Goal: Task Accomplishment & Management: Manage account settings

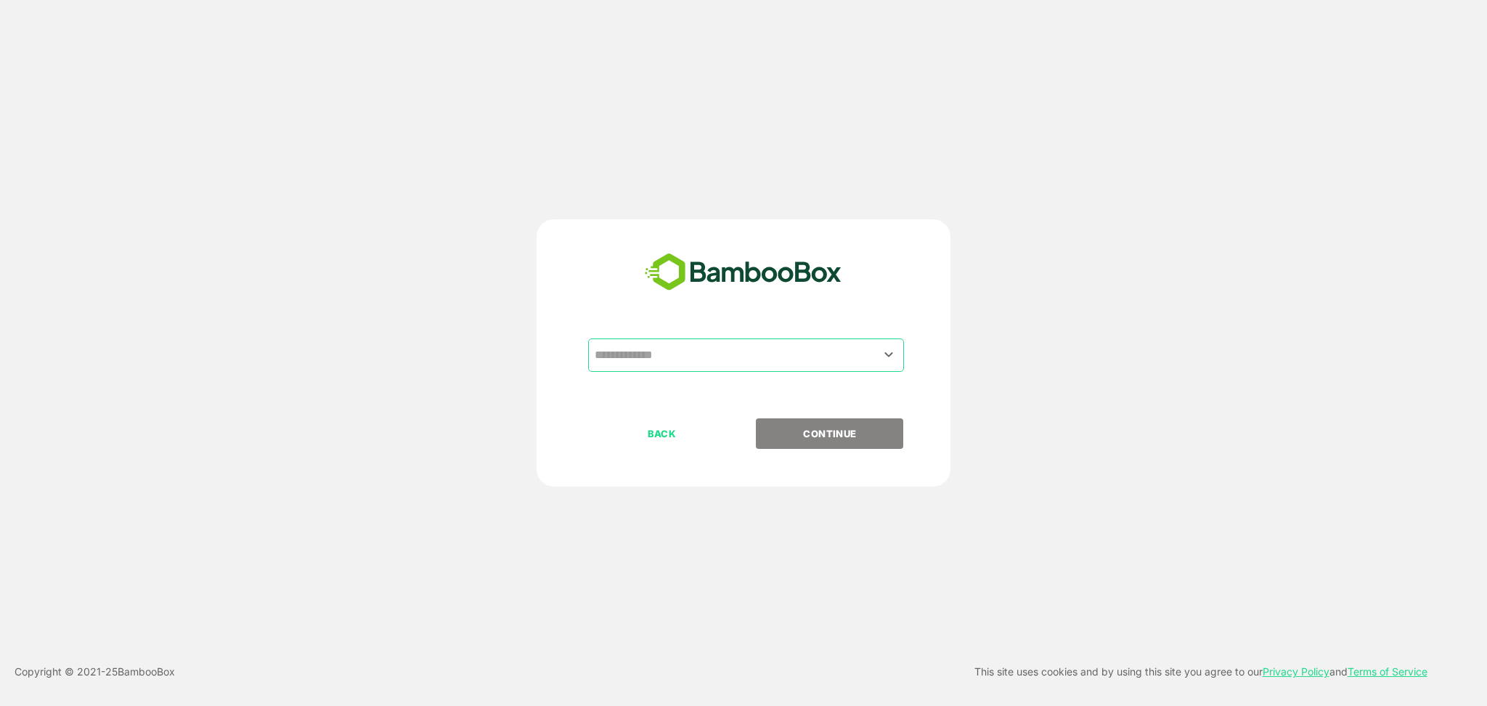
click at [1052, 314] on div "​ BACK CONTINUE" at bounding box center [743, 352] width 1189 height 267
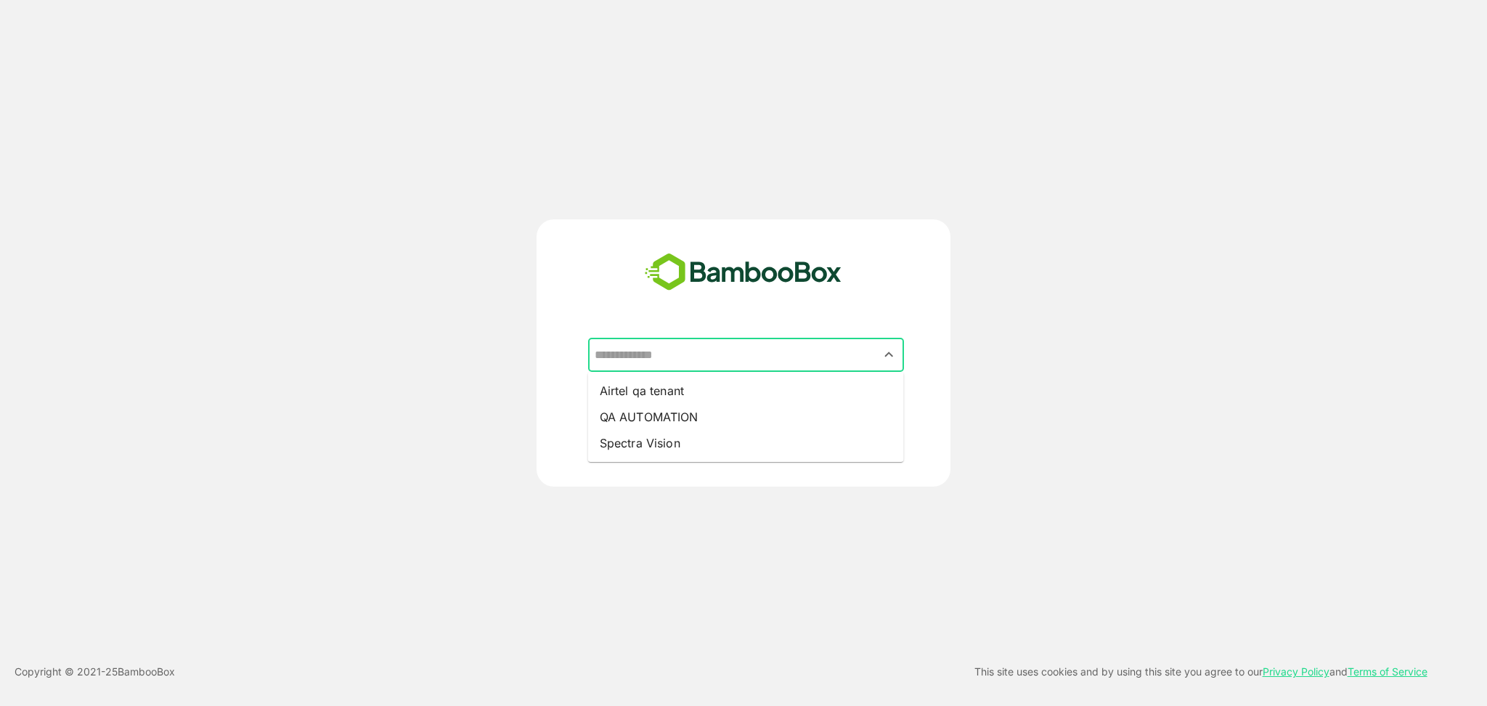
click at [742, 362] on input "text" at bounding box center [746, 355] width 310 height 28
click at [676, 384] on li "Airtel qa tenant" at bounding box center [746, 391] width 316 height 26
type input "**********"
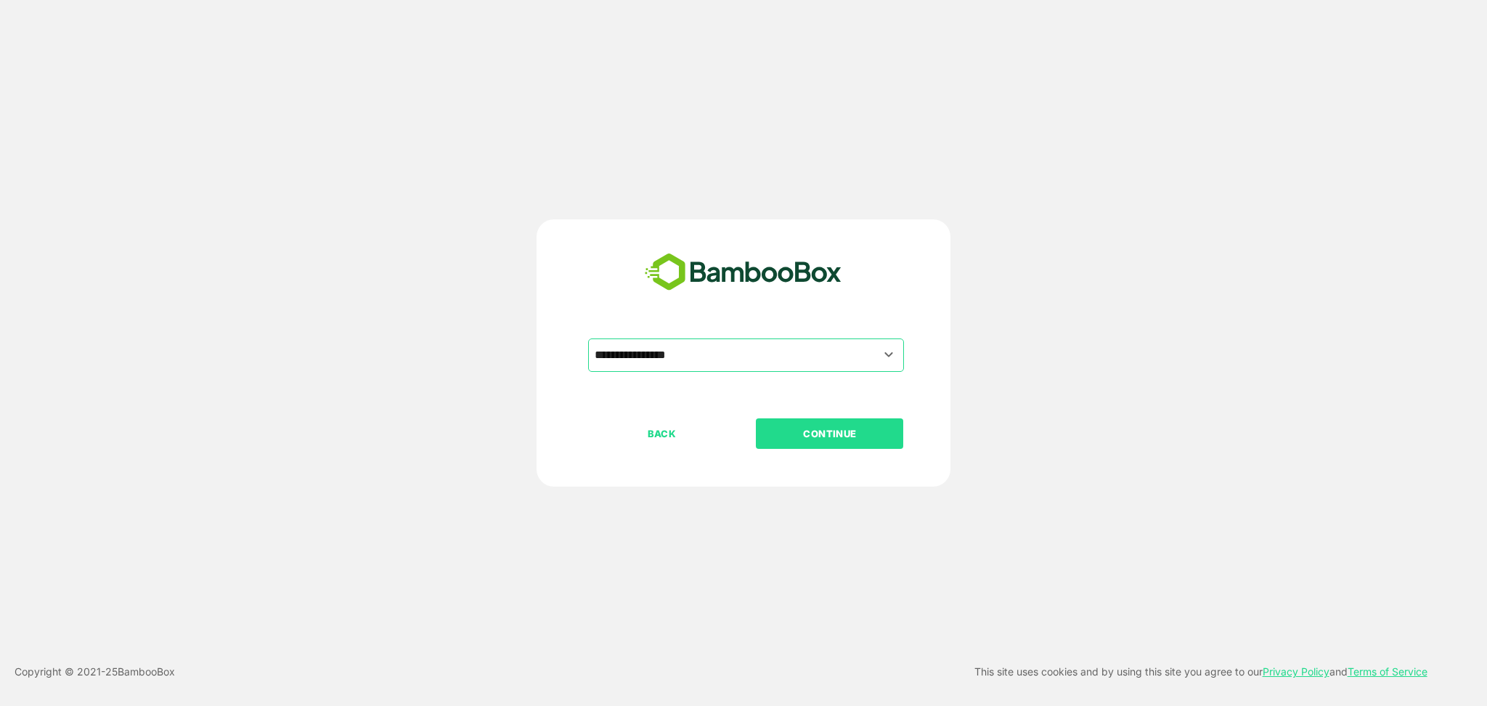
click at [836, 441] on p "CONTINUE" at bounding box center [829, 433] width 145 height 16
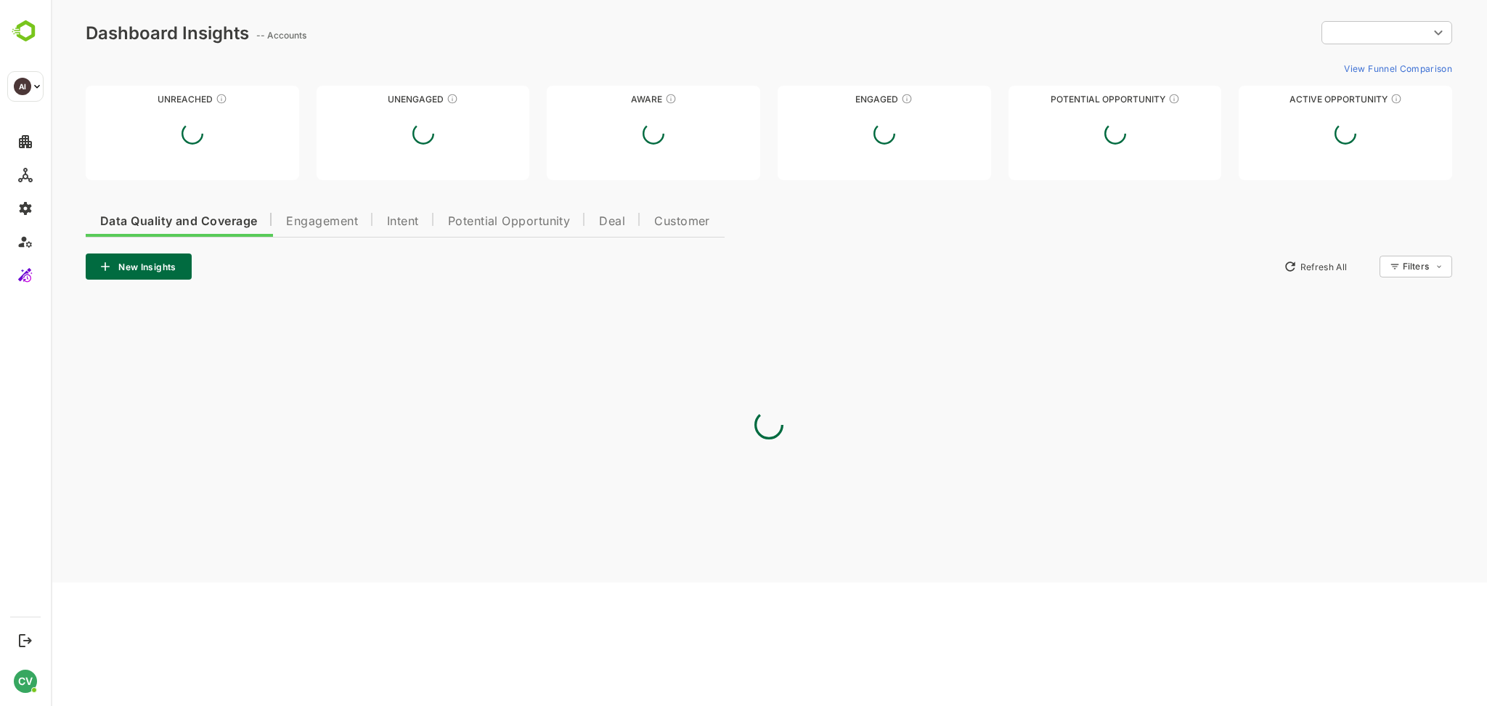
type input "**********"
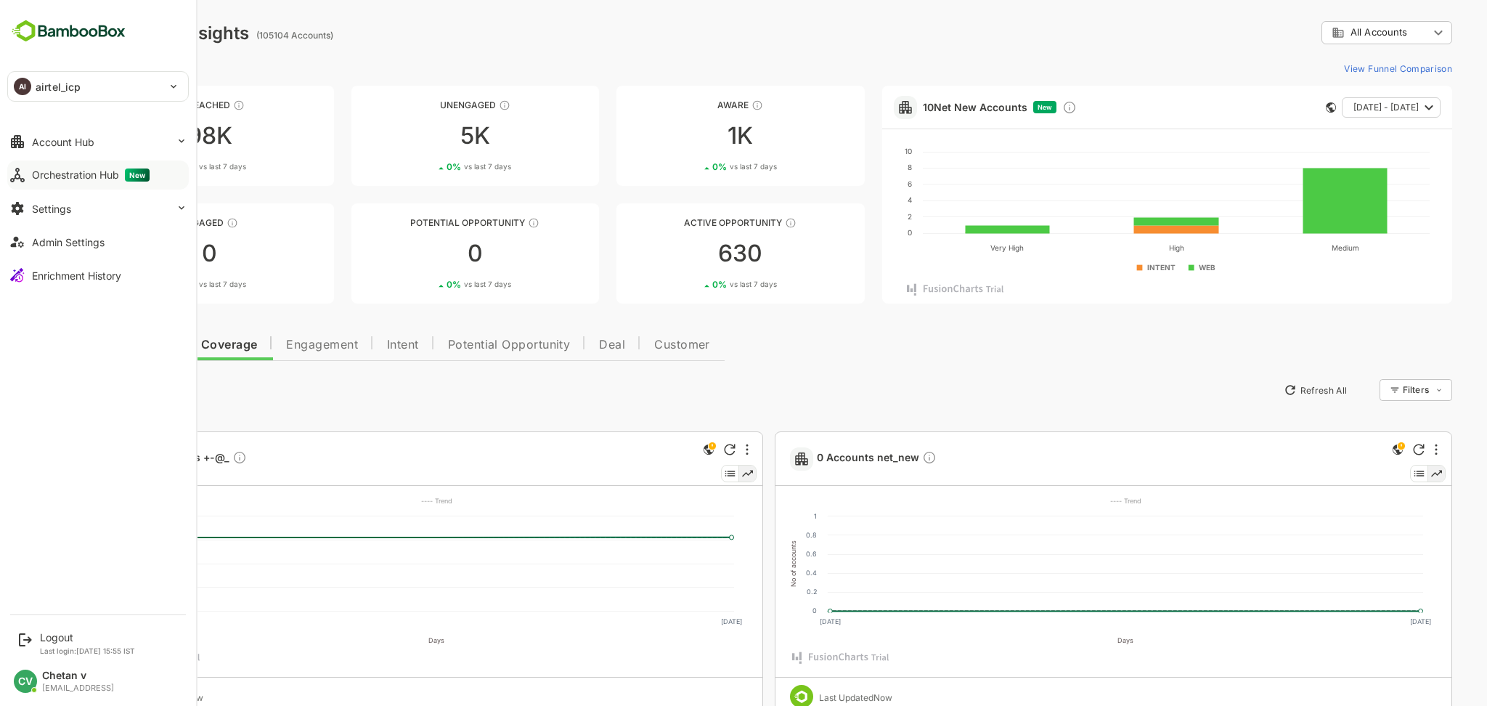
click at [51, 187] on button "Orchestration Hub New" at bounding box center [97, 174] width 181 height 29
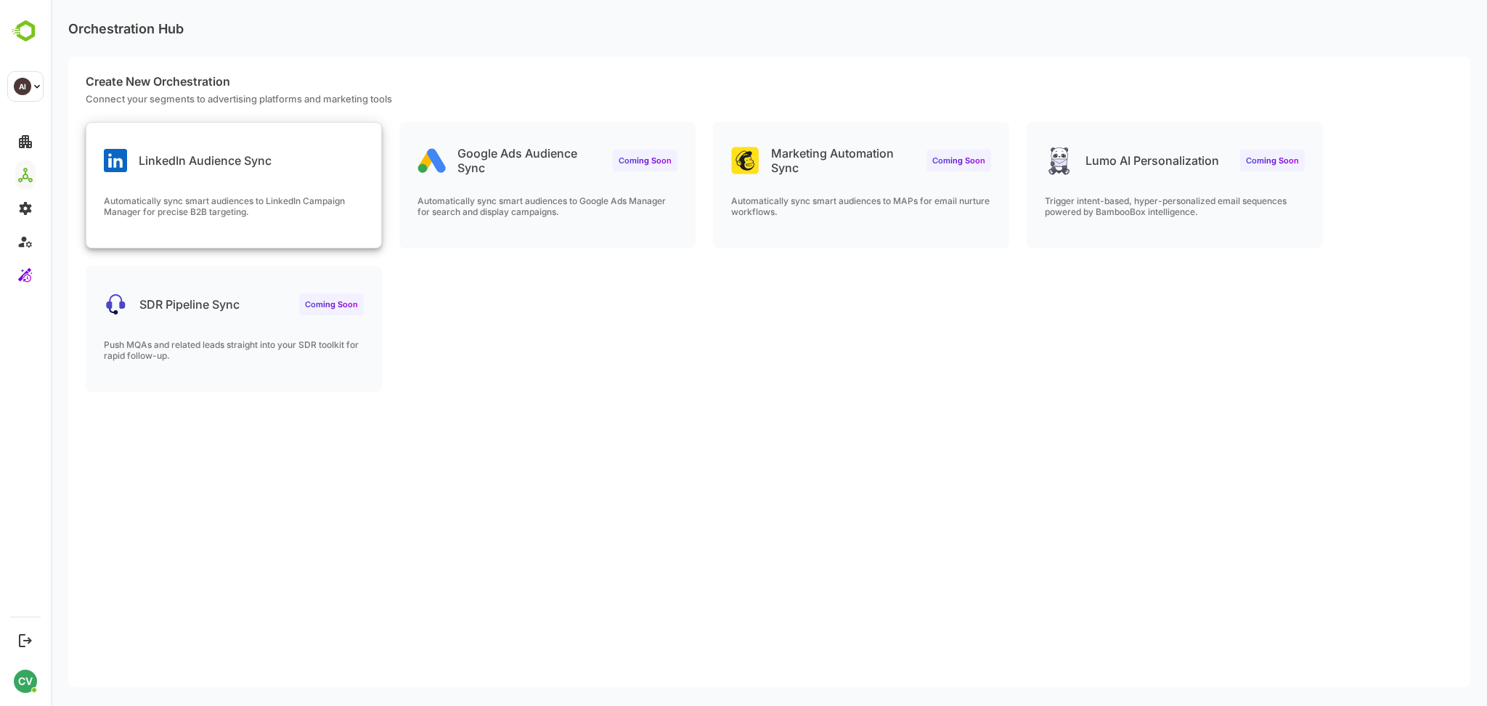
click at [205, 209] on p "Automatically sync smart audiences to LinkedIn Campaign Manager for precise B2B…" at bounding box center [234, 206] width 260 height 22
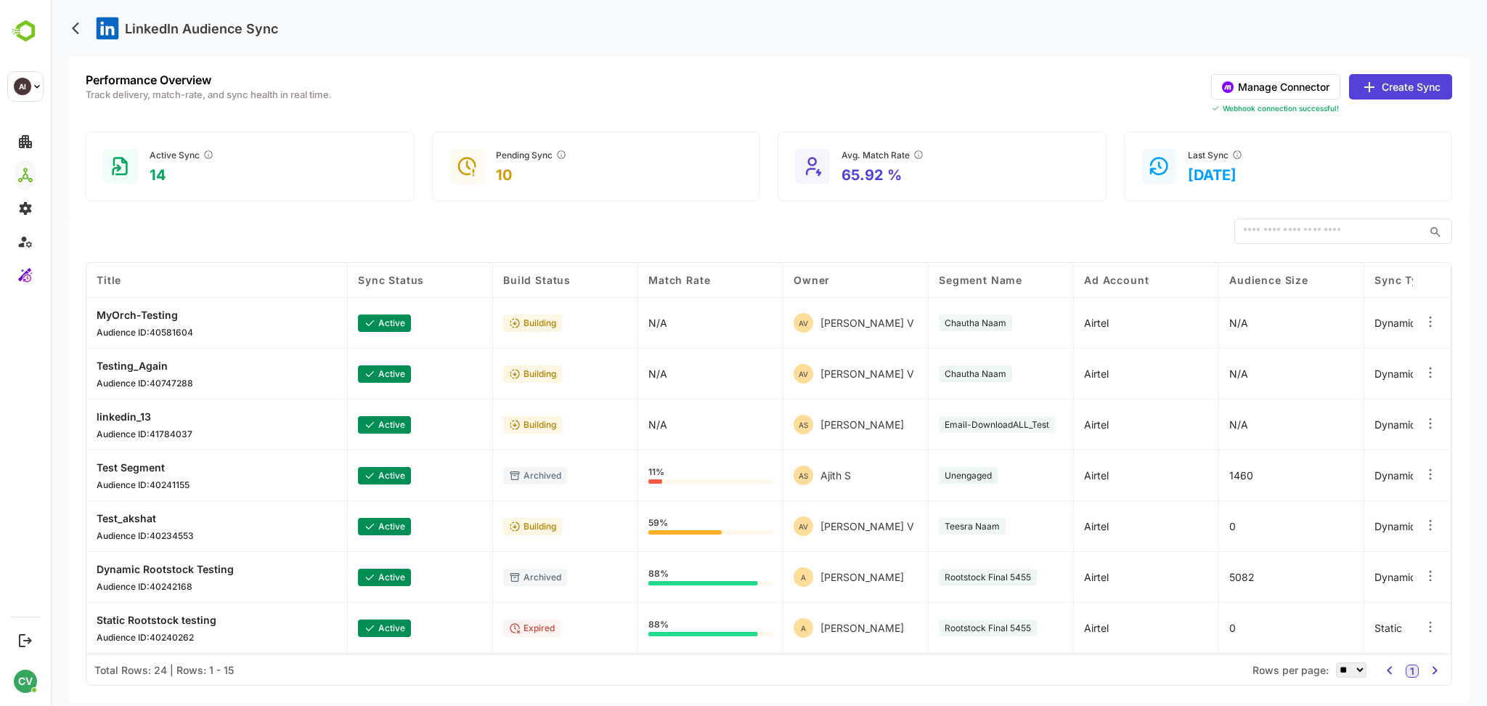
click at [110, 418] on p "linkedin_13" at bounding box center [145, 416] width 96 height 12
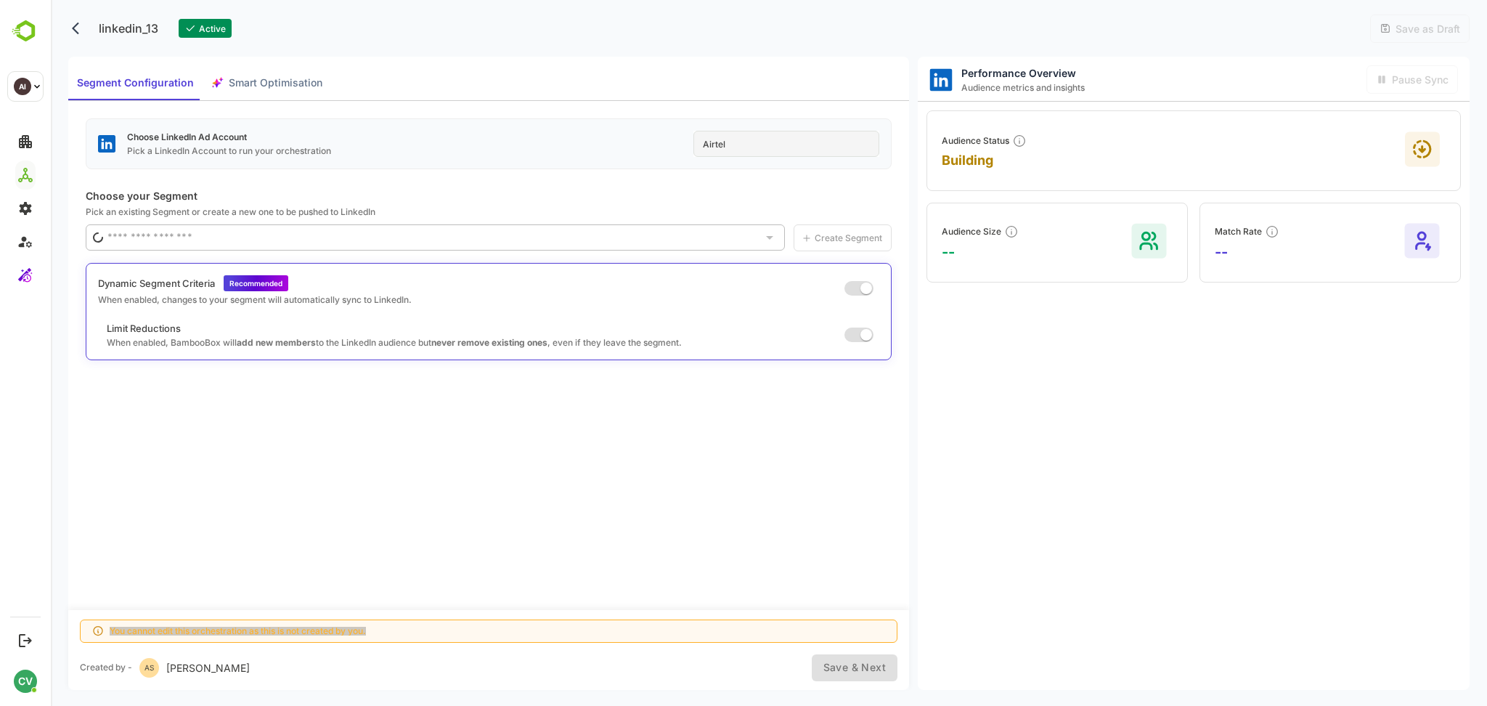
type input "**********"
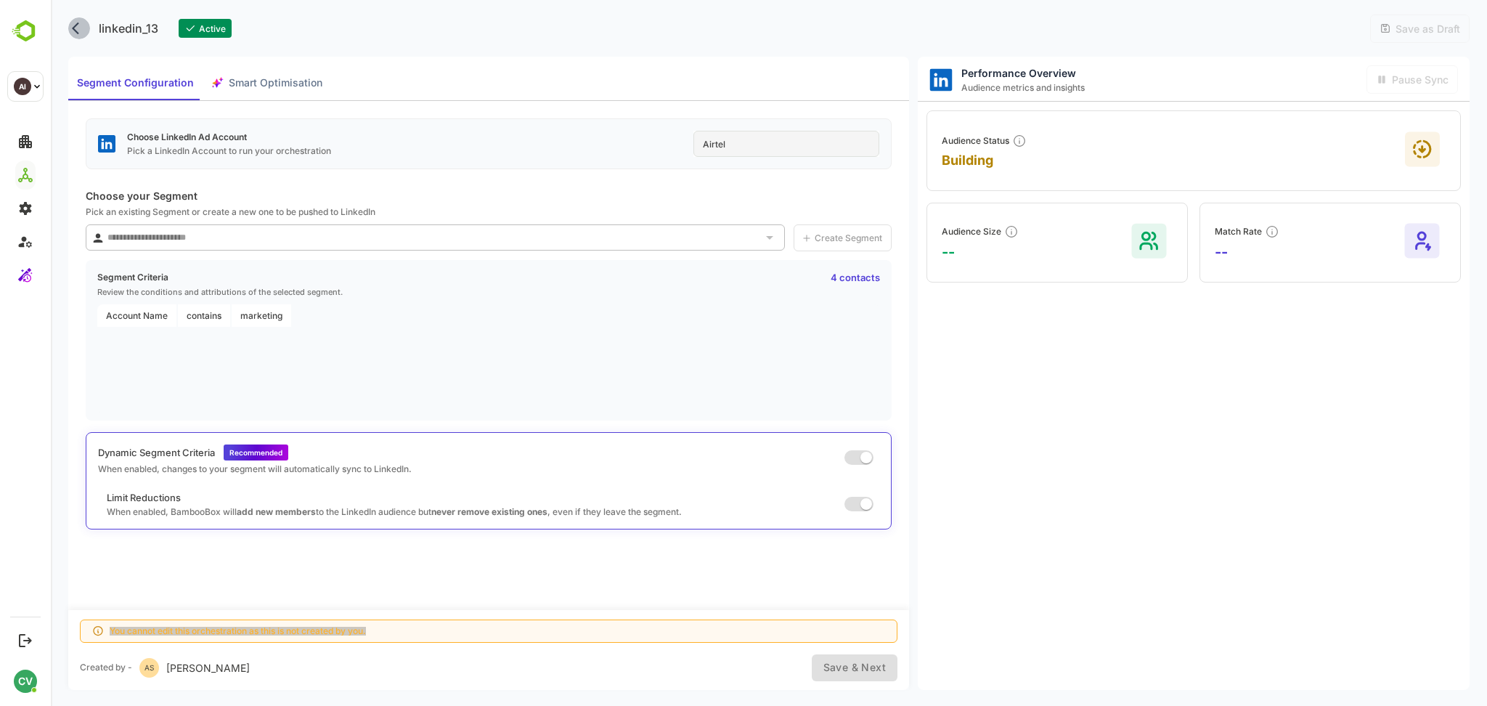
click at [73, 25] on icon "back" at bounding box center [79, 28] width 15 height 15
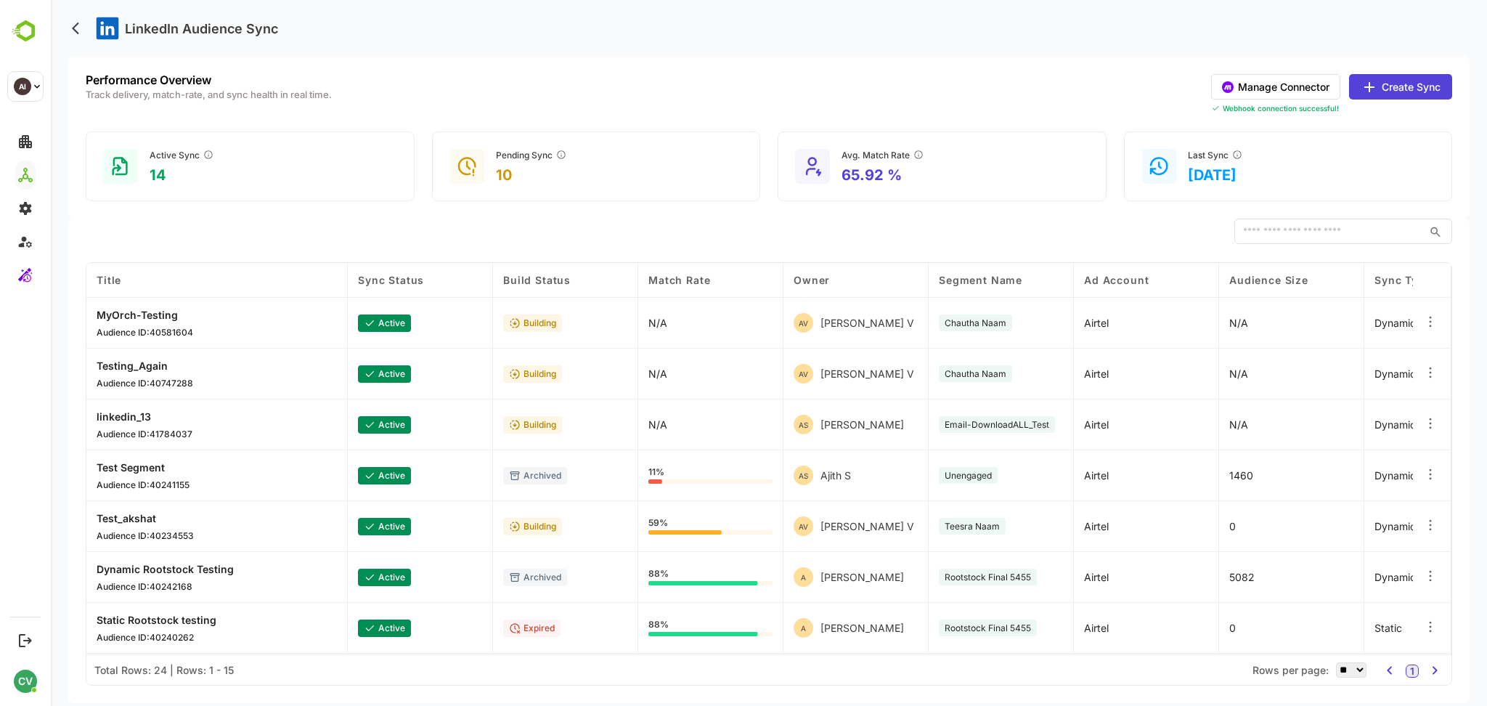
scroll to position [0, 242]
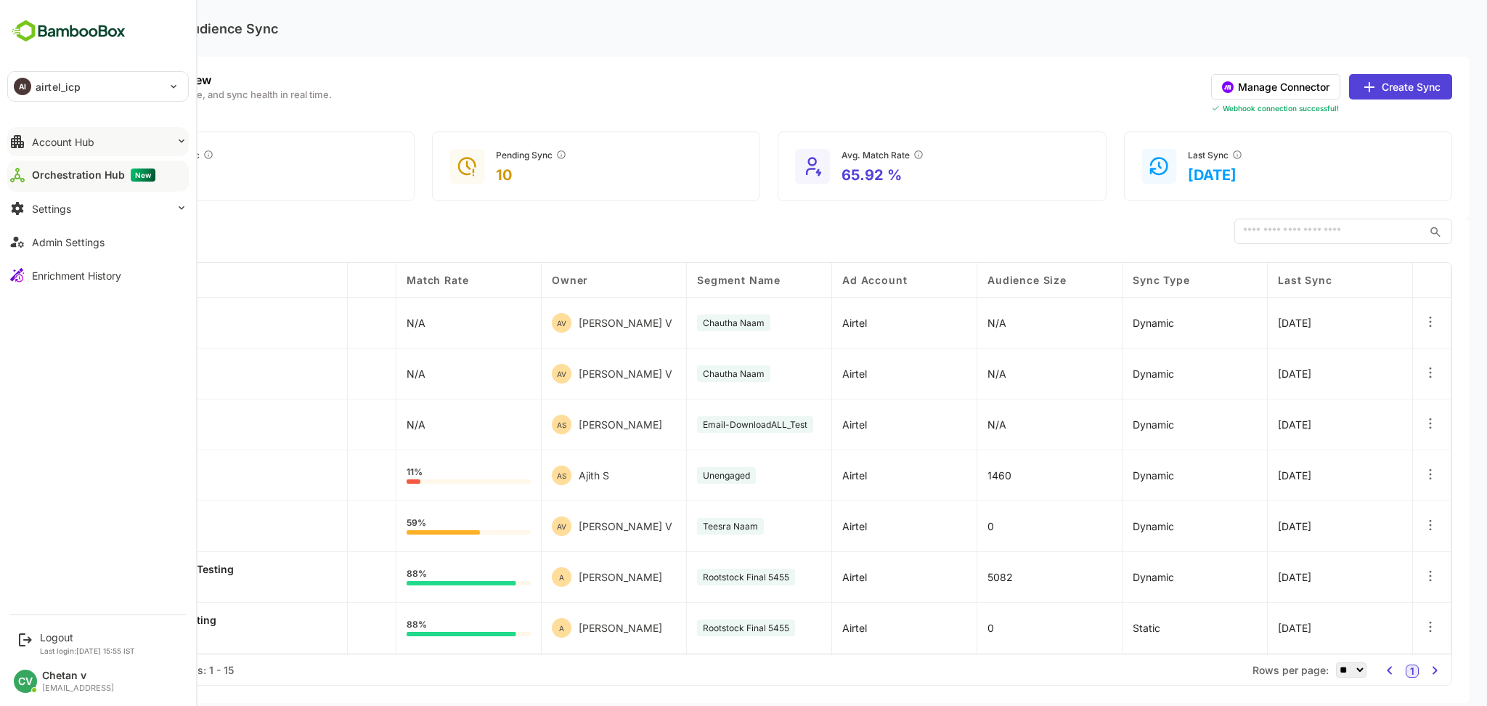
click at [45, 127] on button "Account Hub" at bounding box center [97, 141] width 181 height 29
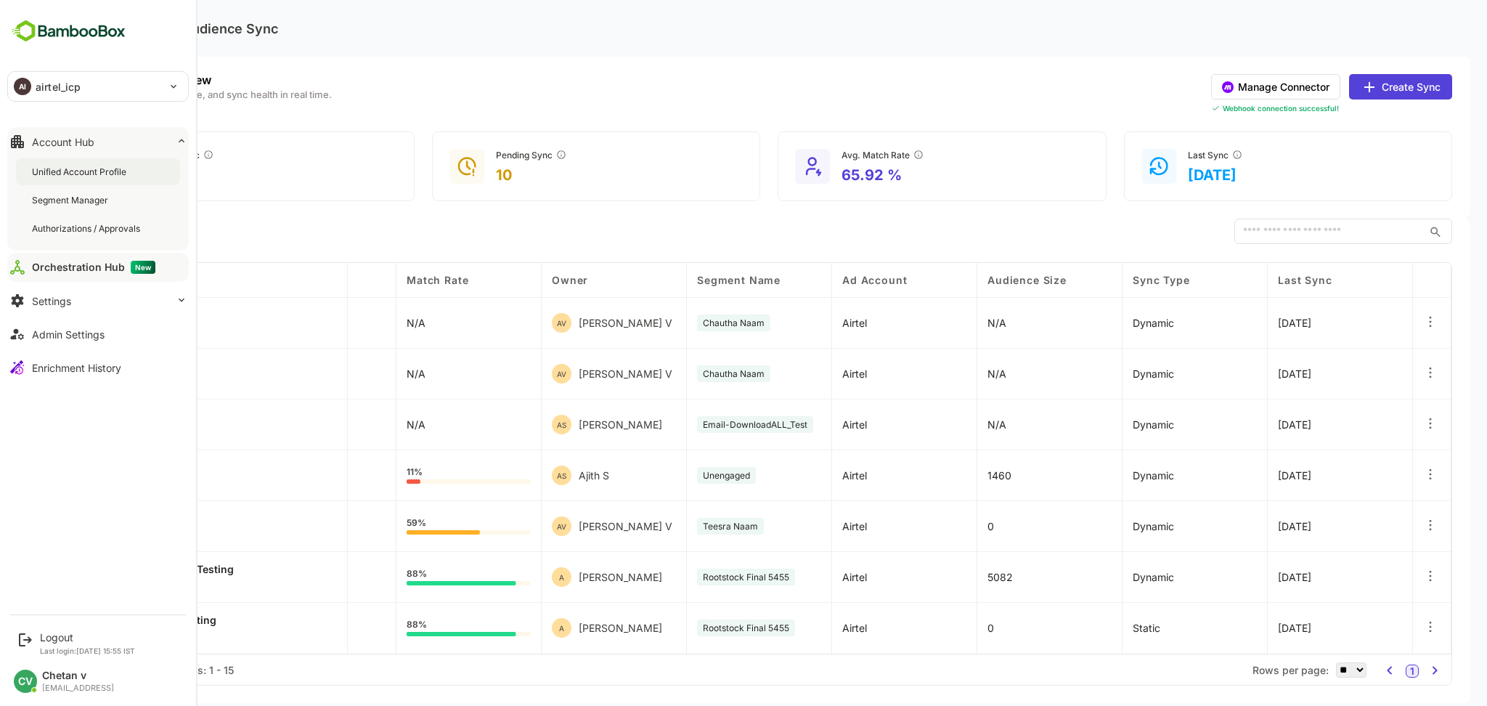
click at [87, 170] on div "Unified Account Profile" at bounding box center [80, 172] width 97 height 12
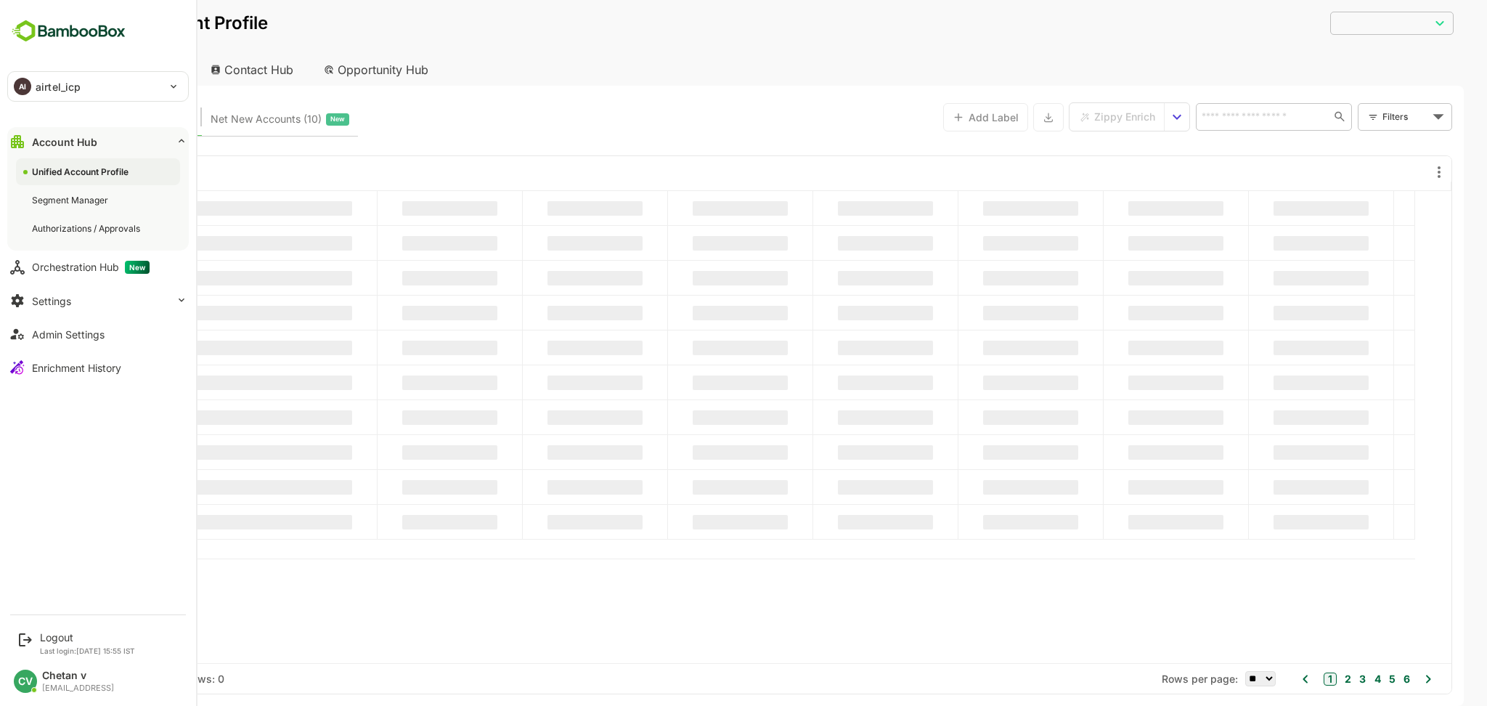
type input "**********"
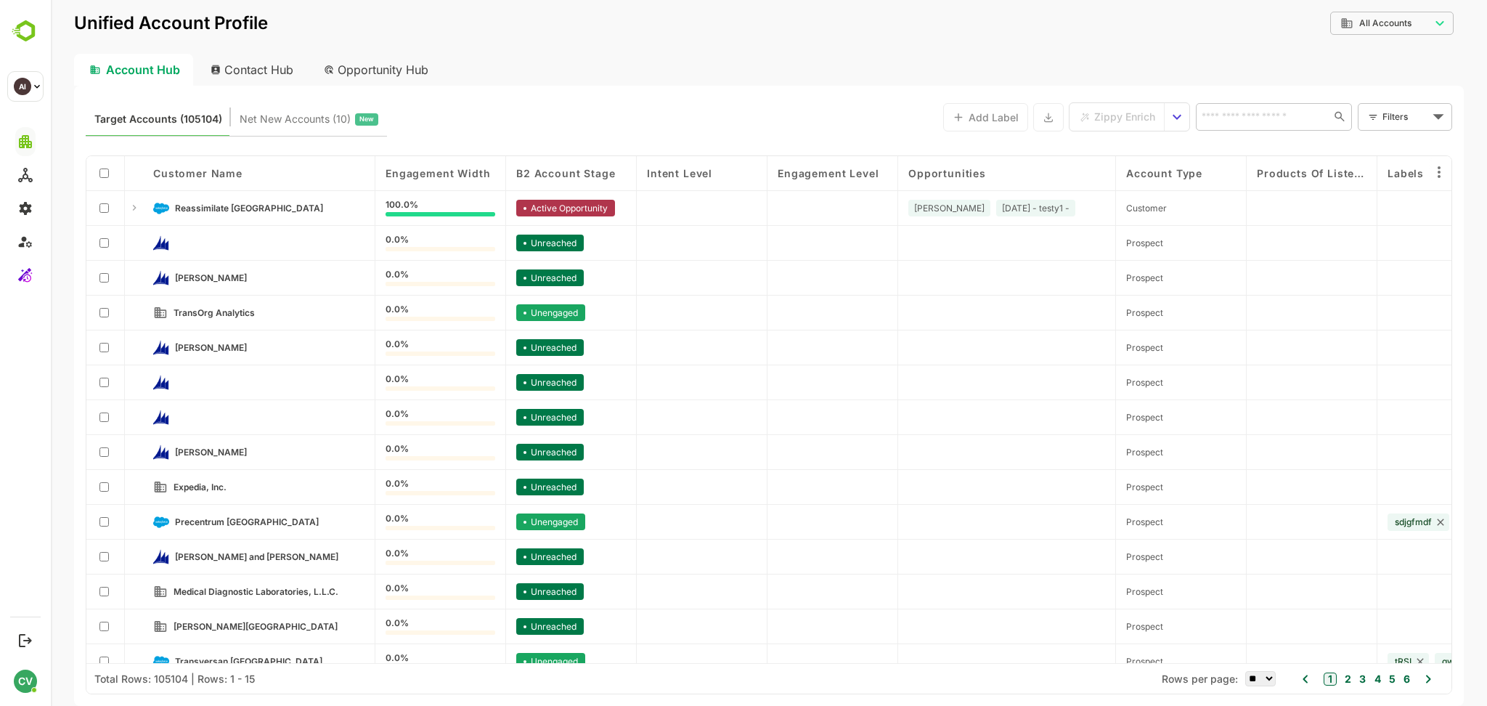
click at [524, 86] on div "Target Accounts (105104) Net New Accounts ( 10 ) New Add Label Zippy Enrich ​ F…" at bounding box center [769, 396] width 1390 height 620
click at [1179, 119] on icon "select enrich strategy" at bounding box center [1176, 116] width 17 height 17
click at [1189, 142] on span "View Zippy Jobs" at bounding box center [1212, 145] width 68 height 13
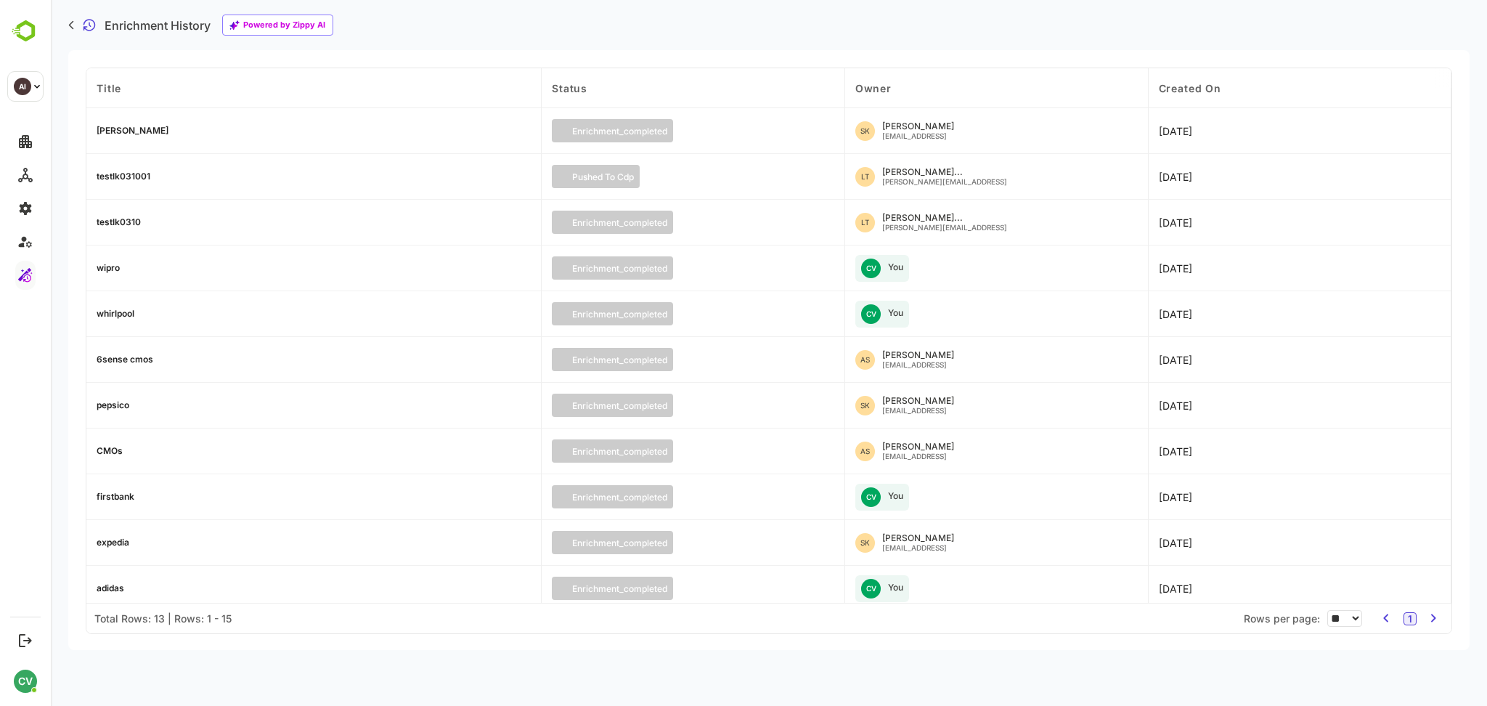
click at [115, 132] on div "[PERSON_NAME]" at bounding box center [133, 130] width 72 height 9
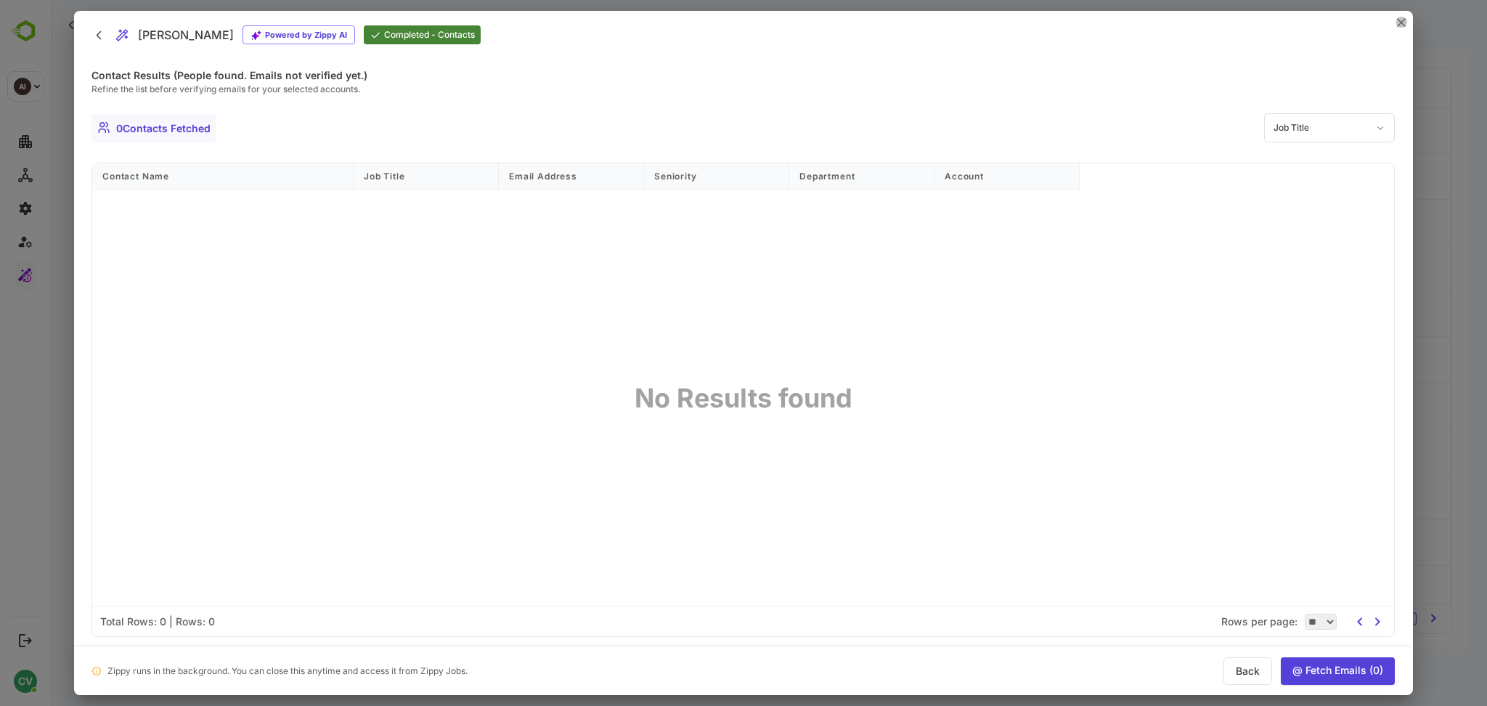
click at [1401, 25] on icon "close" at bounding box center [1401, 22] width 9 height 9
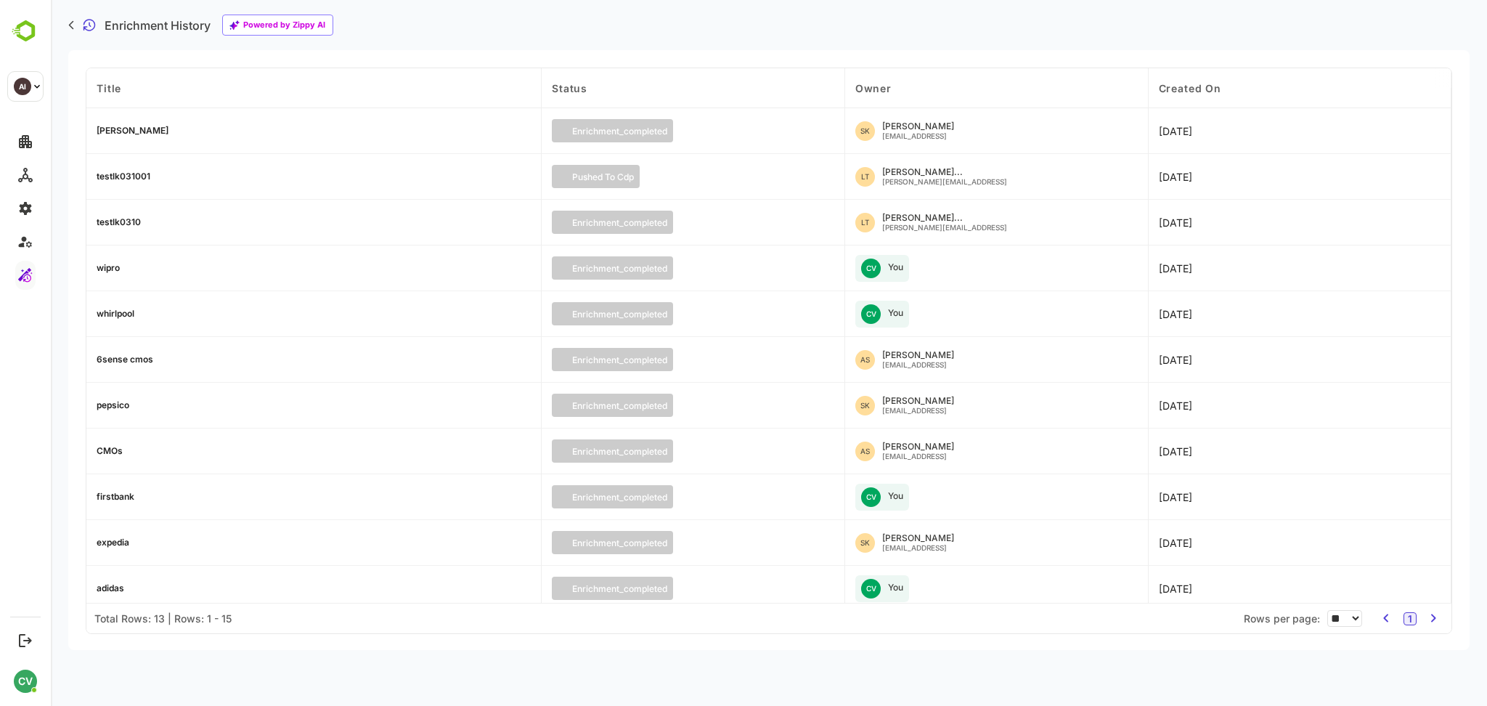
click at [148, 176] on div "testlk031001" at bounding box center [124, 176] width 54 height 9
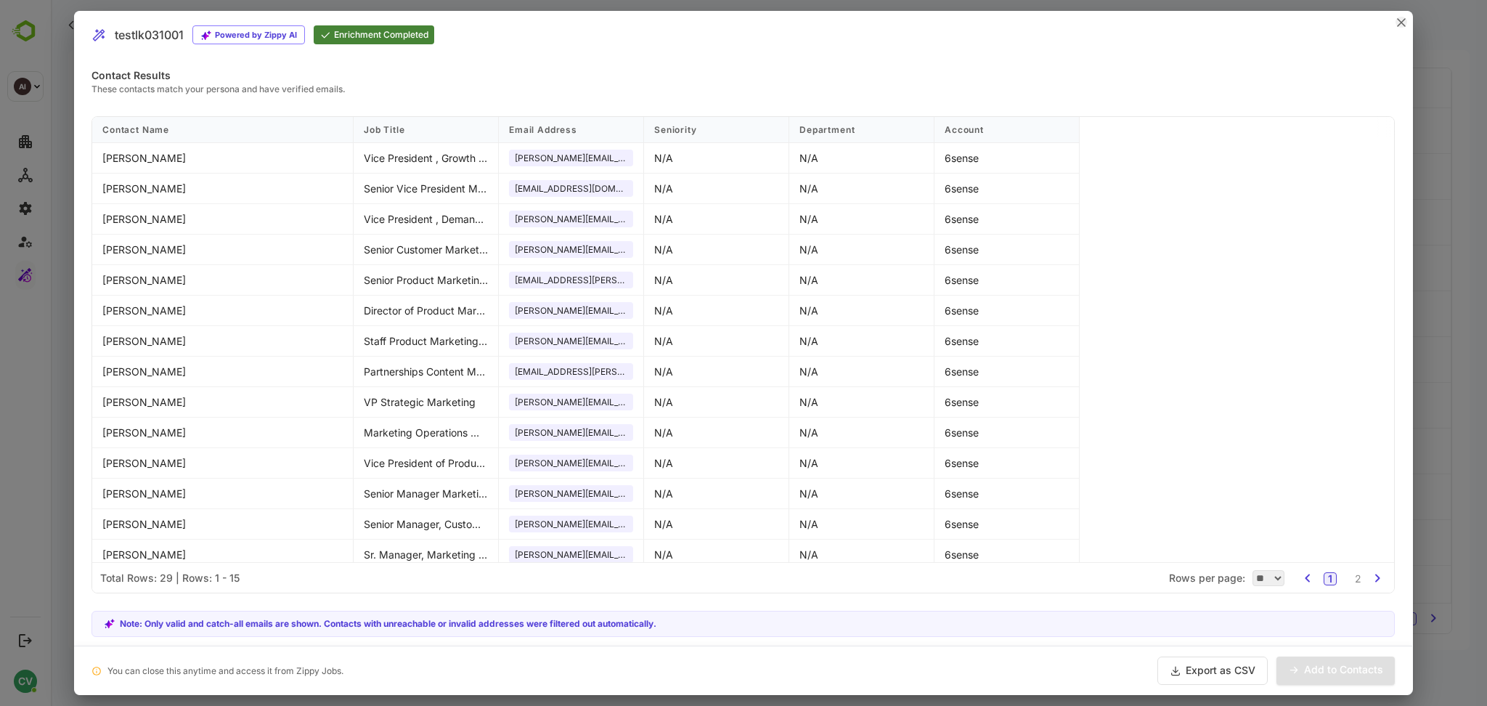
click at [1397, 19] on icon "close" at bounding box center [1400, 22] width 7 height 7
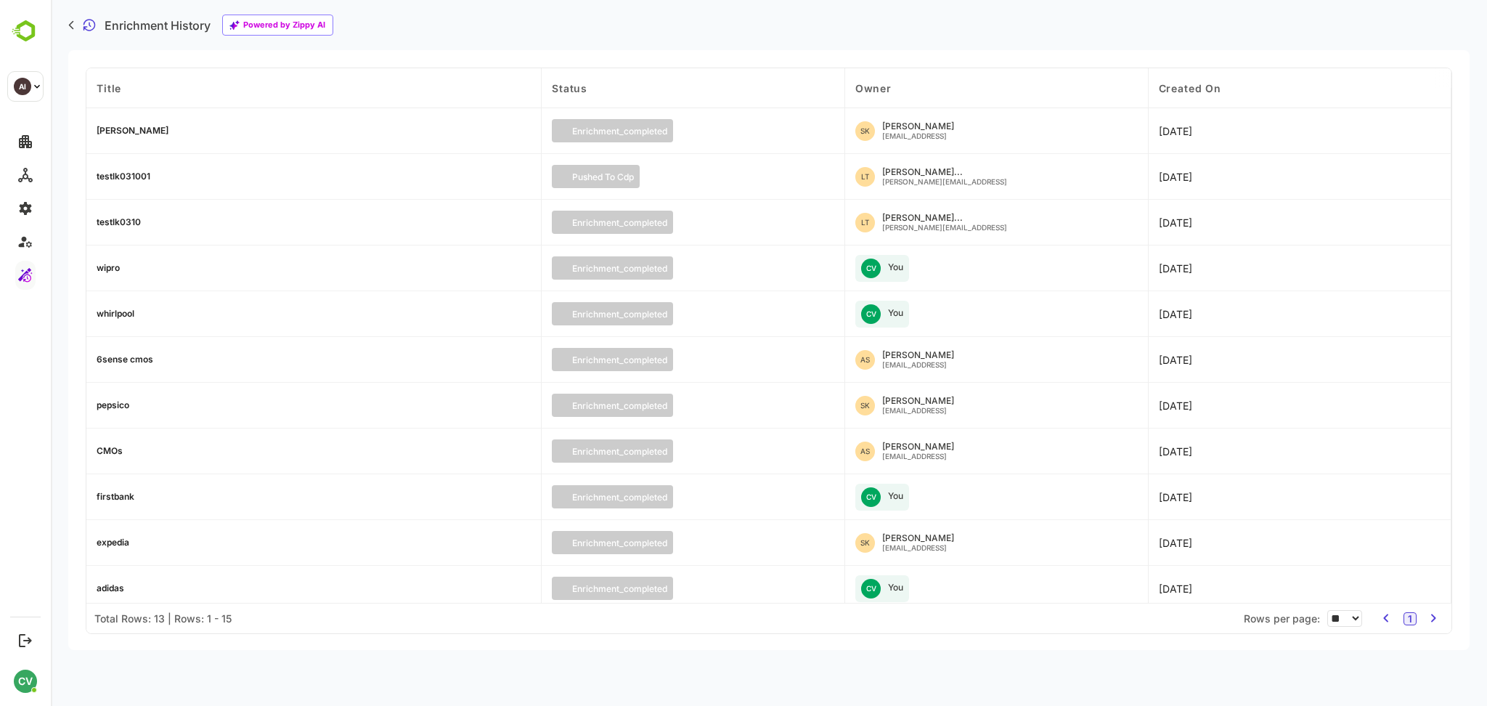
click at [107, 274] on div "wipro" at bounding box center [313, 268] width 455 height 46
click at [111, 268] on div "wipro" at bounding box center [108, 268] width 23 height 9
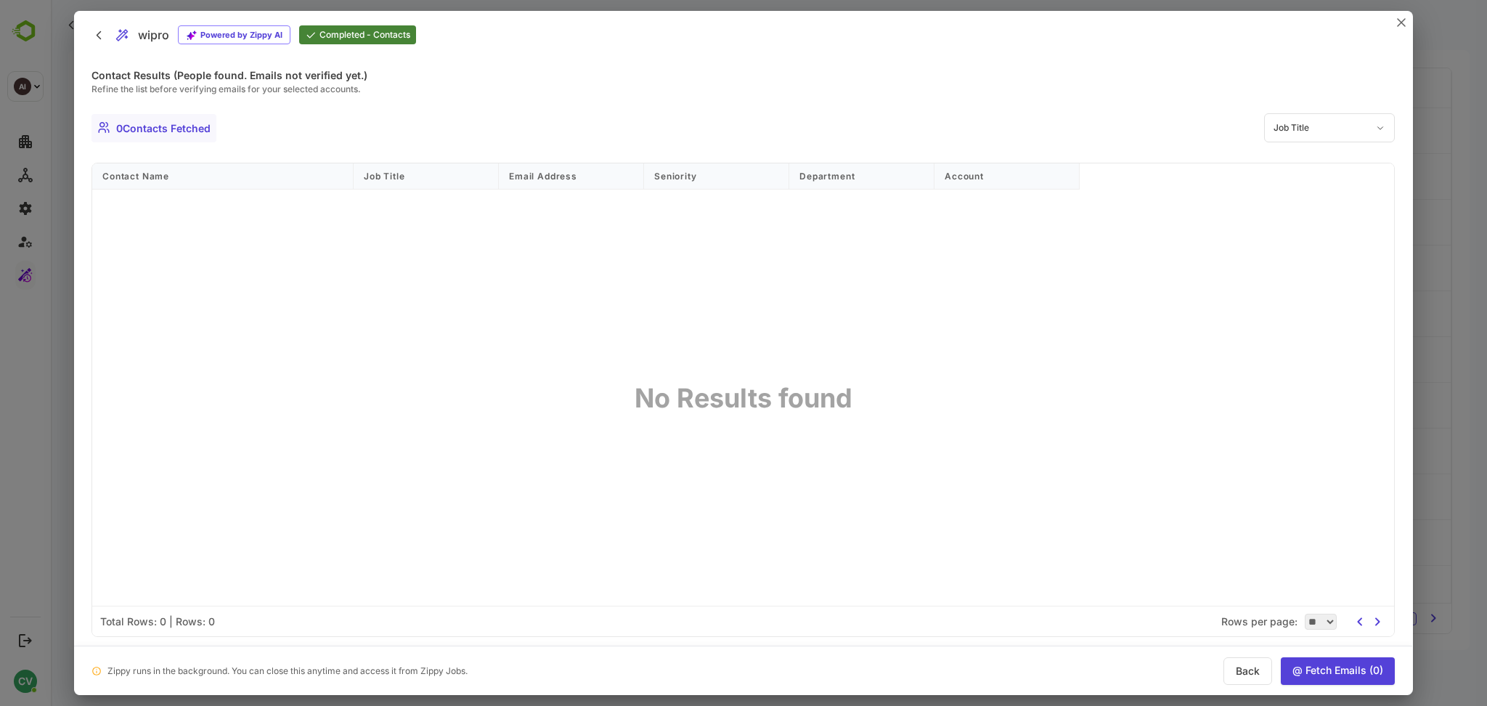
click at [1244, 677] on button "Back" at bounding box center [1247, 671] width 49 height 28
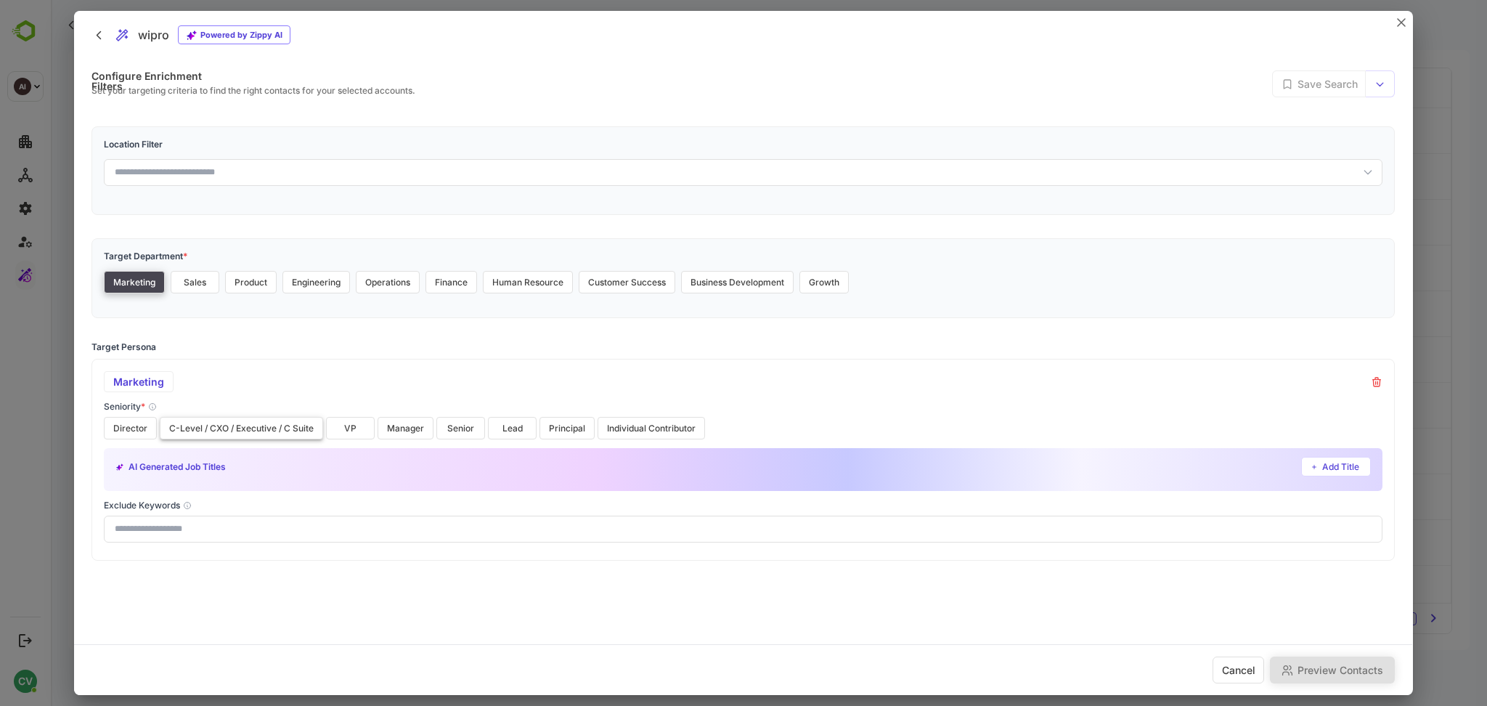
click at [267, 425] on button "C-Level / CXO / Executive / C Suite" at bounding box center [241, 428] width 163 height 23
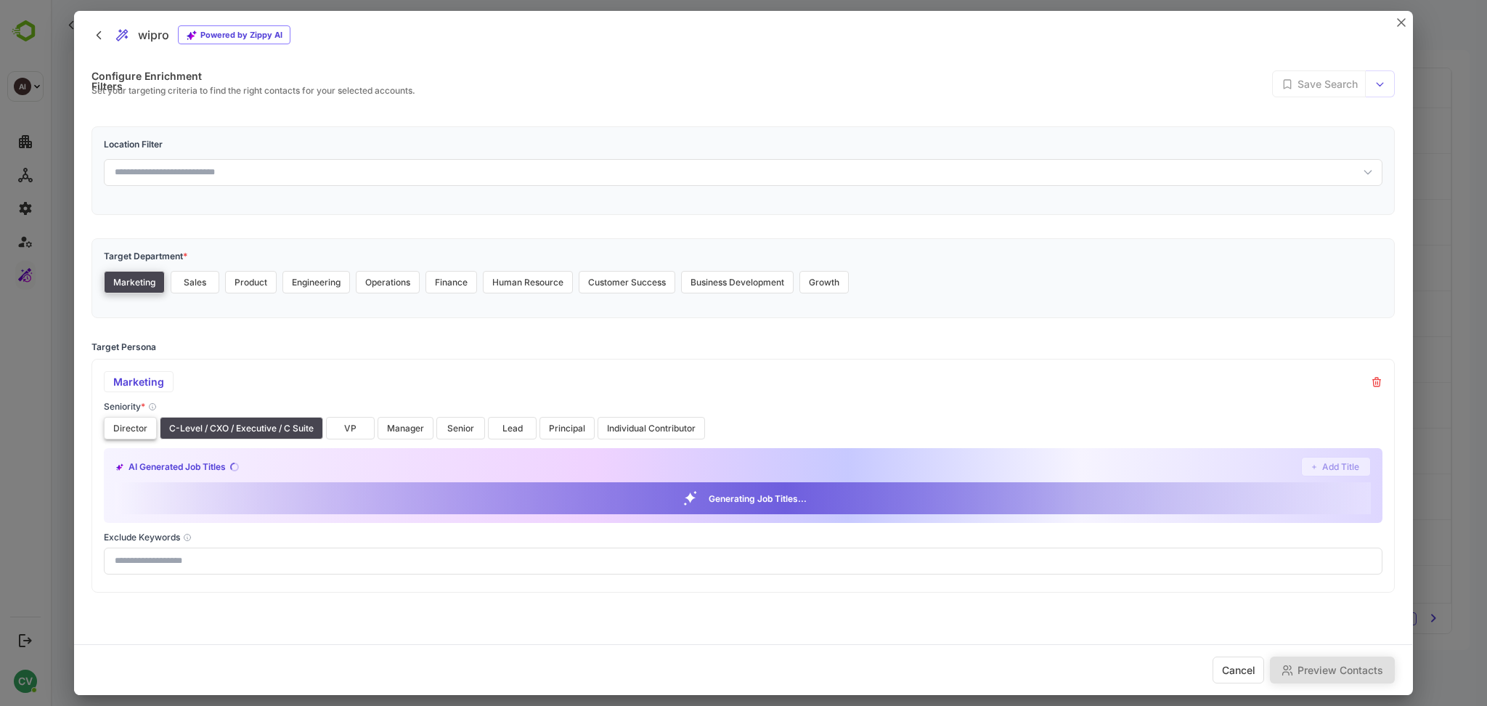
click at [139, 424] on button "Director" at bounding box center [130, 428] width 53 height 23
click at [338, 421] on button "VP" at bounding box center [350, 428] width 49 height 23
click at [399, 423] on button "Manager" at bounding box center [406, 428] width 56 height 23
click at [462, 423] on button "Senior" at bounding box center [460, 428] width 49 height 23
click at [501, 425] on button "Lead" at bounding box center [512, 428] width 49 height 23
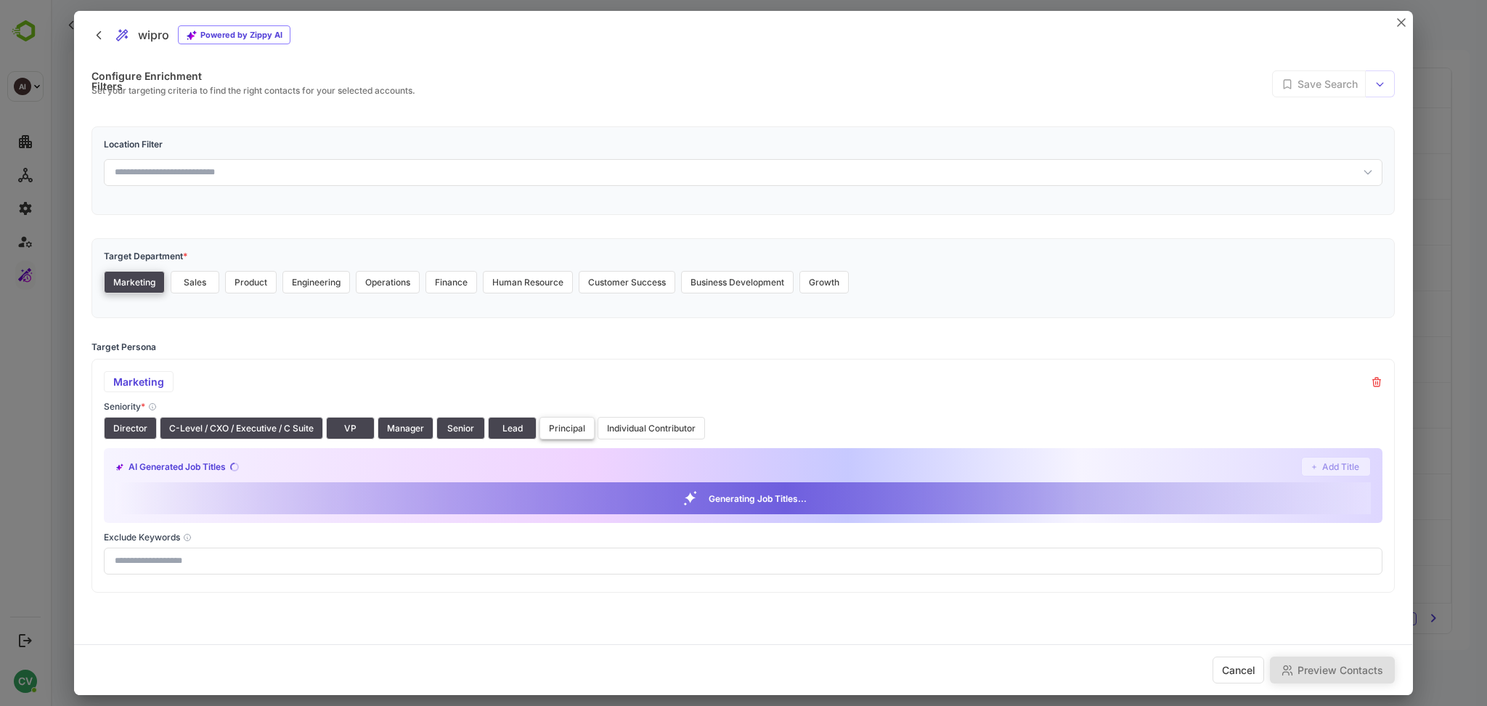
click at [550, 425] on button "Principal" at bounding box center [566, 428] width 55 height 23
click at [626, 422] on button "Individual Contributor" at bounding box center [650, 428] width 107 height 23
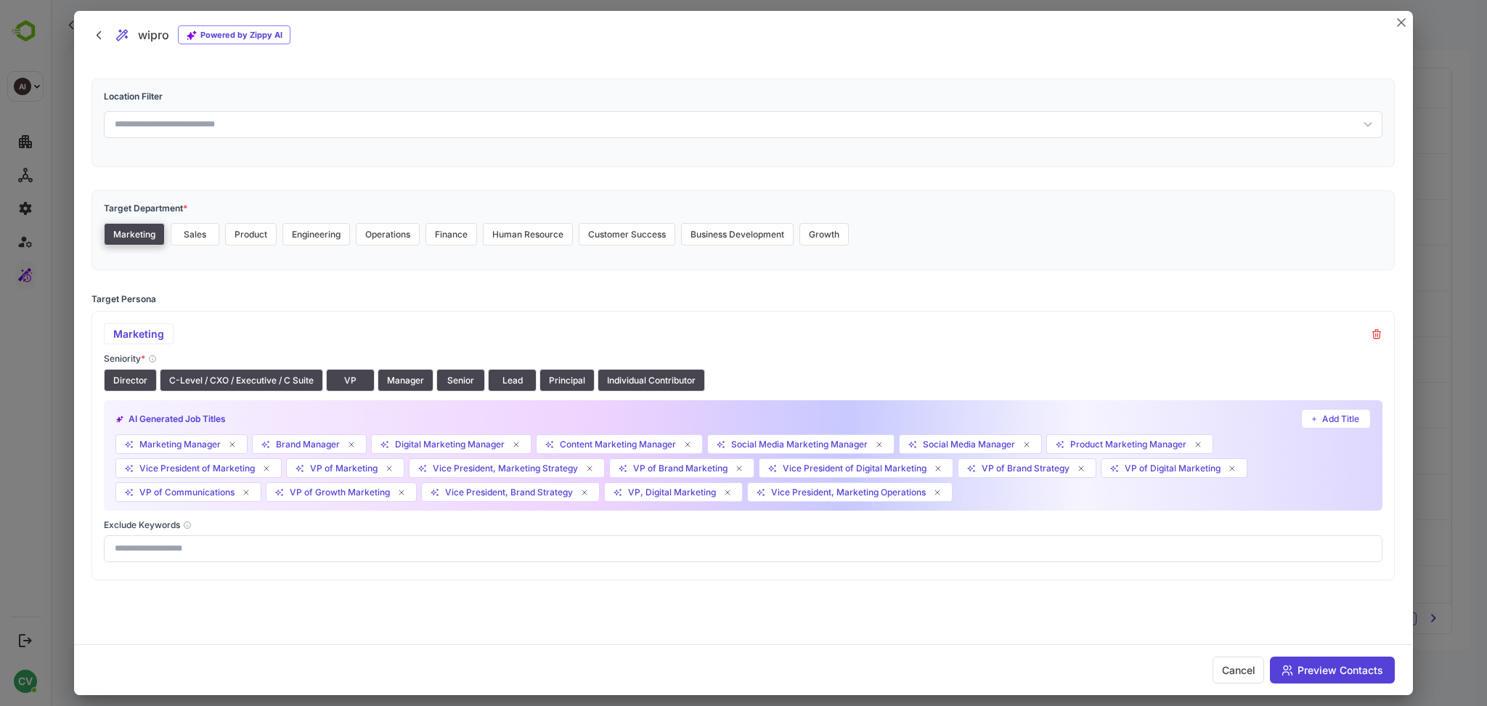
scroll to position [49, 0]
click at [652, 372] on button "Individual Contributor" at bounding box center [650, 379] width 107 height 23
click at [562, 382] on button "Principal" at bounding box center [566, 379] width 55 height 23
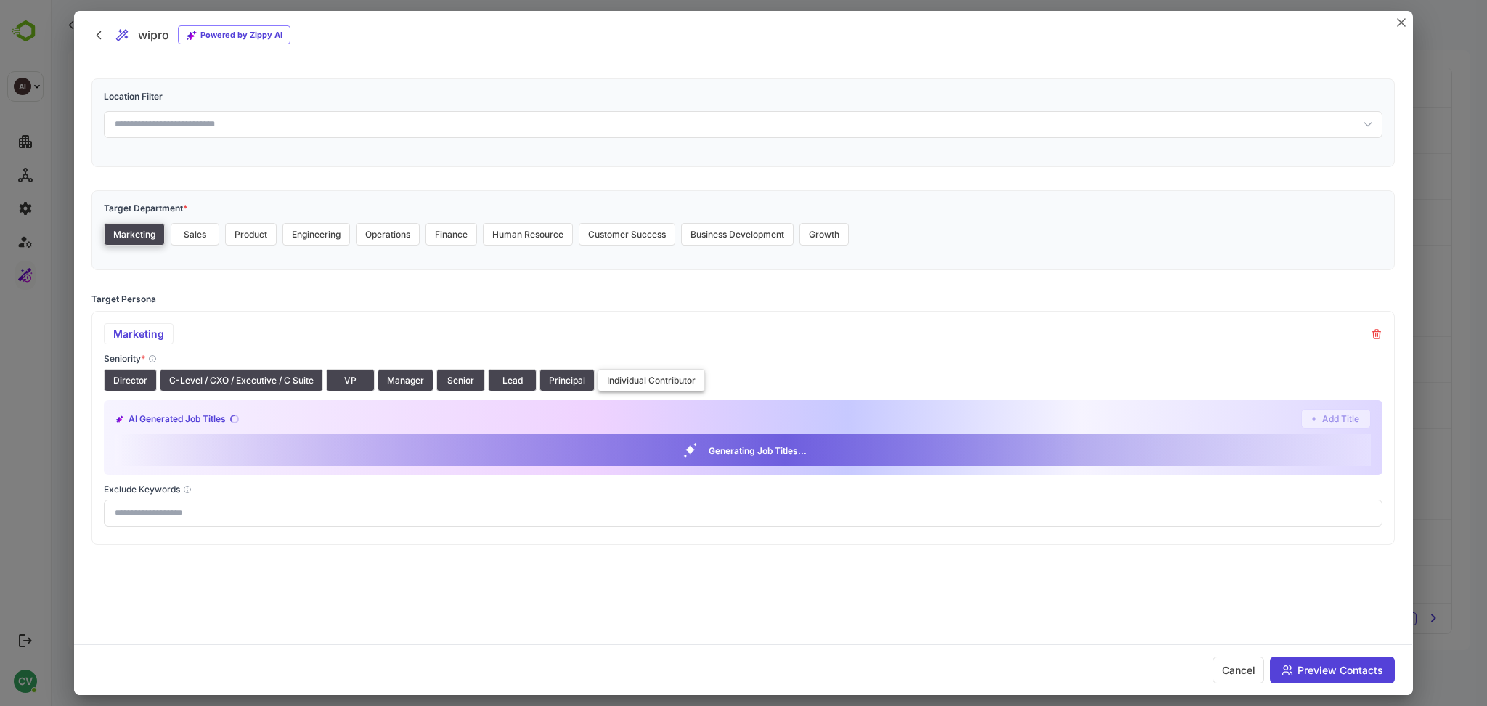
click at [627, 378] on button "Individual Contributor" at bounding box center [650, 380] width 107 height 23
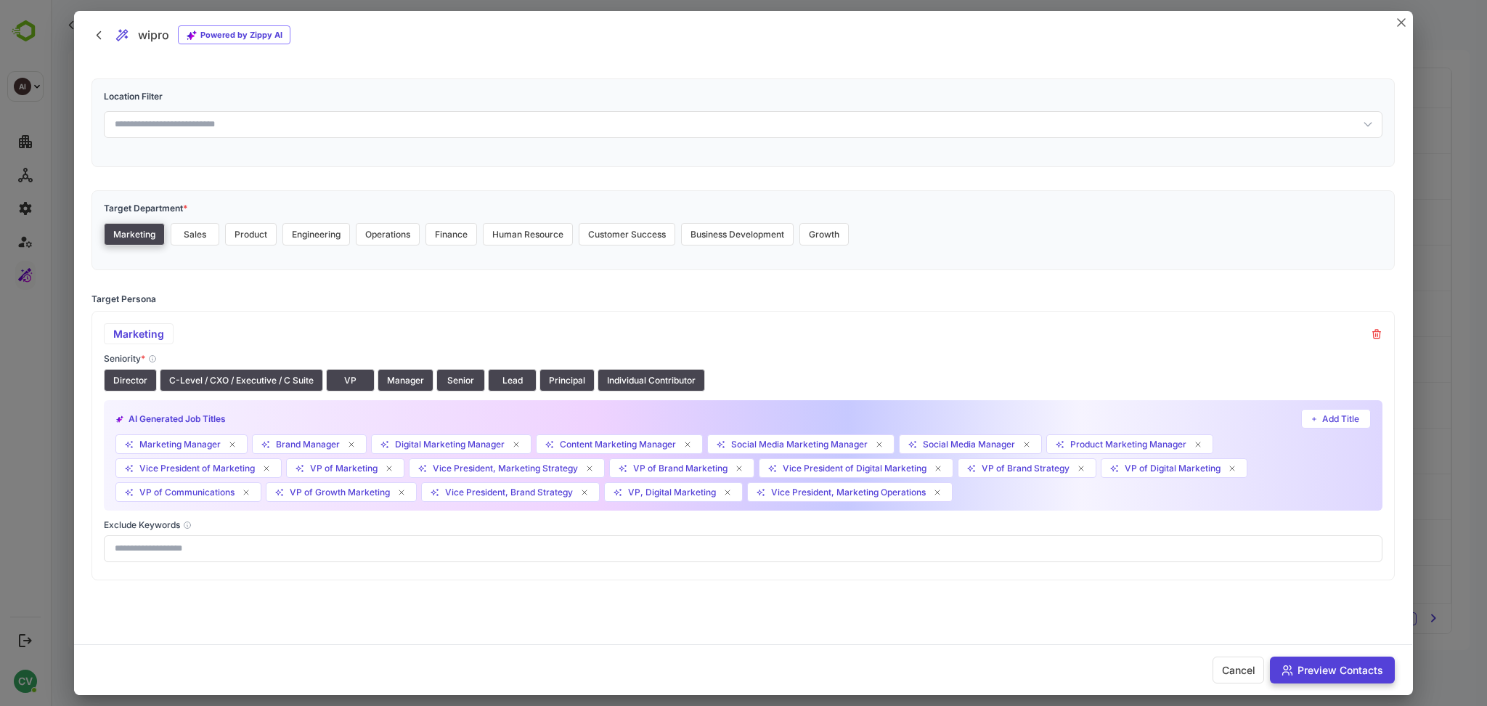
click at [1358, 669] on button "Preview Contacts" at bounding box center [1332, 669] width 125 height 27
click at [1331, 669] on button "Preview Contacts" at bounding box center [1332, 669] width 125 height 27
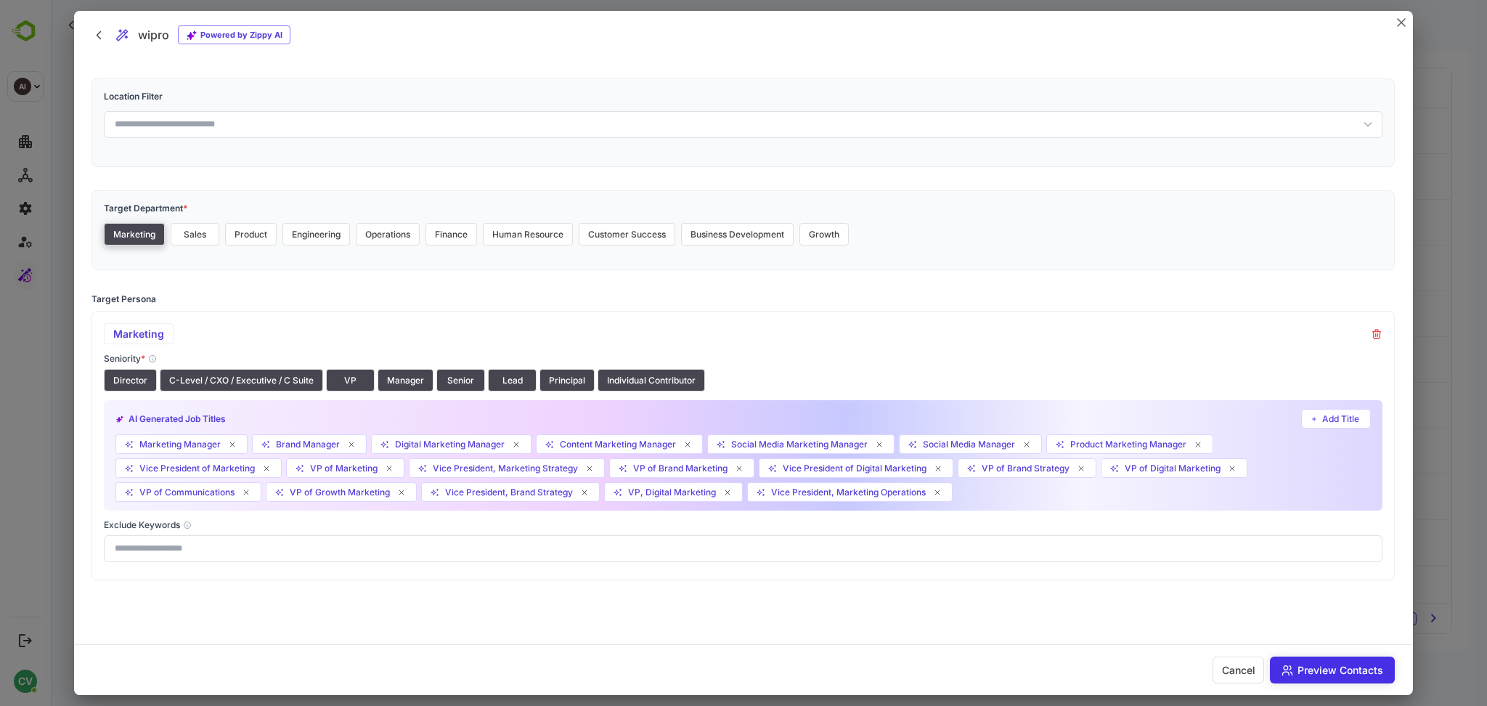
click at [1331, 669] on button "Preview Contacts" at bounding box center [1332, 669] width 125 height 27
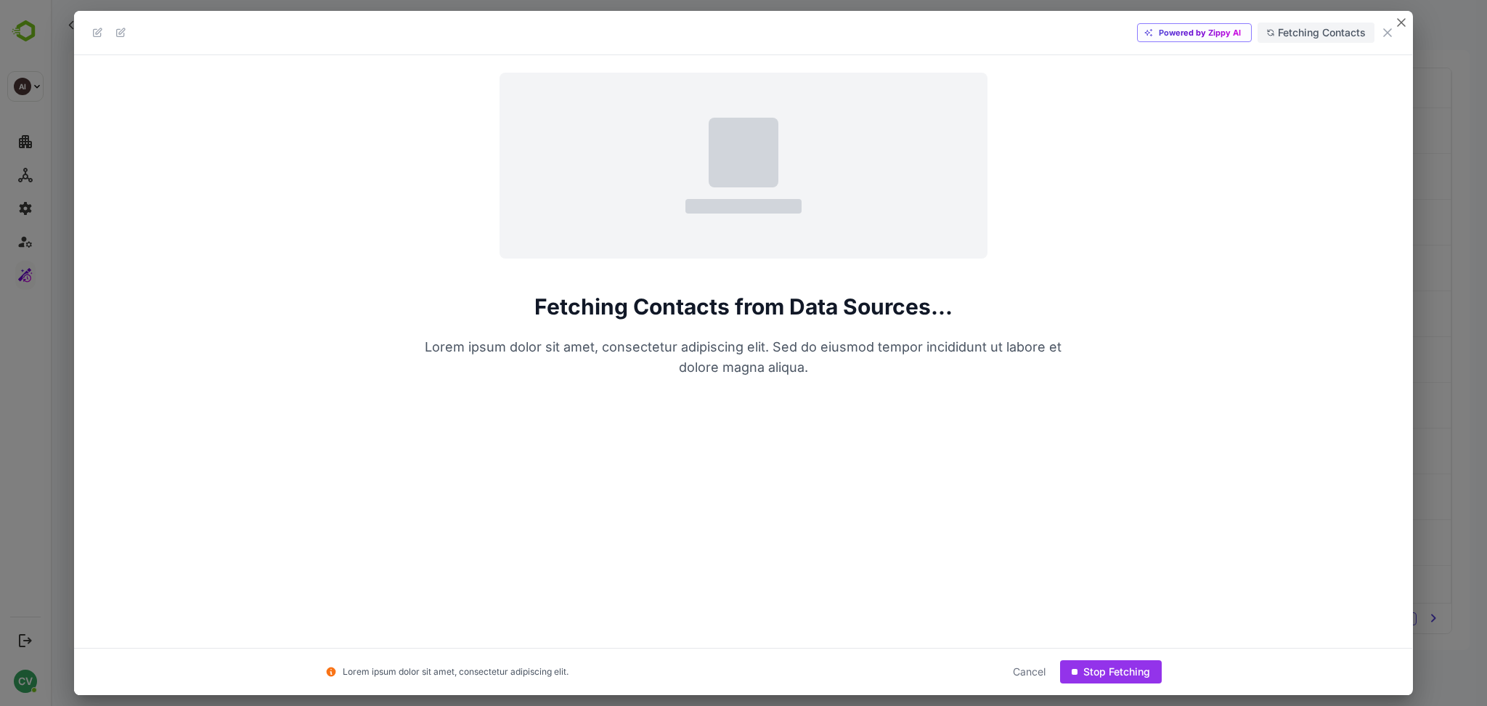
click at [1331, 669] on div "Lorem ipsum dolor sit amet, consectetur adipiscing elit. Cancel Stop Fetching" at bounding box center [743, 671] width 1338 height 47
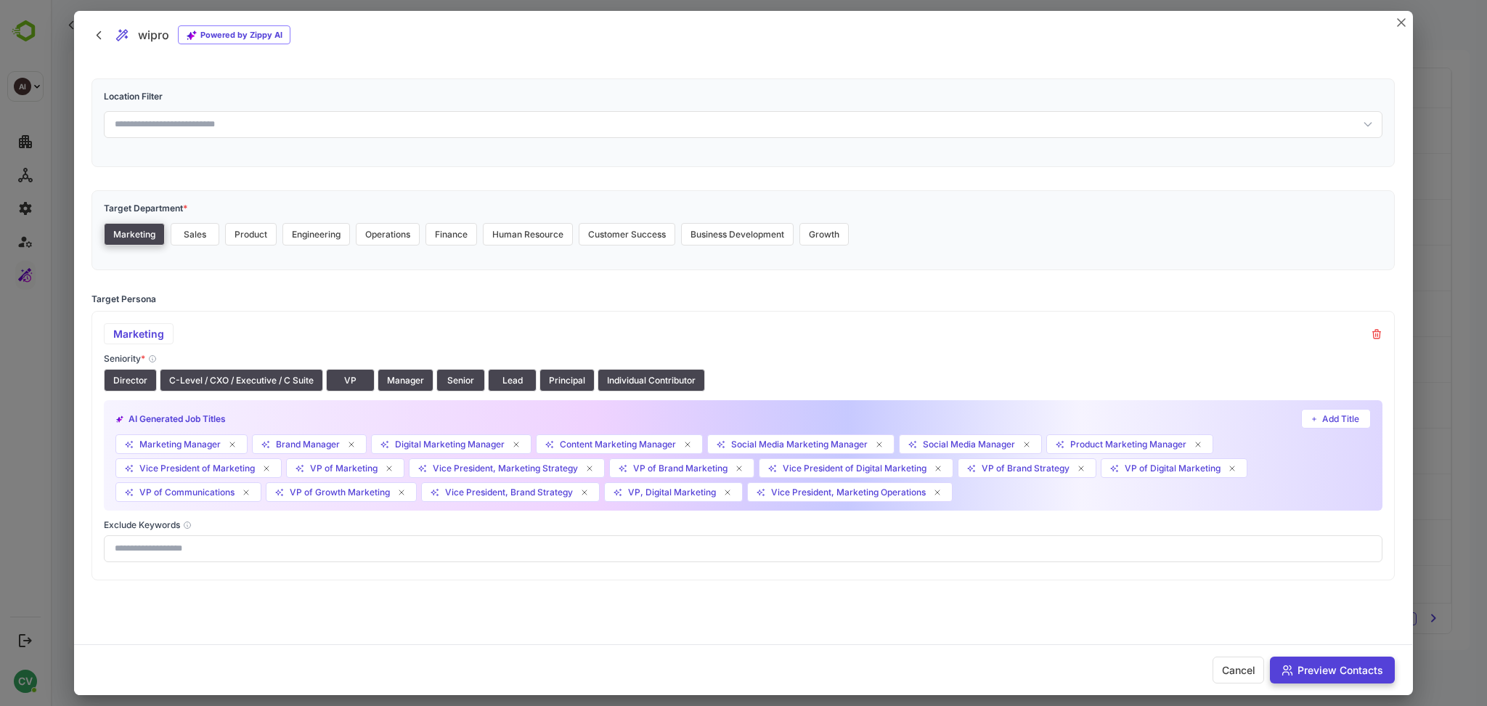
click at [1322, 666] on button "Preview Contacts" at bounding box center [1332, 669] width 125 height 27
click at [1437, 205] on div at bounding box center [743, 353] width 1487 height 706
click at [1403, 18] on icon "close" at bounding box center [1401, 22] width 9 height 9
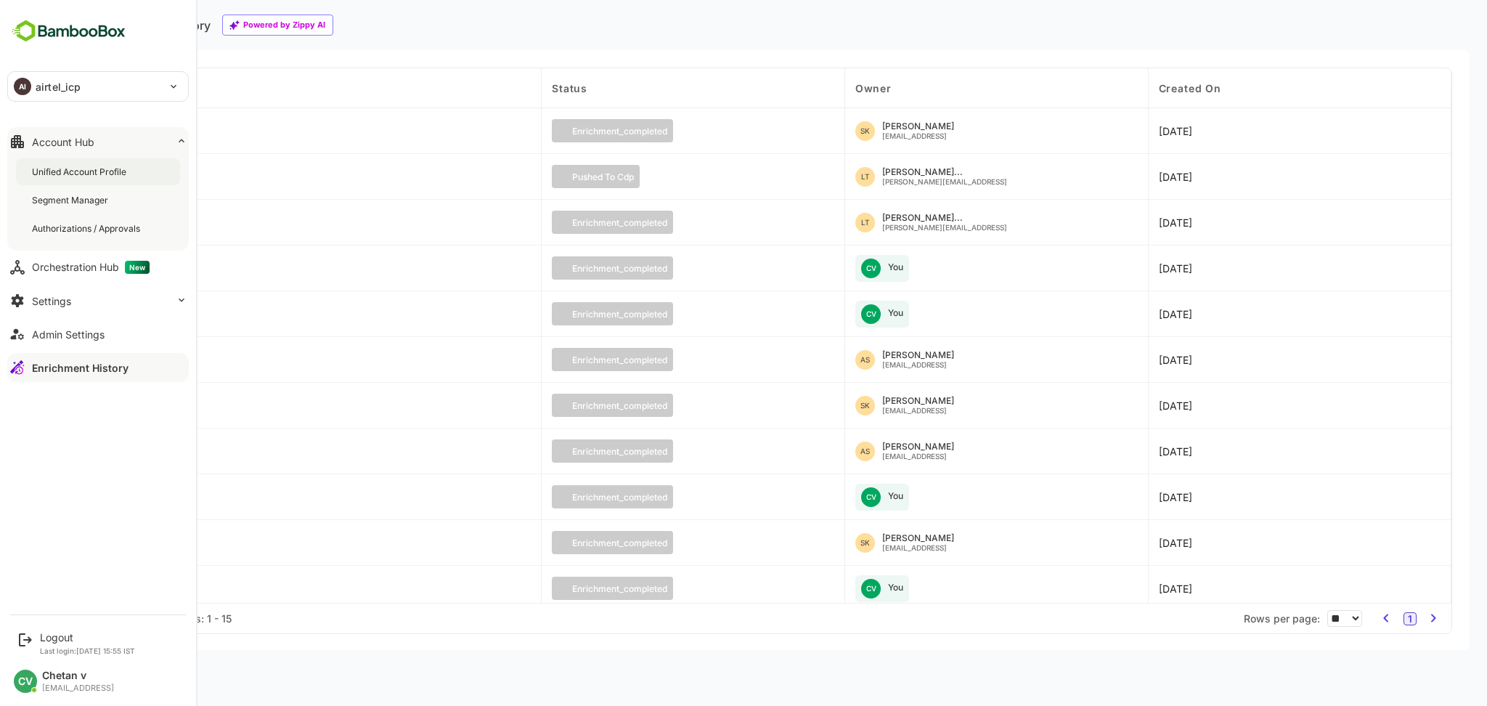
click at [73, 184] on div "Unified Account Profile" at bounding box center [98, 171] width 164 height 27
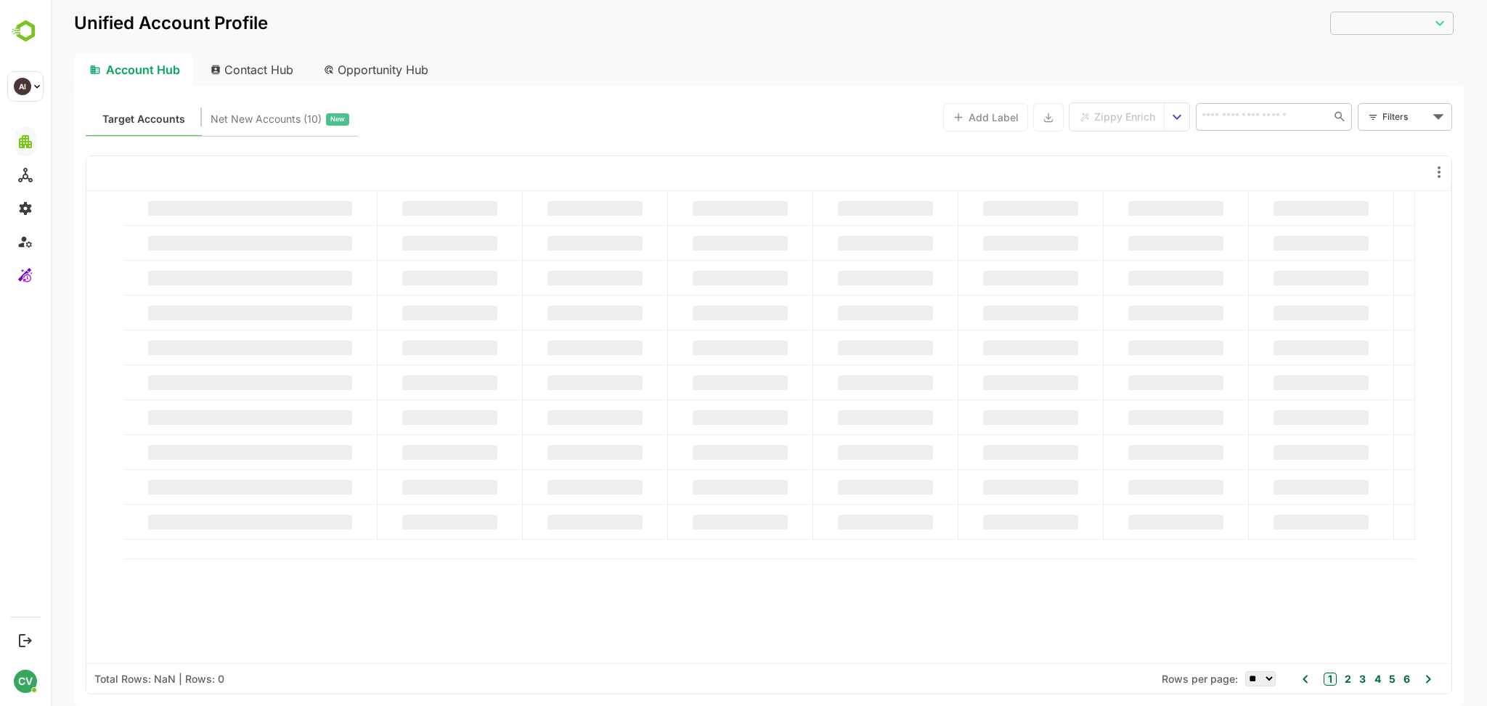
type input "**********"
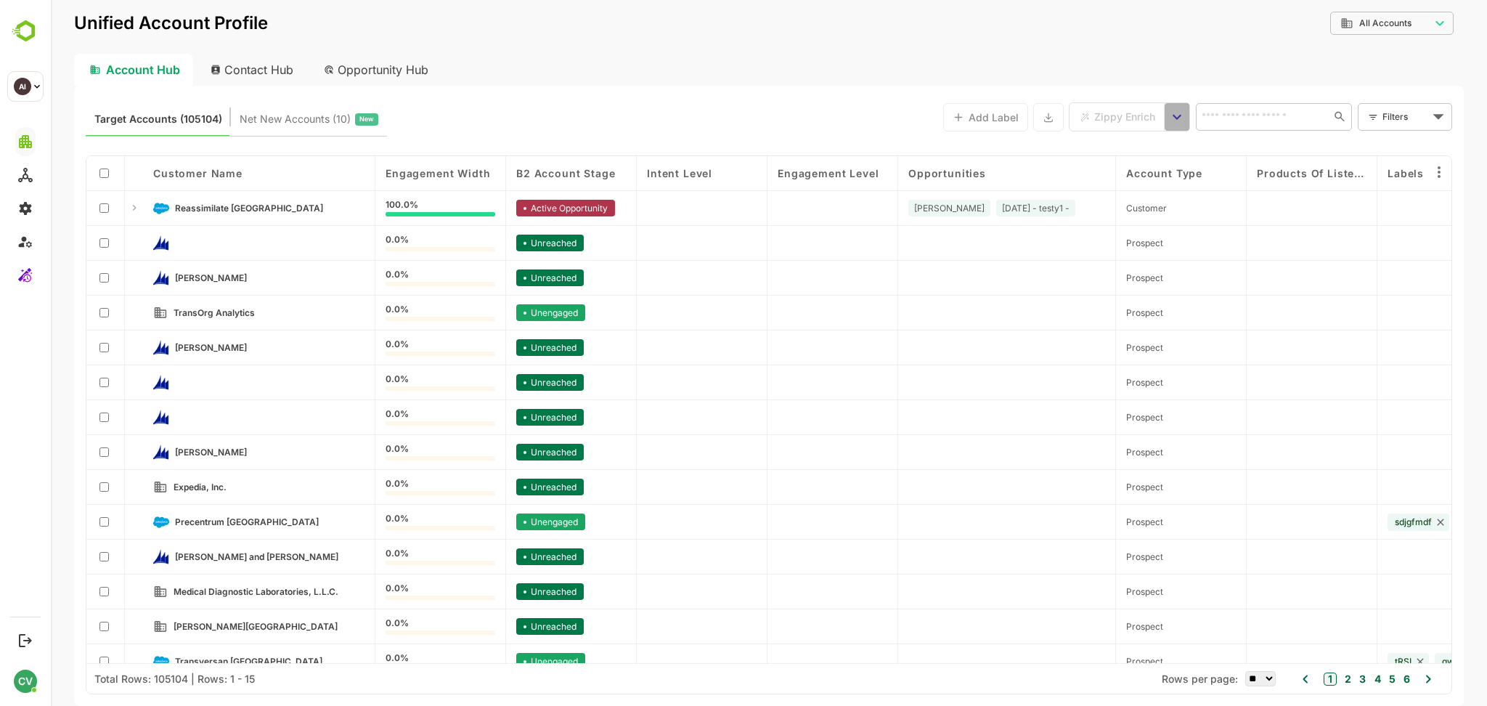
click at [1169, 123] on icon "select enrich strategy" at bounding box center [1176, 116] width 17 height 17
click at [1197, 144] on span "View Zippy Jobs" at bounding box center [1212, 145] width 68 height 13
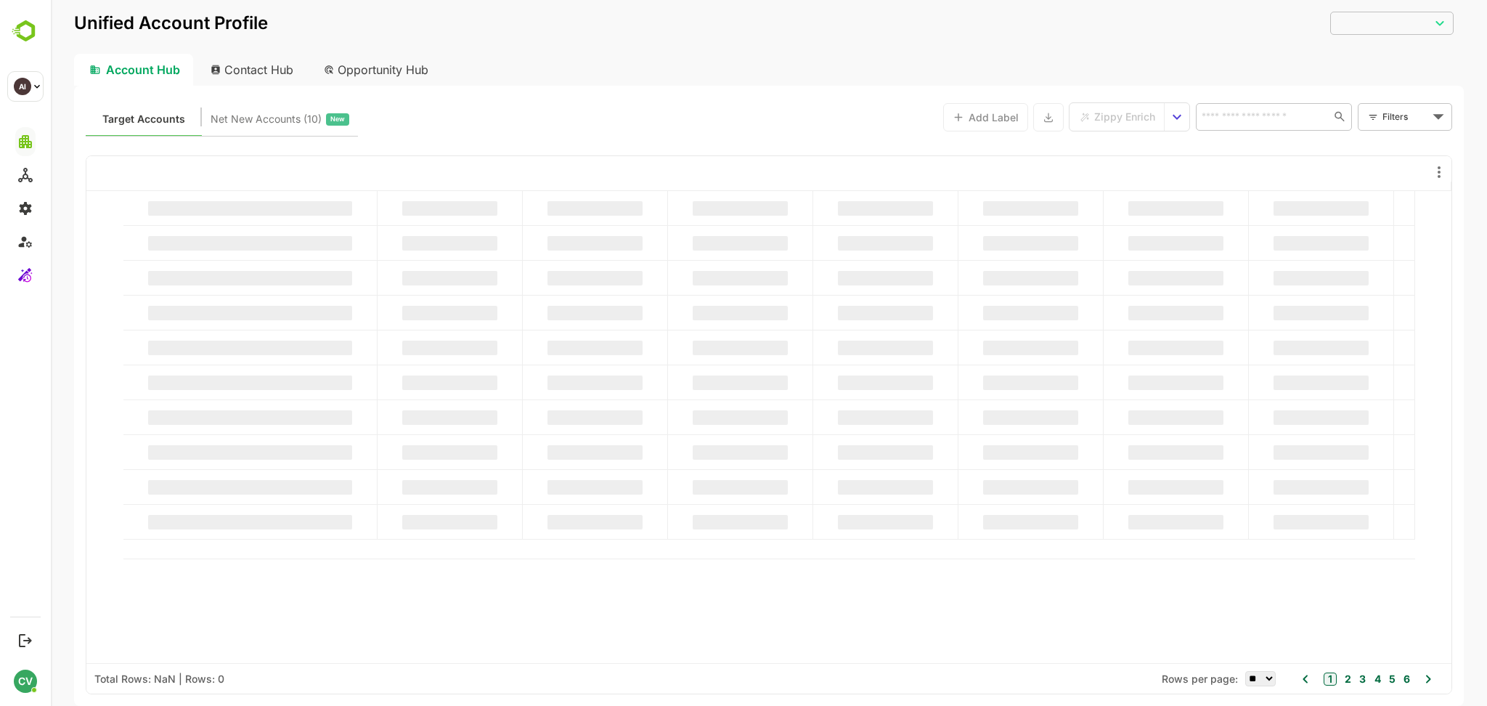
type input "**********"
click at [1385, 118] on body "**********" at bounding box center [769, 353] width 1436 height 706
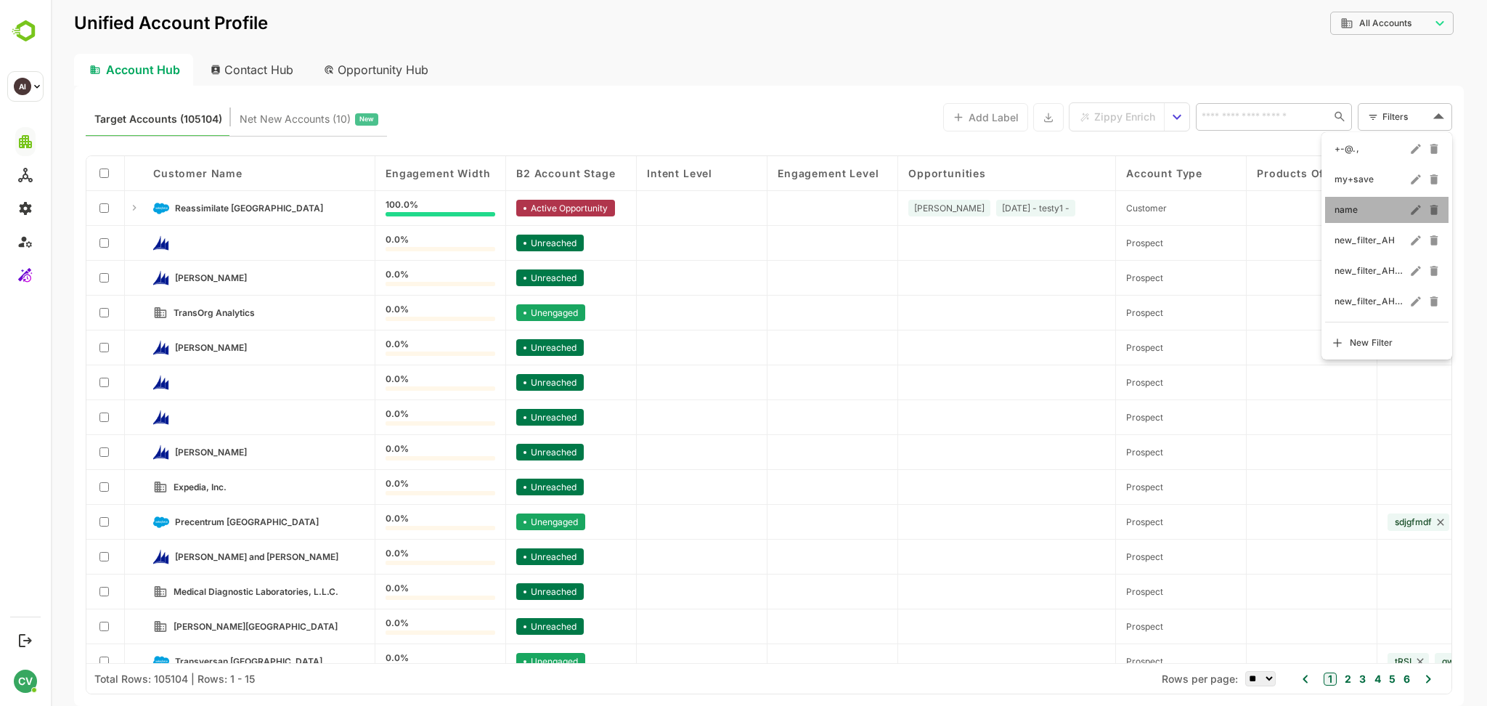
click at [1346, 221] on div "name" at bounding box center [1386, 210] width 123 height 26
type input "****"
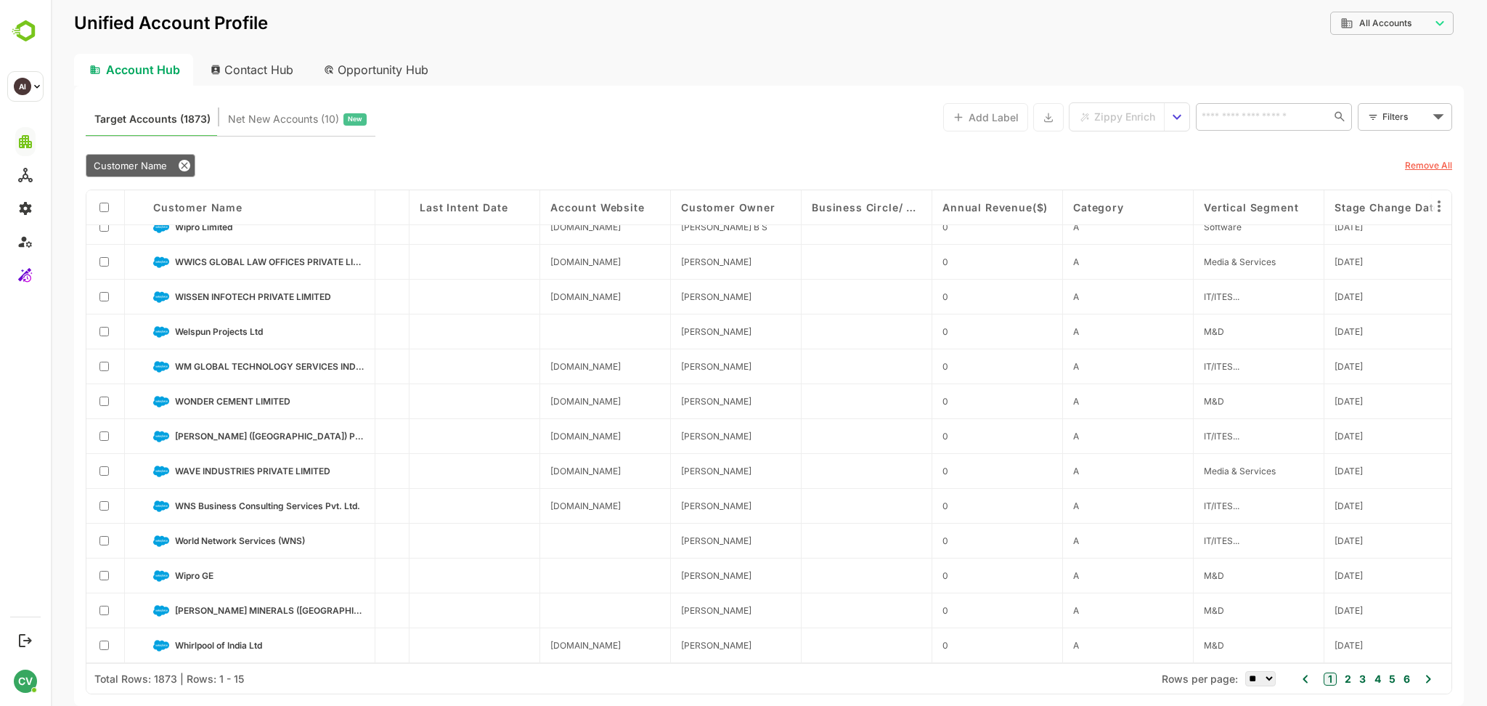
scroll to position [87, 2291]
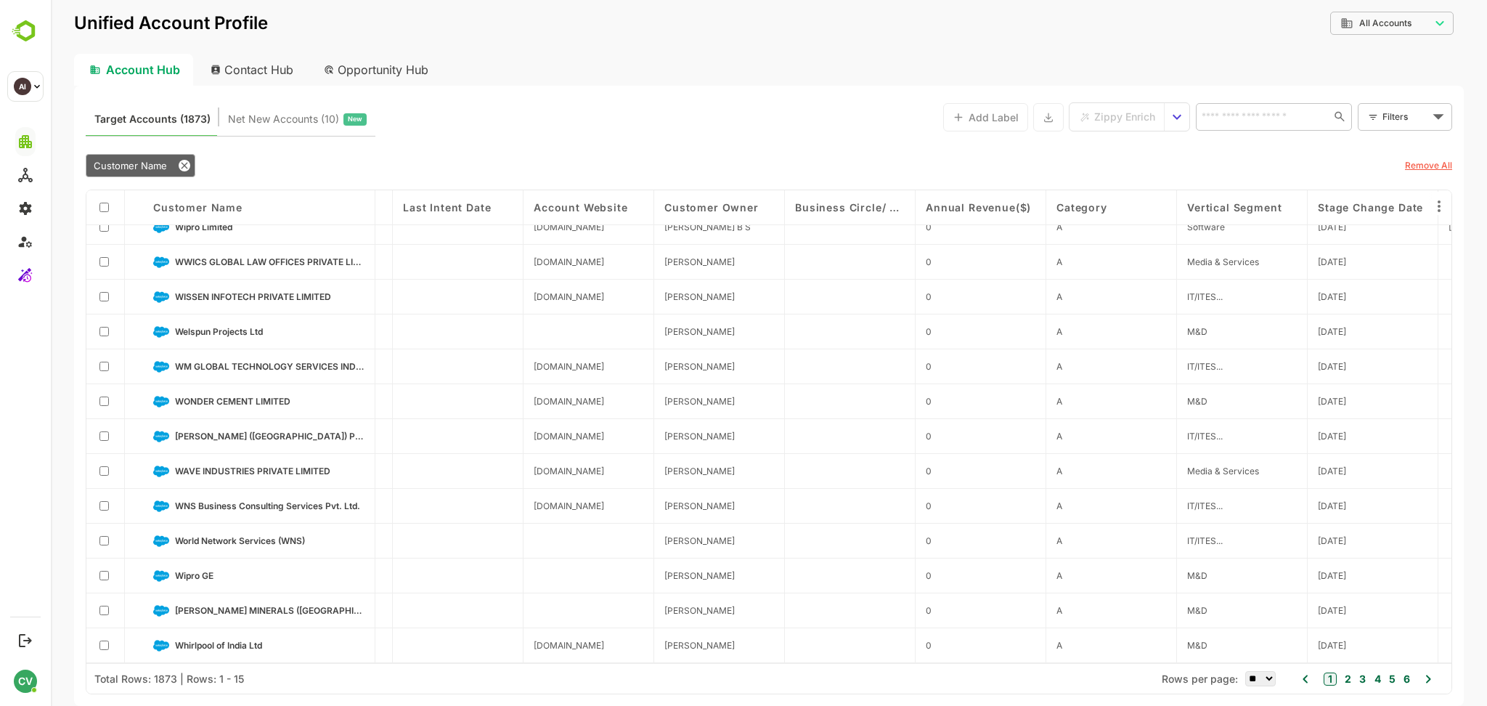
click at [1255, 679] on select "** ** ** *** *** ****" at bounding box center [1260, 678] width 30 height 15
select select "**"
click at [1245, 671] on select "** ** ** *** *** ****" at bounding box center [1260, 678] width 30 height 15
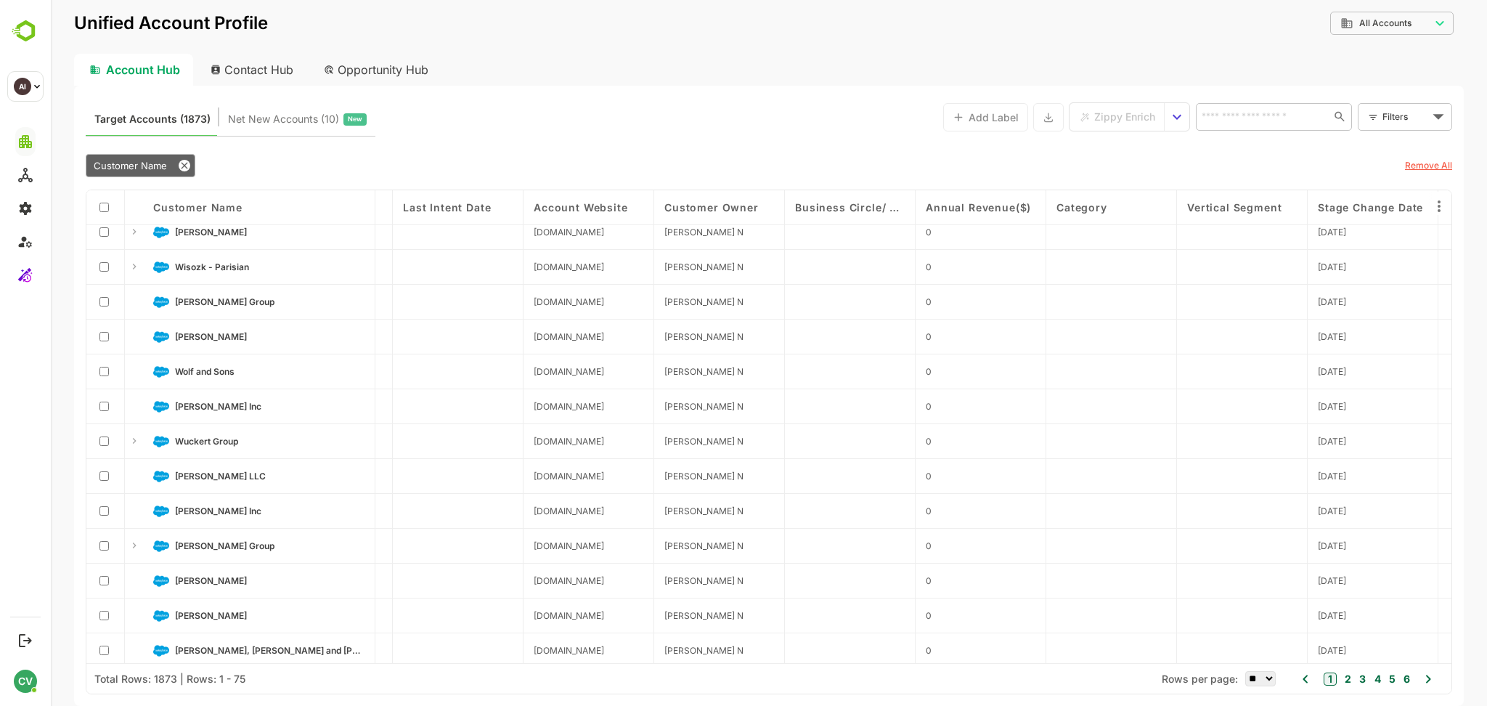
scroll to position [2178, 2291]
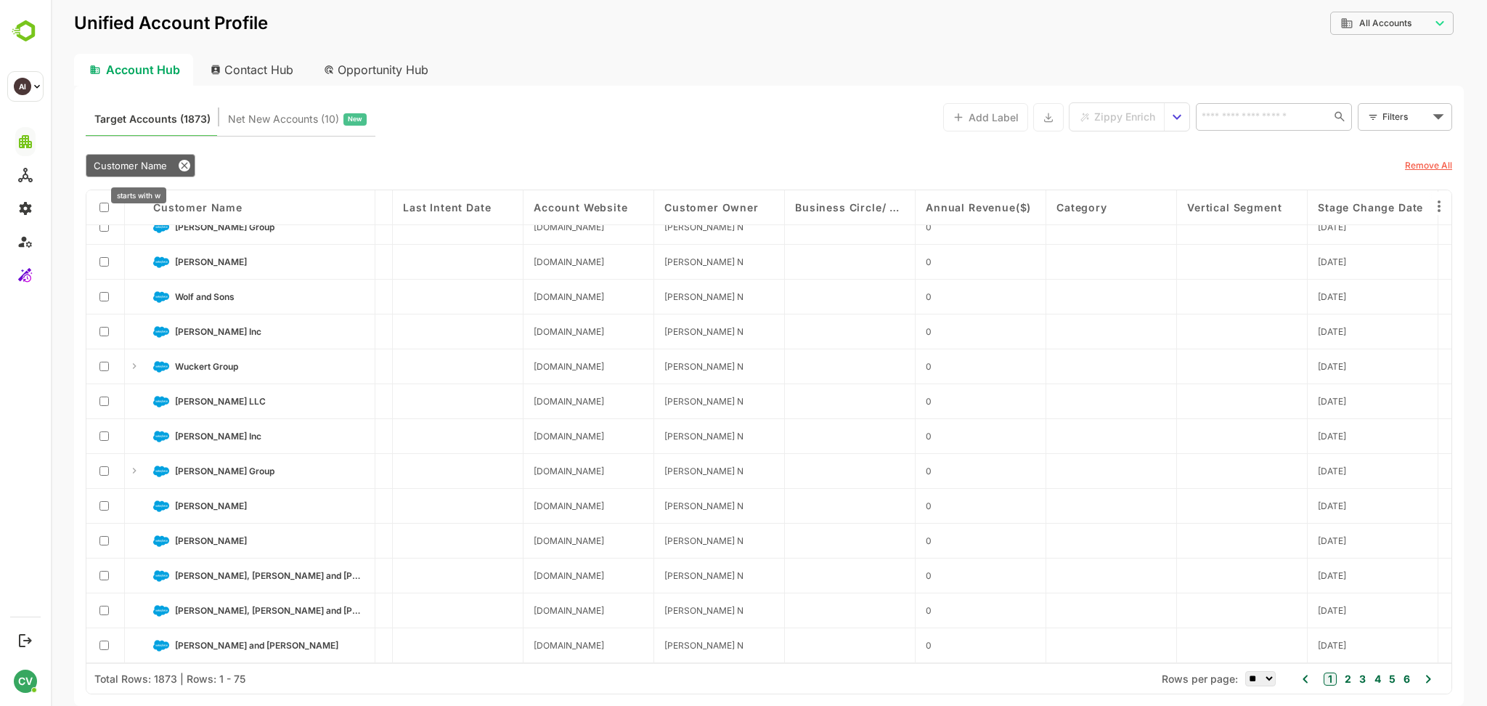
click at [148, 166] on span "Customer Name" at bounding box center [130, 166] width 73 height 12
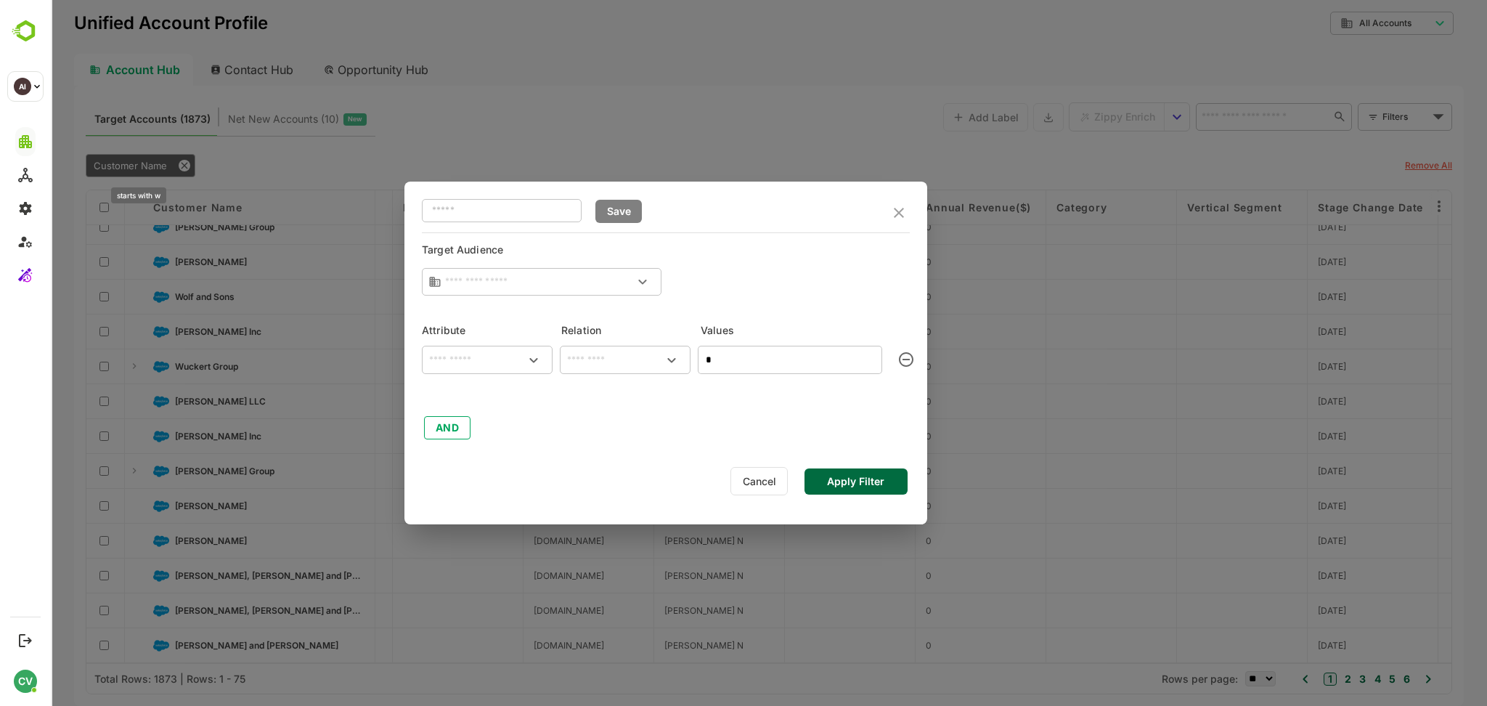
type input "**********"
click at [722, 348] on input "*" at bounding box center [790, 360] width 184 height 28
type input "***"
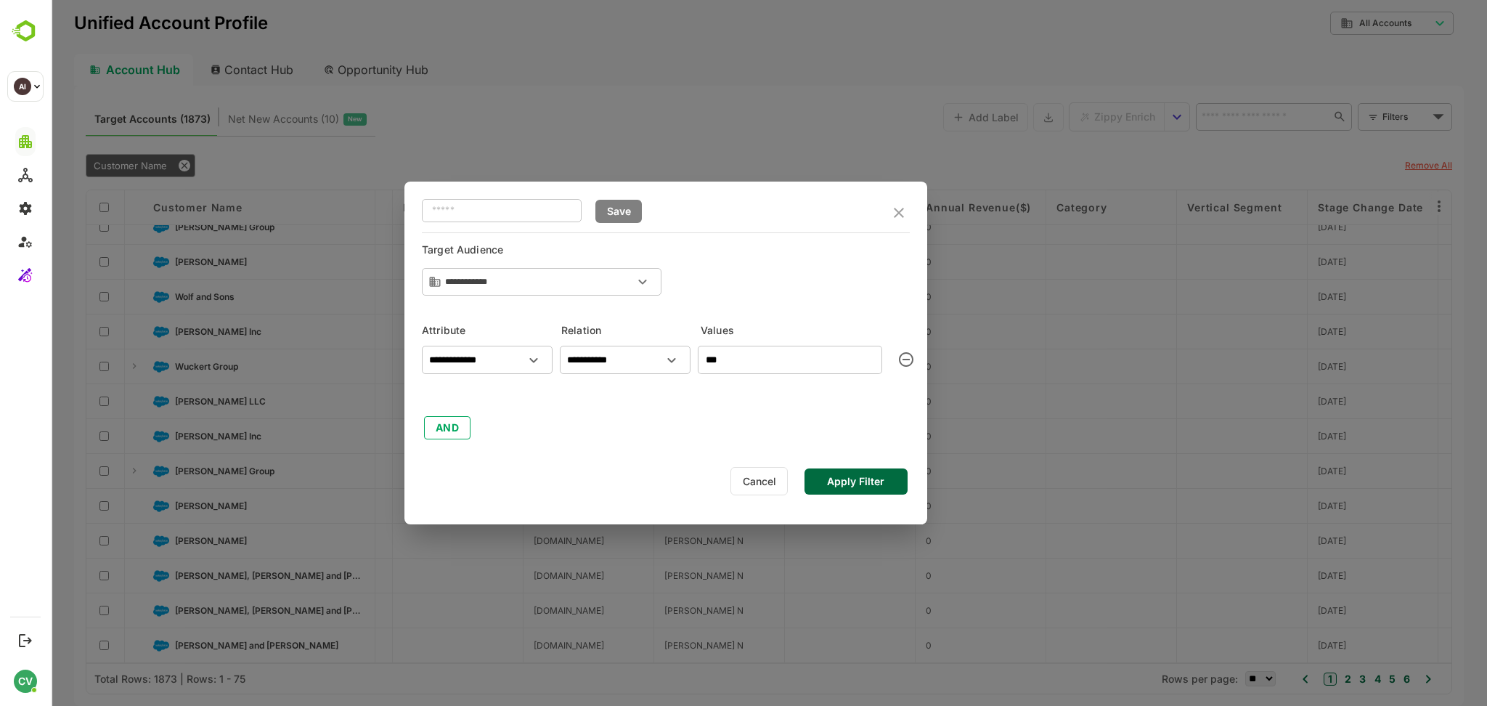
click at [846, 483] on button "Apply Filter" at bounding box center [855, 481] width 103 height 26
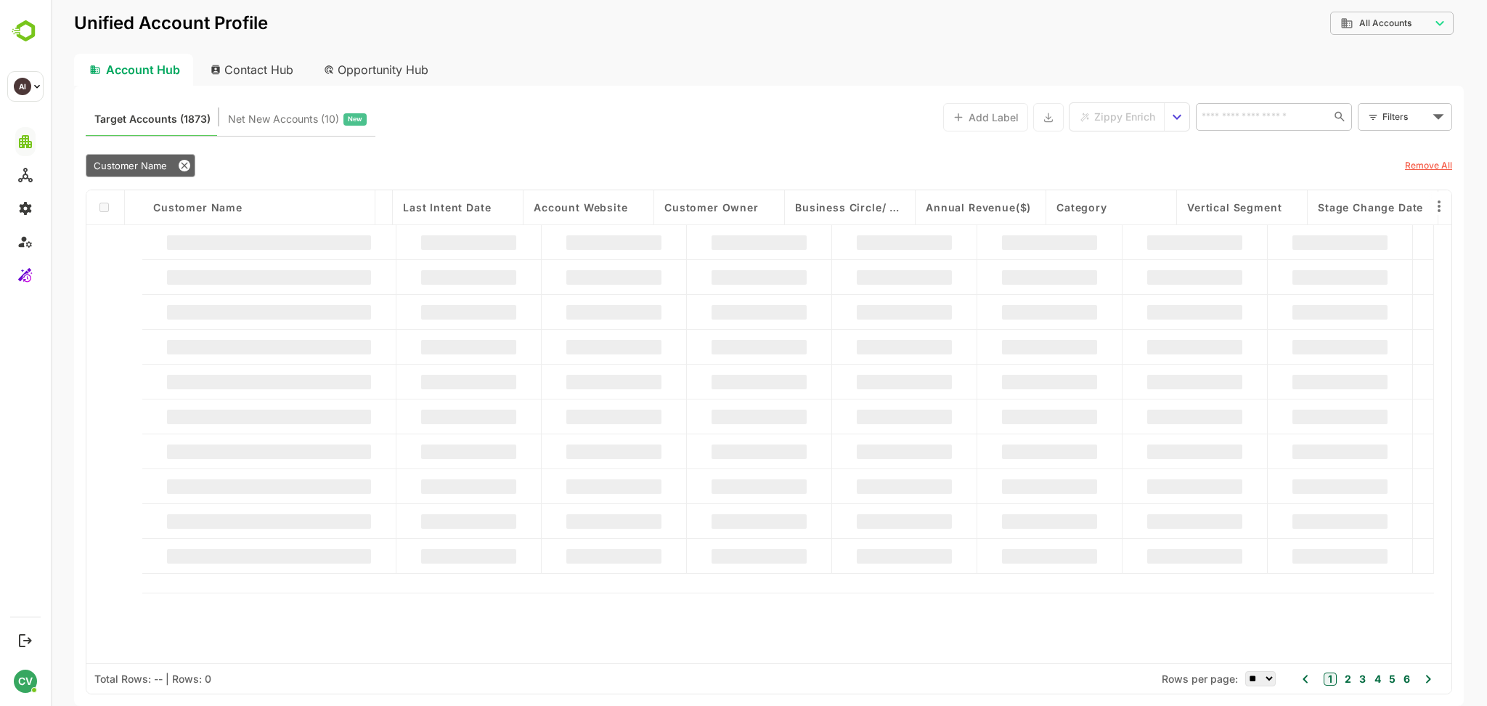
scroll to position [0, 2291]
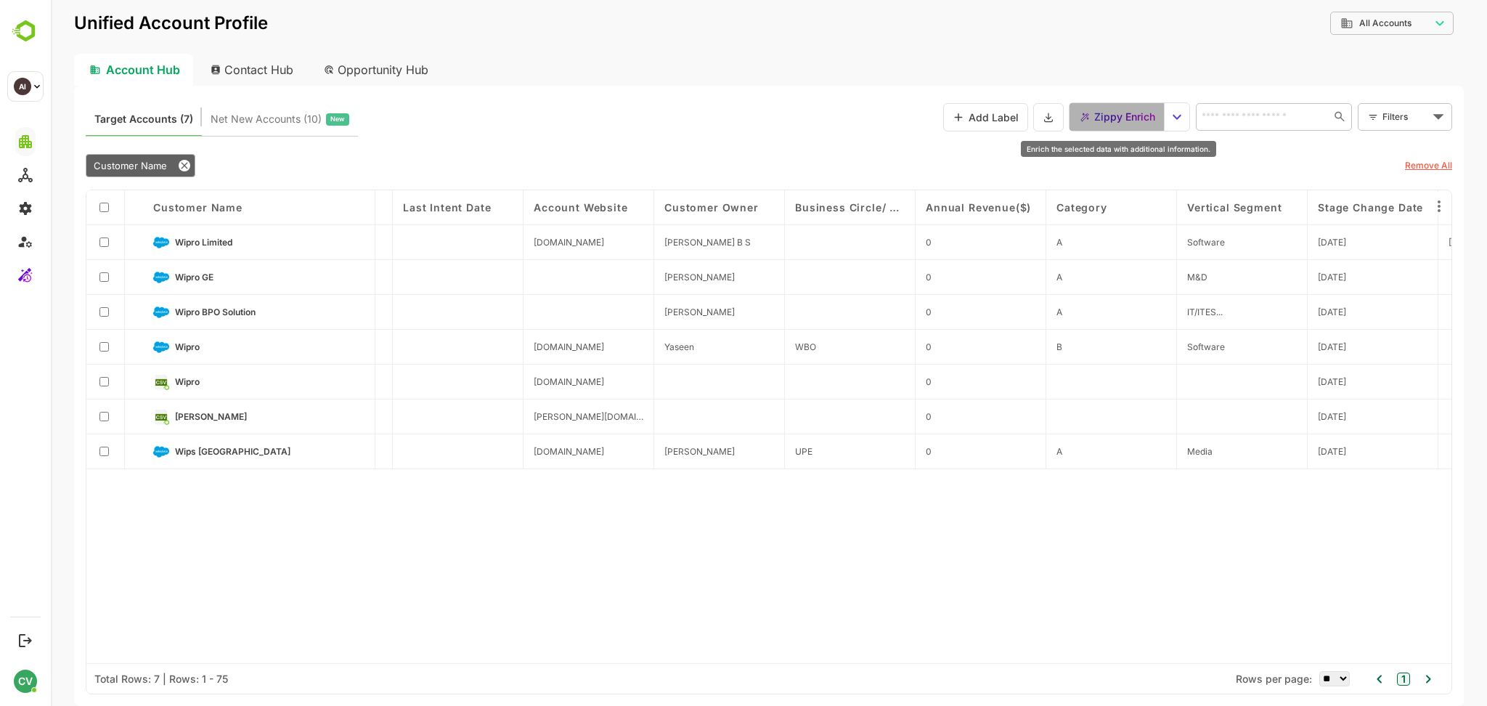
click at [1122, 118] on span "Zippy Enrich" at bounding box center [1124, 116] width 61 height 19
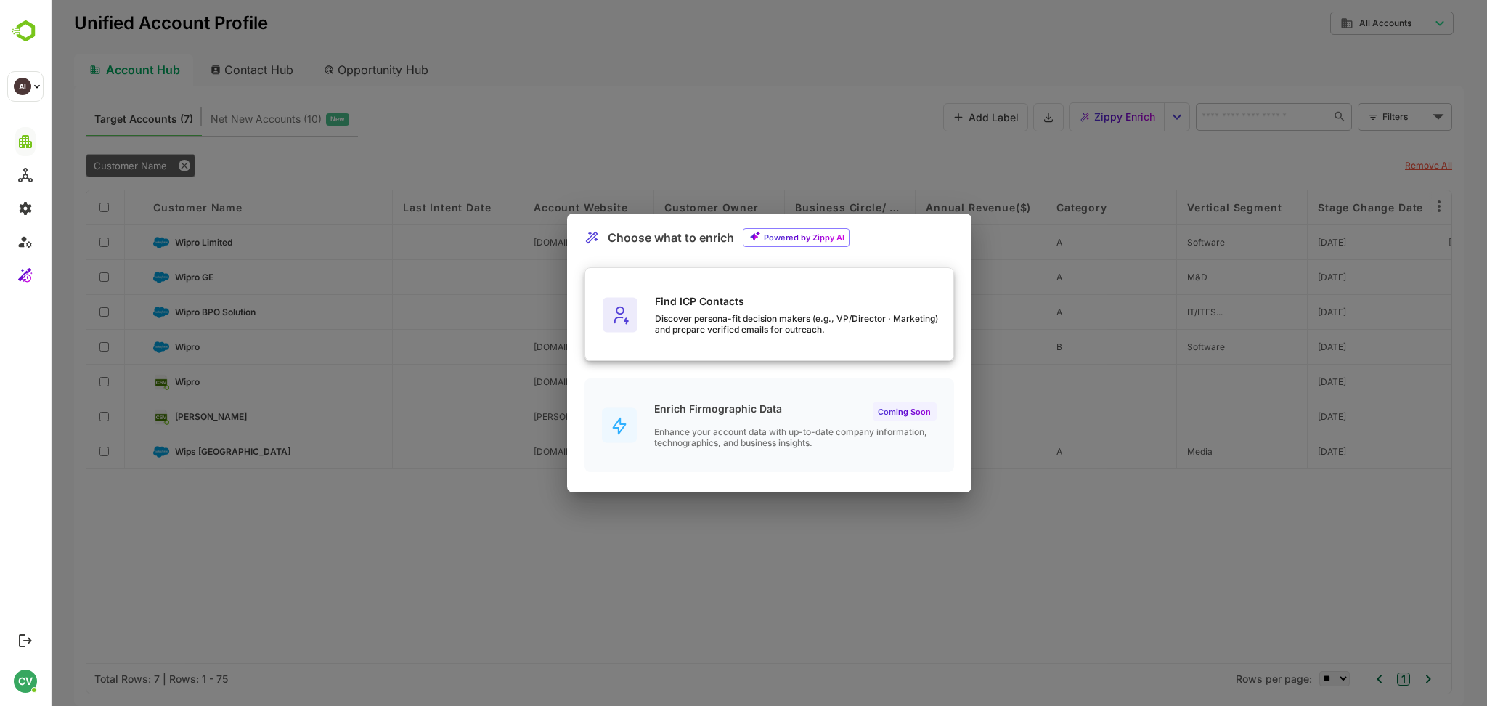
click at [738, 283] on div "Find ICP Contacts Discover persona-fit decision makers (e.g., VP/Director · Mar…" at bounding box center [769, 315] width 368 height 94
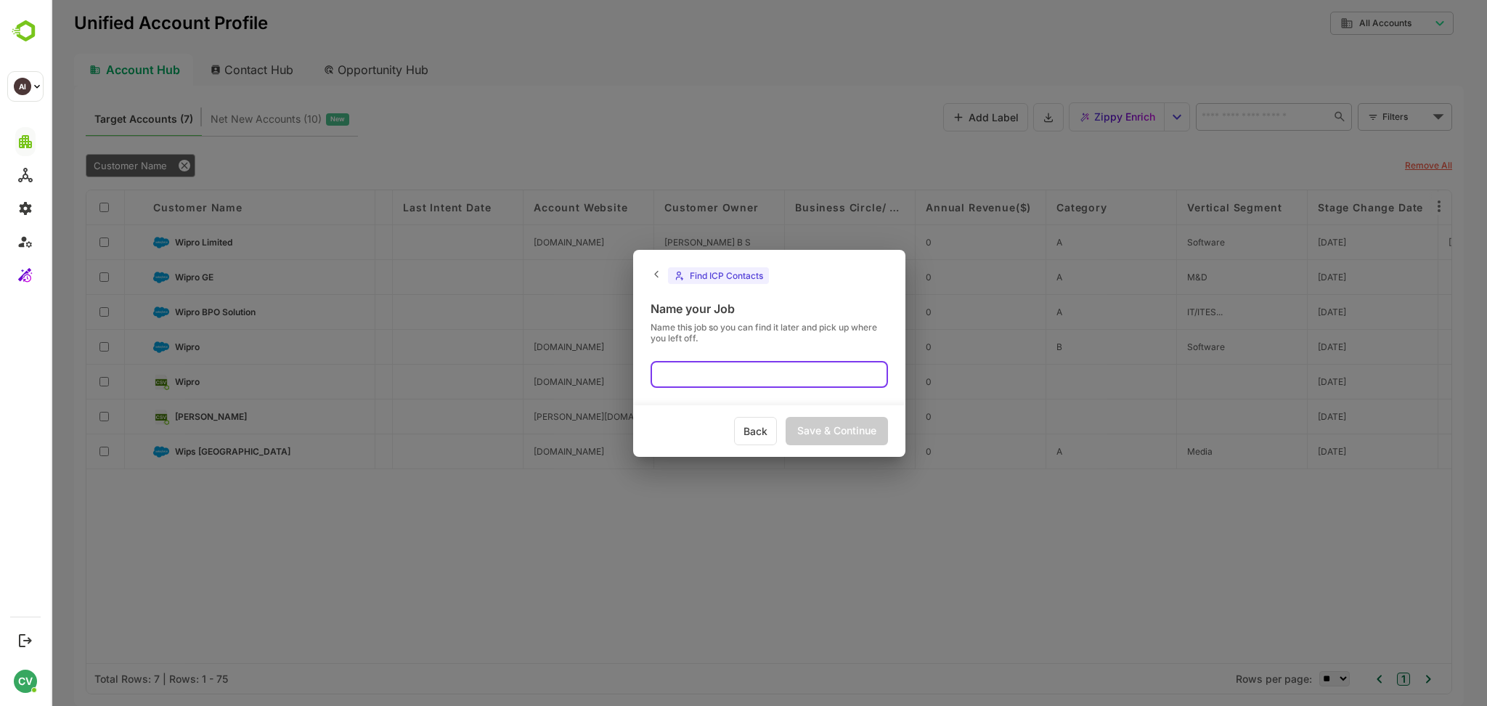
click at [706, 377] on input "text" at bounding box center [768, 374] width 237 height 27
click at [827, 435] on div "Save & Continue" at bounding box center [836, 431] width 102 height 28
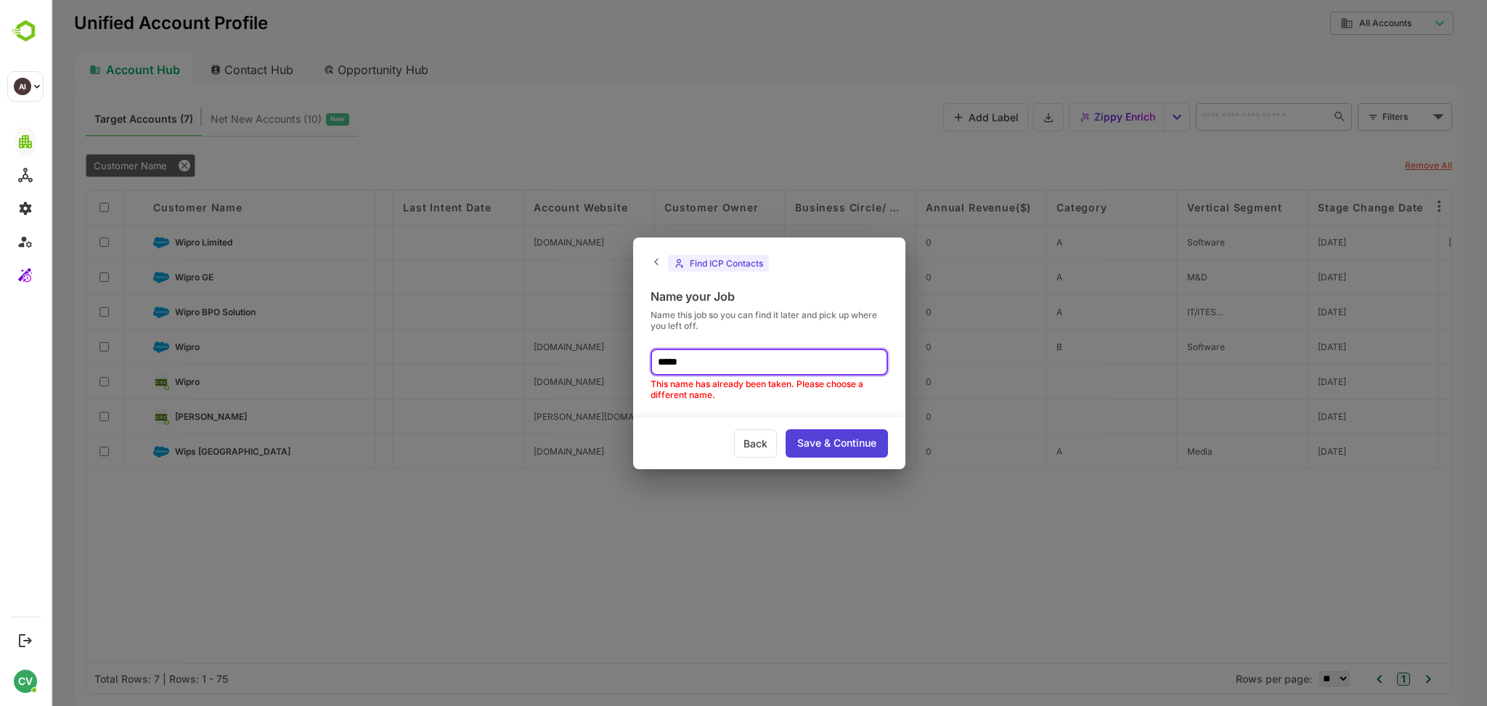
click at [740, 348] on input "*****" at bounding box center [768, 361] width 237 height 27
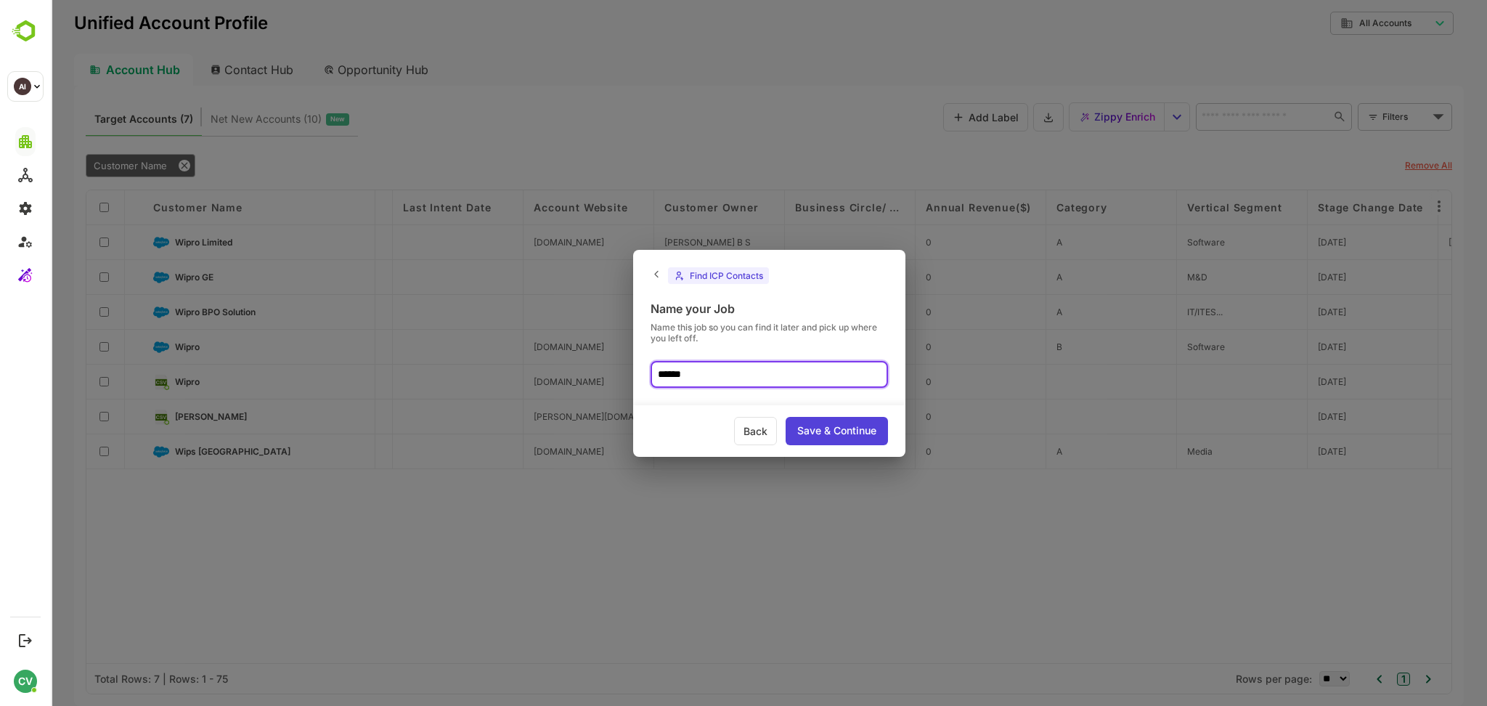
type input "******"
click at [833, 430] on div "Save & Continue" at bounding box center [836, 431] width 102 height 28
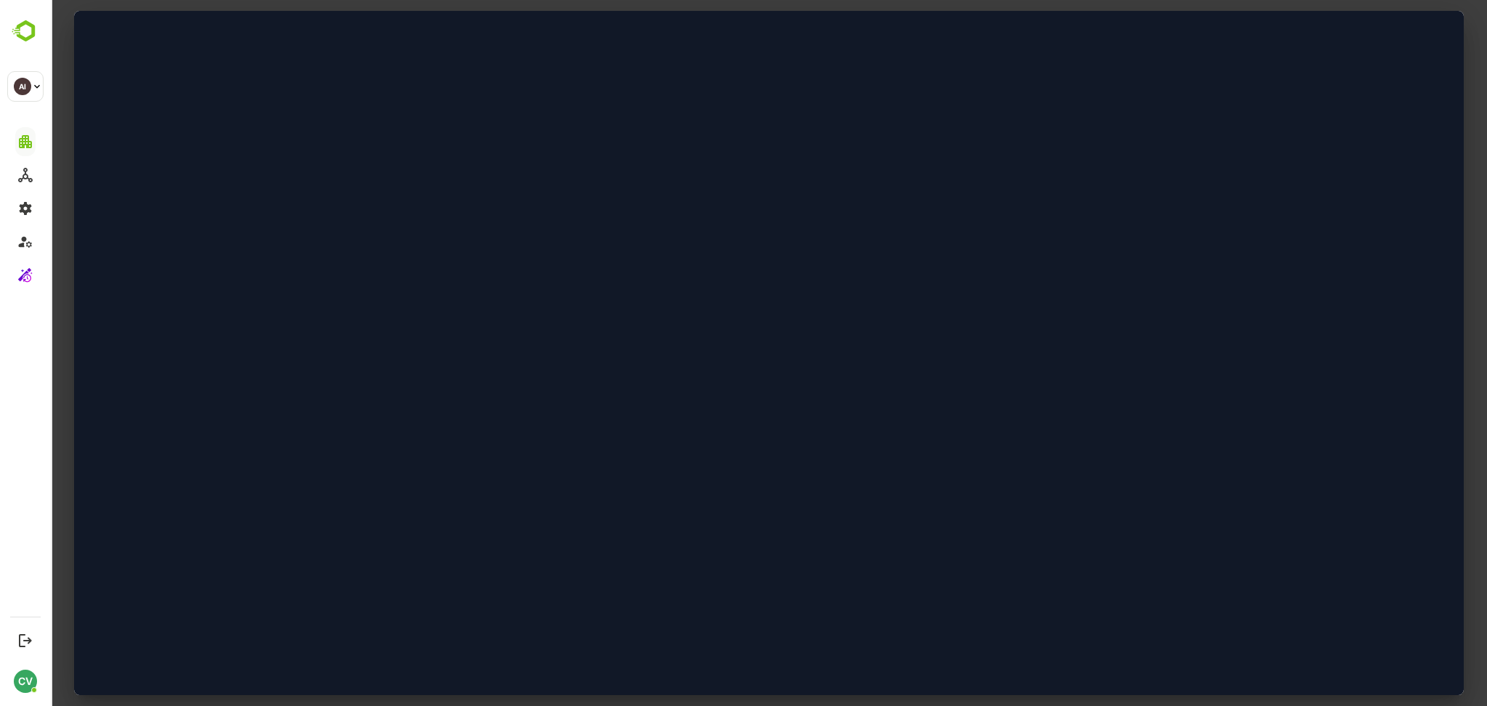
scroll to position [0, 0]
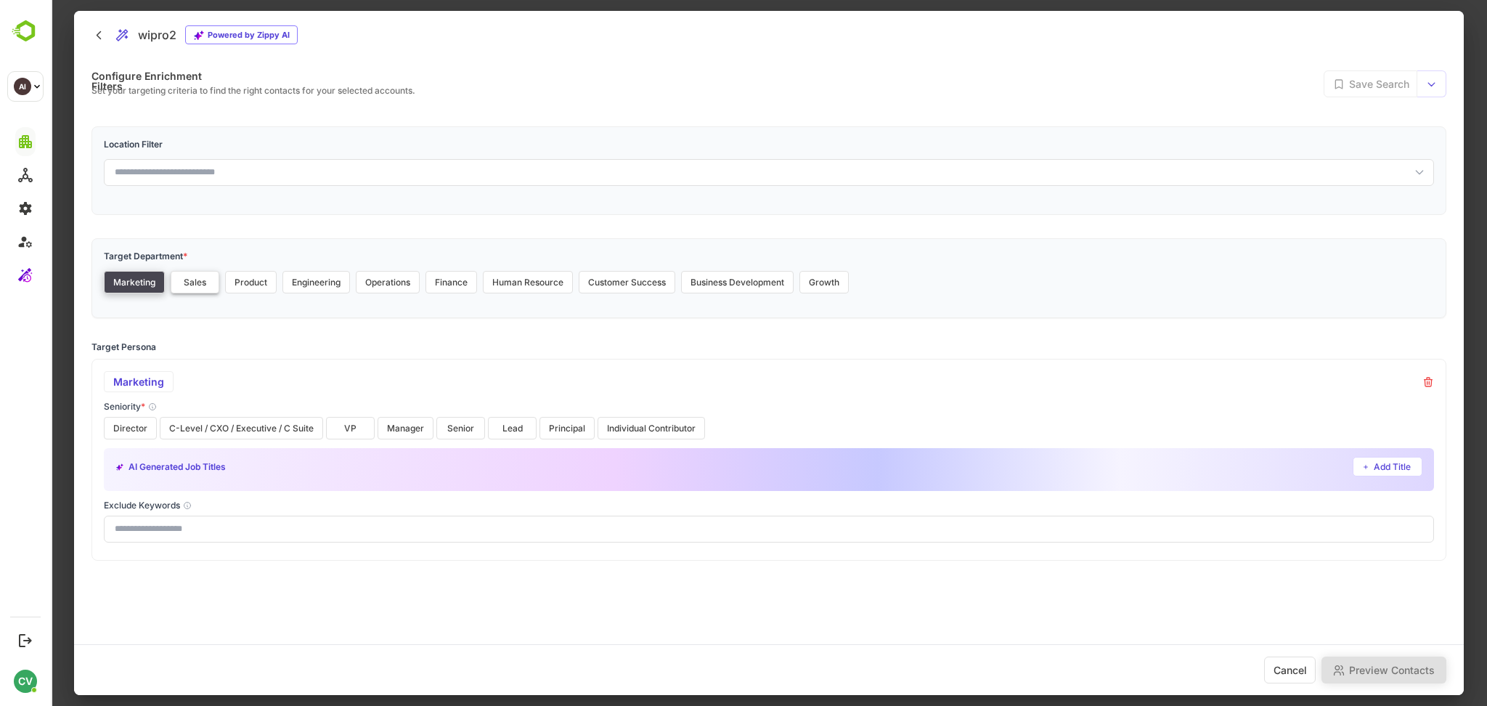
click at [196, 283] on button "Sales" at bounding box center [195, 282] width 49 height 23
click at [133, 423] on button "Director" at bounding box center [130, 428] width 53 height 23
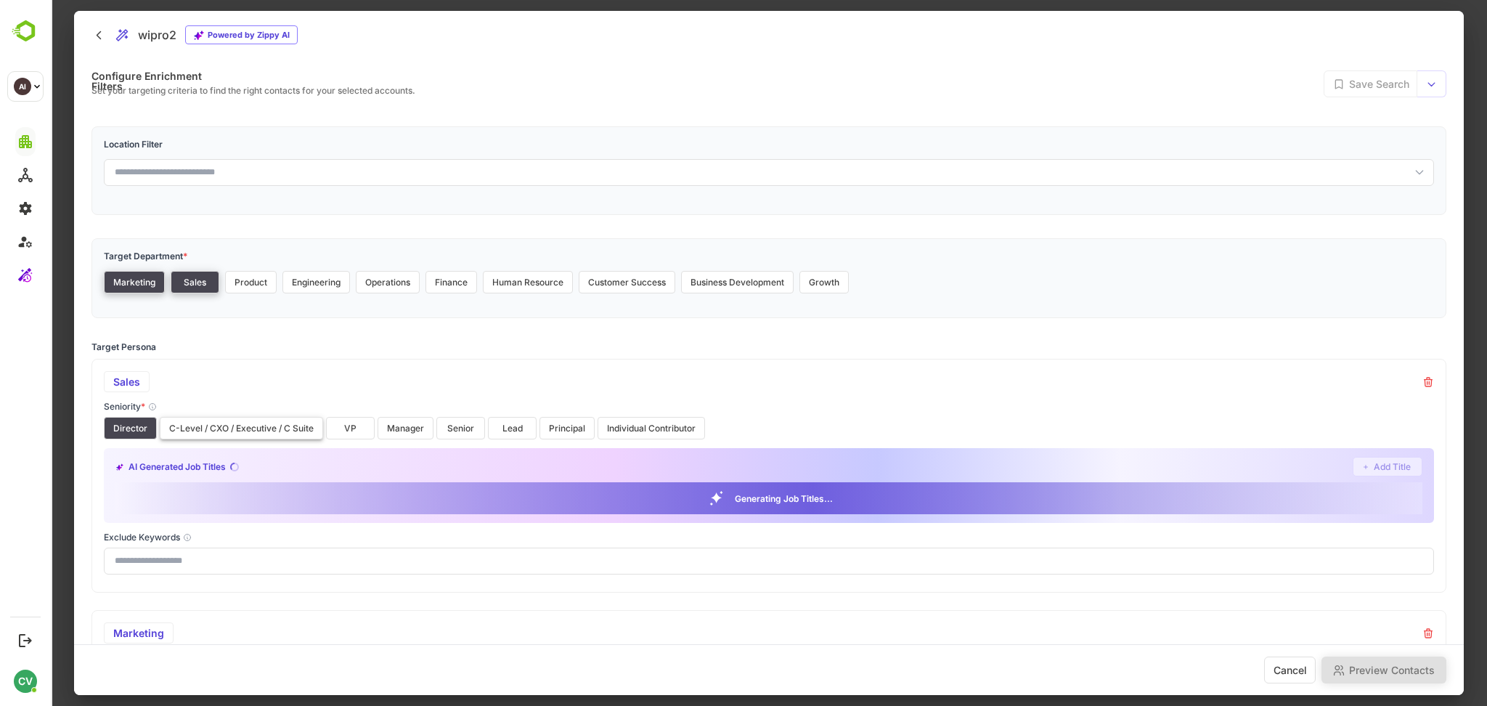
click at [187, 424] on button "C-Level / CXO / Executive / C Suite" at bounding box center [241, 428] width 163 height 23
click at [354, 420] on button "VP" at bounding box center [350, 428] width 49 height 23
click at [382, 427] on button "Manager" at bounding box center [406, 428] width 56 height 23
click at [459, 427] on button "Senior" at bounding box center [460, 428] width 49 height 23
click at [502, 423] on button "Lead" at bounding box center [512, 428] width 49 height 23
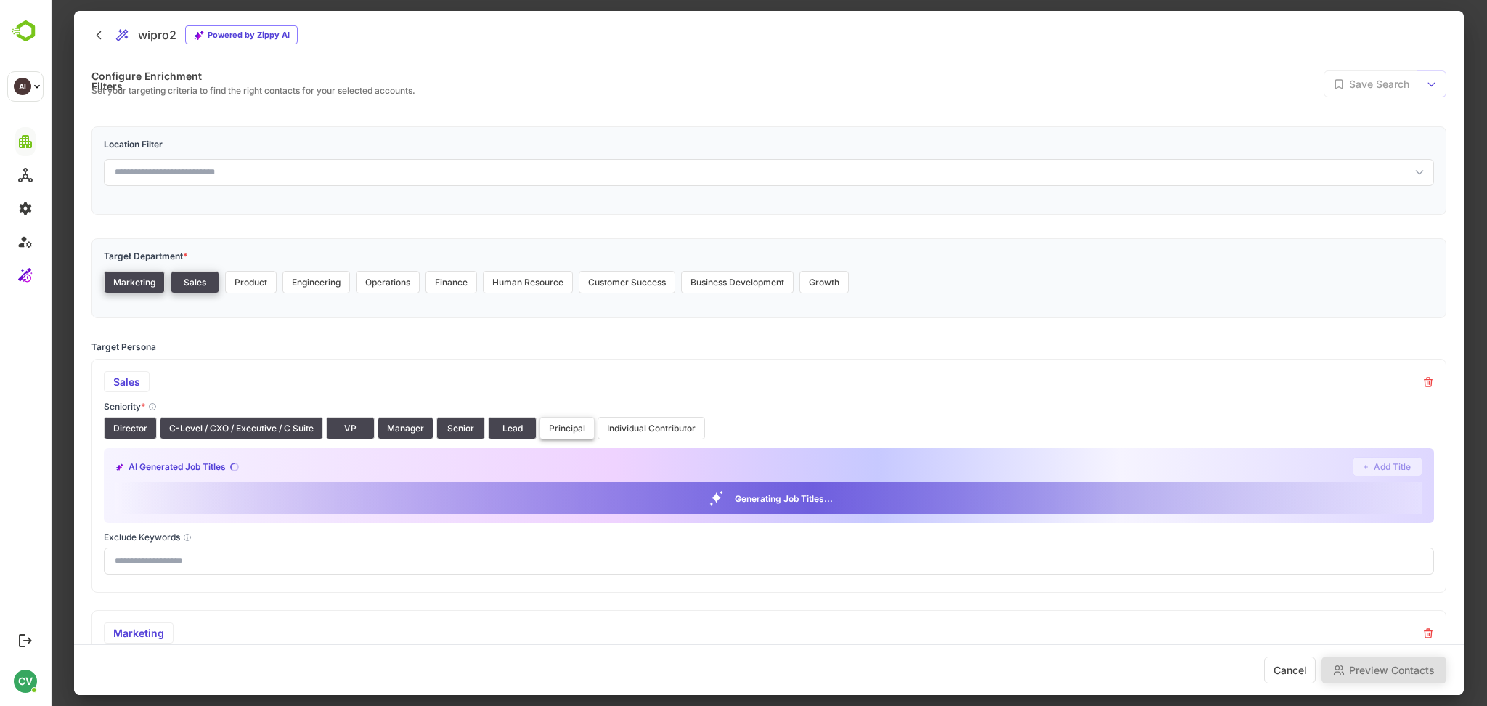
click at [550, 423] on button "Principal" at bounding box center [566, 428] width 55 height 23
click at [602, 423] on button "Individual Contributor" at bounding box center [650, 428] width 107 height 23
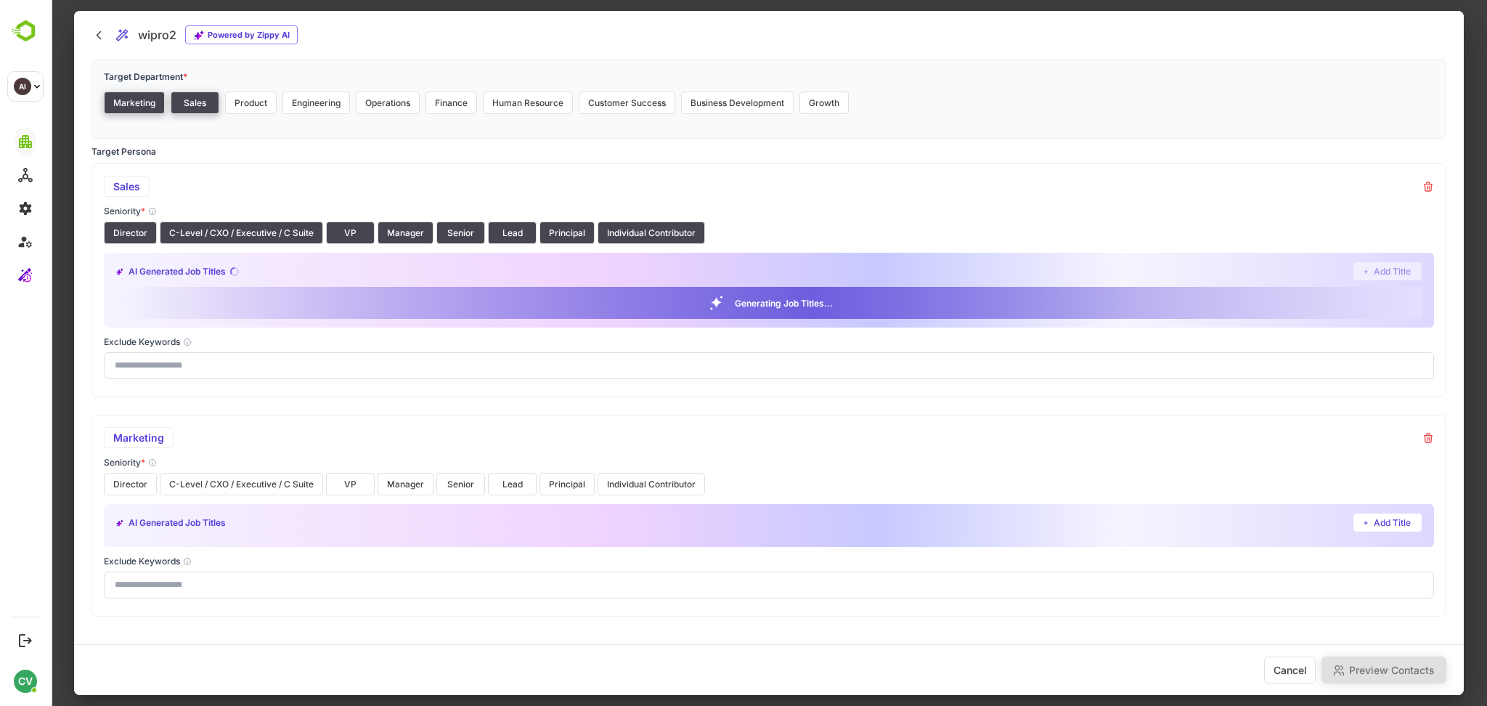
scroll to position [196, 0]
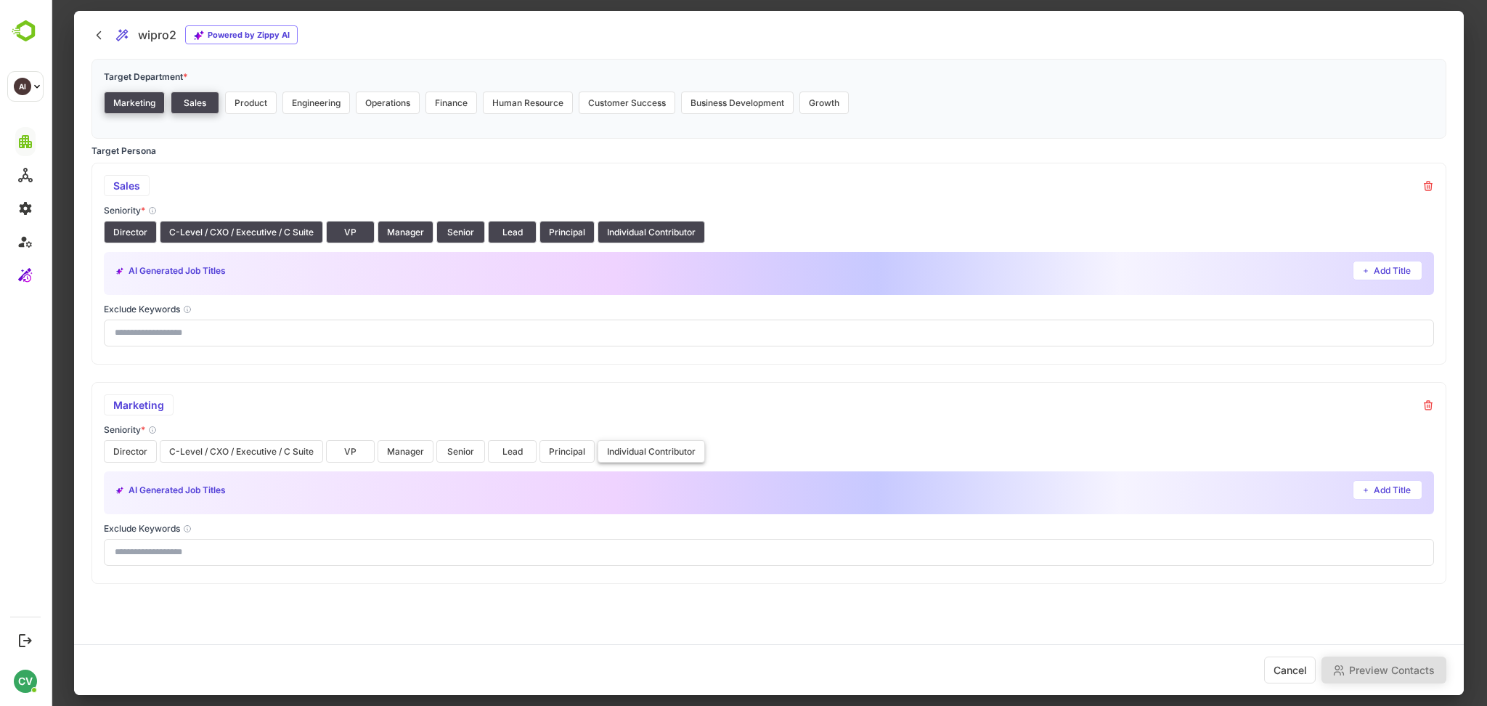
click at [632, 448] on button "Individual Contributor" at bounding box center [650, 451] width 107 height 23
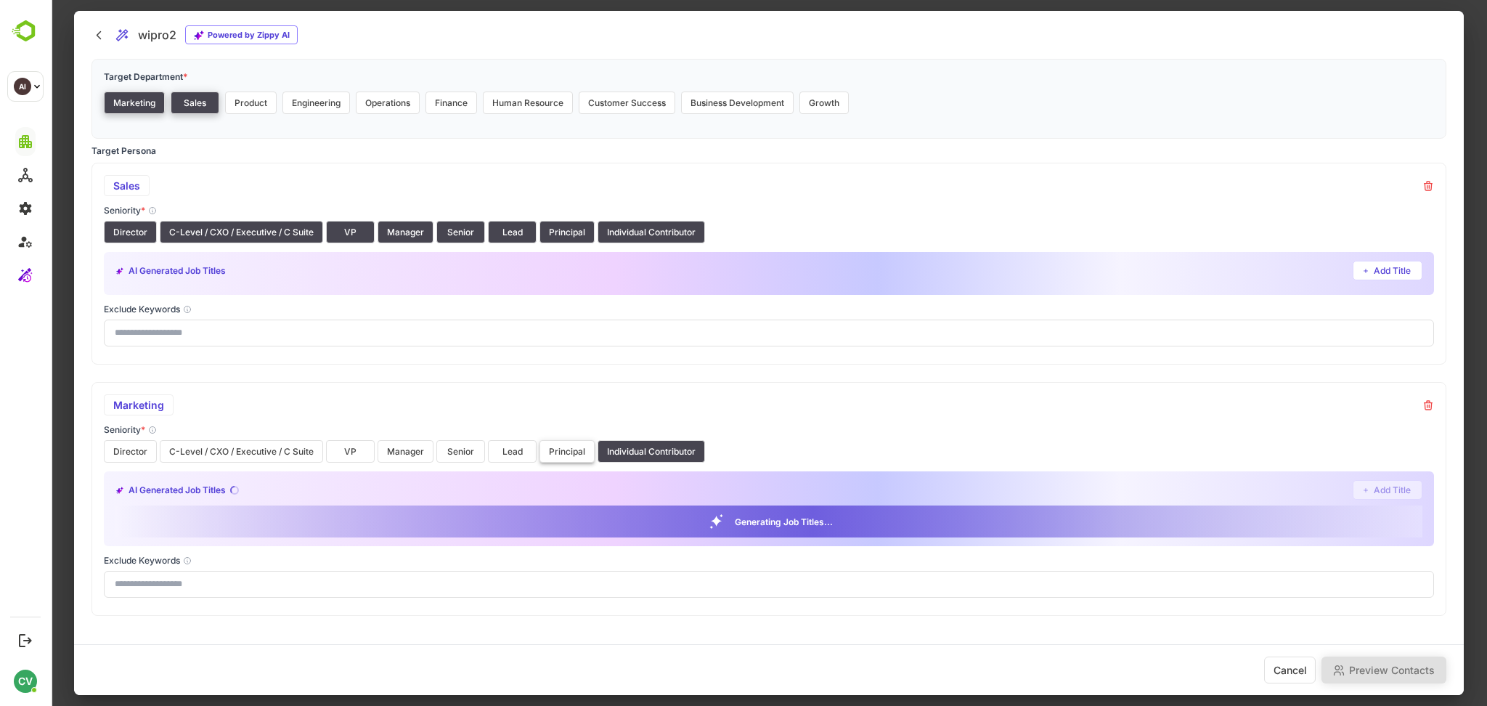
click at [578, 444] on button "Principal" at bounding box center [566, 451] width 55 height 23
click at [524, 447] on button "Lead" at bounding box center [512, 451] width 49 height 23
click at [463, 451] on button "Senior" at bounding box center [460, 451] width 49 height 23
click at [402, 451] on button "Manager" at bounding box center [406, 451] width 56 height 23
click at [354, 453] on button "VP" at bounding box center [350, 451] width 49 height 23
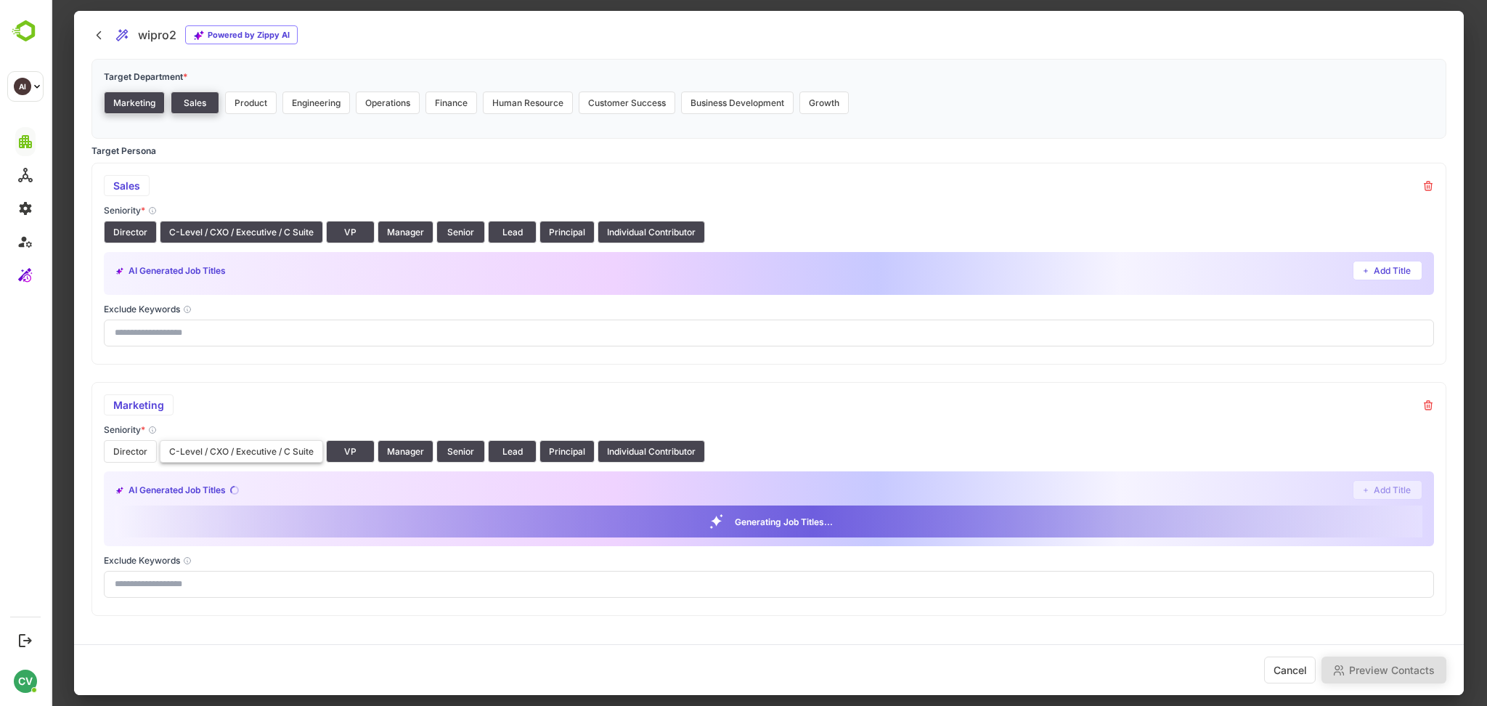
click at [272, 451] on button "C-Level / CXO / Executive / C Suite" at bounding box center [241, 451] width 163 height 23
click at [134, 446] on button "Director" at bounding box center [130, 451] width 53 height 23
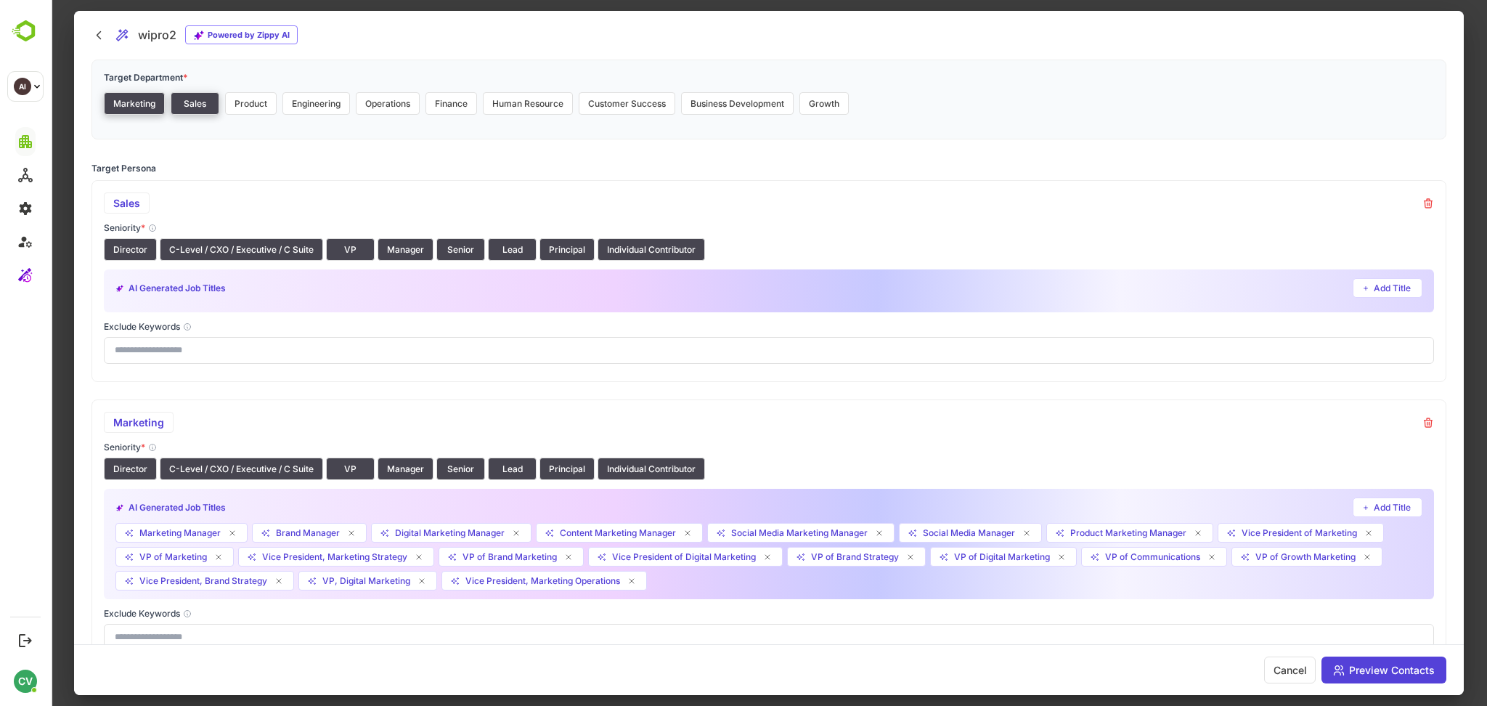
scroll to position [171, 0]
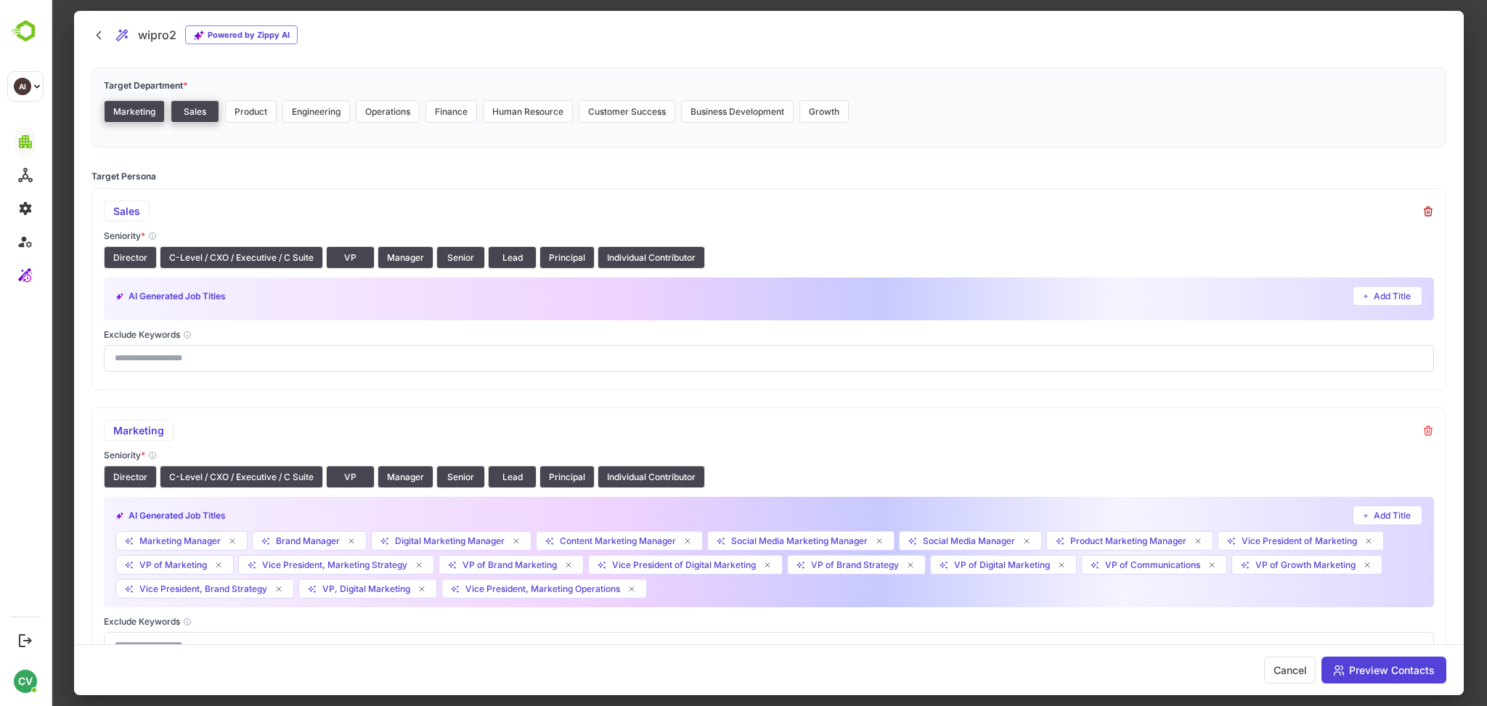
click at [1431, 211] on icon at bounding box center [1428, 211] width 12 height 12
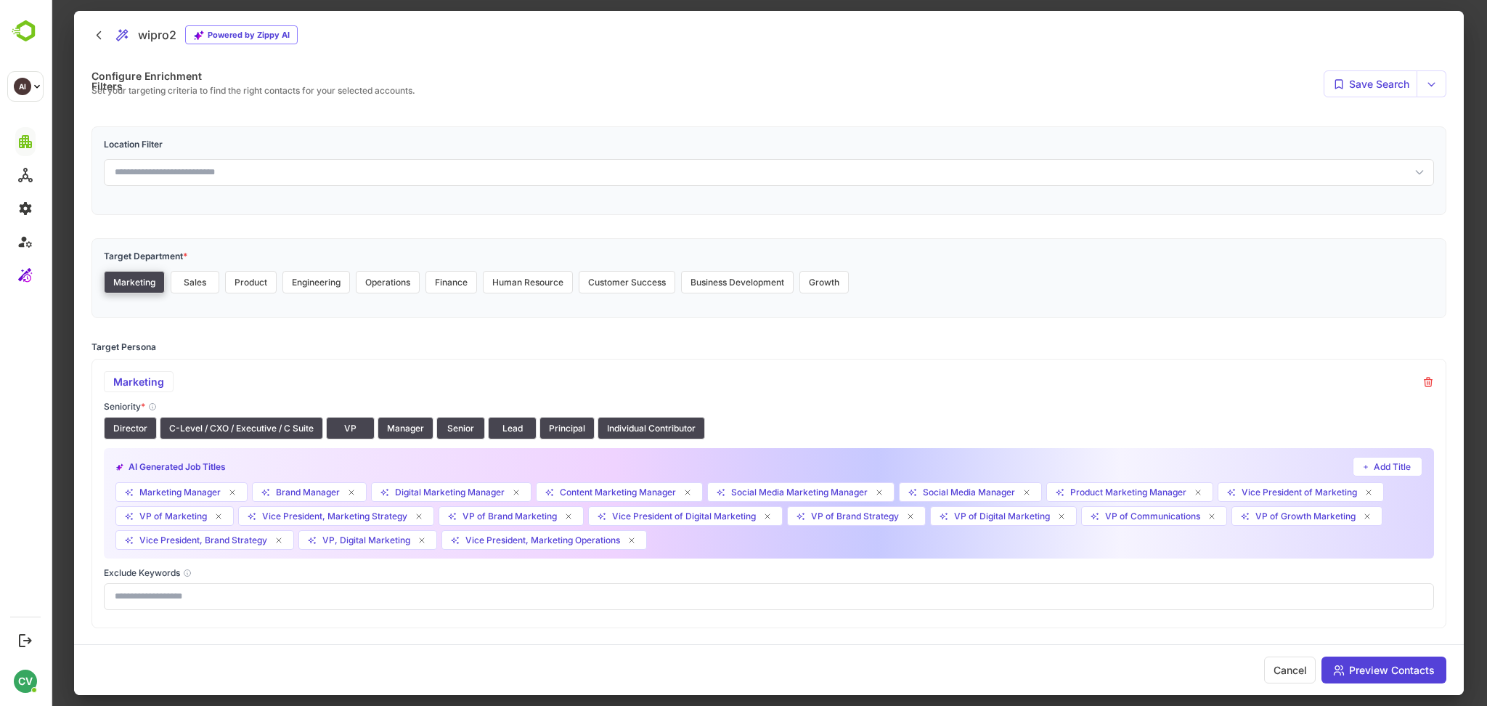
scroll to position [49, 0]
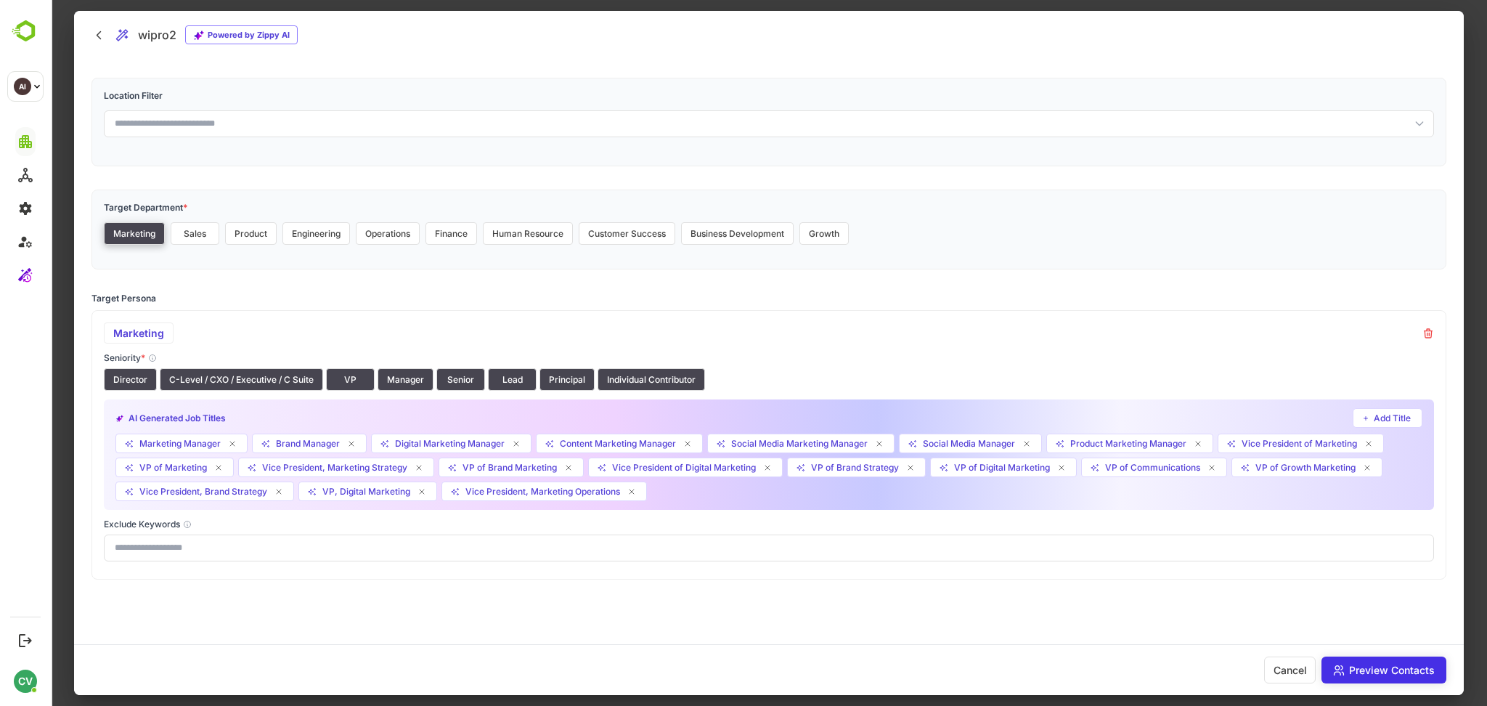
click at [1382, 669] on button "Preview Contacts" at bounding box center [1383, 669] width 125 height 27
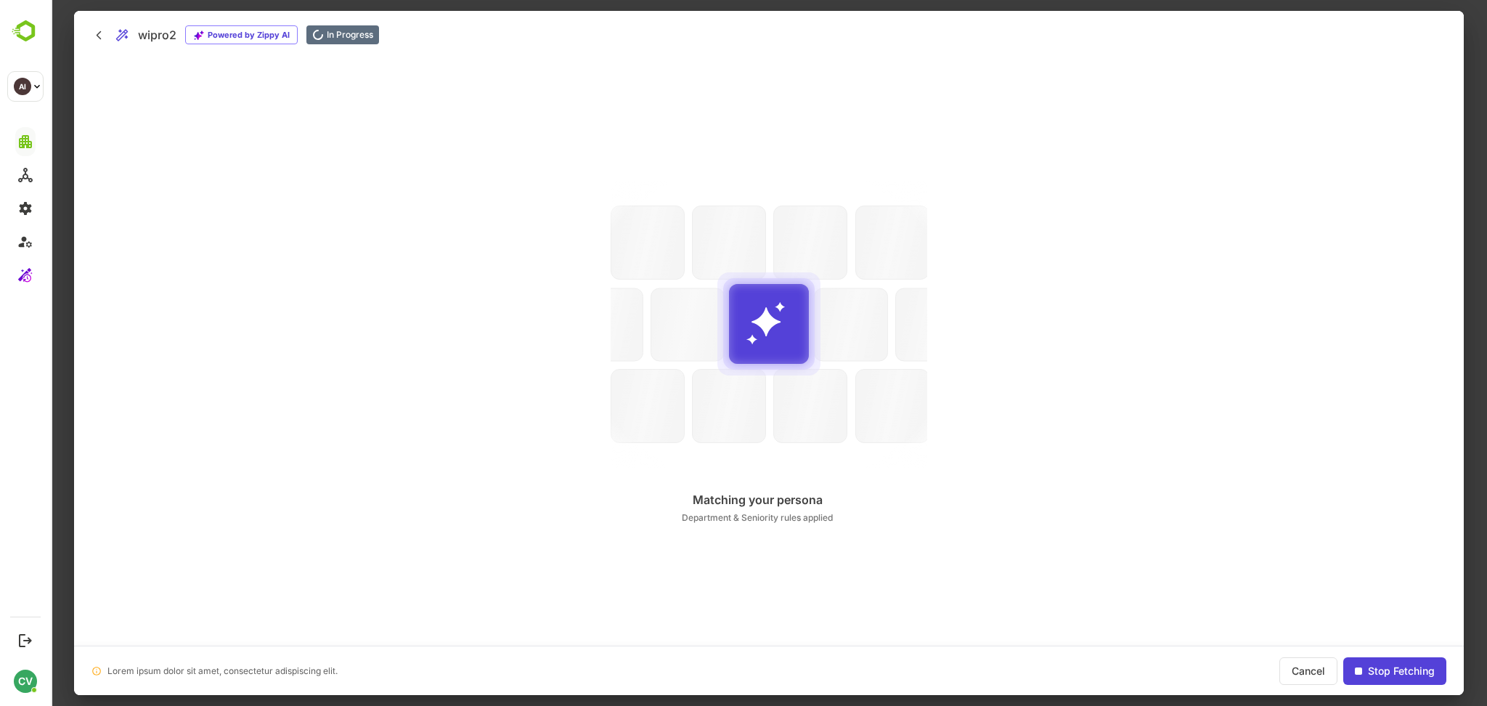
scroll to position [0, 0]
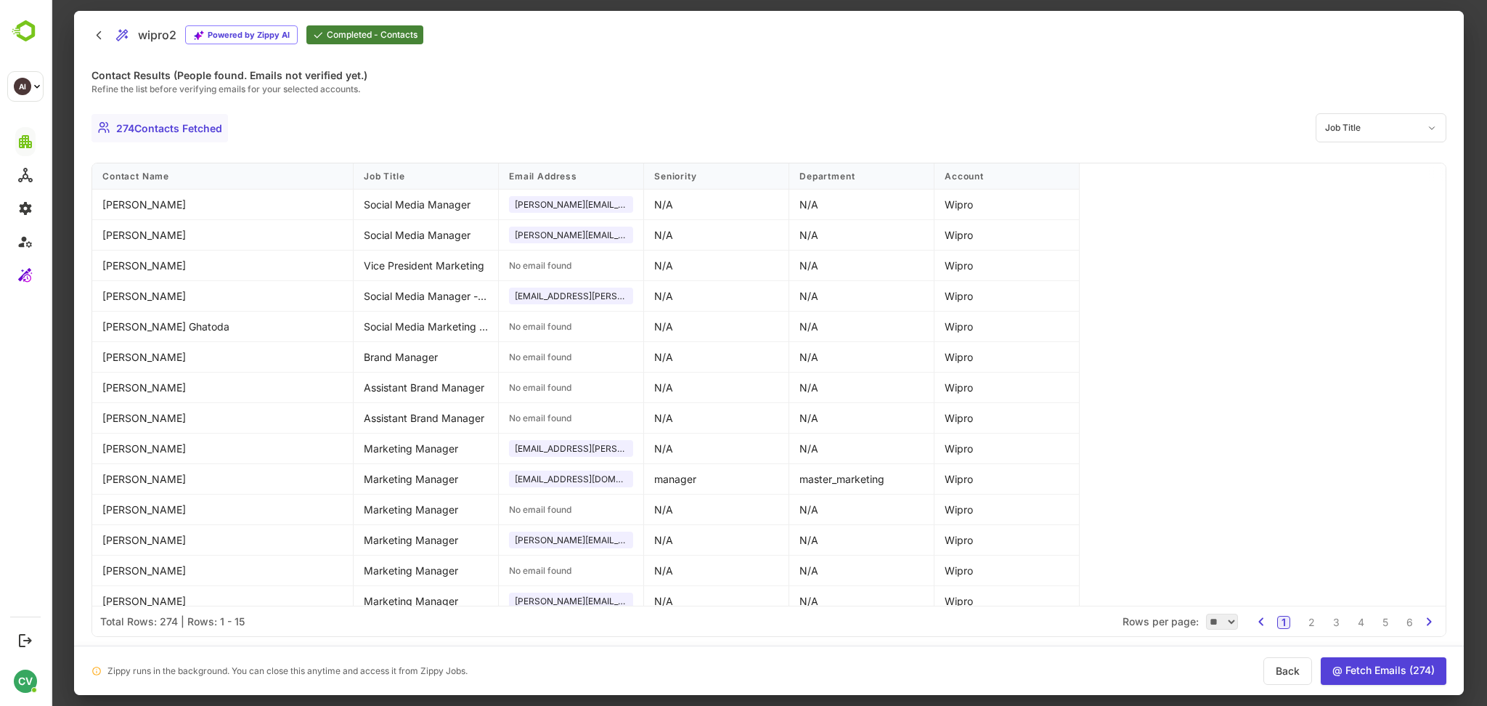
click at [1390, 672] on button "@ Fetch Emails ( 274 )" at bounding box center [1384, 671] width 126 height 28
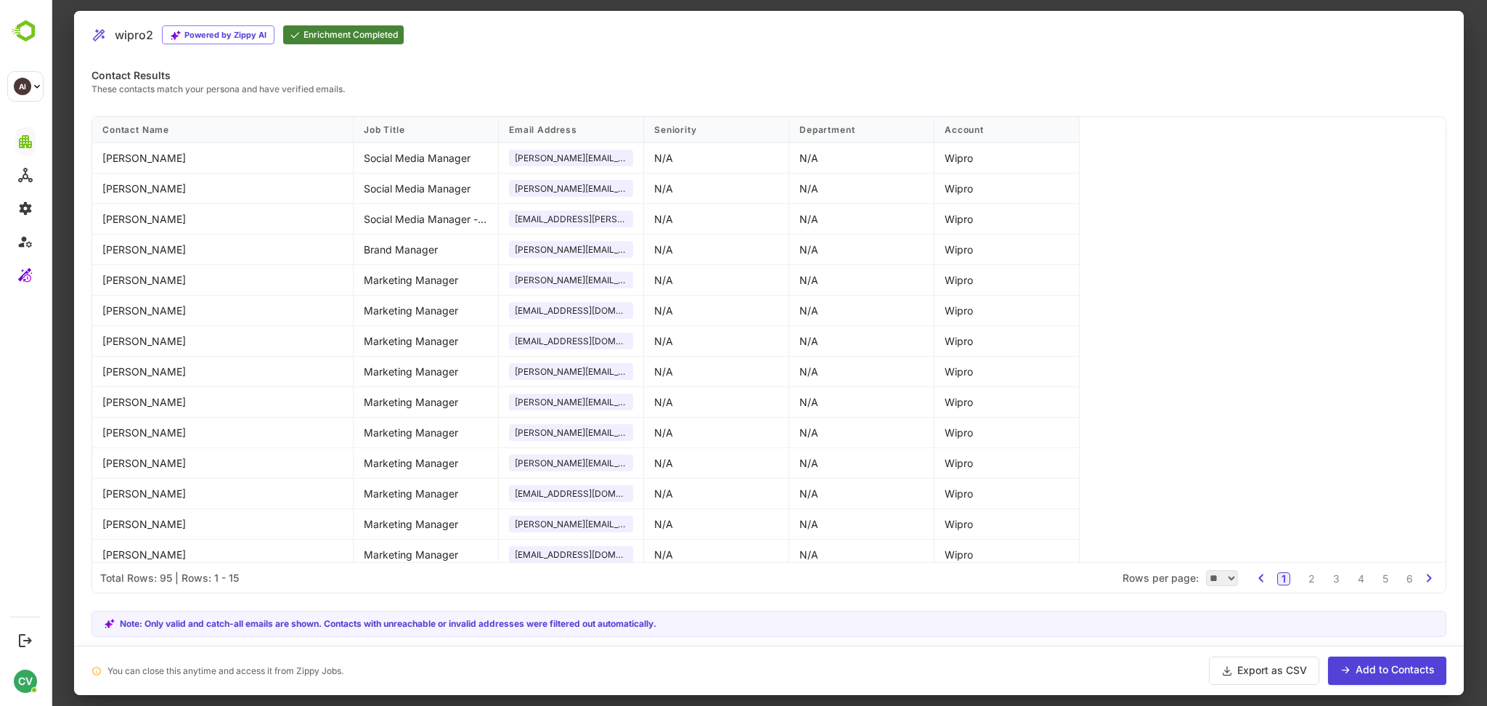
click at [1469, 184] on div at bounding box center [769, 353] width 1436 height 706
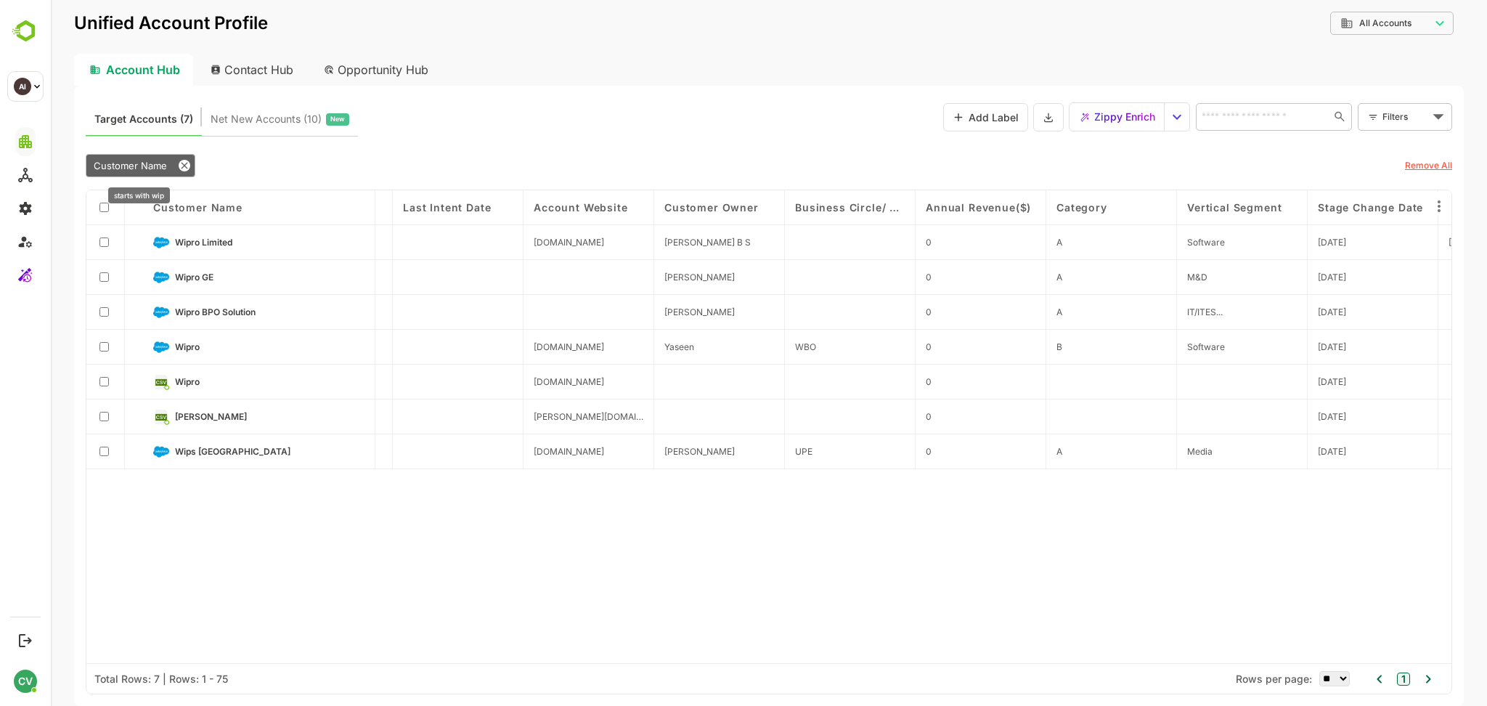
click at [139, 168] on span "Customer Name" at bounding box center [130, 166] width 73 height 12
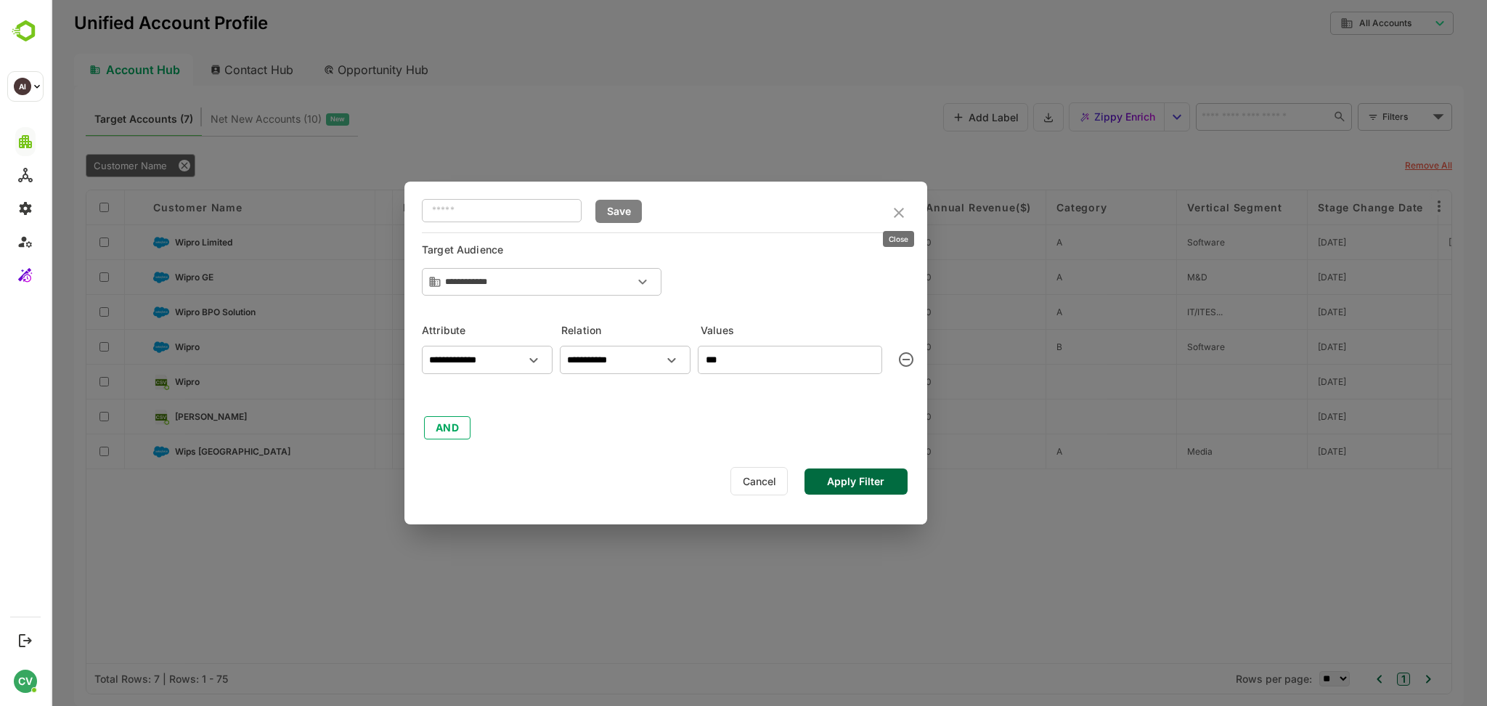
click at [896, 216] on icon "close" at bounding box center [899, 213] width 10 height 10
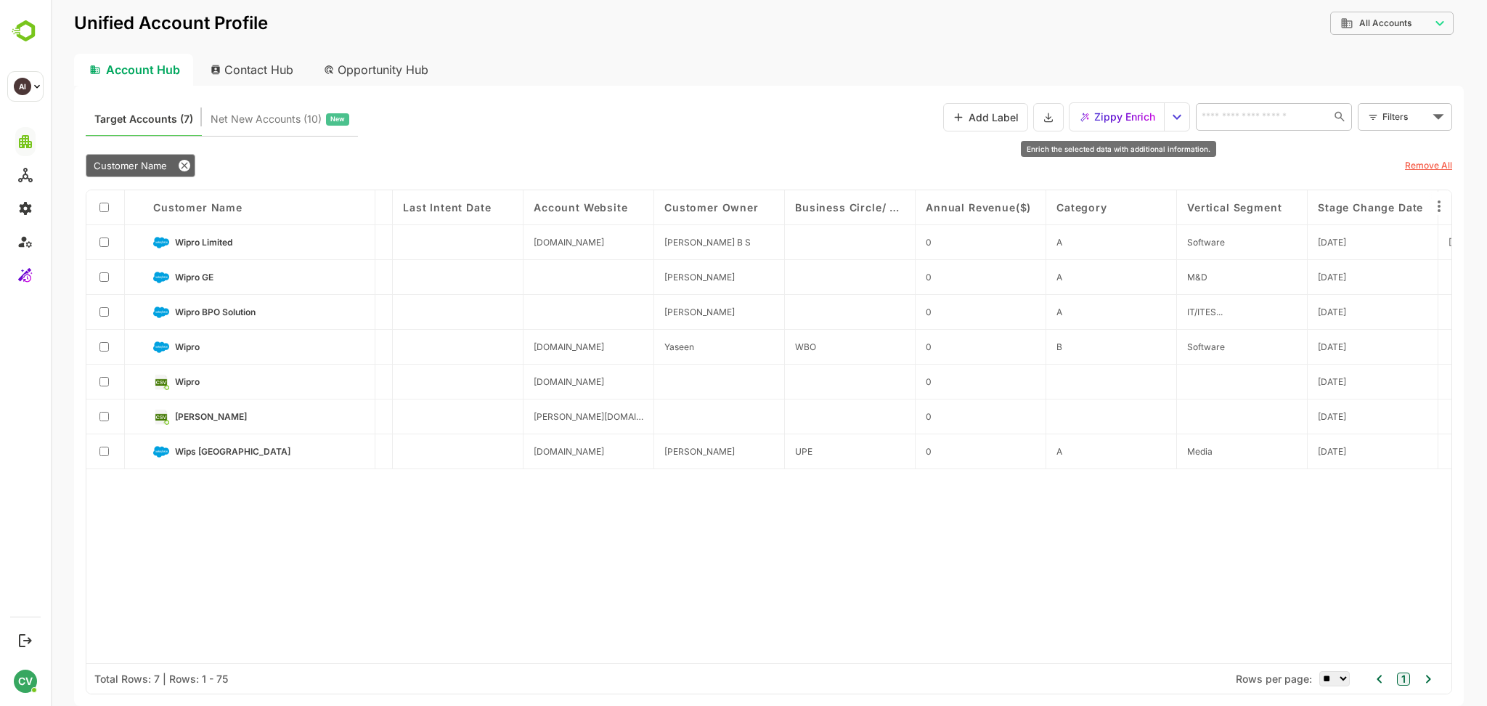
click at [1138, 123] on span "Zippy Enrich" at bounding box center [1124, 116] width 61 height 19
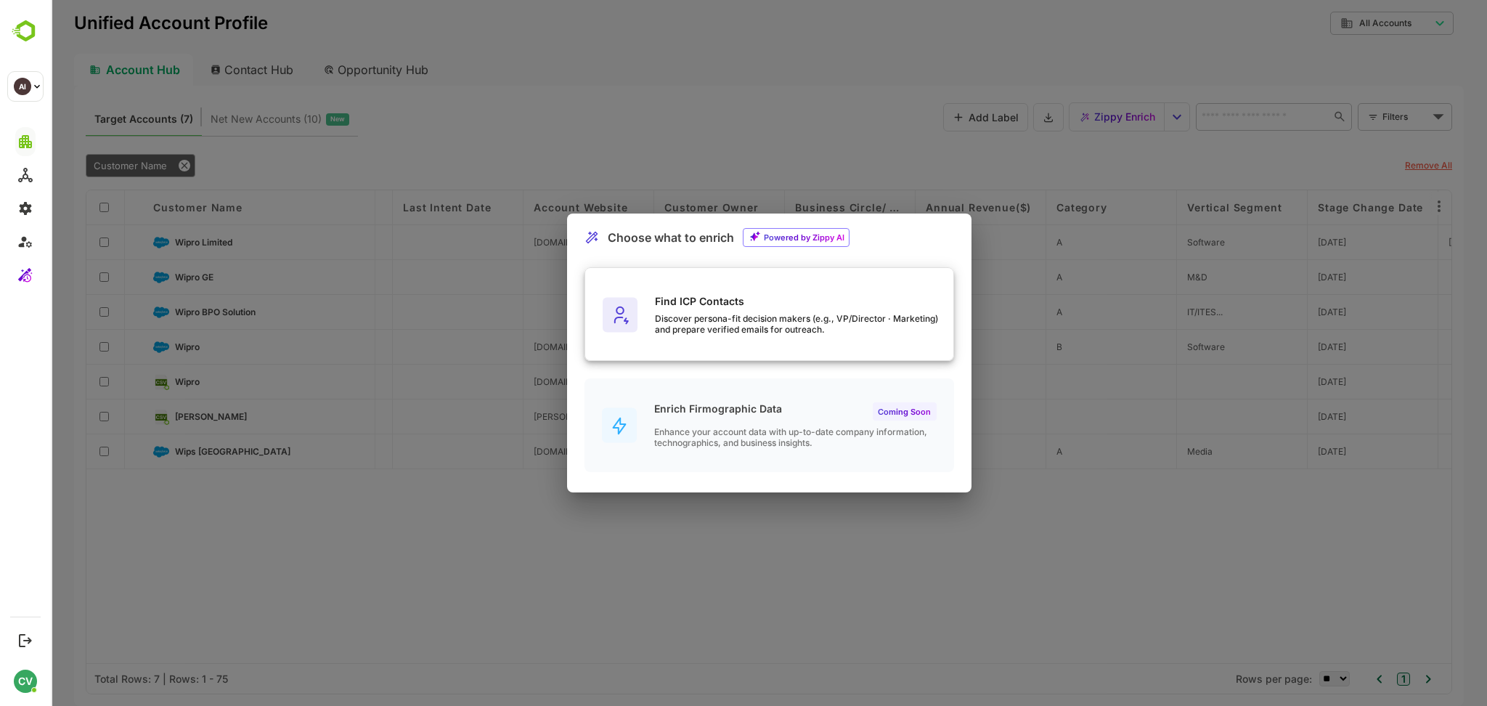
click at [727, 346] on div "Find ICP Contacts Discover persona-fit decision makers (e.g., VP/Director · Mar…" at bounding box center [769, 315] width 368 height 94
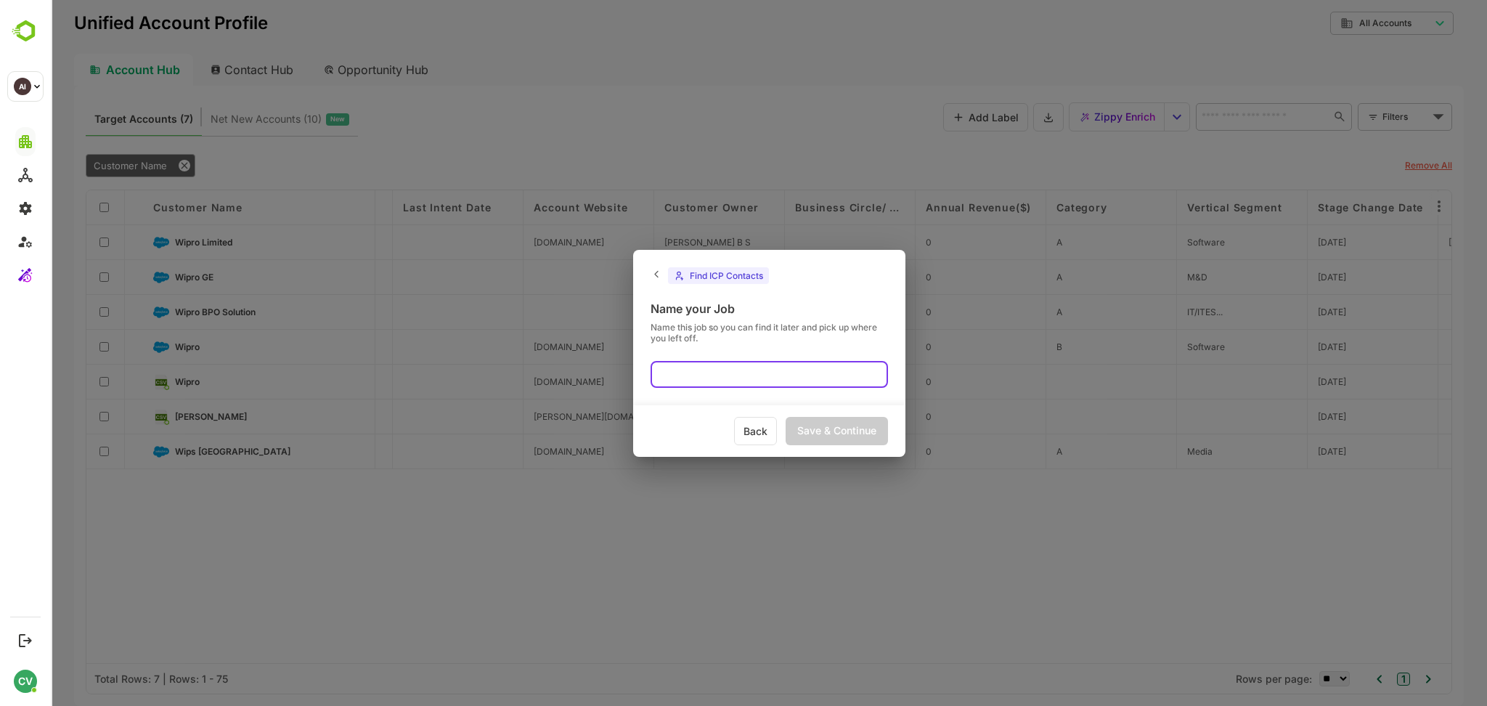
click at [697, 376] on input "text" at bounding box center [768, 374] width 237 height 27
type input "********"
click at [815, 429] on div "Save & Continue" at bounding box center [836, 431] width 102 height 28
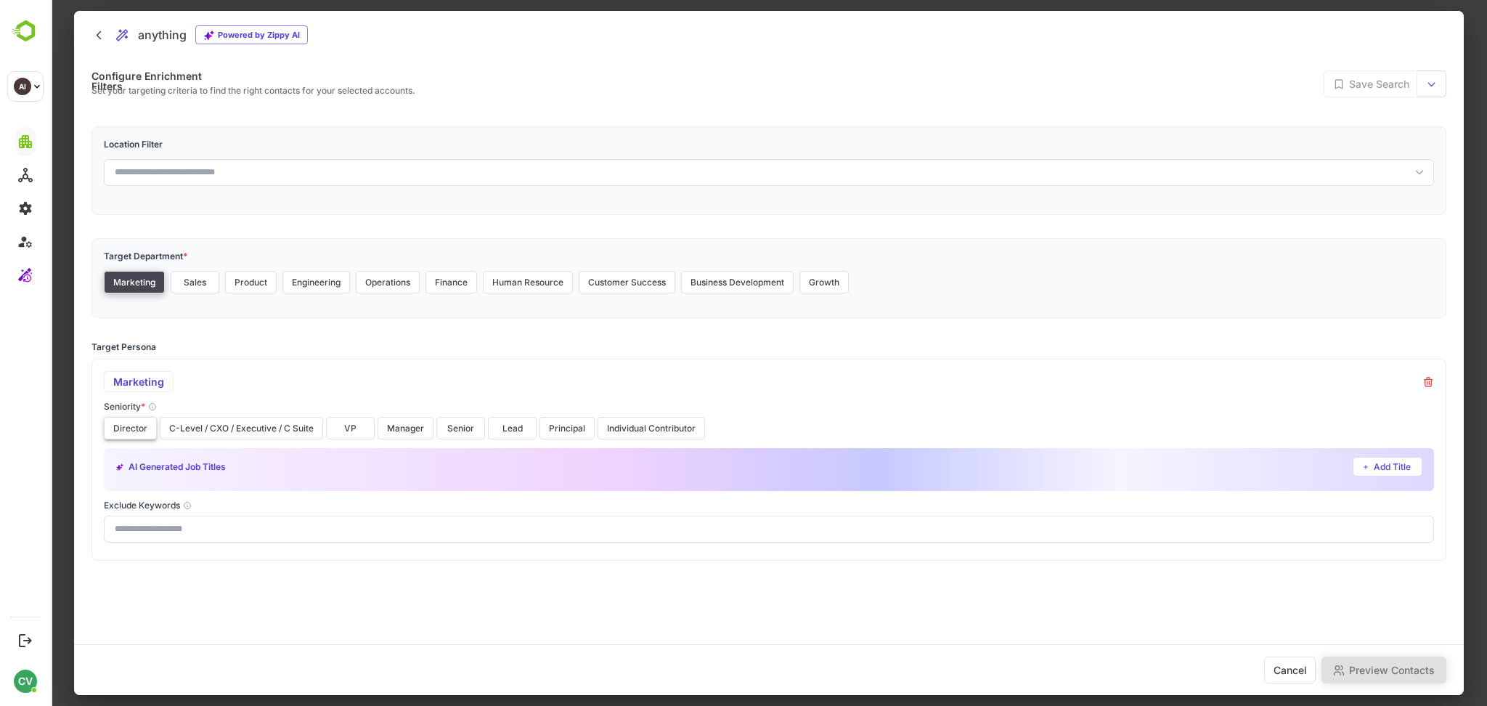
click at [142, 428] on button "Director" at bounding box center [130, 428] width 53 height 23
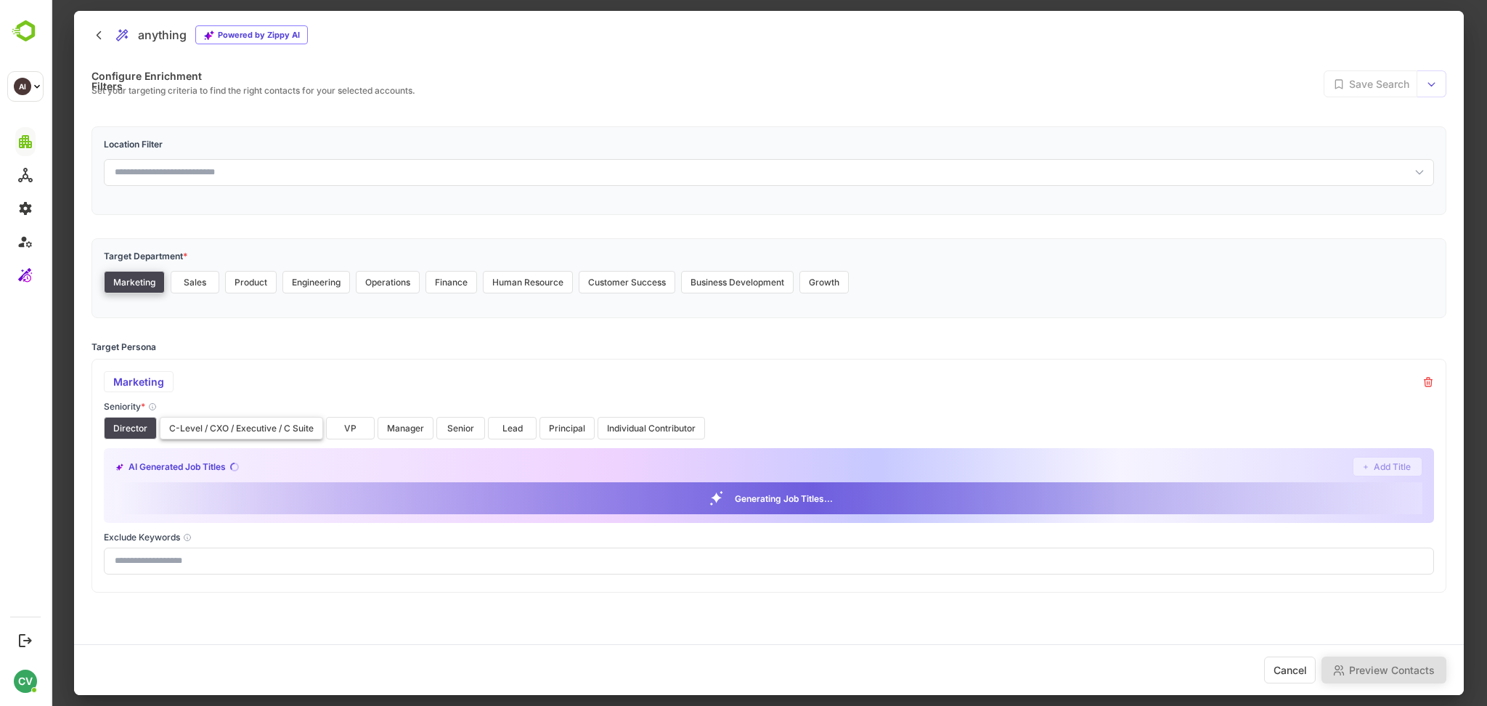
click at [203, 430] on button "C-Level / CXO / Executive / C Suite" at bounding box center [241, 428] width 163 height 23
click at [344, 429] on button "VP" at bounding box center [350, 428] width 49 height 23
click at [399, 429] on button "Manager" at bounding box center [406, 428] width 56 height 23
click at [450, 427] on button "Senior" at bounding box center [460, 428] width 49 height 23
click at [513, 427] on button "Lead" at bounding box center [512, 428] width 49 height 23
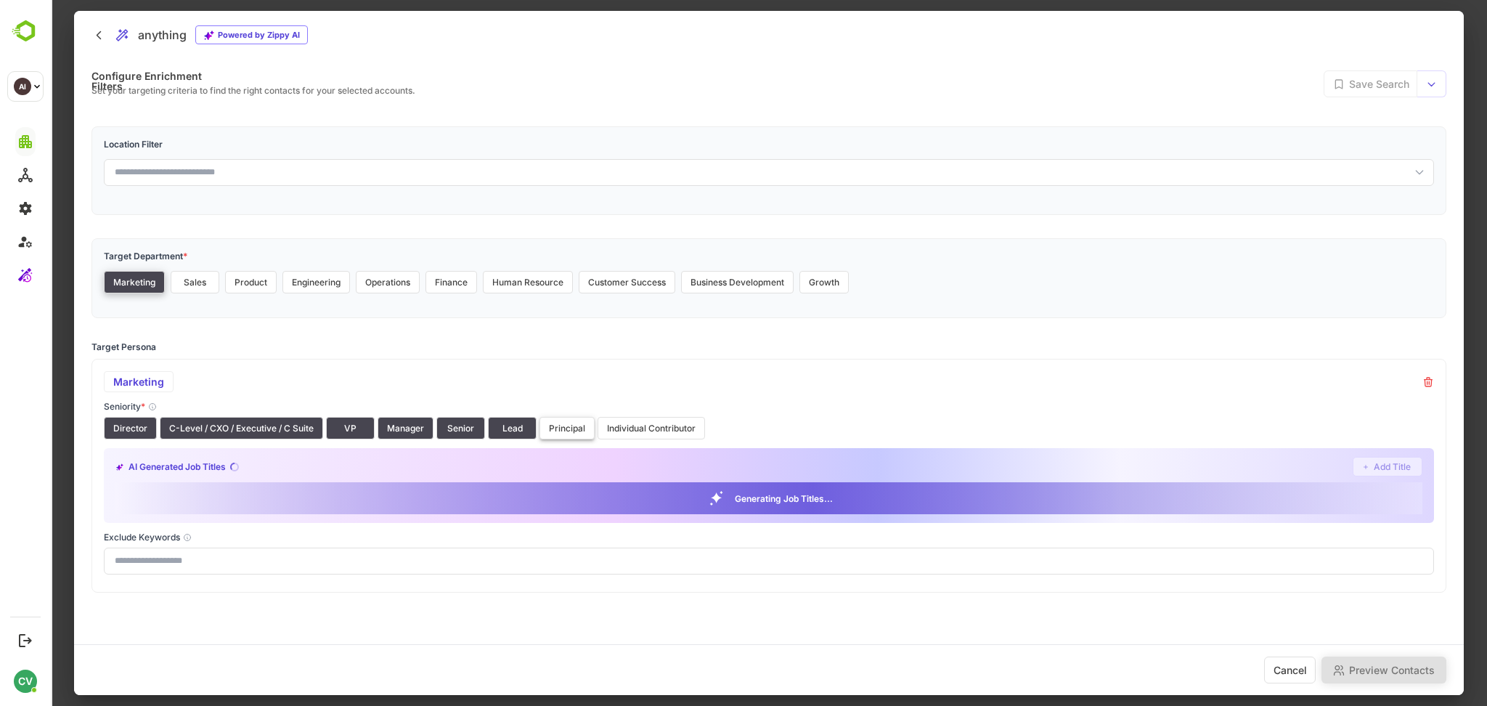
click at [568, 427] on button "Principal" at bounding box center [566, 428] width 55 height 23
click at [631, 432] on button "Individual Contributor" at bounding box center [650, 428] width 107 height 23
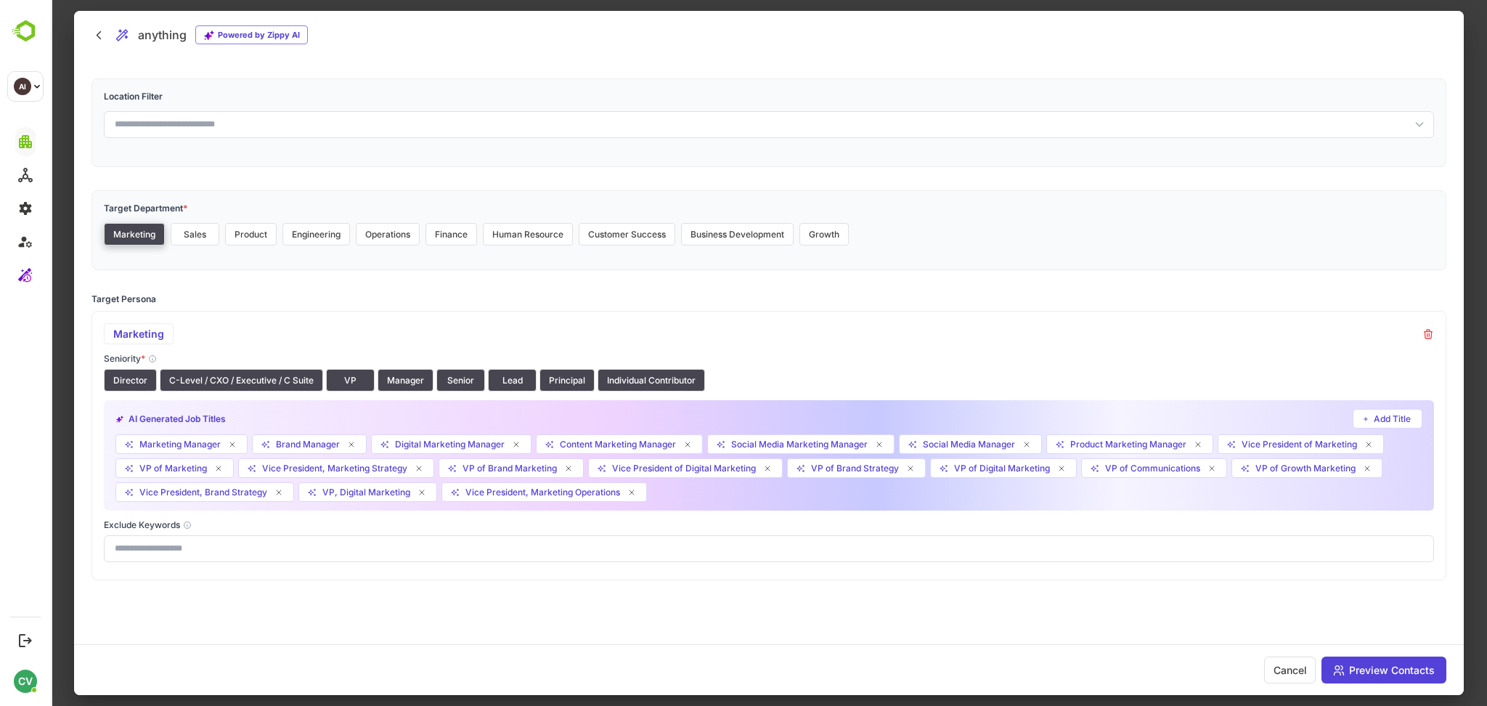
scroll to position [49, 0]
click at [181, 242] on button "Sales" at bounding box center [195, 233] width 49 height 23
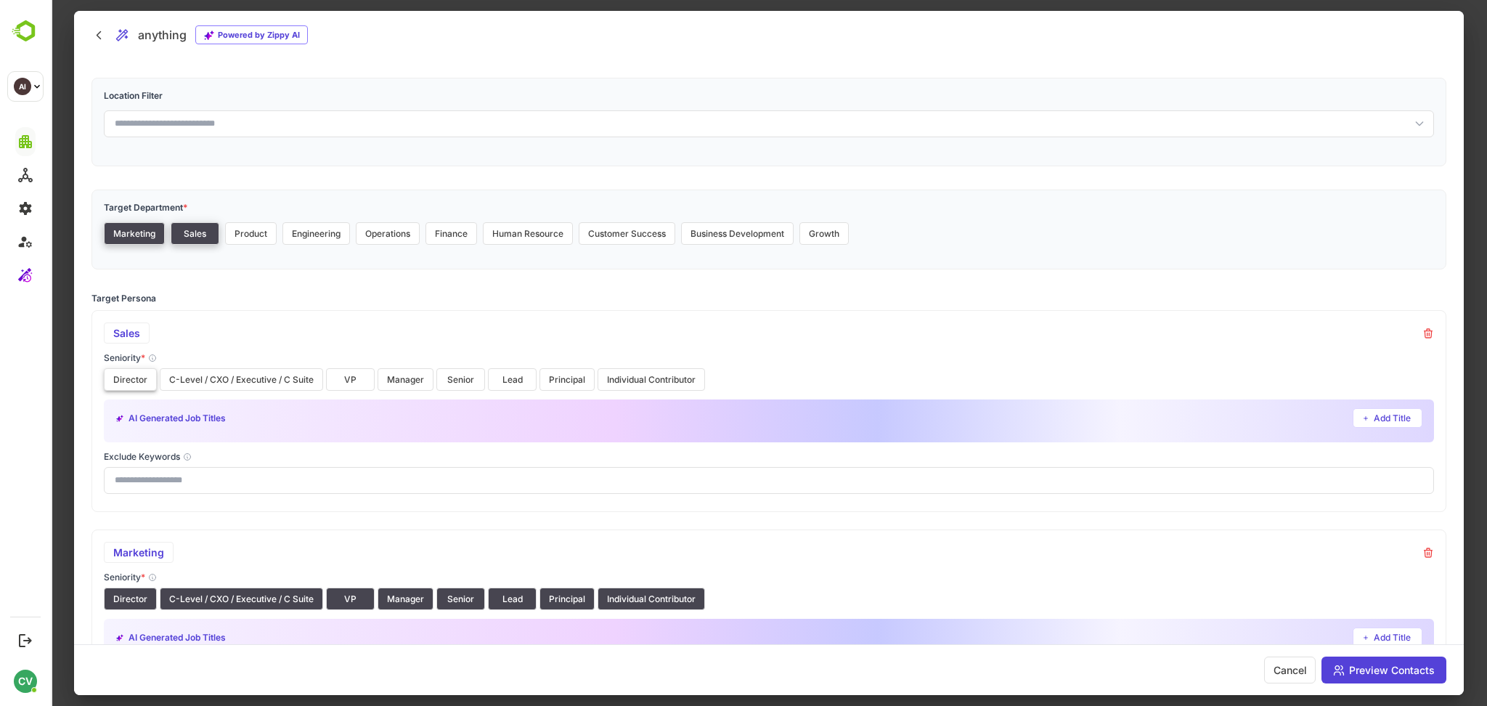
click at [132, 374] on button "Director" at bounding box center [130, 379] width 53 height 23
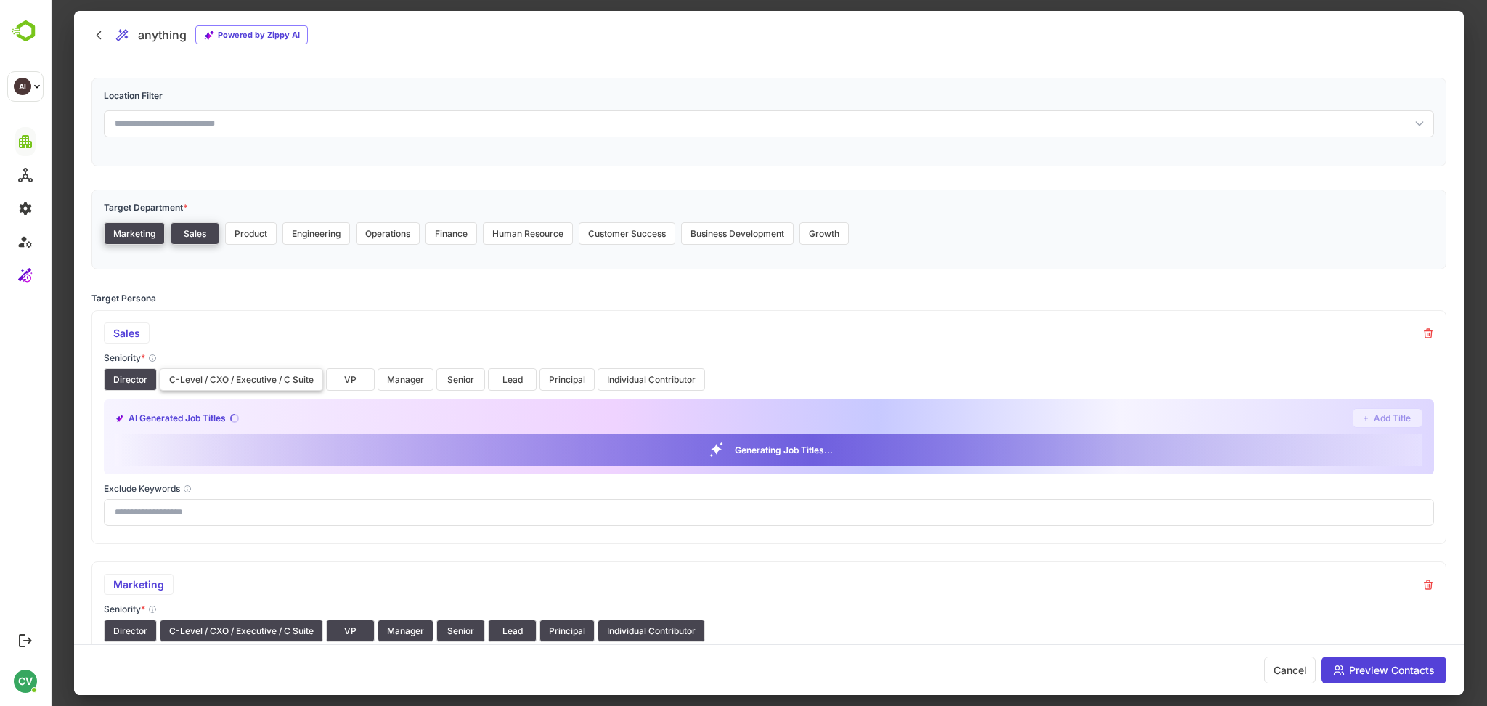
click at [211, 378] on button "C-Level / CXO / Executive / C Suite" at bounding box center [241, 379] width 163 height 23
click at [335, 378] on button "VP" at bounding box center [350, 379] width 49 height 23
click at [416, 380] on button "Manager" at bounding box center [406, 379] width 56 height 23
click at [460, 378] on button "Senior" at bounding box center [460, 379] width 49 height 23
click at [515, 378] on button "Lead" at bounding box center [512, 379] width 49 height 23
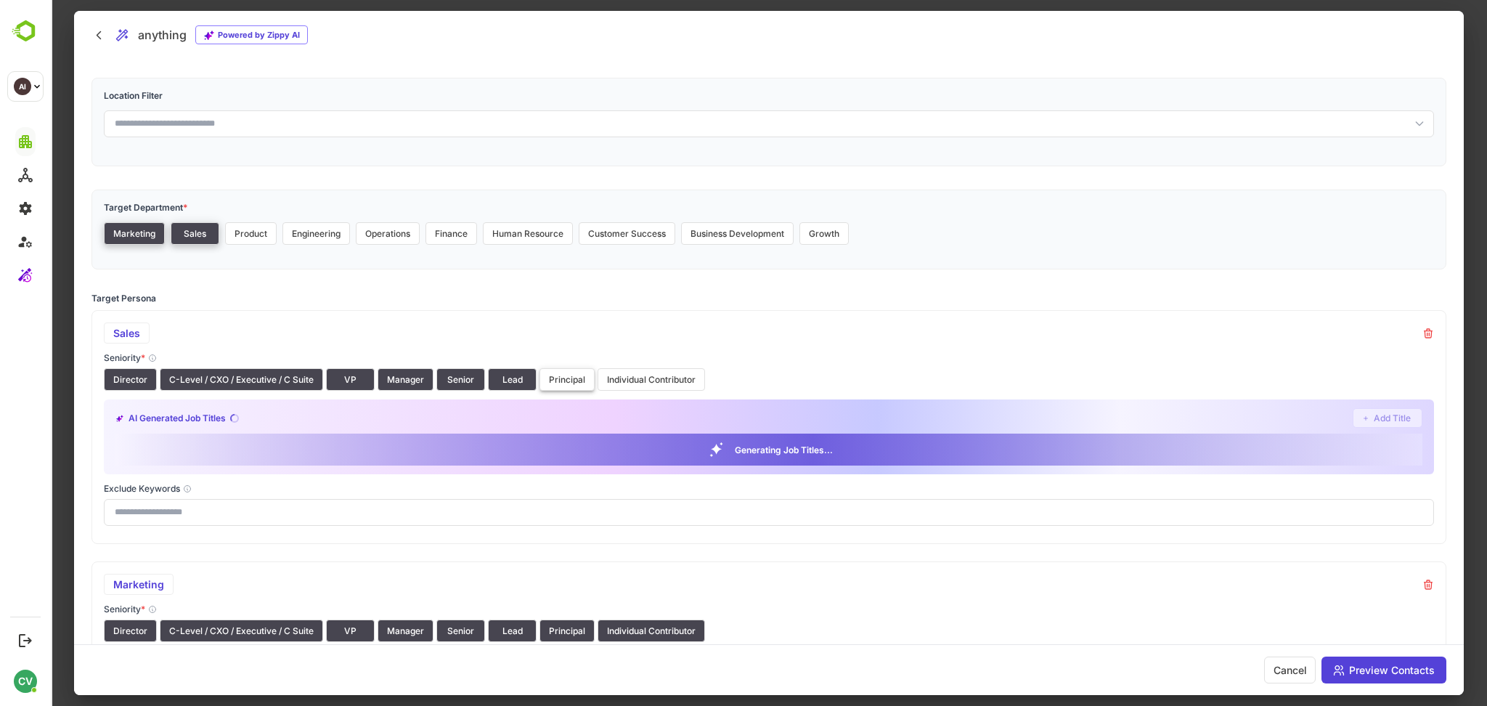
click at [566, 378] on button "Principal" at bounding box center [566, 379] width 55 height 23
click at [630, 378] on button "Individual Contributor" at bounding box center [650, 379] width 107 height 23
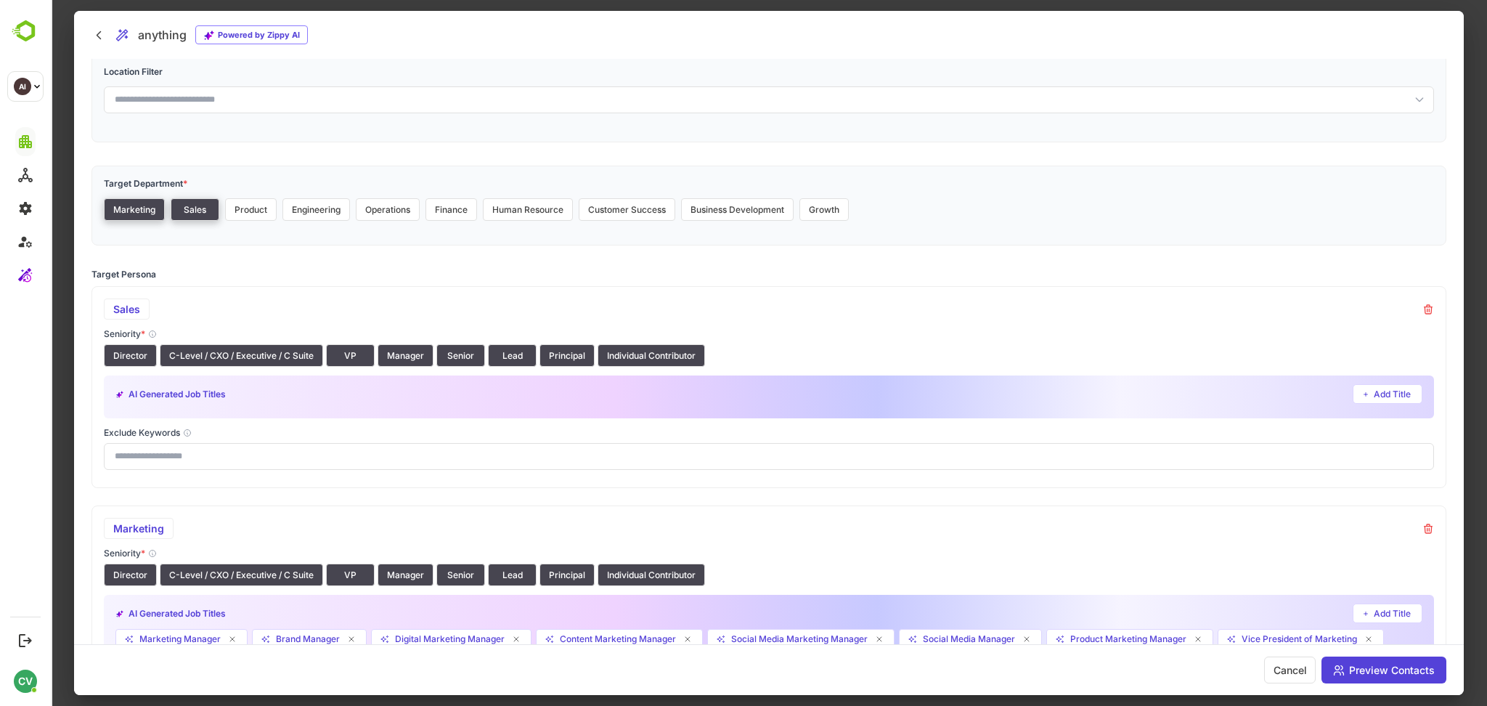
scroll to position [62, 0]
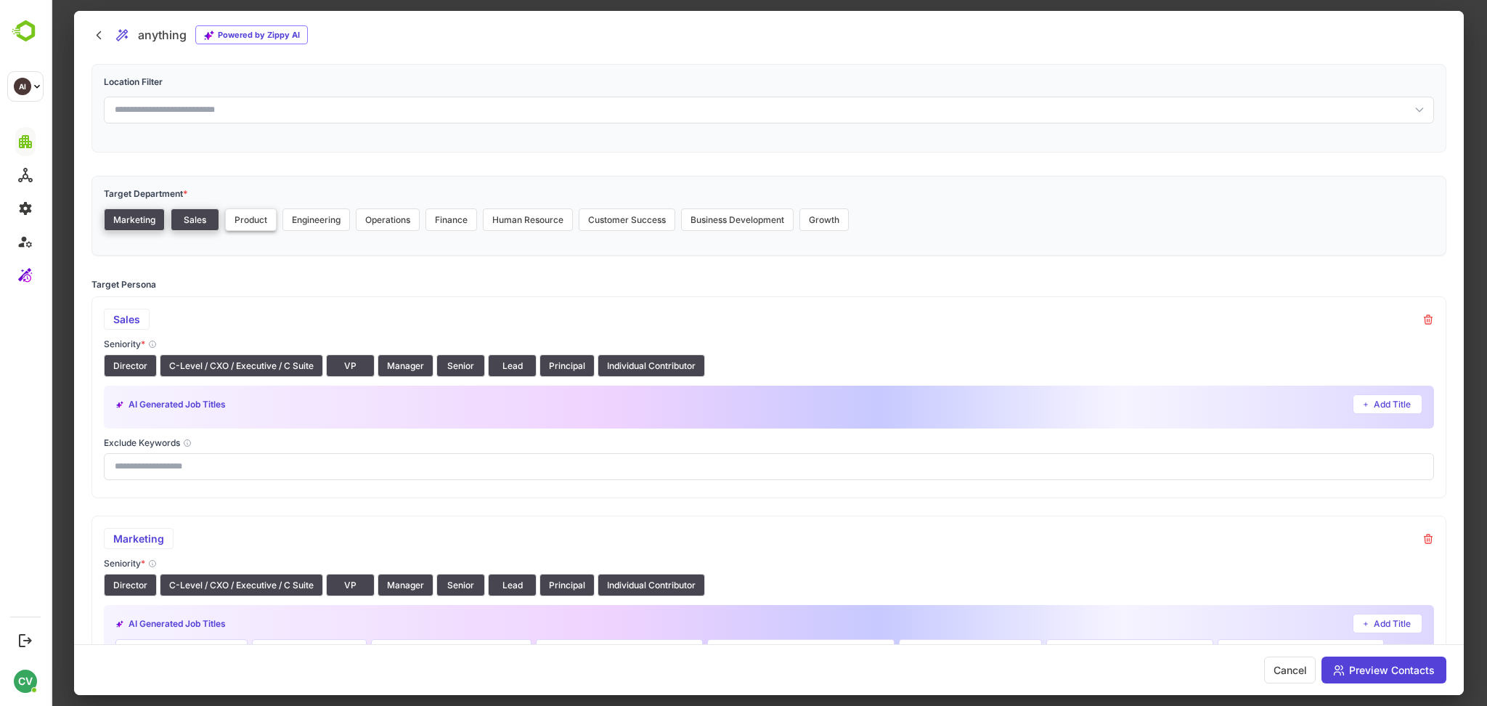
click at [258, 223] on button "Product" at bounding box center [251, 219] width 52 height 23
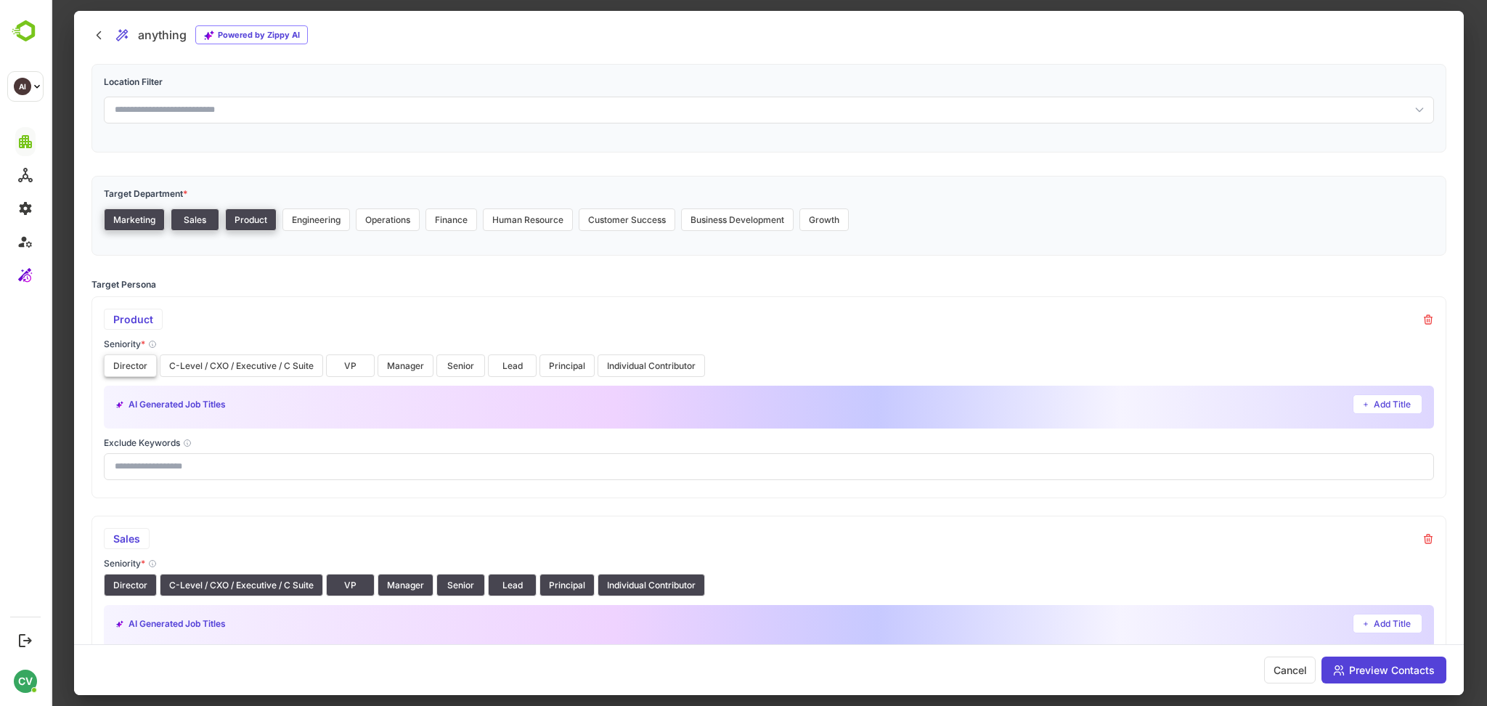
click at [133, 367] on button "Director" at bounding box center [130, 365] width 53 height 23
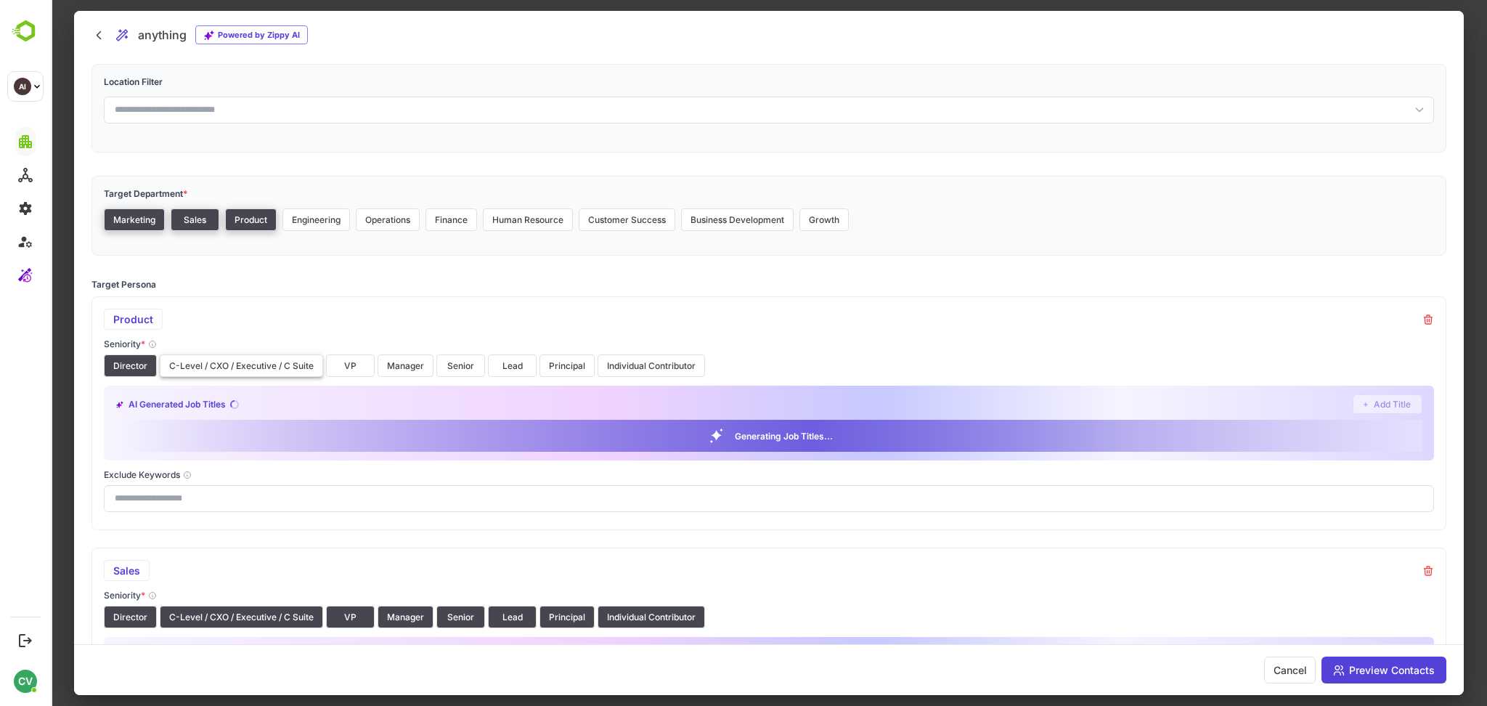
click at [213, 370] on button "C-Level / CXO / Executive / C Suite" at bounding box center [241, 365] width 163 height 23
click at [348, 369] on button "VP" at bounding box center [350, 365] width 49 height 23
click at [409, 369] on button "Manager" at bounding box center [406, 365] width 56 height 23
click at [460, 363] on button "Senior" at bounding box center [460, 365] width 49 height 23
click at [529, 364] on button "Lead" at bounding box center [512, 365] width 49 height 23
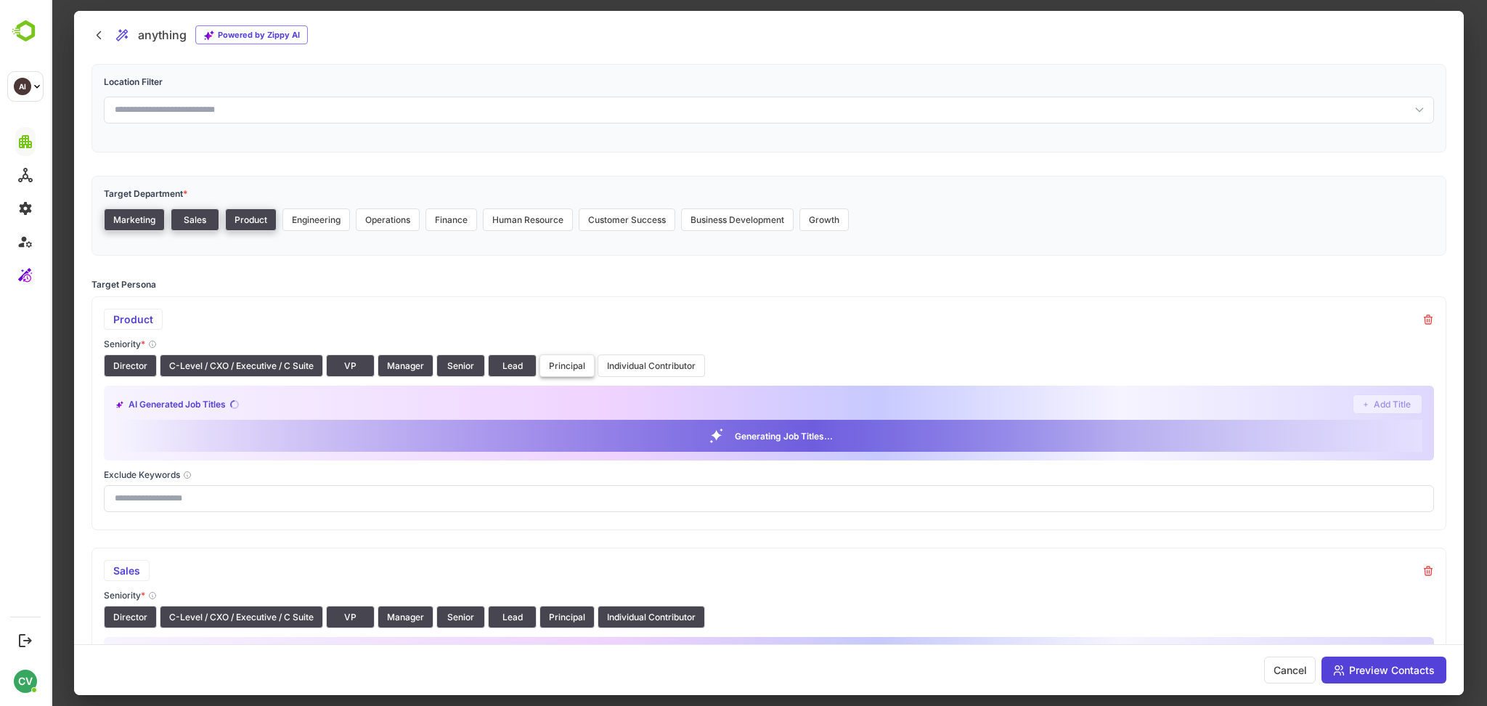
click at [575, 364] on button "Principal" at bounding box center [566, 365] width 55 height 23
click at [634, 362] on button "Individual Contributor" at bounding box center [650, 365] width 107 height 23
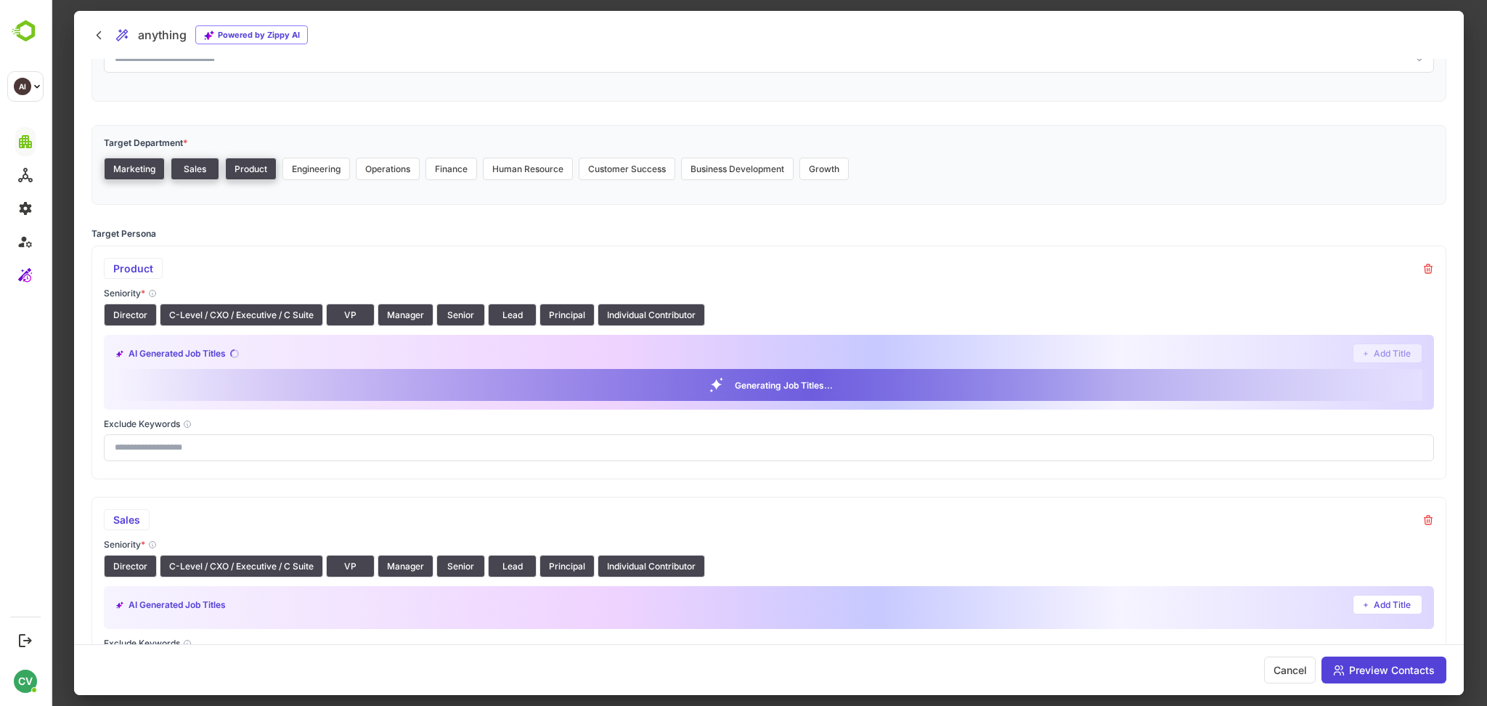
scroll to position [113, 0]
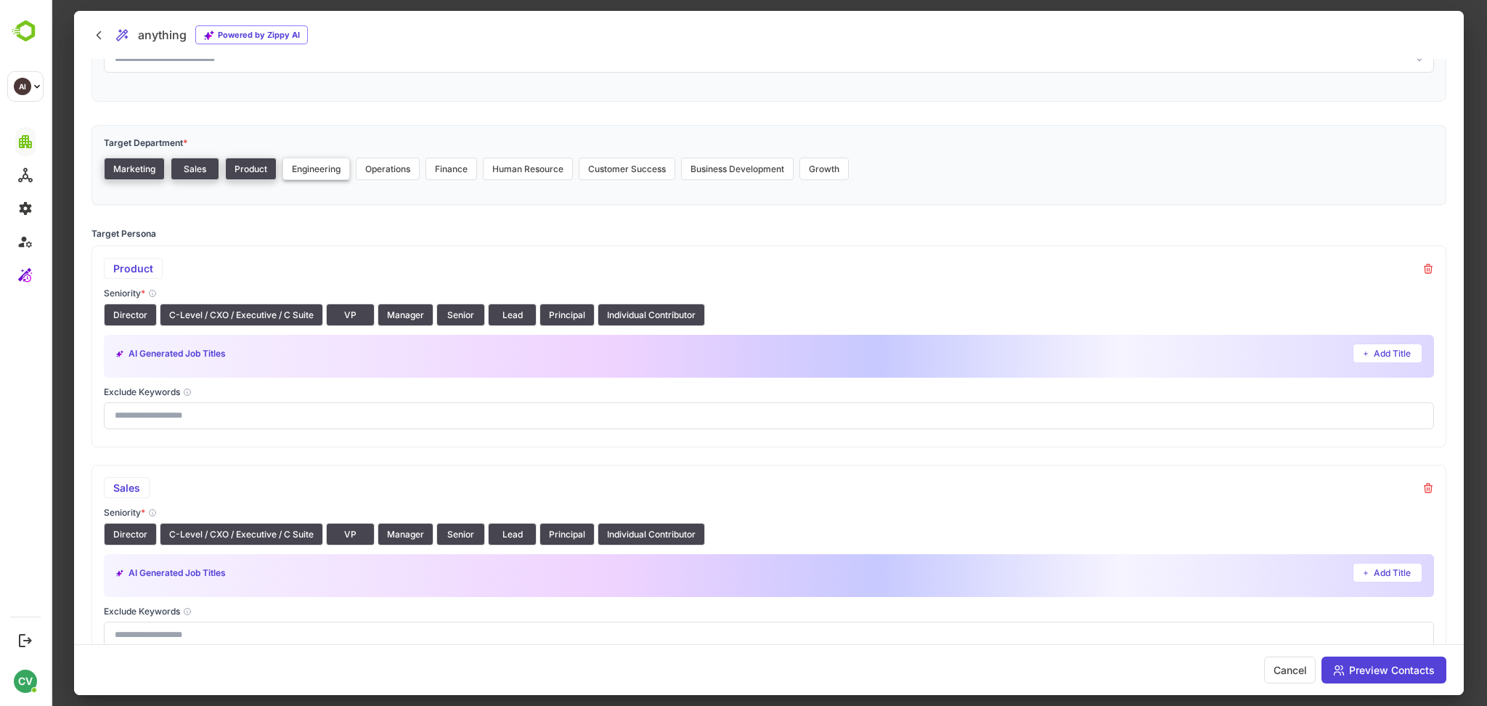
click at [316, 172] on button "Engineering" at bounding box center [316, 169] width 68 height 23
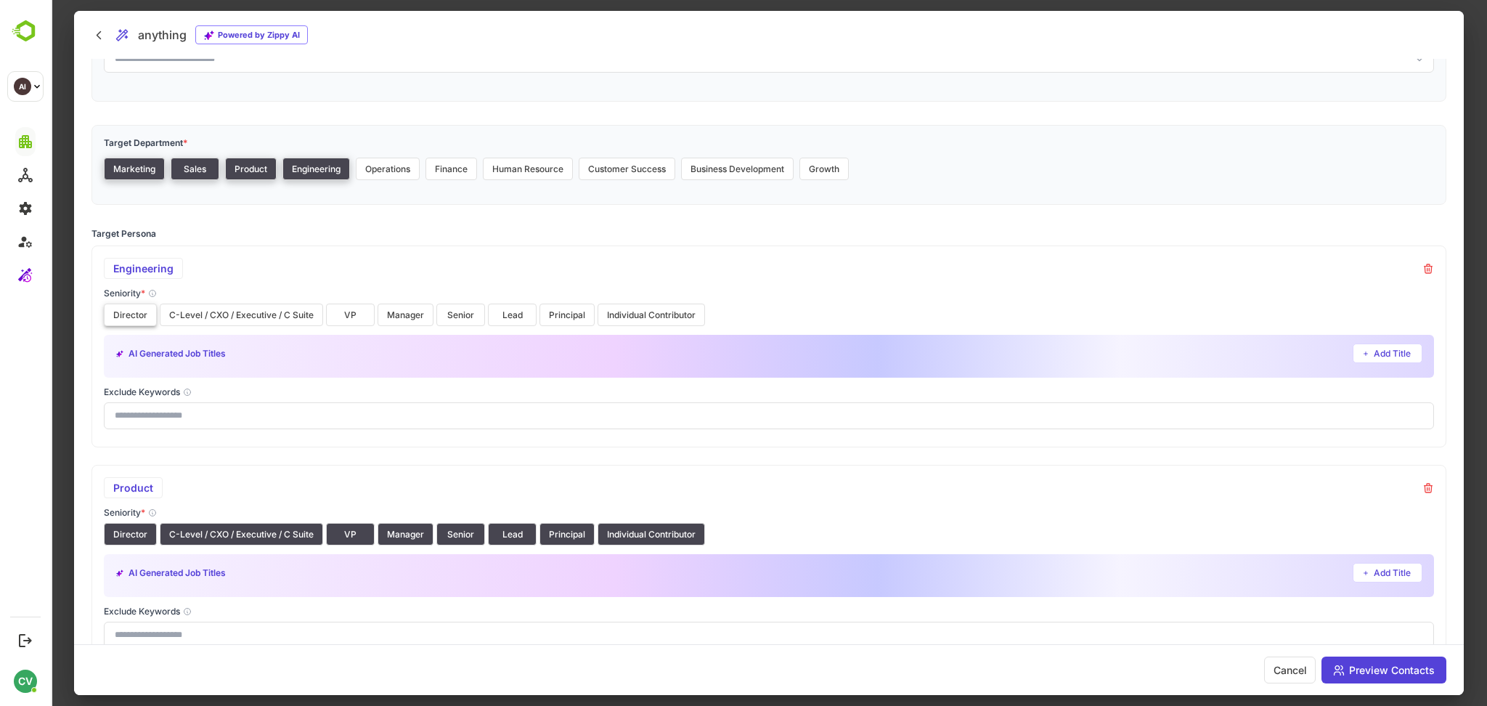
click at [129, 323] on button "Director" at bounding box center [130, 314] width 53 height 23
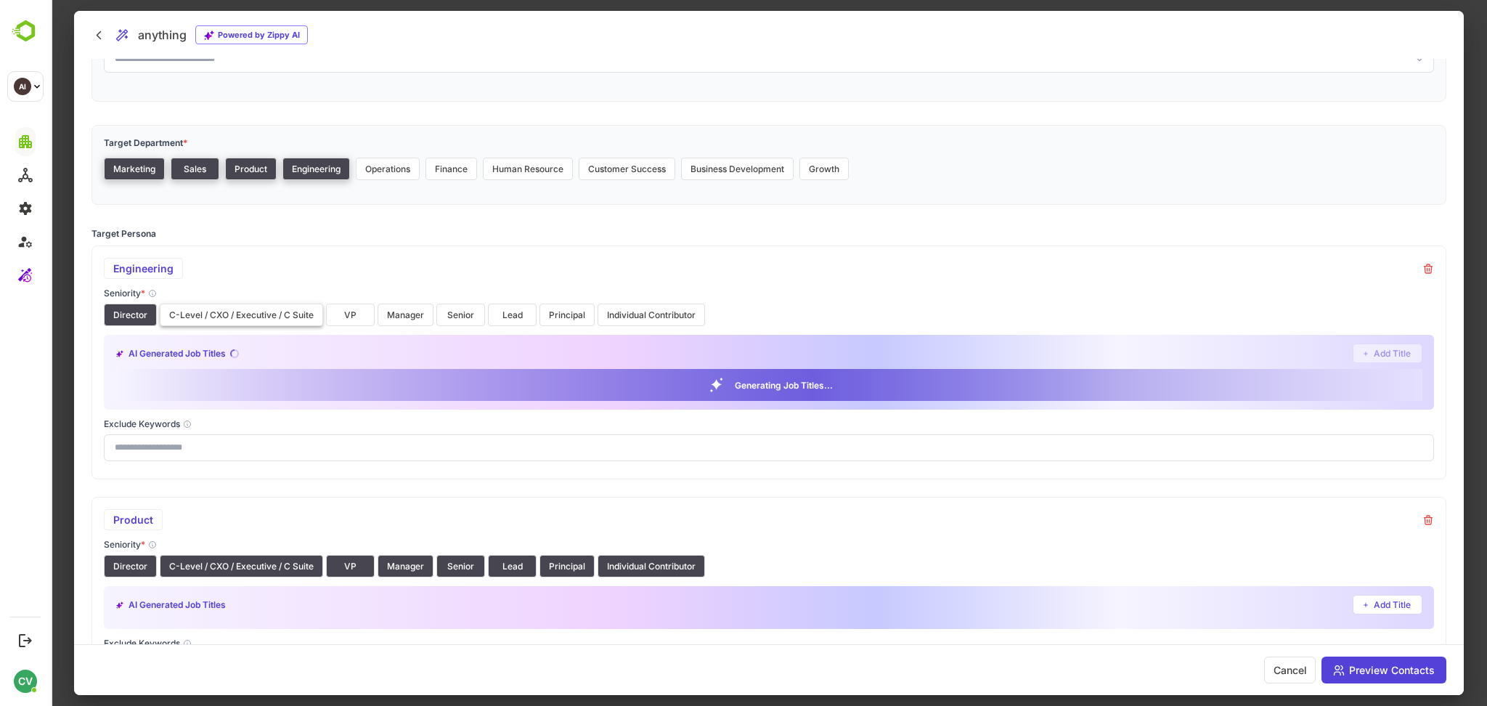
click at [197, 318] on button "C-Level / CXO / Executive / C Suite" at bounding box center [241, 314] width 163 height 23
click at [366, 314] on button "VP" at bounding box center [350, 314] width 49 height 23
click at [399, 314] on button "Manager" at bounding box center [406, 314] width 56 height 23
click at [454, 317] on button "Senior" at bounding box center [460, 314] width 49 height 23
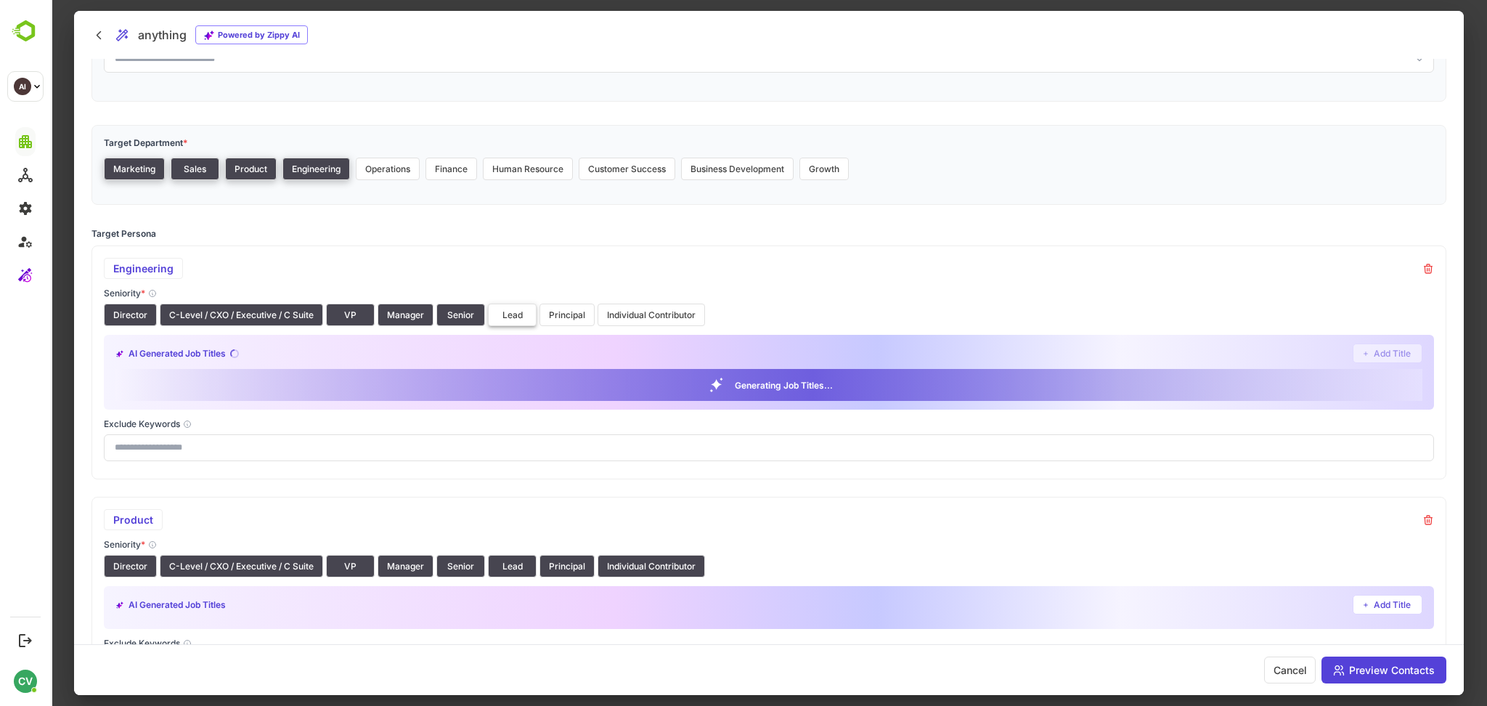
click at [511, 317] on button "Lead" at bounding box center [512, 314] width 49 height 23
click at [552, 317] on button "Principal" at bounding box center [566, 314] width 55 height 23
click at [618, 312] on button "Individual Contributor" at bounding box center [650, 314] width 107 height 23
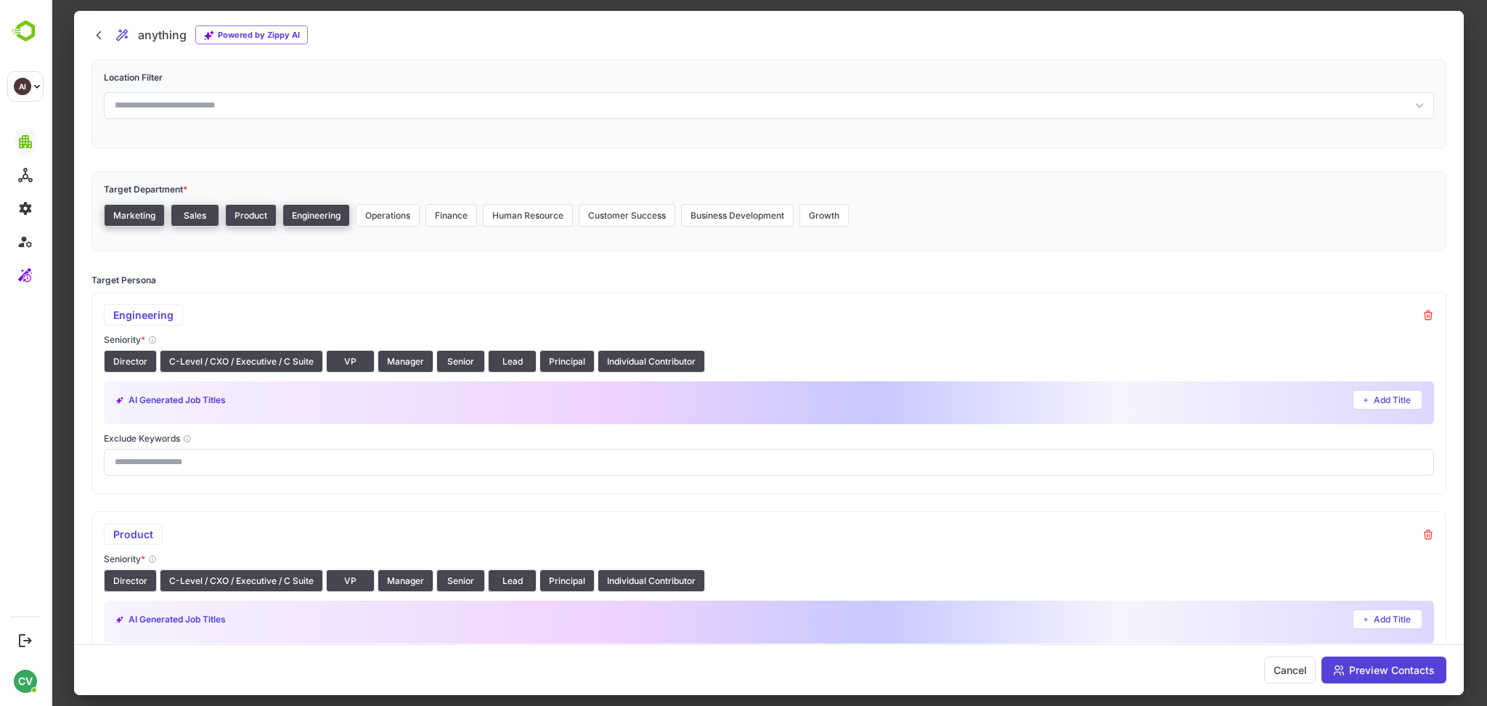
scroll to position [0, 0]
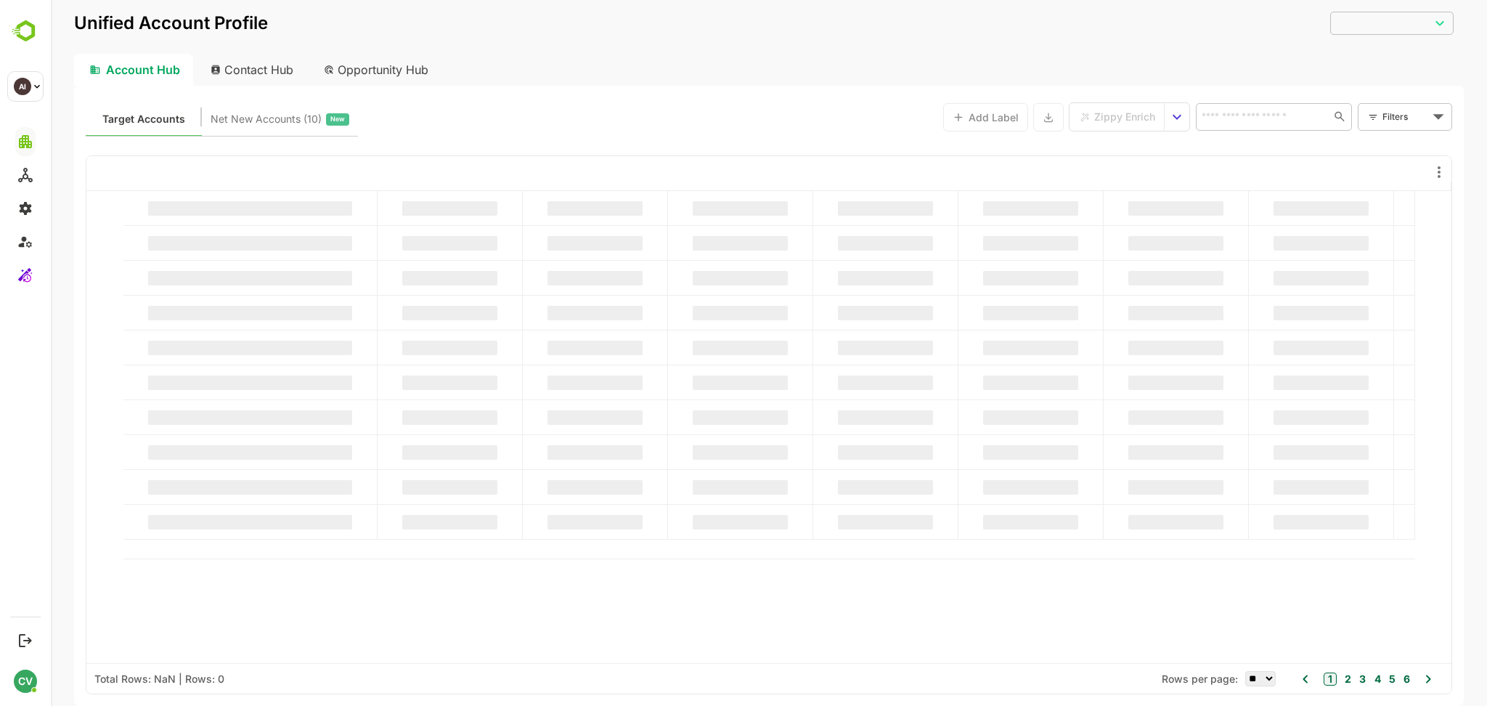
type input "**********"
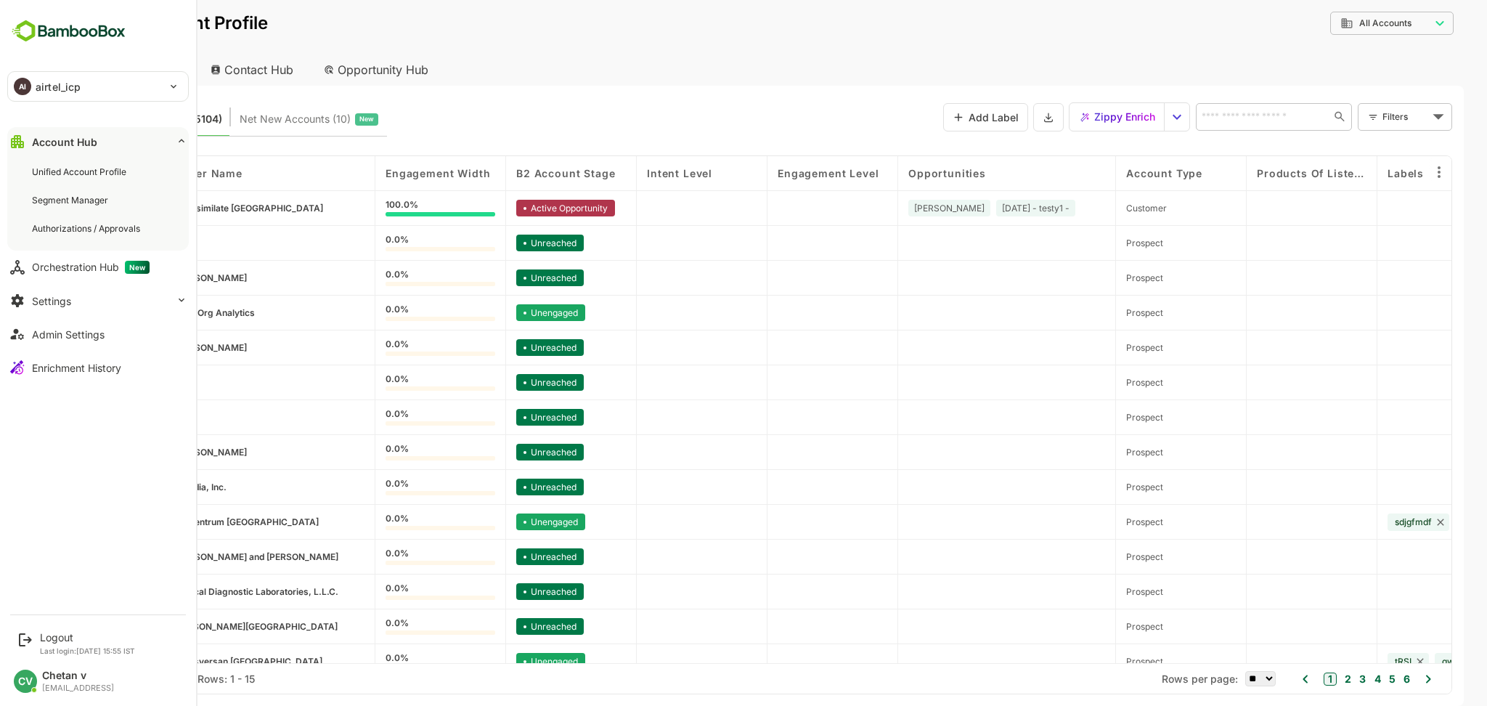
click at [89, 98] on div "AI airtel_icp" at bounding box center [89, 86] width 163 height 29
click at [88, 128] on li "AI airtel" at bounding box center [99, 126] width 181 height 32
type input "******"
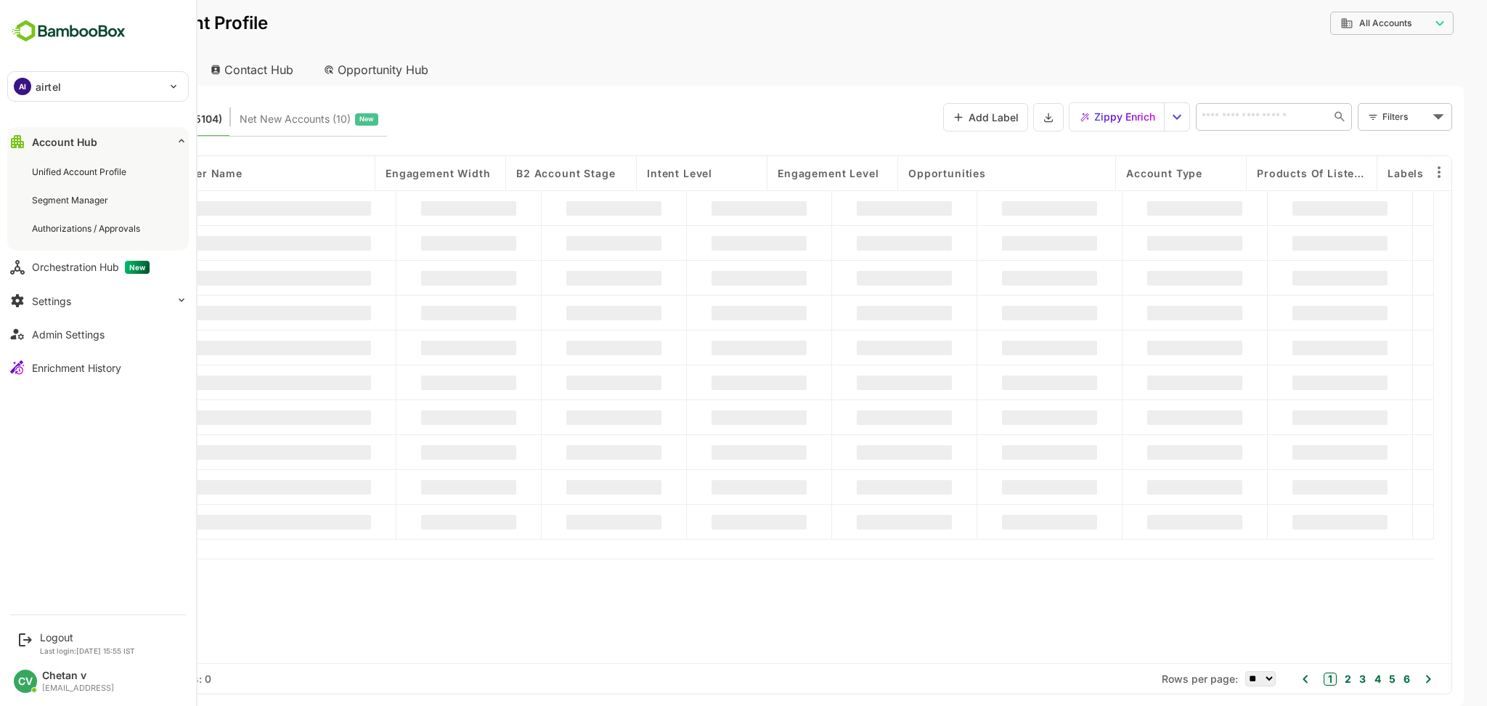
type input "**********"
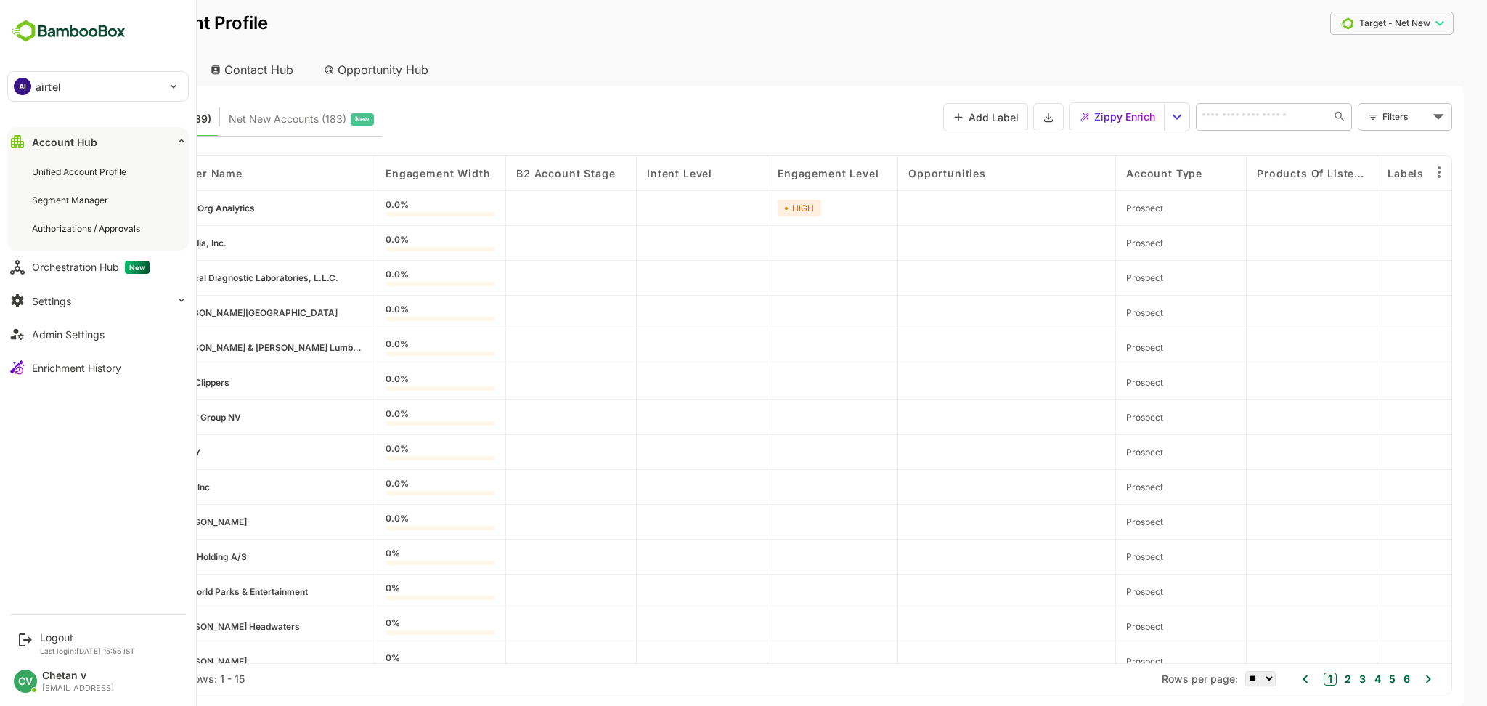
click at [612, 126] on div "Target Accounts (3139) Net New Accounts ( 183 ) New Add Label Zippy Enrich ​ Fi…" at bounding box center [769, 116] width 1366 height 39
click at [142, 86] on div "AI airtel" at bounding box center [89, 86] width 163 height 29
click at [75, 126] on li "AI airtel" at bounding box center [99, 126] width 181 height 32
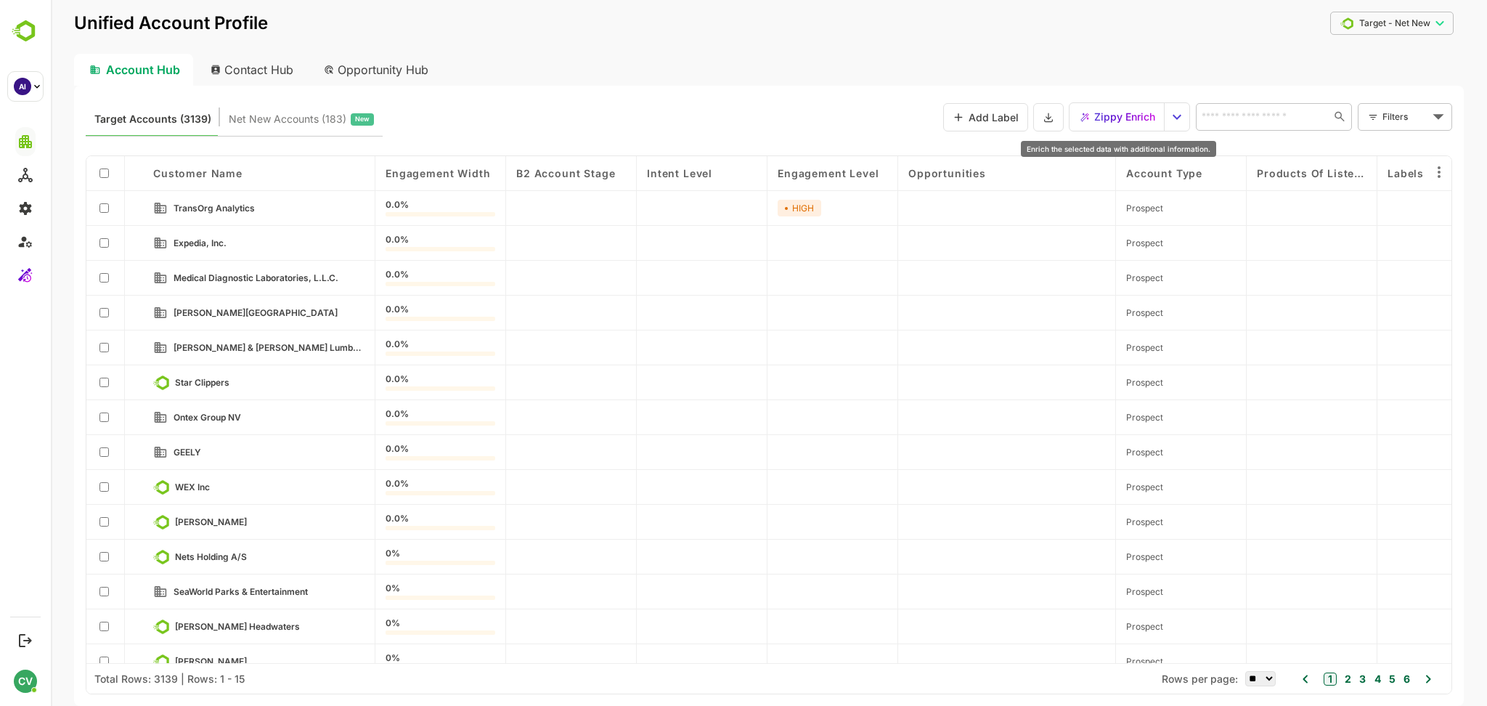
click at [1121, 115] on span "Zippy Enrich" at bounding box center [1124, 116] width 61 height 19
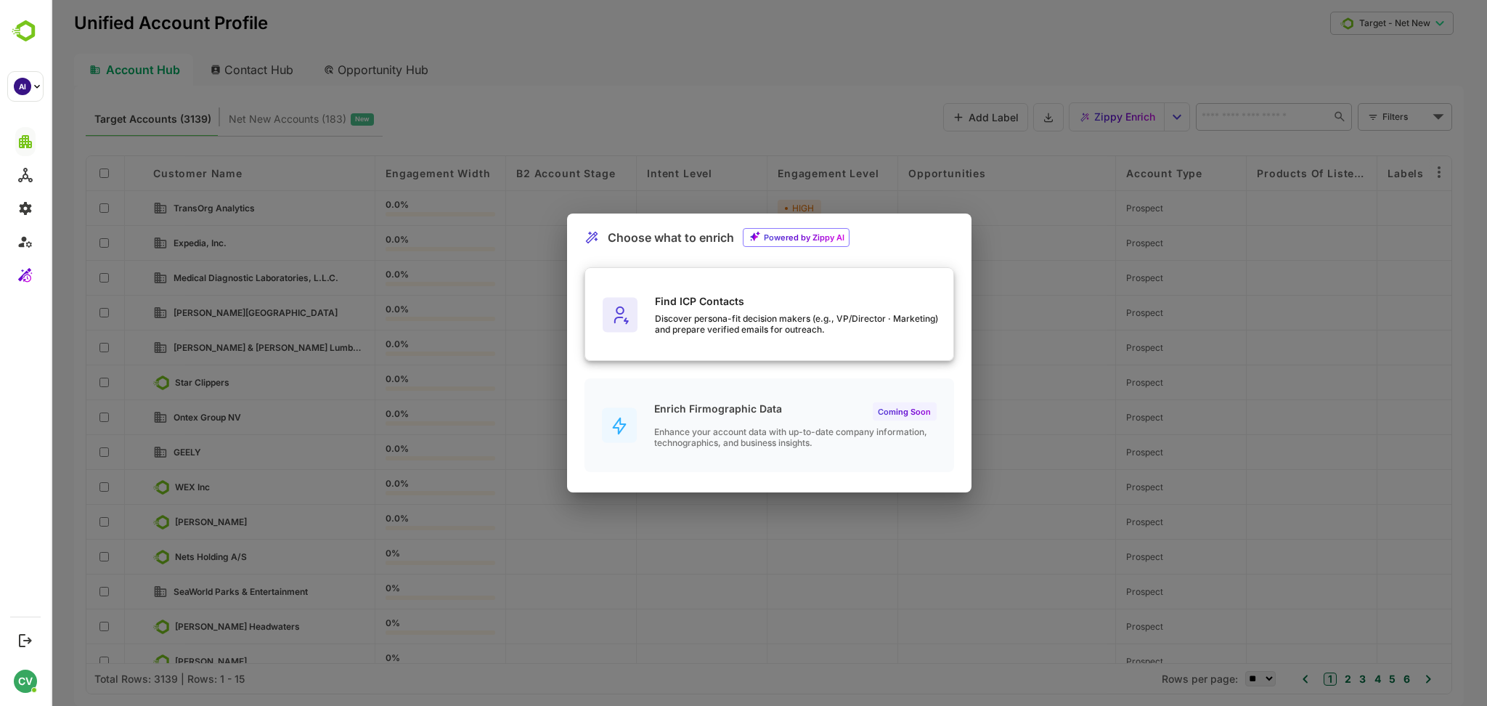
click at [788, 306] on div "Find ICP Contacts" at bounding box center [804, 301] width 298 height 12
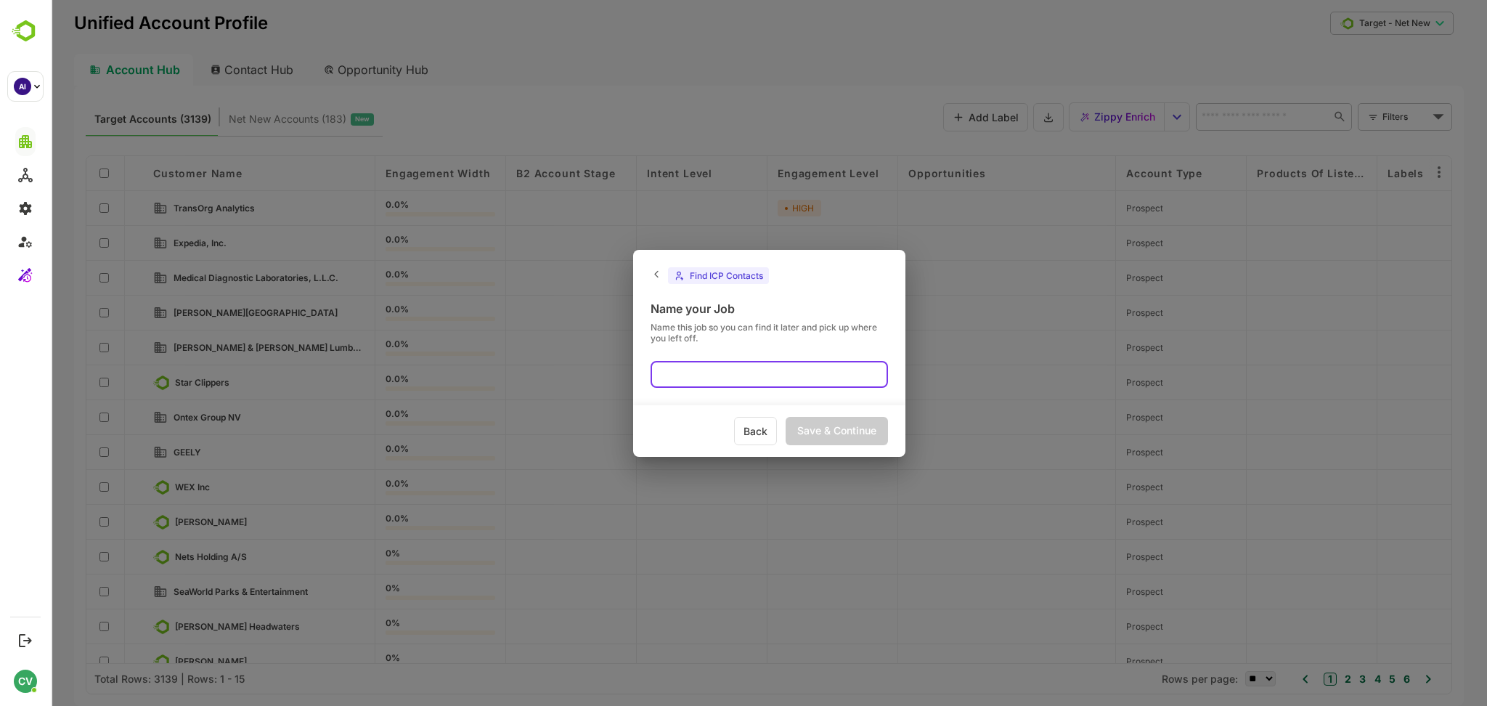
click at [711, 377] on input "text" at bounding box center [768, 374] width 237 height 27
type input "****"
click at [820, 430] on div "Save & Continue" at bounding box center [836, 431] width 102 height 28
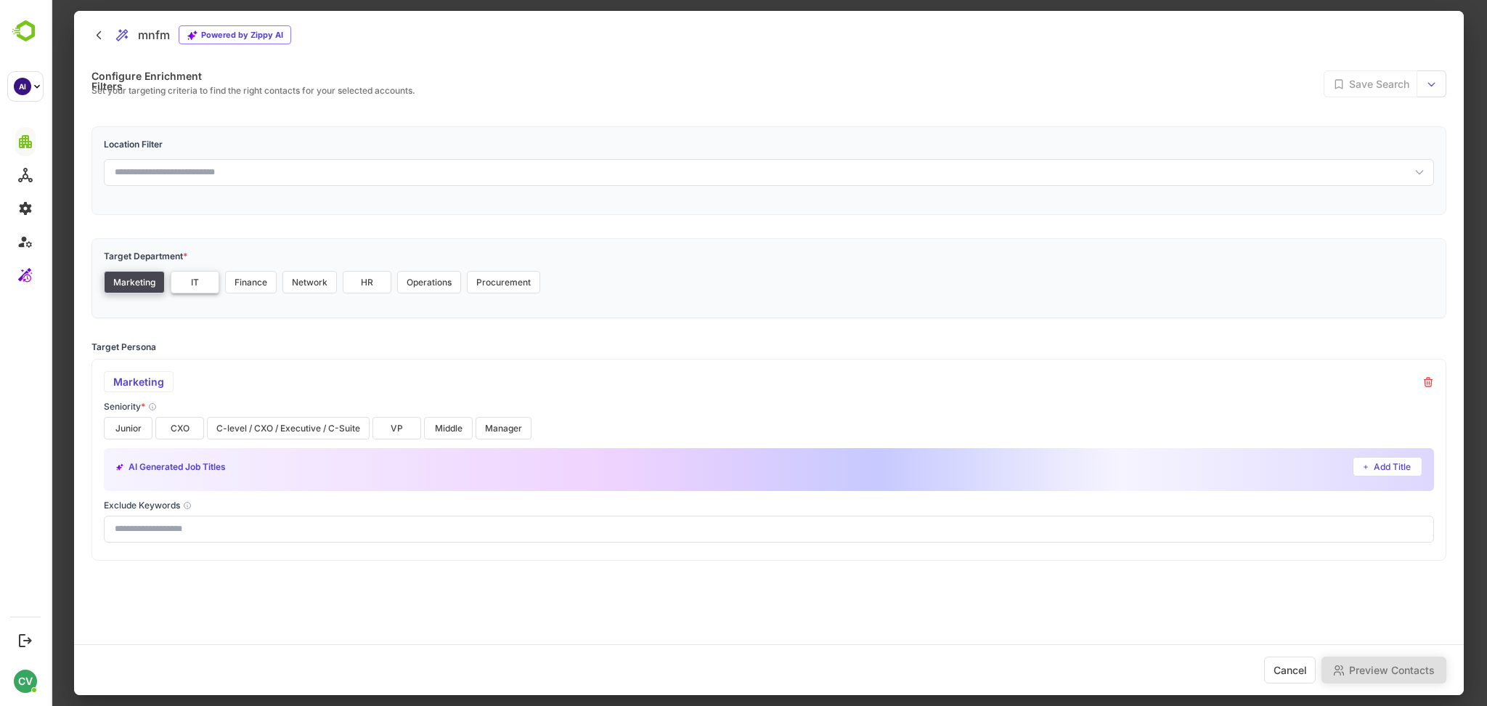
click at [196, 282] on button "IT" at bounding box center [195, 282] width 49 height 23
click at [241, 284] on button "Finance" at bounding box center [251, 282] width 52 height 23
click at [298, 284] on button "Network" at bounding box center [309, 282] width 54 height 23
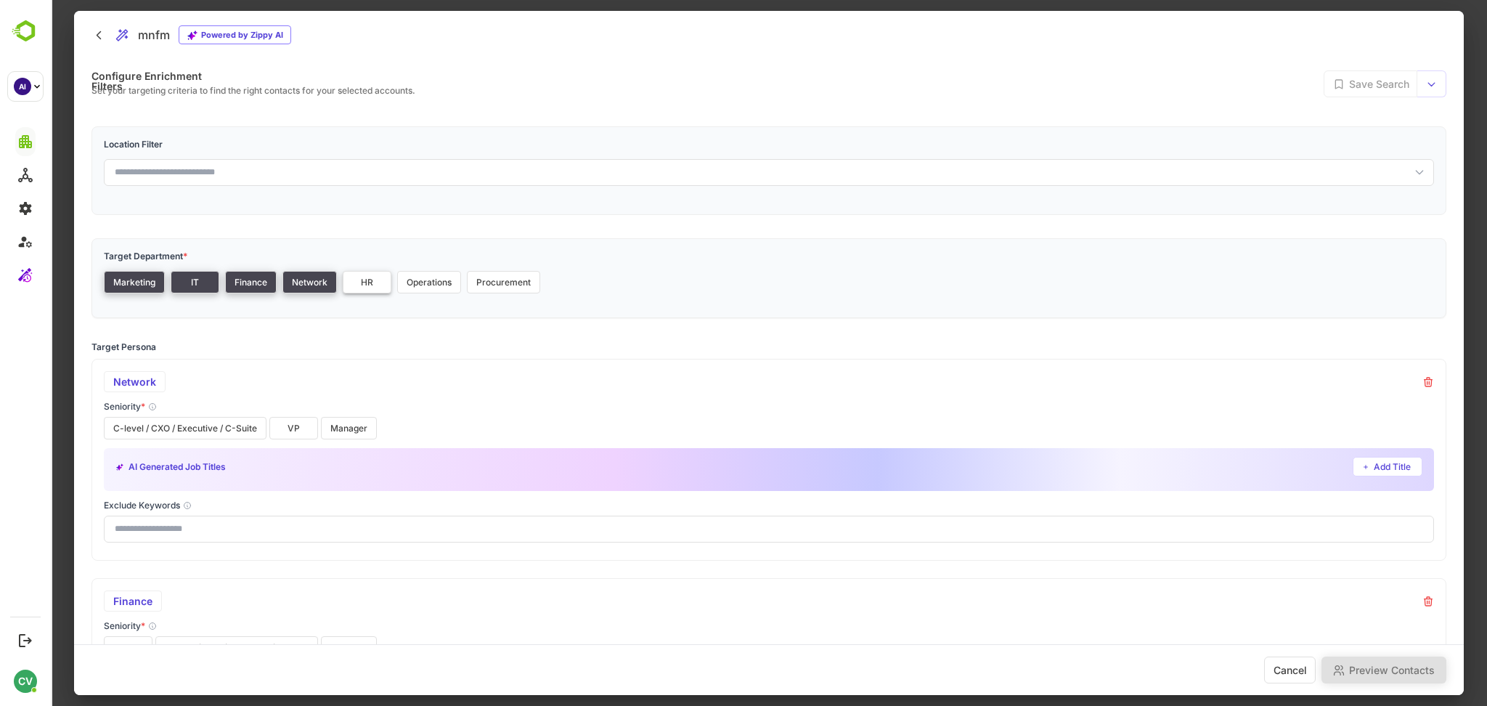
click at [370, 284] on button "HR" at bounding box center [367, 282] width 49 height 23
click at [143, 430] on button "Manager" at bounding box center [132, 428] width 56 height 23
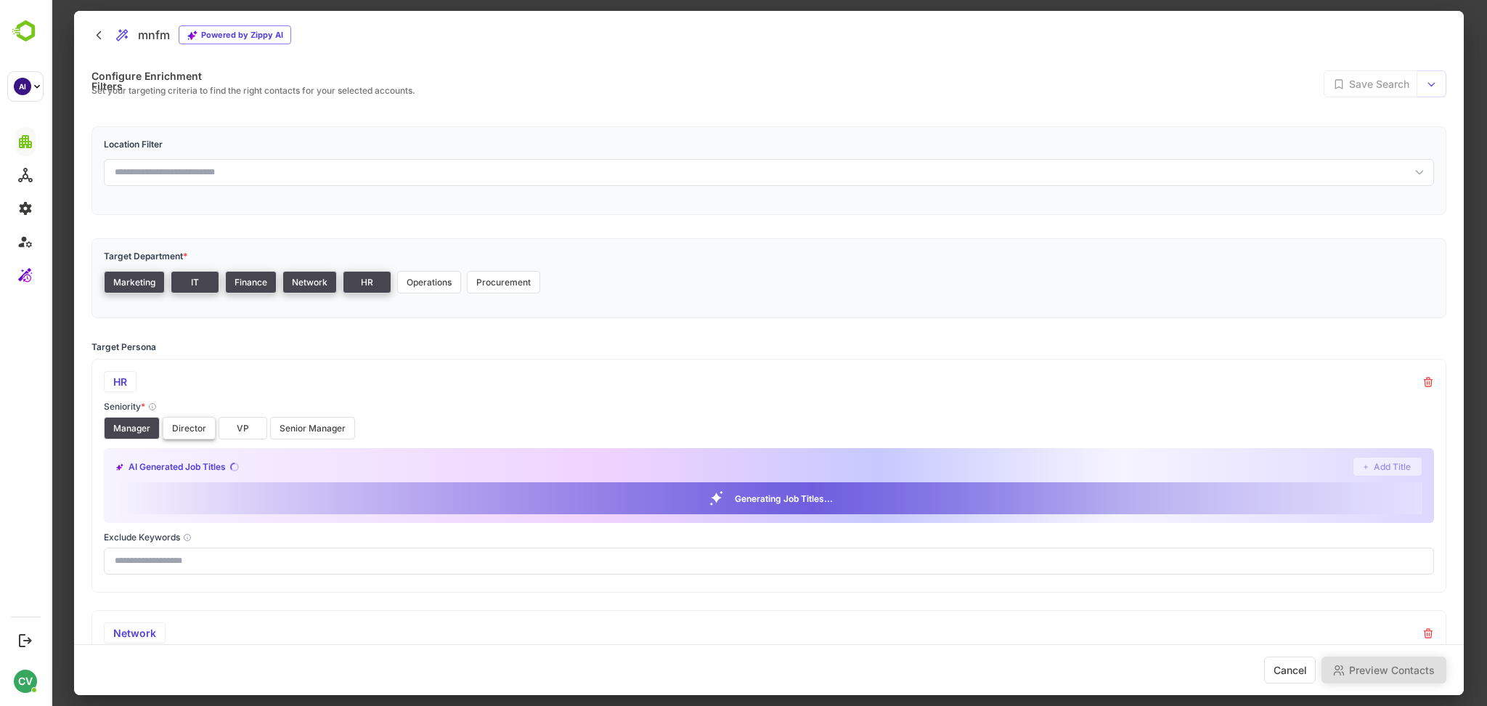
click at [167, 430] on button "Director" at bounding box center [189, 428] width 53 height 23
click at [239, 436] on button "VP" at bounding box center [243, 428] width 49 height 23
click at [293, 429] on button "Senior Manager" at bounding box center [312, 428] width 85 height 23
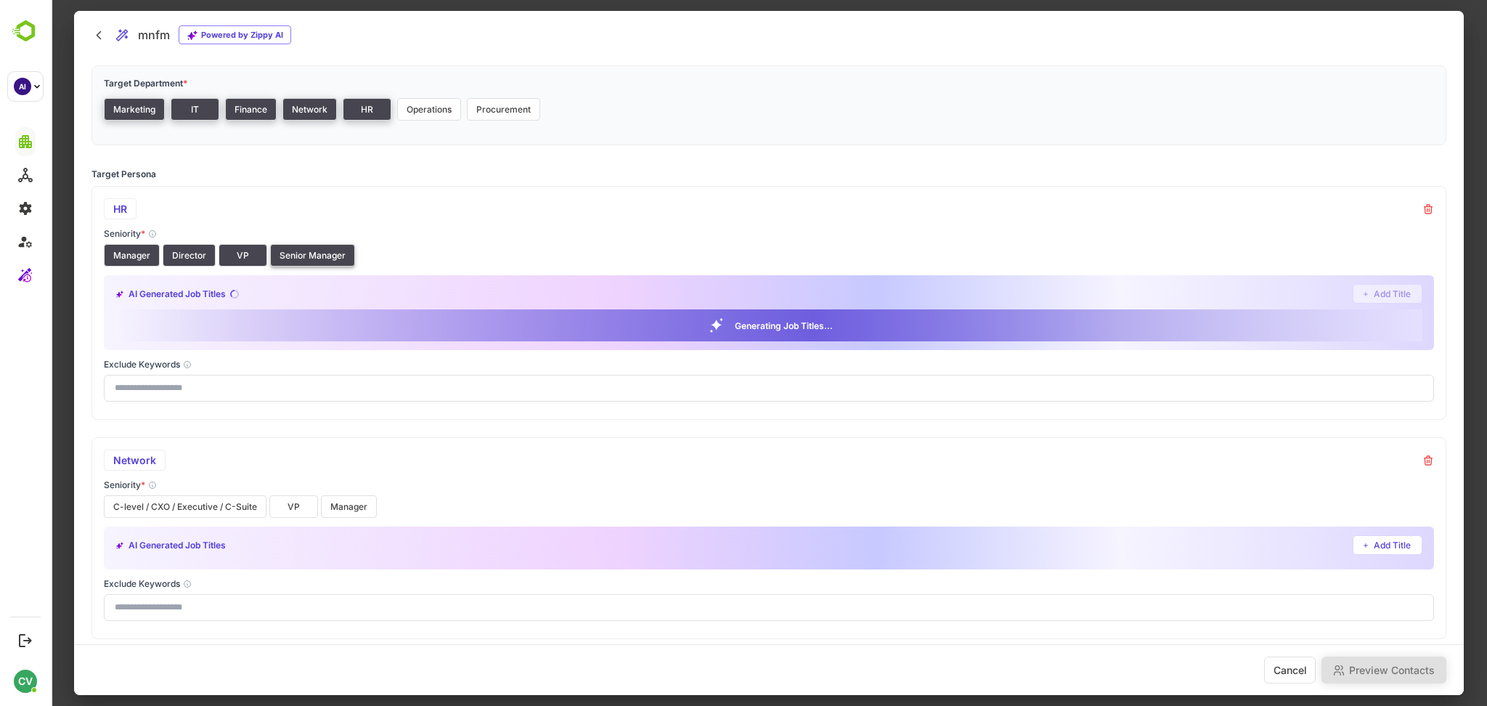
scroll to position [240, 0]
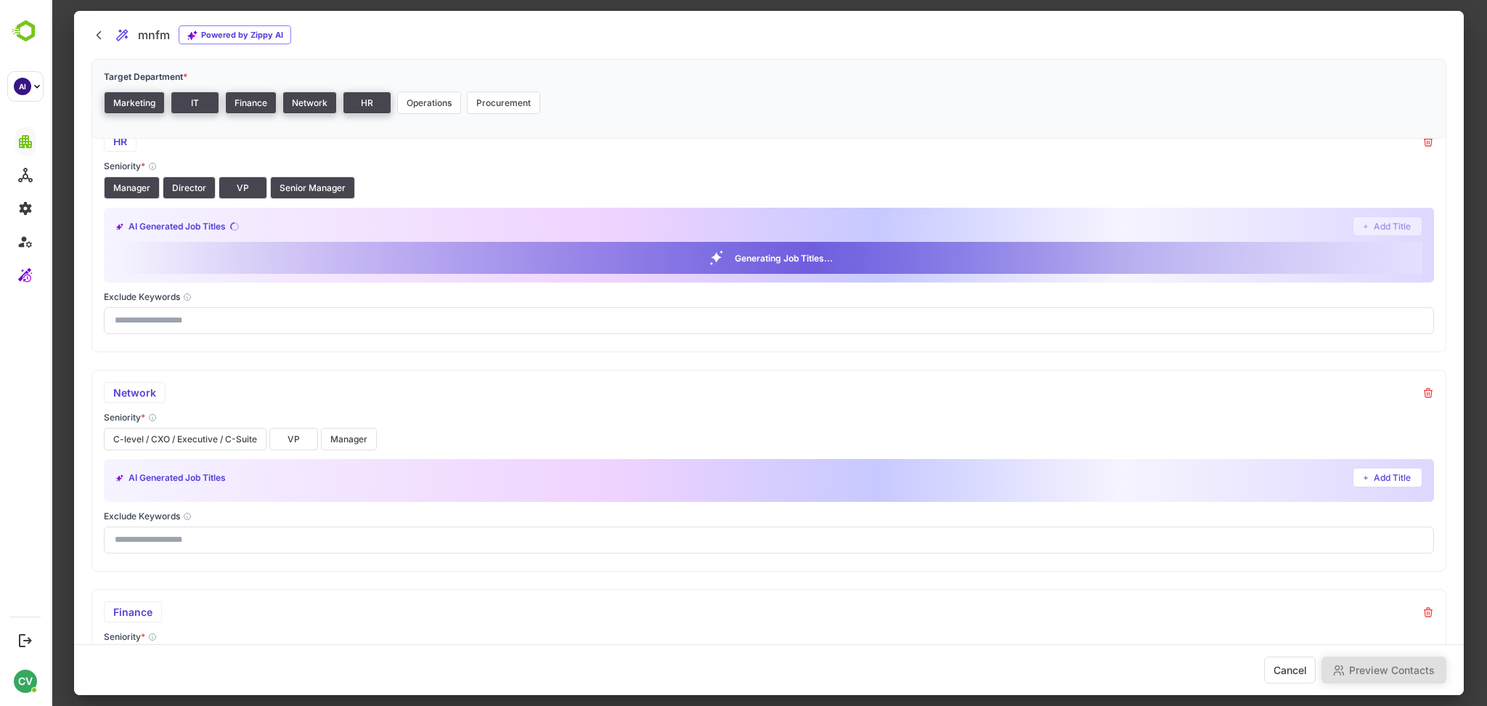
click at [200, 436] on button "C-level / CXO / Executive / C-Suite" at bounding box center [185, 439] width 163 height 23
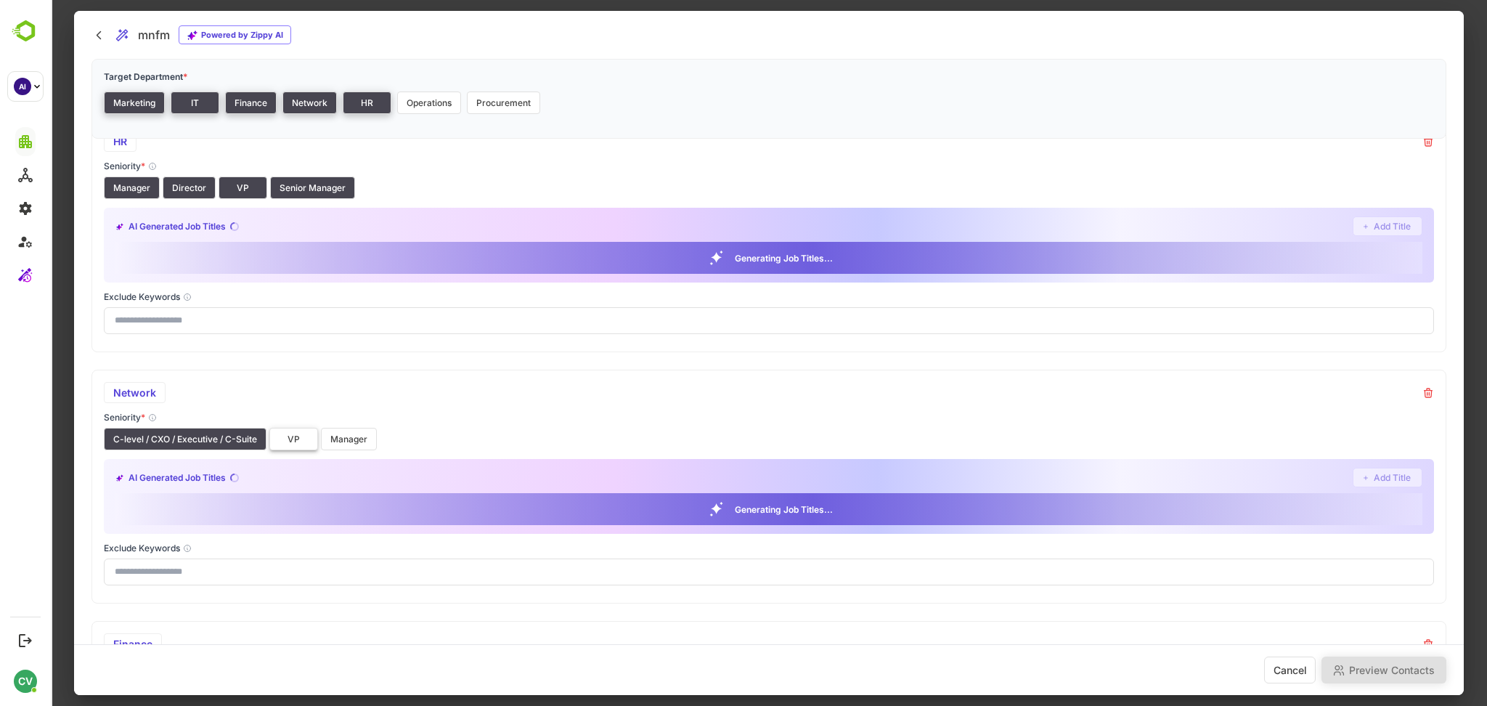
click at [285, 436] on button "VP" at bounding box center [293, 439] width 49 height 23
click at [346, 446] on button "Manager" at bounding box center [349, 439] width 56 height 23
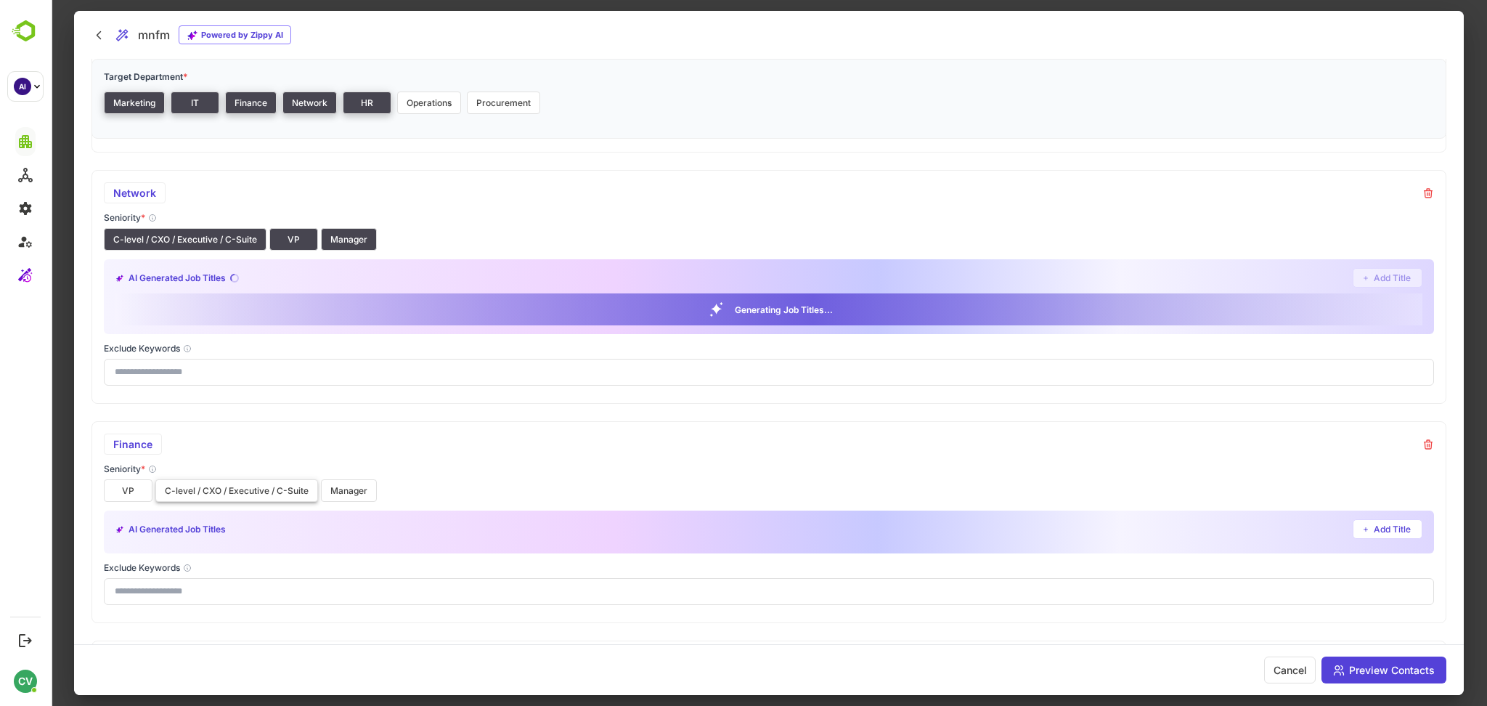
scroll to position [453, 0]
click at [135, 497] on button "VP" at bounding box center [128, 489] width 49 height 23
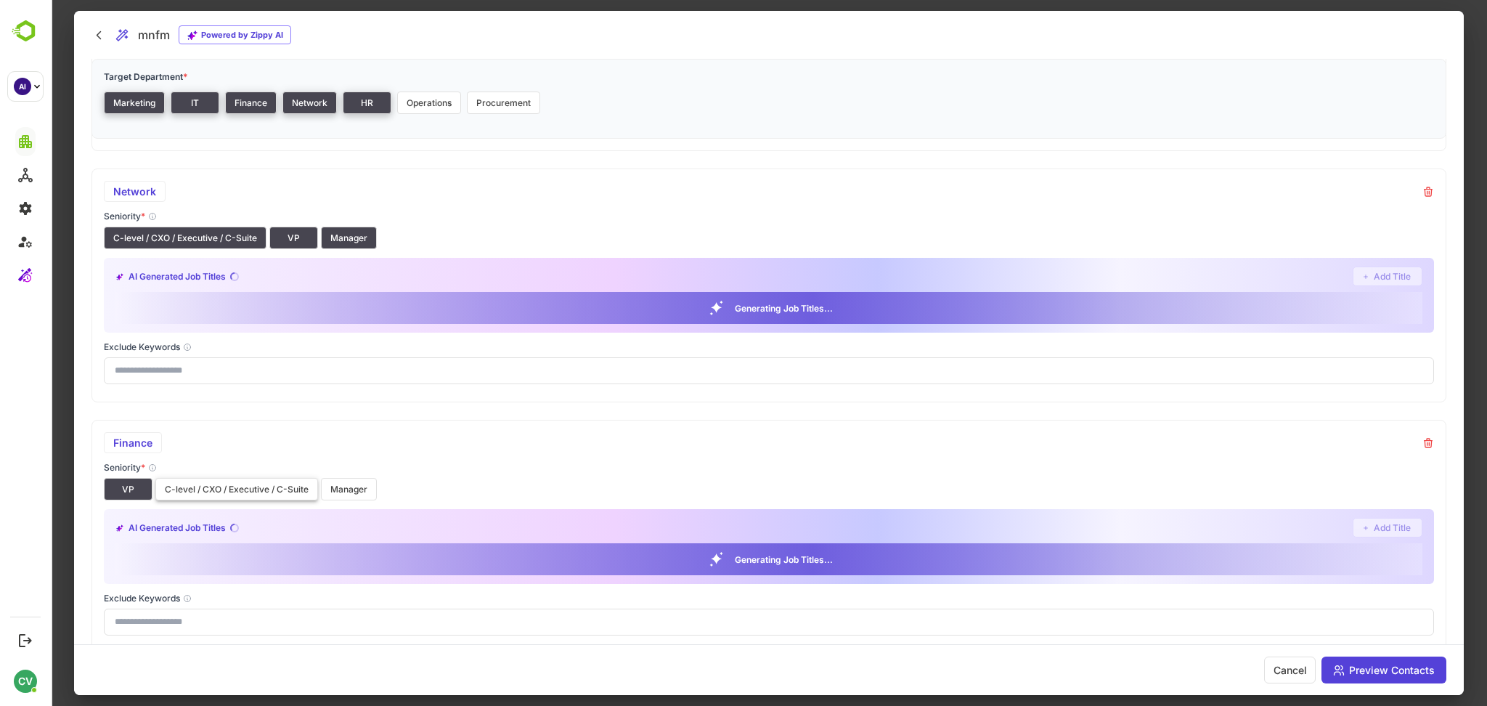
click at [196, 499] on button "C-level / CXO / Executive / C-Suite" at bounding box center [236, 489] width 163 height 23
click at [360, 487] on button "Manager" at bounding box center [349, 489] width 56 height 23
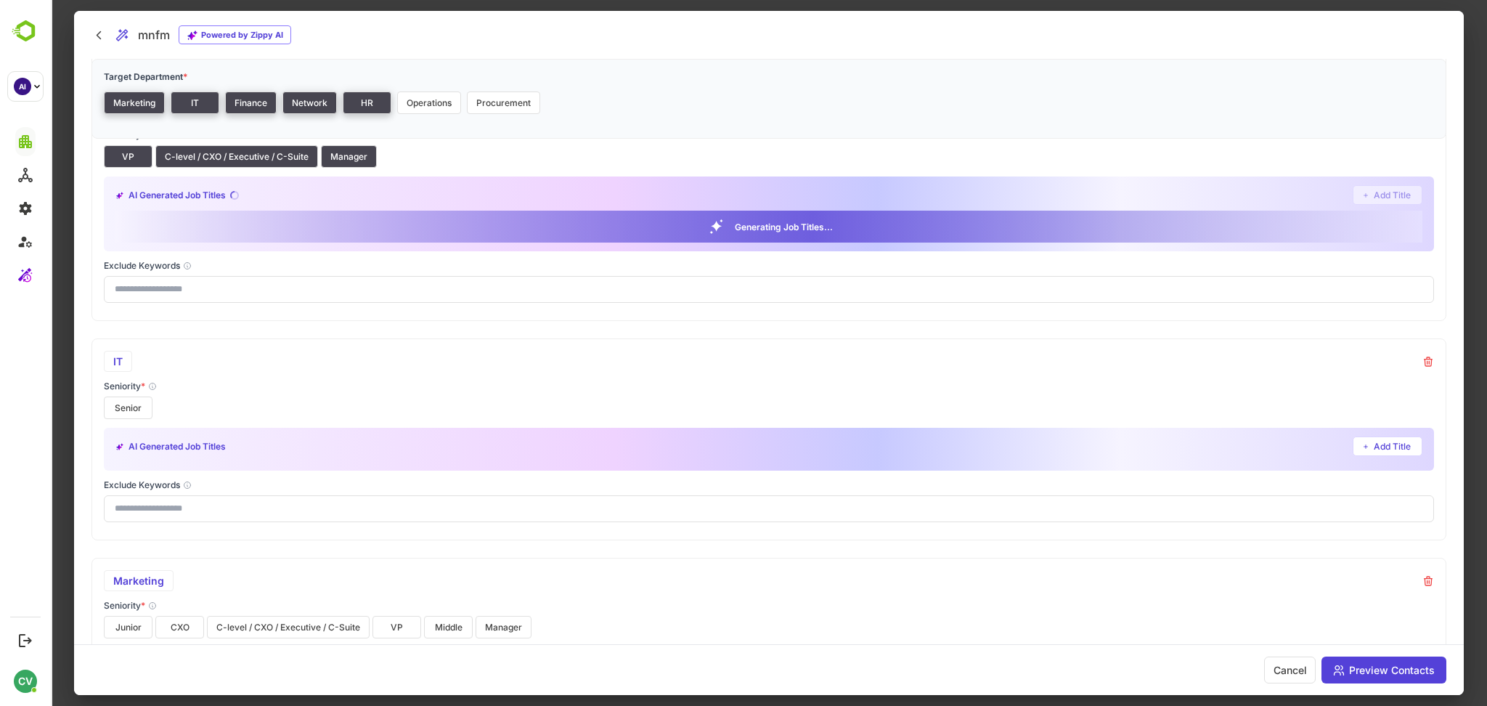
scroll to position [807, 0]
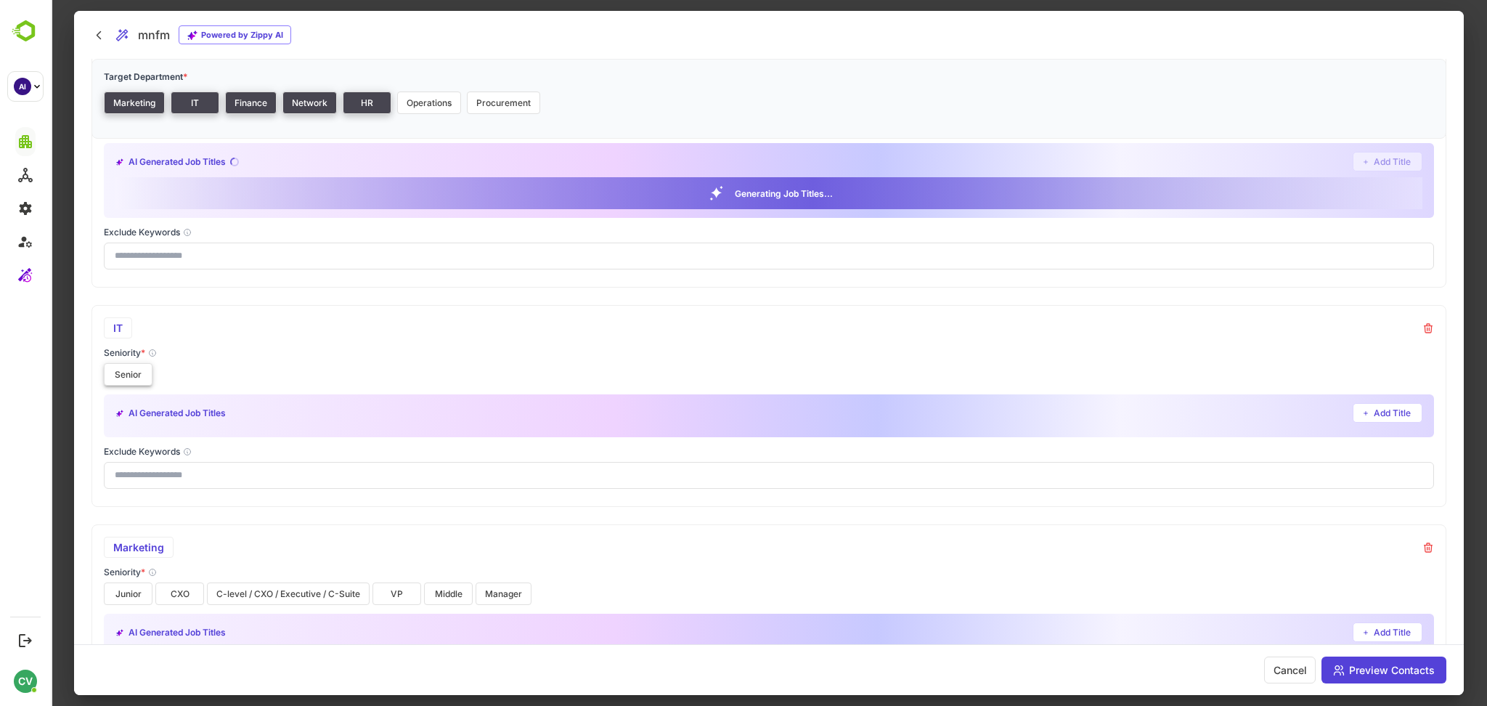
click at [125, 370] on button "Senior" at bounding box center [128, 374] width 49 height 23
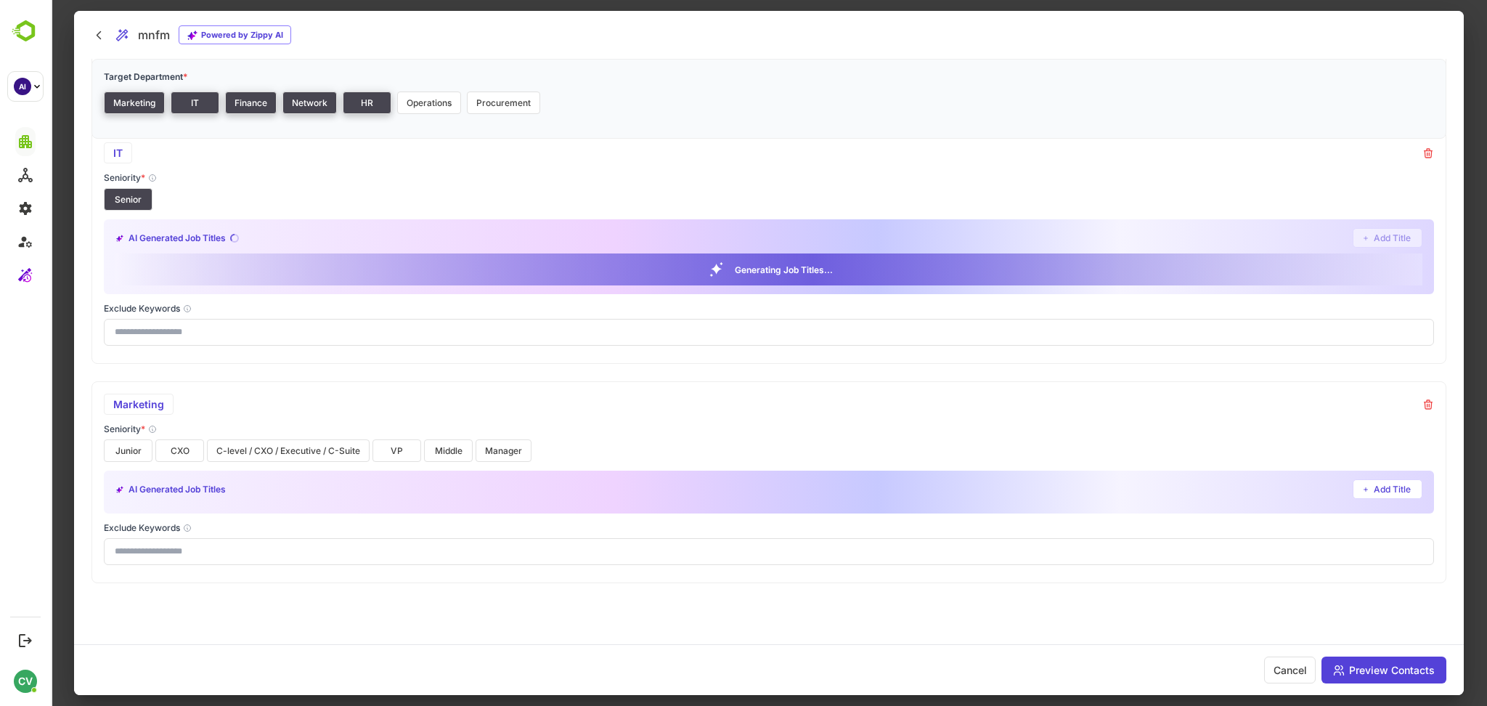
scroll to position [985, 0]
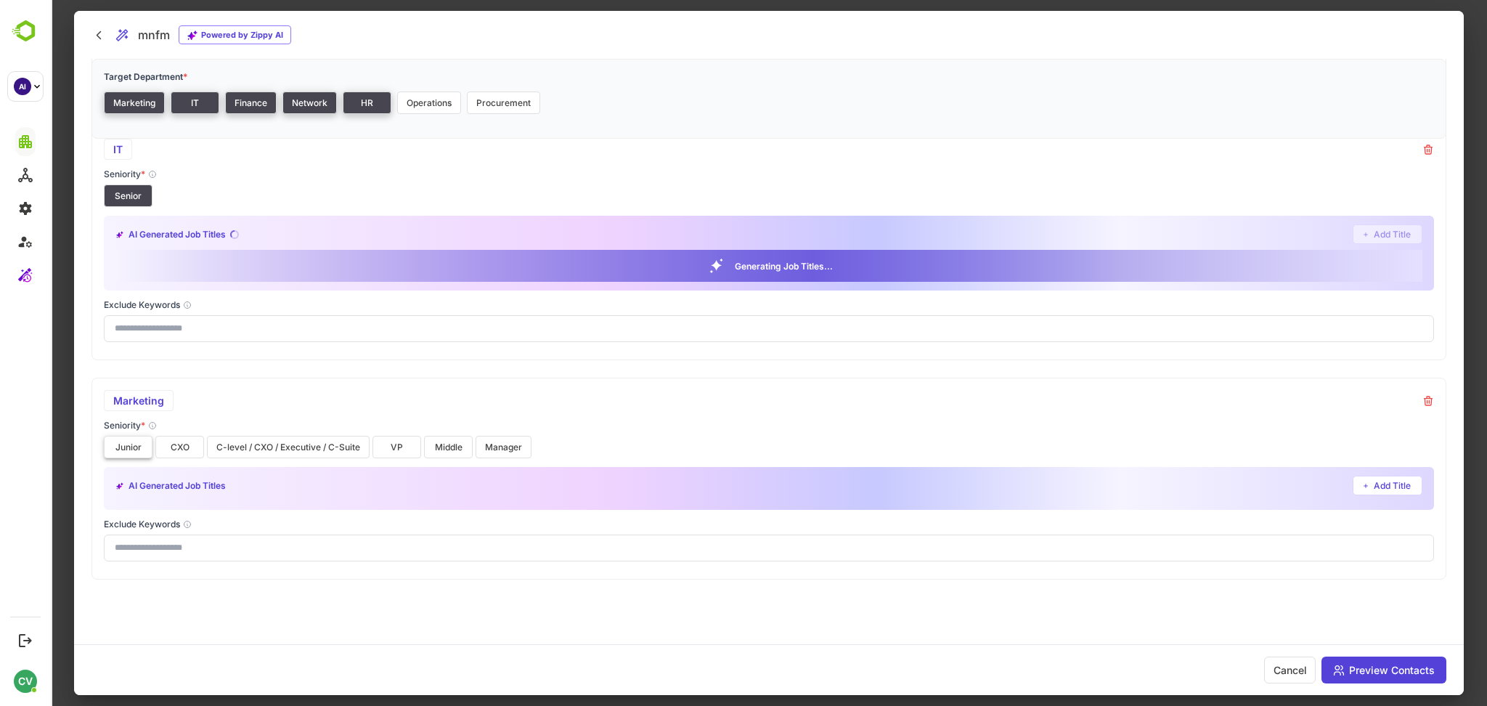
click at [130, 449] on button "Junior" at bounding box center [128, 447] width 49 height 23
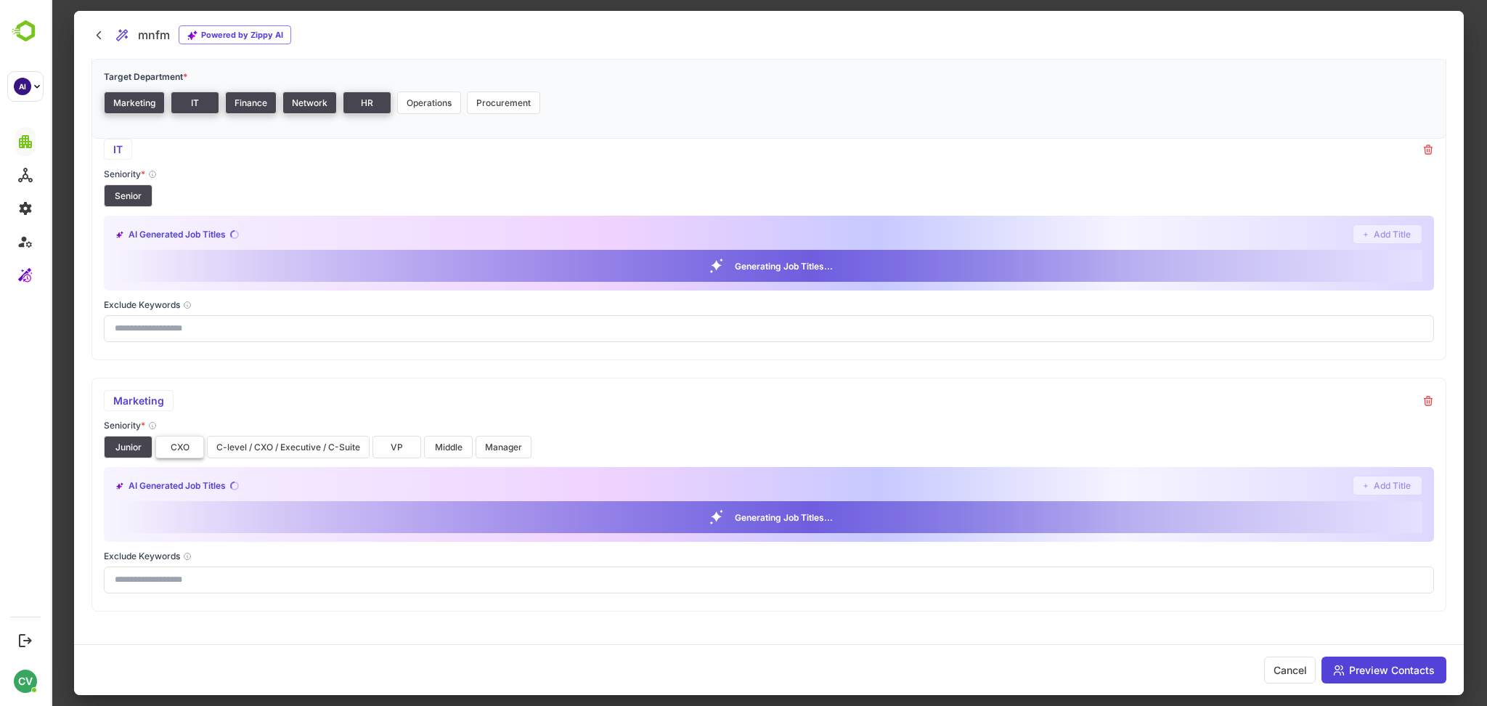
click at [189, 449] on button "CXO" at bounding box center [179, 447] width 49 height 23
click at [265, 447] on button "C-level / CXO / Executive / C-Suite" at bounding box center [288, 446] width 163 height 23
click at [392, 447] on button "VP" at bounding box center [396, 446] width 49 height 23
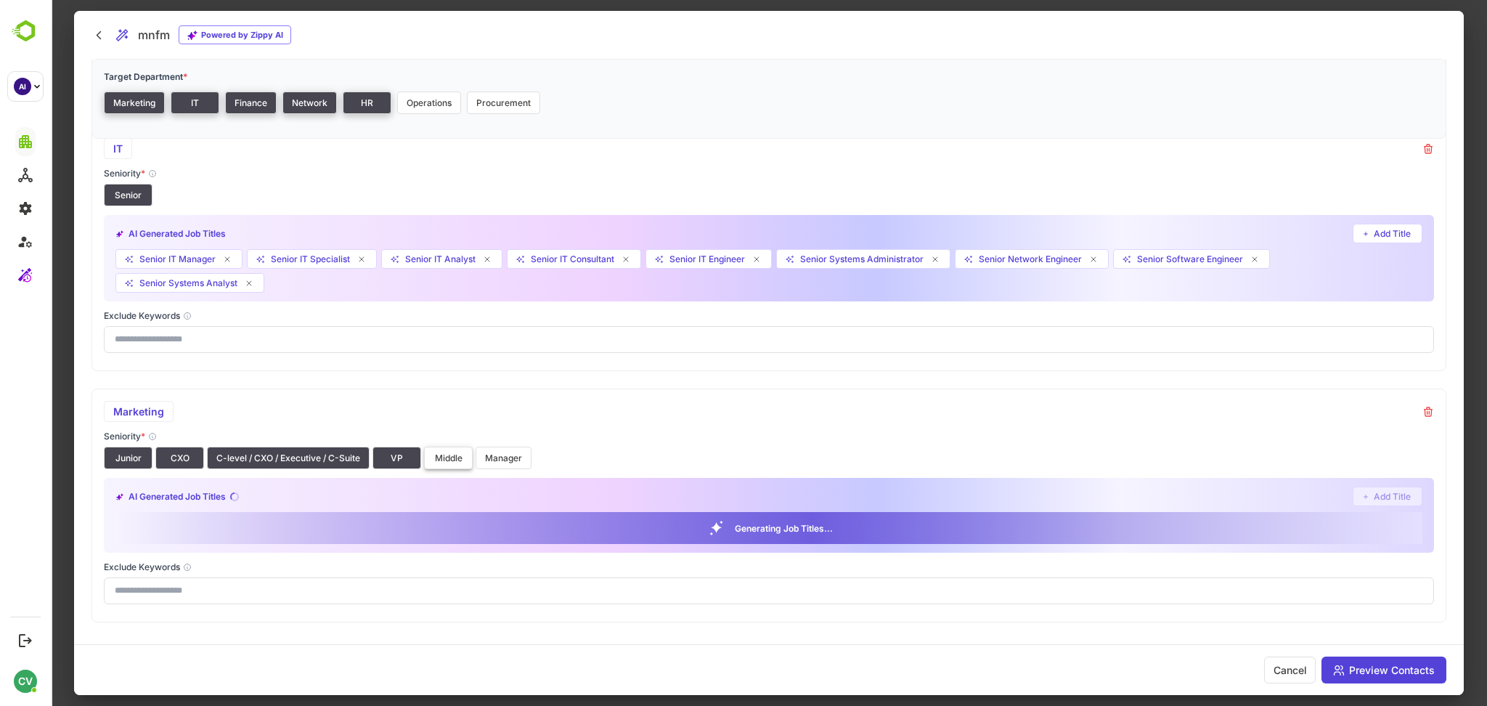
click at [456, 454] on button "Middle" at bounding box center [448, 457] width 49 height 23
click at [497, 458] on button "Manager" at bounding box center [504, 457] width 56 height 23
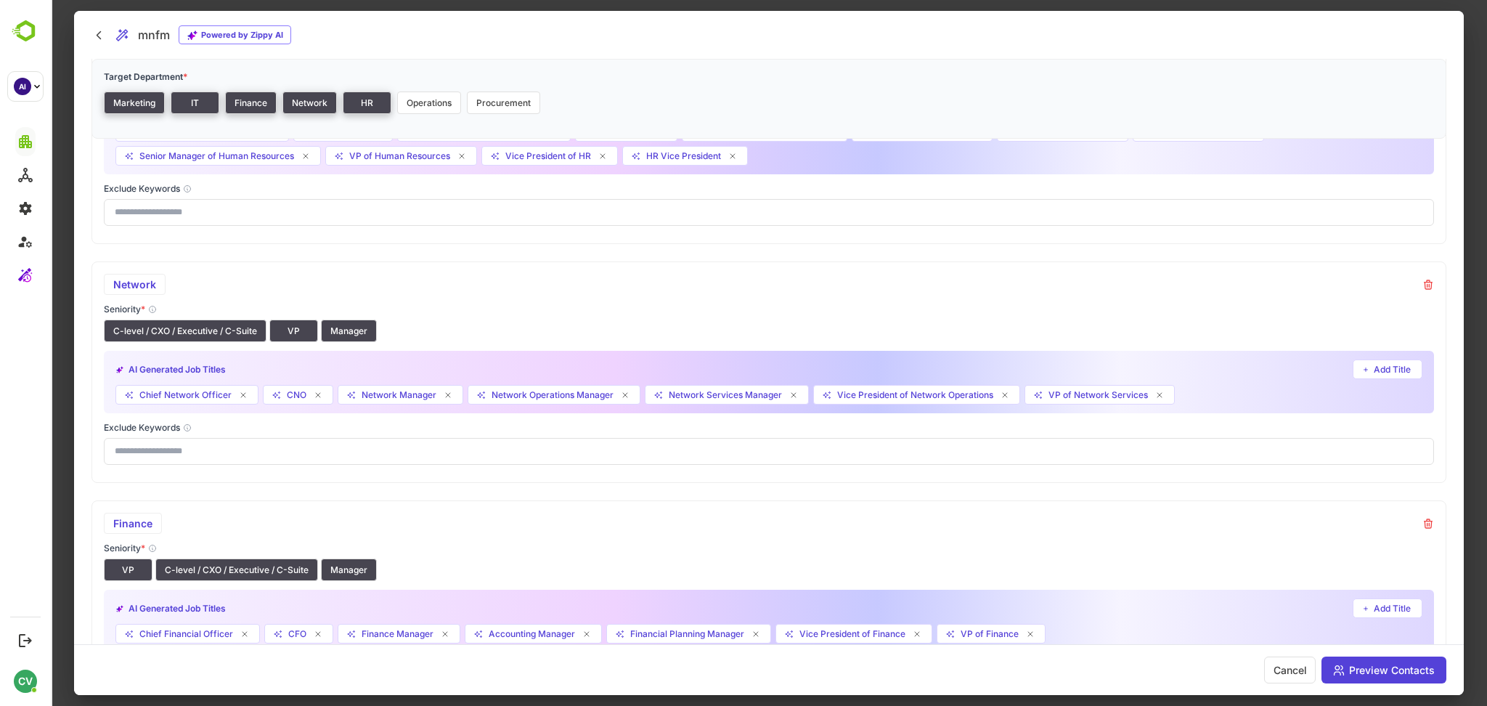
scroll to position [0, 0]
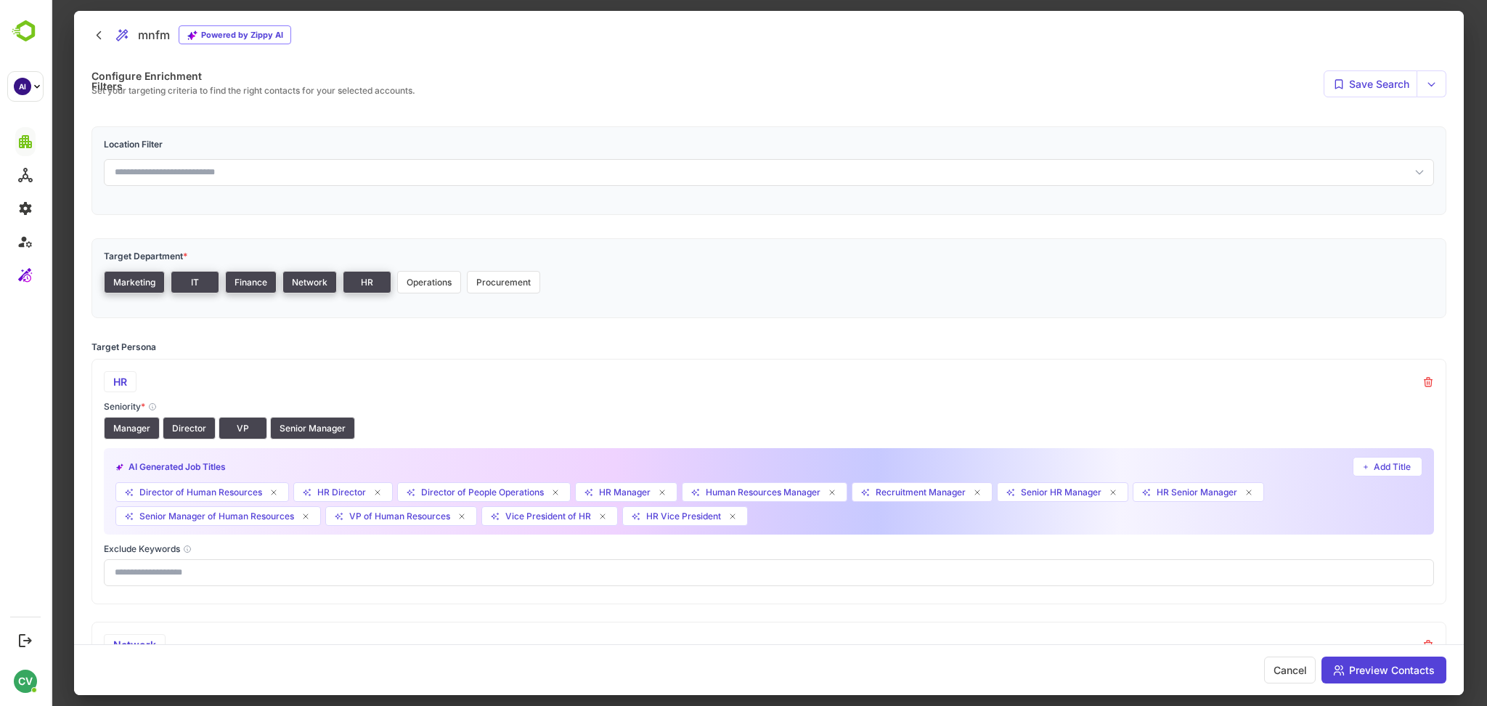
click at [1469, 260] on div at bounding box center [769, 353] width 1436 height 706
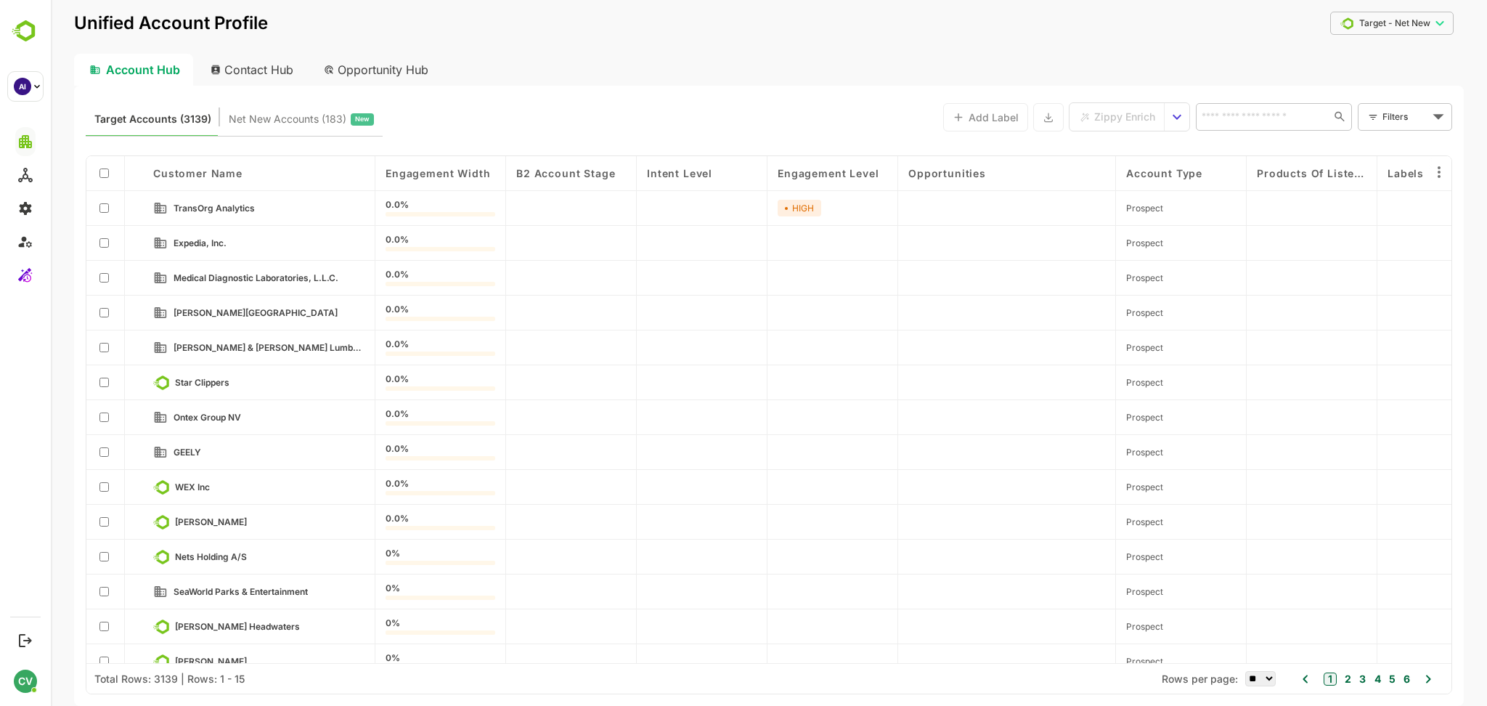
click at [1175, 113] on icon "select enrich strategy" at bounding box center [1176, 116] width 17 height 17
click at [1188, 142] on span "View Zippy Jobs" at bounding box center [1212, 145] width 68 height 13
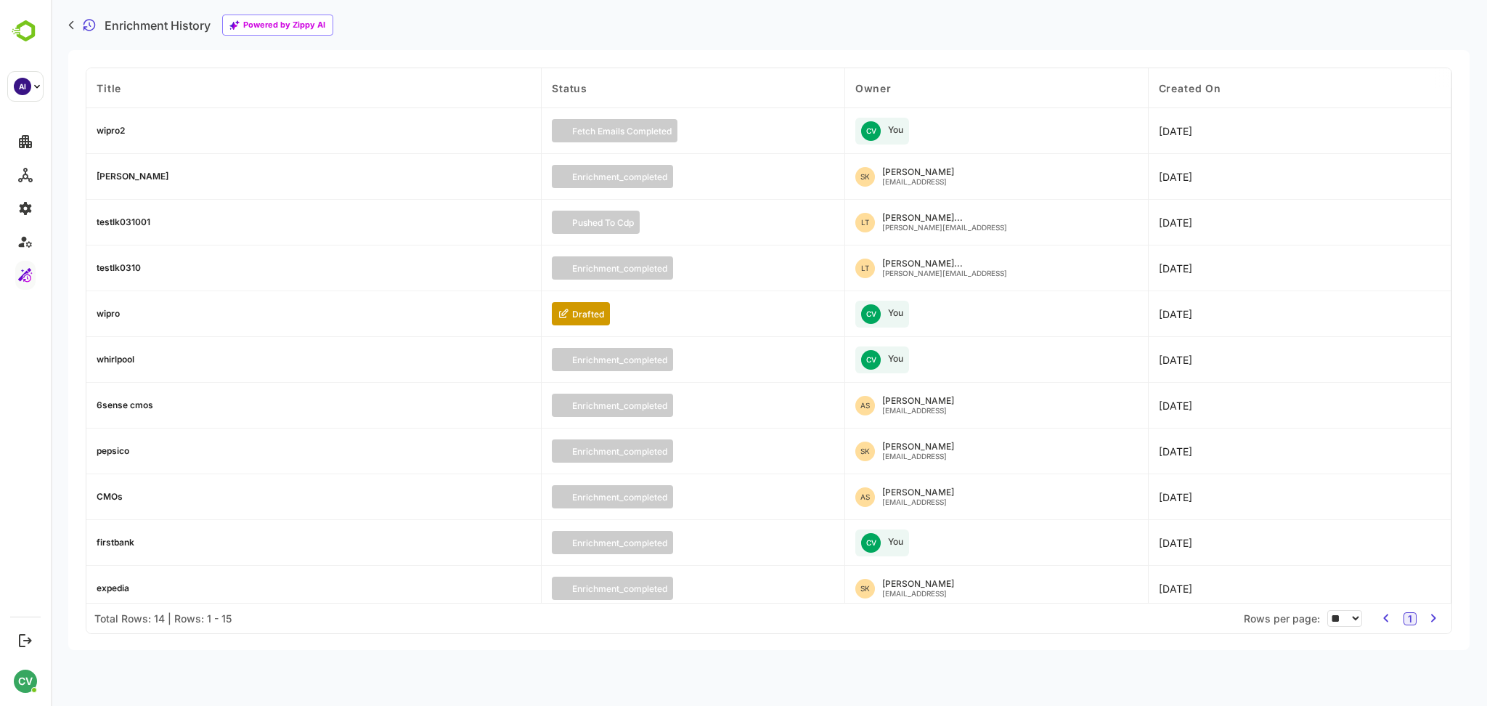
click at [111, 134] on div "wipro2" at bounding box center [111, 130] width 28 height 9
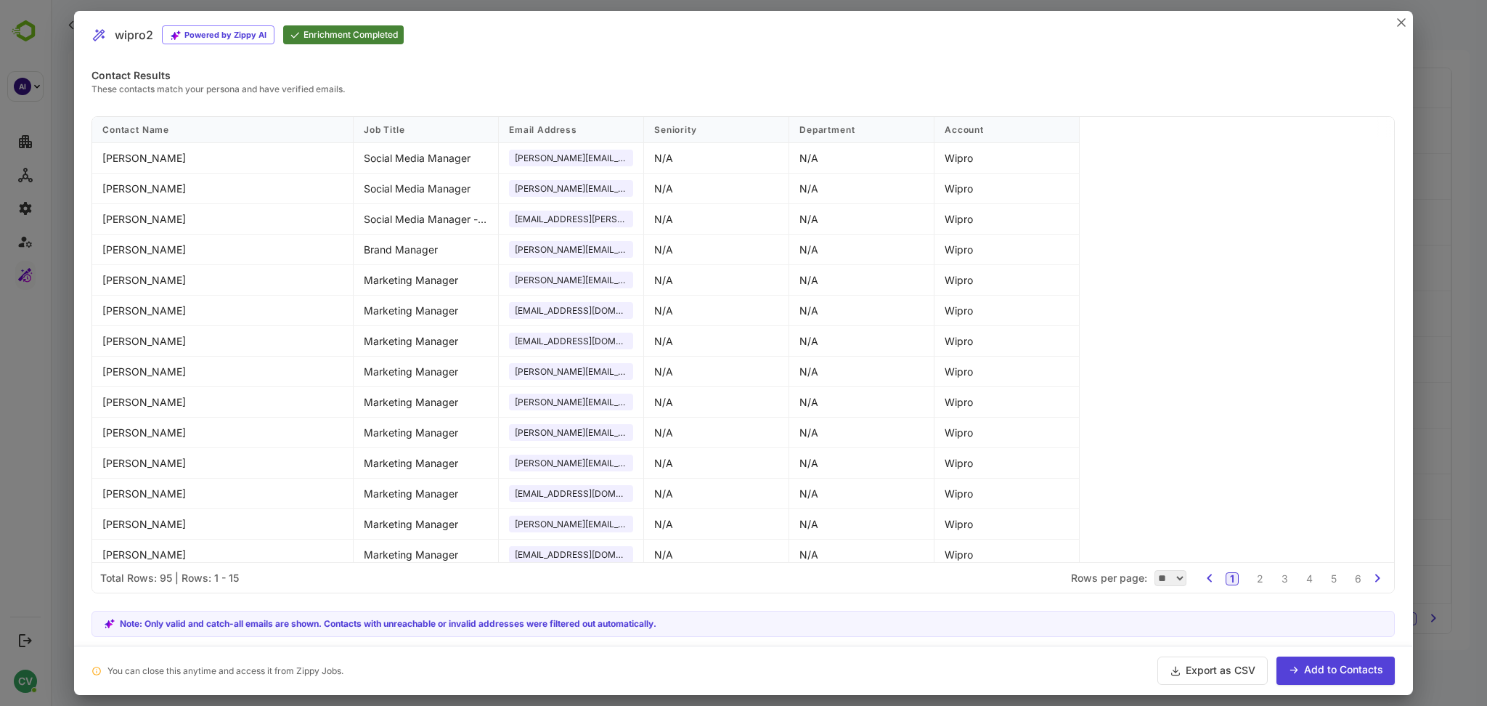
click at [1315, 664] on button "Add to Contacts" at bounding box center [1335, 670] width 118 height 28
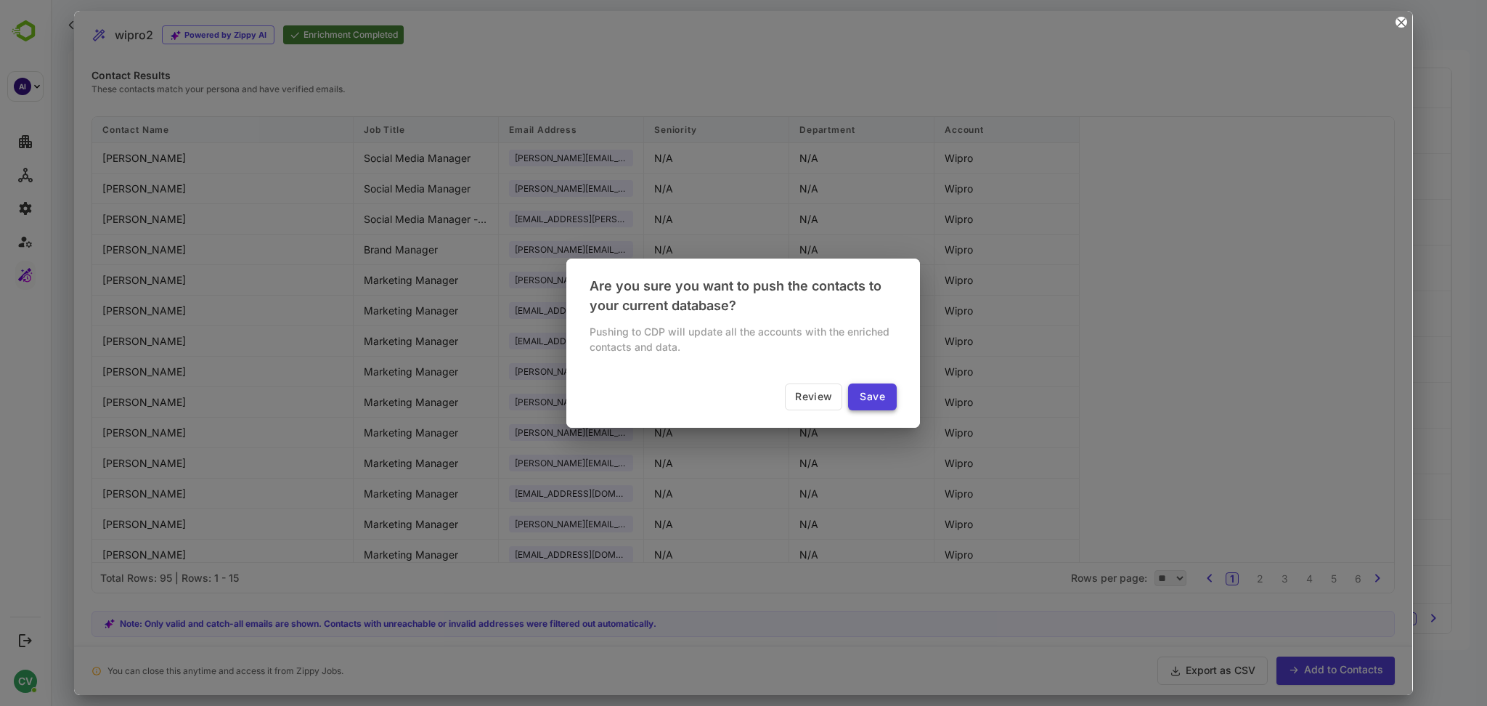
click at [877, 387] on button "Save" at bounding box center [872, 396] width 49 height 27
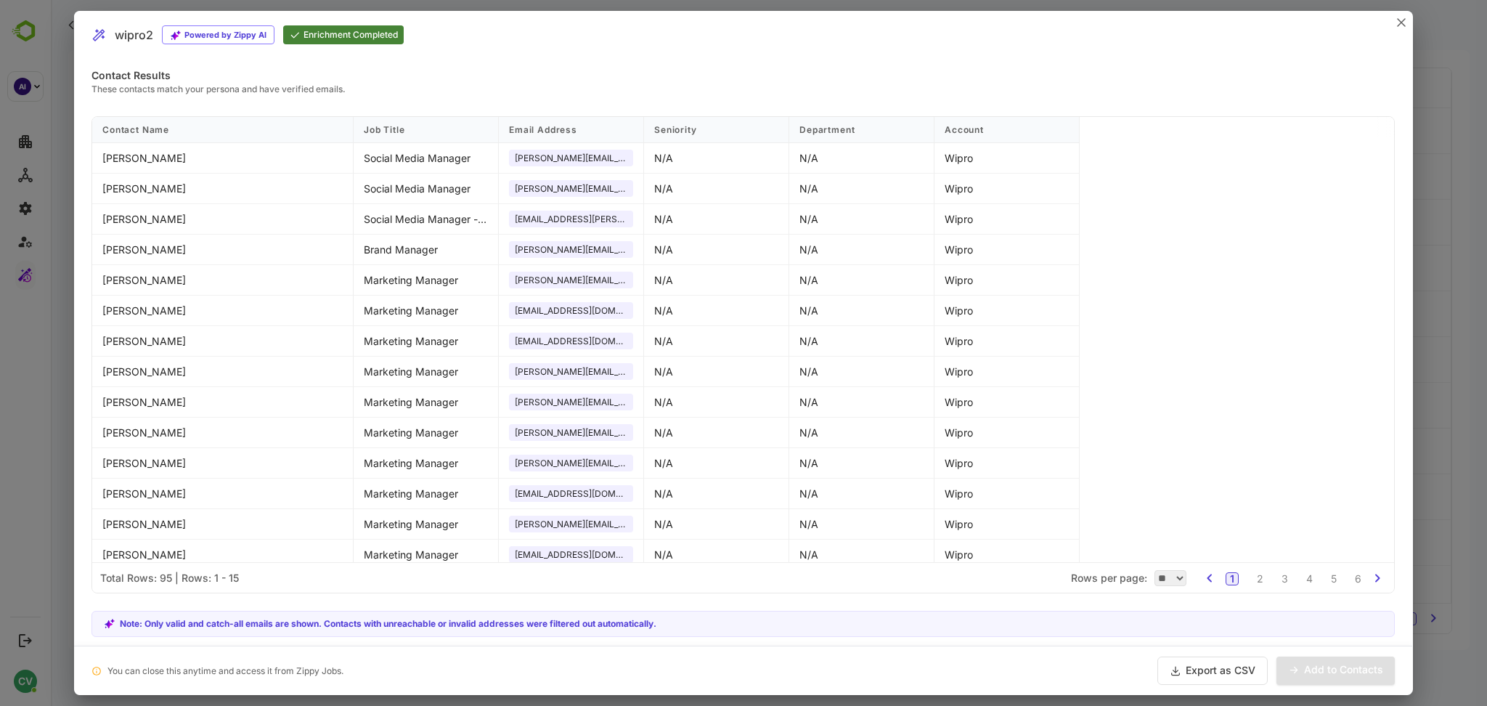
click at [1221, 678] on button "Export as CSV" at bounding box center [1212, 670] width 110 height 28
click at [1401, 22] on icon "close" at bounding box center [1400, 22] width 7 height 7
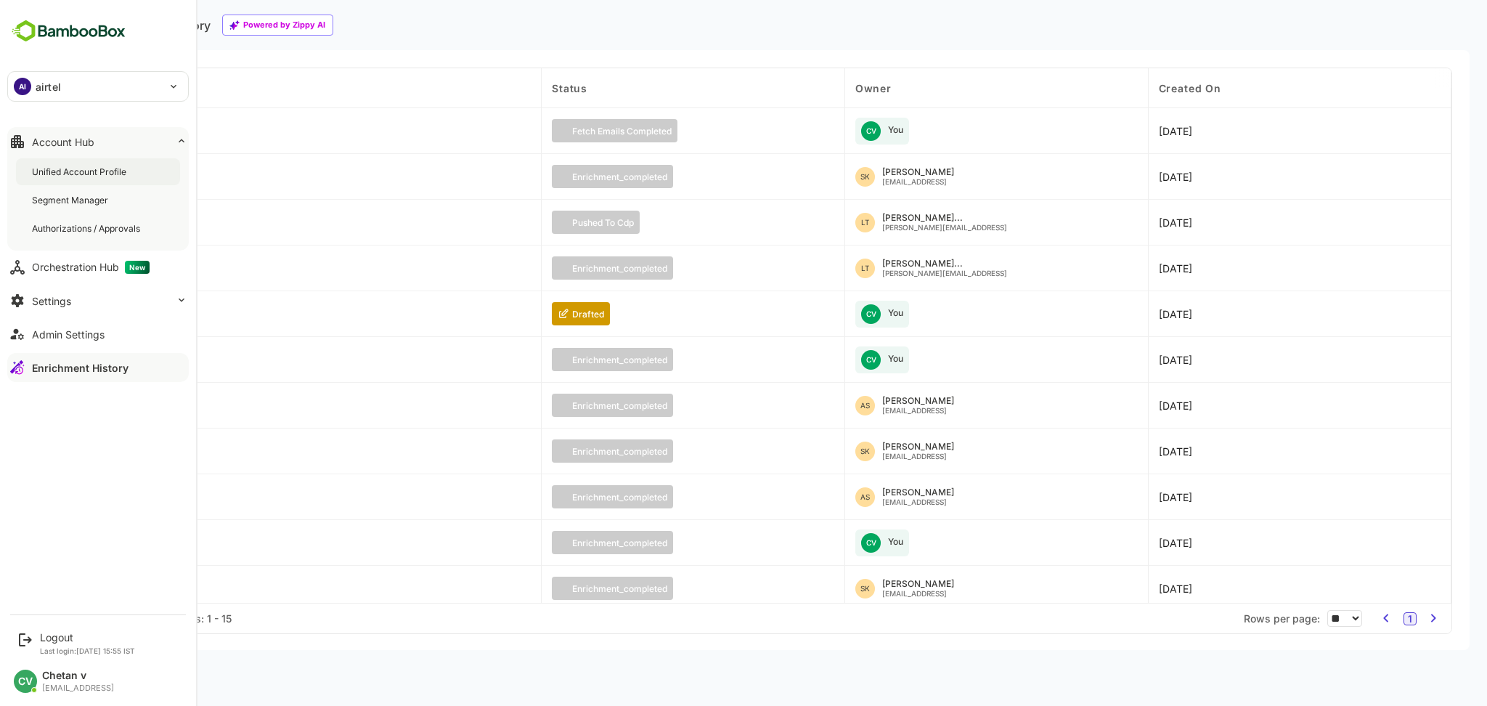
click at [83, 169] on div "Unified Account Profile" at bounding box center [80, 172] width 97 height 12
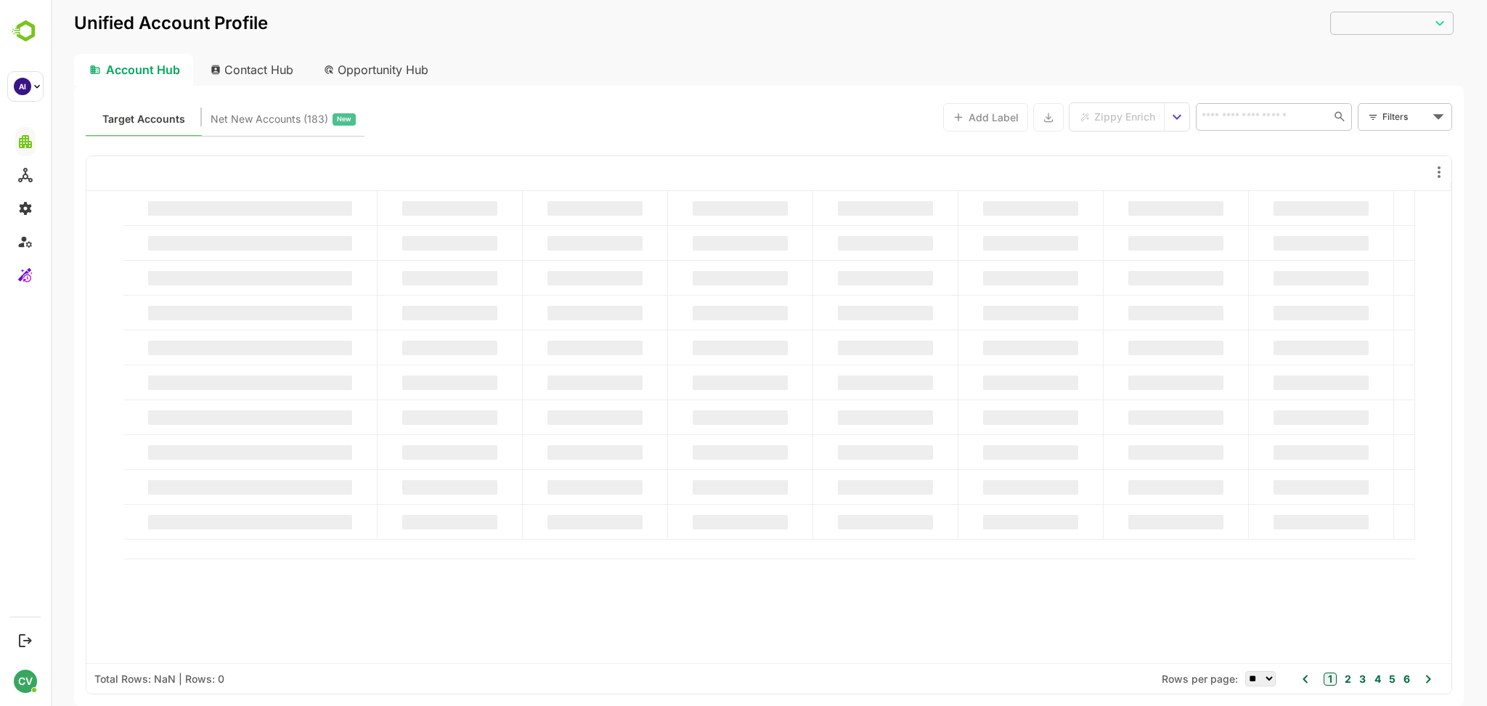
type input "**********"
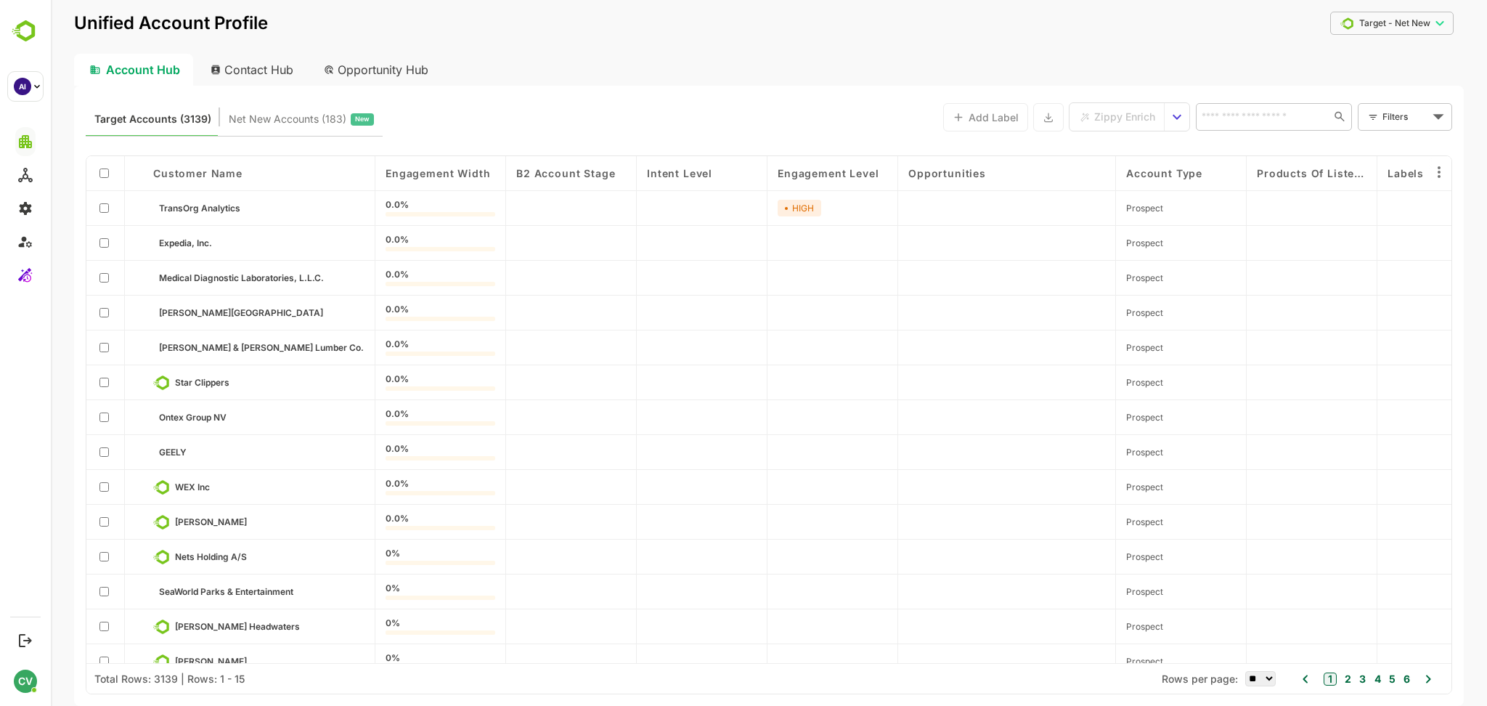
click at [1369, 121] on icon at bounding box center [1373, 117] width 10 height 11
click at [1390, 114] on body "**********" at bounding box center [769, 353] width 1436 height 706
click at [1349, 208] on span "name" at bounding box center [1370, 209] width 73 height 17
type input "****"
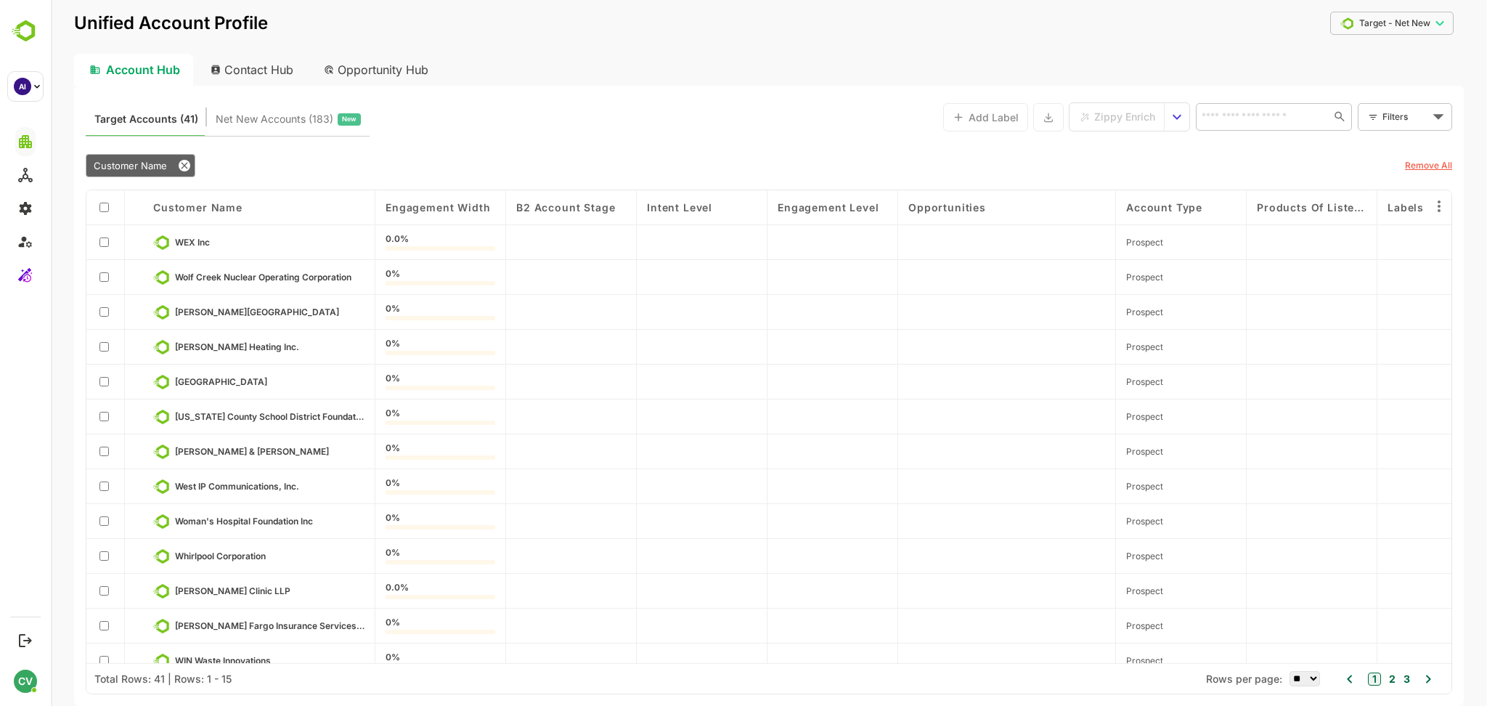
click at [160, 176] on div "Customer Name" at bounding box center [141, 165] width 110 height 23
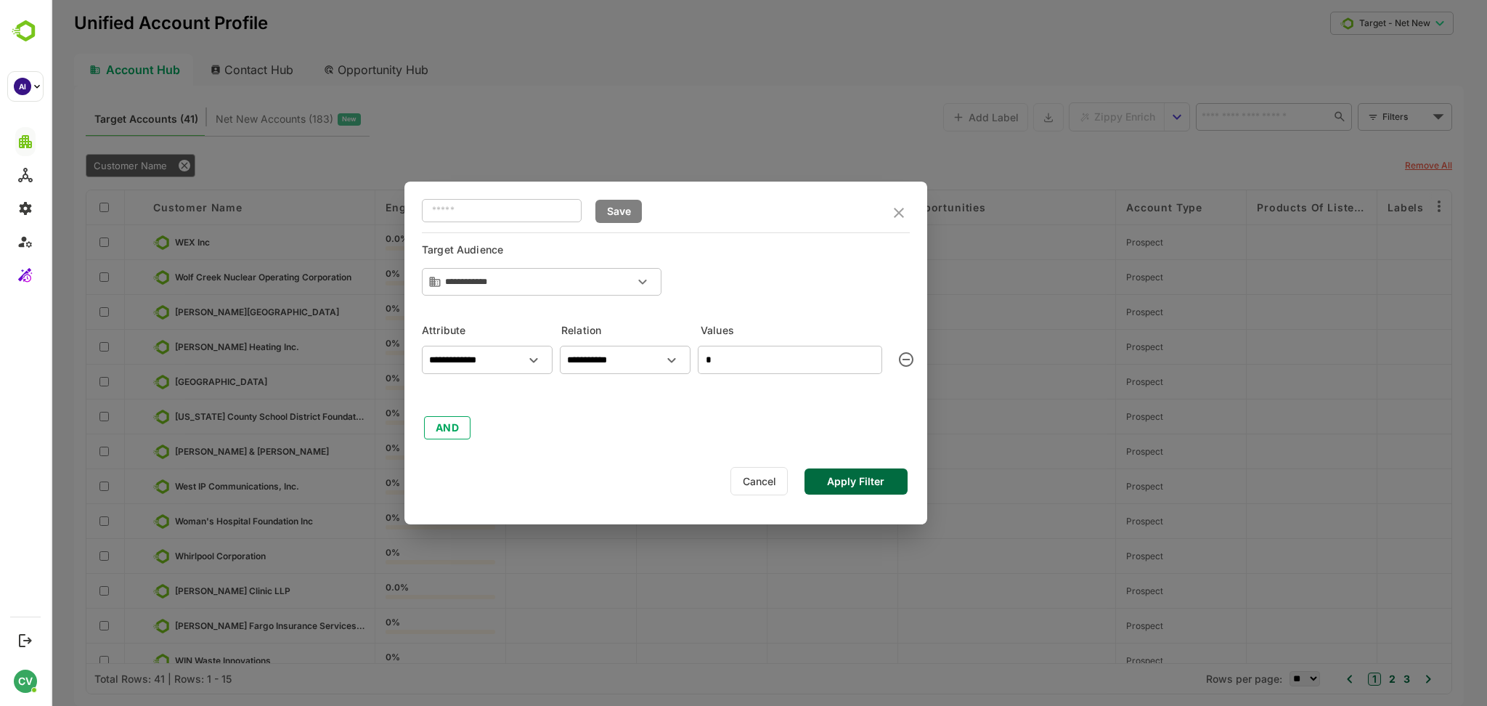
click at [743, 359] on input "*" at bounding box center [790, 360] width 184 height 28
type input "***"
click at [864, 478] on button "Apply Filter" at bounding box center [855, 481] width 103 height 26
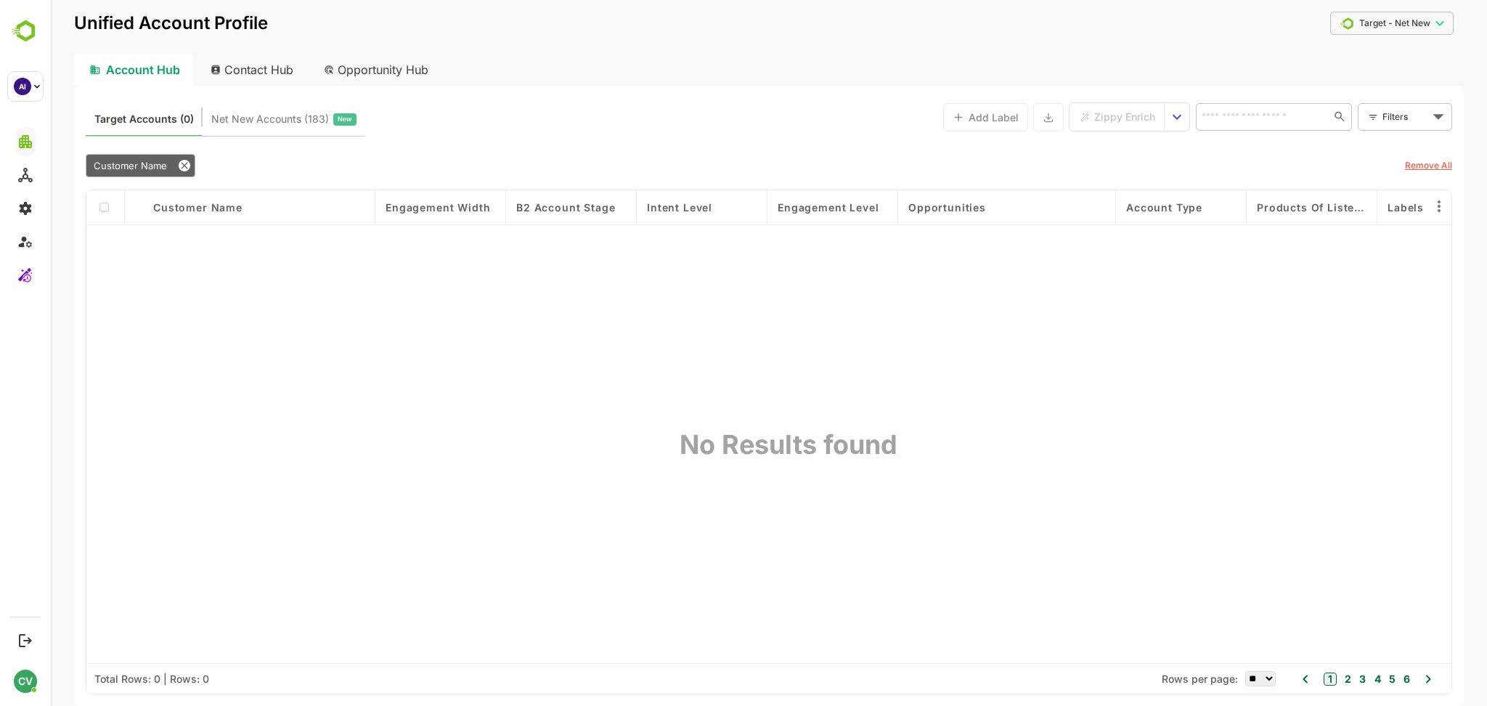
click at [125, 161] on span "Customer Name" at bounding box center [130, 166] width 73 height 12
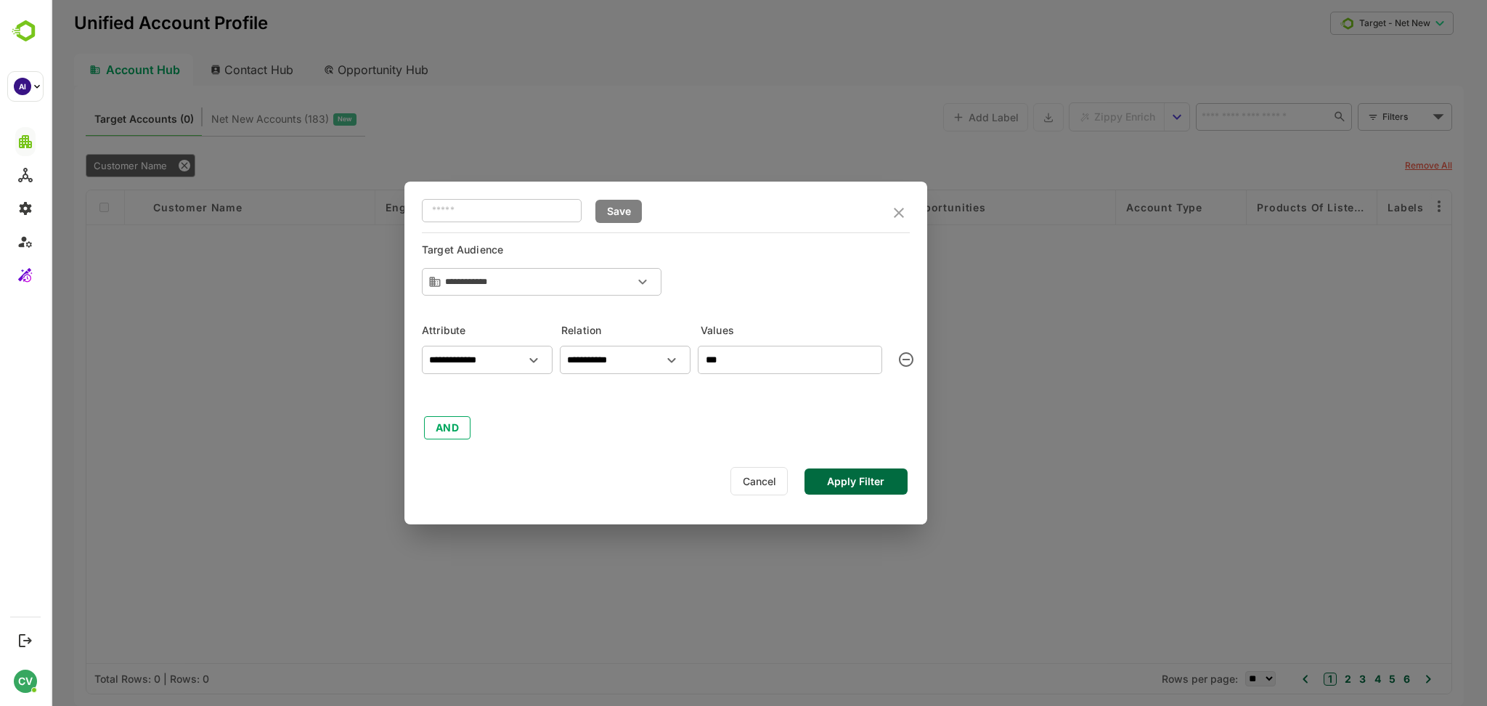
click at [740, 356] on input "***" at bounding box center [790, 360] width 184 height 28
click at [909, 219] on div "​ Save" at bounding box center [666, 212] width 488 height 39
click at [904, 211] on icon "close" at bounding box center [898, 212] width 17 height 17
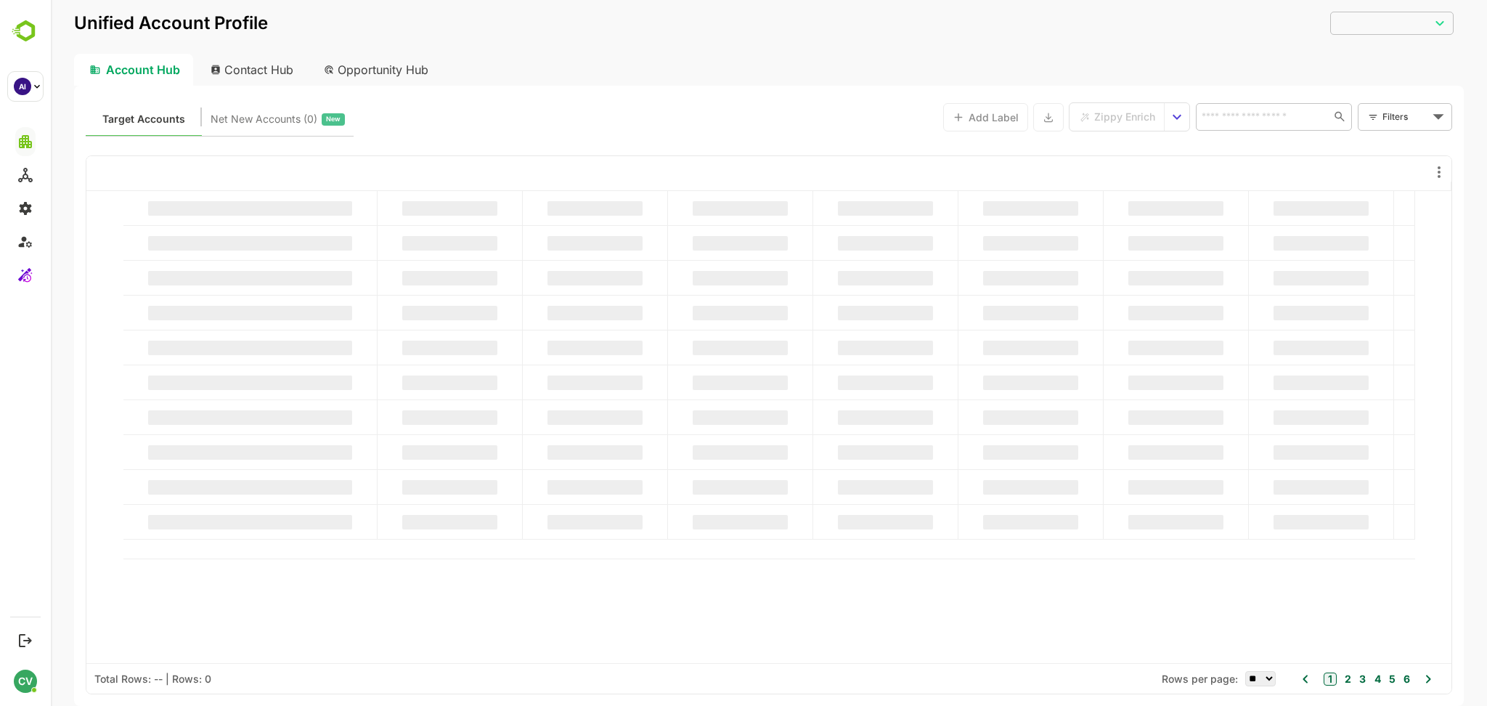
type input "**********"
click at [1396, 106] on body "**********" at bounding box center [769, 353] width 1436 height 706
click at [1396, 151] on span "New Filter" at bounding box center [1408, 148] width 44 height 17
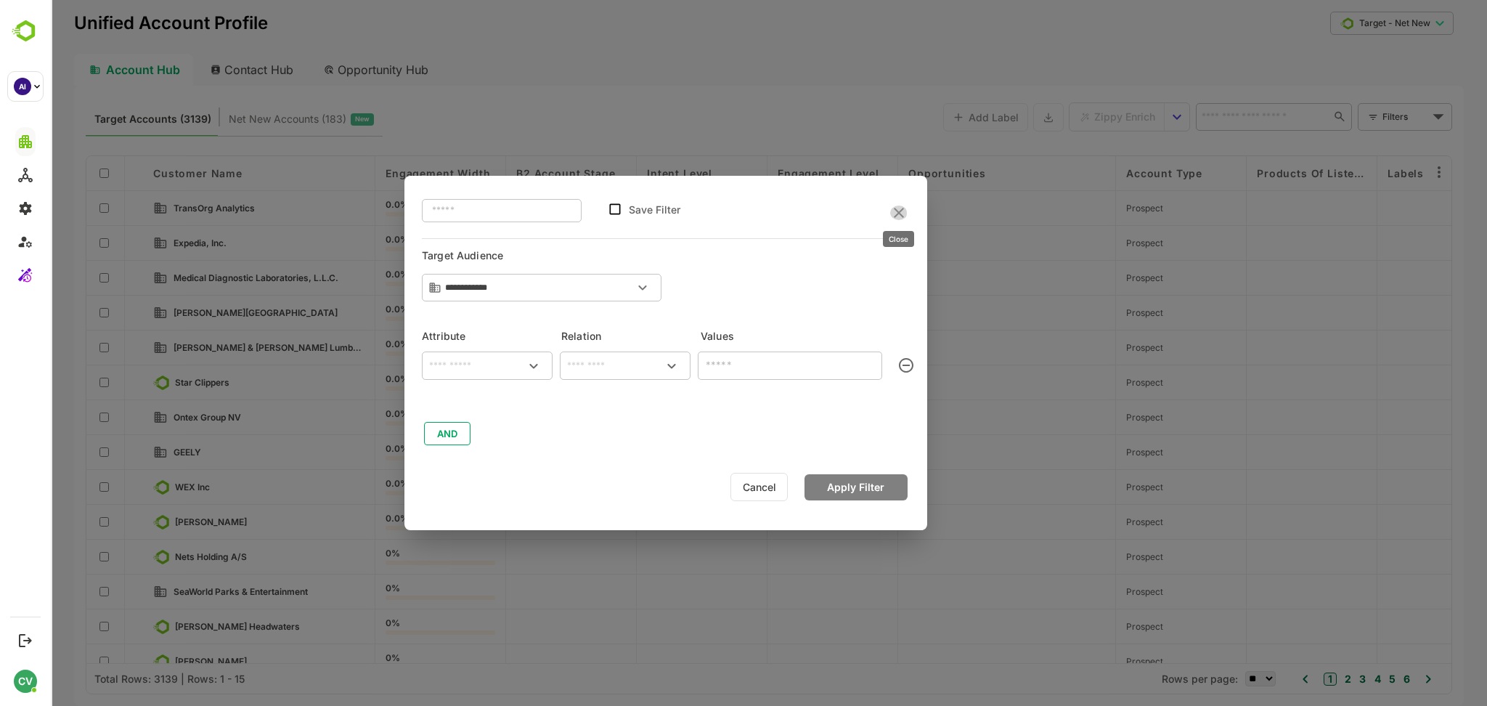
click at [894, 216] on icon "close" at bounding box center [898, 212] width 17 height 17
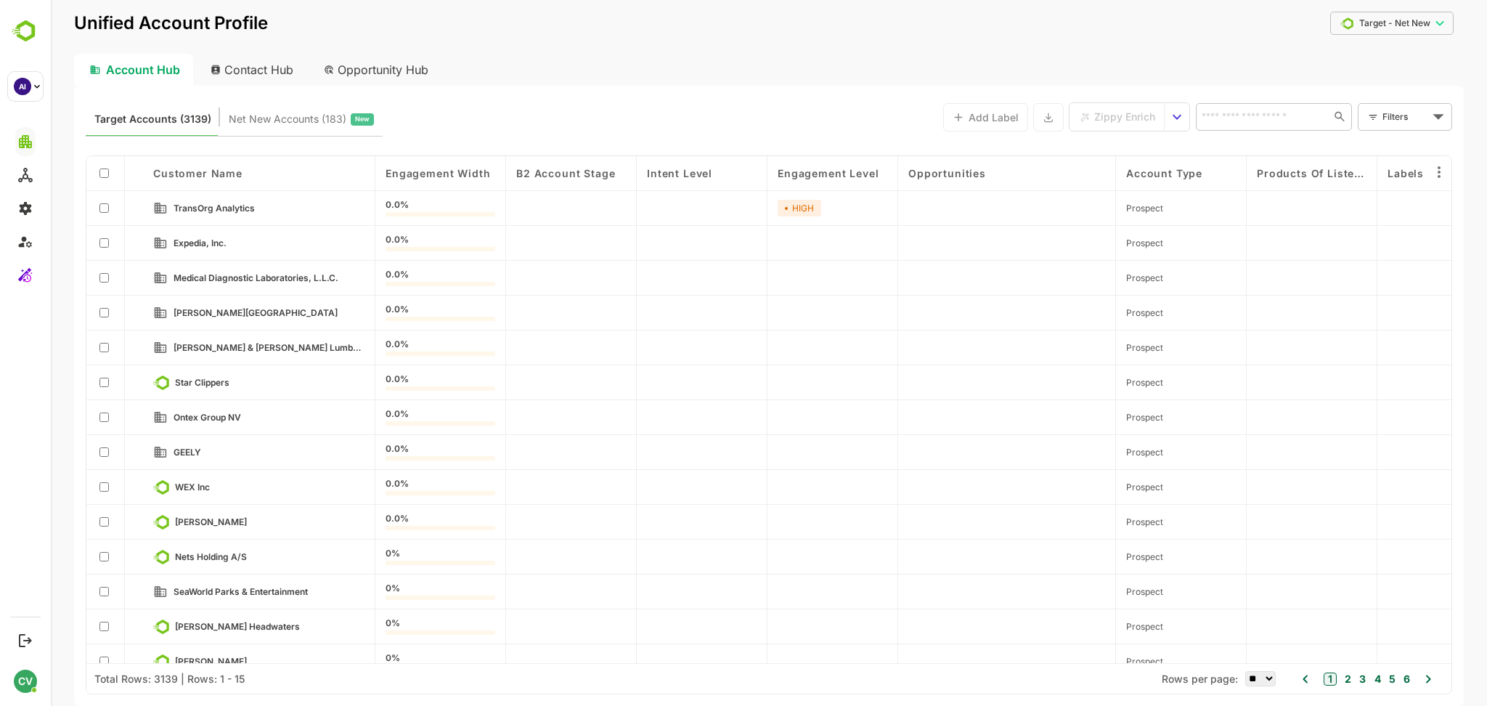
click at [1390, 115] on body "**********" at bounding box center [769, 353] width 1436 height 706
click at [1350, 208] on span "name" at bounding box center [1370, 209] width 73 height 17
type input "****"
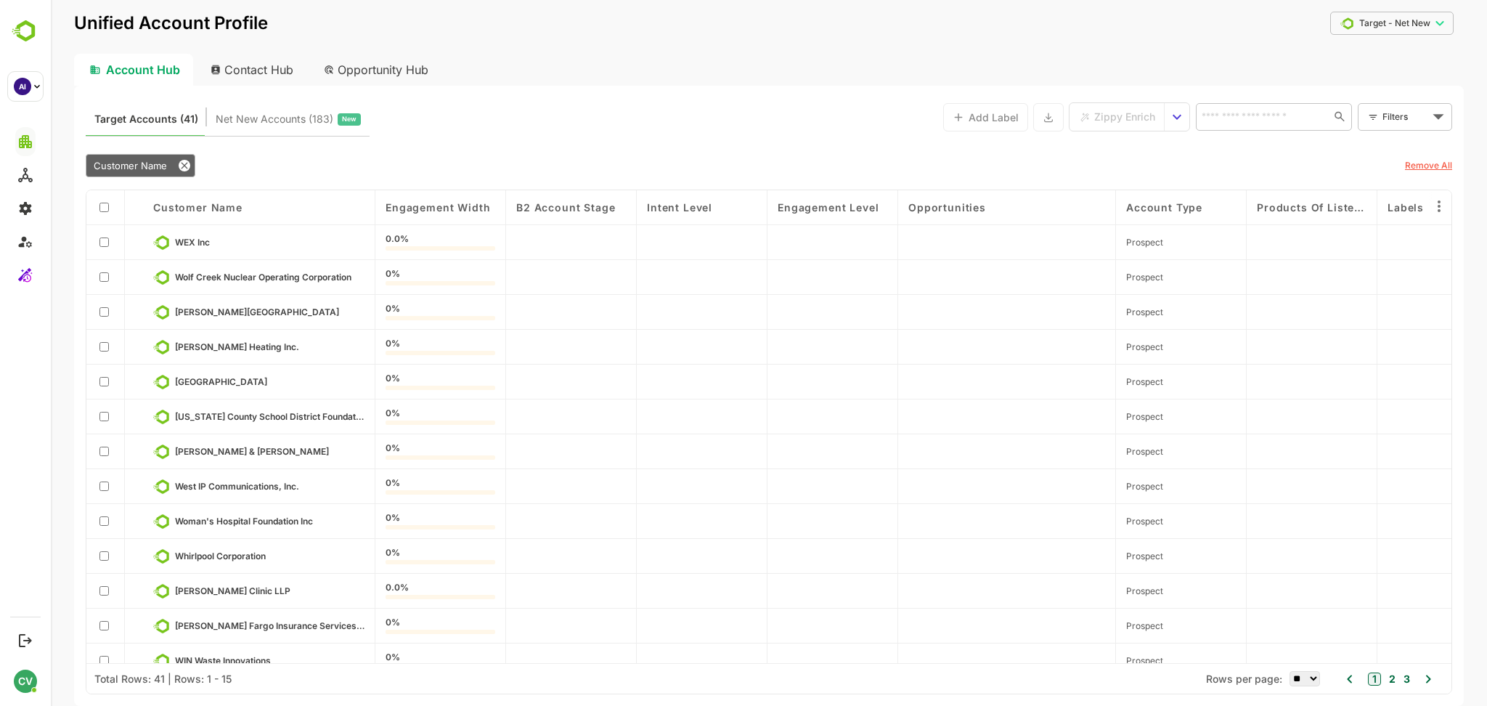
click at [135, 169] on span "Customer Name" at bounding box center [130, 166] width 73 height 12
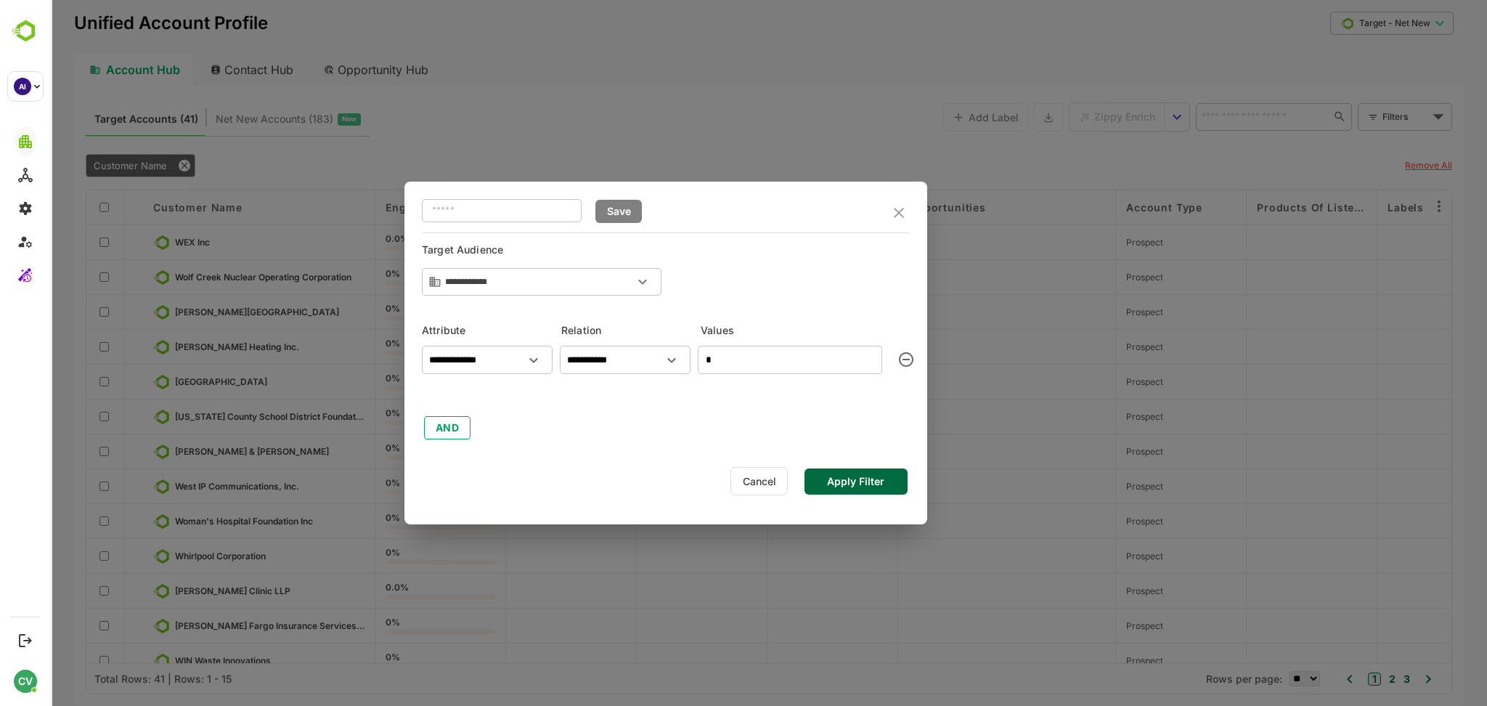
click at [734, 362] on input "*" at bounding box center [790, 360] width 184 height 28
type input "***"
click at [856, 478] on button "Apply Filter" at bounding box center [855, 481] width 103 height 26
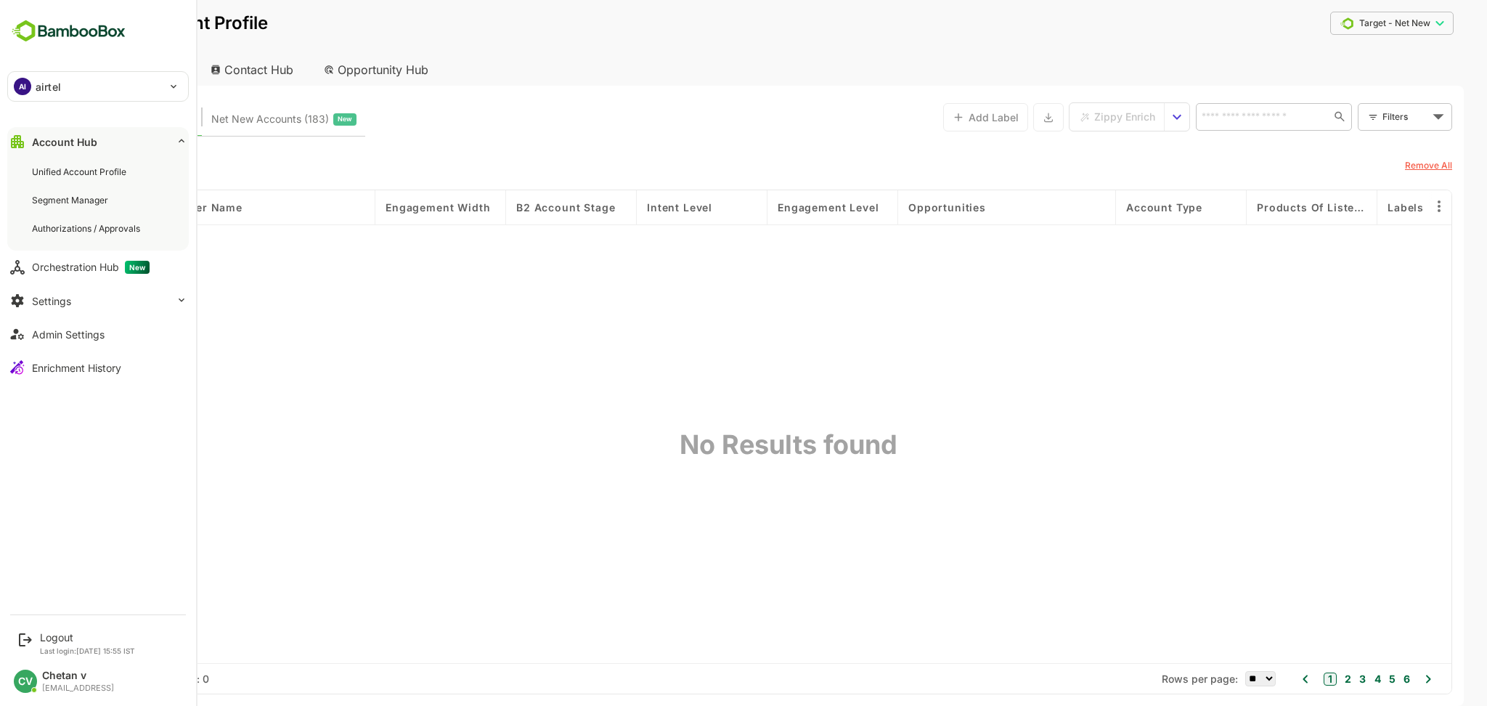
click at [65, 83] on div "AI airtel" at bounding box center [89, 86] width 163 height 29
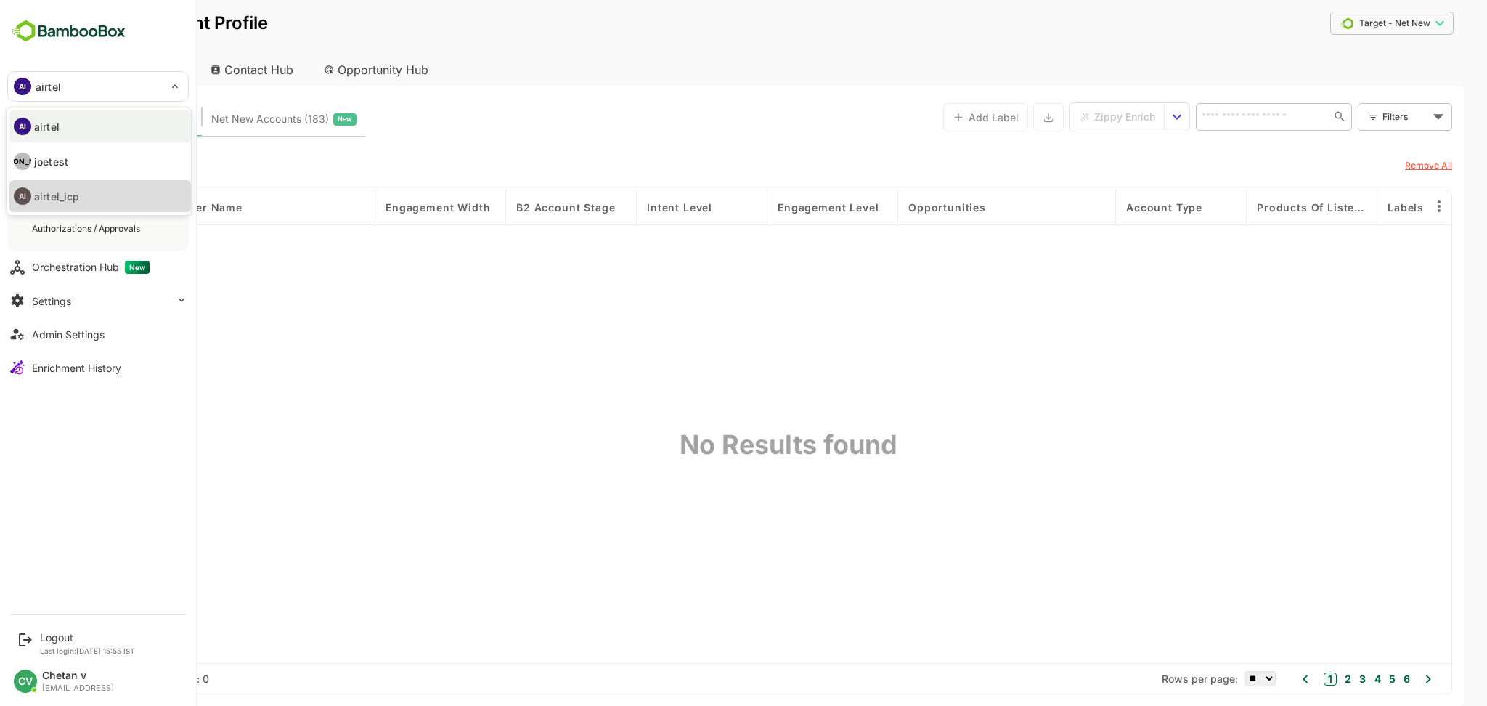
click at [89, 192] on li "AI airtel_icp" at bounding box center [99, 196] width 181 height 32
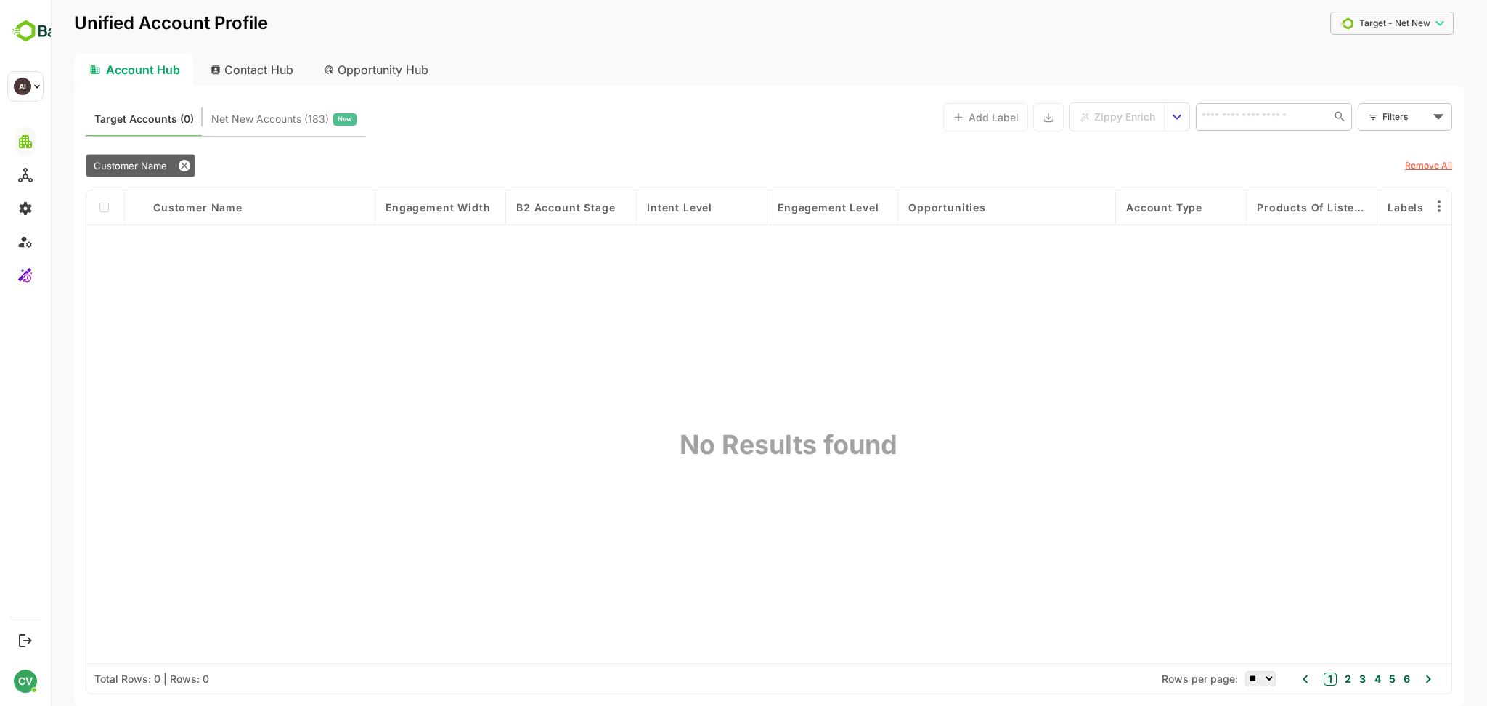
type input "**********"
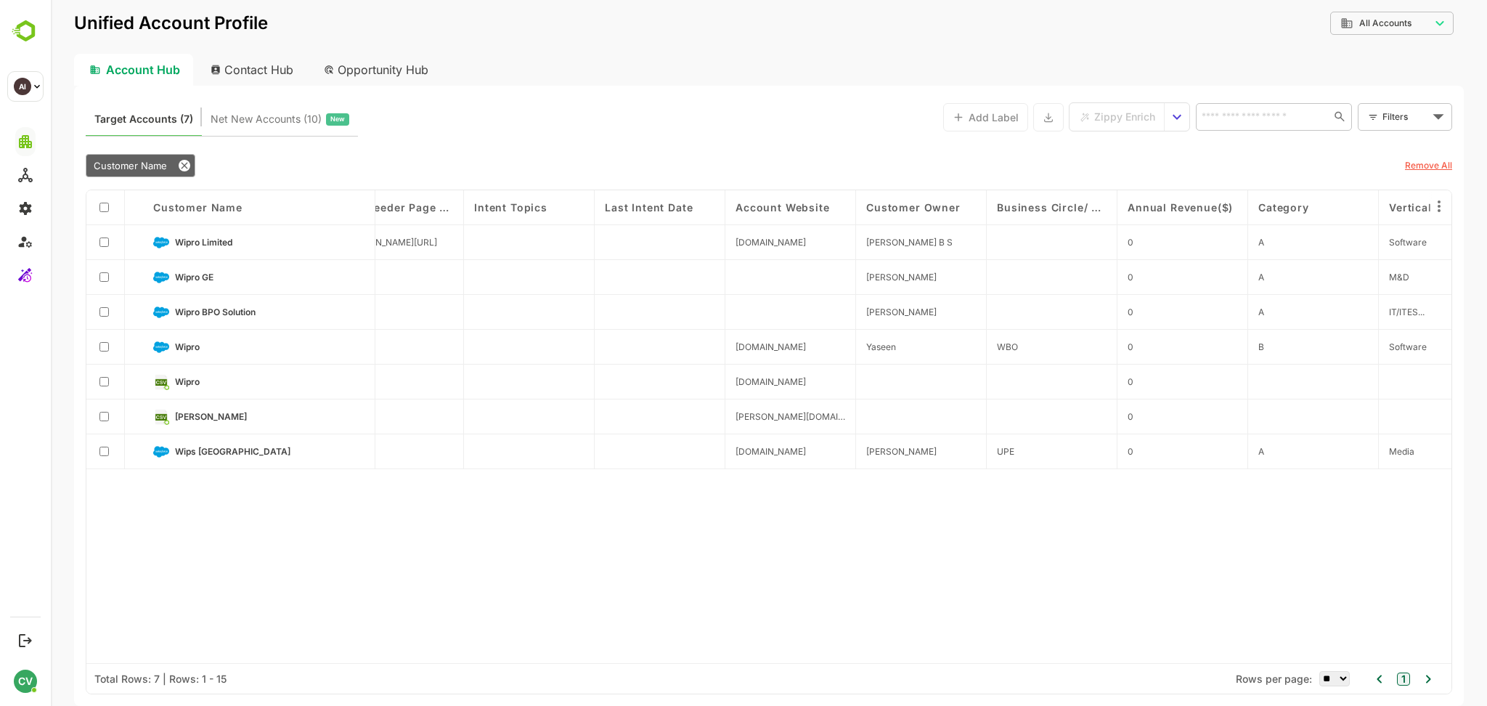
scroll to position [0, 2092]
click at [204, 242] on span "Wipro Limited" at bounding box center [203, 242] width 57 height 11
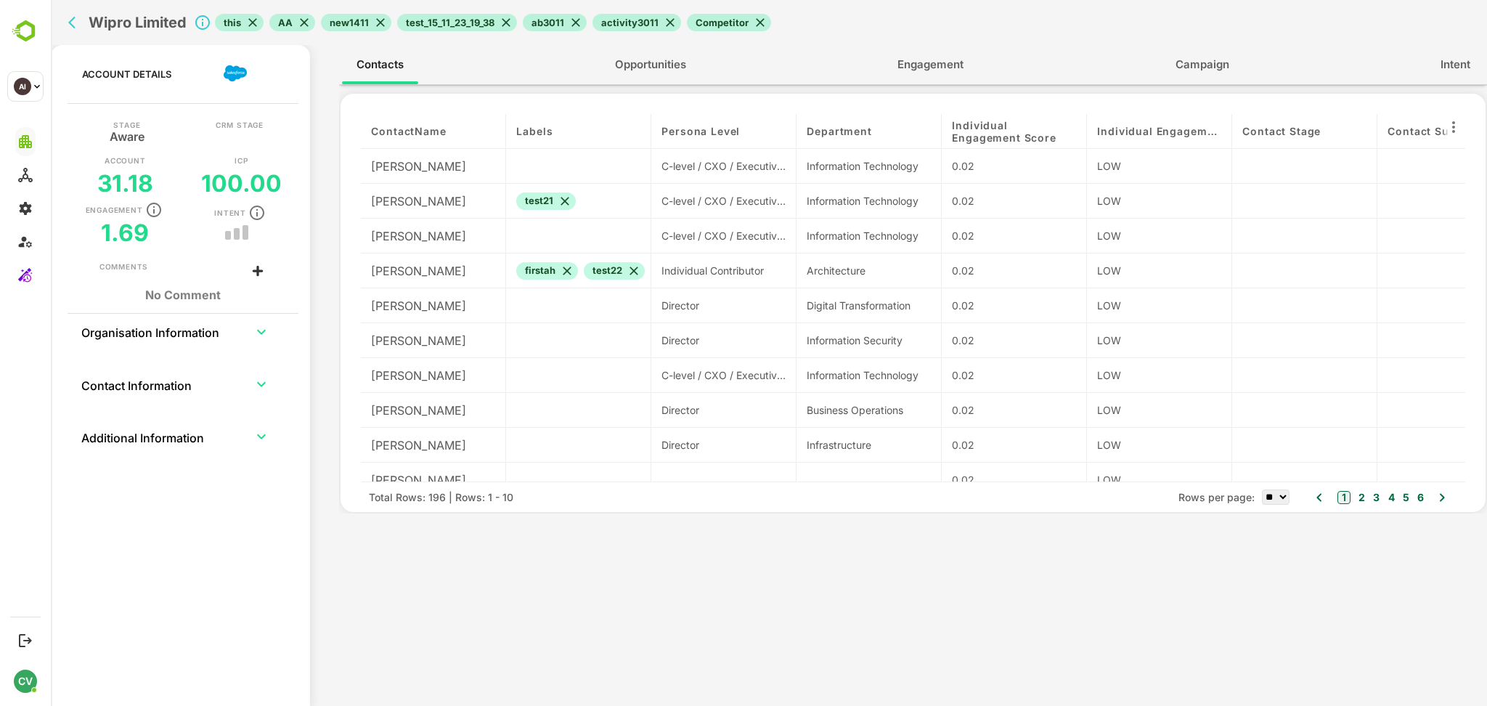
scroll to position [19, 0]
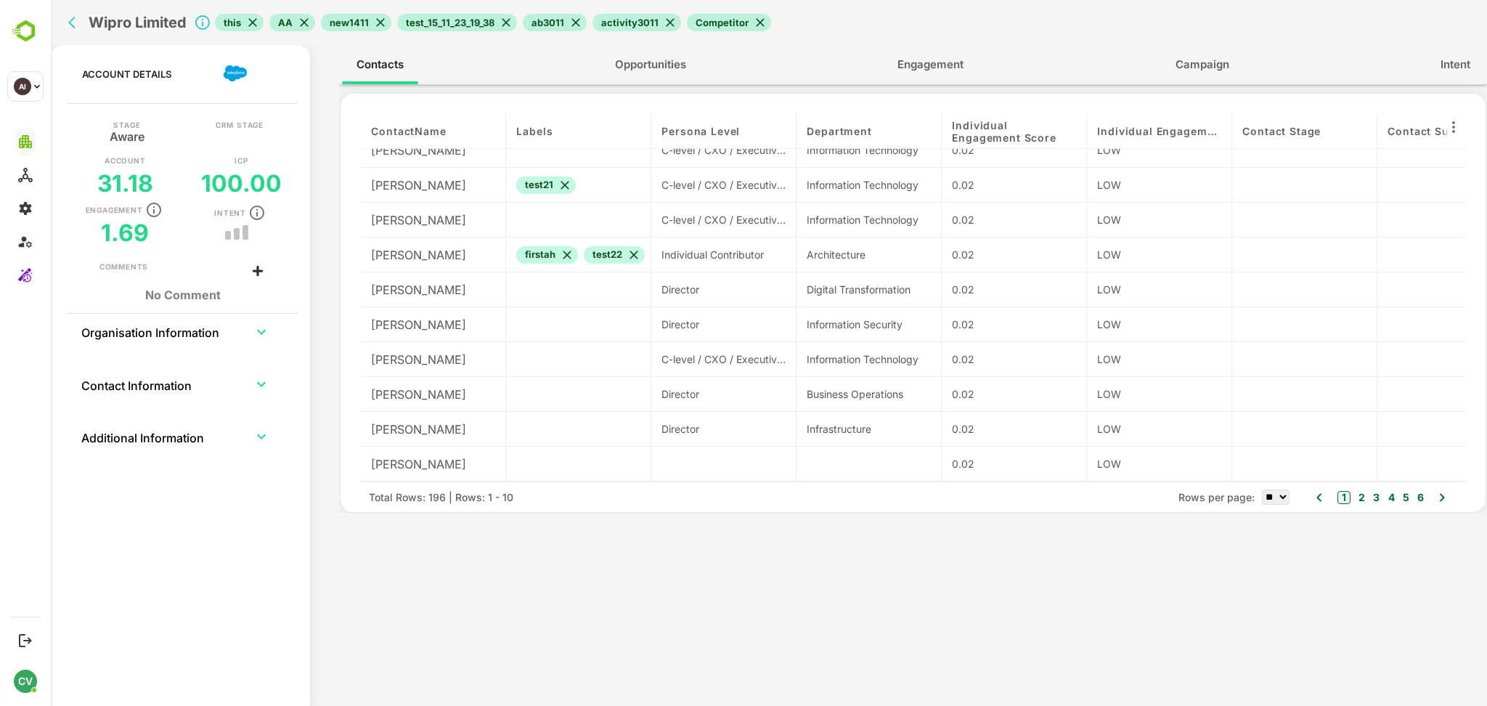
click at [1272, 495] on select "** ** ** ***" at bounding box center [1276, 496] width 28 height 15
select select "***"
click at [1262, 489] on select "** ** ** ***" at bounding box center [1276, 496] width 28 height 15
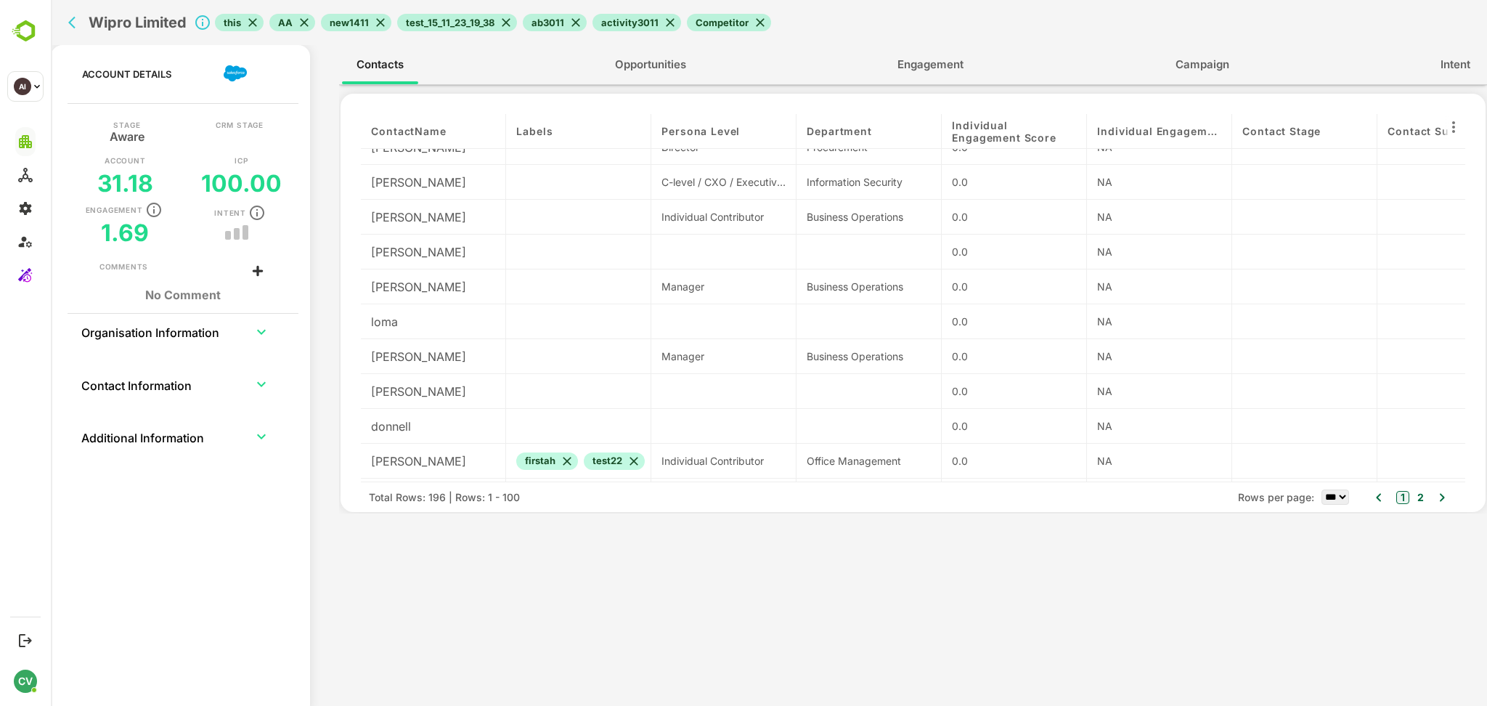
scroll to position [3155, 0]
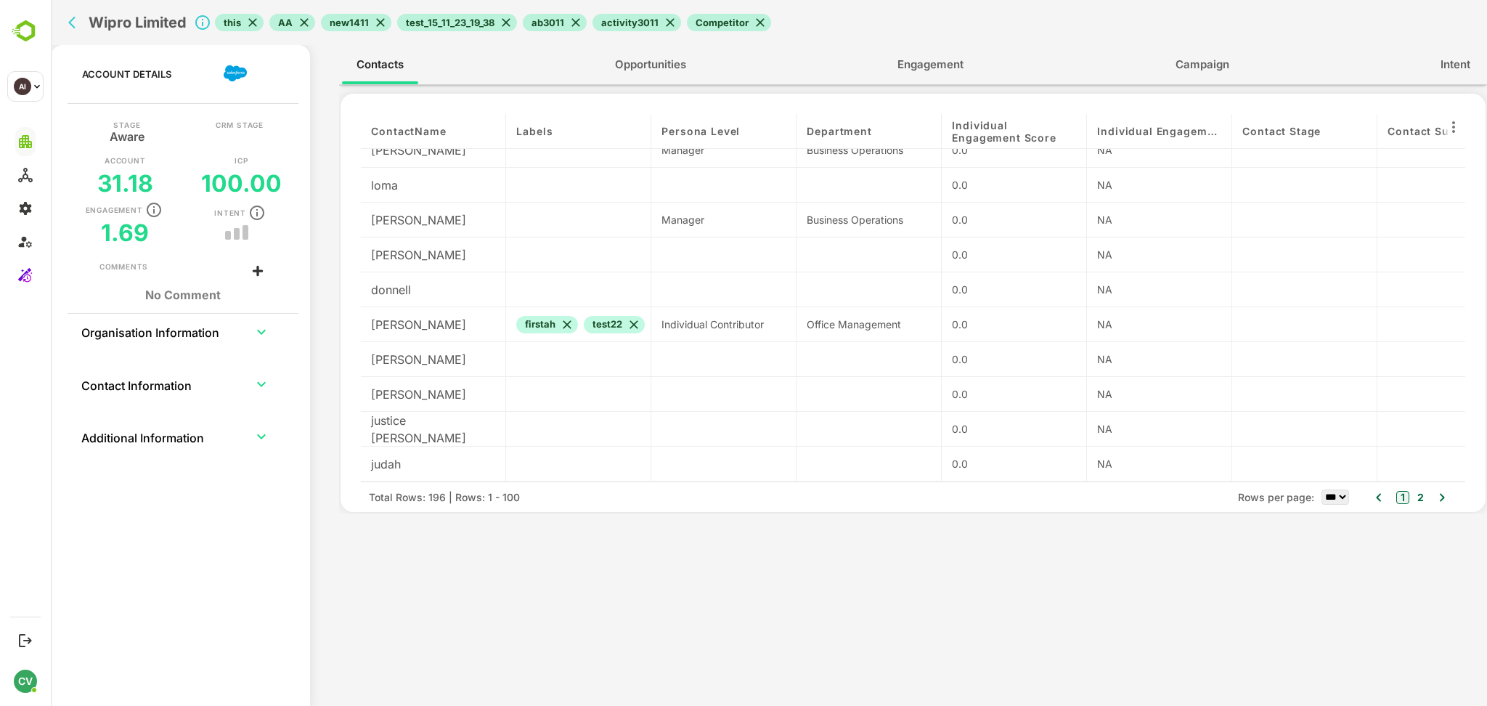
click at [70, 21] on icon "back" at bounding box center [75, 22] width 15 height 15
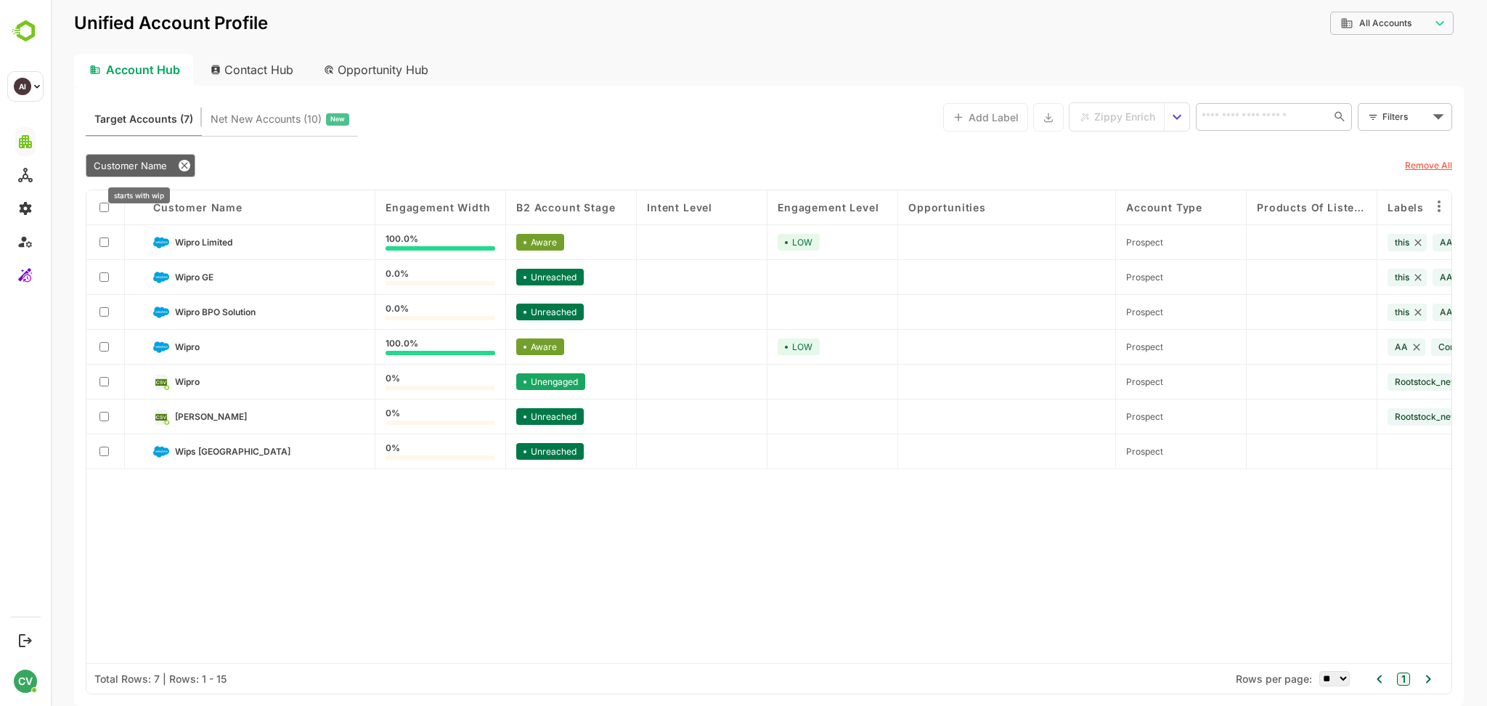
click at [149, 160] on span "Customer Name" at bounding box center [130, 166] width 73 height 12
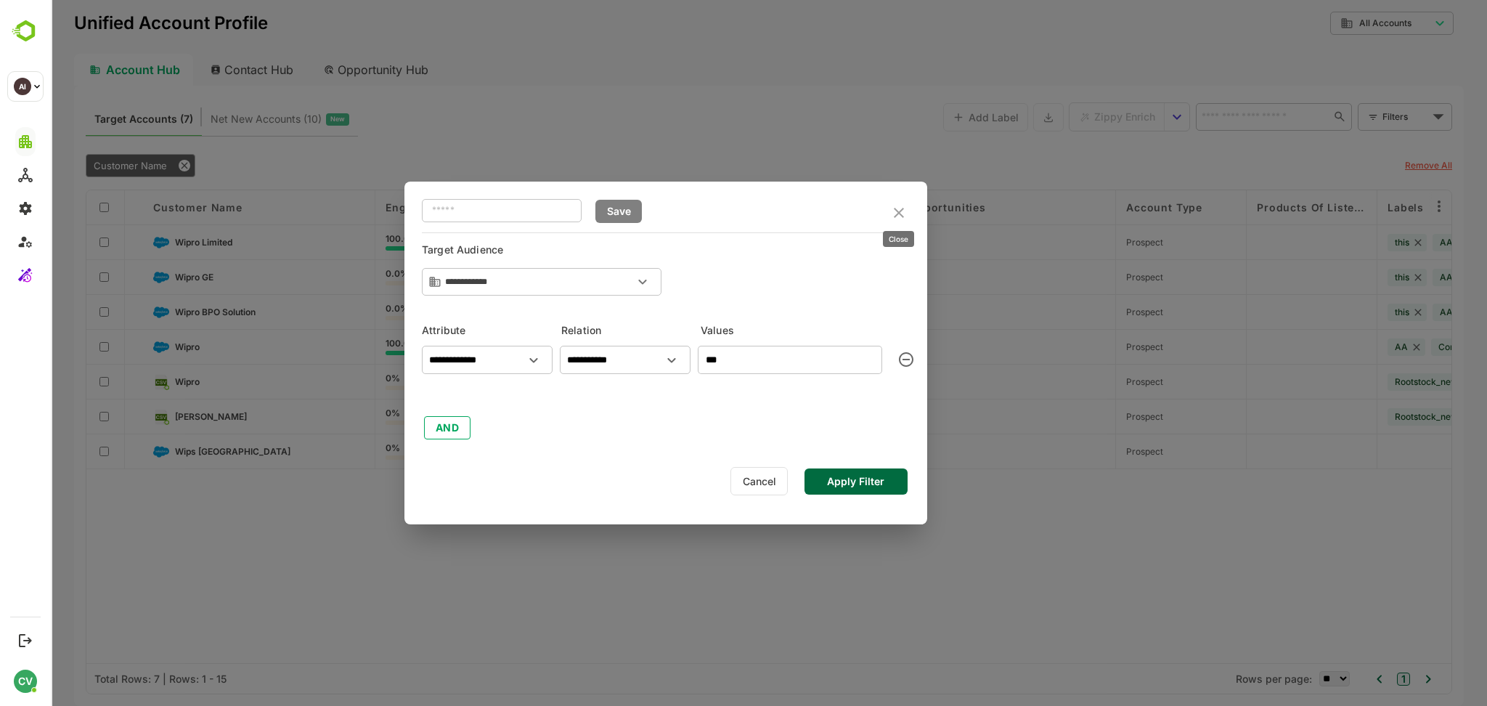
click at [894, 215] on icon "close" at bounding box center [898, 212] width 17 height 17
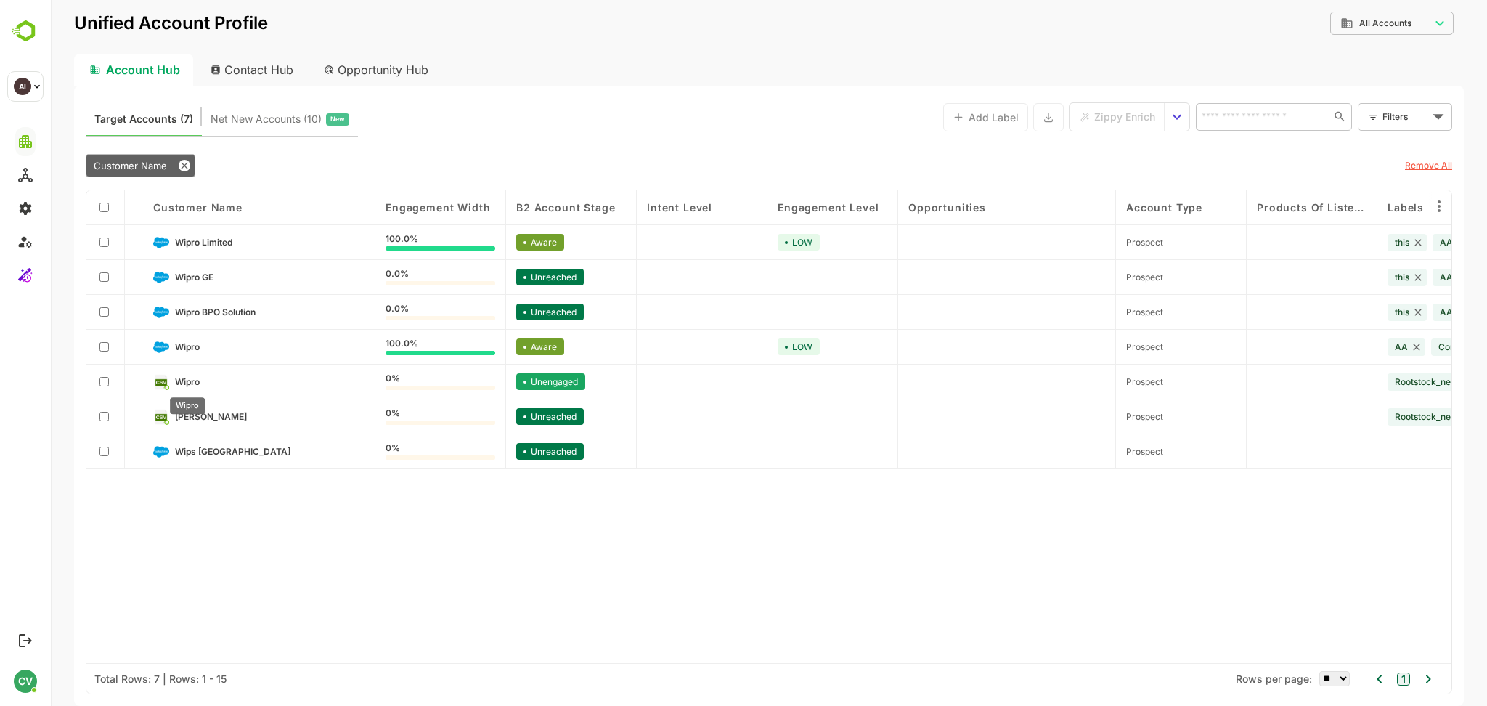
click at [184, 381] on span "Wipro" at bounding box center [187, 381] width 25 height 11
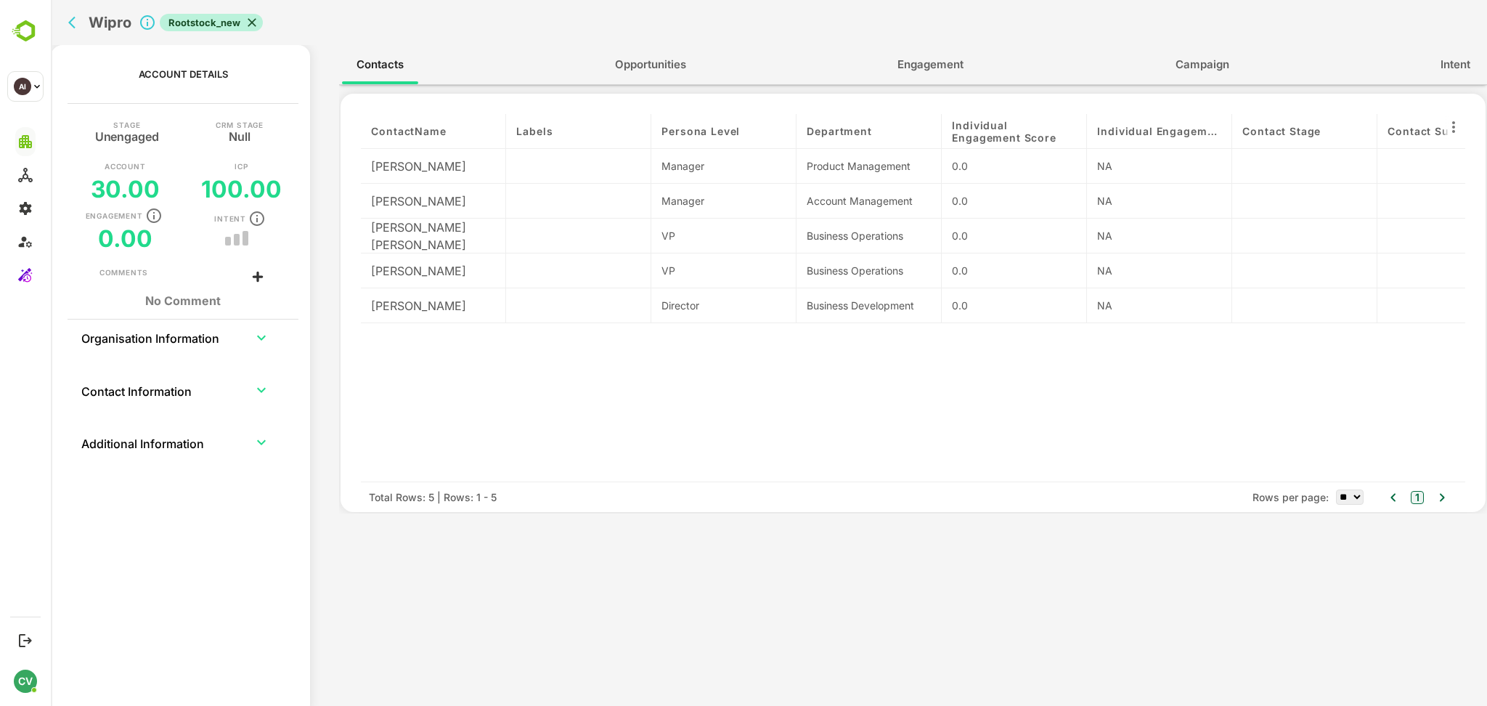
click at [71, 25] on icon "back" at bounding box center [71, 23] width 7 height 12
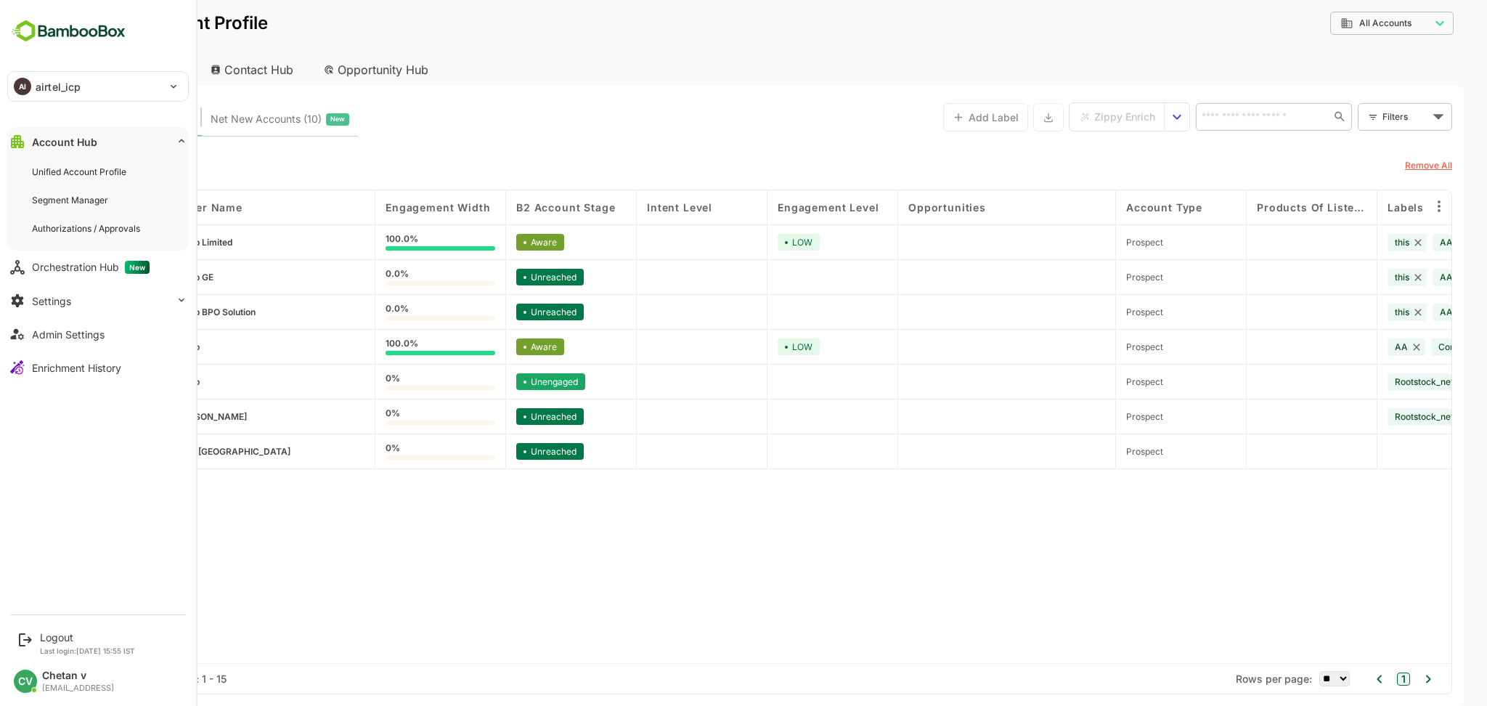
click at [38, 93] on p "airtel_icp" at bounding box center [58, 86] width 45 height 15
click at [65, 139] on li "AI airtel" at bounding box center [99, 126] width 181 height 32
type input "******"
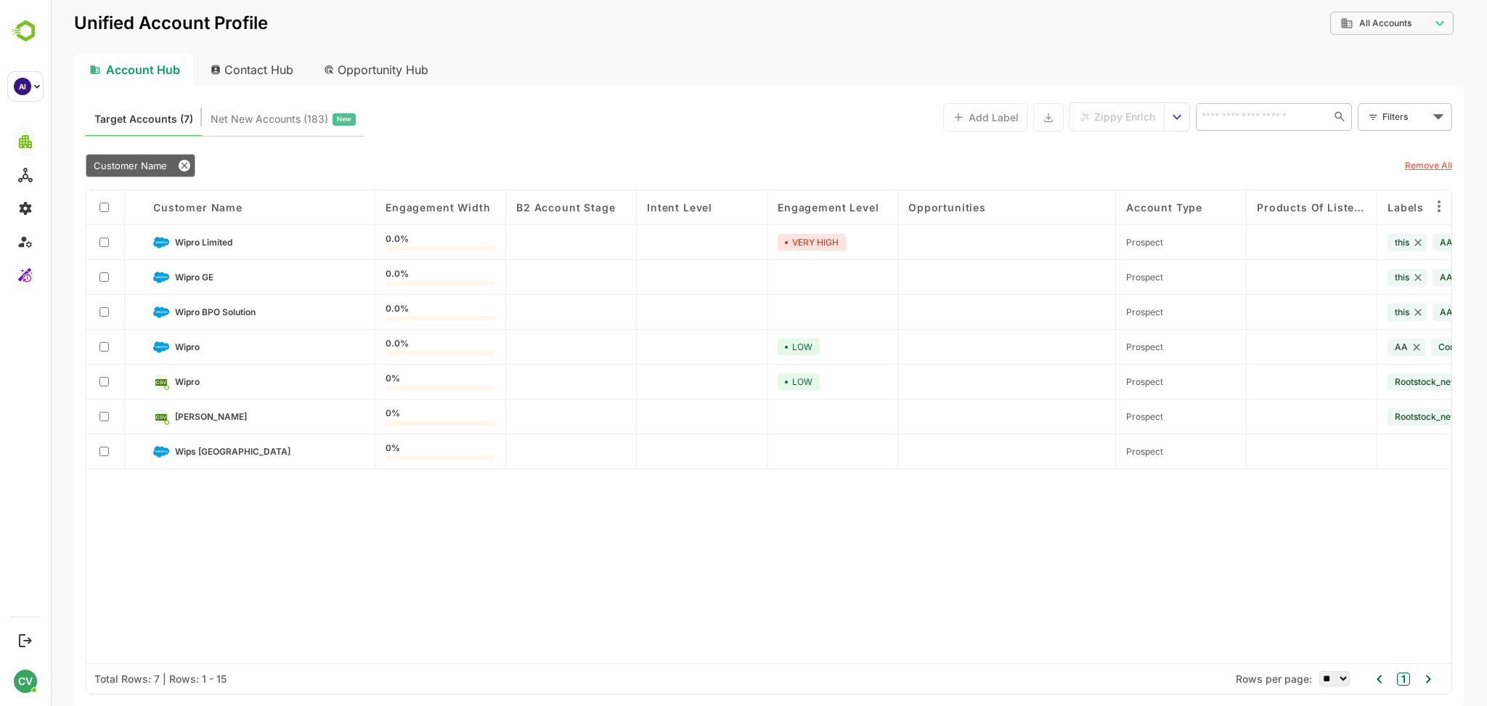
type input "**********"
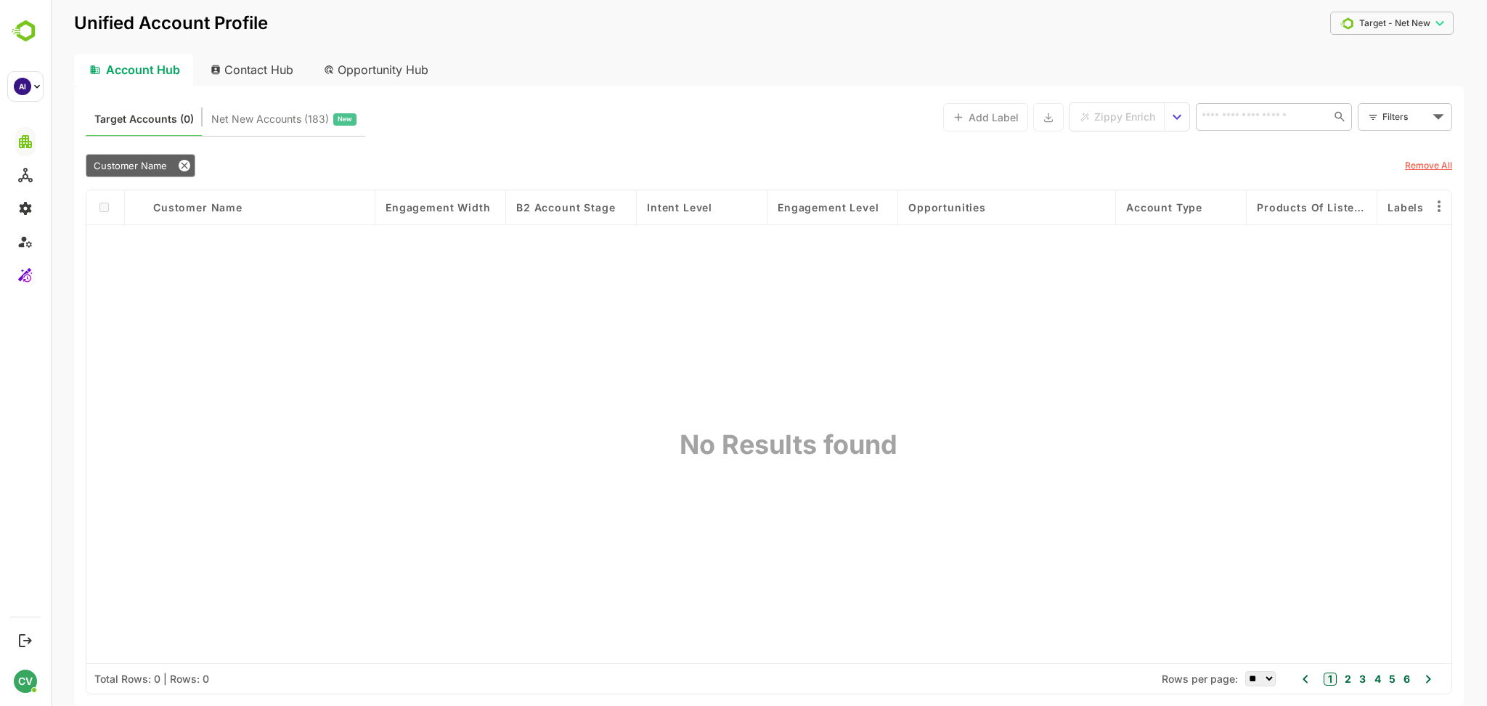
click at [1376, 27] on body "**********" at bounding box center [769, 353] width 1436 height 706
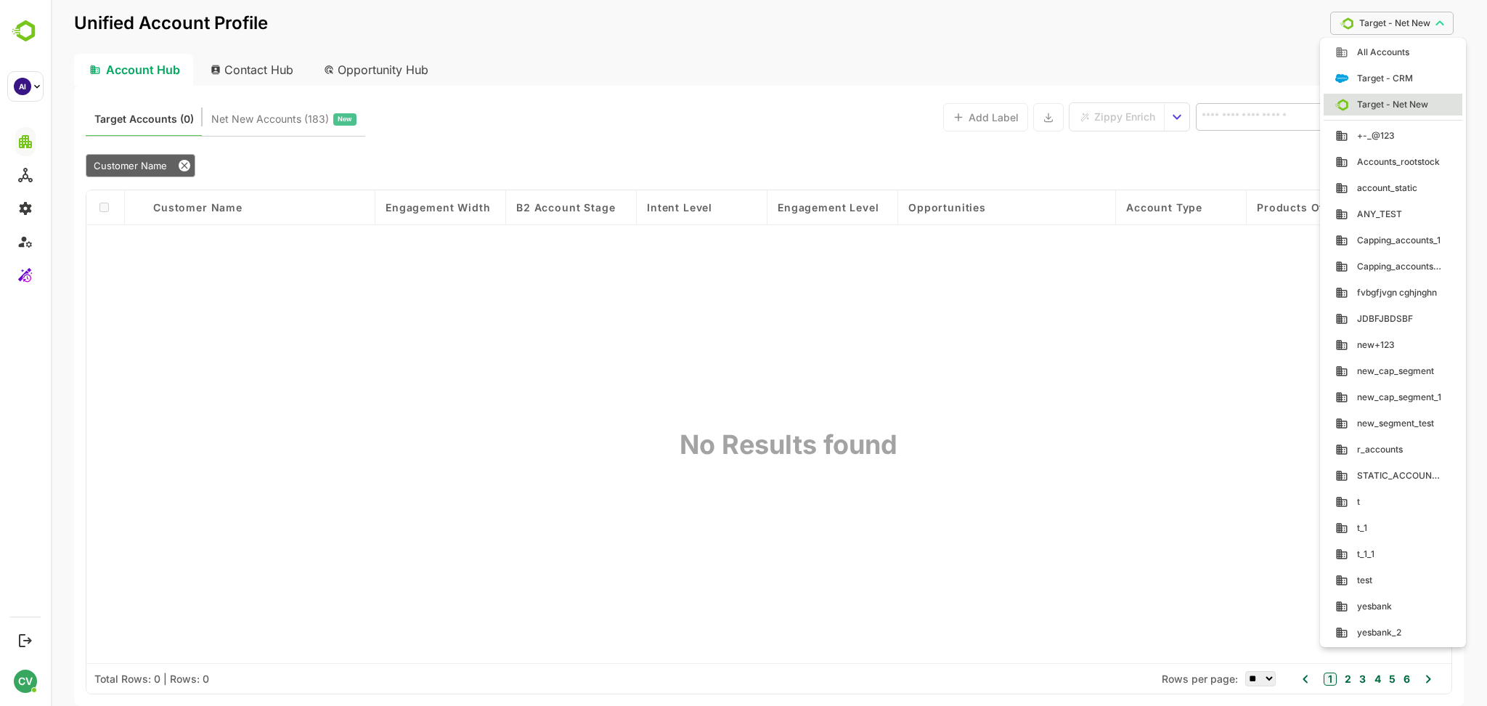
click at [285, 104] on div at bounding box center [769, 353] width 1436 height 706
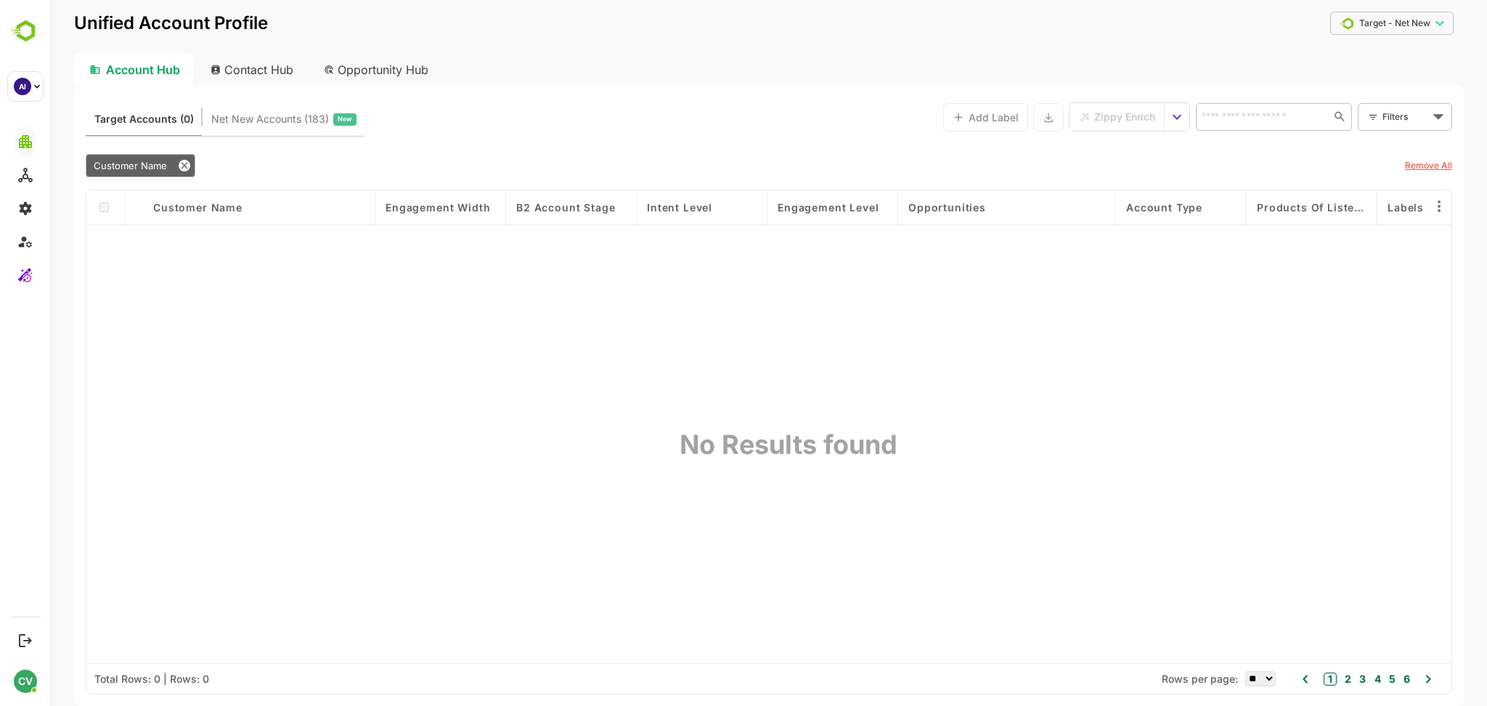
click at [281, 123] on span "Net New Accounts ( 183 )" at bounding box center [270, 119] width 118 height 19
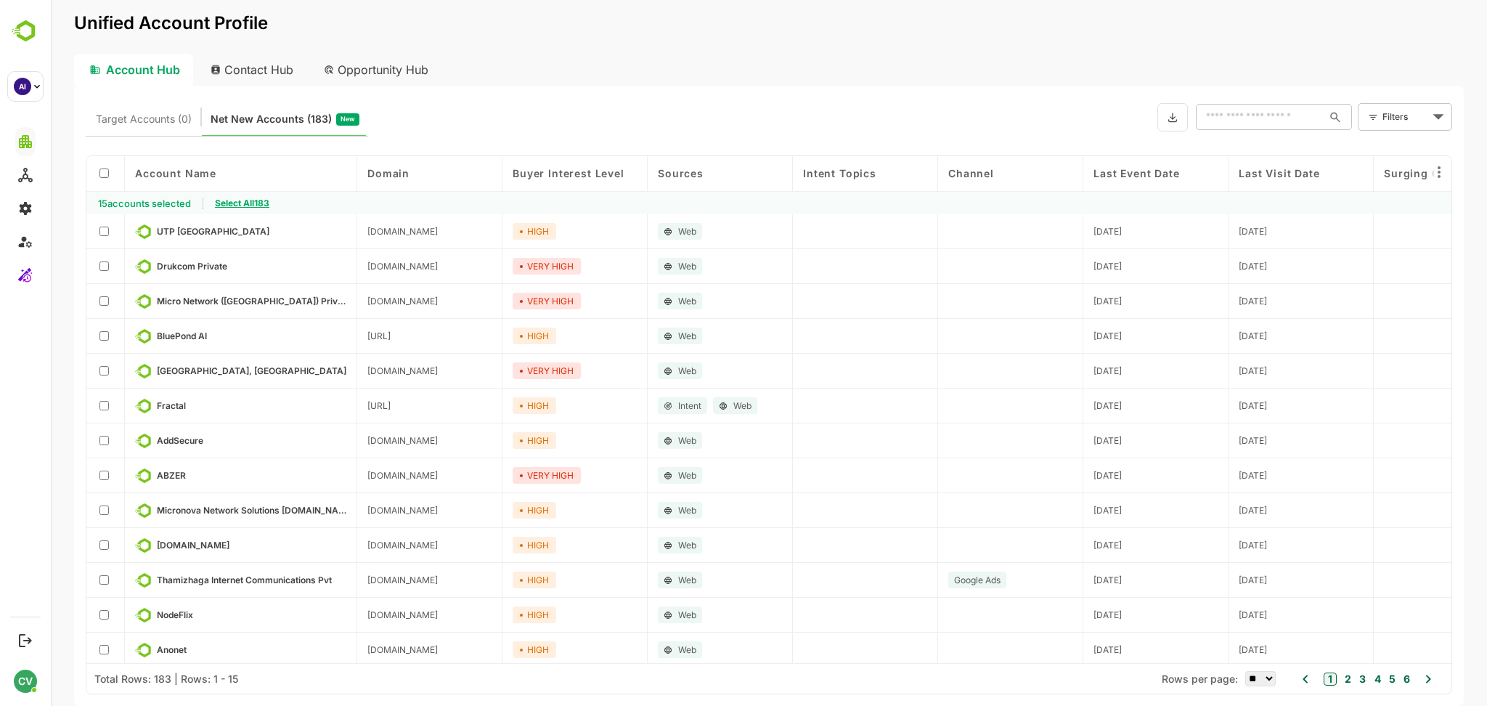
click at [242, 201] on span "Select All 183" at bounding box center [242, 202] width 54 height 11
click at [620, 106] on div "Target Accounts (0) Net New Accounts ( 183 ) New ​ Filters ​" at bounding box center [769, 116] width 1366 height 39
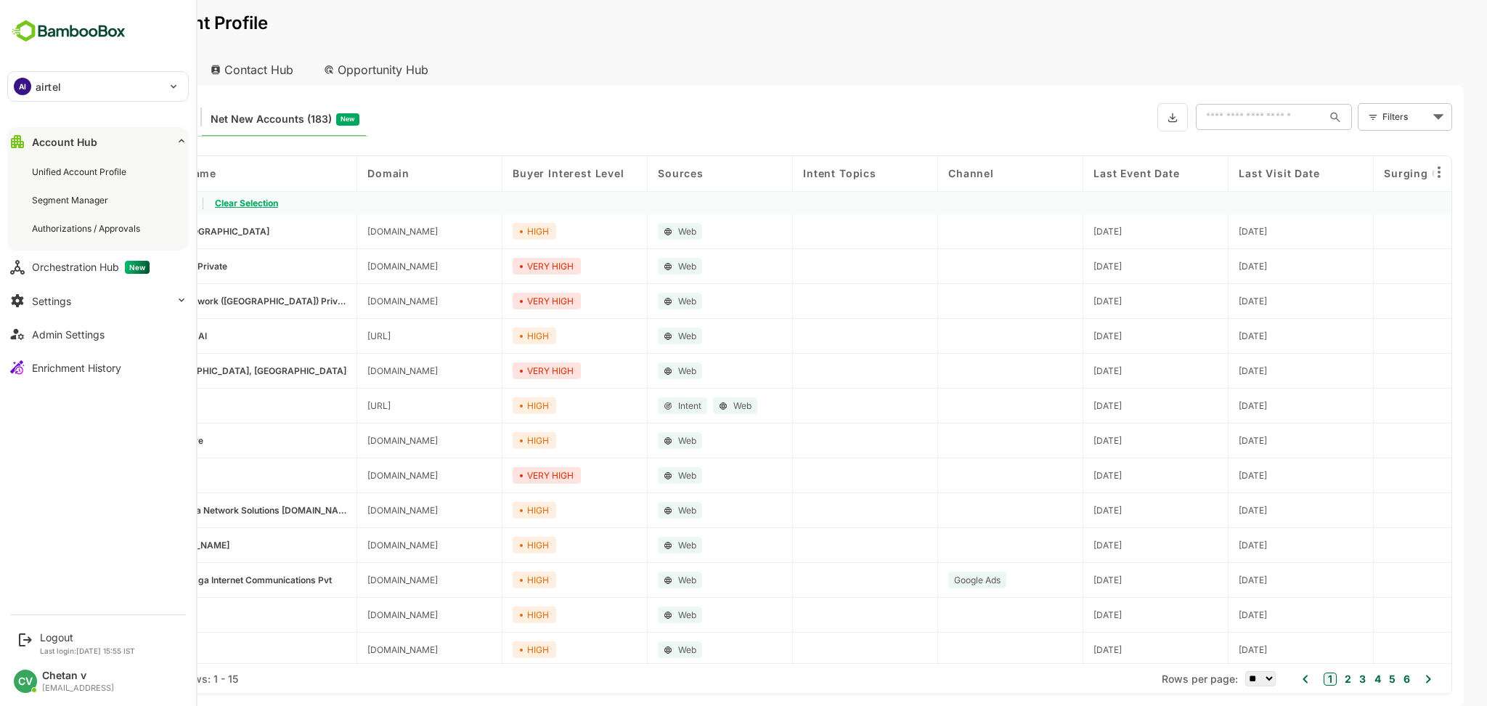
click at [43, 86] on p "airtel" at bounding box center [48, 86] width 25 height 15
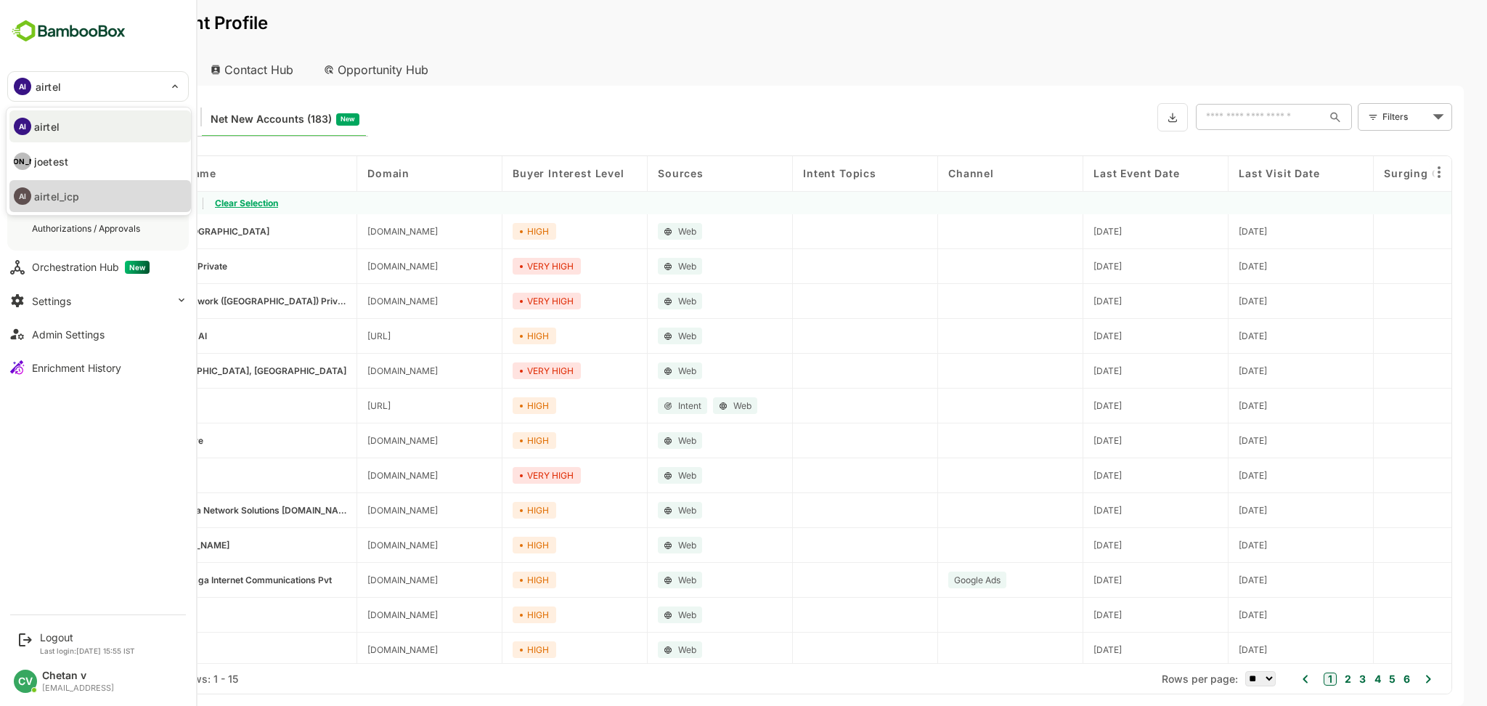
click at [83, 190] on li "AI airtel_icp" at bounding box center [99, 196] width 181 height 32
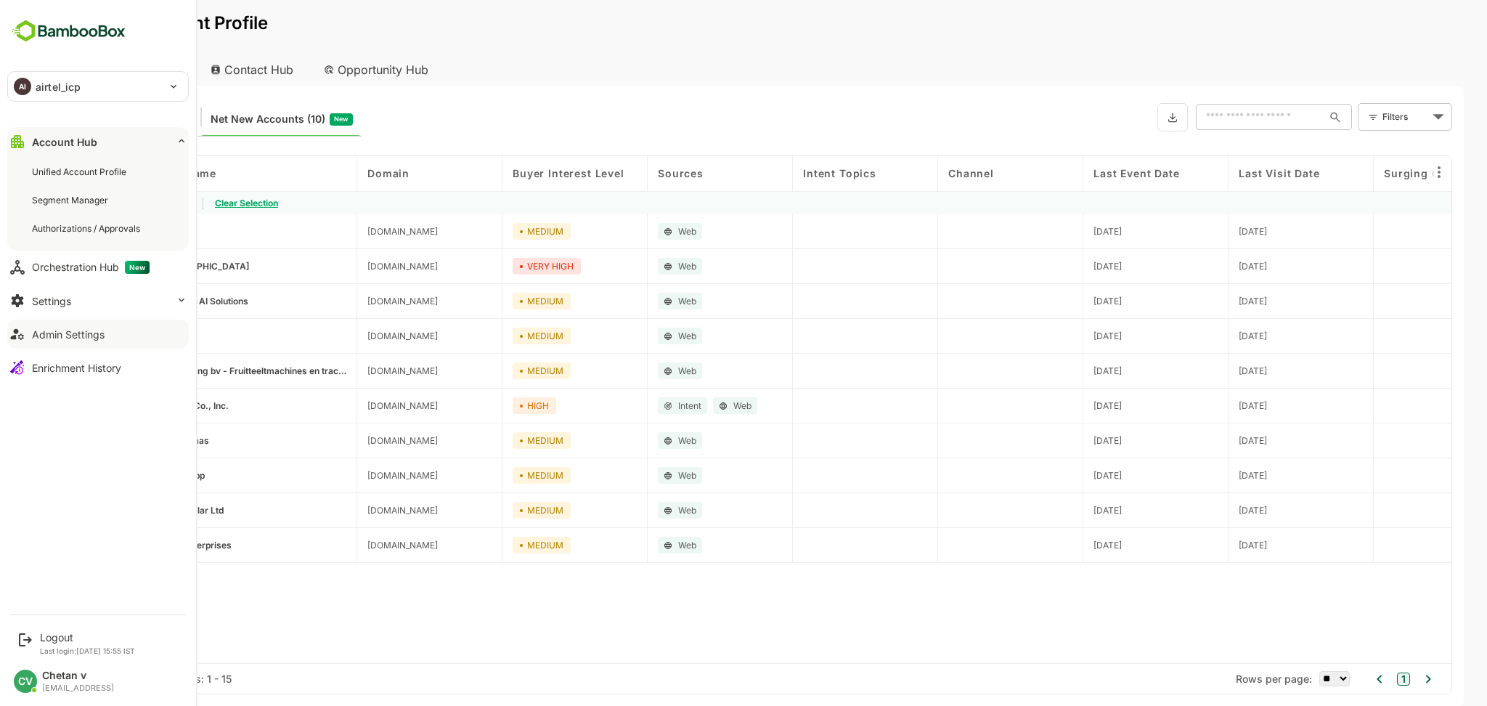
click at [88, 336] on div "Admin Settings" at bounding box center [68, 334] width 73 height 12
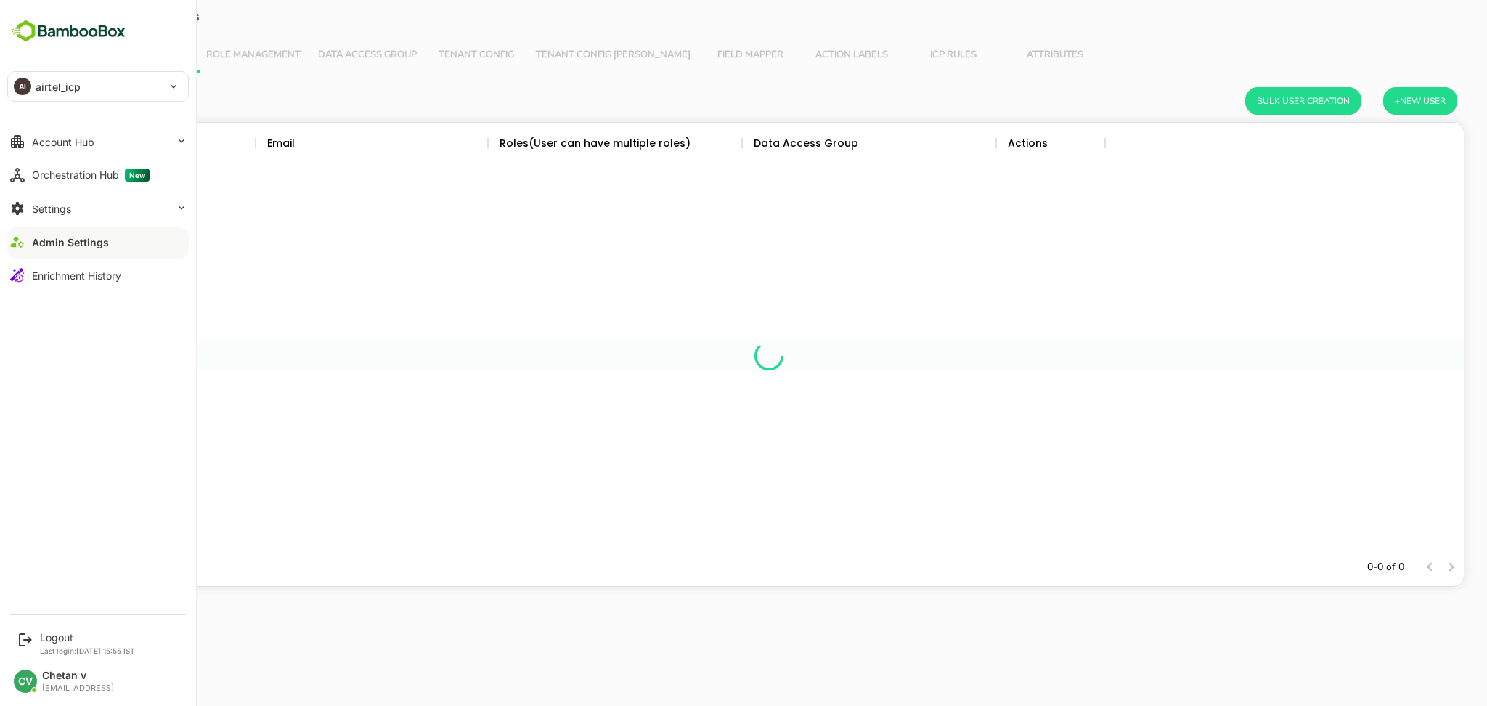
scroll to position [411, 1374]
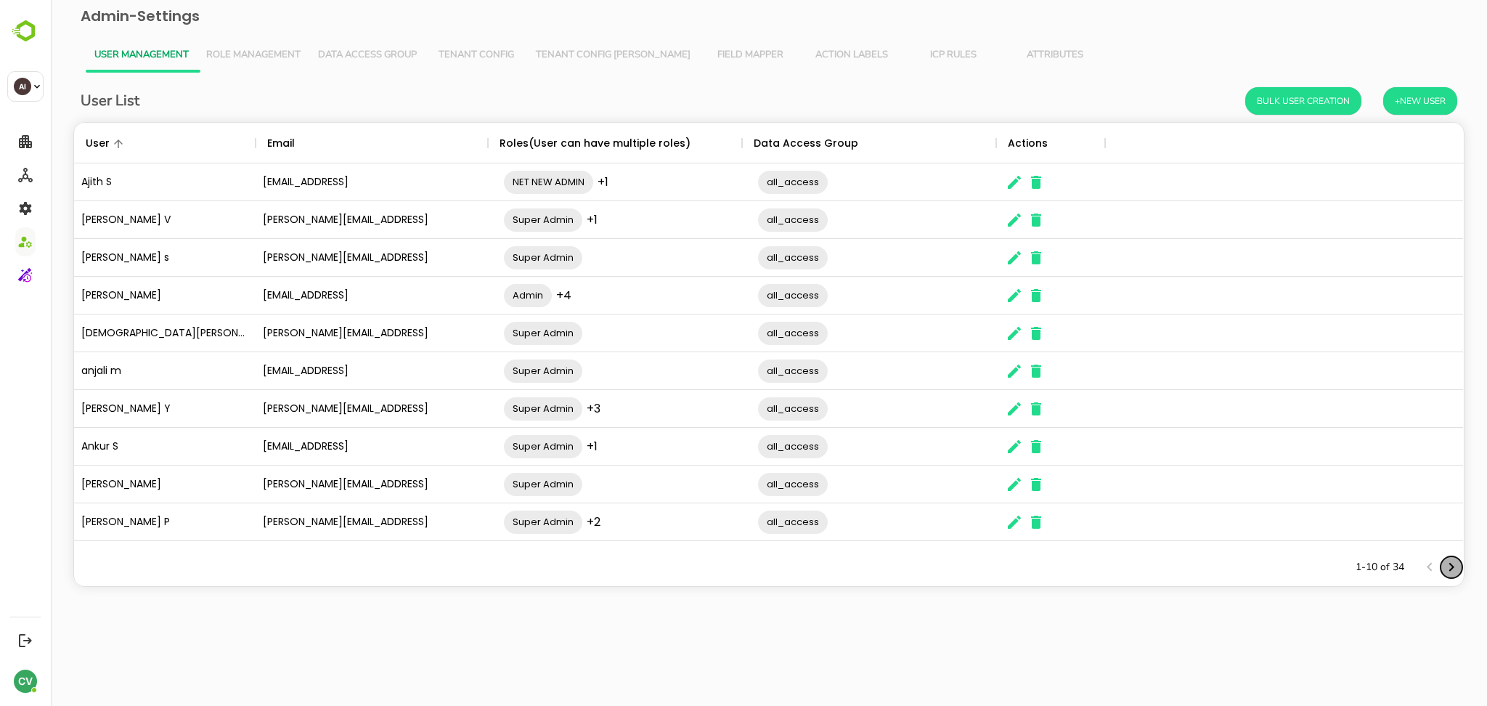
click at [1450, 568] on icon "Next page" at bounding box center [1451, 567] width 5 height 9
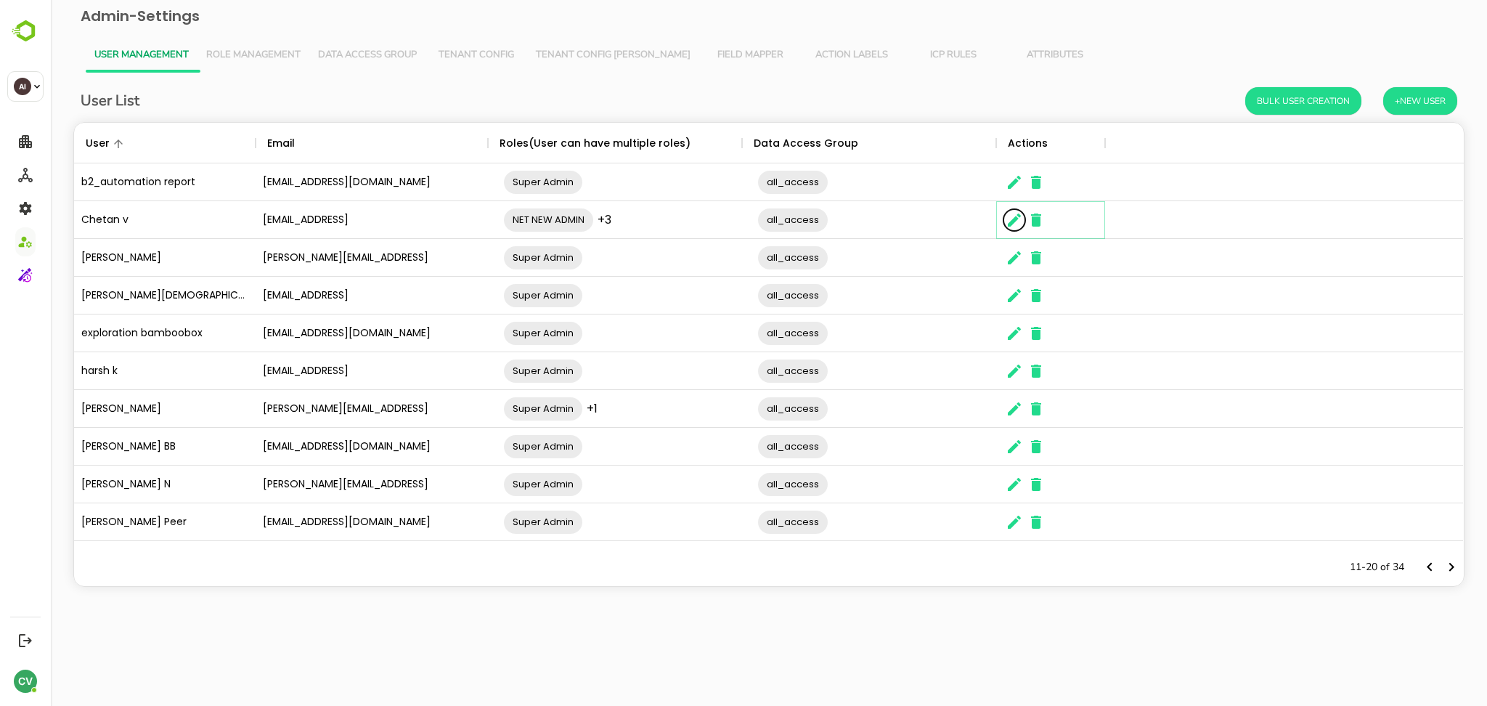
click at [1017, 224] on icon "The User Data" at bounding box center [1013, 219] width 17 height 17
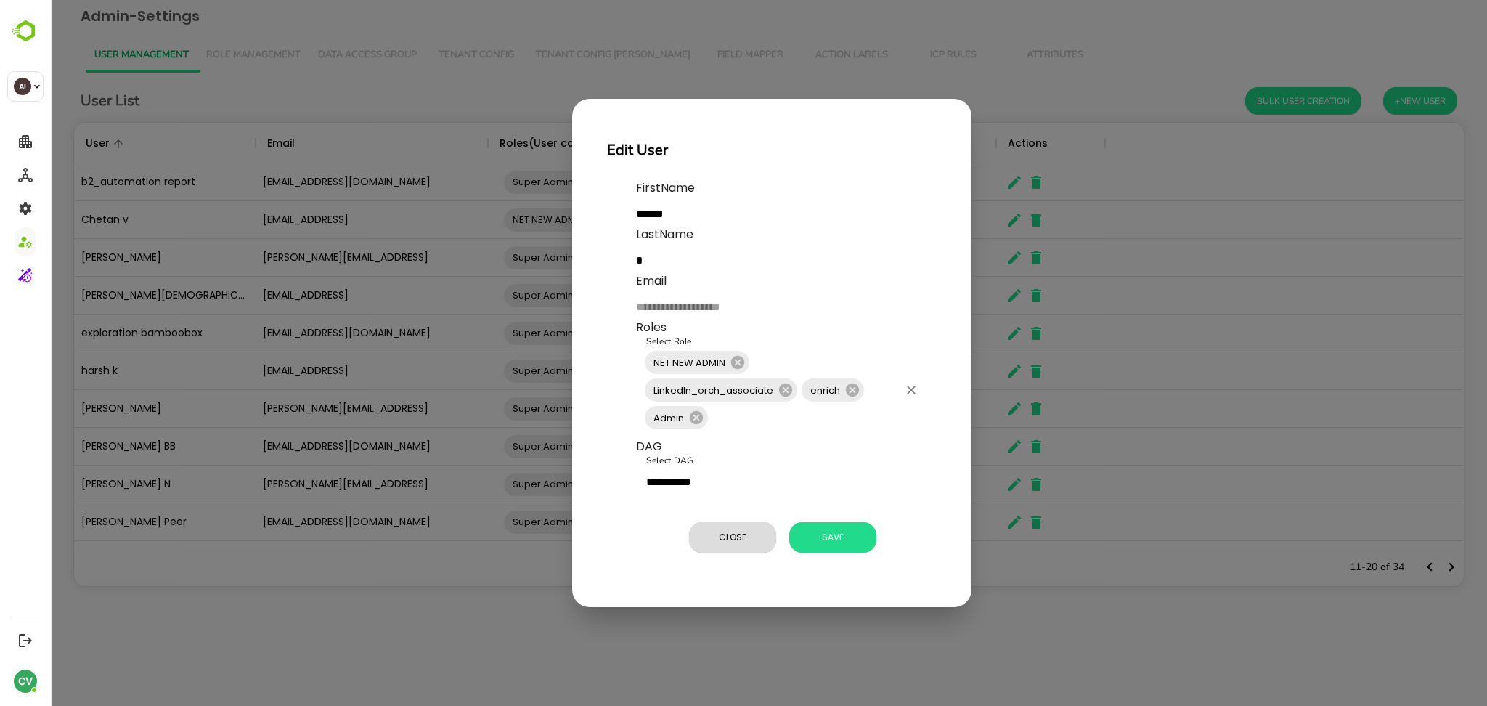
click at [828, 418] on input "Select Role" at bounding box center [804, 418] width 188 height 28
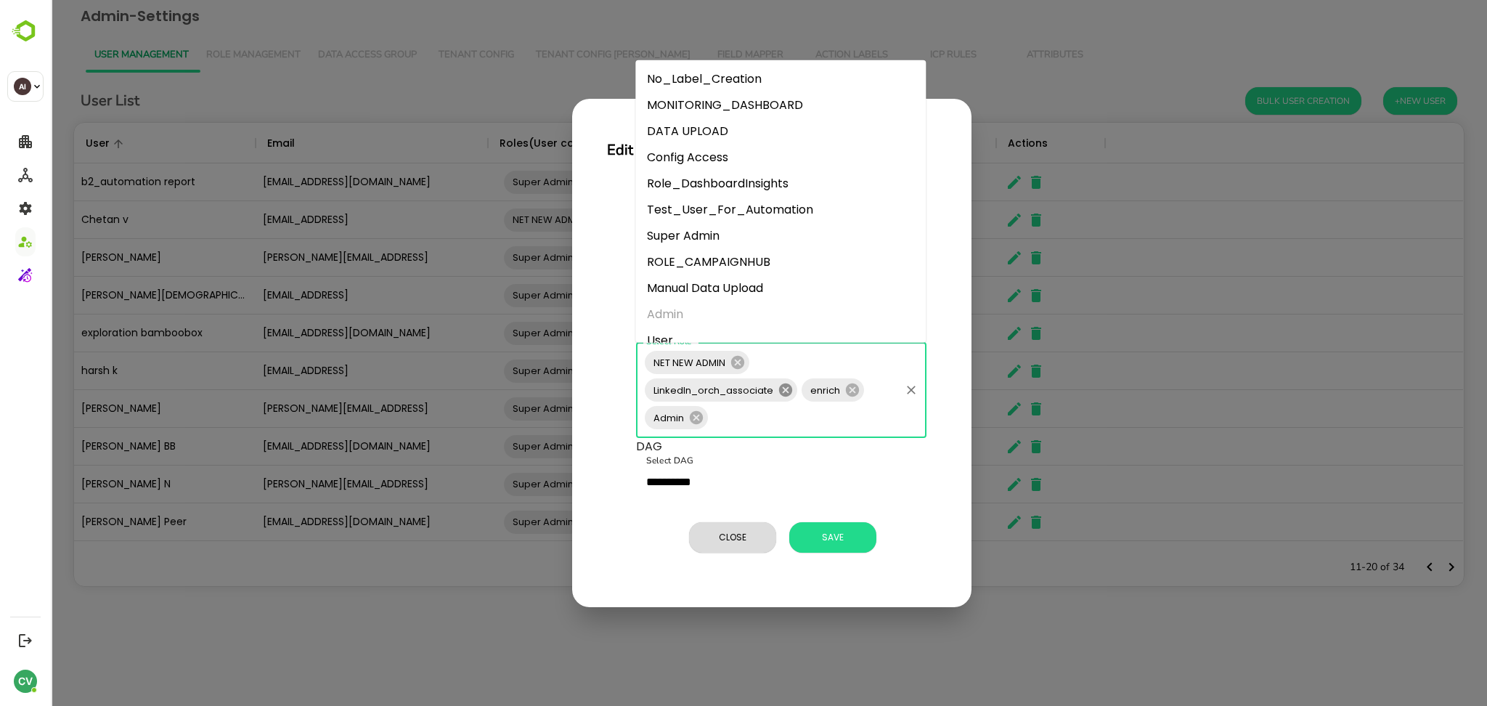
click at [782, 388] on icon at bounding box center [786, 390] width 16 height 16
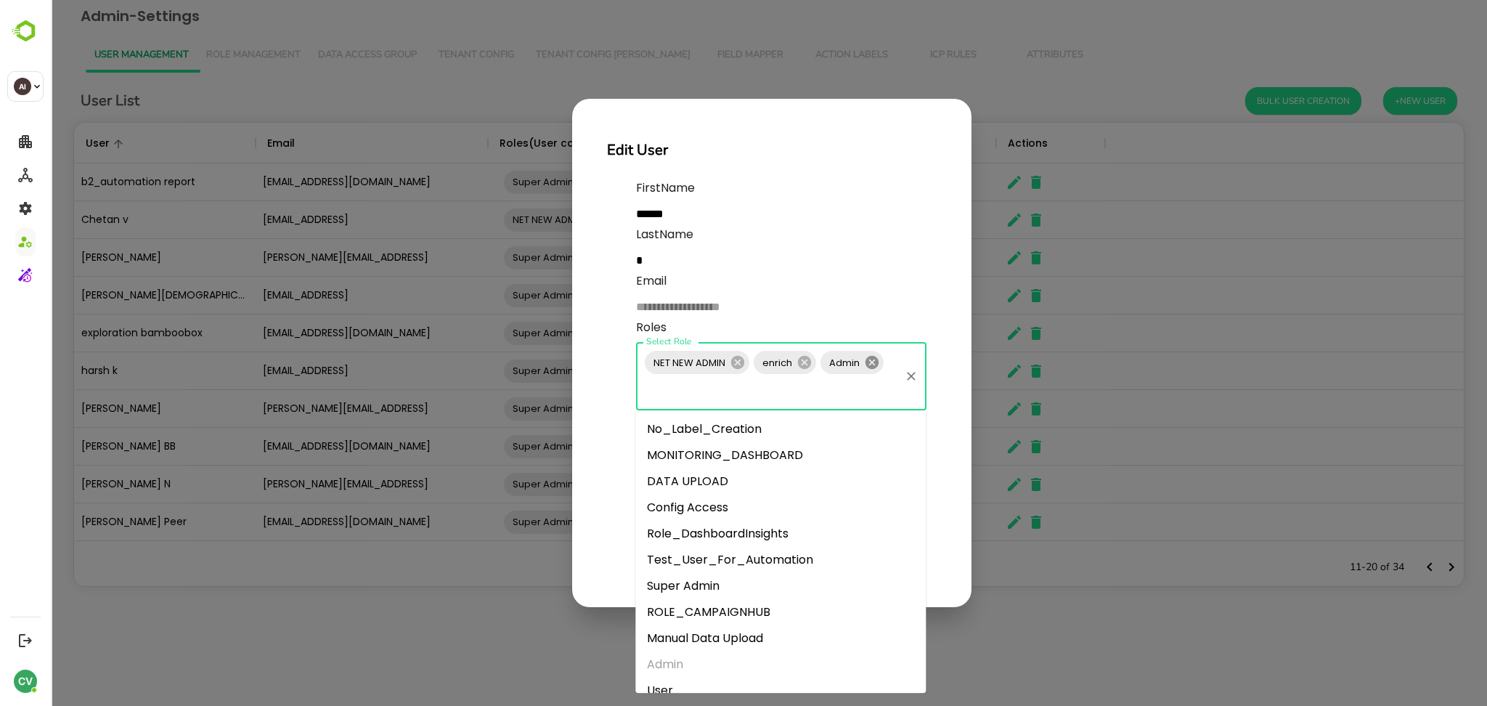
click at [869, 360] on icon at bounding box center [872, 362] width 16 height 16
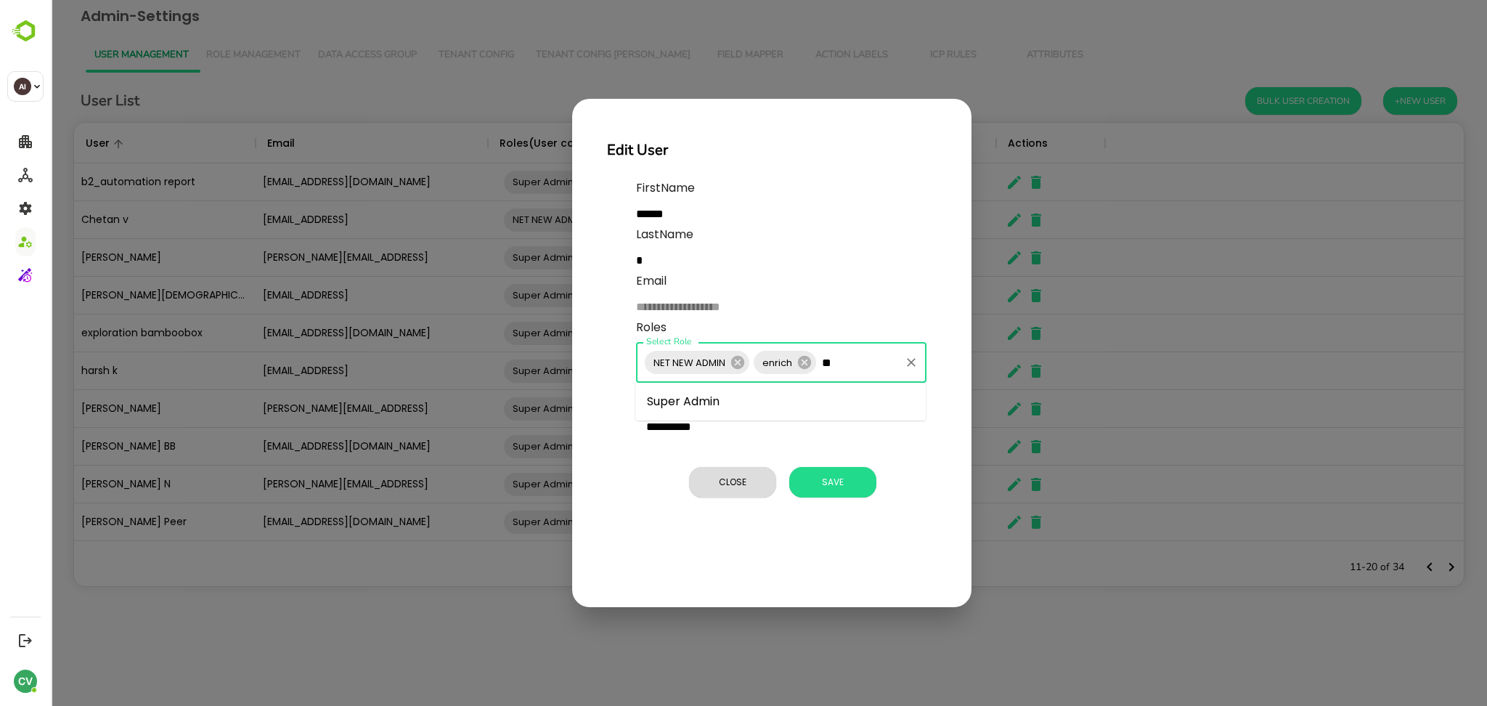
type input "*"
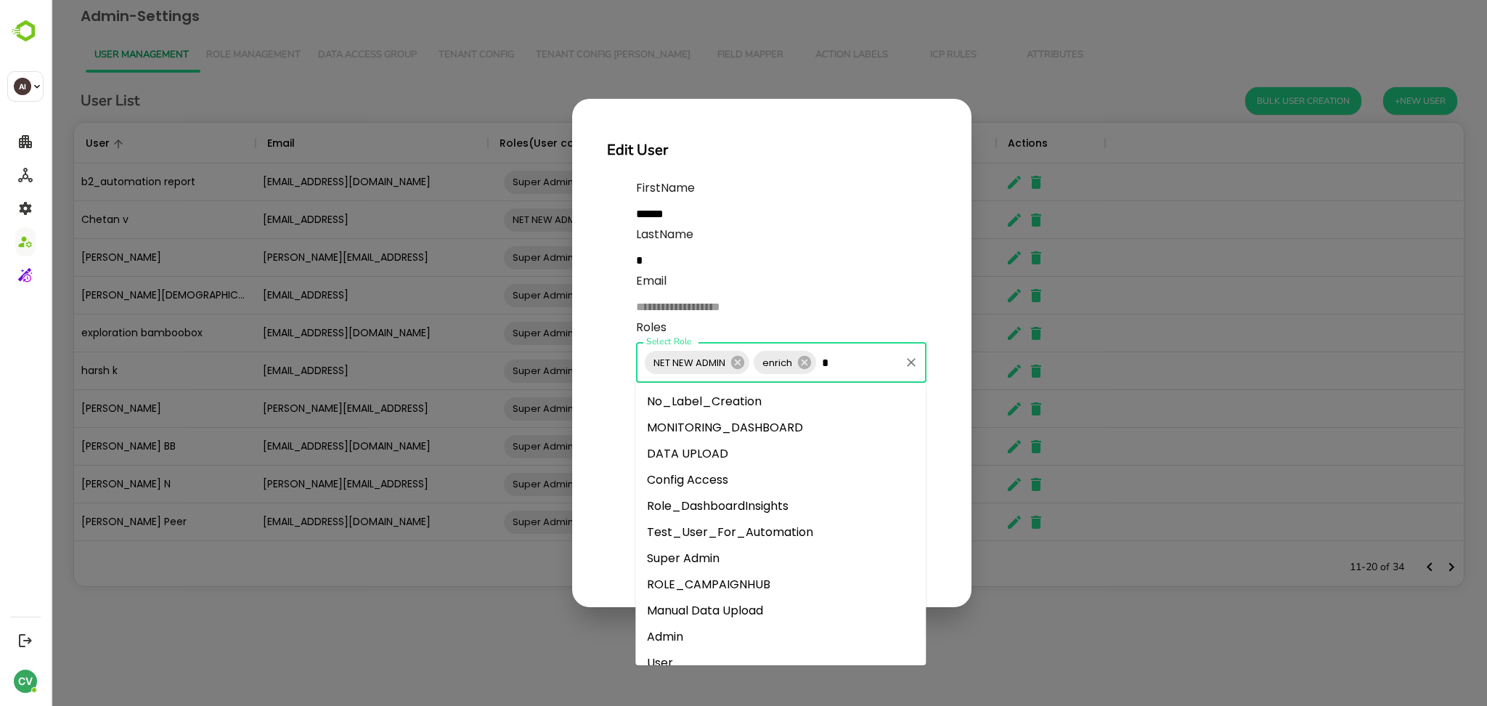
type input "**"
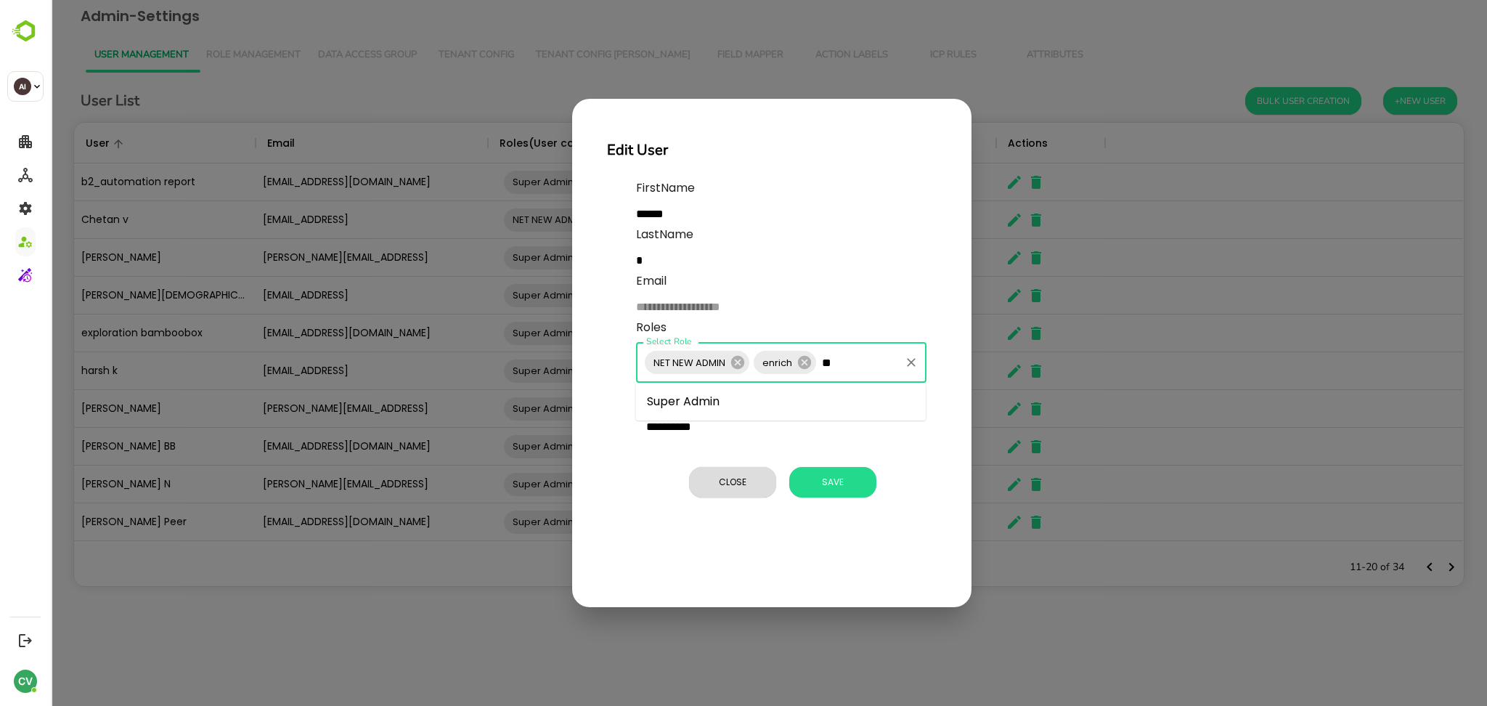
click at [747, 399] on li "Super Admin" at bounding box center [780, 401] width 290 height 26
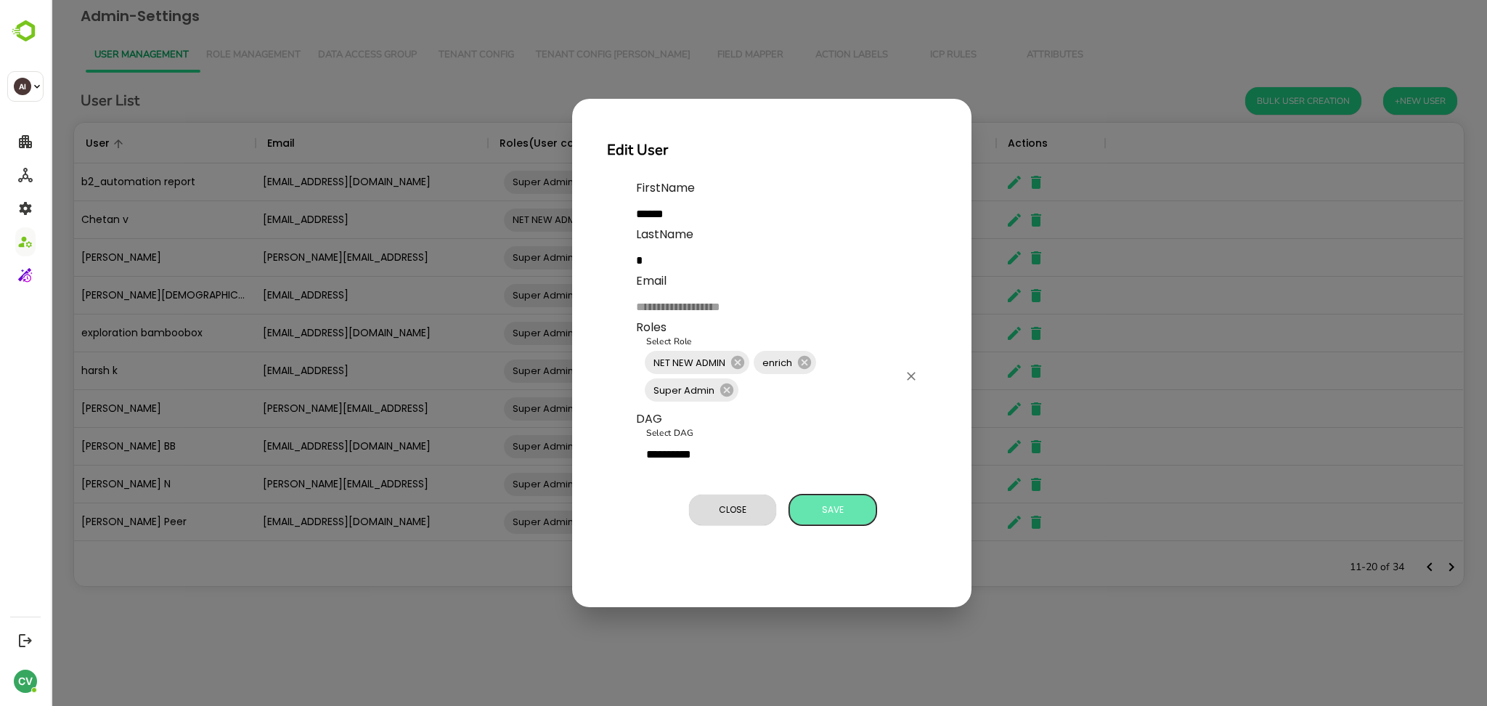
click at [827, 499] on button "Save" at bounding box center [832, 509] width 87 height 30
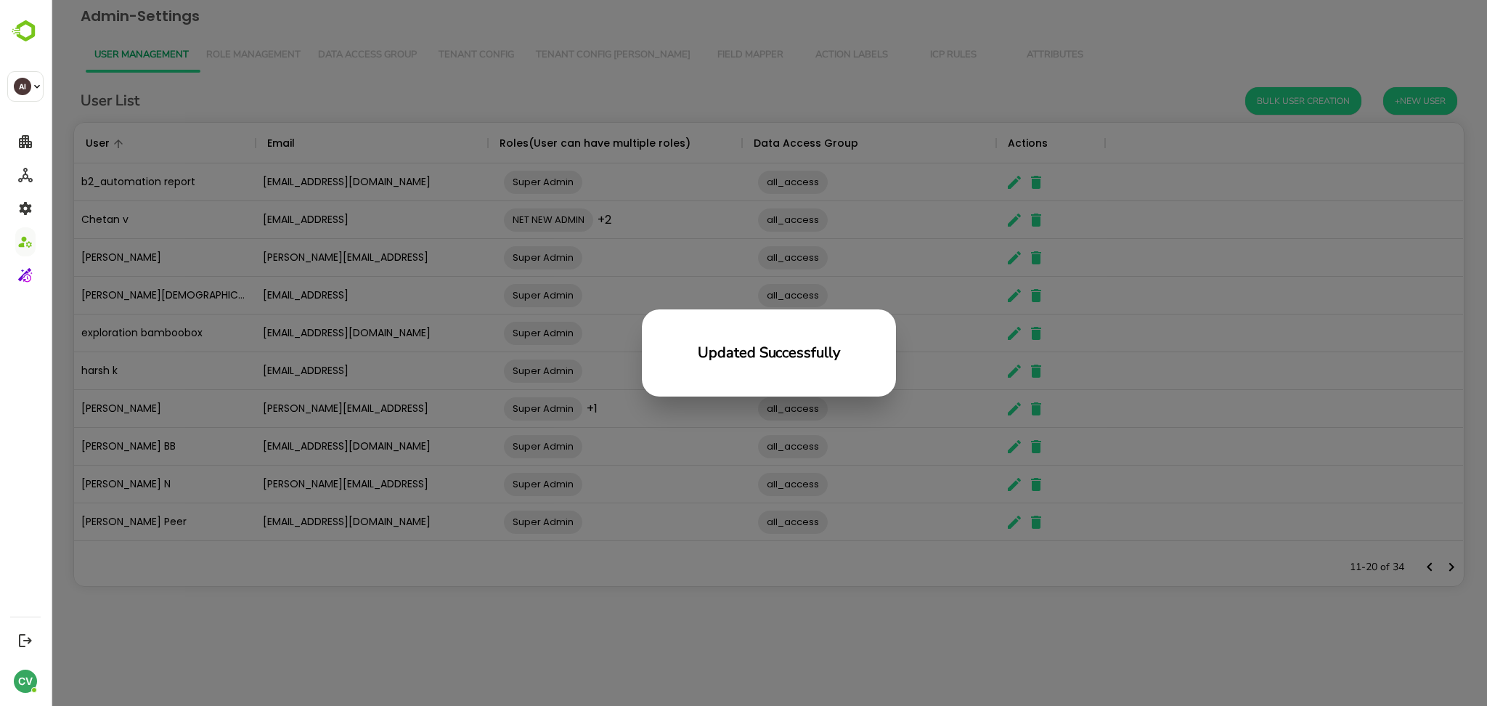
click at [363, 579] on div "Updated Successfully" at bounding box center [769, 353] width 1436 height 706
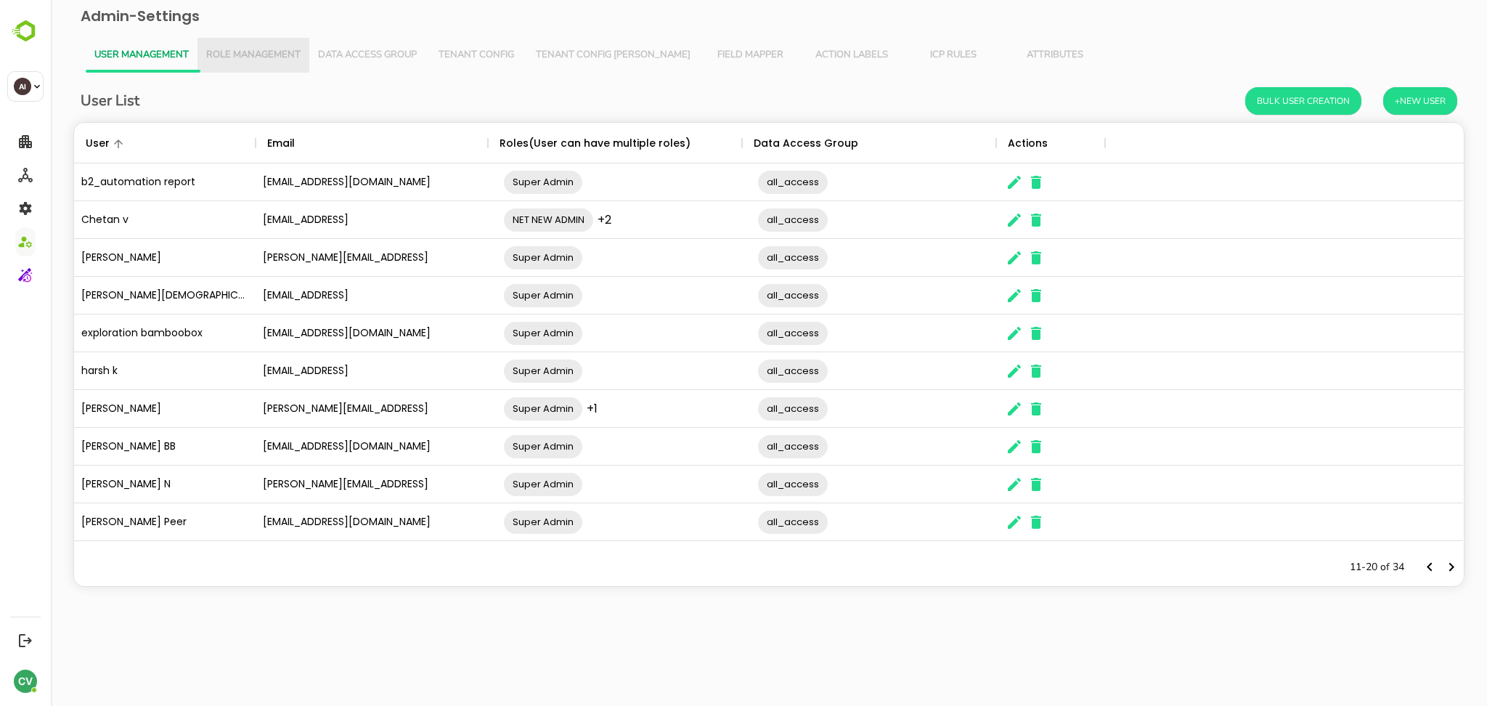
click at [274, 49] on span "Role Management" at bounding box center [253, 55] width 94 height 12
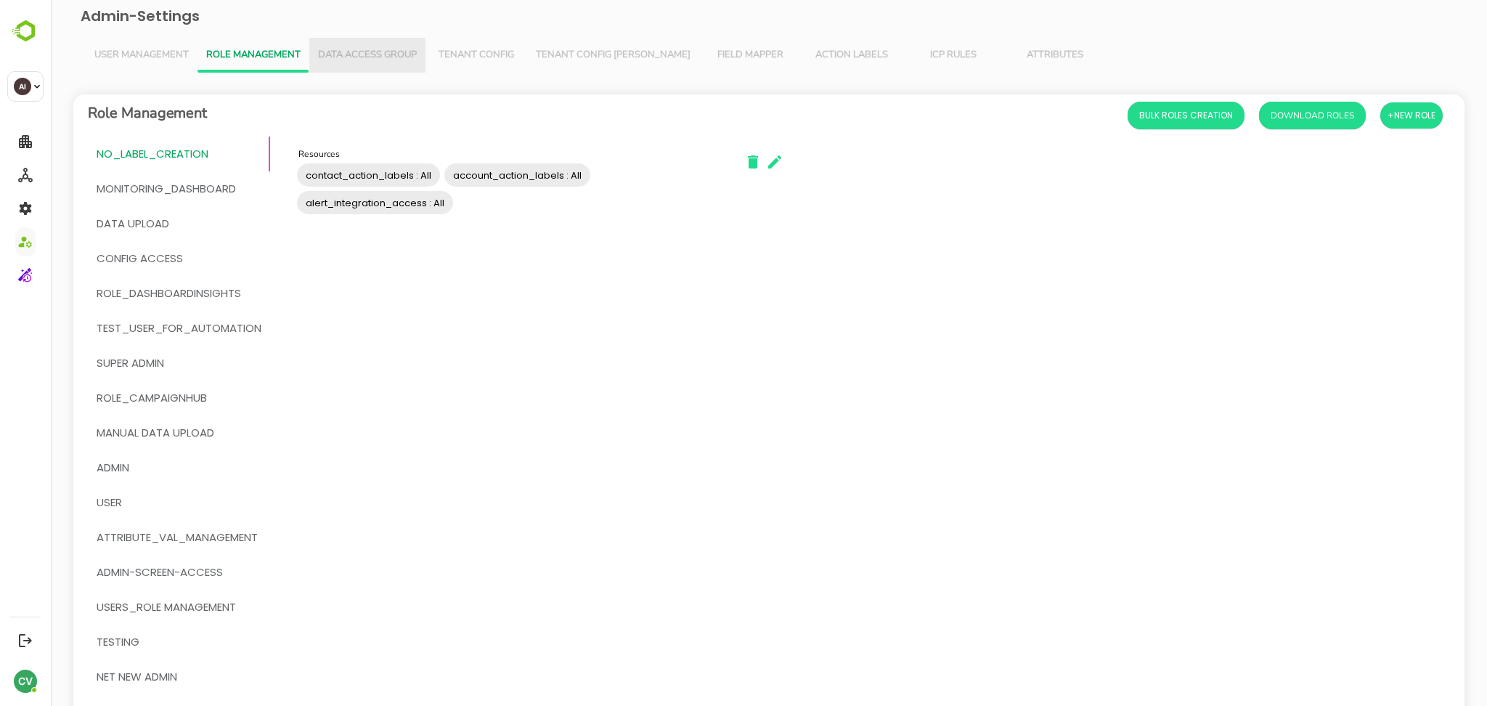
click at [370, 65] on button "Data Access Group" at bounding box center [367, 55] width 116 height 35
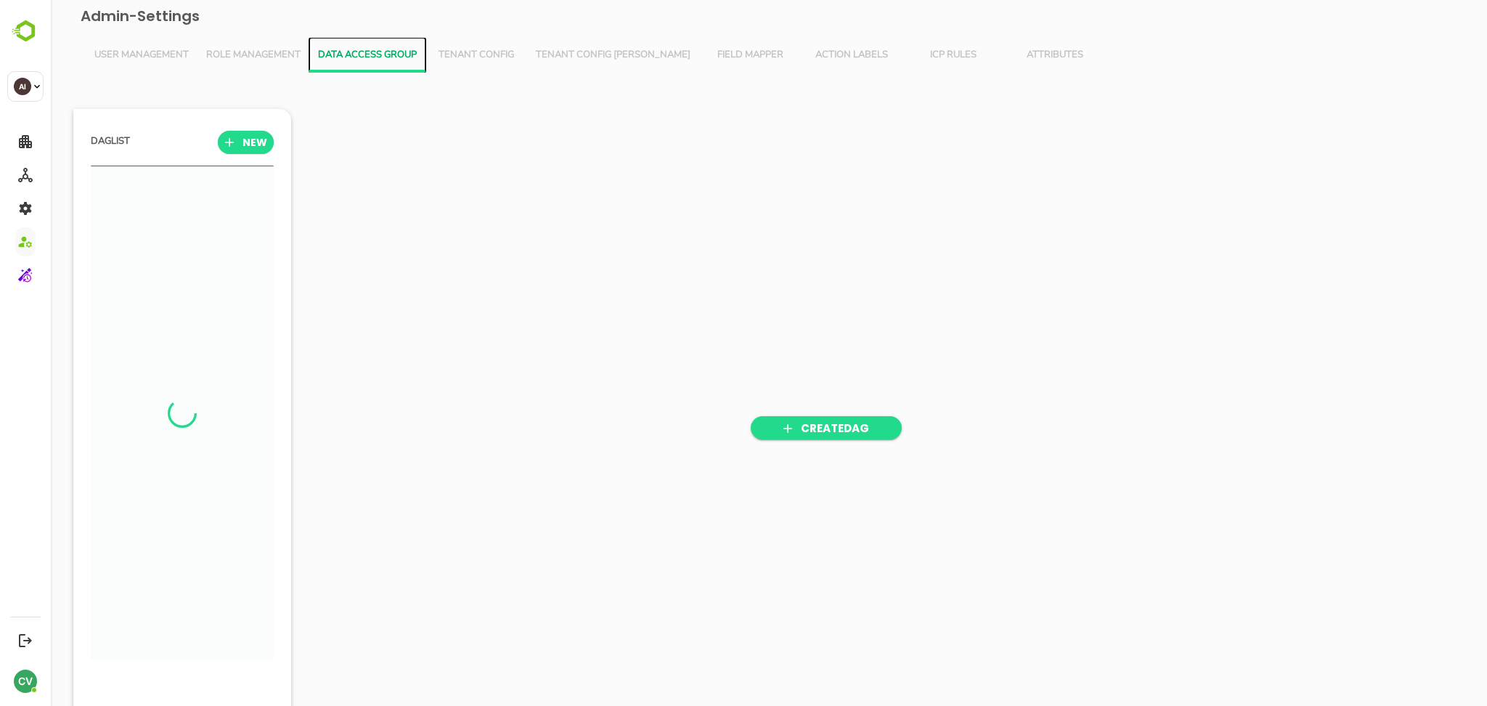
scroll to position [491, 180]
click at [280, 59] on span "Role Management" at bounding box center [253, 55] width 94 height 12
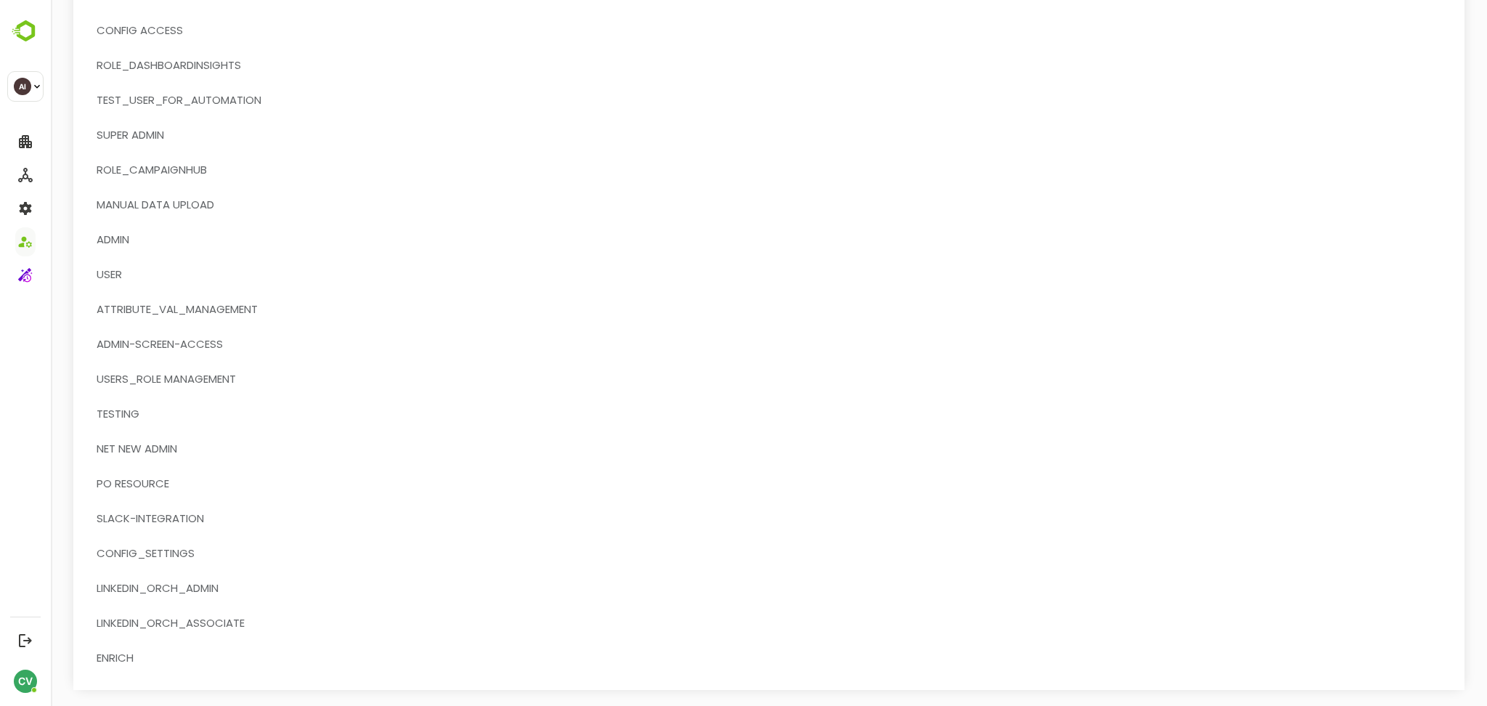
scroll to position [248, 0]
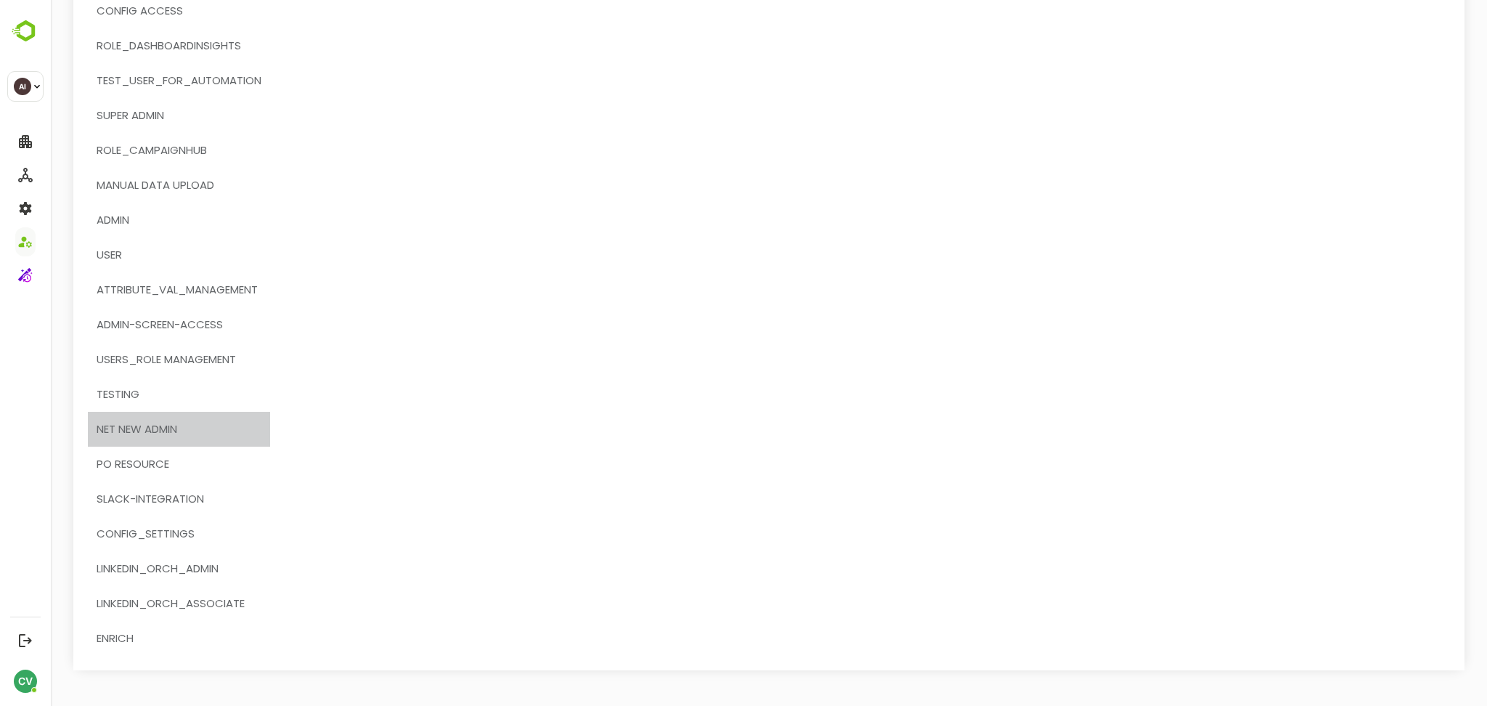
click at [173, 429] on span "NET NEW ADMIN" at bounding box center [137, 429] width 81 height 19
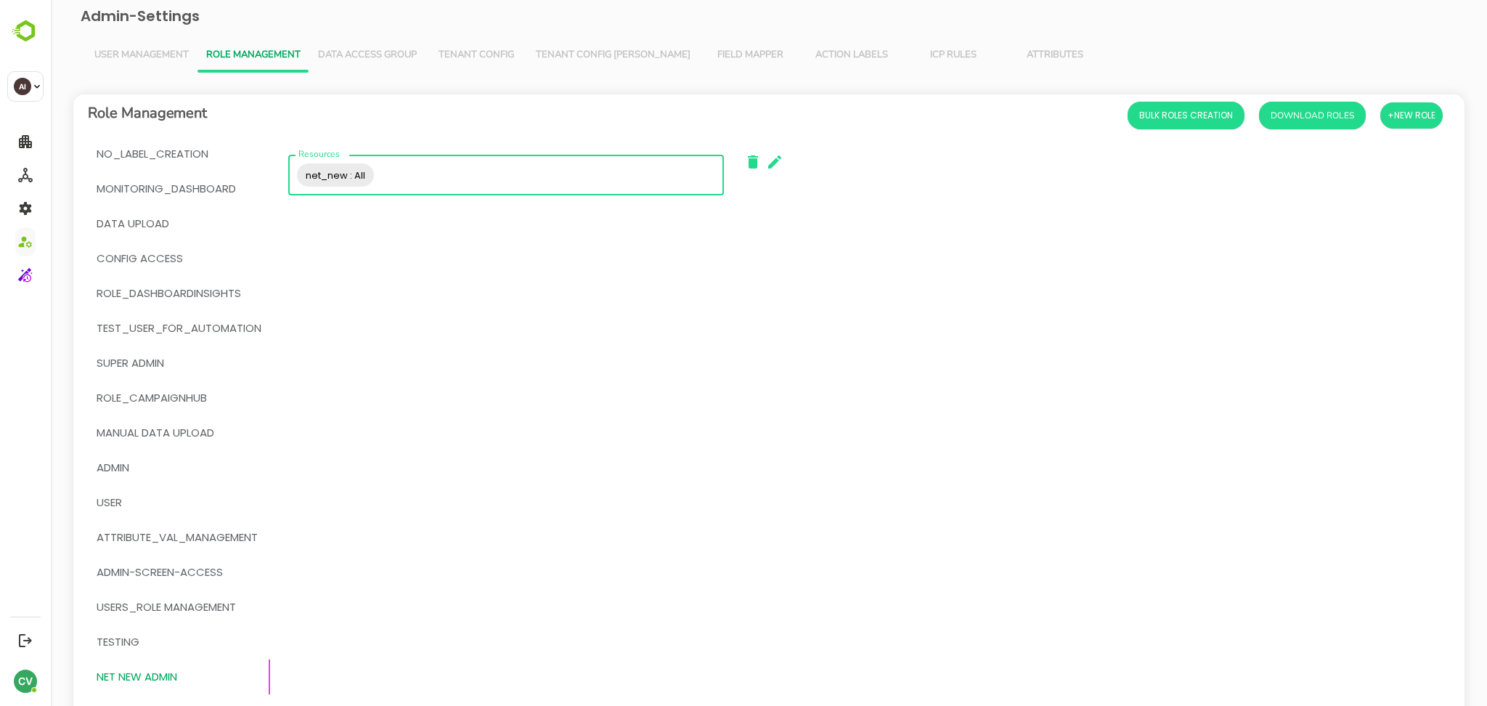
click at [477, 172] on input "Resources" at bounding box center [546, 175] width 341 height 28
click at [775, 161] on icon "button" at bounding box center [774, 161] width 13 height 13
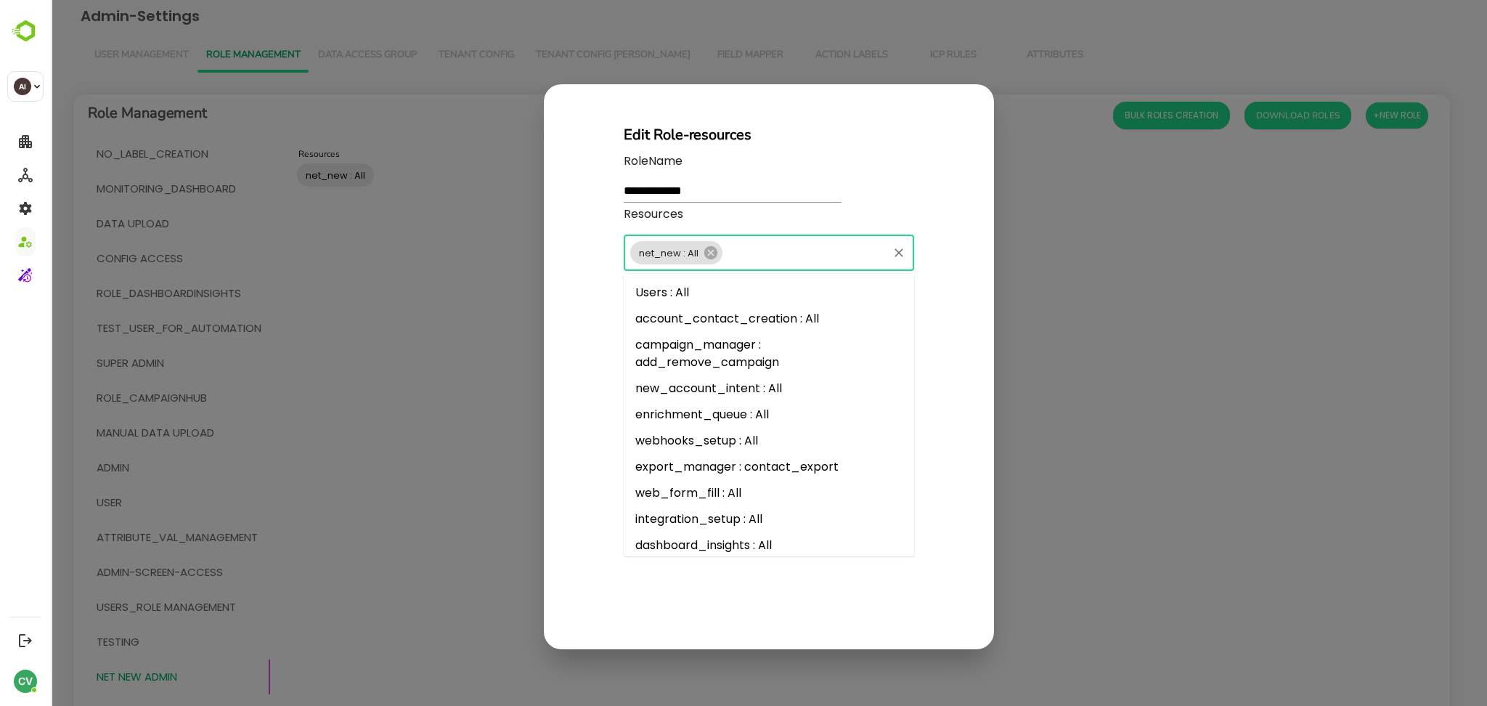
click at [788, 255] on input "Resources" at bounding box center [805, 252] width 161 height 20
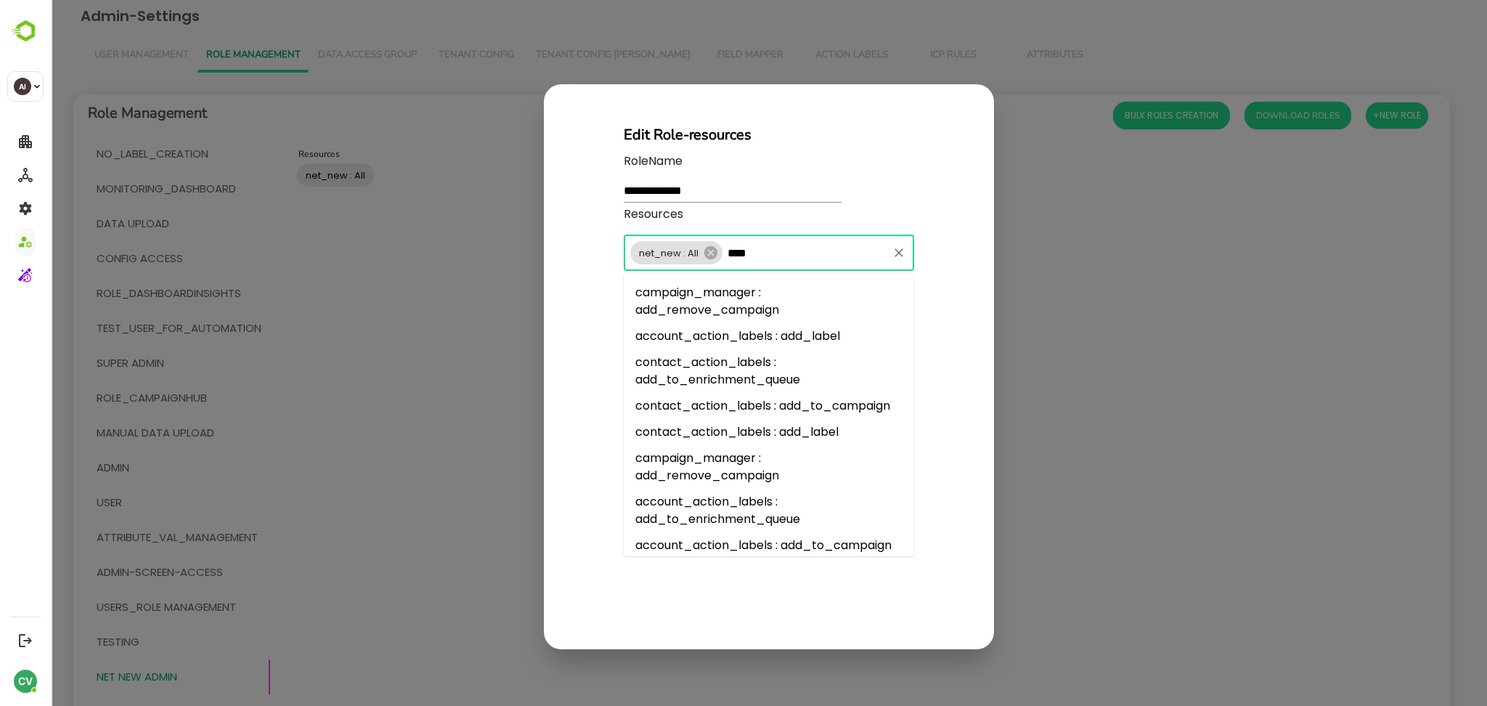
type input "*****"
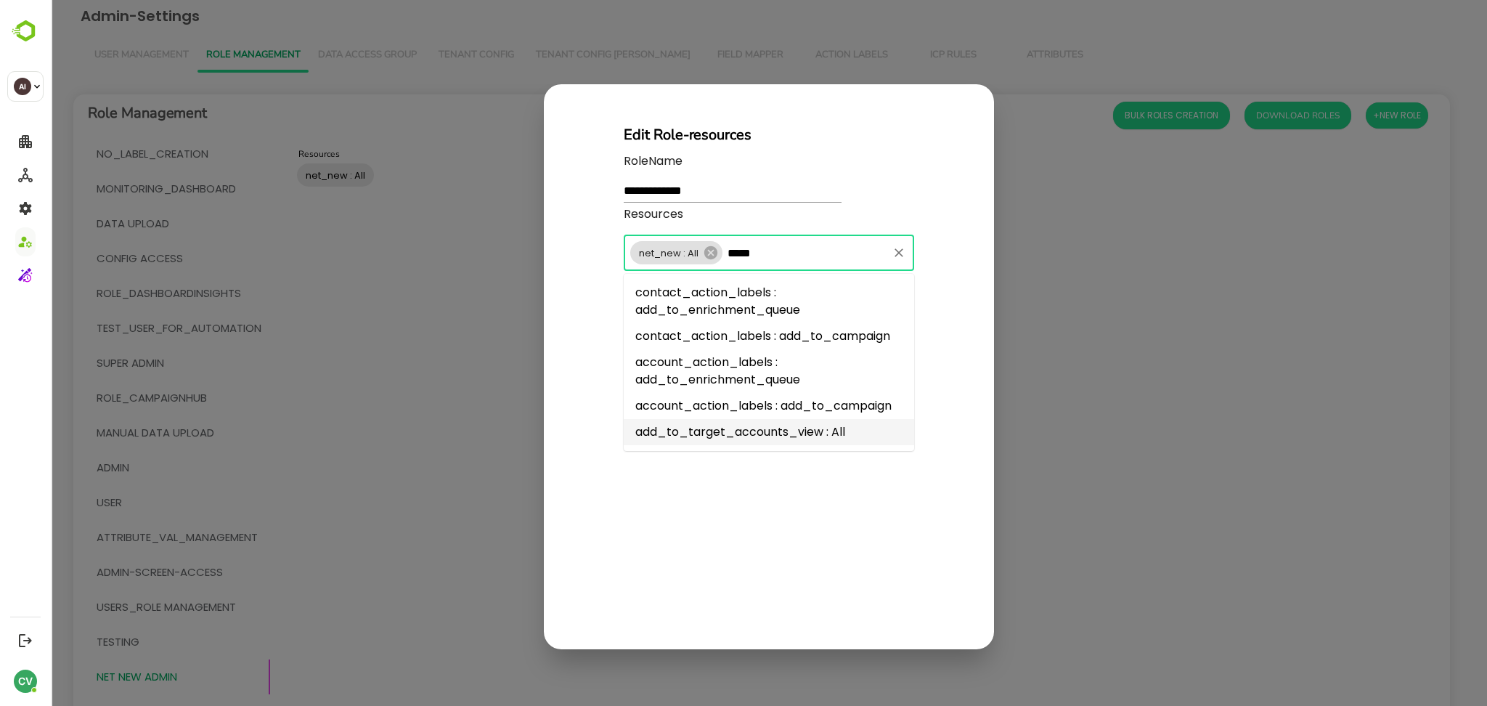
click at [746, 428] on li "add_to_target_accounts_view : All" at bounding box center [769, 432] width 290 height 26
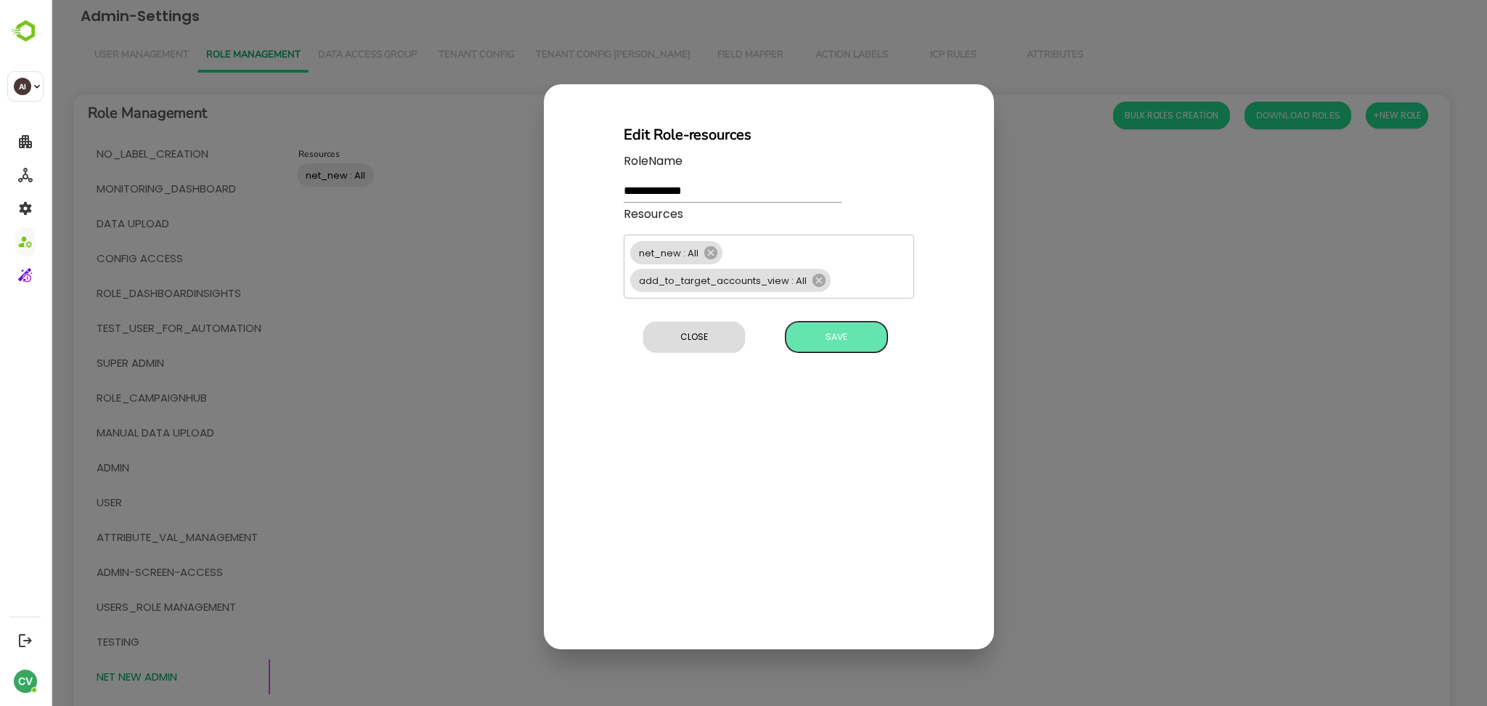
click at [835, 340] on span "Save" at bounding box center [836, 336] width 87 height 19
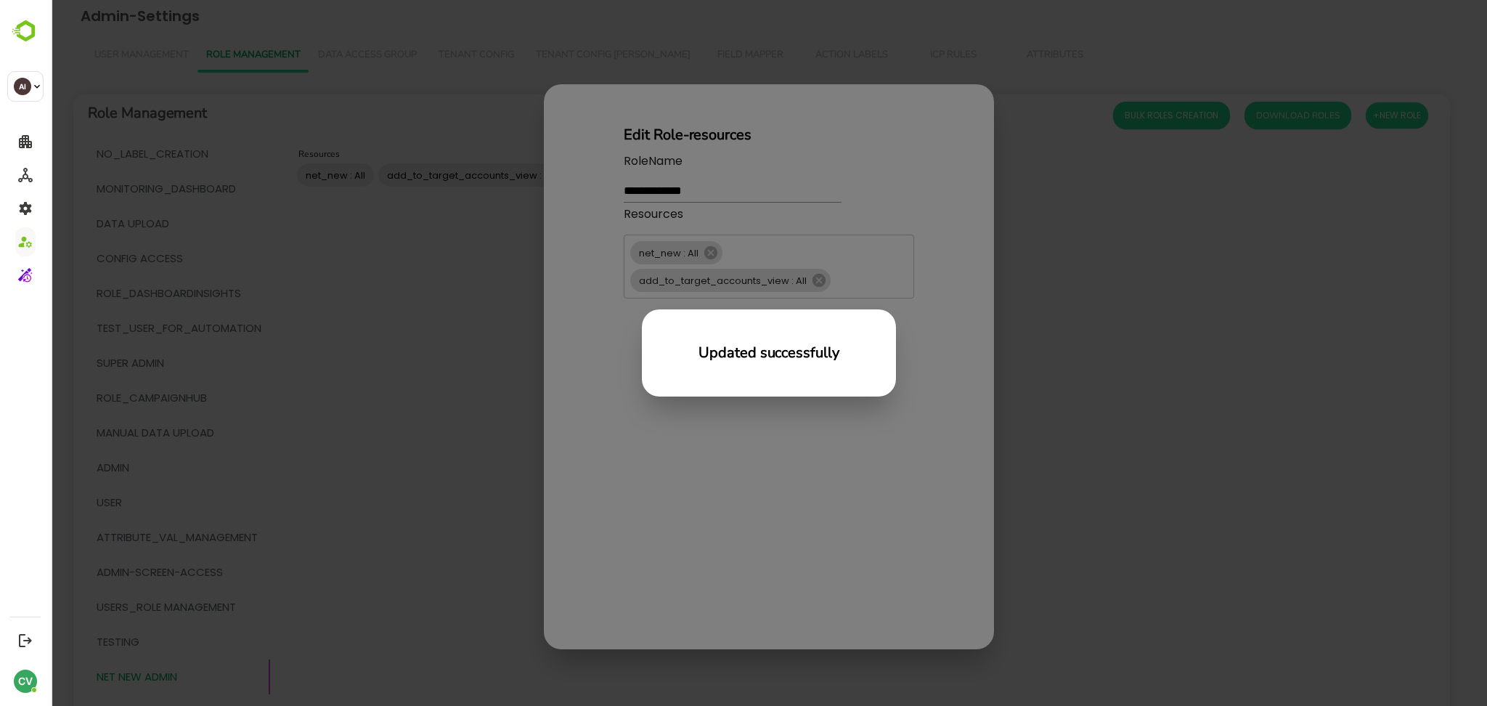
click at [1088, 375] on div "Updated successfully" at bounding box center [769, 353] width 1436 height 706
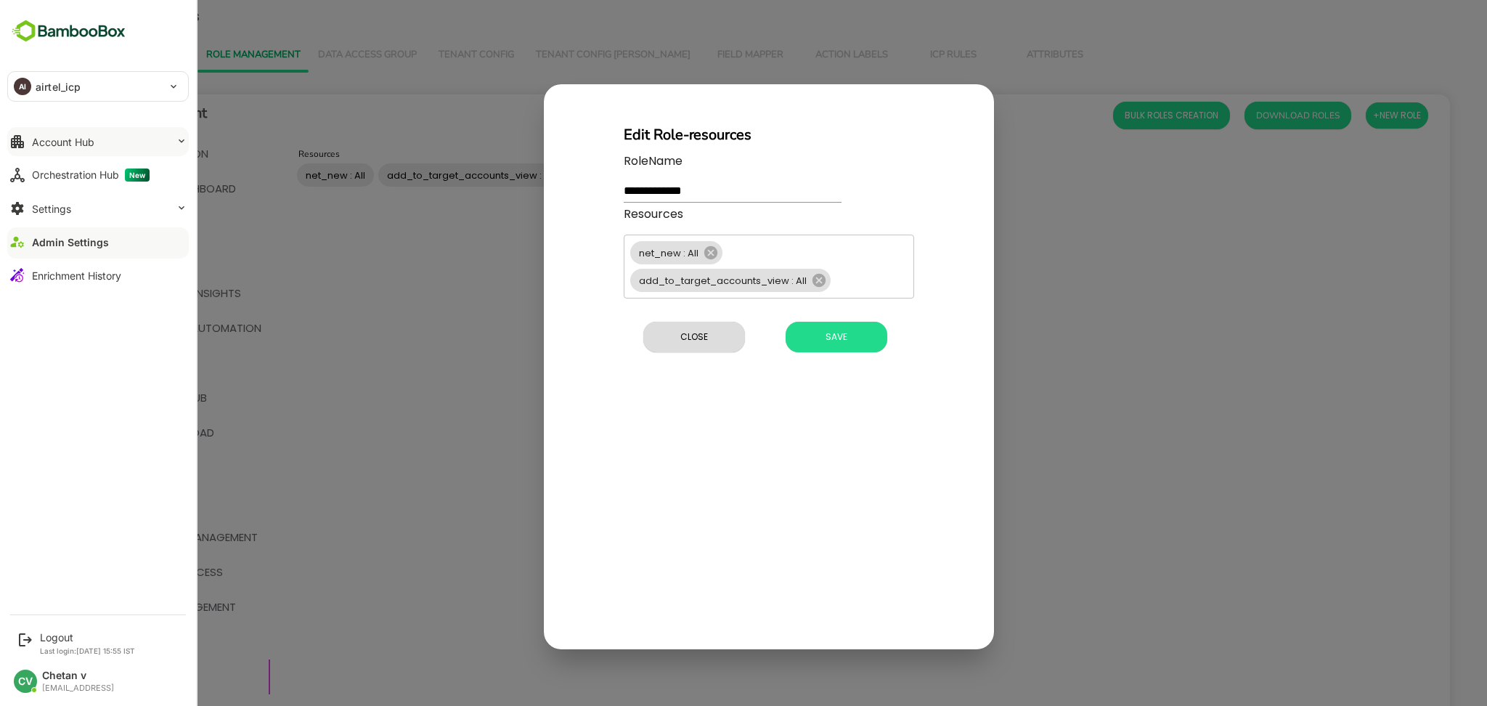
click at [78, 148] on button "Account Hub" at bounding box center [97, 141] width 181 height 29
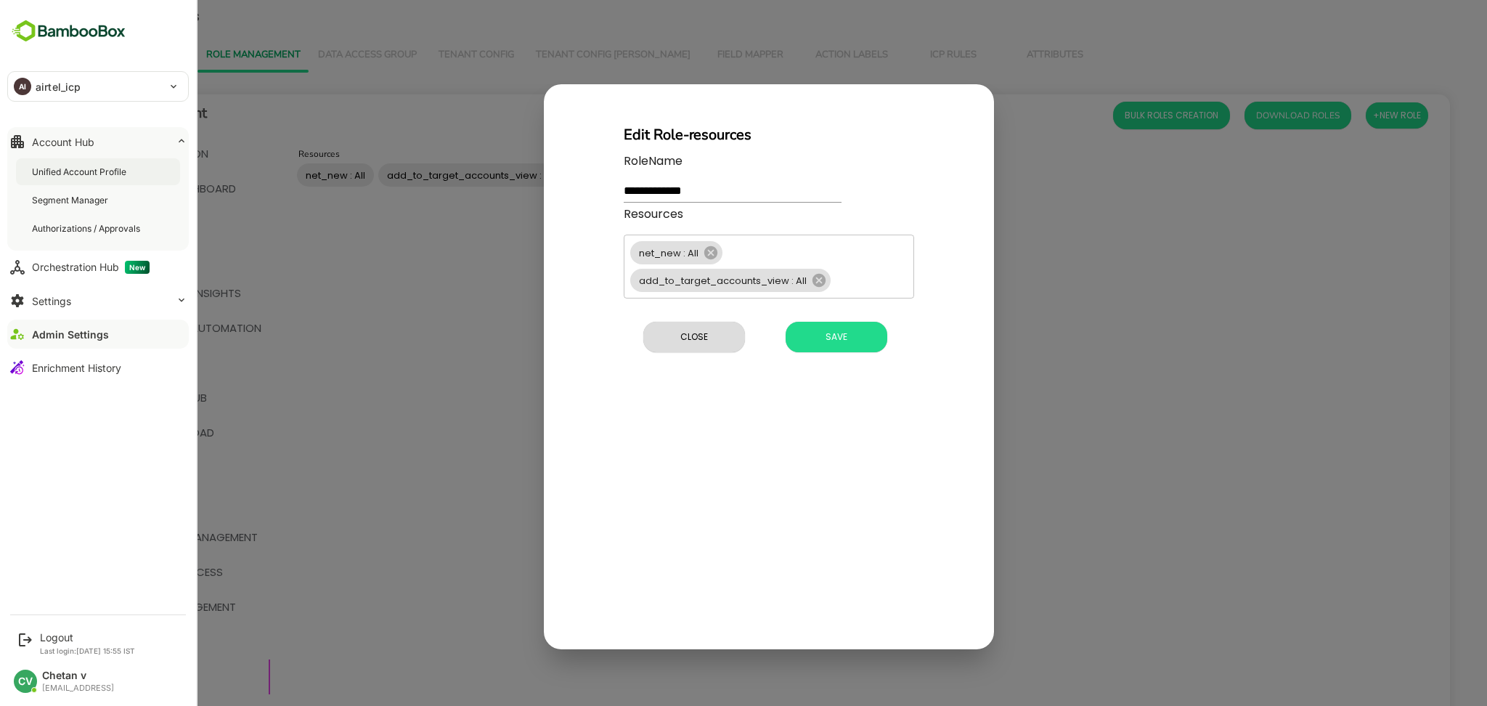
click at [81, 173] on div "Unified Account Profile" at bounding box center [80, 172] width 97 height 12
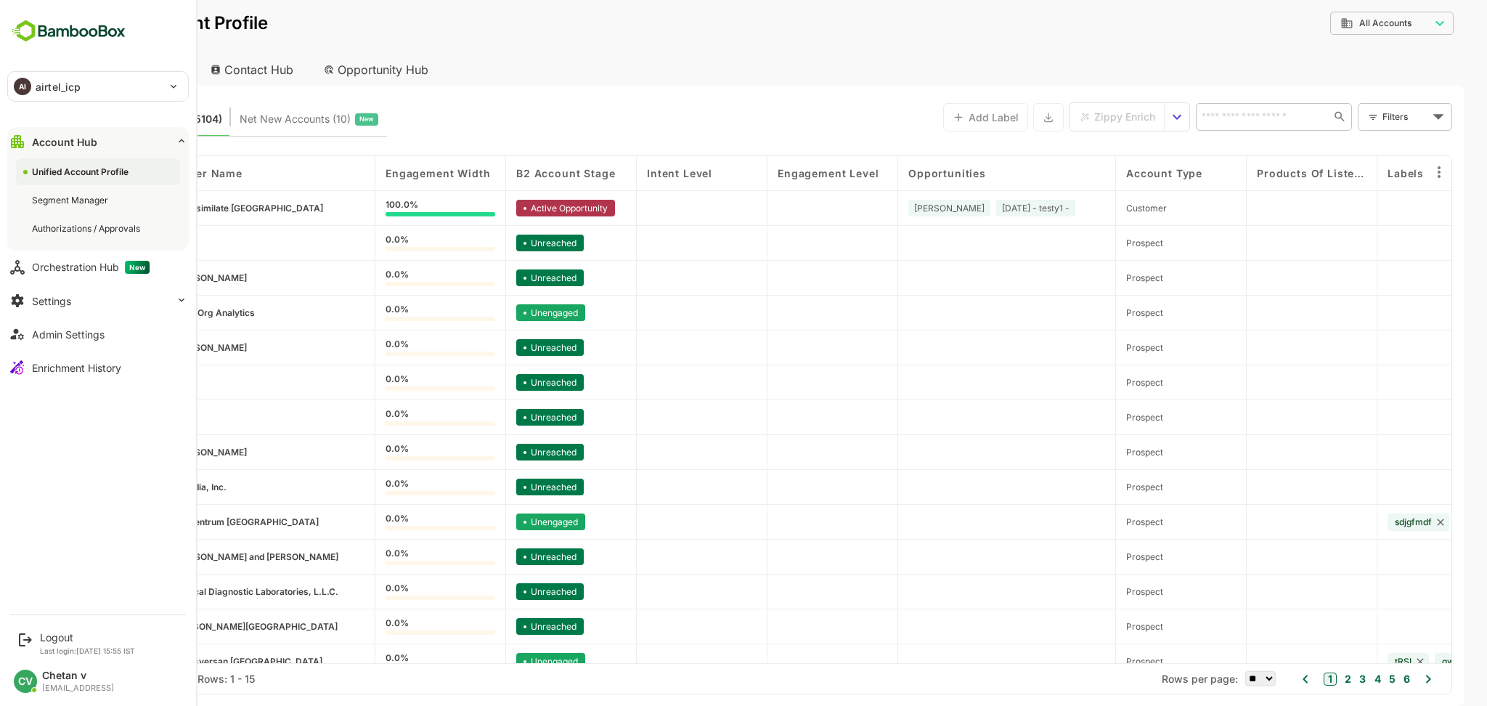
click at [63, 82] on p "airtel_icp" at bounding box center [58, 86] width 45 height 15
click at [78, 119] on li "AI airtel" at bounding box center [99, 126] width 181 height 32
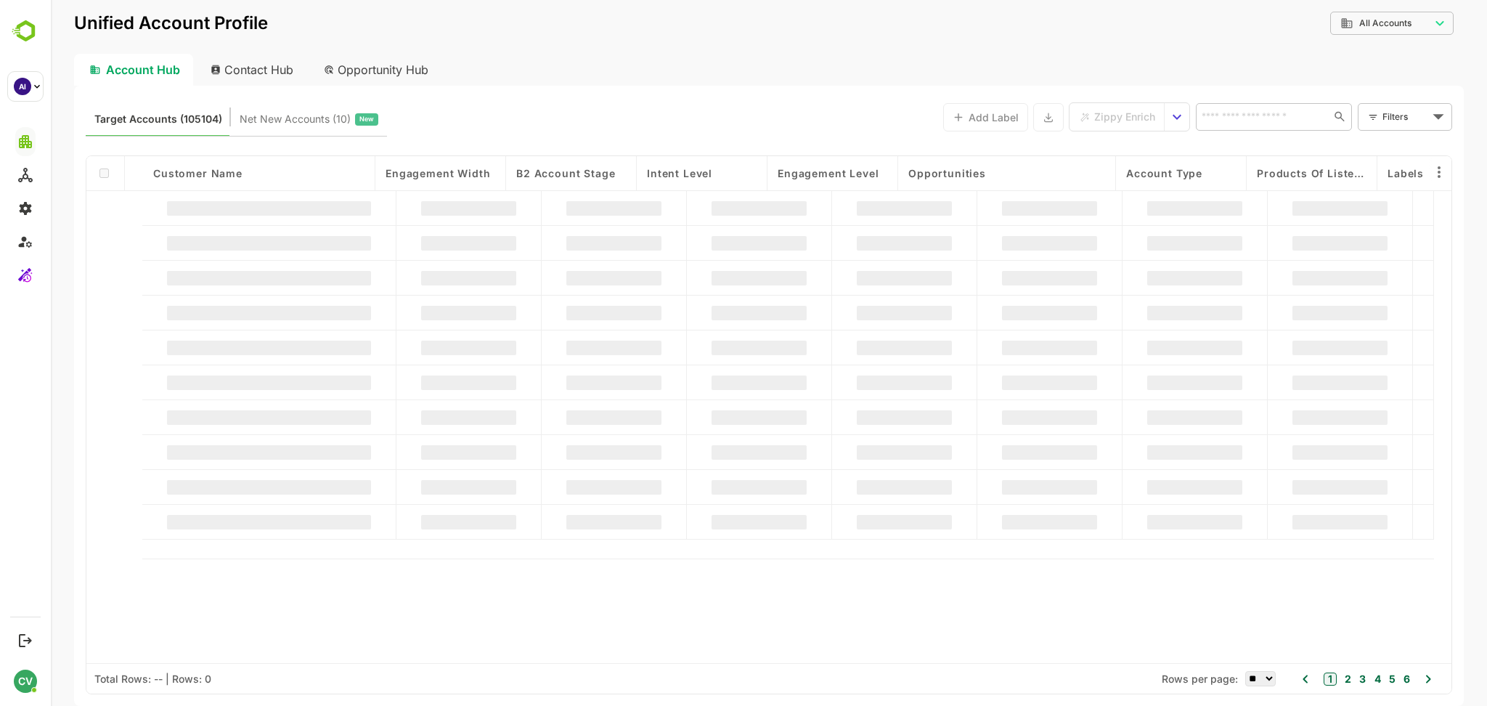
type input "**********"
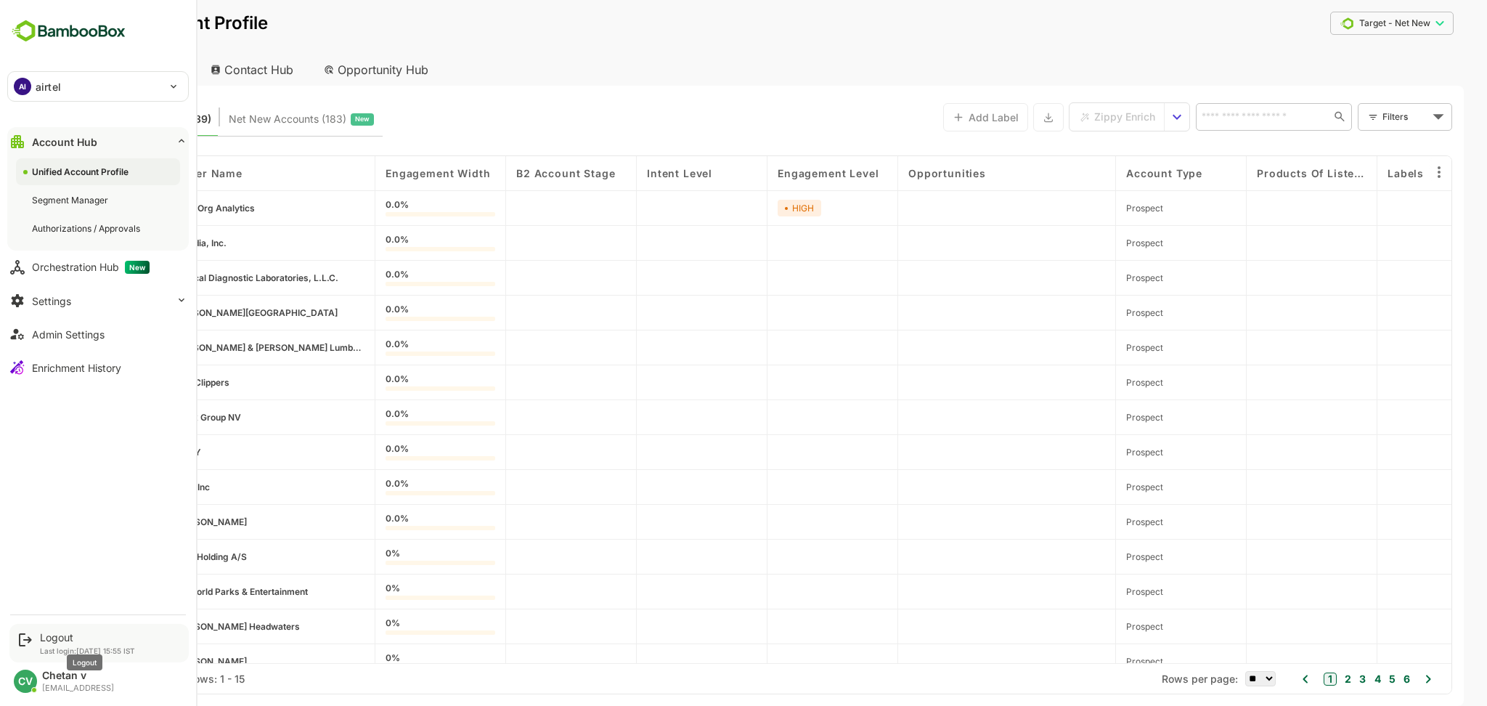
click at [52, 636] on div "Logout" at bounding box center [87, 637] width 95 height 12
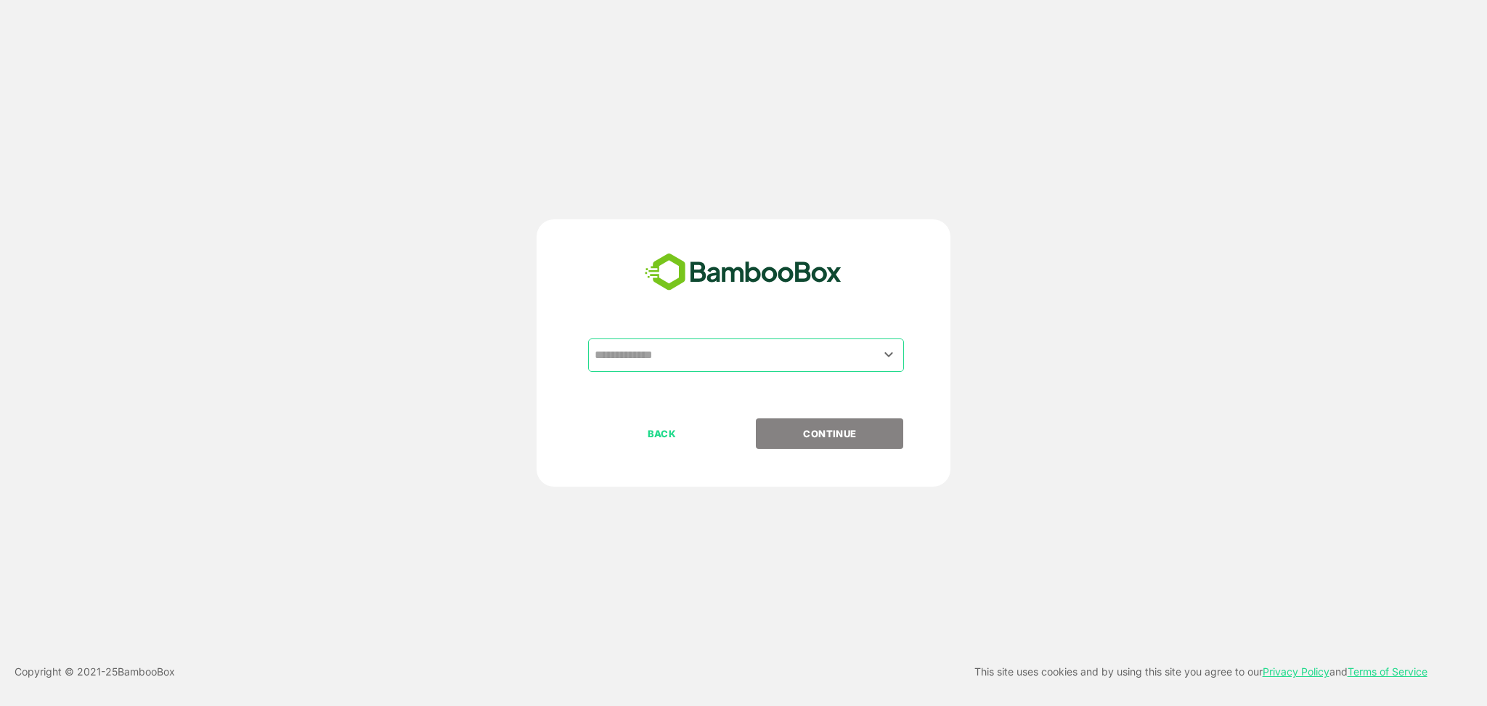
click at [669, 371] on div "​" at bounding box center [746, 354] width 316 height 33
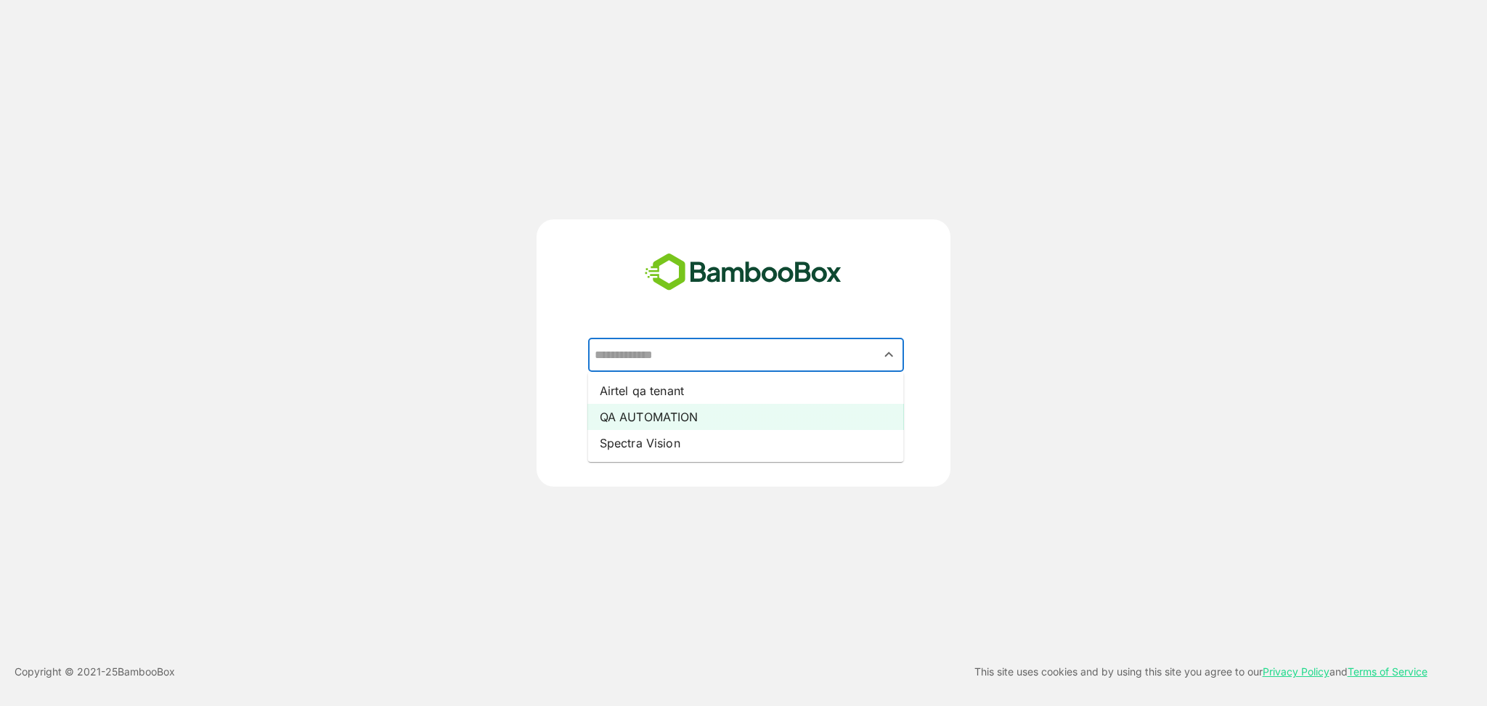
click at [658, 407] on li "QA AUTOMATION" at bounding box center [746, 417] width 316 height 26
click at [722, 369] on input "**********" at bounding box center [746, 355] width 310 height 28
click at [705, 389] on li "Airtel qa tenant" at bounding box center [746, 391] width 316 height 26
type input "**********"
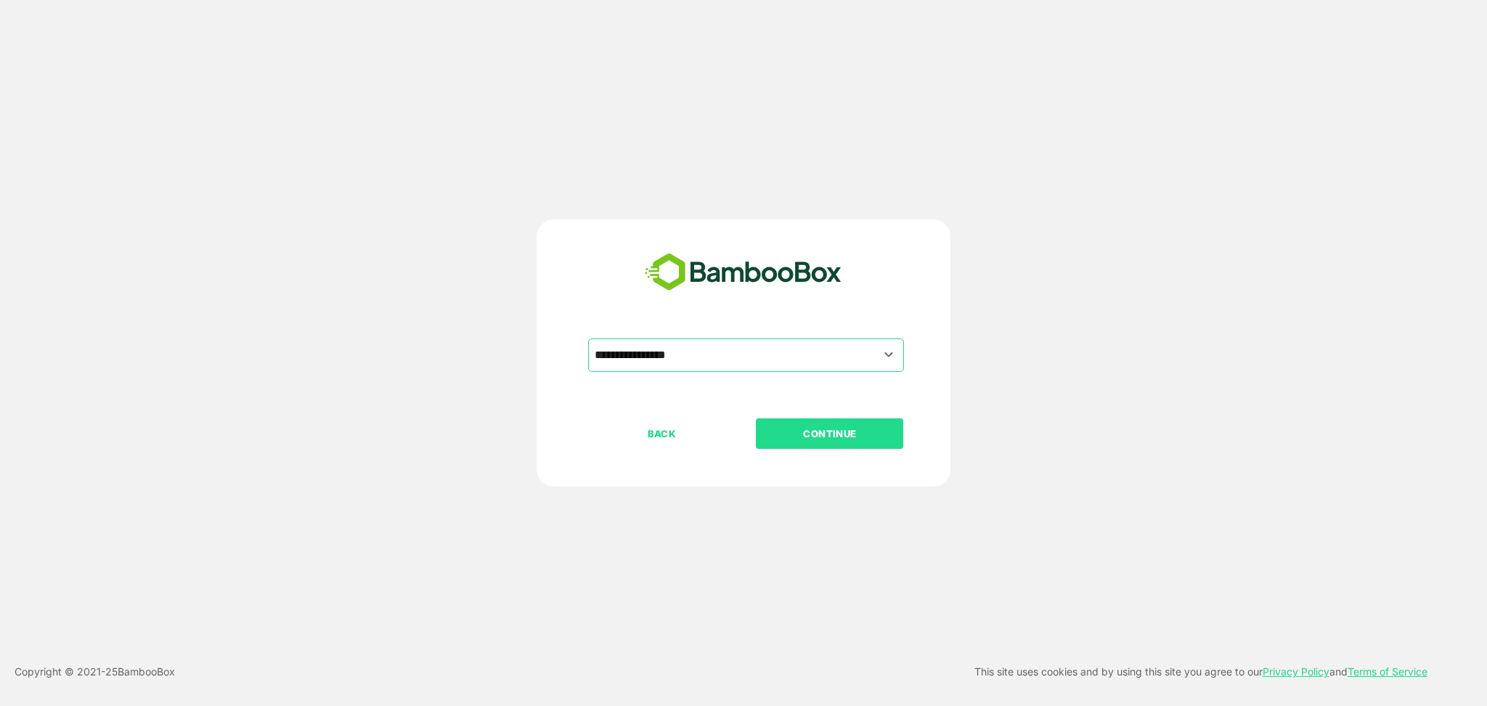
click at [817, 430] on p "CONTINUE" at bounding box center [829, 433] width 145 height 16
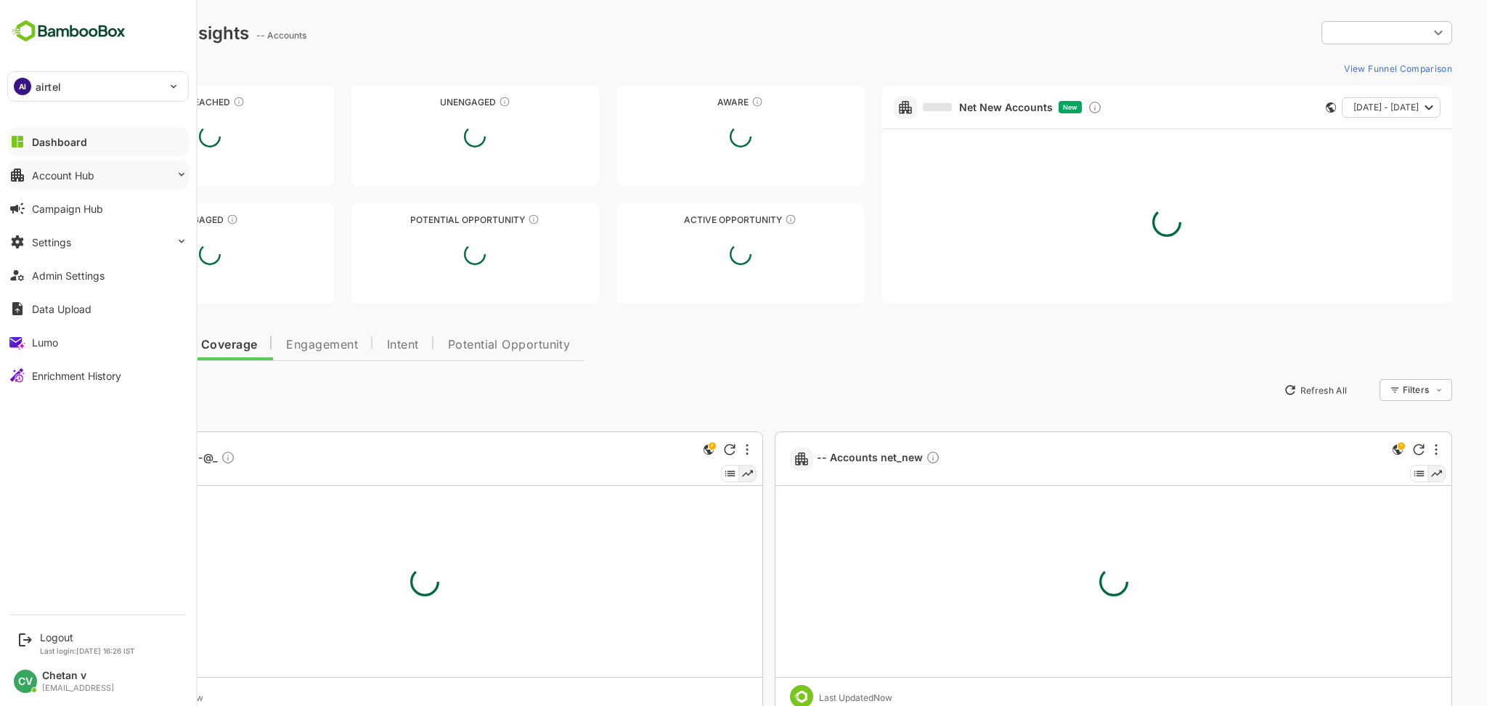
click at [97, 176] on button "Account Hub" at bounding box center [97, 174] width 181 height 29
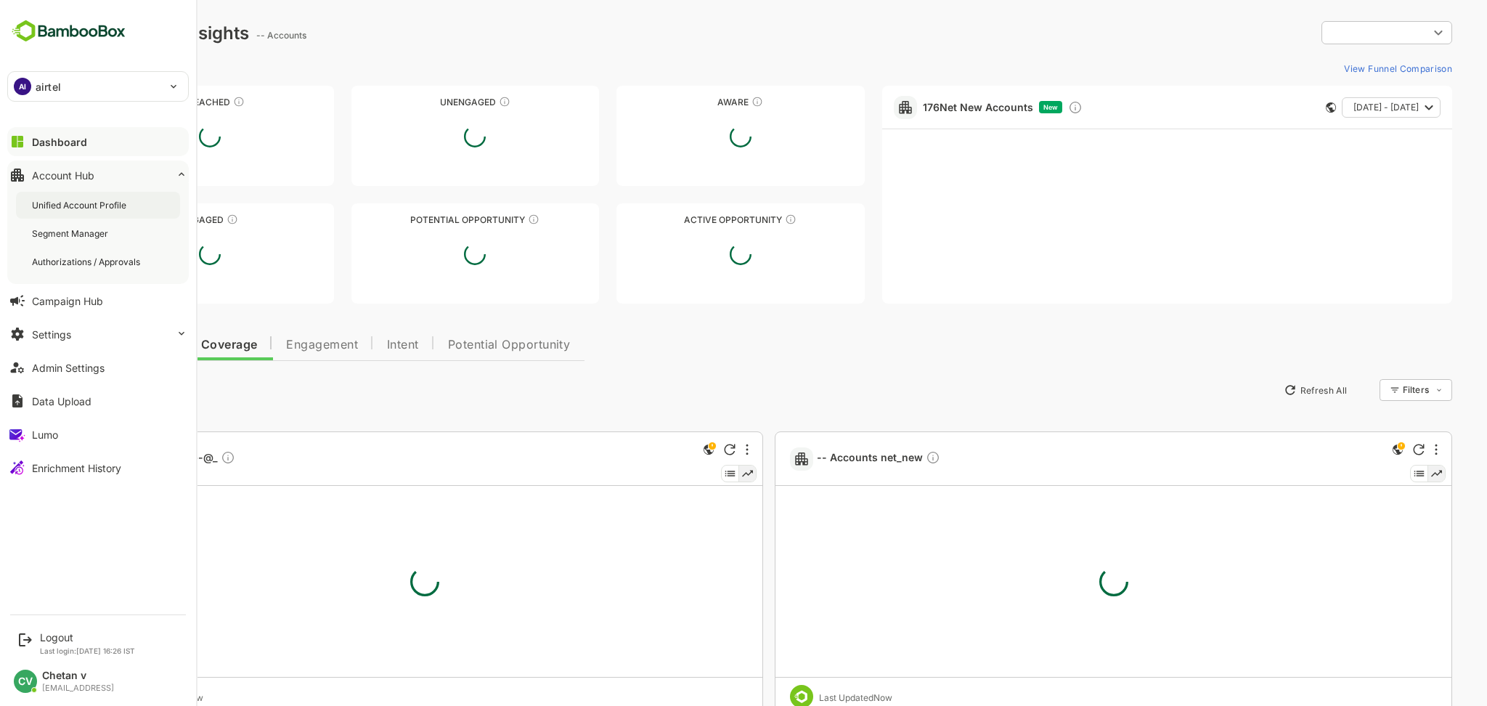
click at [101, 201] on div "Unified Account Profile" at bounding box center [80, 205] width 97 height 12
type input "**********"
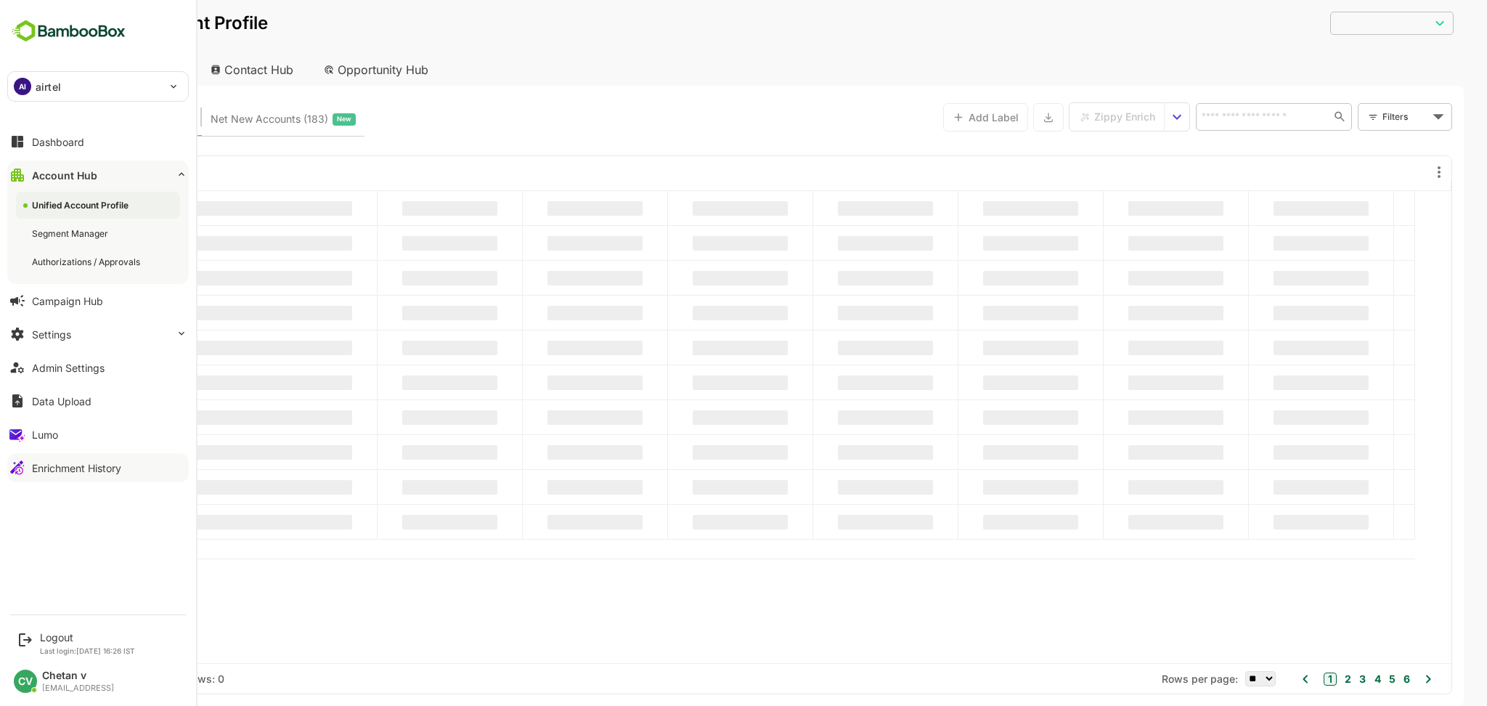
type input "**********"
click at [47, 467] on div "Enrichment History" at bounding box center [76, 468] width 89 height 12
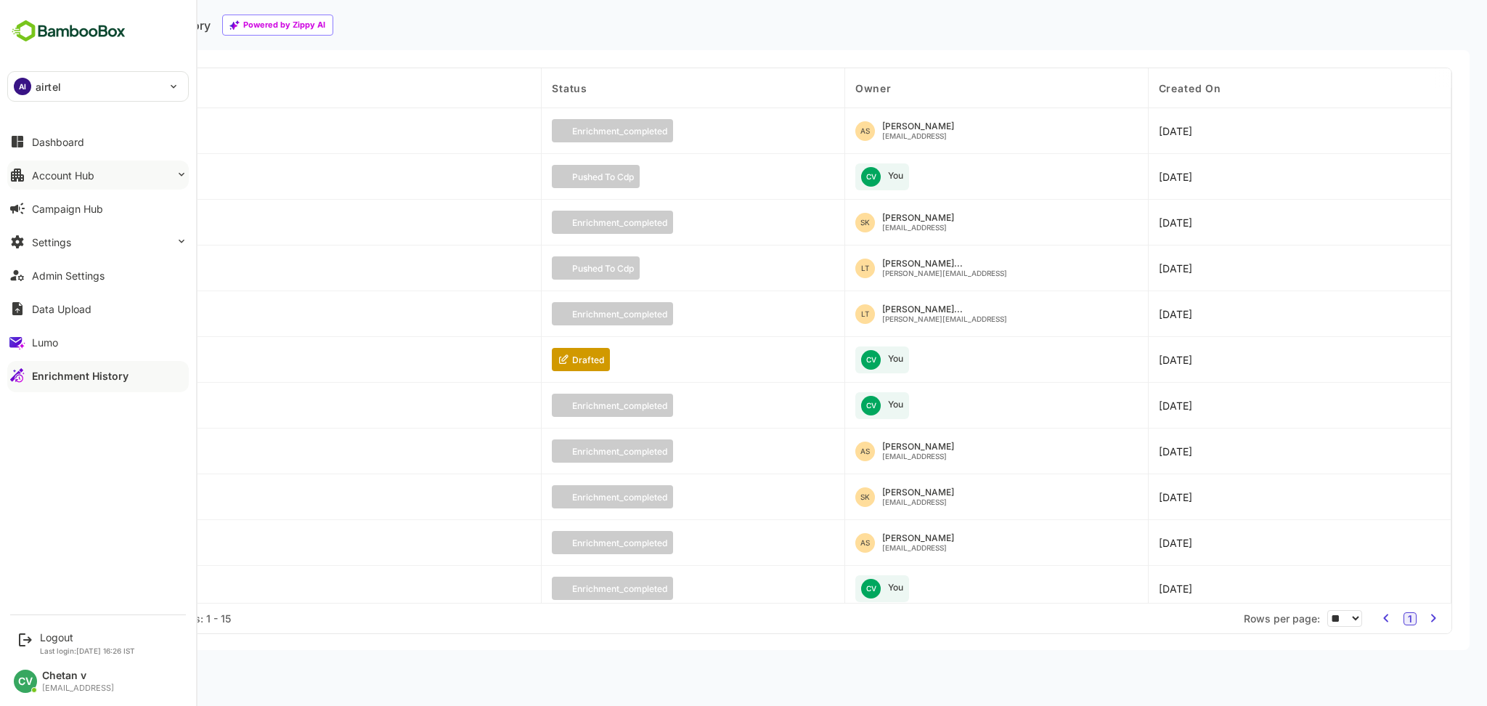
click at [78, 179] on div "Account Hub" at bounding box center [63, 175] width 62 height 12
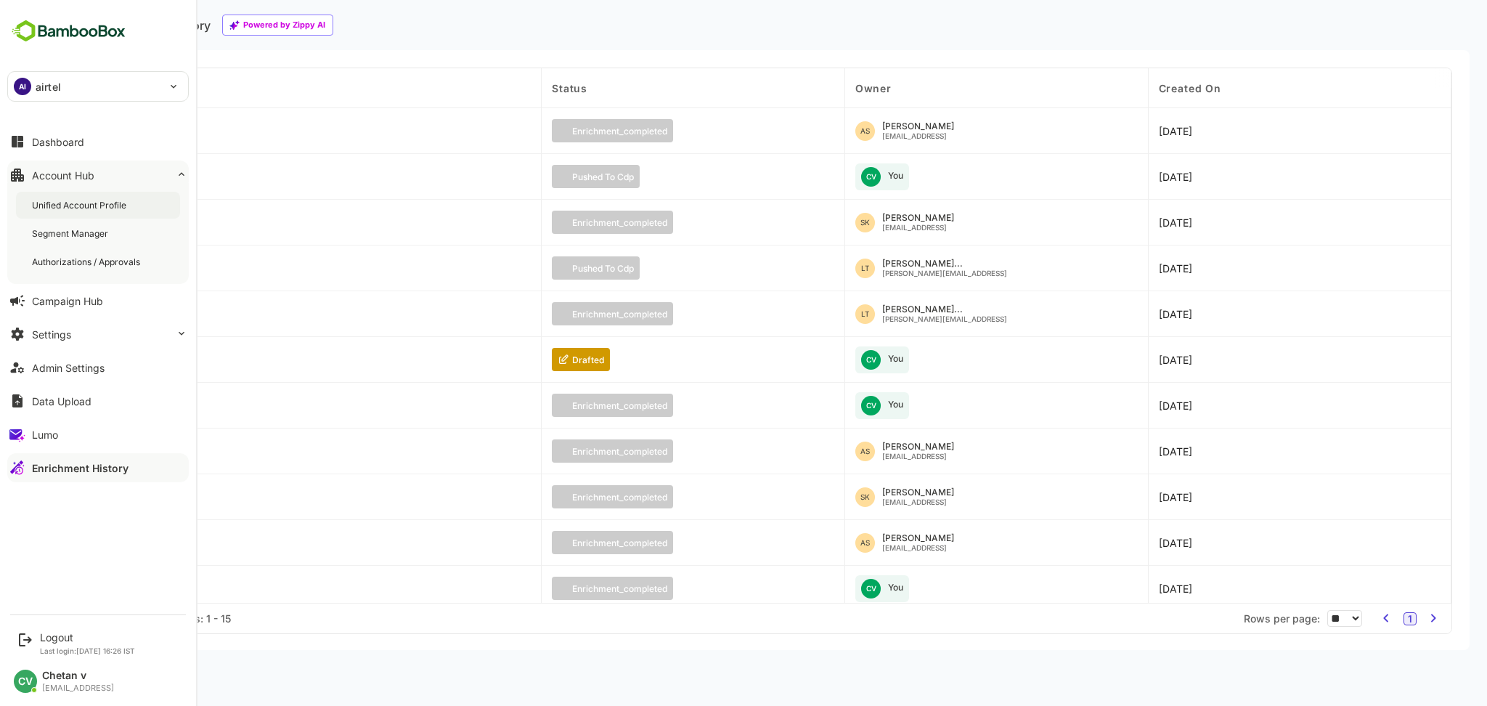
click at [82, 200] on div "Unified Account Profile" at bounding box center [80, 205] width 97 height 12
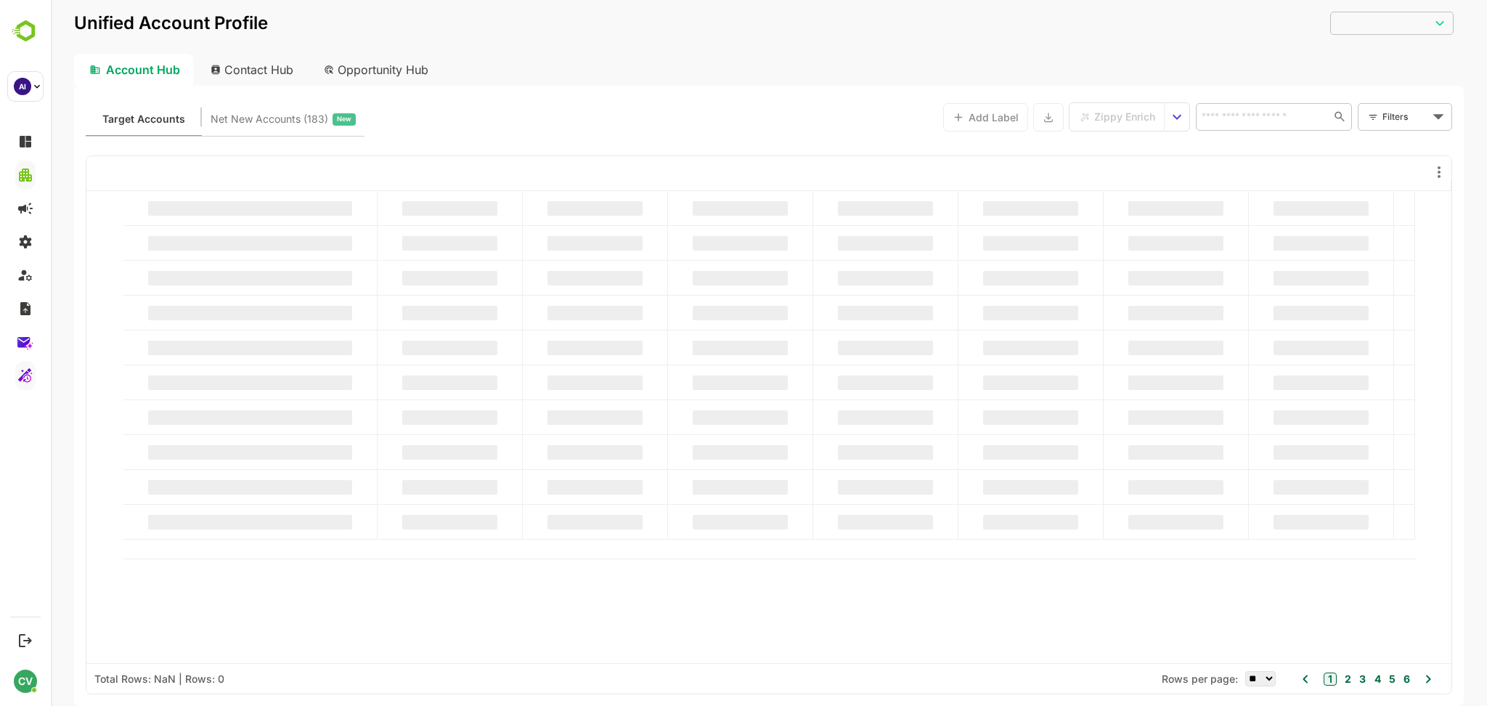
type input "**********"
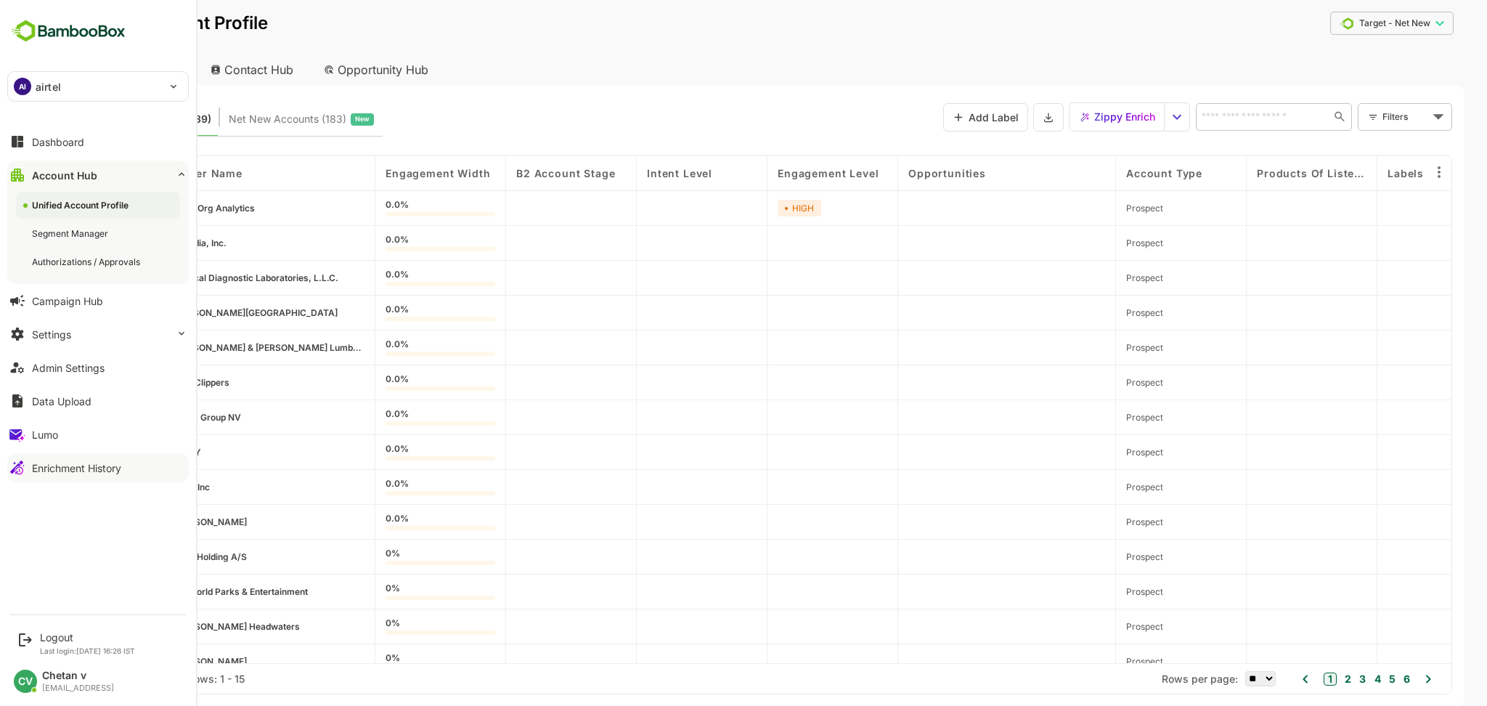
click at [88, 84] on div "AI airtel" at bounding box center [89, 86] width 163 height 29
click at [83, 202] on li "AI airtel_icp" at bounding box center [99, 196] width 181 height 32
type input "**********"
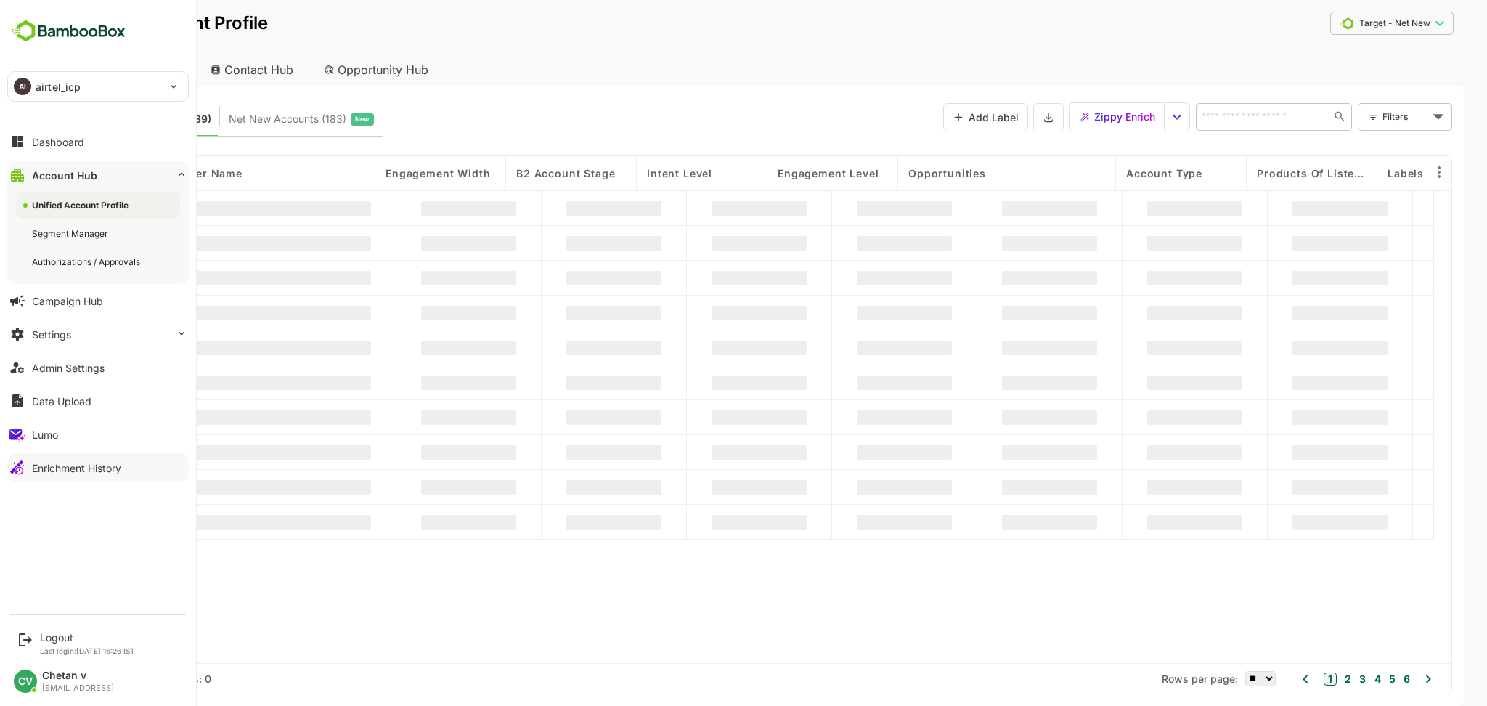
type input "**********"
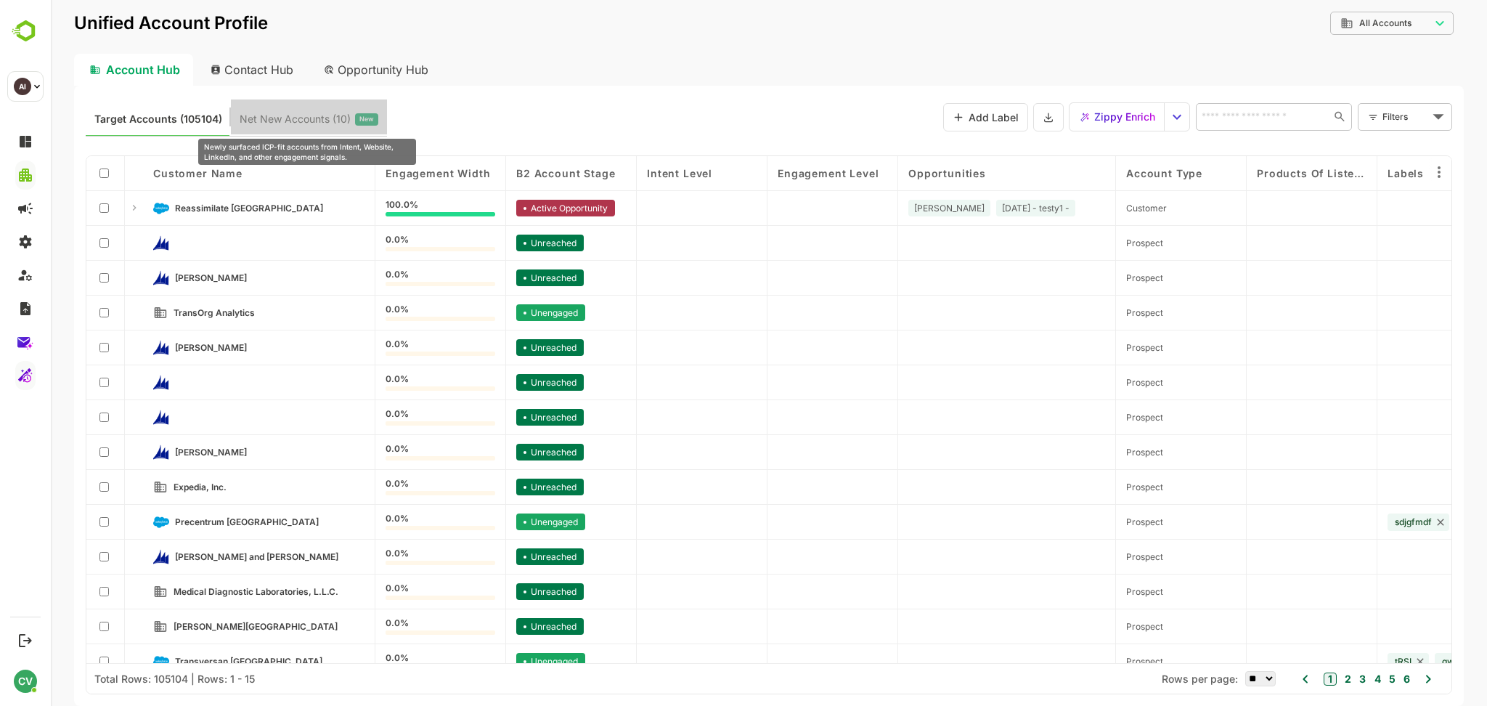
click at [322, 118] on span "Net New Accounts ( 10 )" at bounding box center [295, 119] width 111 height 19
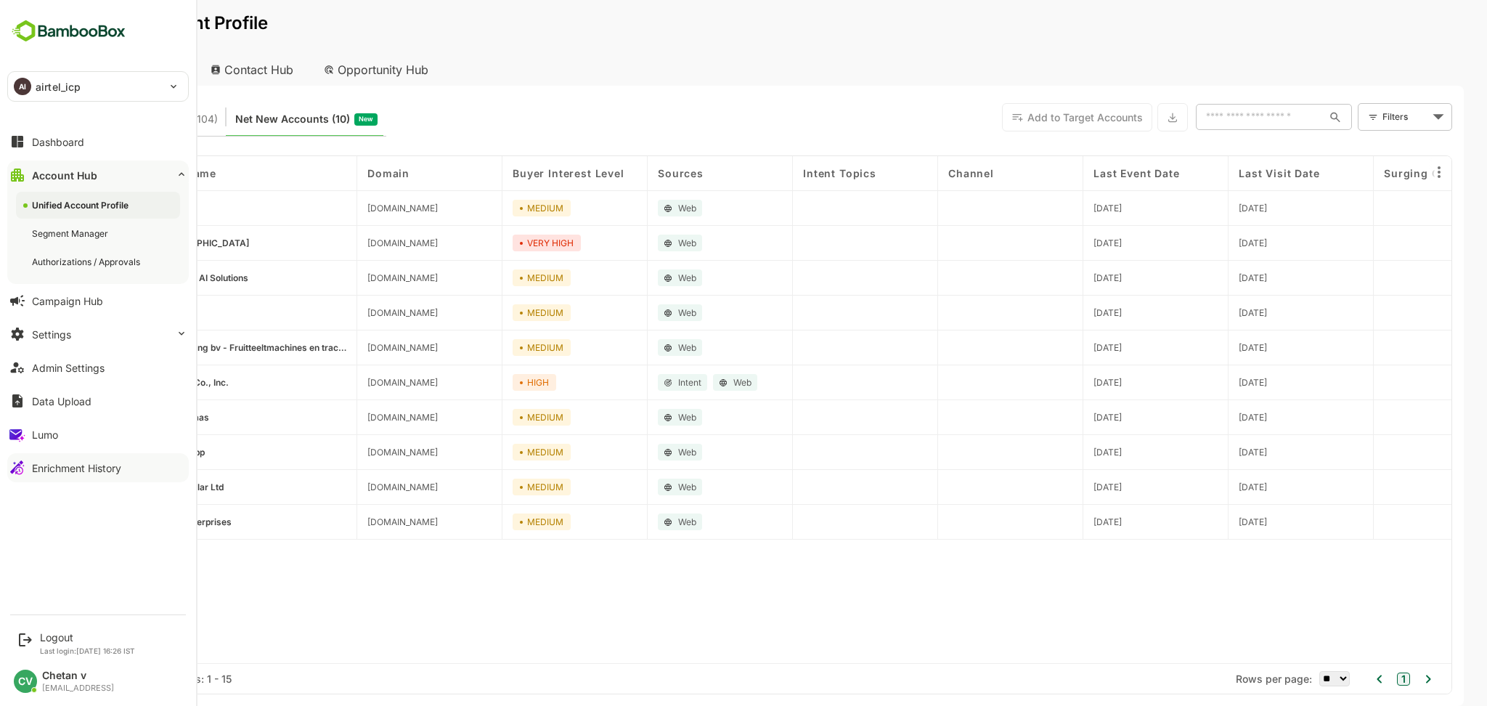
click at [54, 91] on p "airtel_icp" at bounding box center [58, 86] width 45 height 15
click at [72, 131] on li "AI airtel" at bounding box center [99, 126] width 181 height 32
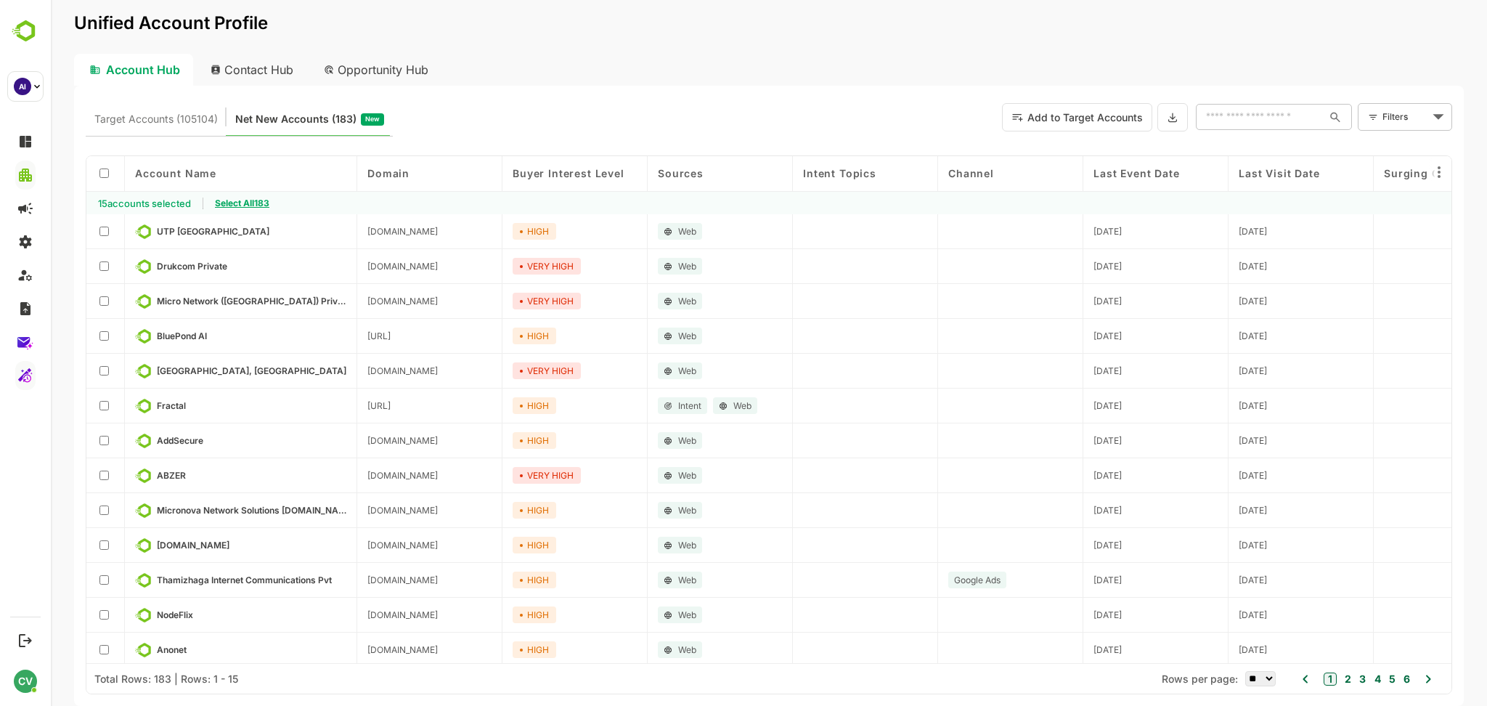
click at [256, 201] on span "Select All 183" at bounding box center [242, 202] width 54 height 11
click at [1084, 125] on button "Add to Target Accounts" at bounding box center [1077, 117] width 150 height 28
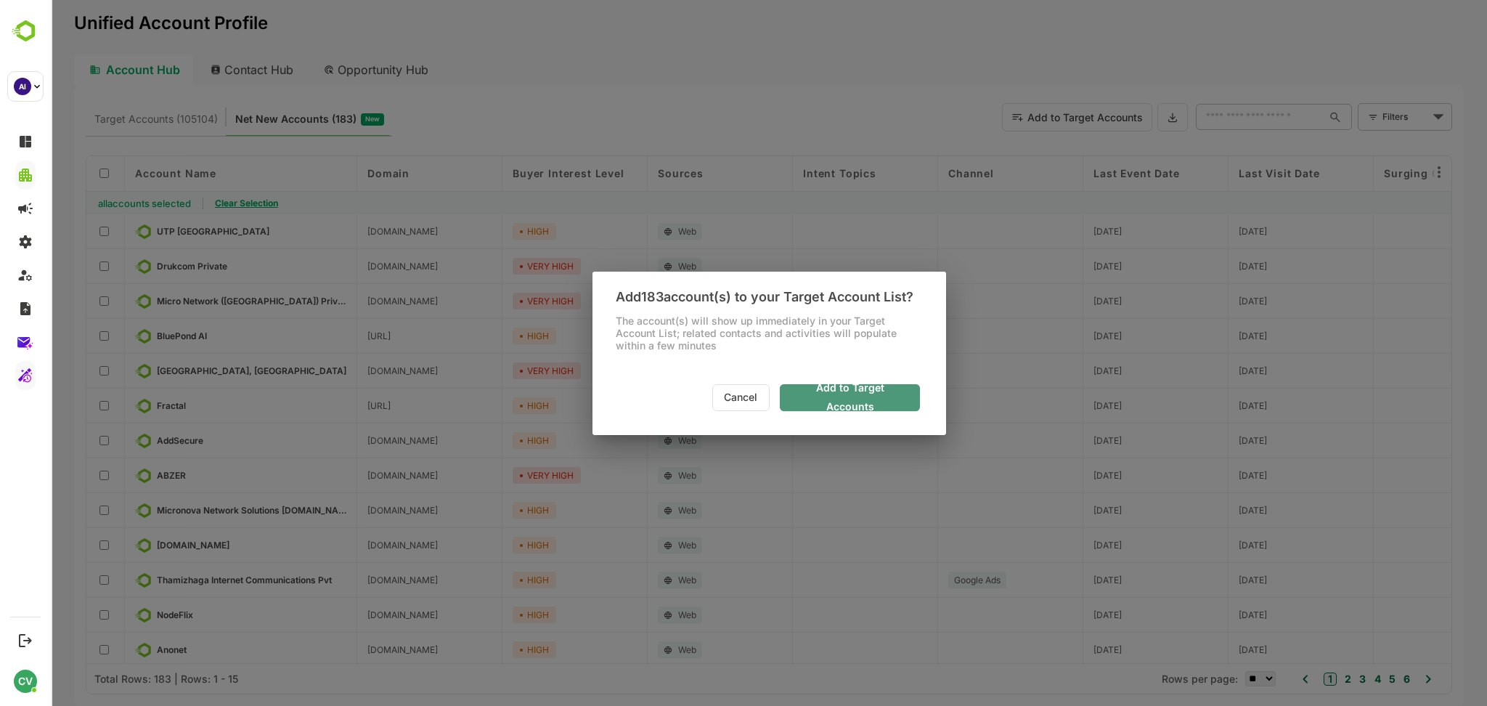
click at [854, 399] on span "Add to Target Accounts" at bounding box center [849, 397] width 117 height 38
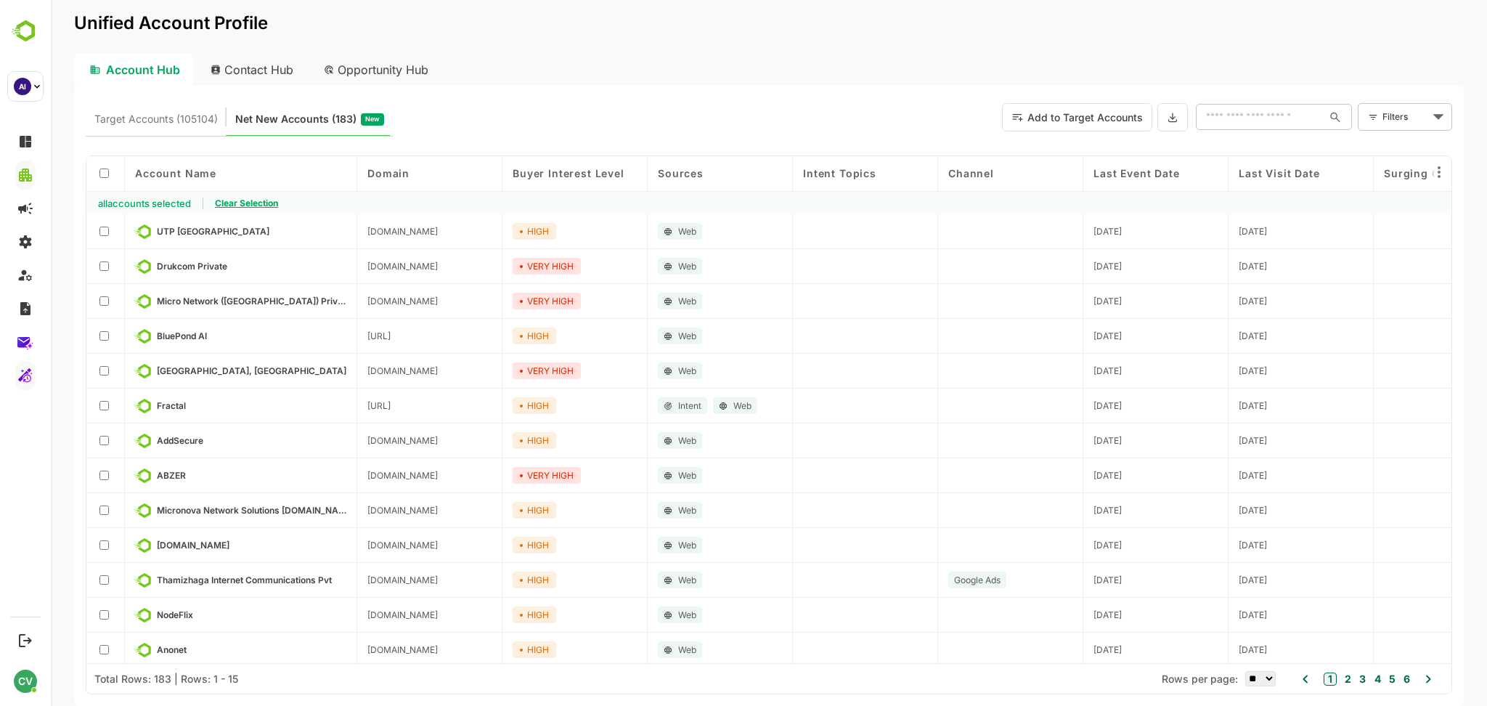
click at [1270, 674] on select "** ** ** *** *** ****" at bounding box center [1260, 678] width 30 height 15
select select "***"
click at [1245, 671] on select "** ** ** *** *** ****" at bounding box center [1260, 678] width 30 height 15
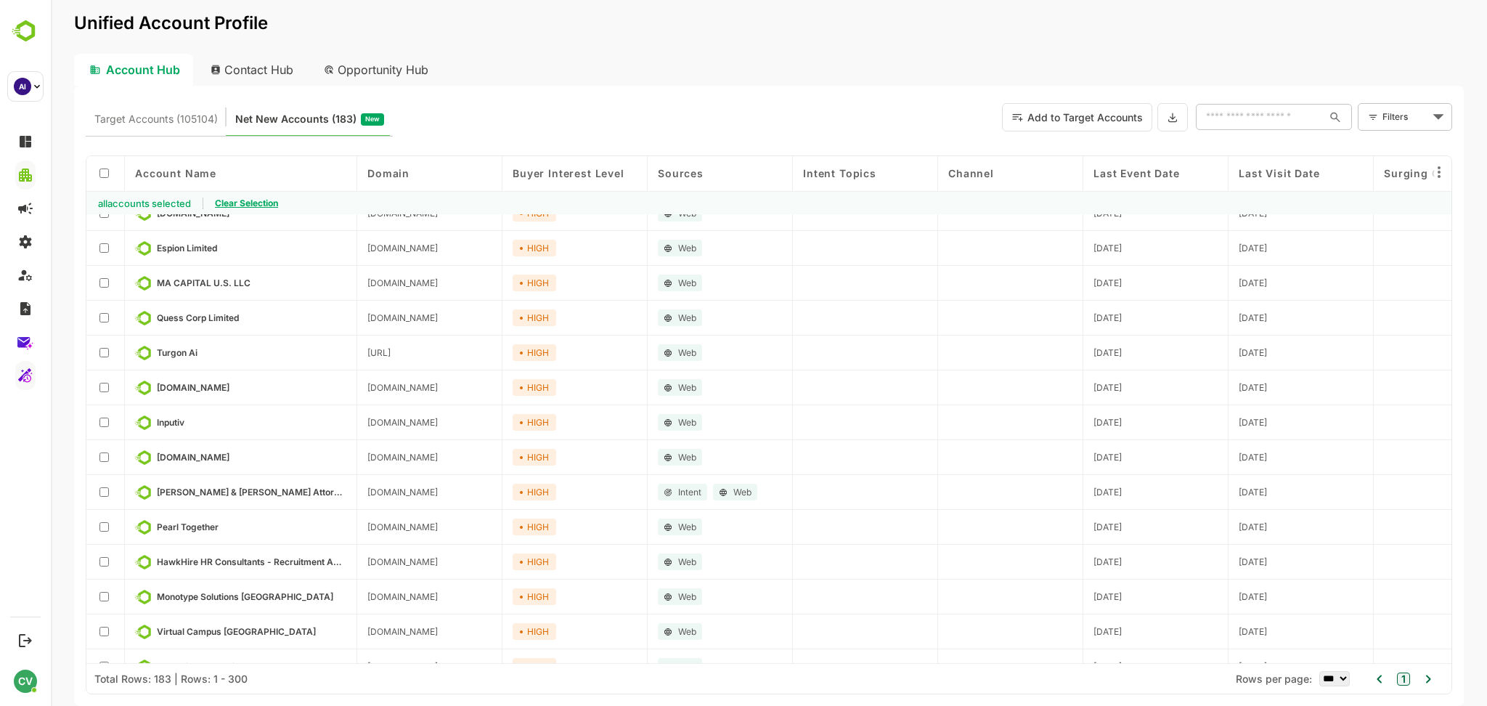
scroll to position [5930, 0]
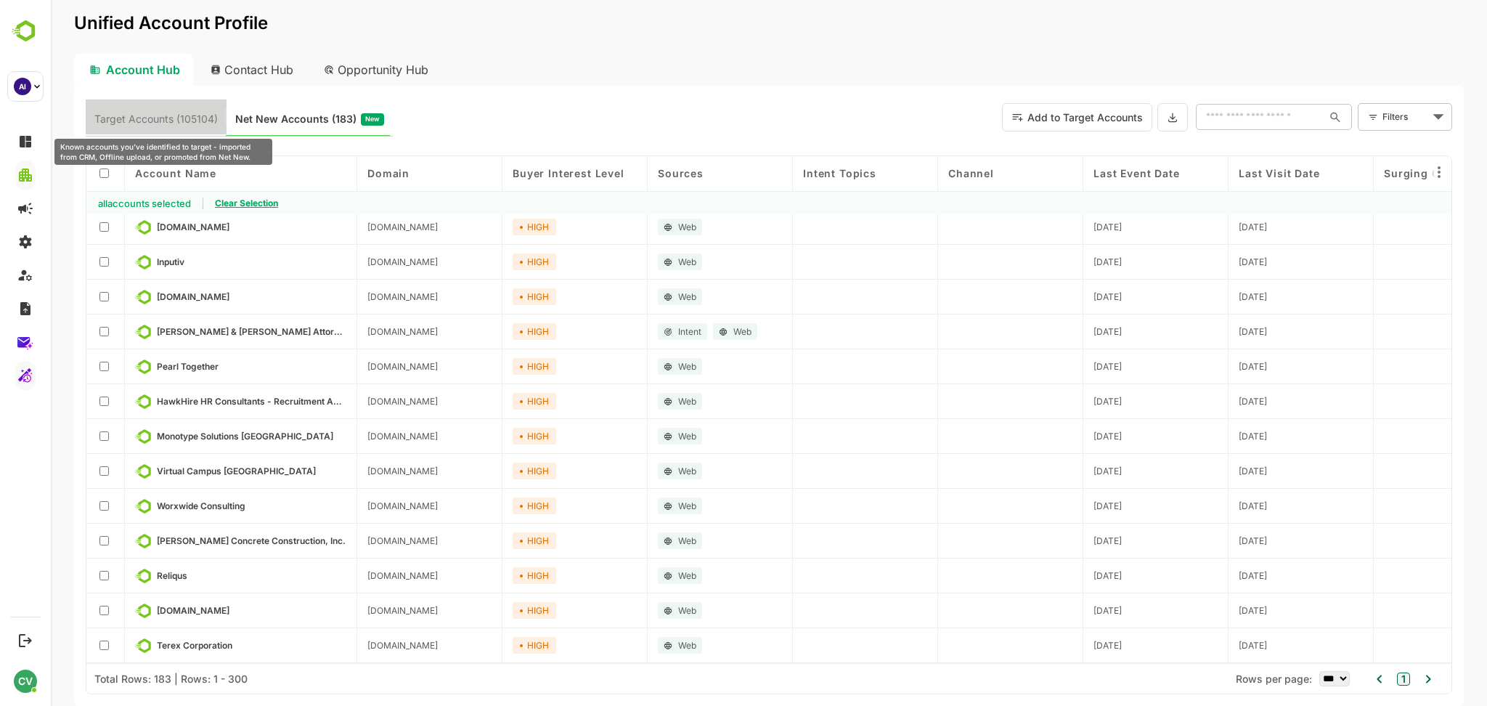
click at [170, 121] on span "Target Accounts (105104)" at bounding box center [155, 119] width 123 height 19
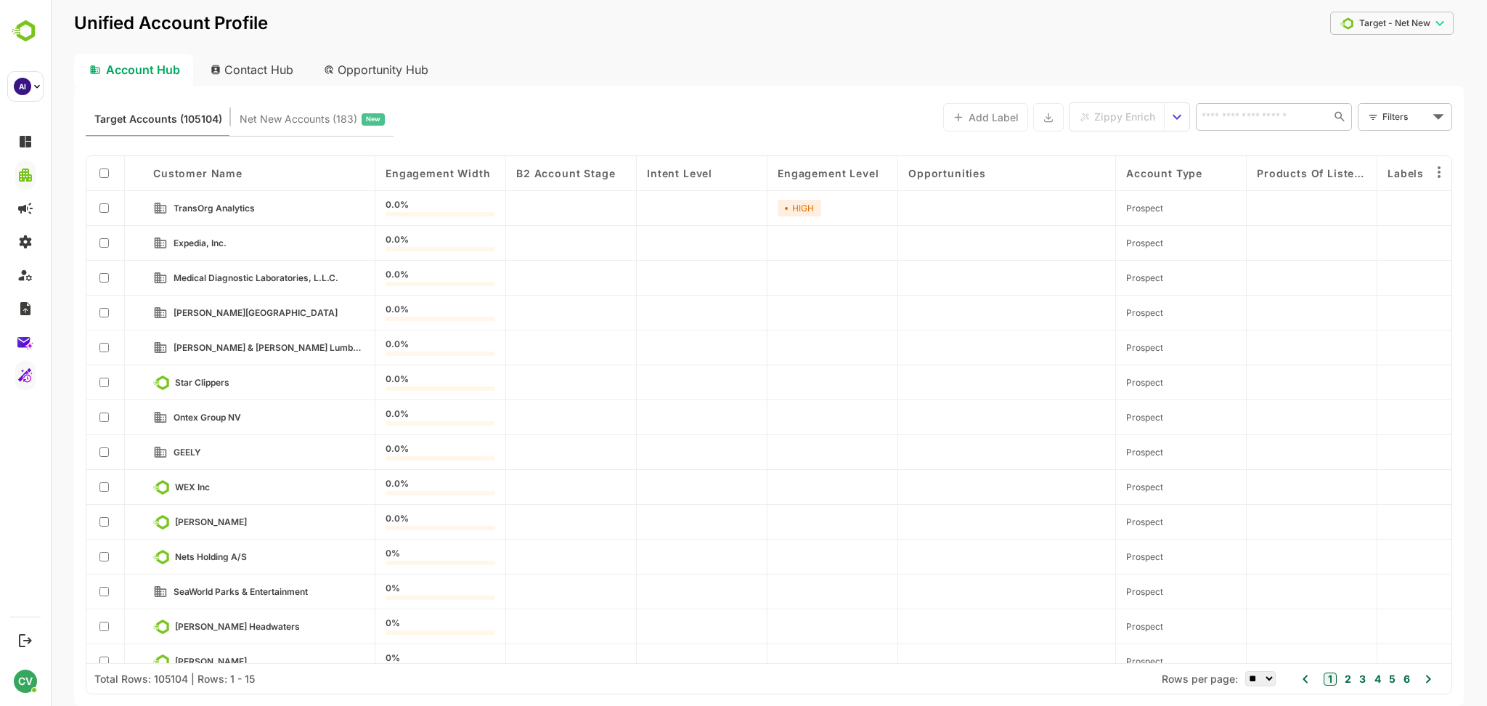
click at [1389, 110] on body "**********" at bounding box center [769, 353] width 1436 height 706
click at [1360, 206] on span "name" at bounding box center [1370, 209] width 73 height 17
type input "****"
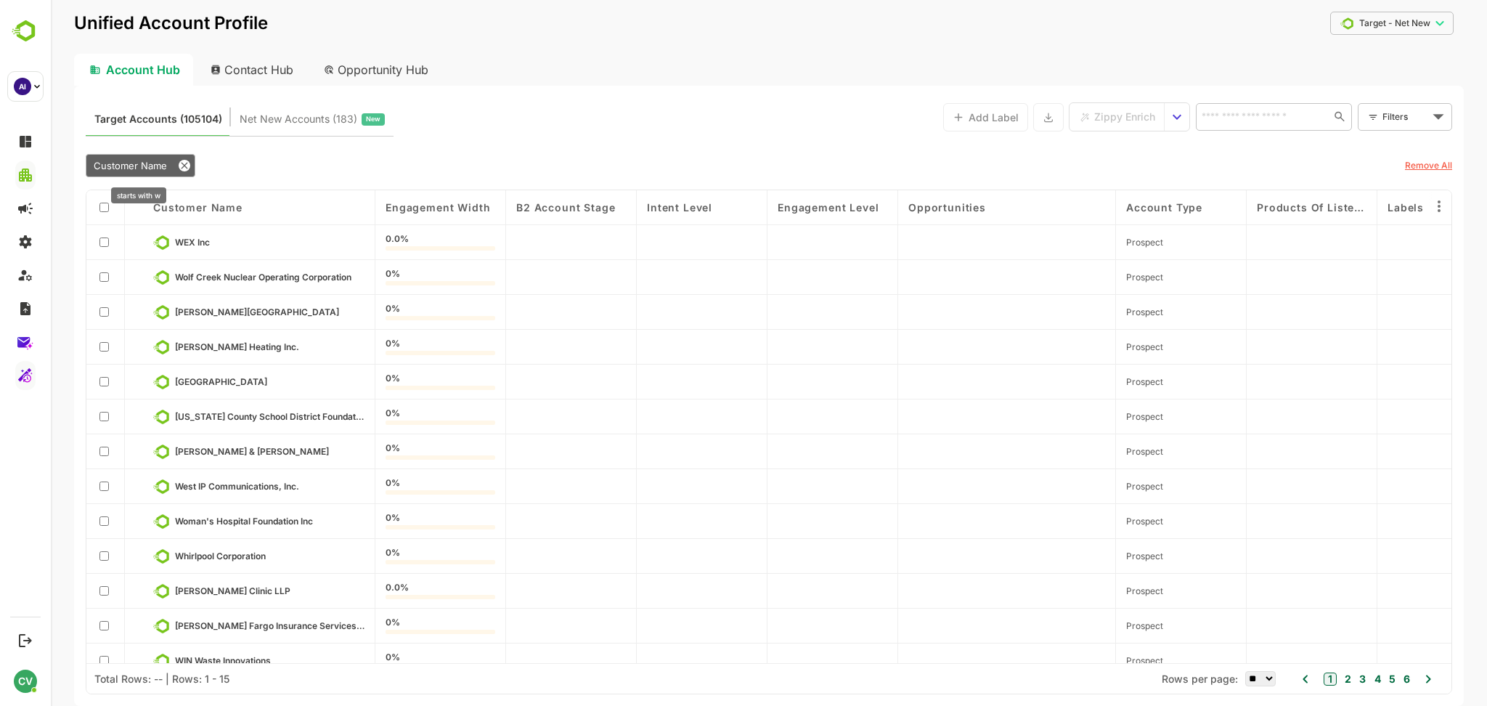
click at [152, 164] on span "Customer Name" at bounding box center [130, 166] width 73 height 12
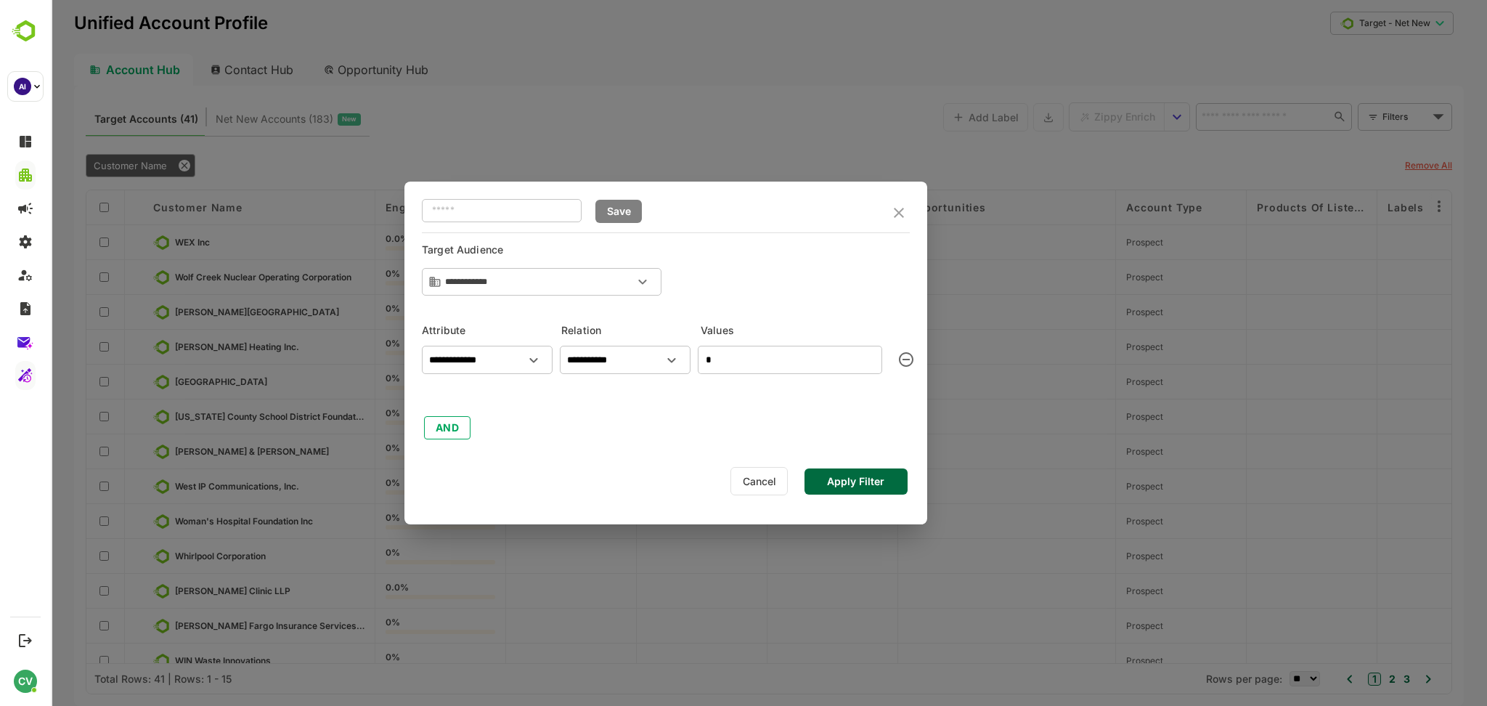
click at [788, 360] on input "*" at bounding box center [790, 360] width 184 height 28
type input "****"
click at [870, 474] on button "Apply Filter" at bounding box center [855, 481] width 103 height 26
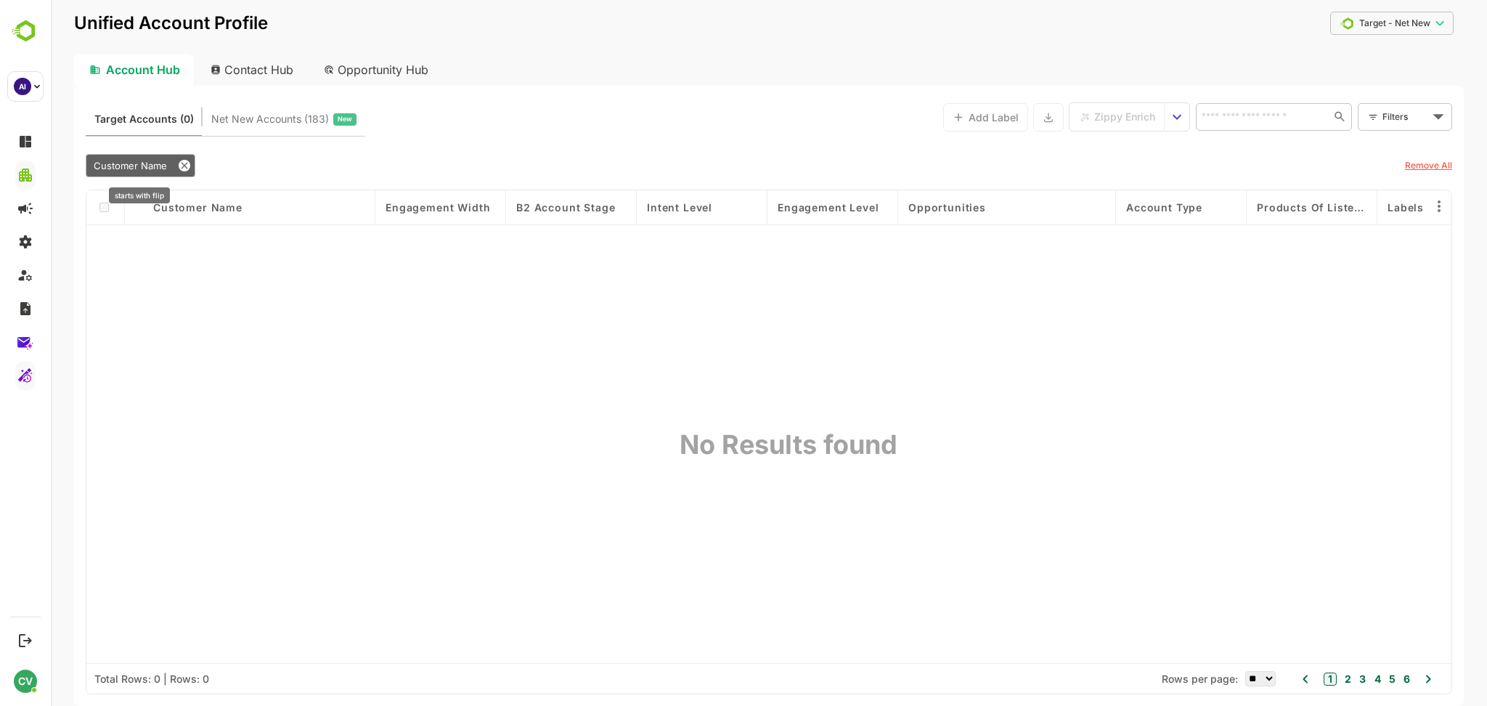
click at [138, 174] on div "Customer Name" at bounding box center [141, 165] width 110 height 23
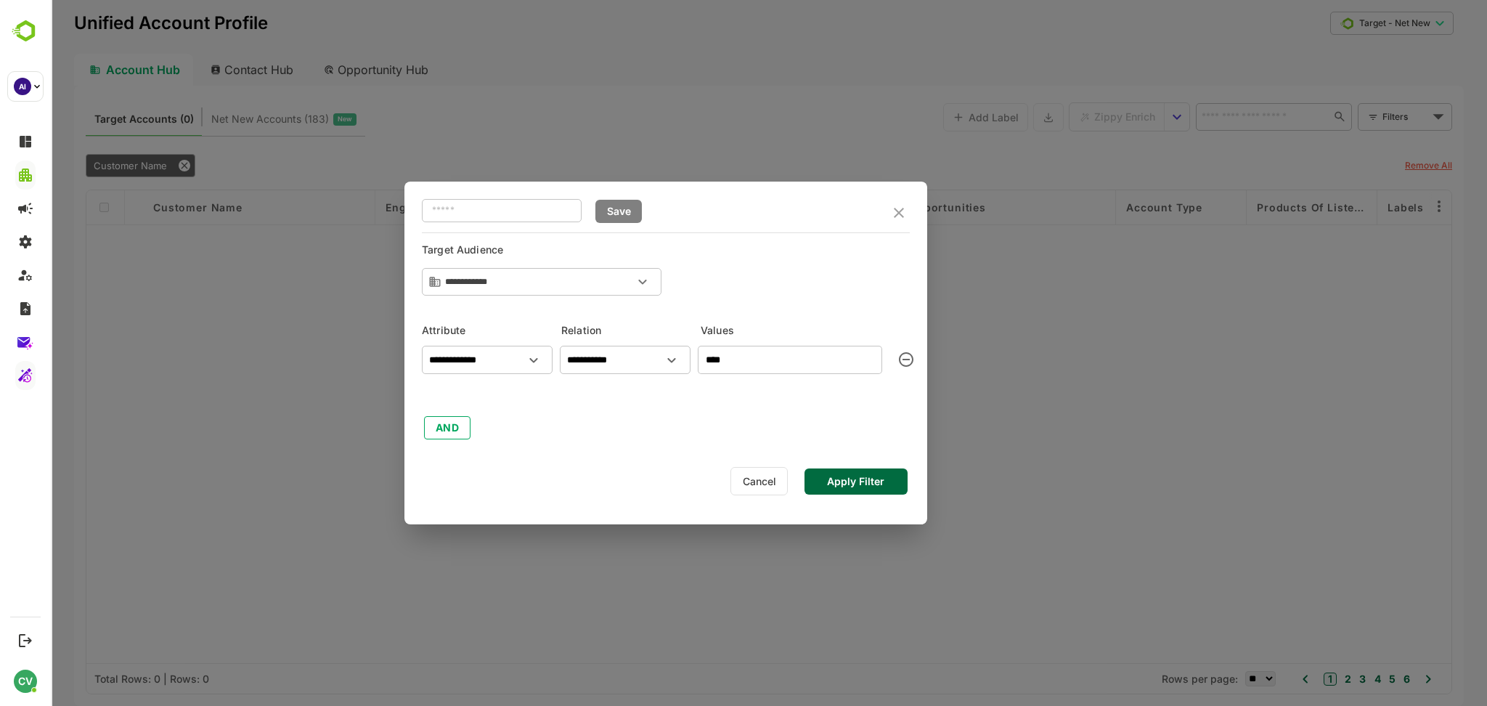
click at [735, 359] on input "****" at bounding box center [790, 360] width 184 height 28
type input "*"
type input "***"
click at [854, 478] on button "Apply Filter" at bounding box center [855, 481] width 103 height 26
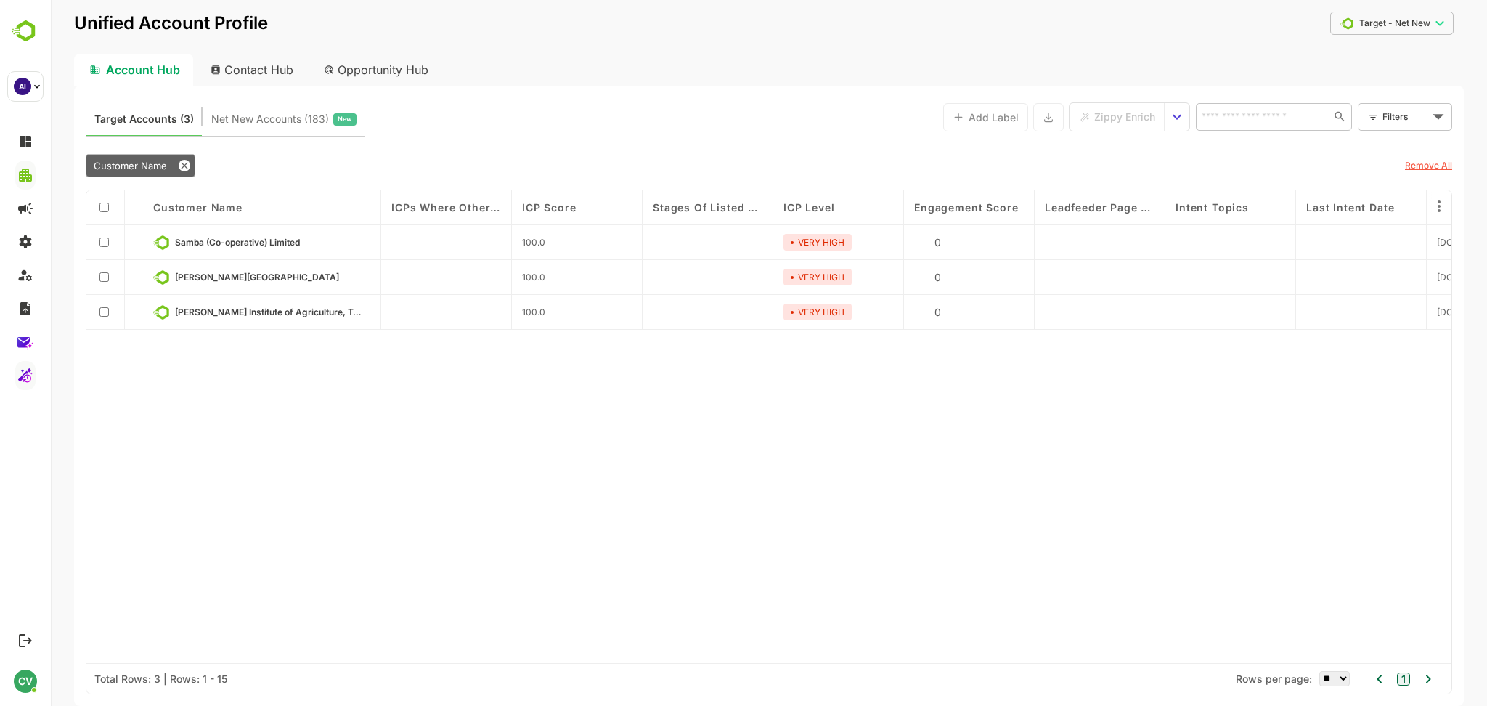
scroll to position [0, 1387]
click at [186, 166] on icon at bounding box center [185, 166] width 12 height 12
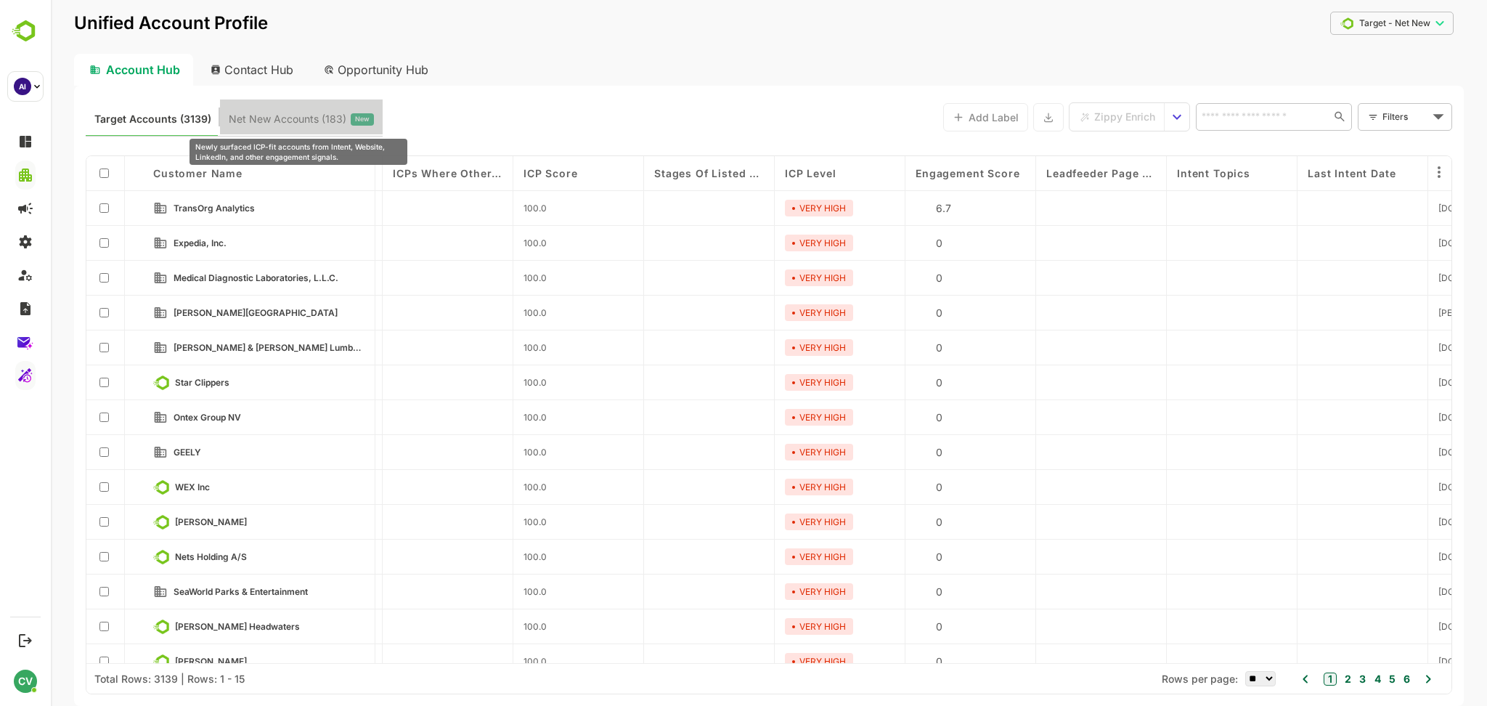
click at [295, 110] on span "Net New Accounts ( 183 )" at bounding box center [288, 119] width 118 height 19
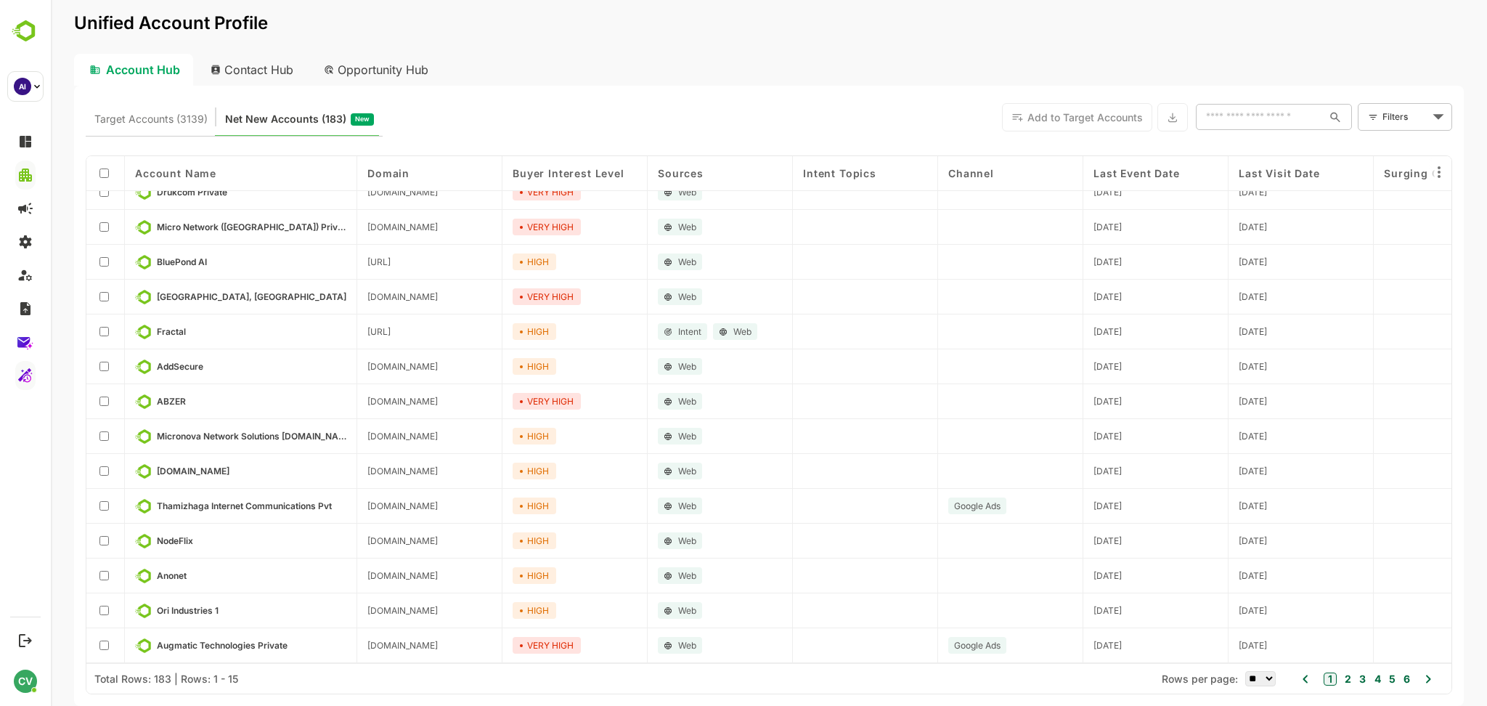
scroll to position [0, 0]
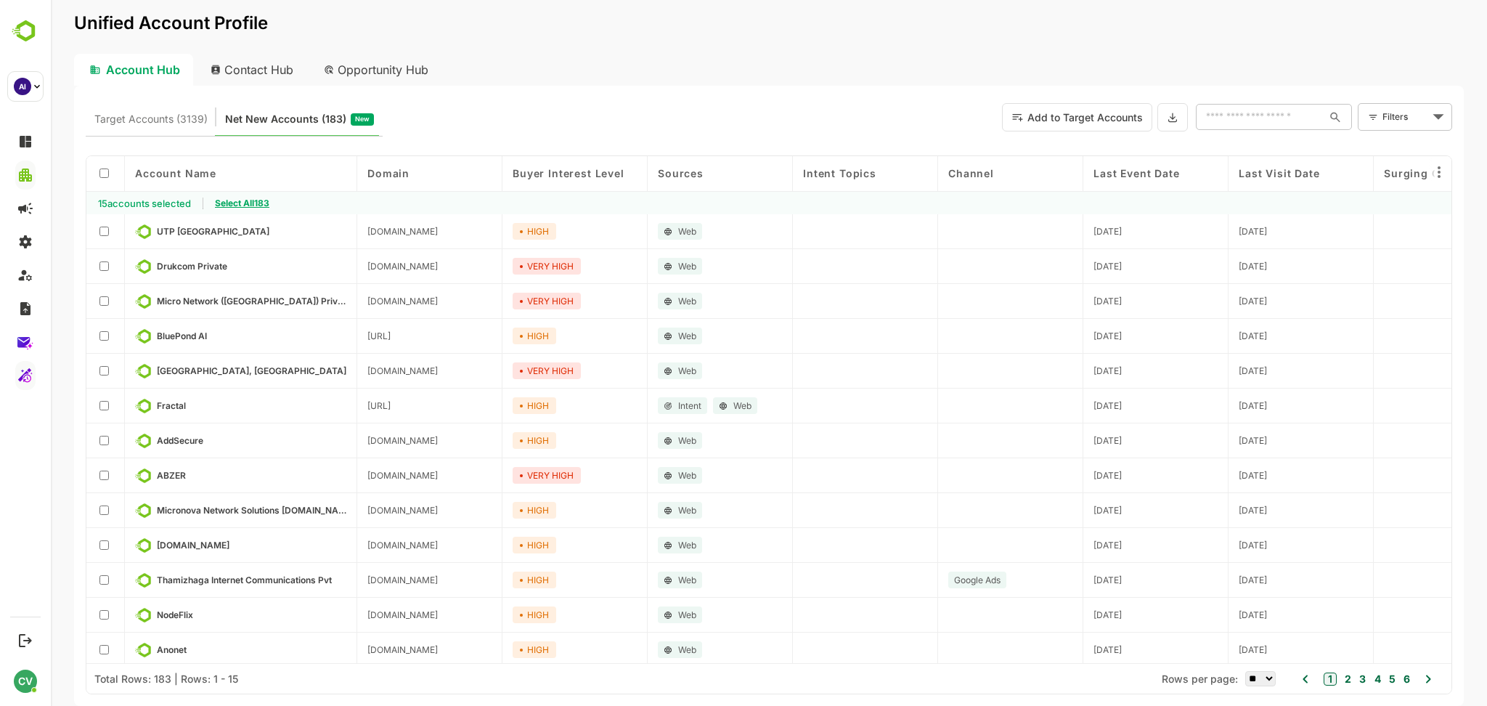
click at [224, 211] on b "Select All 183" at bounding box center [236, 203] width 66 height 23
click at [254, 204] on span "Select All 183" at bounding box center [242, 202] width 54 height 11
click at [1095, 119] on button "Add to Target Accounts" at bounding box center [1077, 117] width 150 height 28
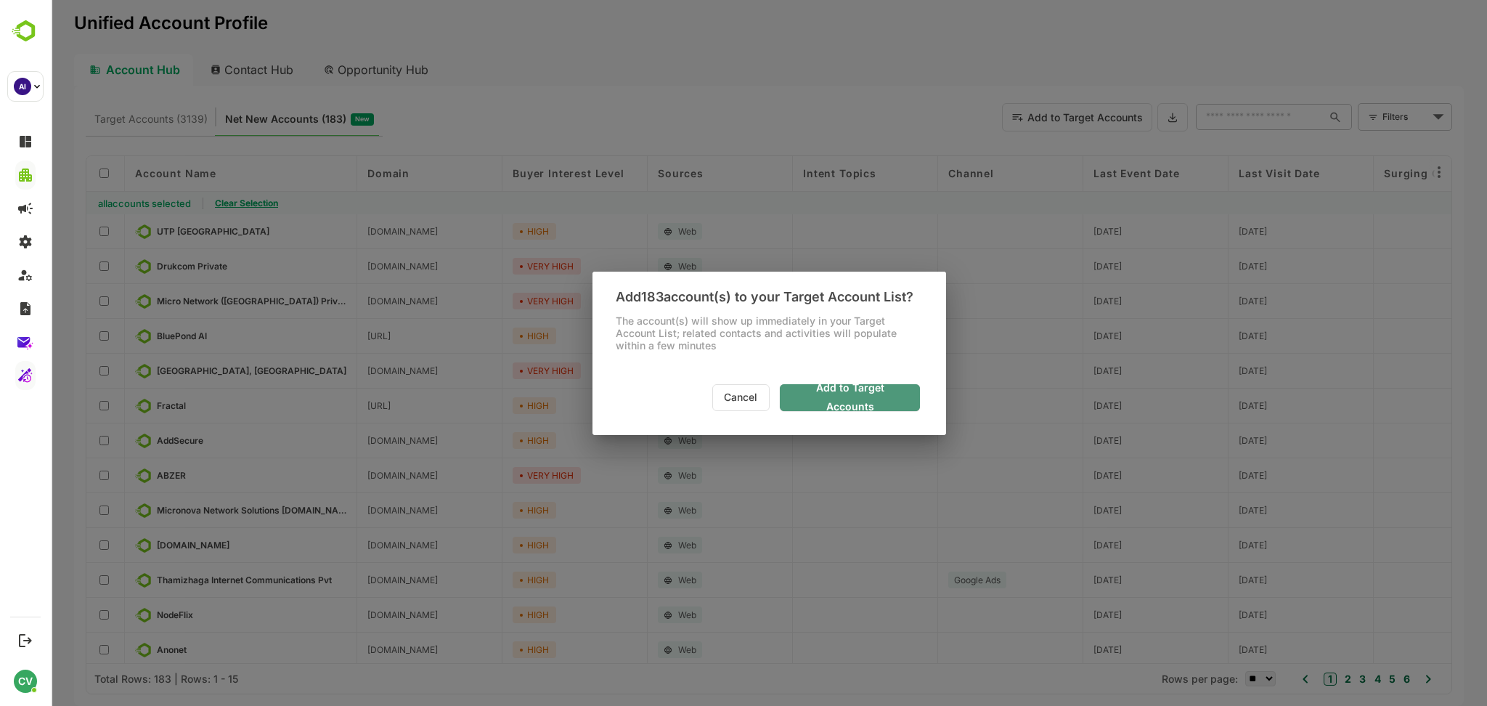
click at [817, 399] on span "Add to Target Accounts" at bounding box center [849, 397] width 117 height 38
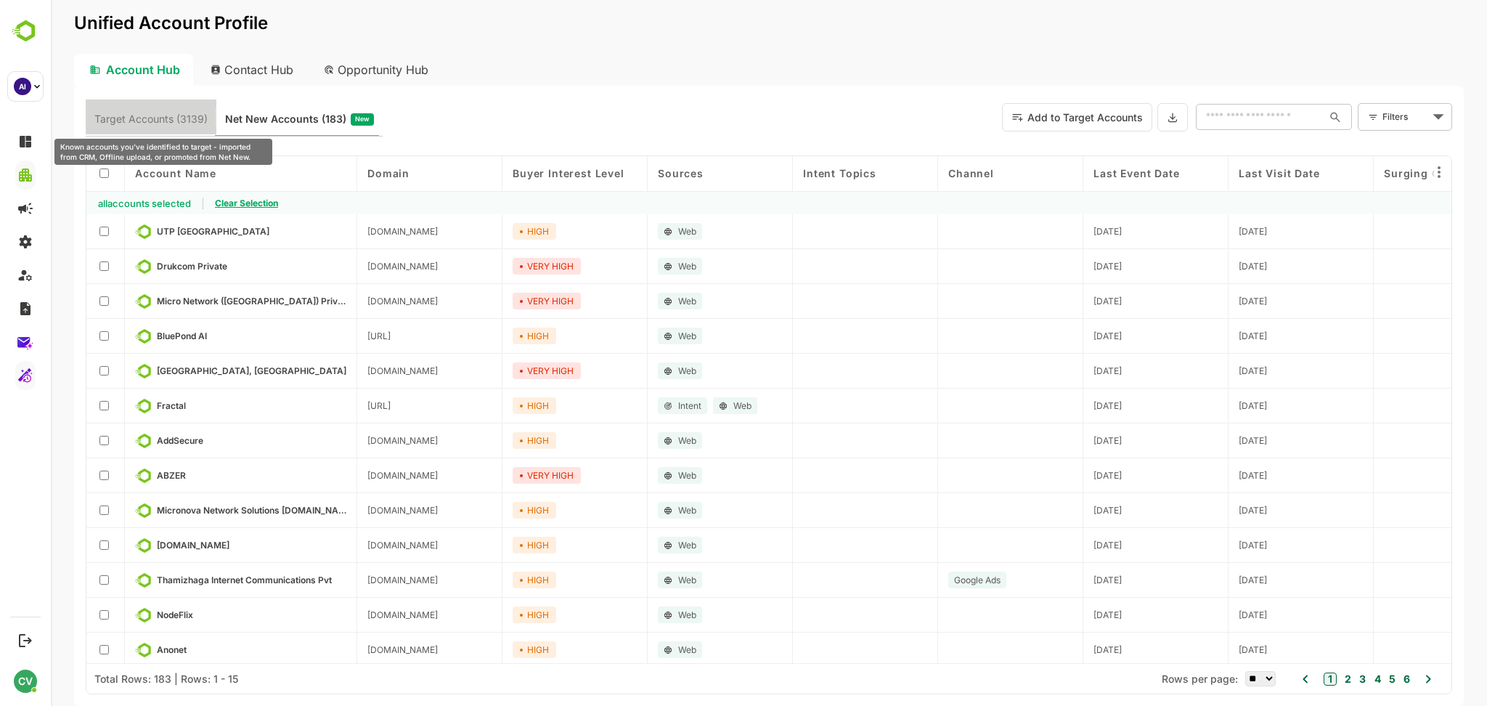
click at [176, 123] on span "Target Accounts (3139)" at bounding box center [150, 119] width 113 height 19
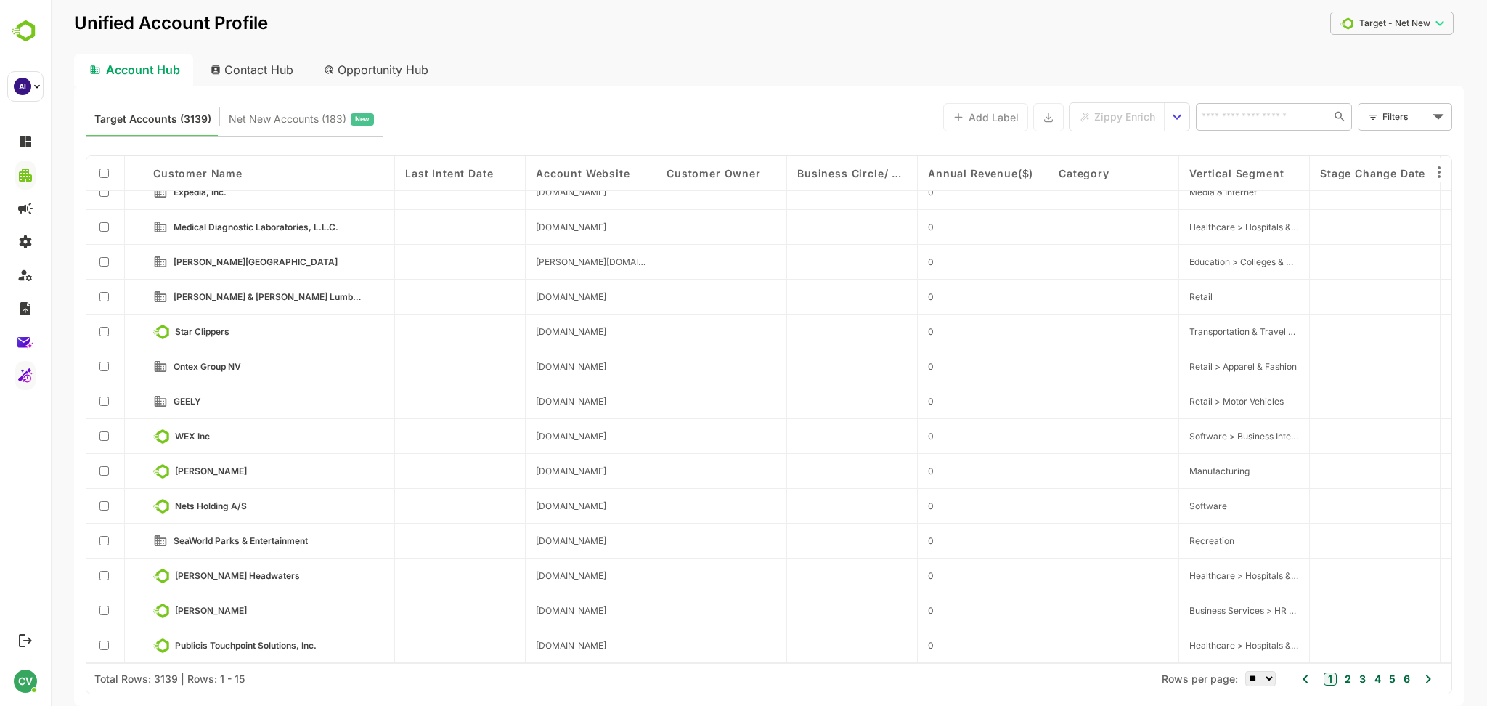
scroll to position [53, 2287]
click at [1094, 114] on span "Zippy Enrich" at bounding box center [1124, 116] width 61 height 19
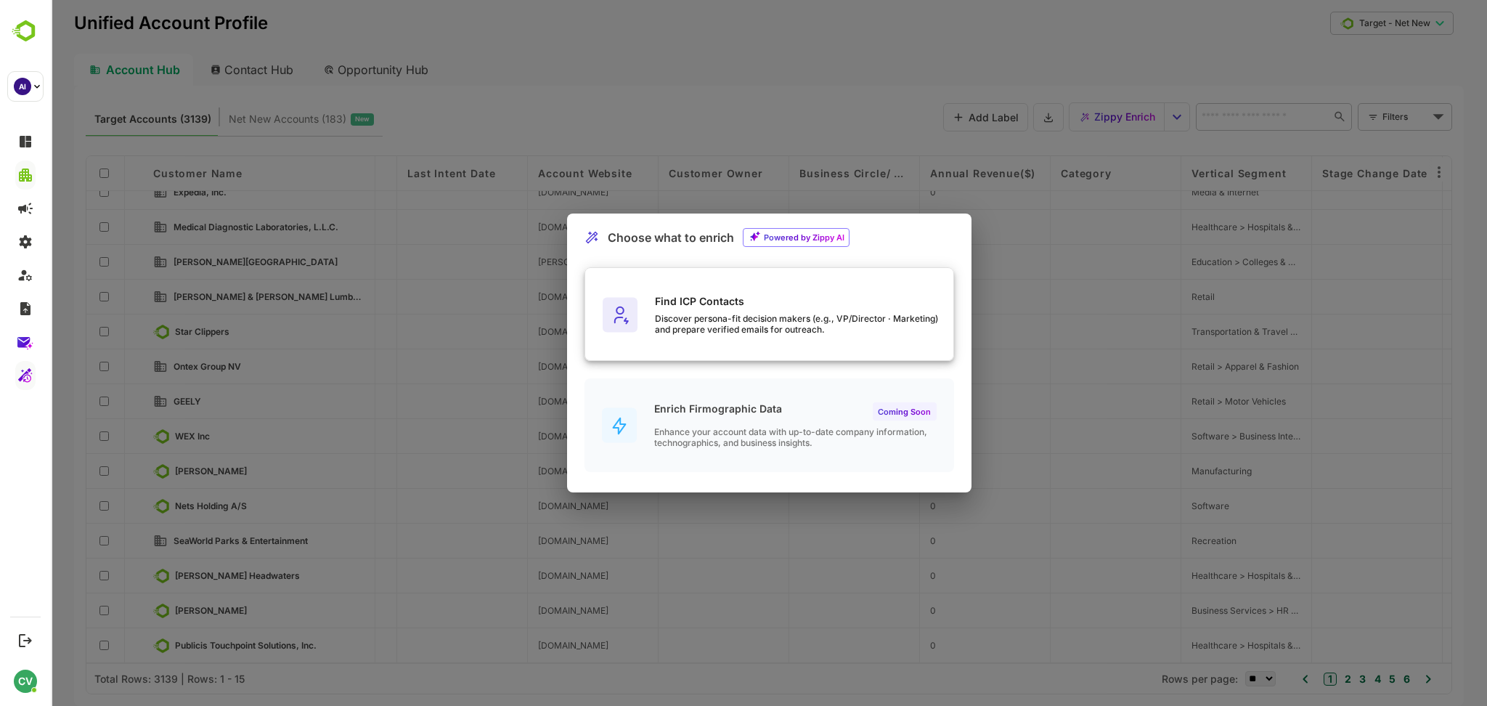
click at [769, 343] on div "Find ICP Contacts Discover persona-fit decision makers (e.g., VP/Director · Mar…" at bounding box center [769, 315] width 368 height 94
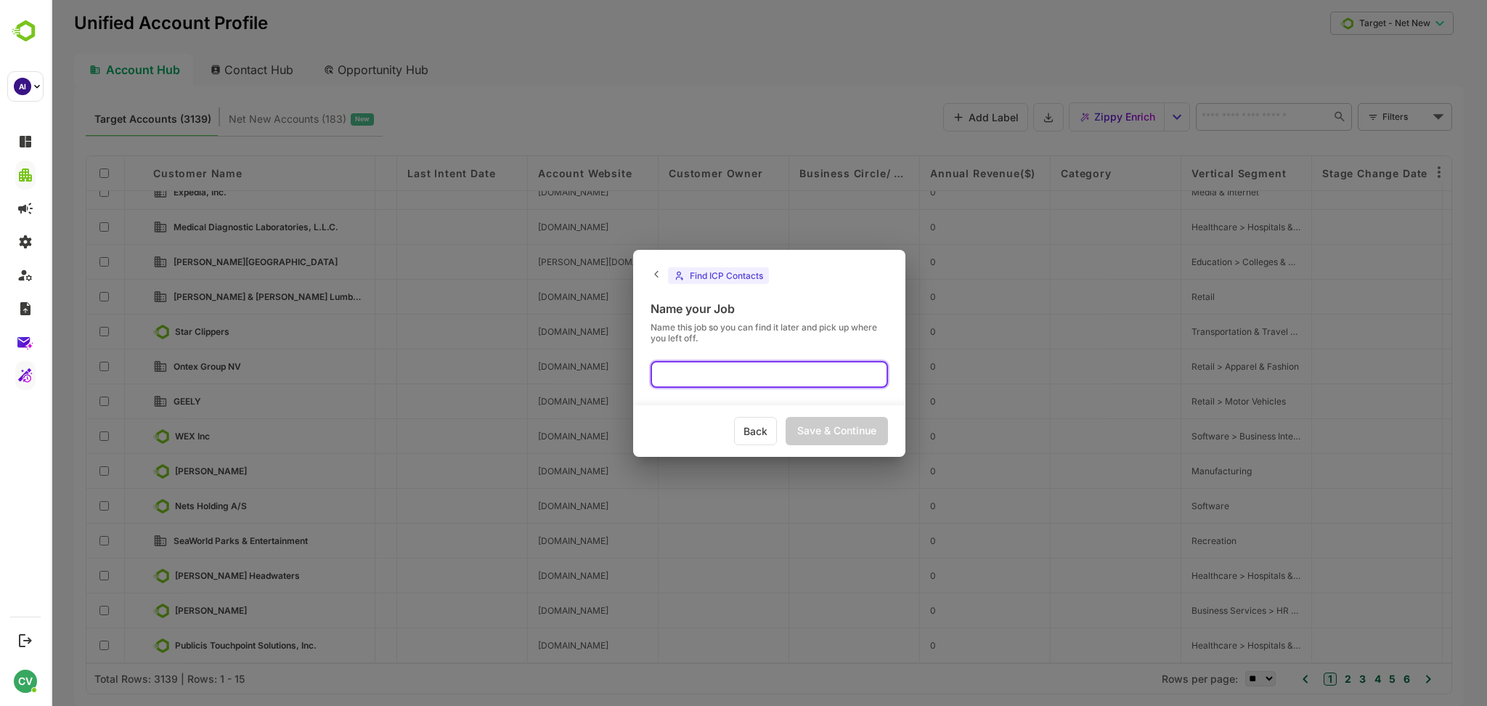
click at [714, 385] on input "text" at bounding box center [768, 374] width 237 height 27
type input "***"
click at [839, 432] on div "Save & Continue" at bounding box center [836, 431] width 102 height 28
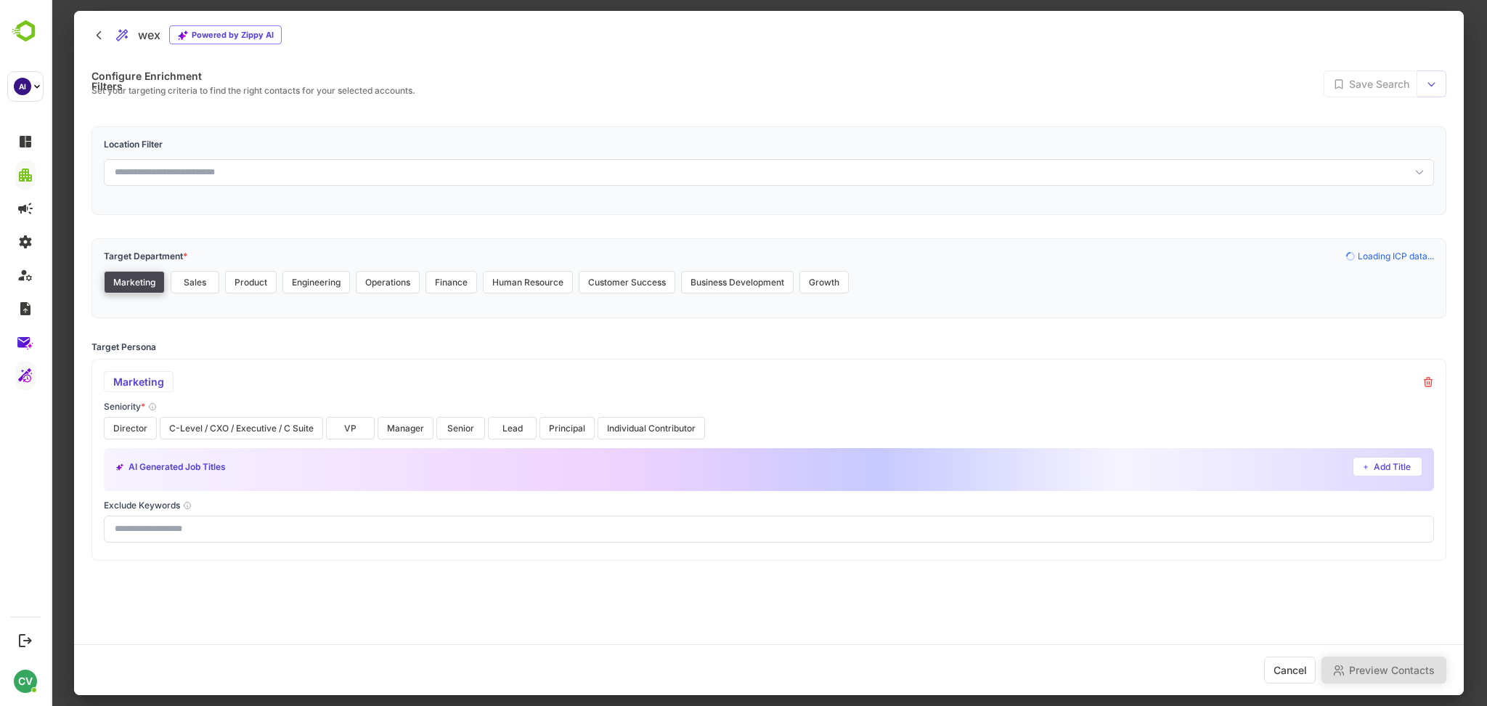
scroll to position [0, 0]
click at [131, 422] on button "Junior" at bounding box center [128, 428] width 49 height 23
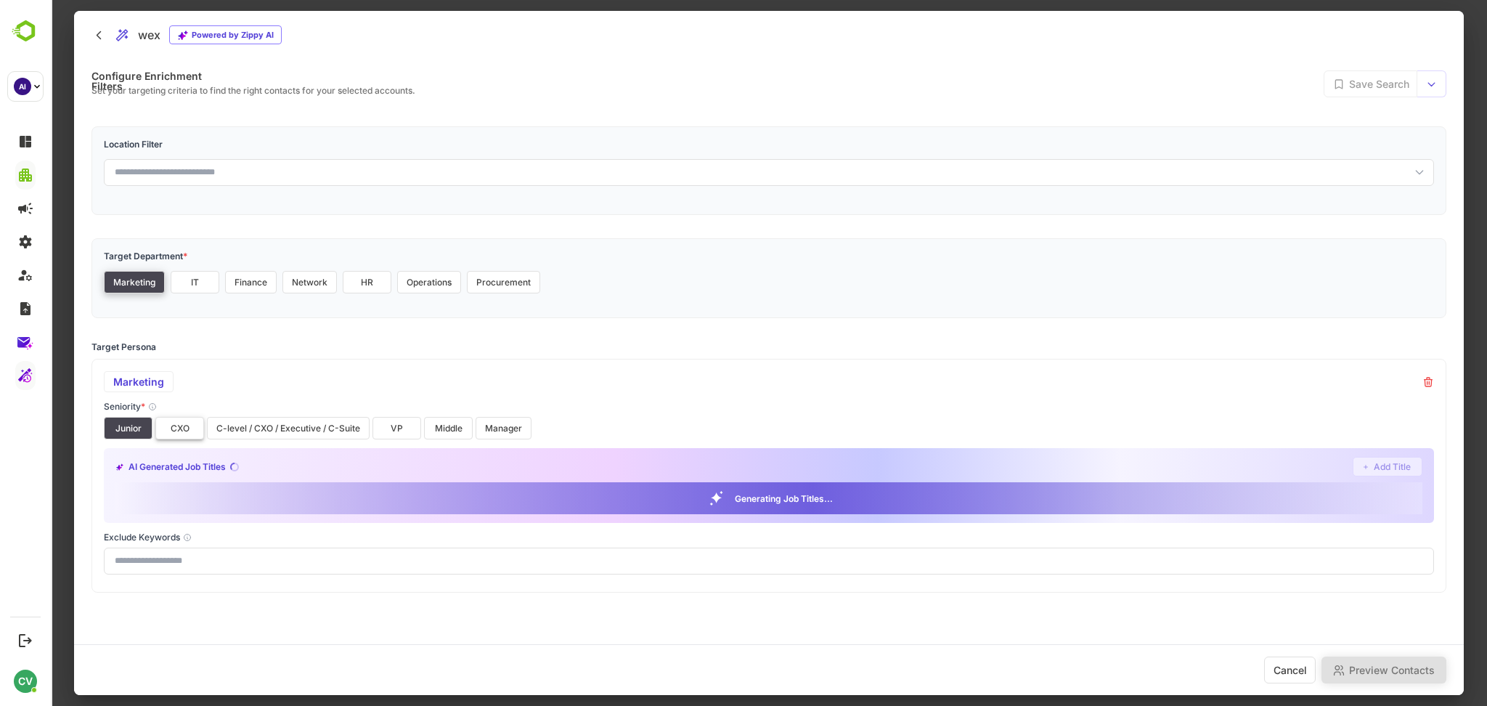
click at [176, 430] on button "CXO" at bounding box center [179, 428] width 49 height 23
click at [240, 427] on button "C-level / CXO / Executive / C-Suite" at bounding box center [288, 428] width 163 height 23
click at [390, 423] on button "VP" at bounding box center [396, 428] width 49 height 23
click at [442, 428] on button "Middle" at bounding box center [448, 428] width 49 height 23
click at [482, 428] on button "Manager" at bounding box center [504, 428] width 56 height 23
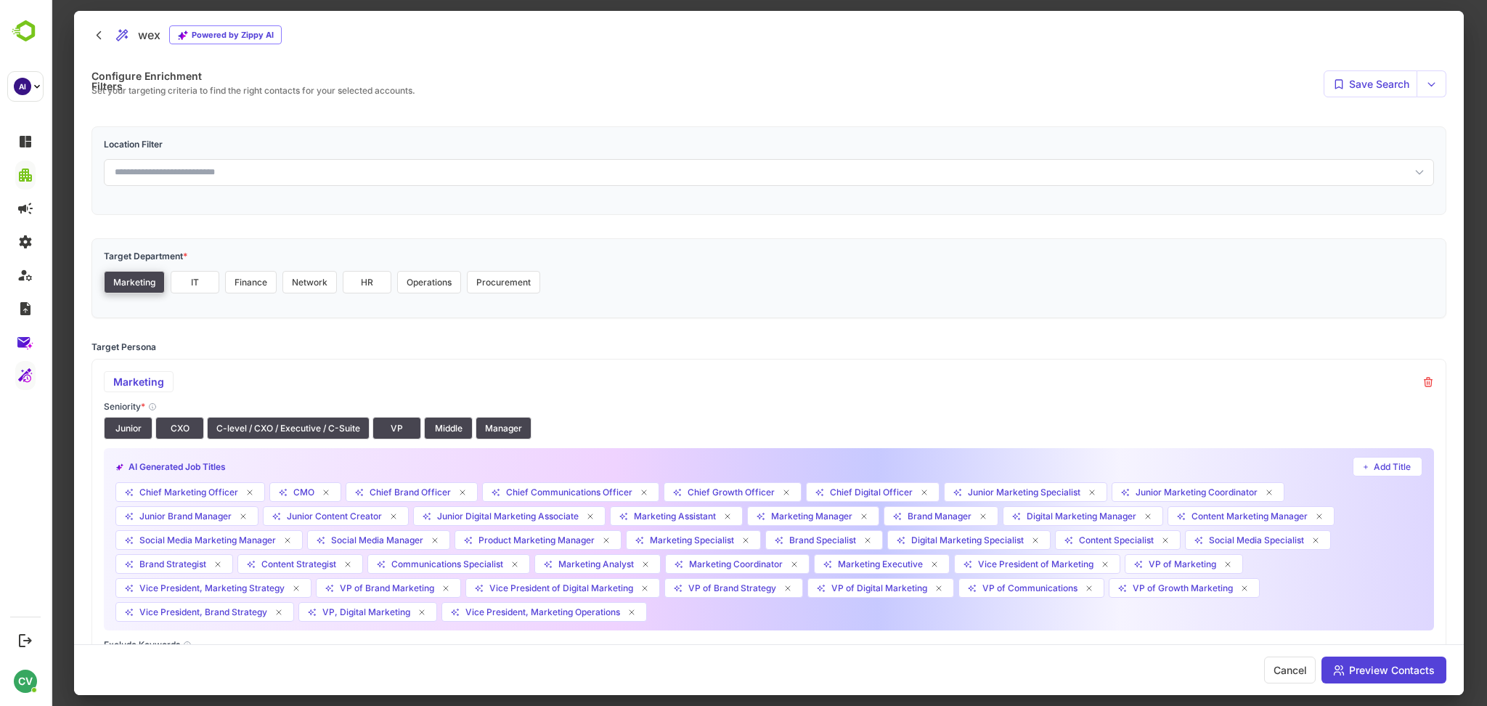
scroll to position [1, 0]
click at [202, 279] on button "IT" at bounding box center [195, 281] width 49 height 23
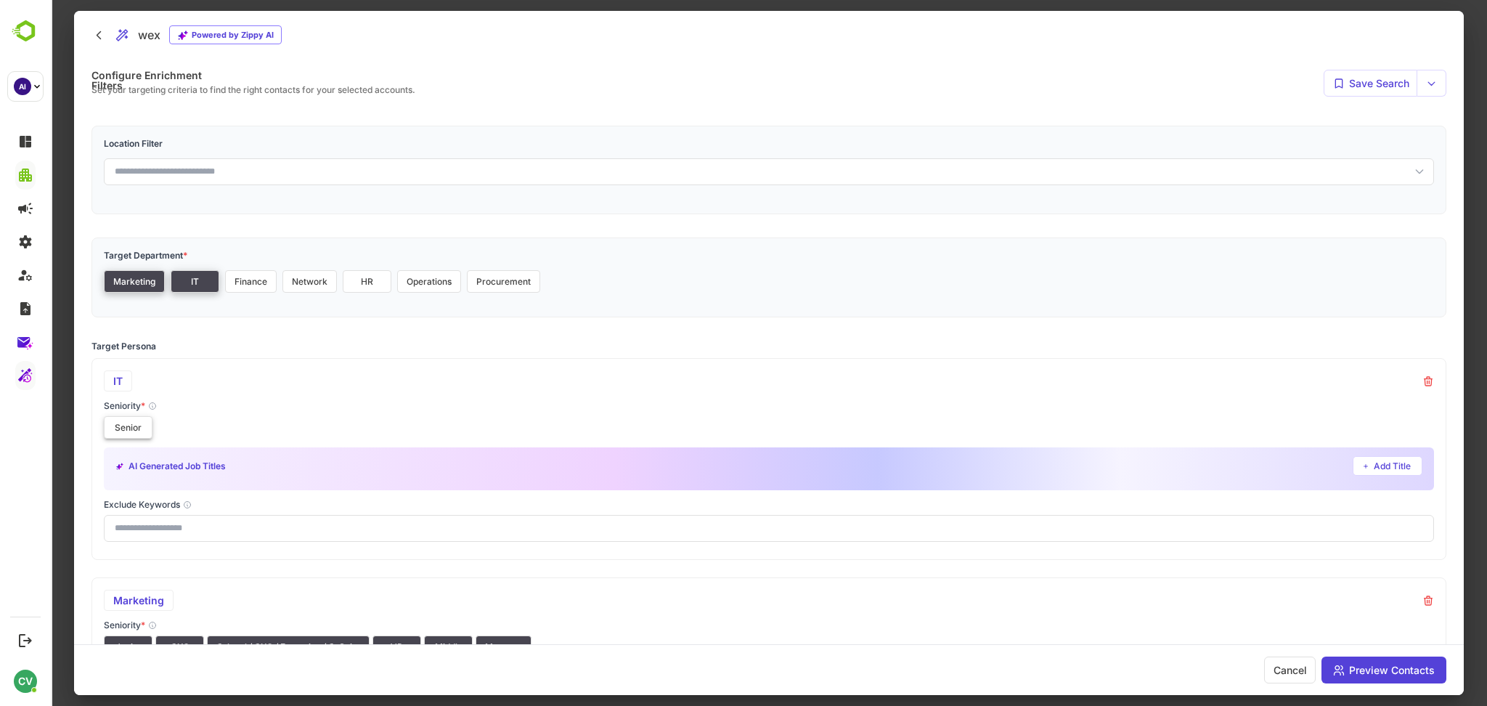
click at [125, 436] on button "Senior" at bounding box center [128, 427] width 49 height 23
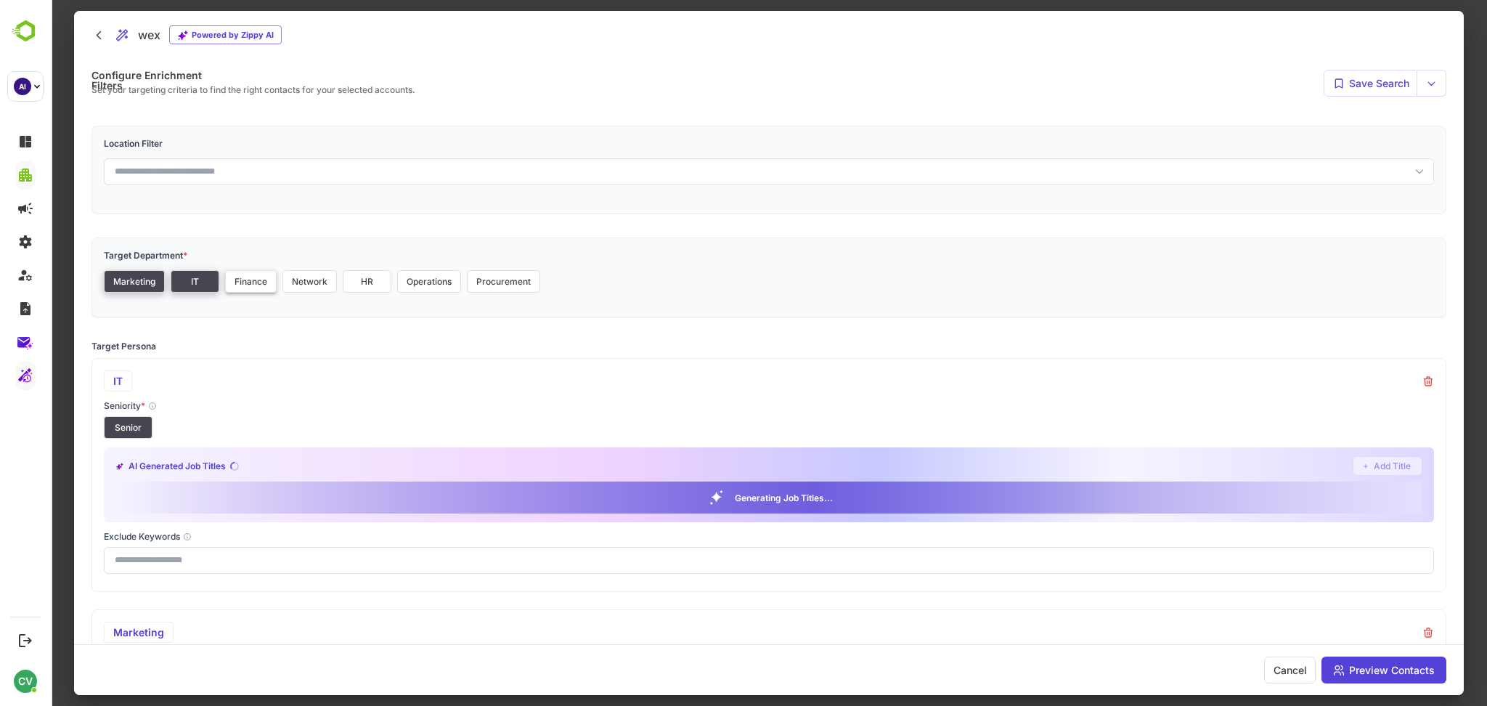
click at [240, 278] on button "Finance" at bounding box center [251, 281] width 52 height 23
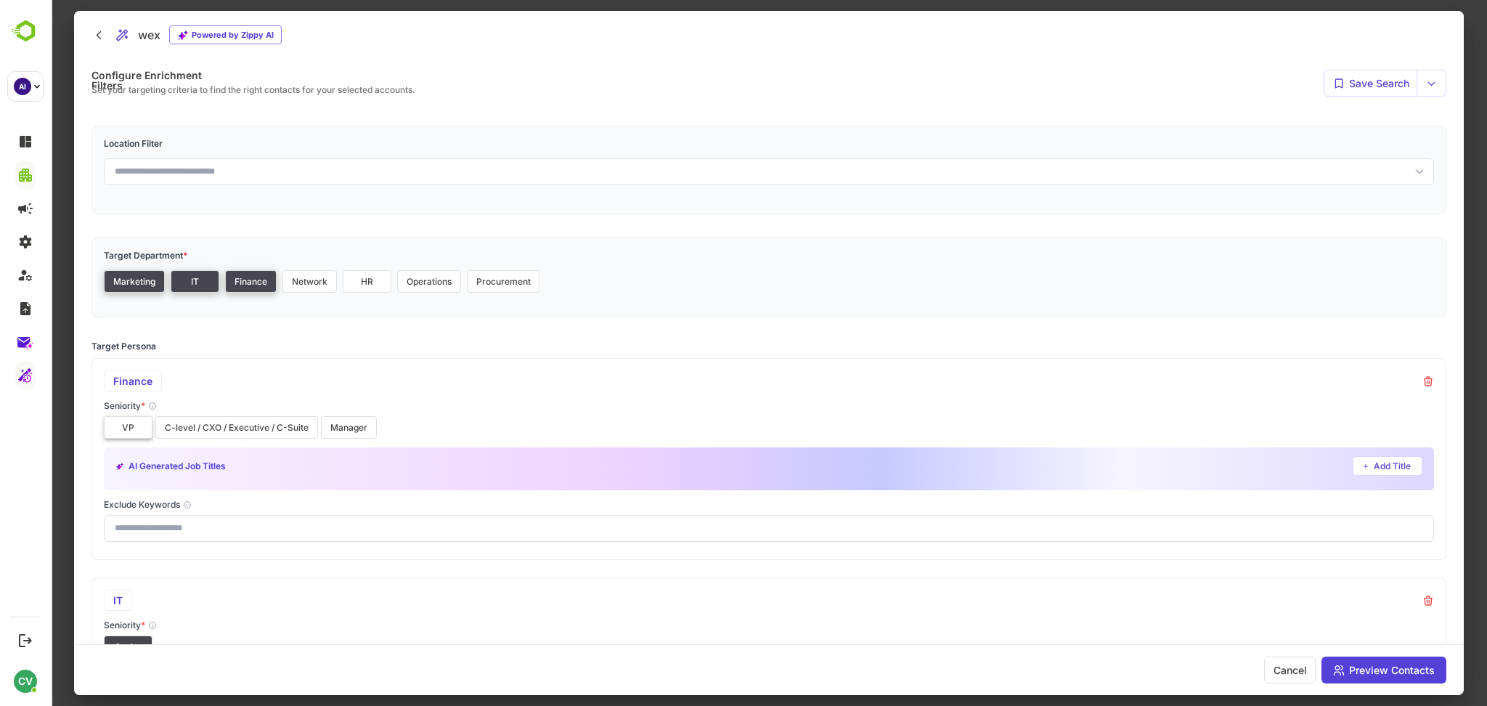
click at [130, 428] on button "VP" at bounding box center [128, 427] width 49 height 23
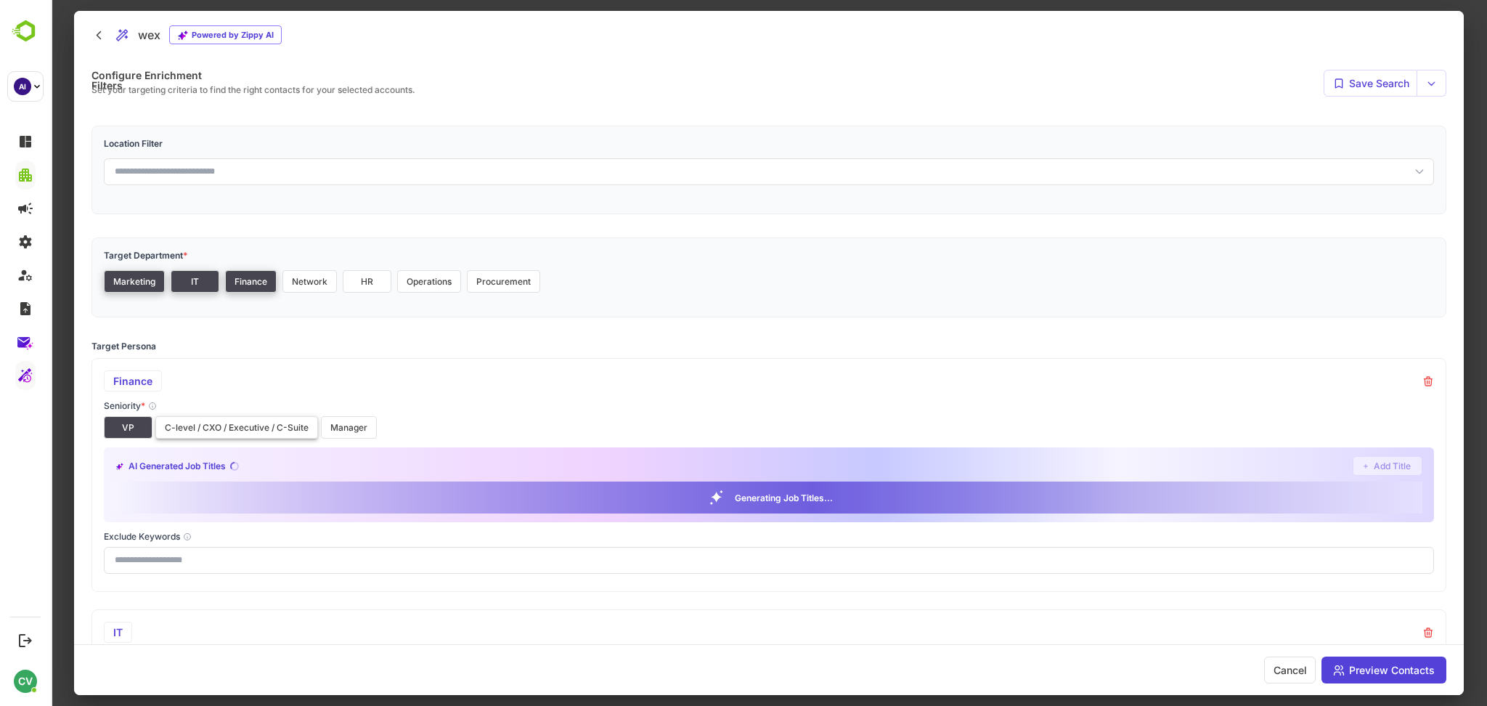
click at [176, 424] on button "C-level / CXO / Executive / C-Suite" at bounding box center [236, 427] width 163 height 23
click at [340, 419] on button "Manager" at bounding box center [349, 427] width 56 height 23
click at [314, 280] on button "Network" at bounding box center [309, 281] width 54 height 23
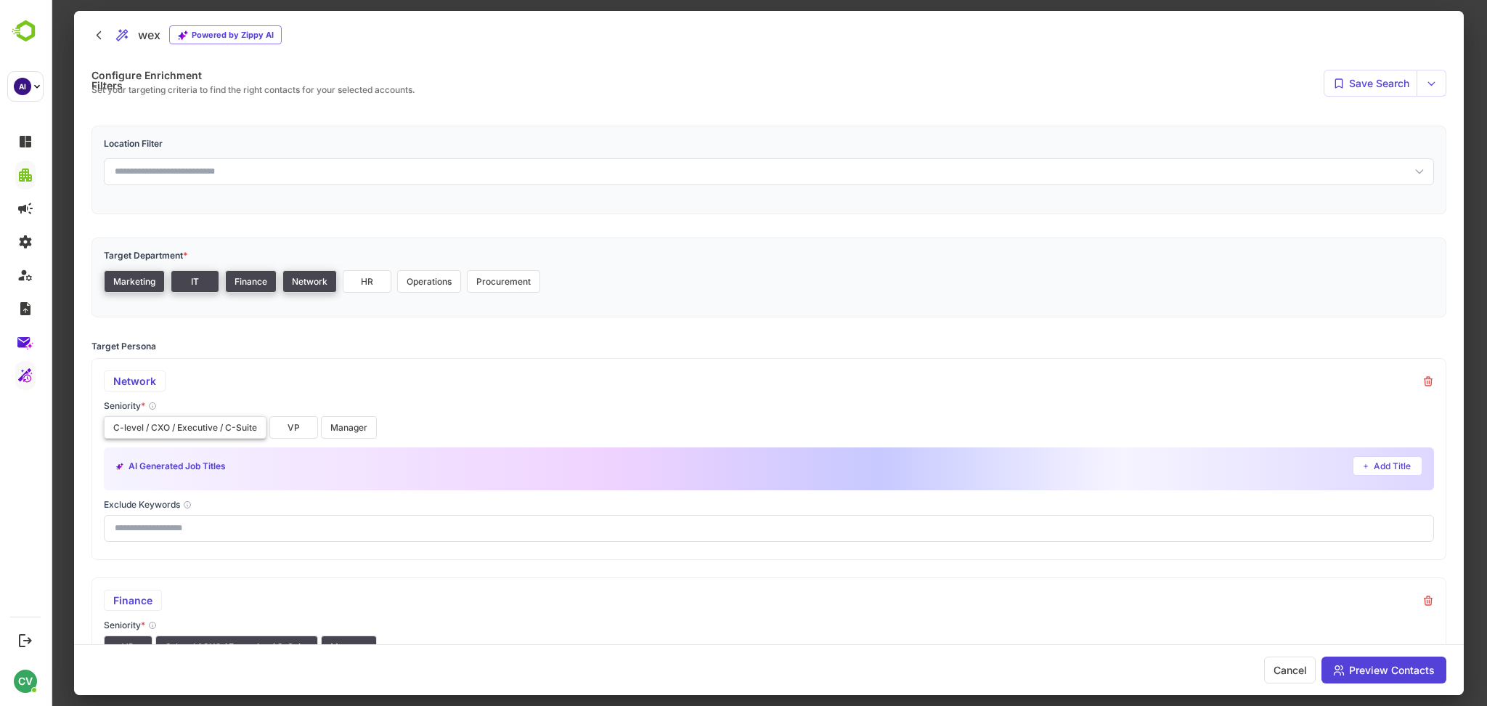
click at [153, 424] on button "C-level / CXO / Executive / C-Suite" at bounding box center [185, 427] width 163 height 23
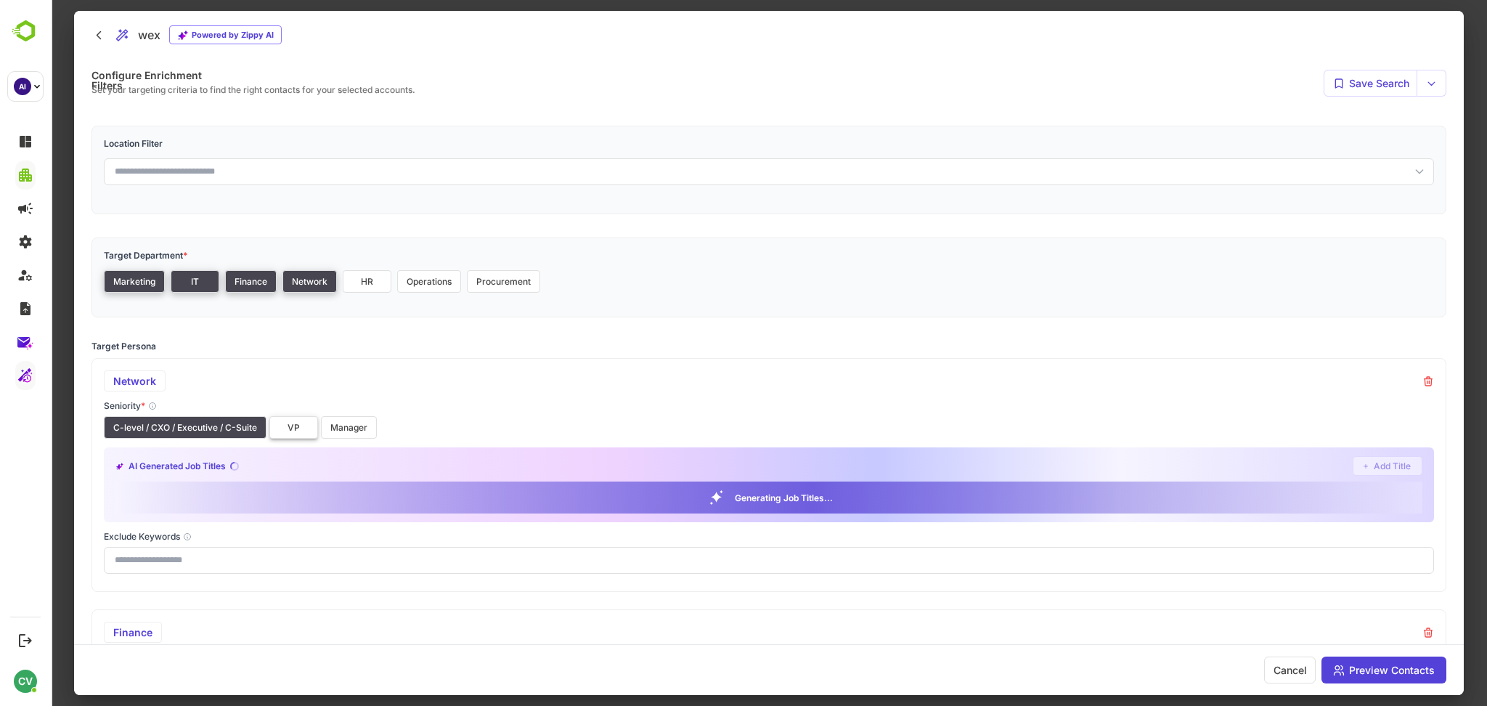
click at [289, 427] on button "VP" at bounding box center [293, 427] width 49 height 23
click at [349, 427] on button "Manager" at bounding box center [349, 427] width 56 height 23
click at [369, 276] on button "HR" at bounding box center [367, 281] width 49 height 23
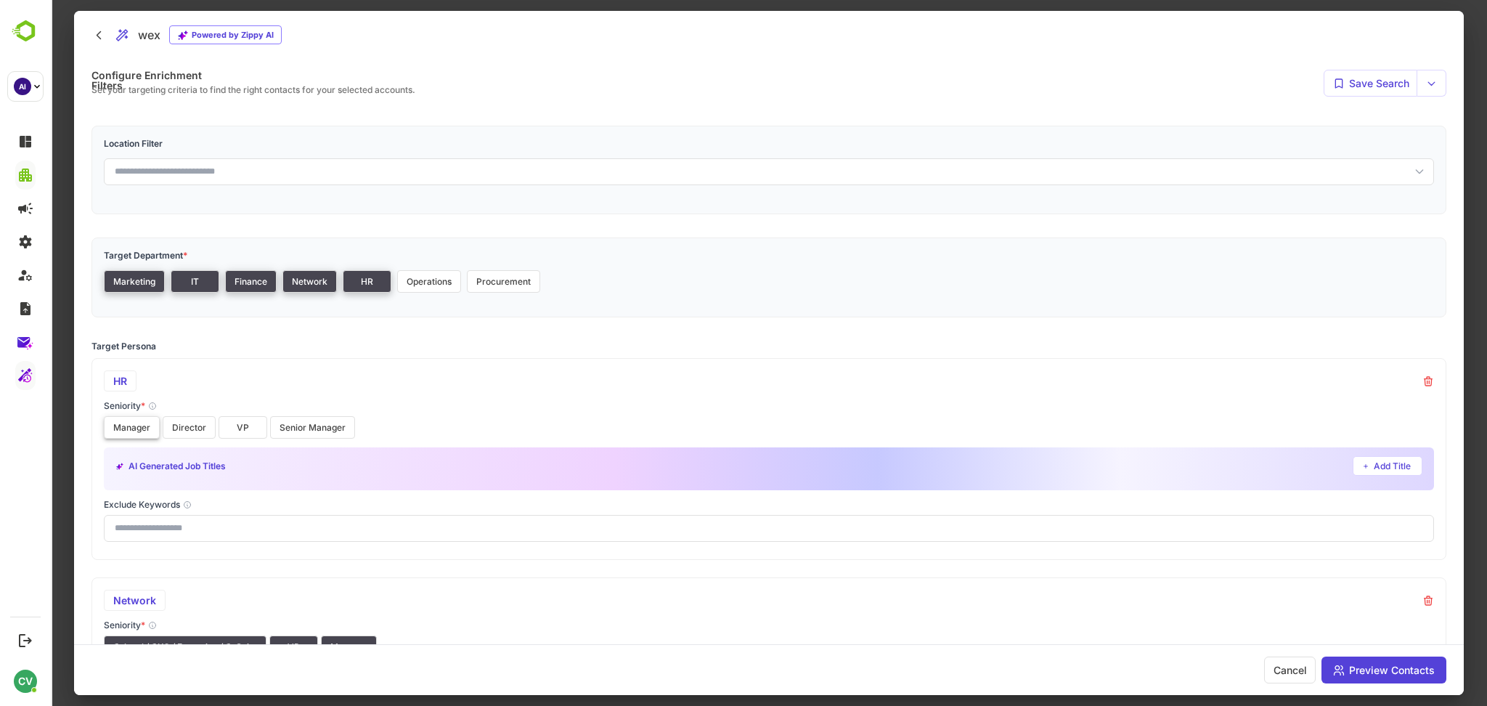
click at [142, 431] on button "Manager" at bounding box center [132, 427] width 56 height 23
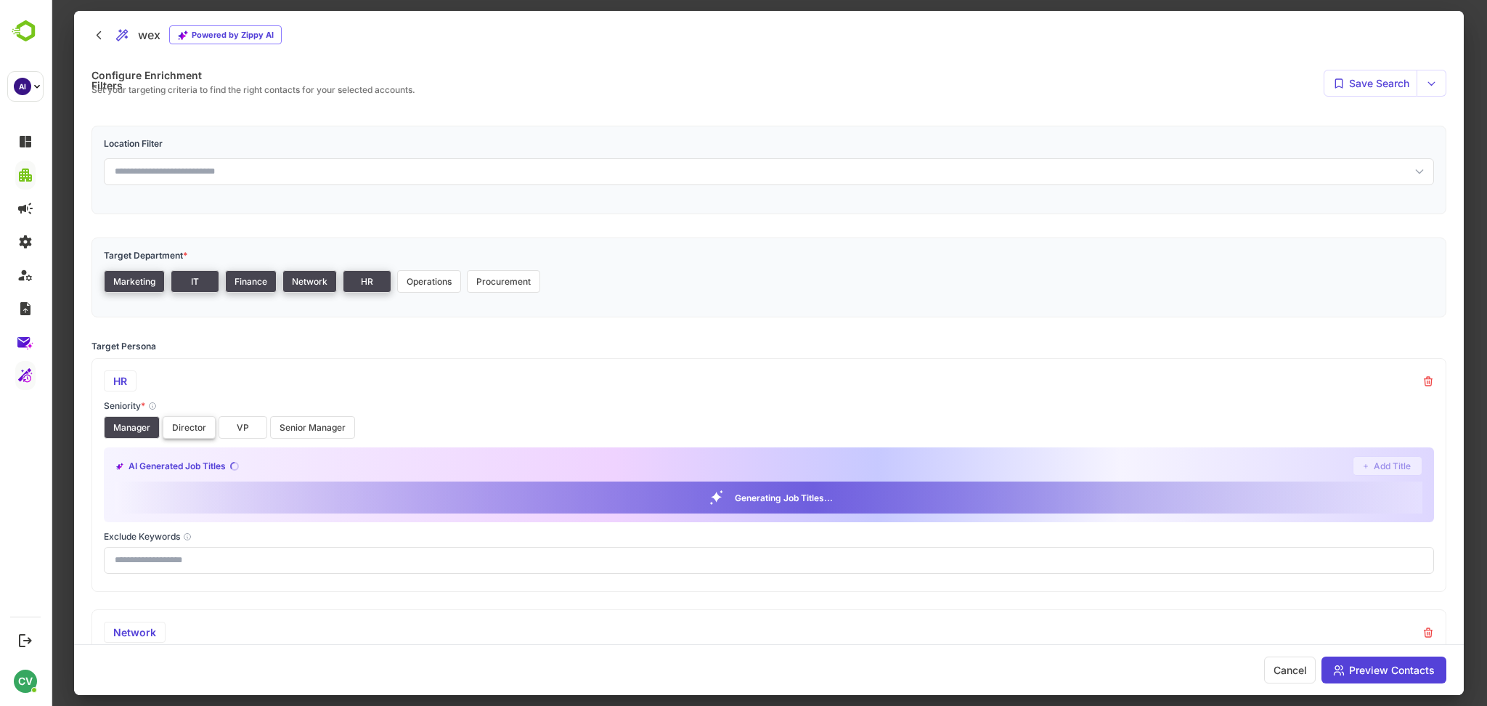
click at [196, 428] on button "Director" at bounding box center [189, 427] width 53 height 23
click at [237, 425] on button "VP" at bounding box center [243, 427] width 49 height 23
click at [295, 428] on button "Senior Manager" at bounding box center [312, 427] width 85 height 23
click at [425, 287] on button "Operations" at bounding box center [429, 281] width 64 height 23
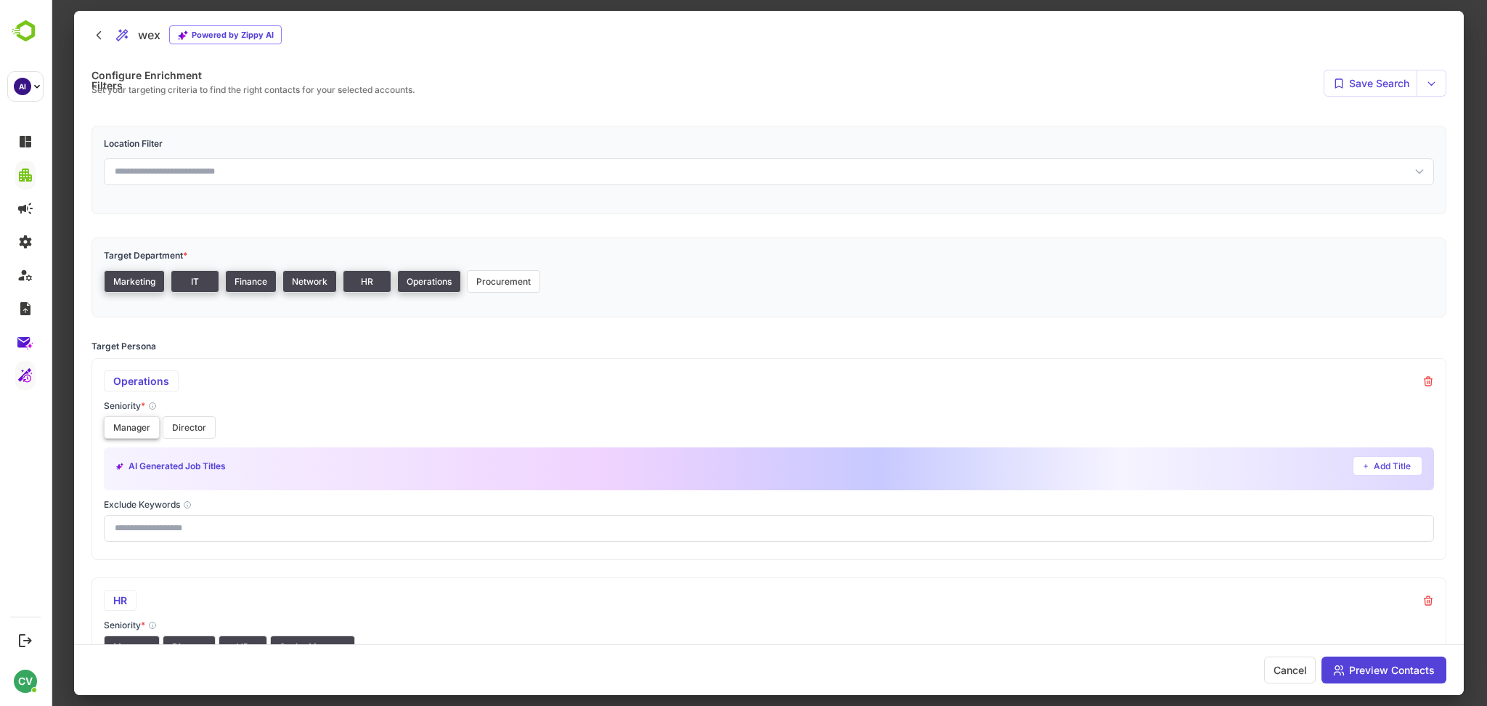
click at [136, 422] on button "Manager" at bounding box center [132, 427] width 56 height 23
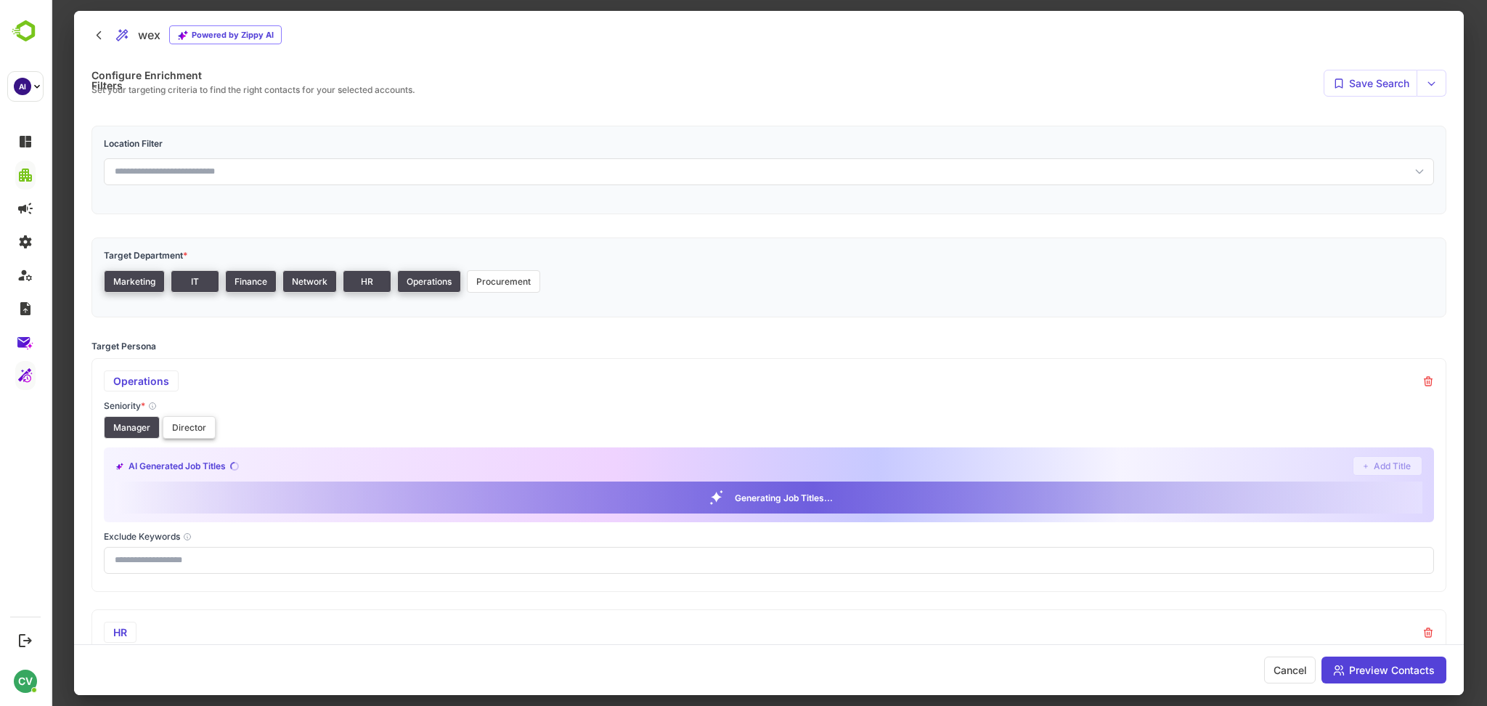
click at [165, 424] on button "Director" at bounding box center [189, 427] width 53 height 23
click at [489, 280] on button "Procurement" at bounding box center [503, 281] width 73 height 23
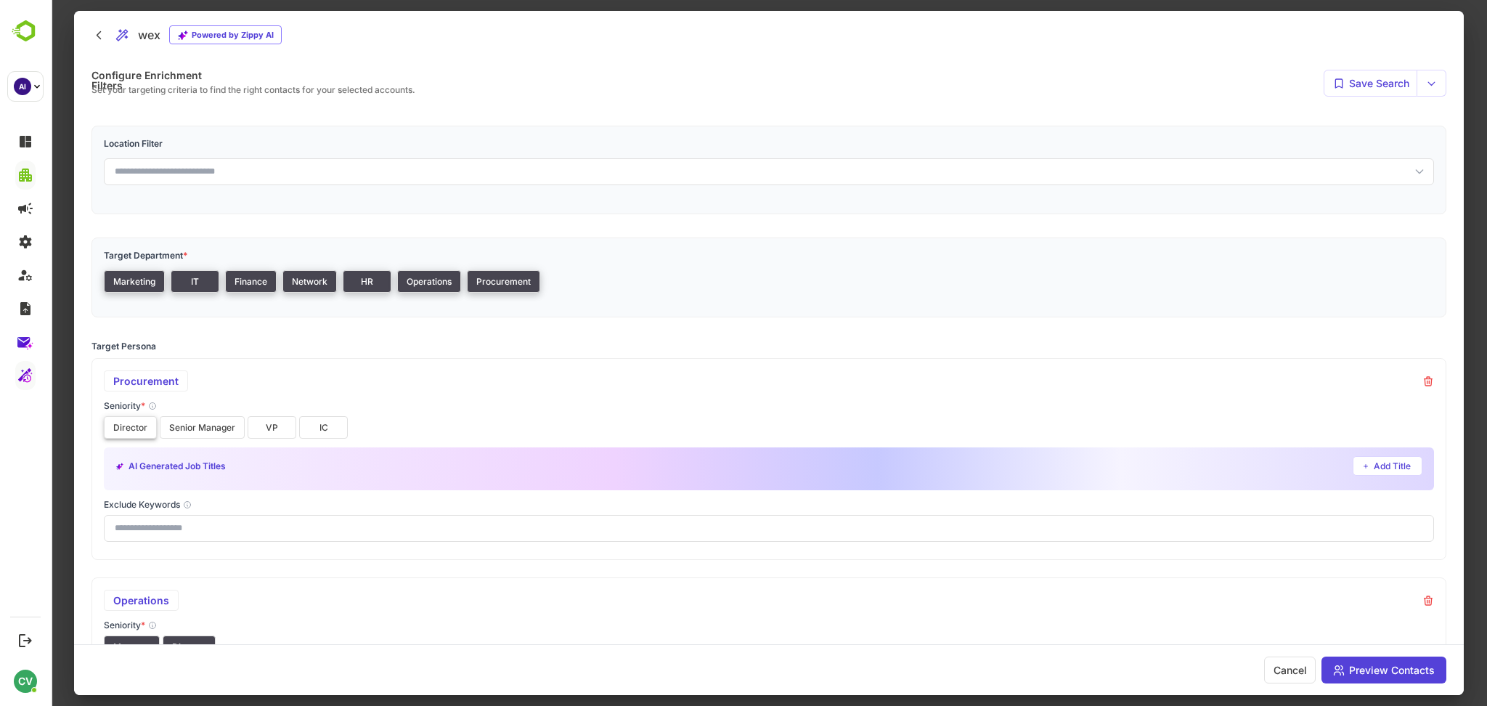
click at [145, 424] on button "Director" at bounding box center [130, 427] width 53 height 23
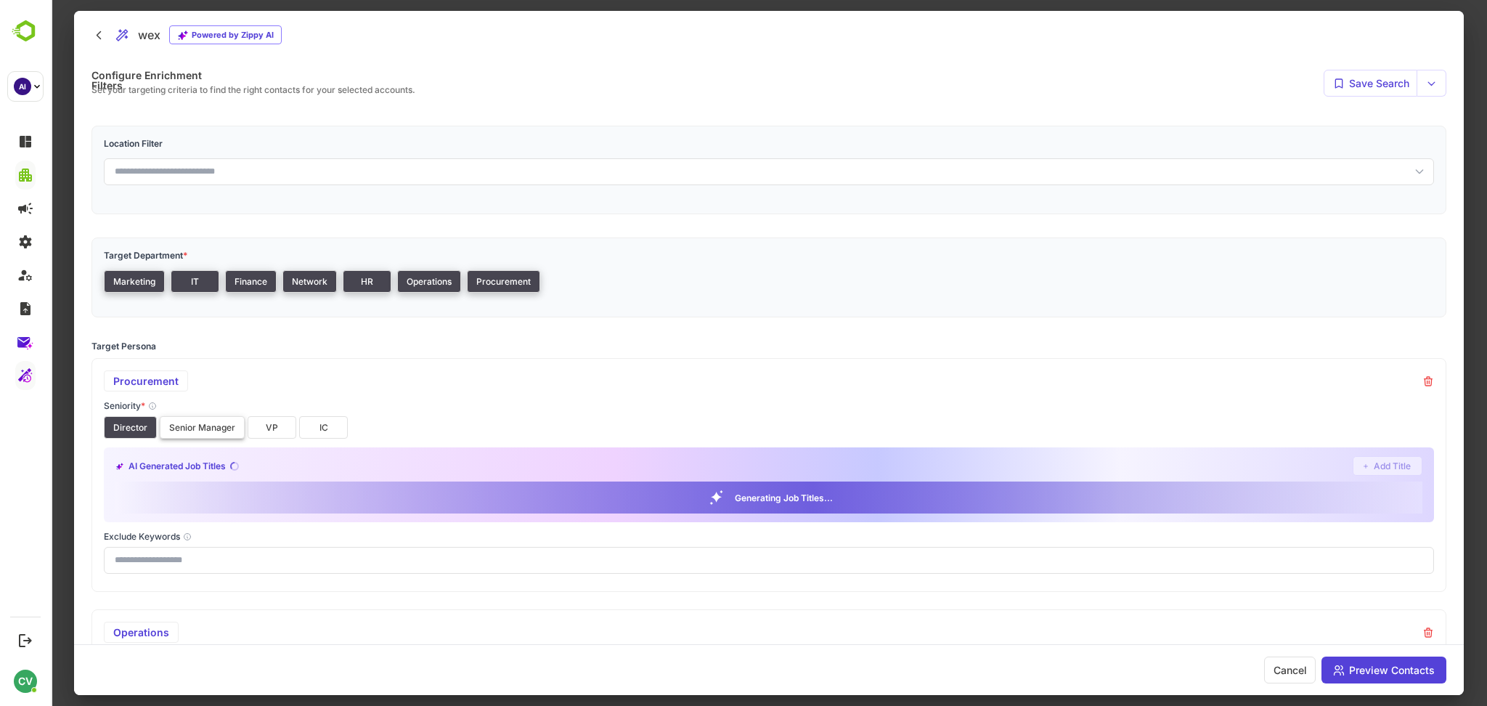
click at [234, 425] on button "Senior Manager" at bounding box center [202, 427] width 85 height 23
click at [275, 428] on button "VP" at bounding box center [272, 427] width 49 height 23
click at [312, 427] on button "IC" at bounding box center [323, 427] width 49 height 23
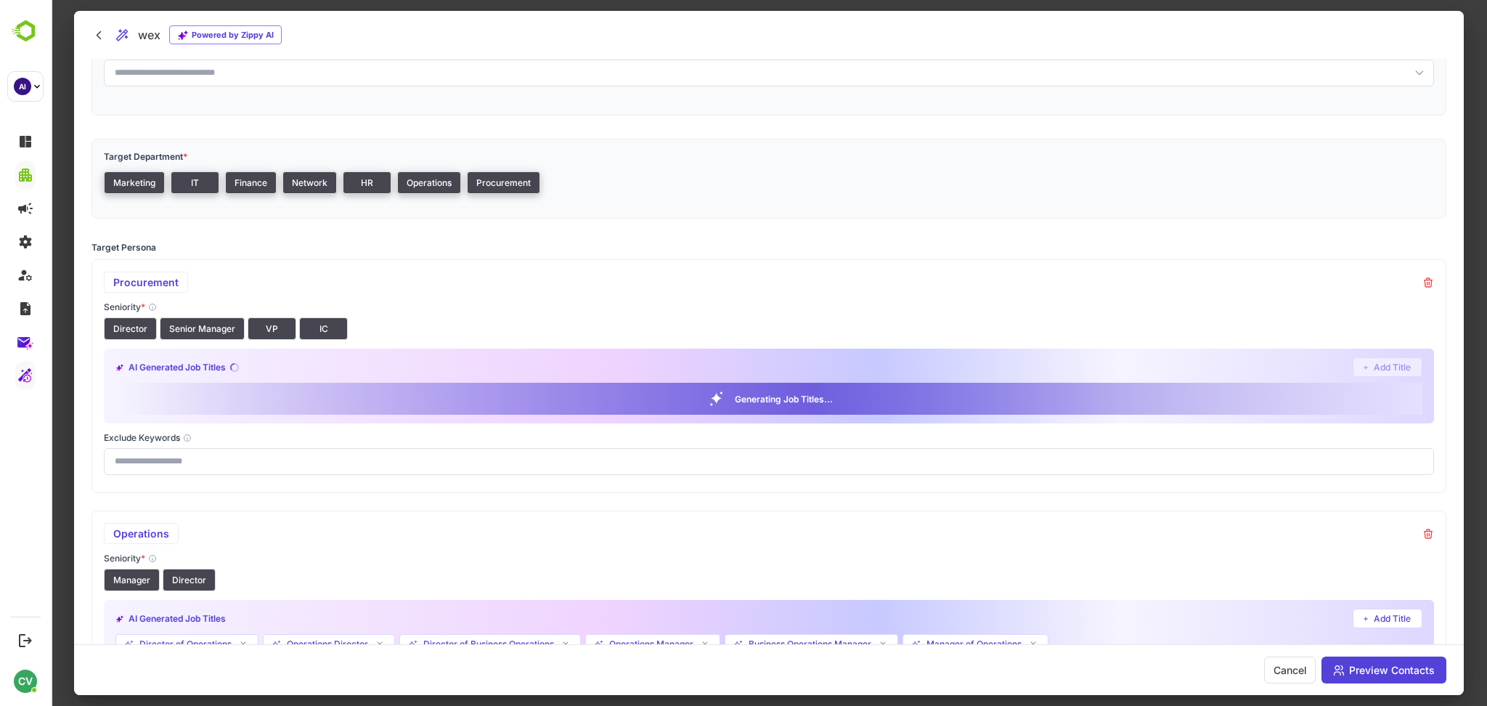
scroll to position [0, 0]
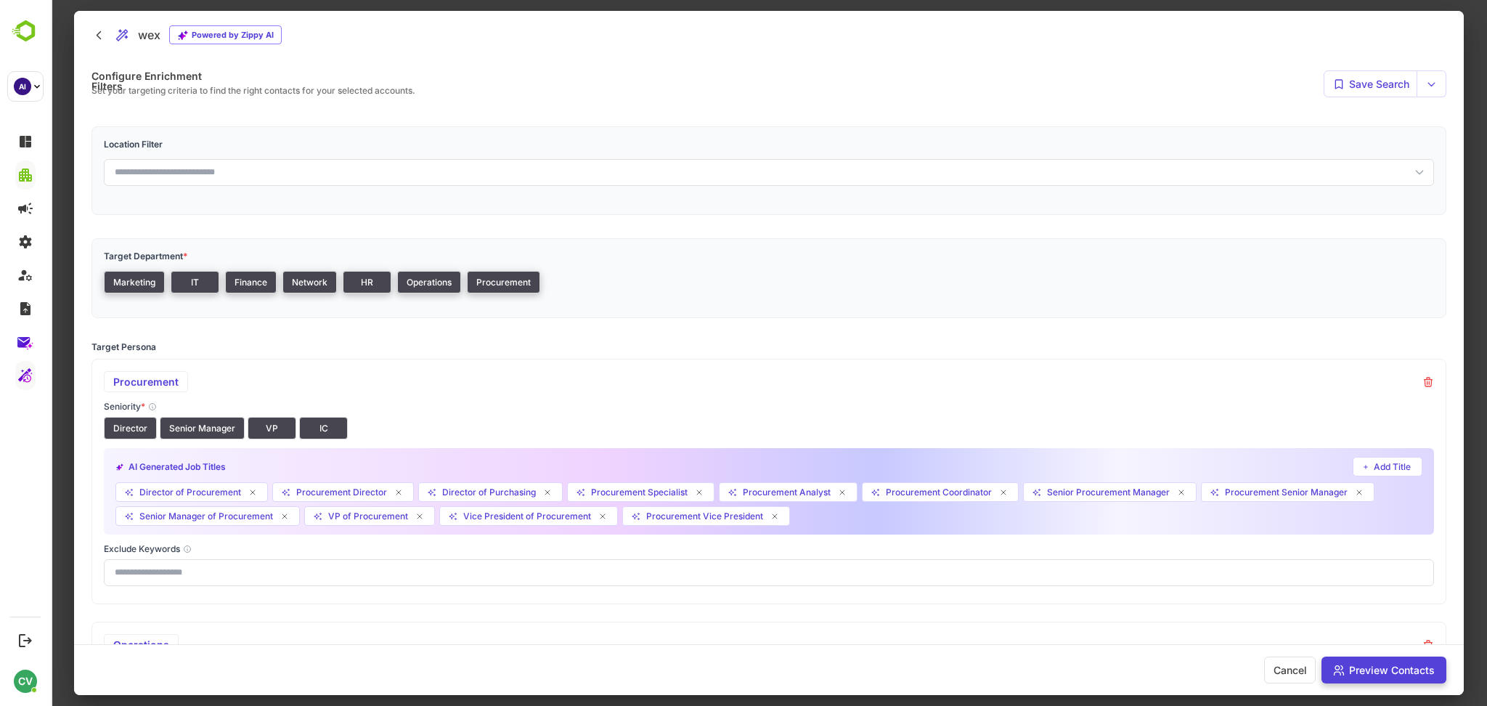
click at [1344, 669] on button "Preview Contacts" at bounding box center [1383, 669] width 125 height 27
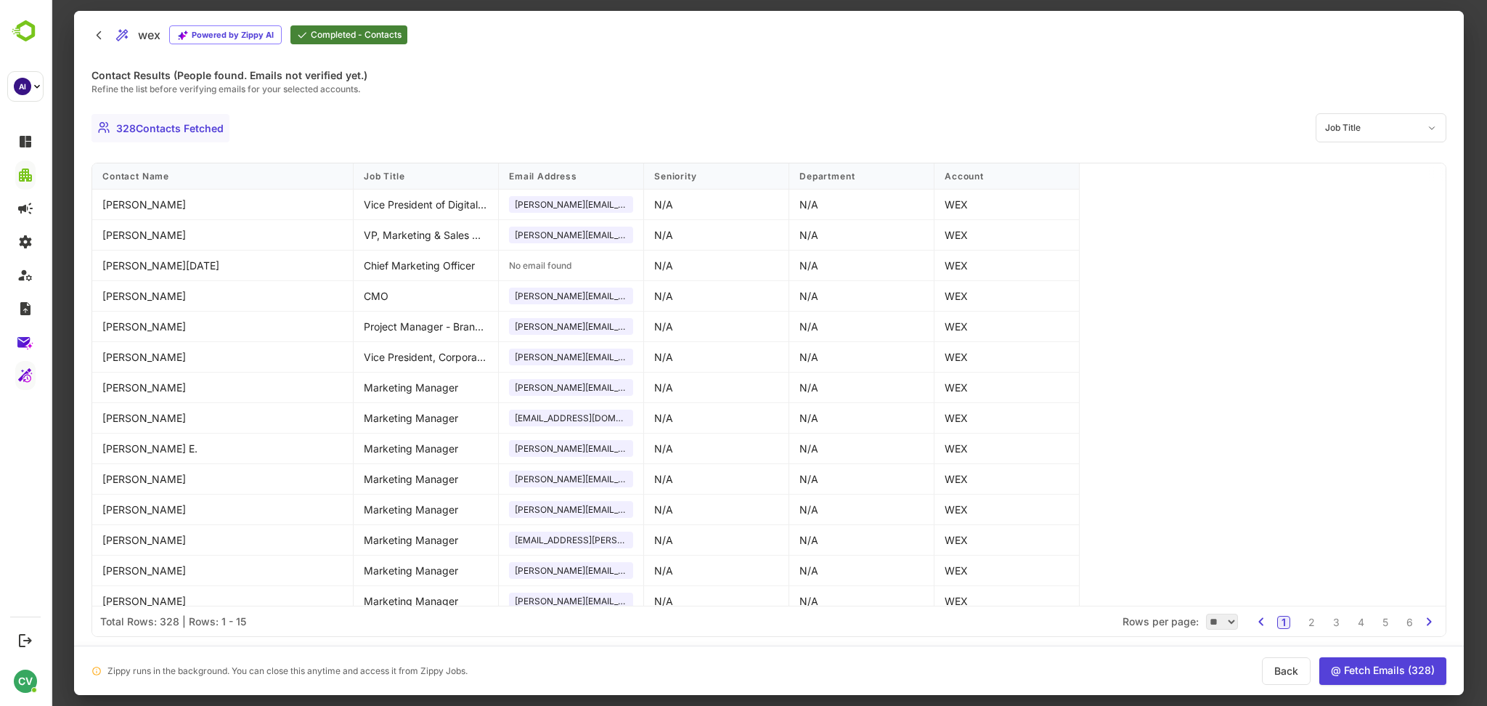
click at [1473, 272] on div at bounding box center [769, 353] width 1436 height 706
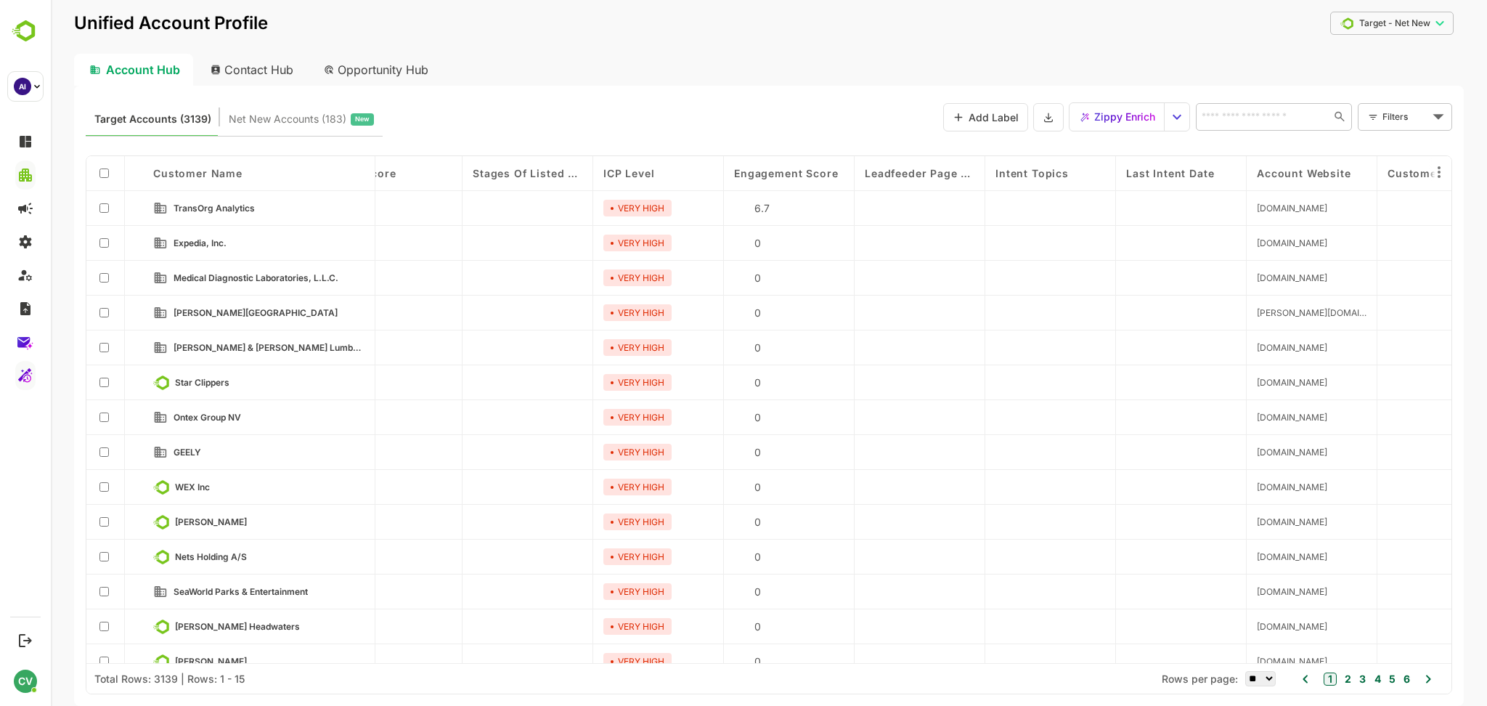
scroll to position [0, 1510]
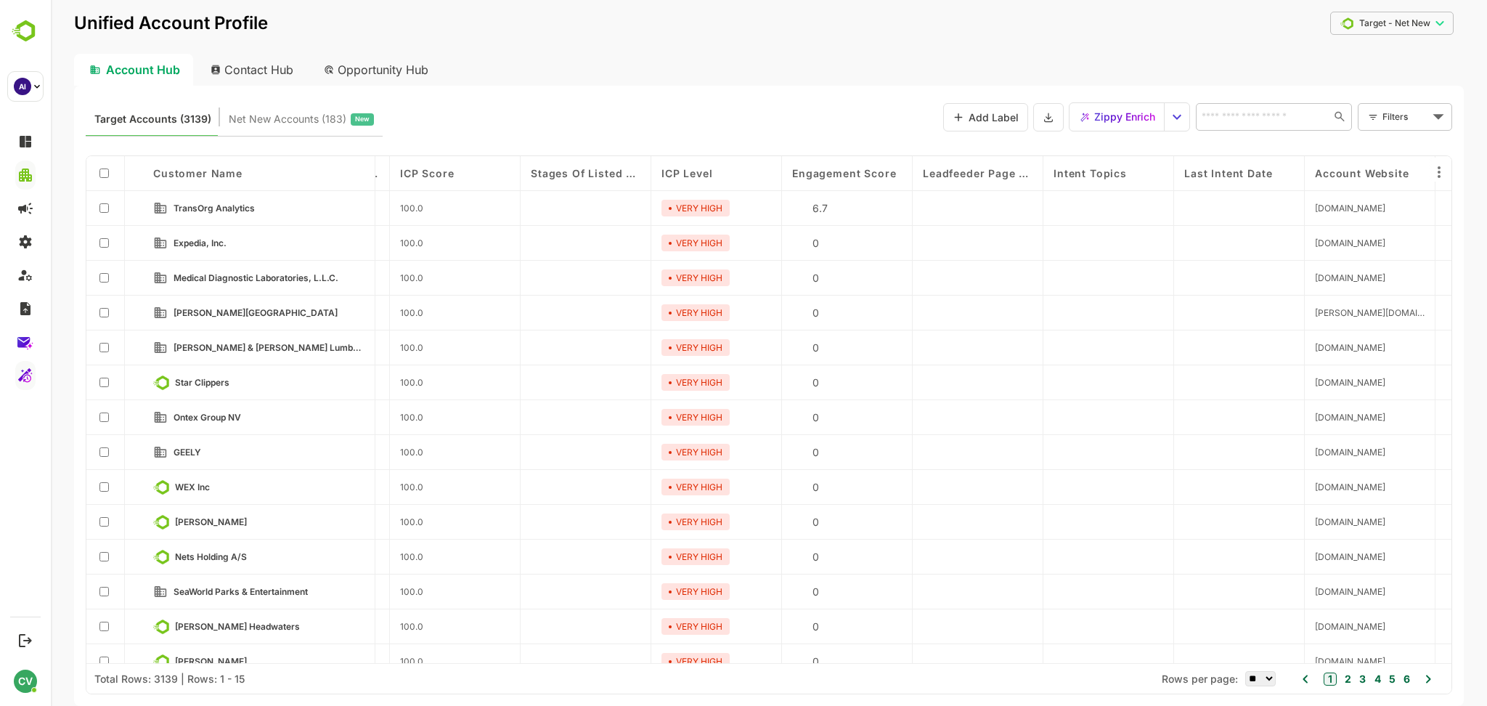
click at [1171, 118] on icon "select enrich strategy" at bounding box center [1176, 116] width 17 height 17
click at [1183, 142] on span "View Zippy Jobs" at bounding box center [1212, 145] width 68 height 13
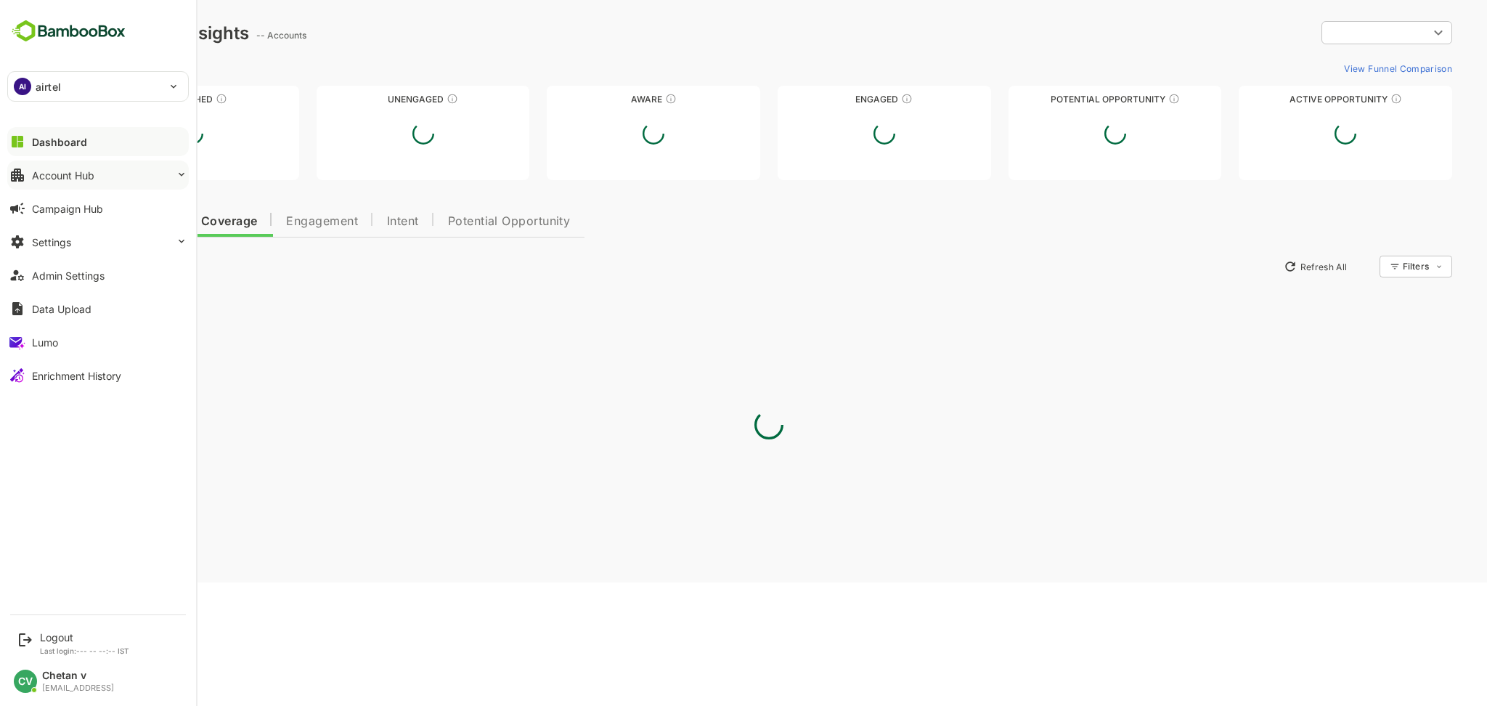
click at [86, 184] on button "Account Hub" at bounding box center [97, 174] width 181 height 29
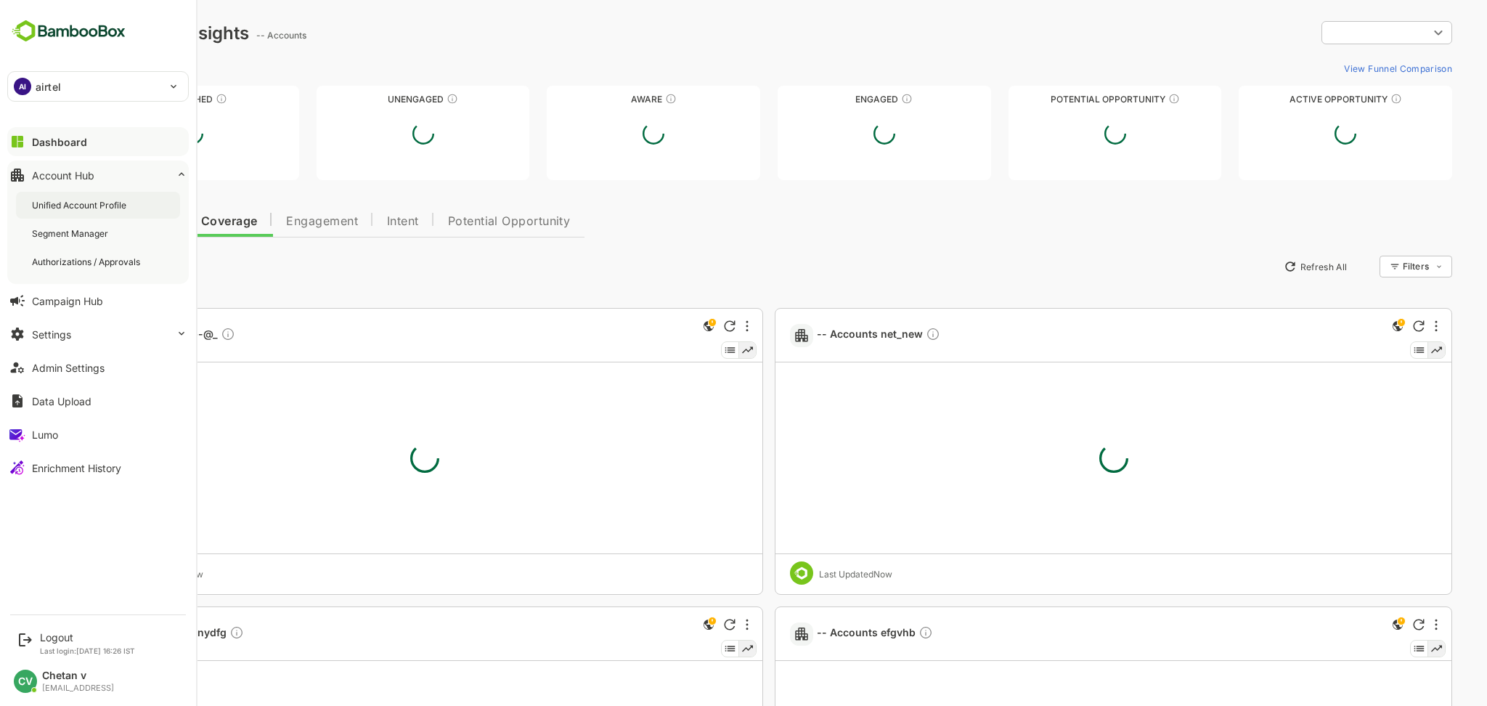
click at [89, 214] on div "Unified Account Profile" at bounding box center [98, 205] width 164 height 27
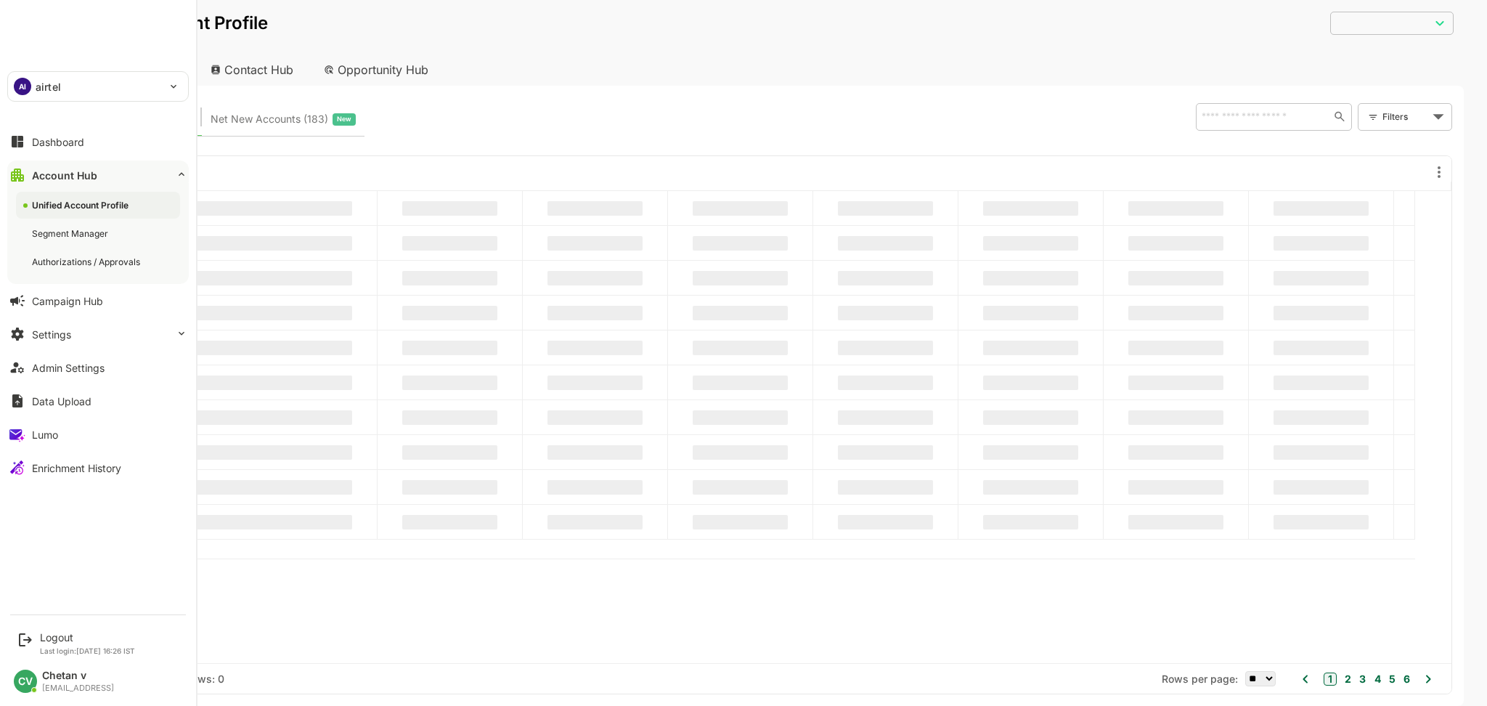
type input "**********"
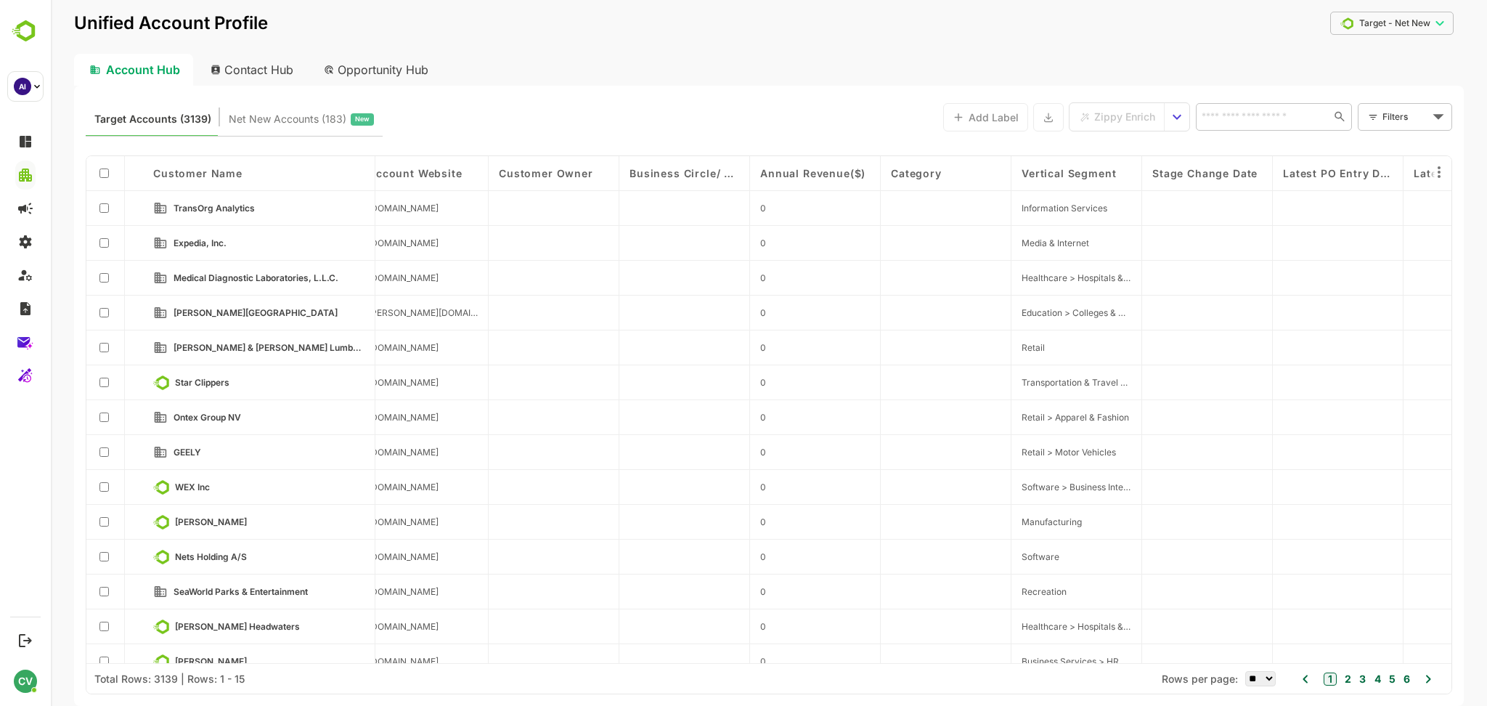
scroll to position [0, 2425]
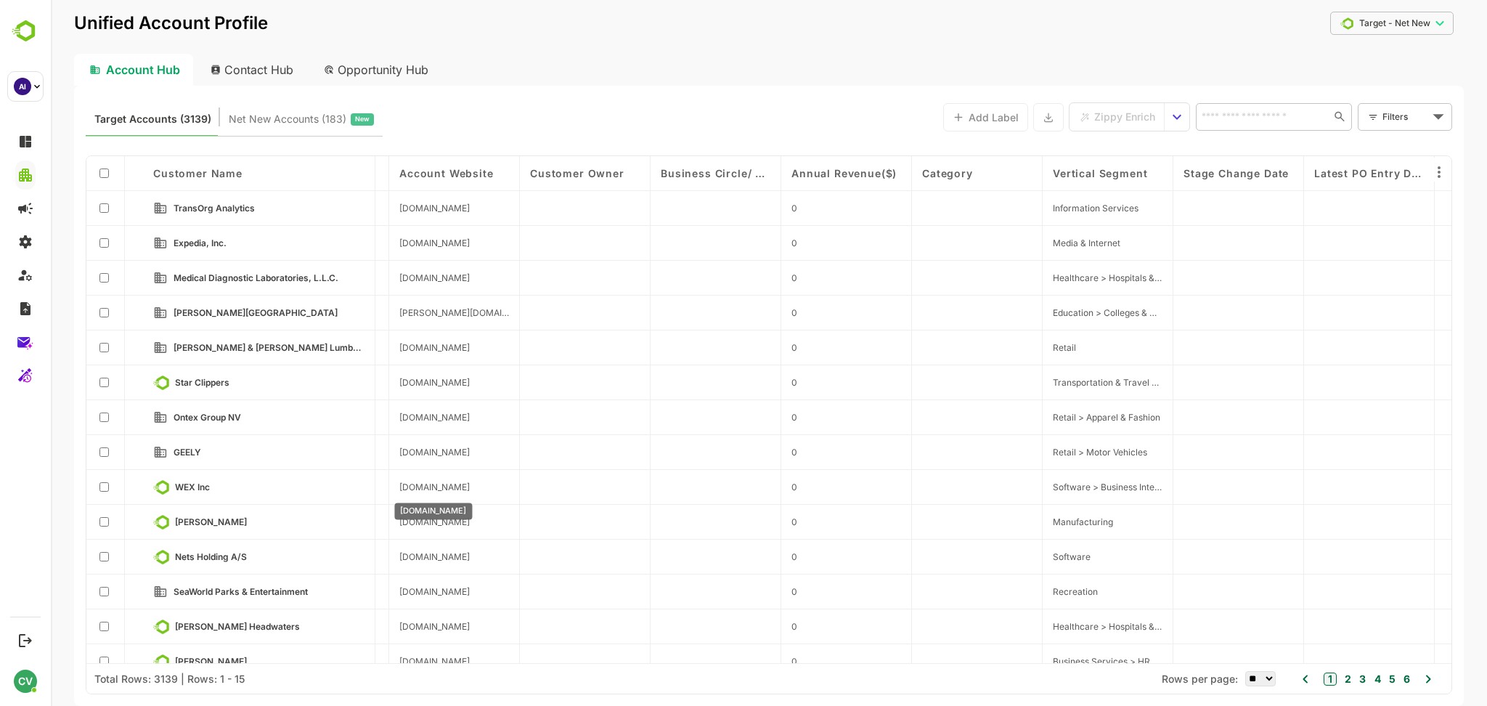
click at [428, 486] on span "[DOMAIN_NAME]" at bounding box center [434, 486] width 70 height 11
copy span "[DOMAIN_NAME]"
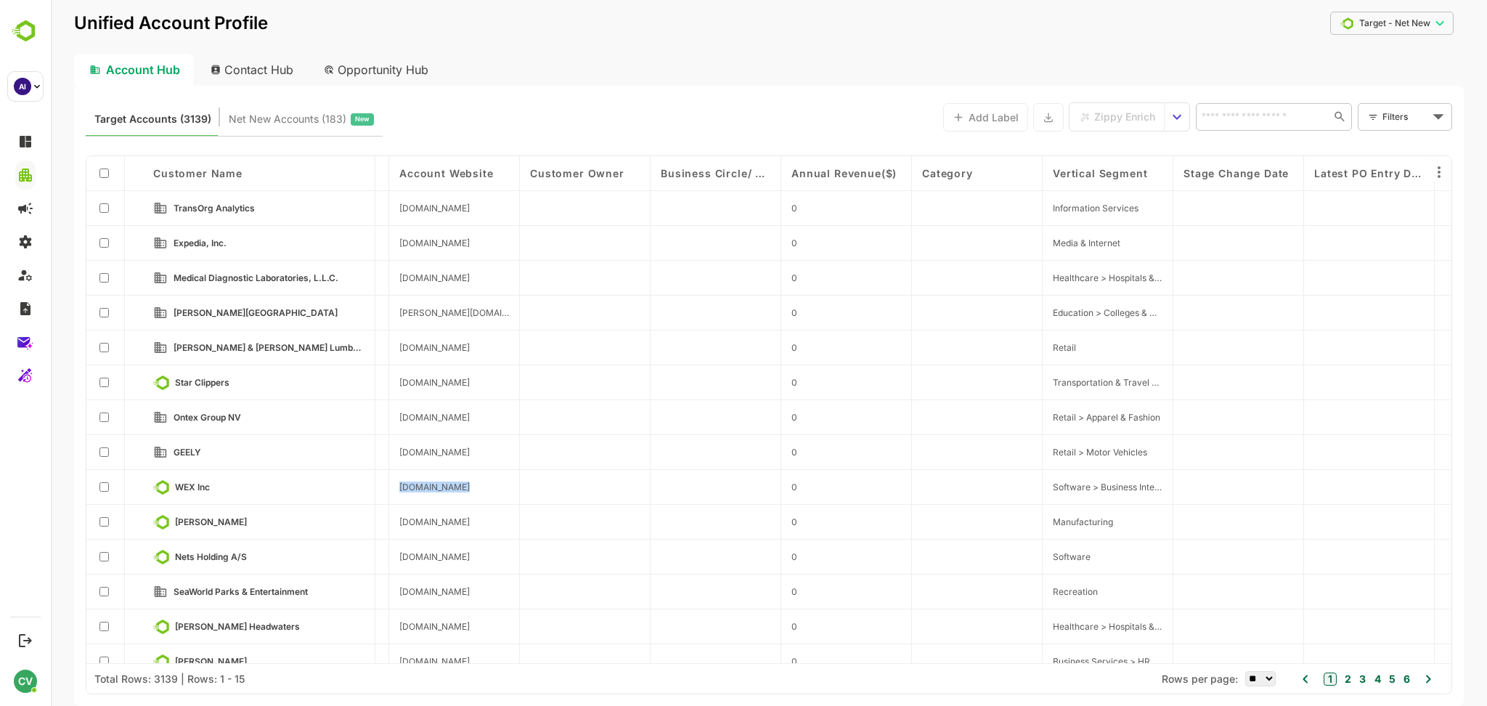
click at [1170, 118] on icon "select enrich strategy" at bounding box center [1176, 116] width 17 height 17
click at [1195, 137] on li "View Zippy Jobs" at bounding box center [1220, 146] width 145 height 22
click at [1207, 144] on span "View Zippy Jobs" at bounding box center [1212, 145] width 68 height 13
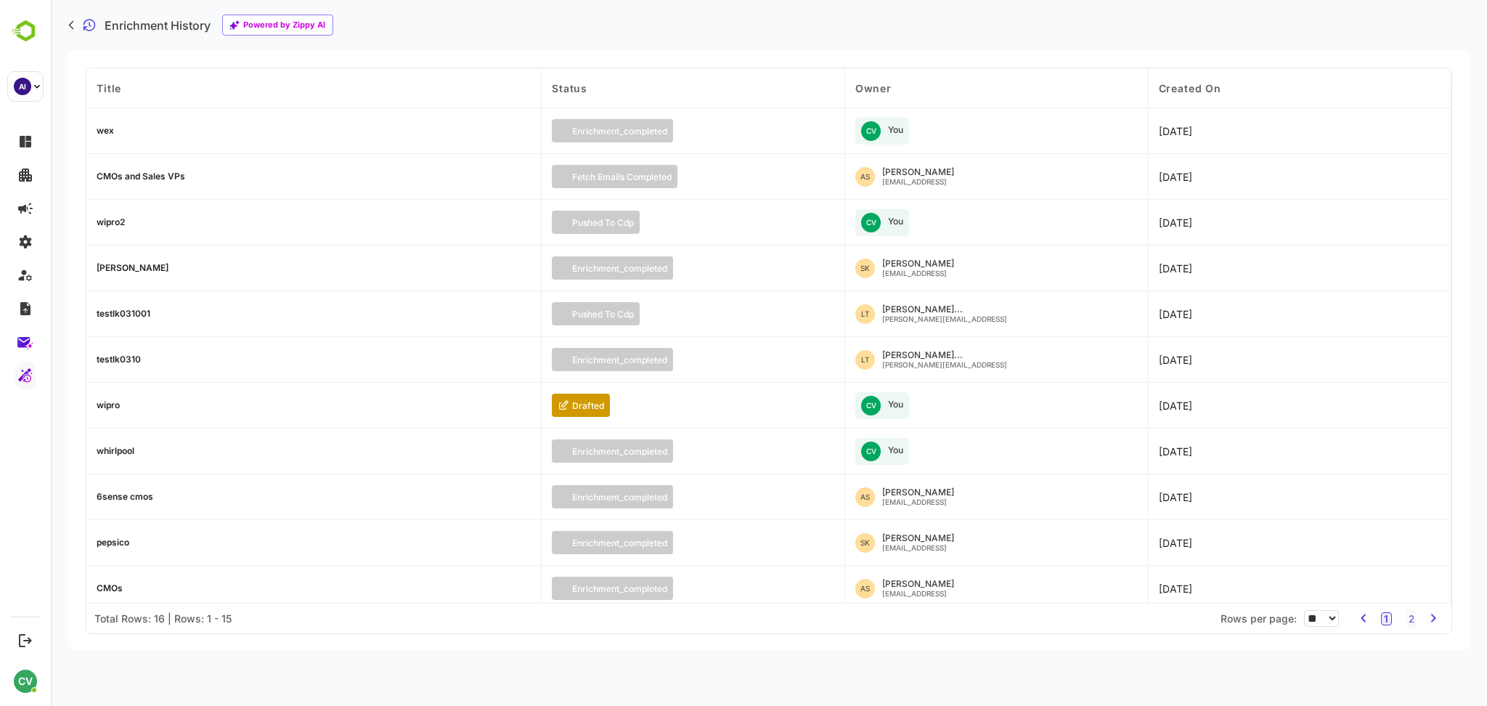
click at [106, 131] on div "wex" at bounding box center [105, 130] width 17 height 9
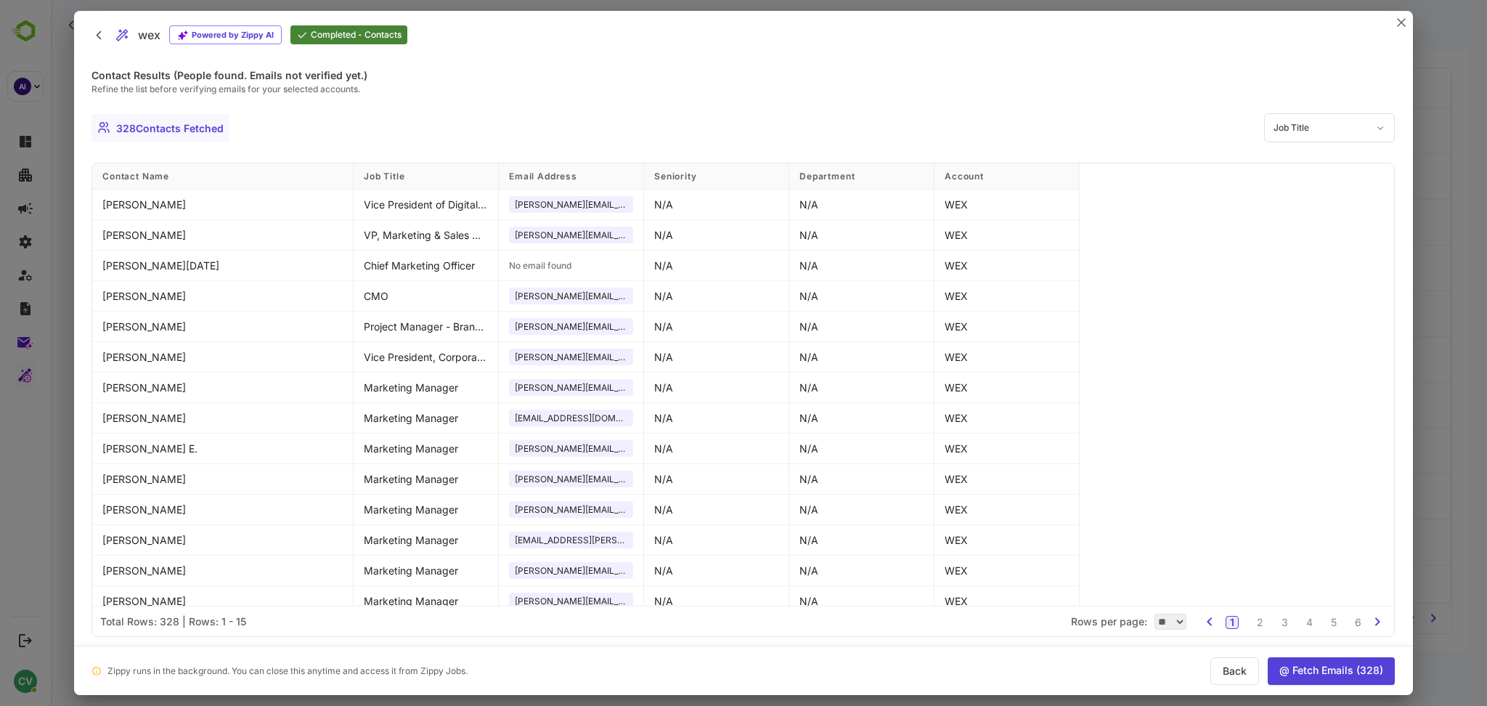
scroll to position [41, 0]
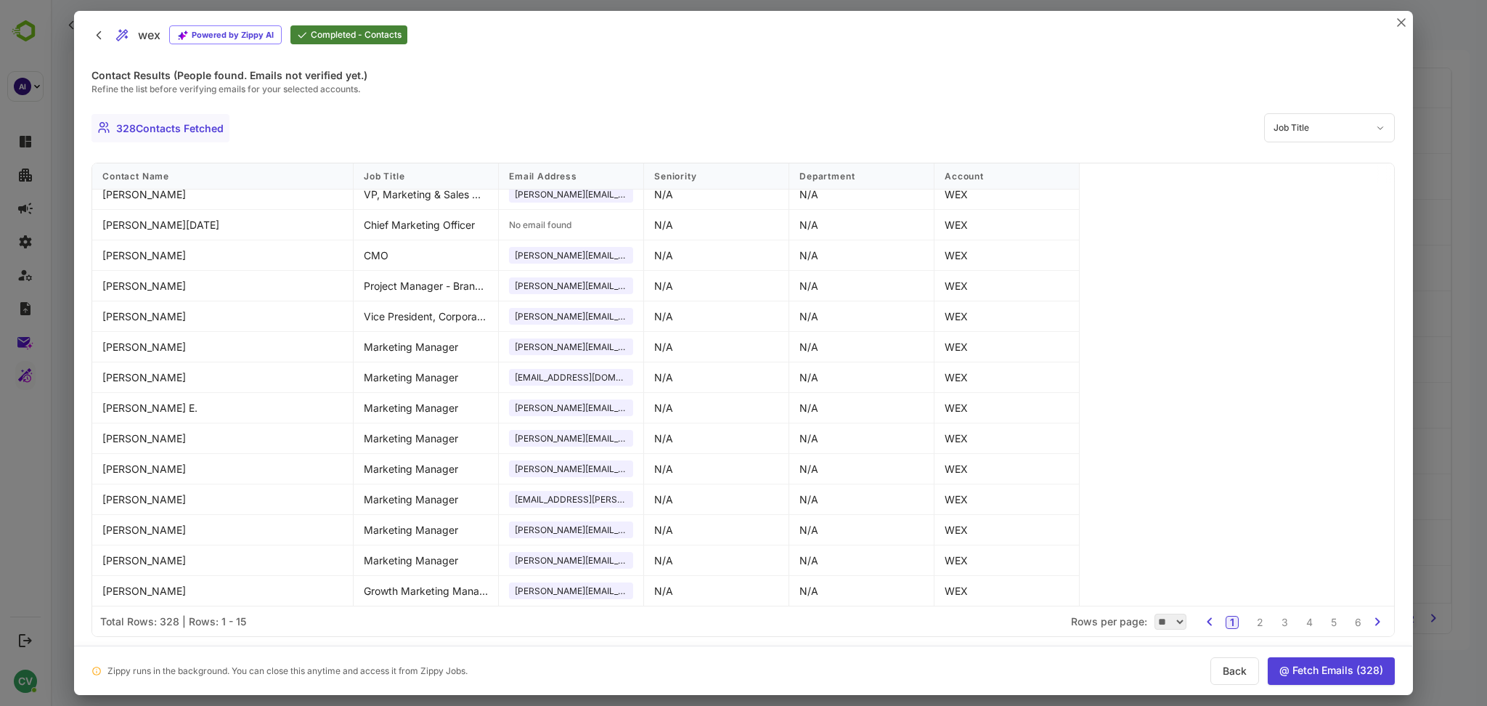
click at [1314, 662] on button "@ Fetch Emails ( 328 )" at bounding box center [1331, 671] width 127 height 28
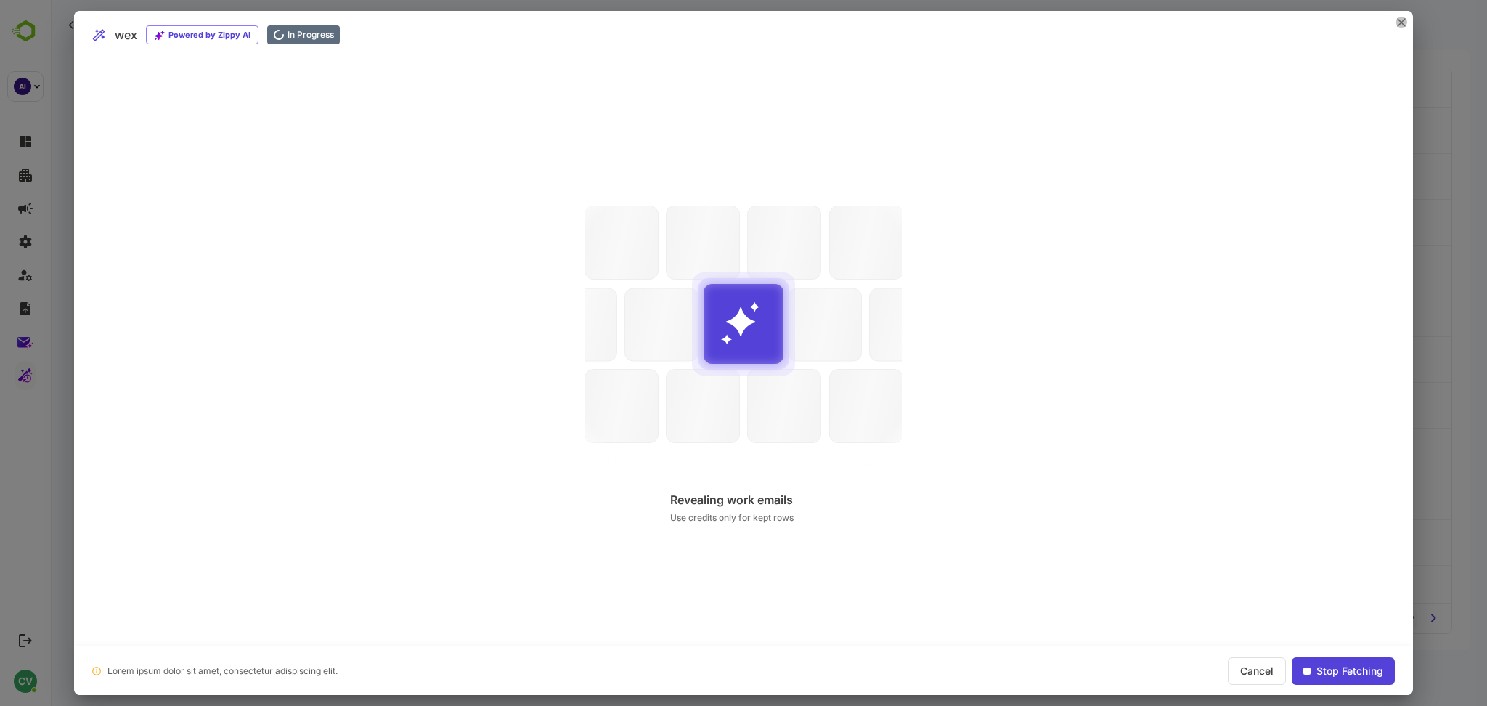
click at [1397, 19] on icon "close" at bounding box center [1401, 22] width 9 height 9
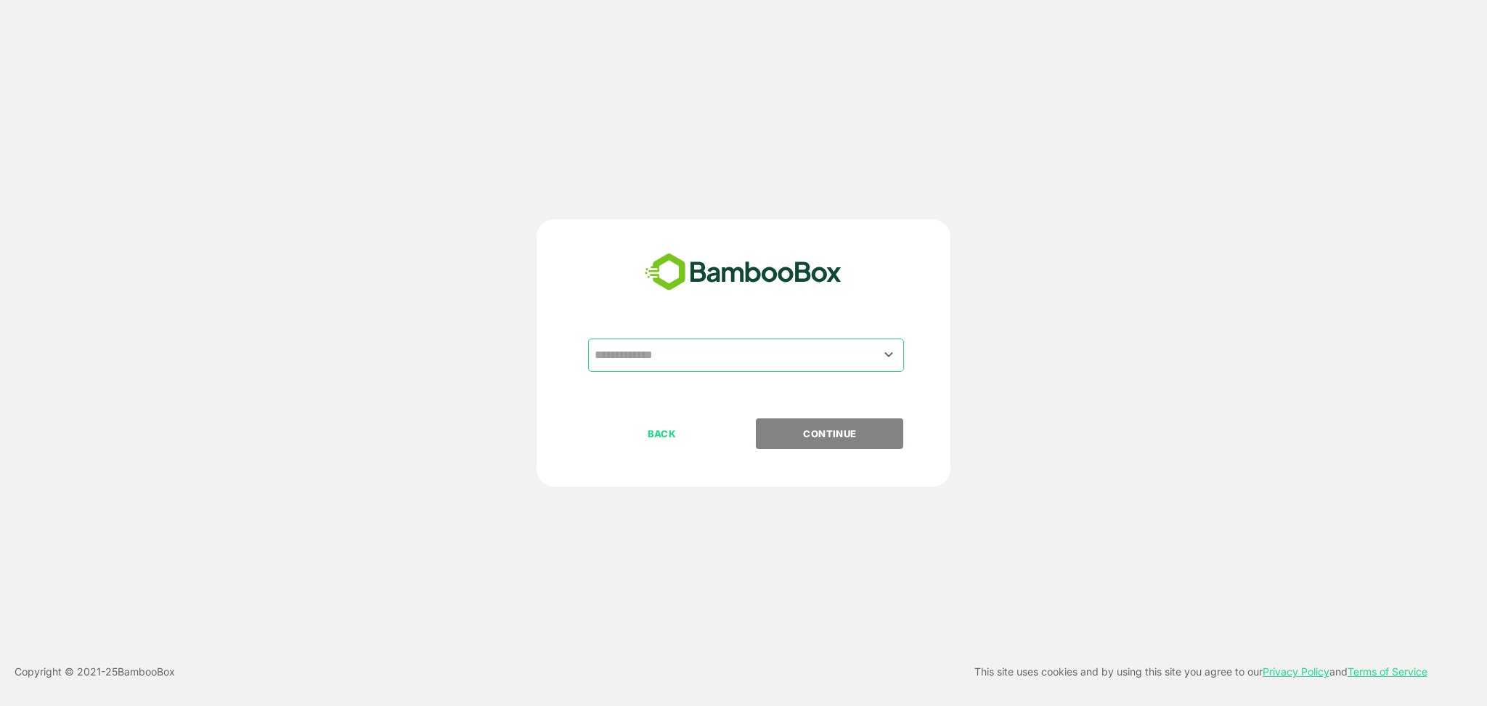
click at [671, 351] on input "text" at bounding box center [746, 355] width 310 height 28
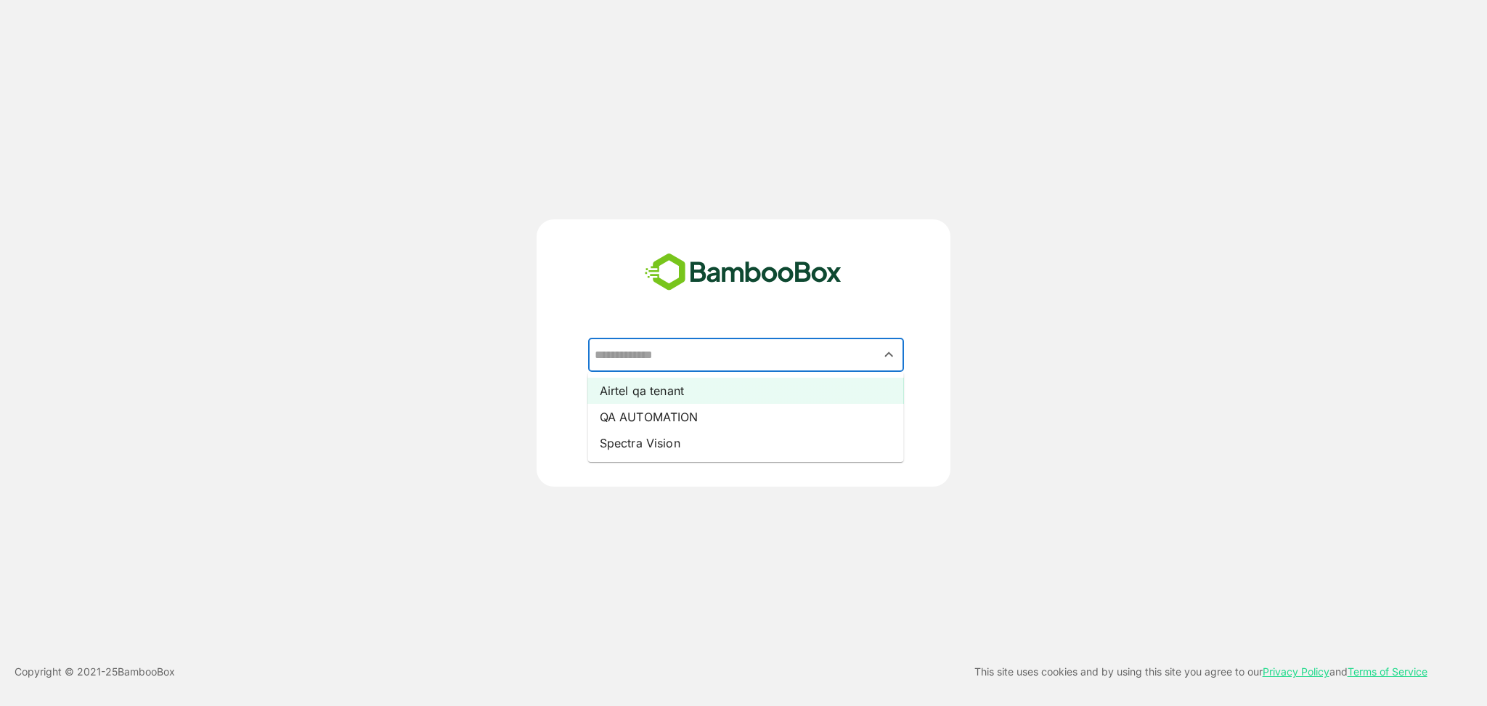
click at [664, 393] on li "Airtel qa tenant" at bounding box center [746, 391] width 316 height 26
type input "**********"
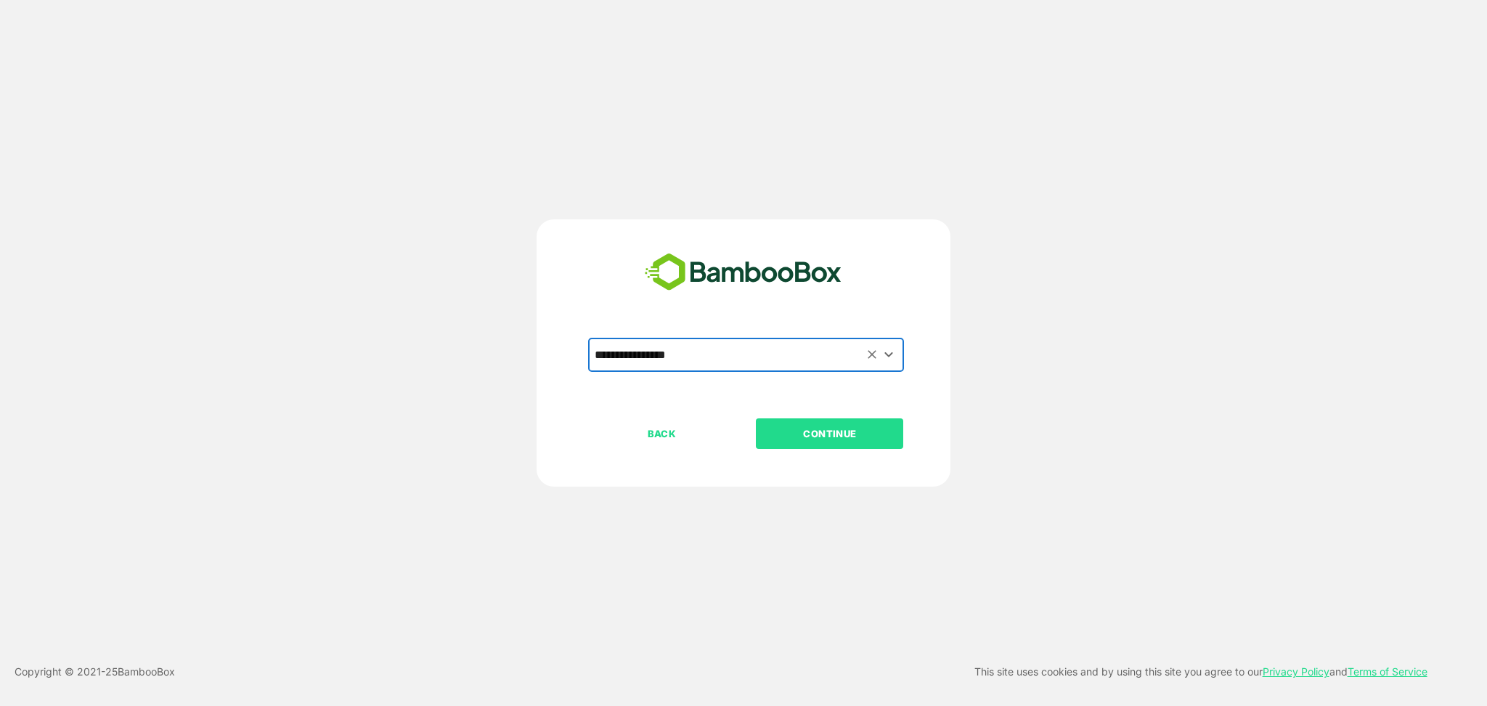
click at [793, 430] on p "CONTINUE" at bounding box center [829, 433] width 145 height 16
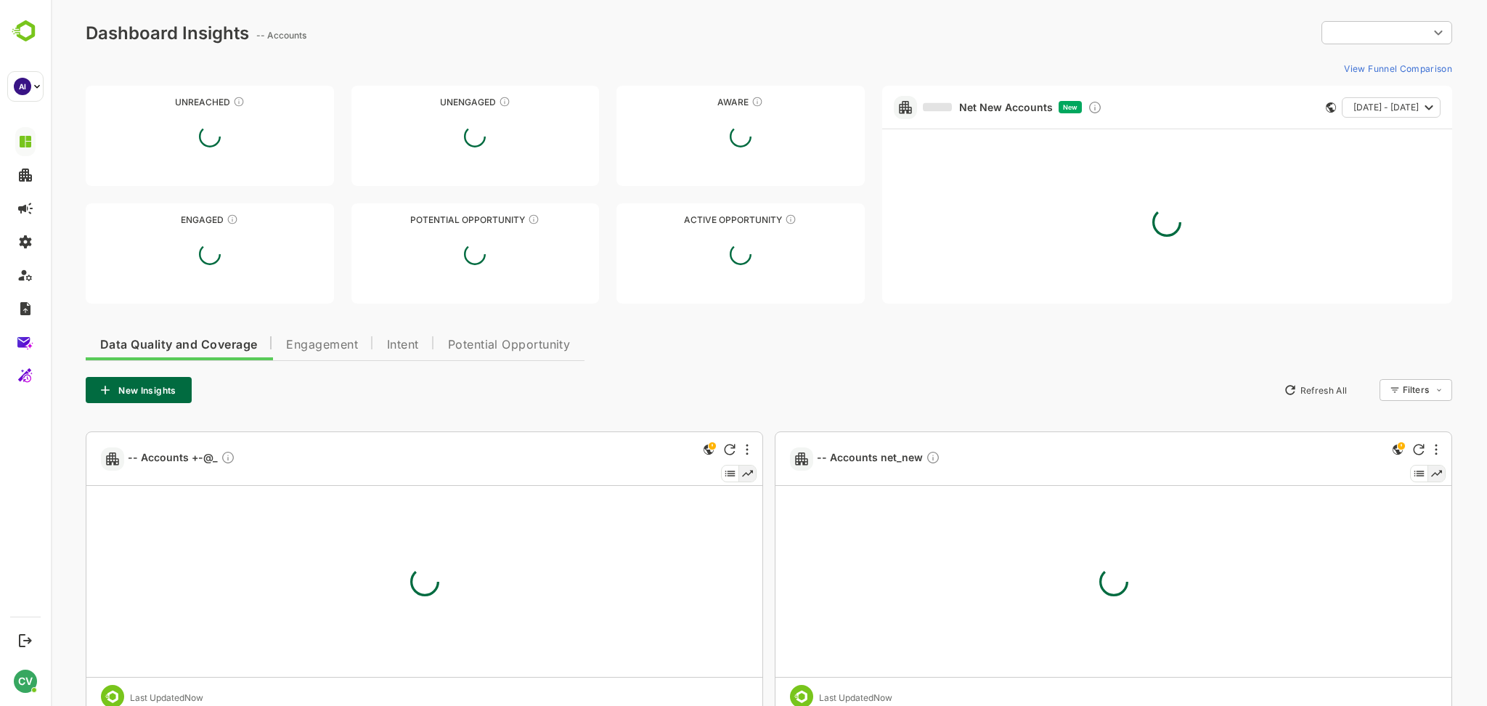
type input "**********"
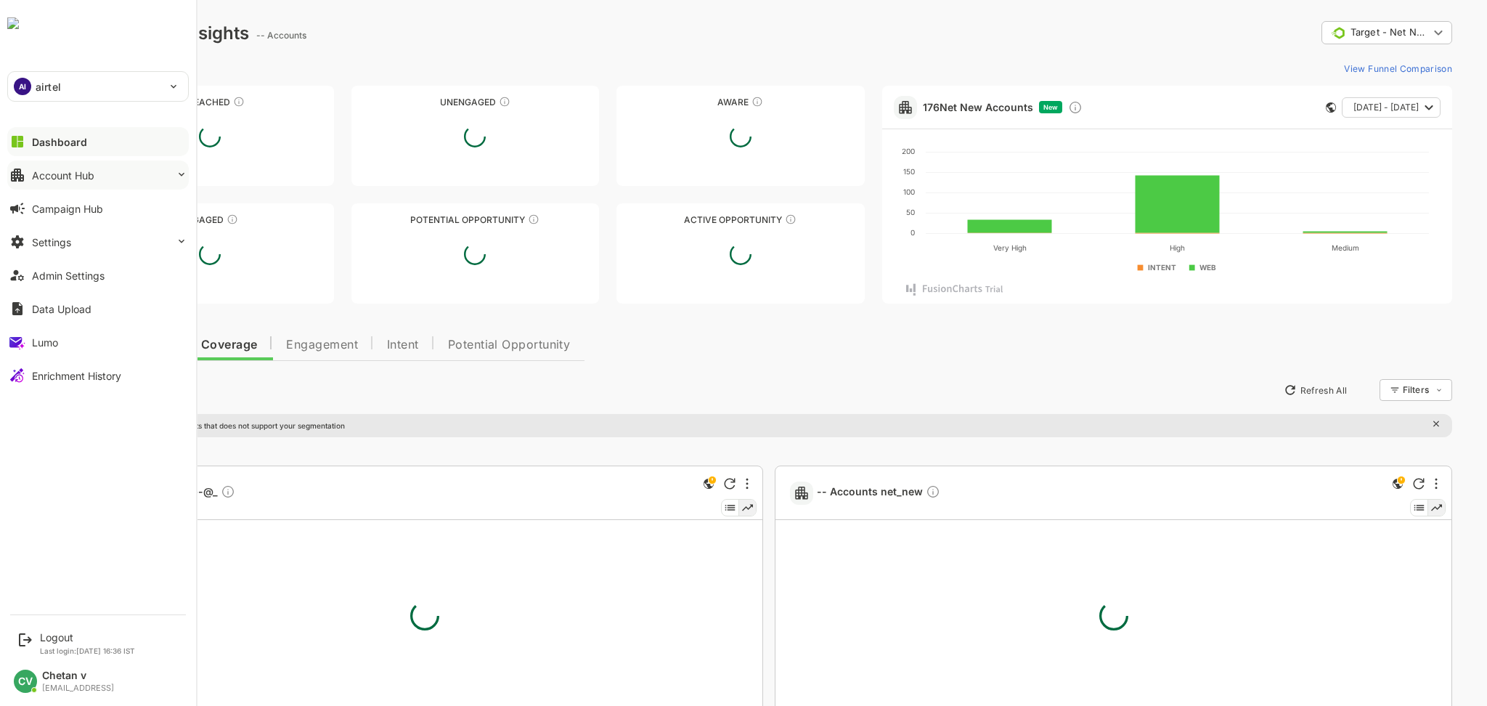
click at [53, 179] on div "Account Hub" at bounding box center [63, 175] width 62 height 12
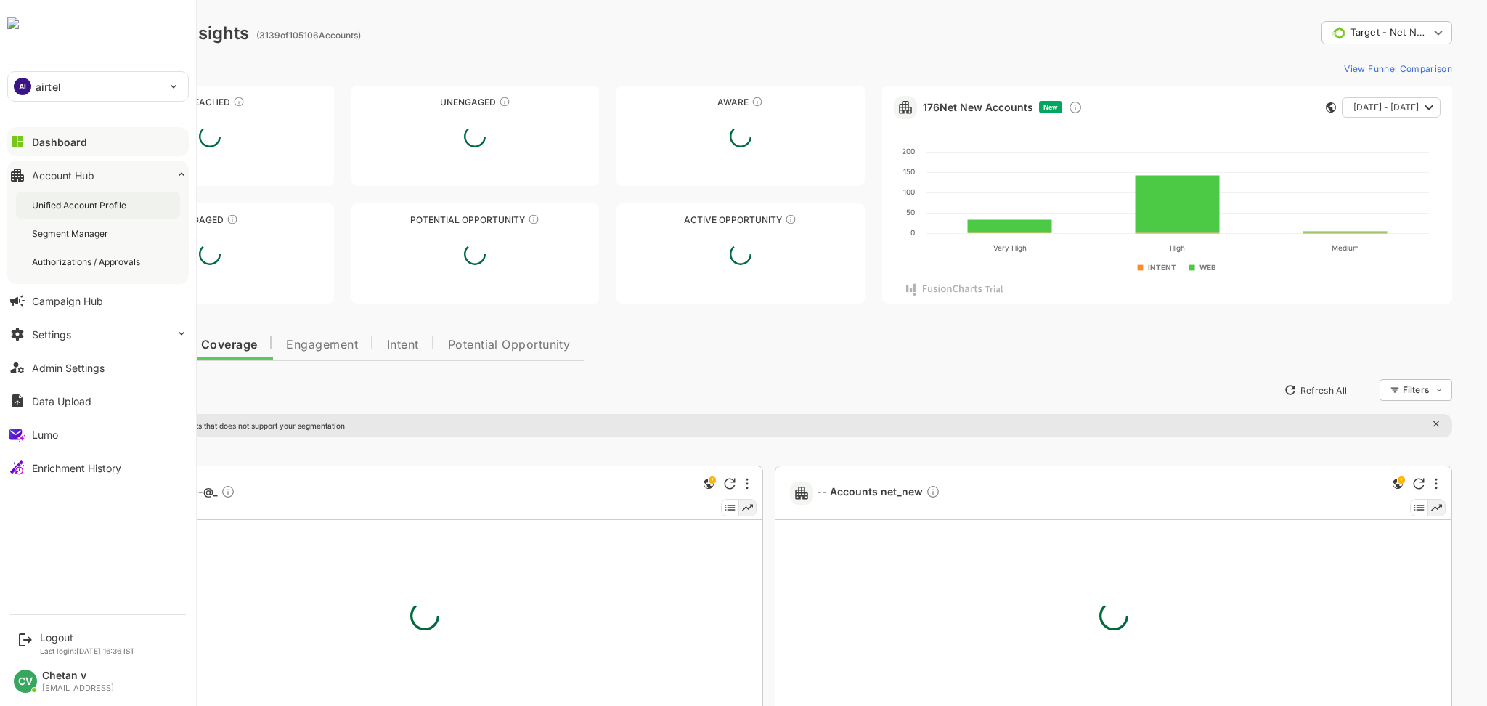
click at [65, 197] on div "Unified Account Profile" at bounding box center [98, 205] width 164 height 27
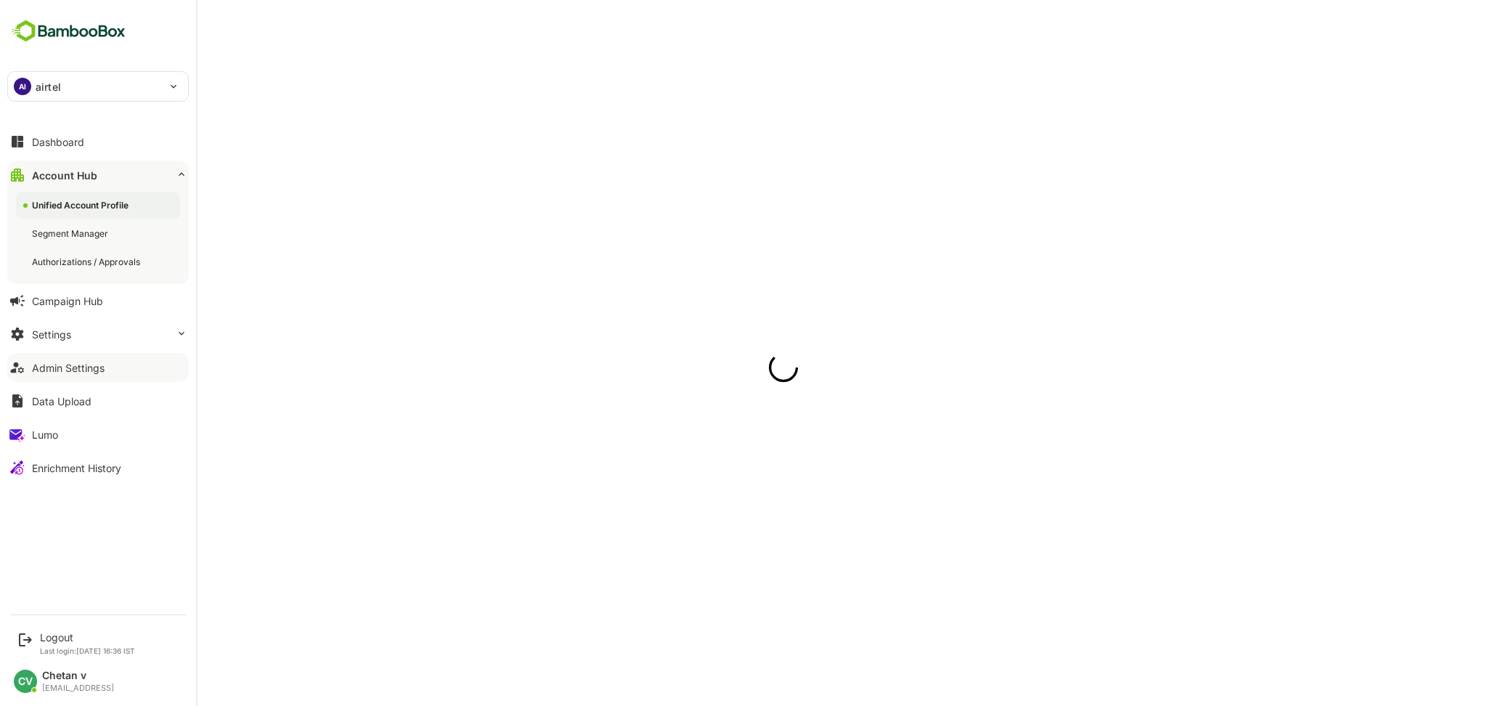
click at [40, 380] on button "Admin Settings" at bounding box center [97, 367] width 181 height 29
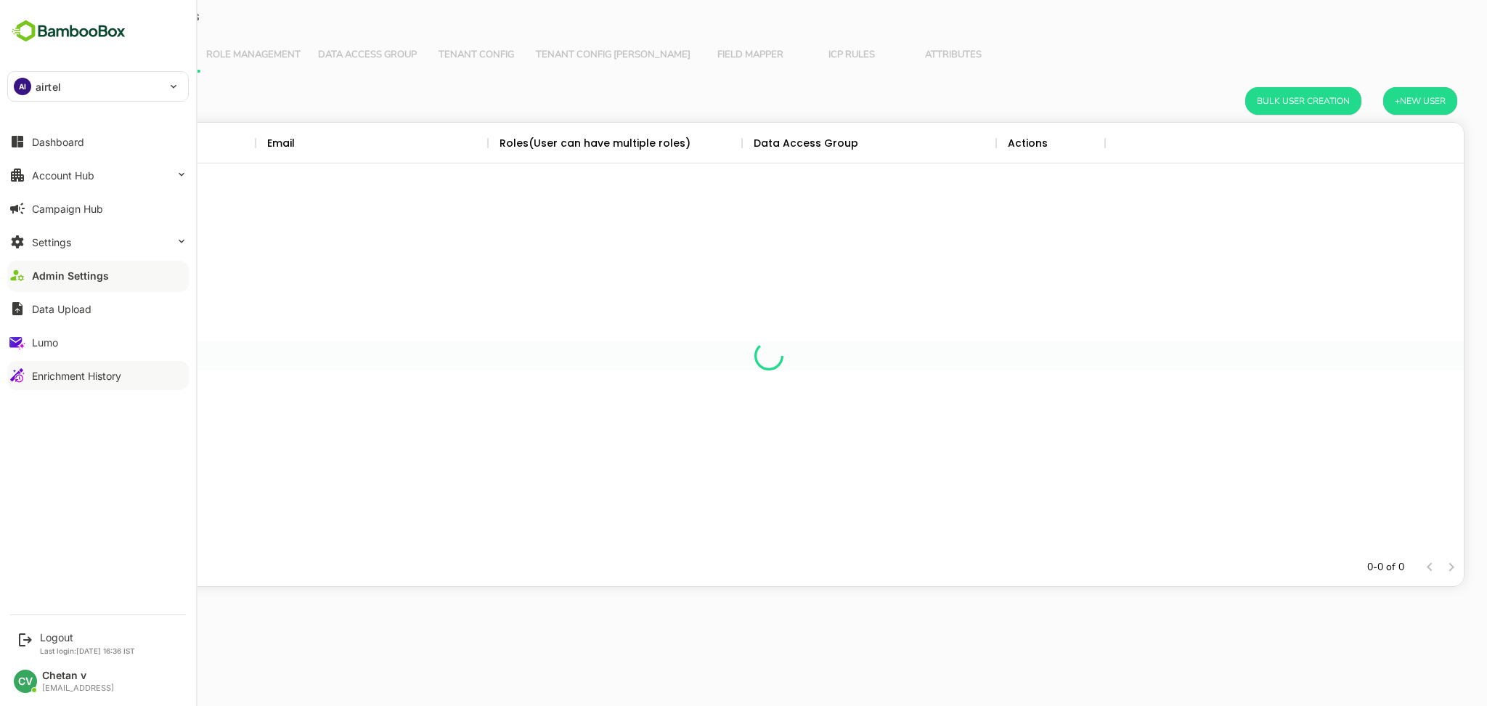
click at [62, 383] on button "Enrichment History" at bounding box center [97, 375] width 181 height 29
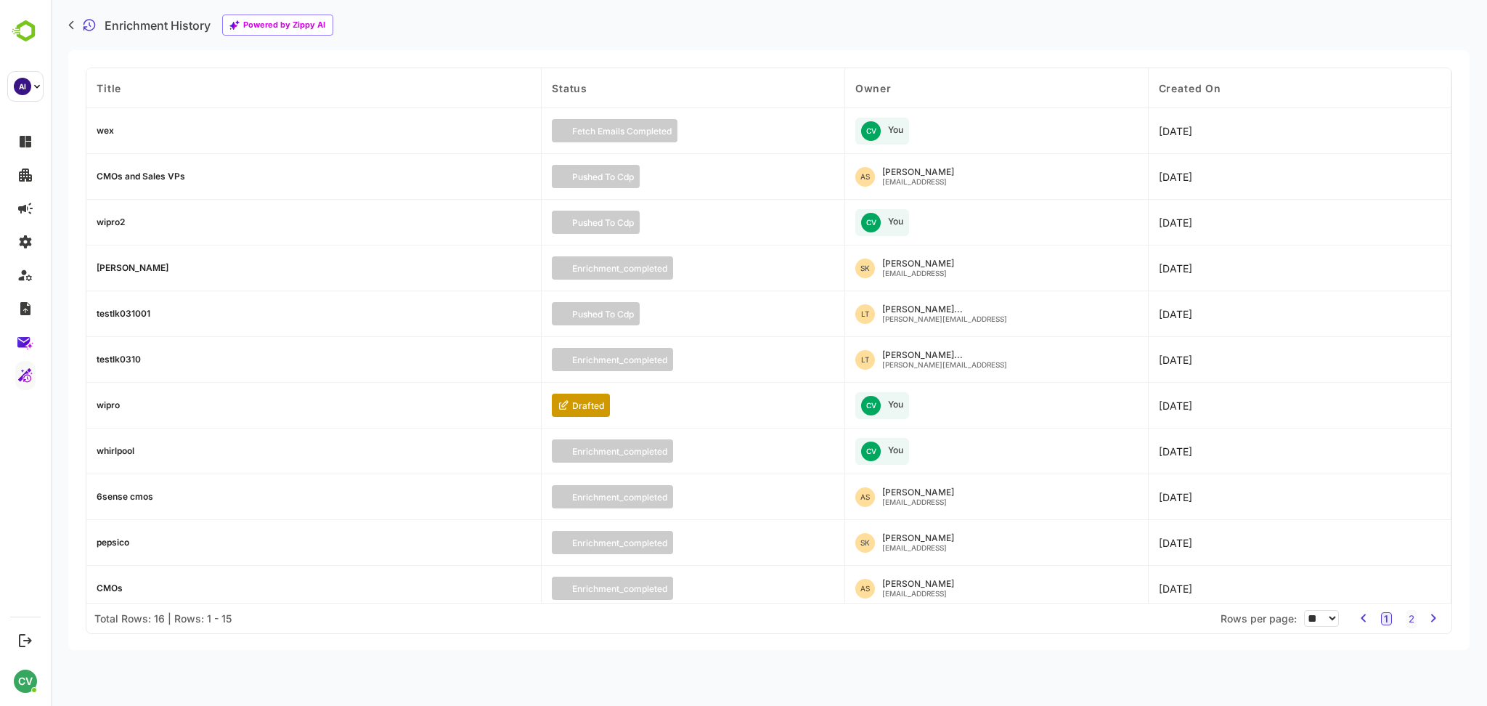
click at [107, 133] on div "wex" at bounding box center [105, 130] width 17 height 9
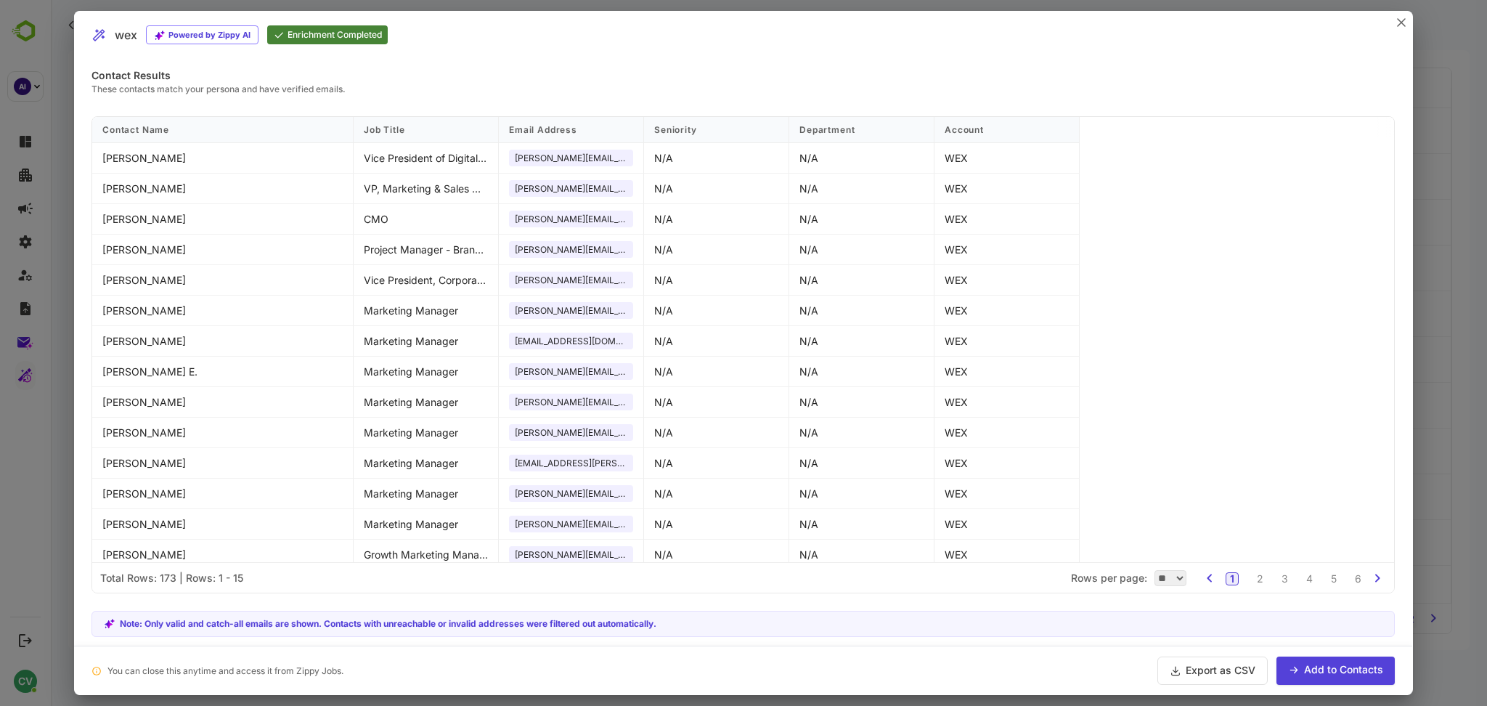
click at [1329, 672] on button "Add to Contacts" at bounding box center [1335, 670] width 118 height 28
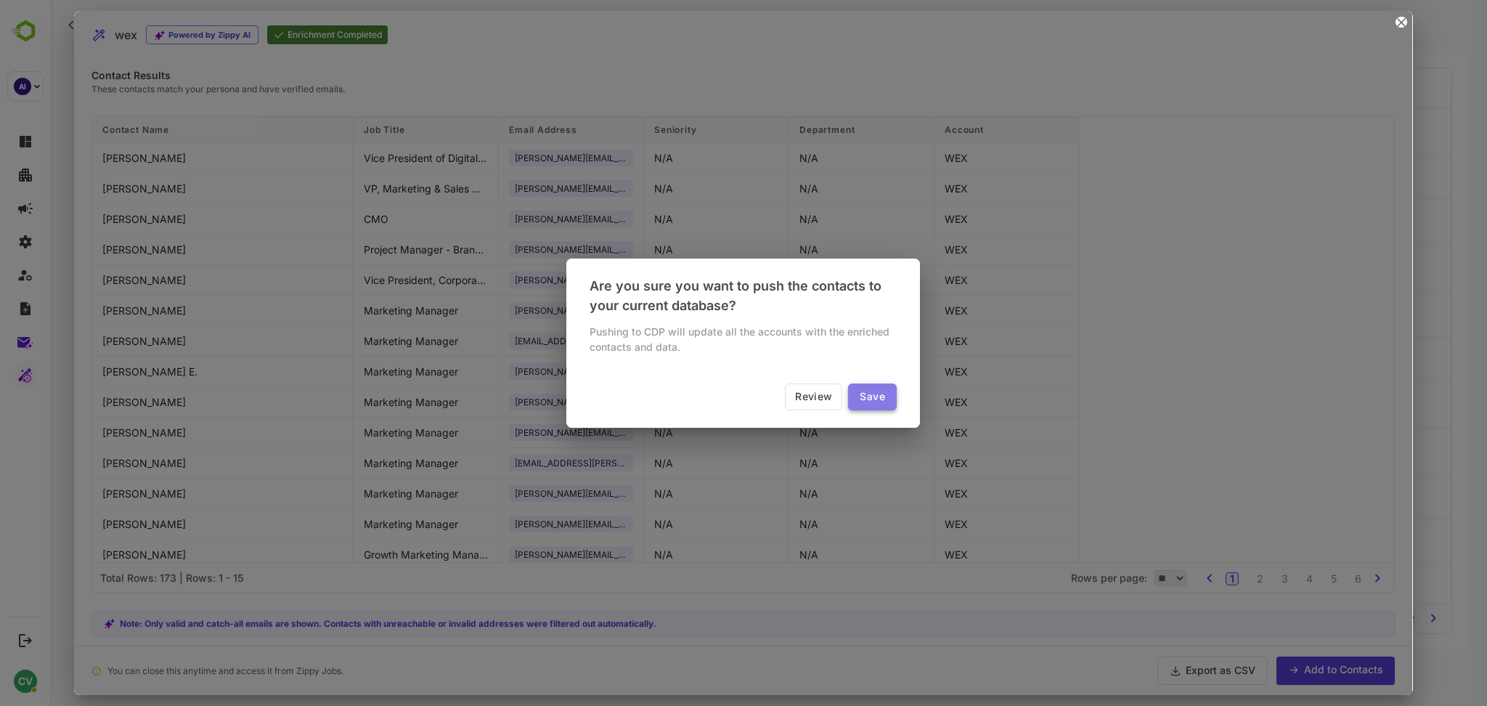
click at [870, 402] on button "Save" at bounding box center [872, 396] width 49 height 27
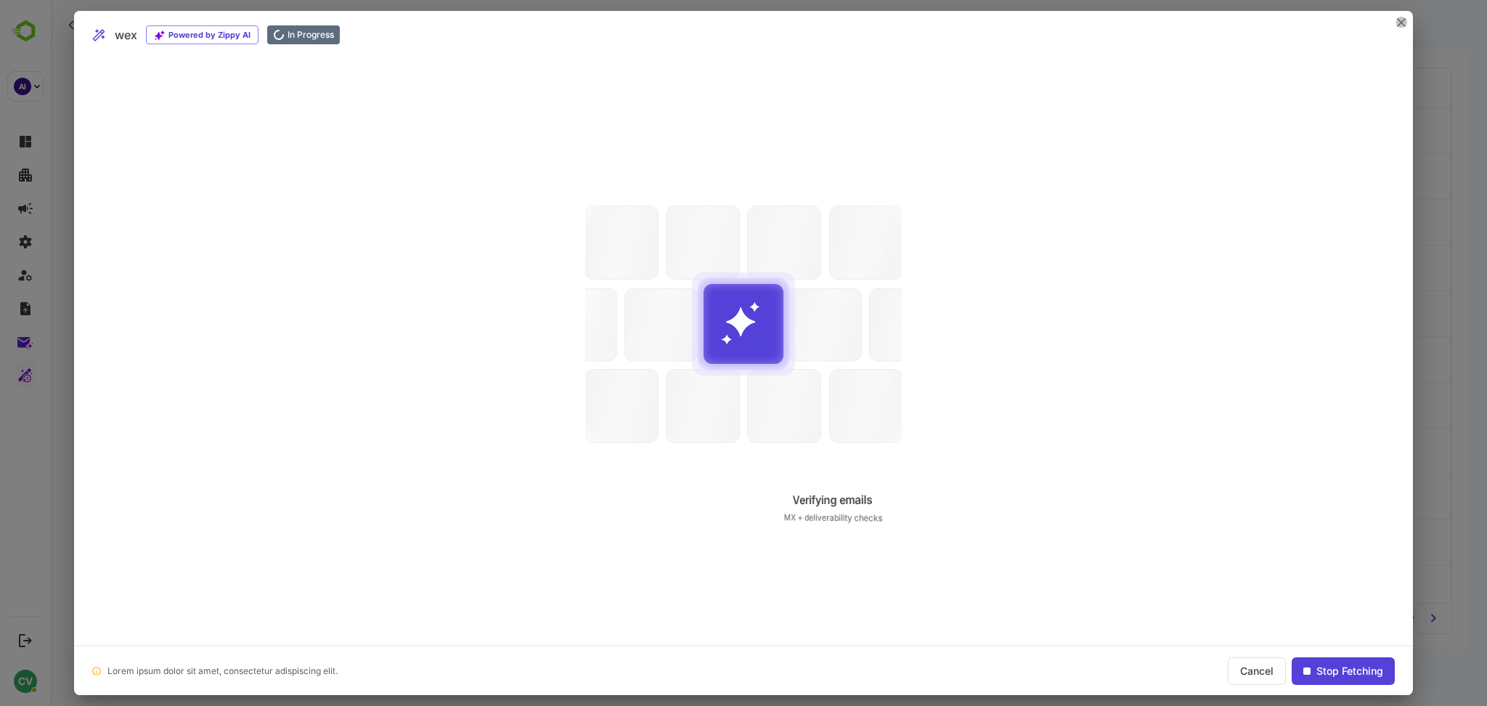
click at [1397, 22] on icon "close" at bounding box center [1401, 22] width 9 height 9
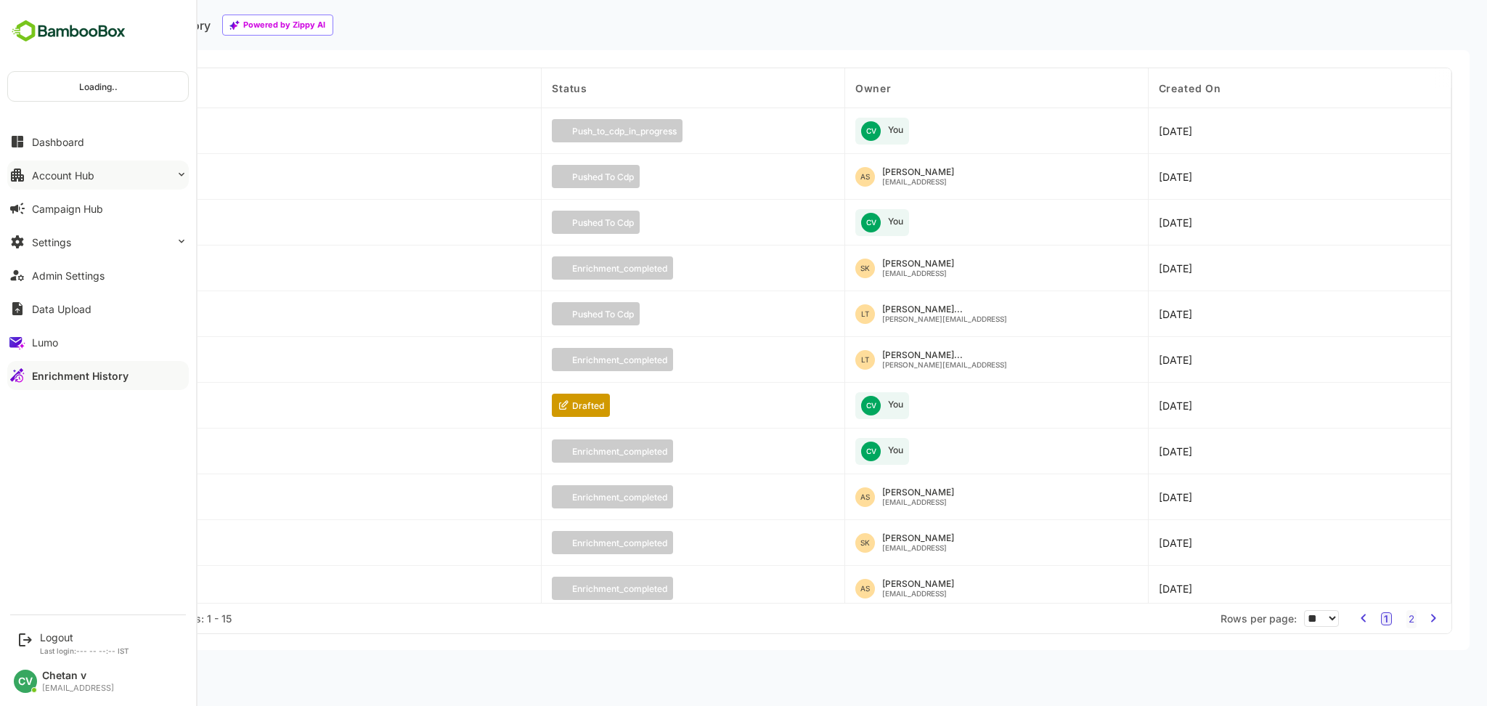
click at [65, 185] on button "Account Hub" at bounding box center [97, 174] width 181 height 29
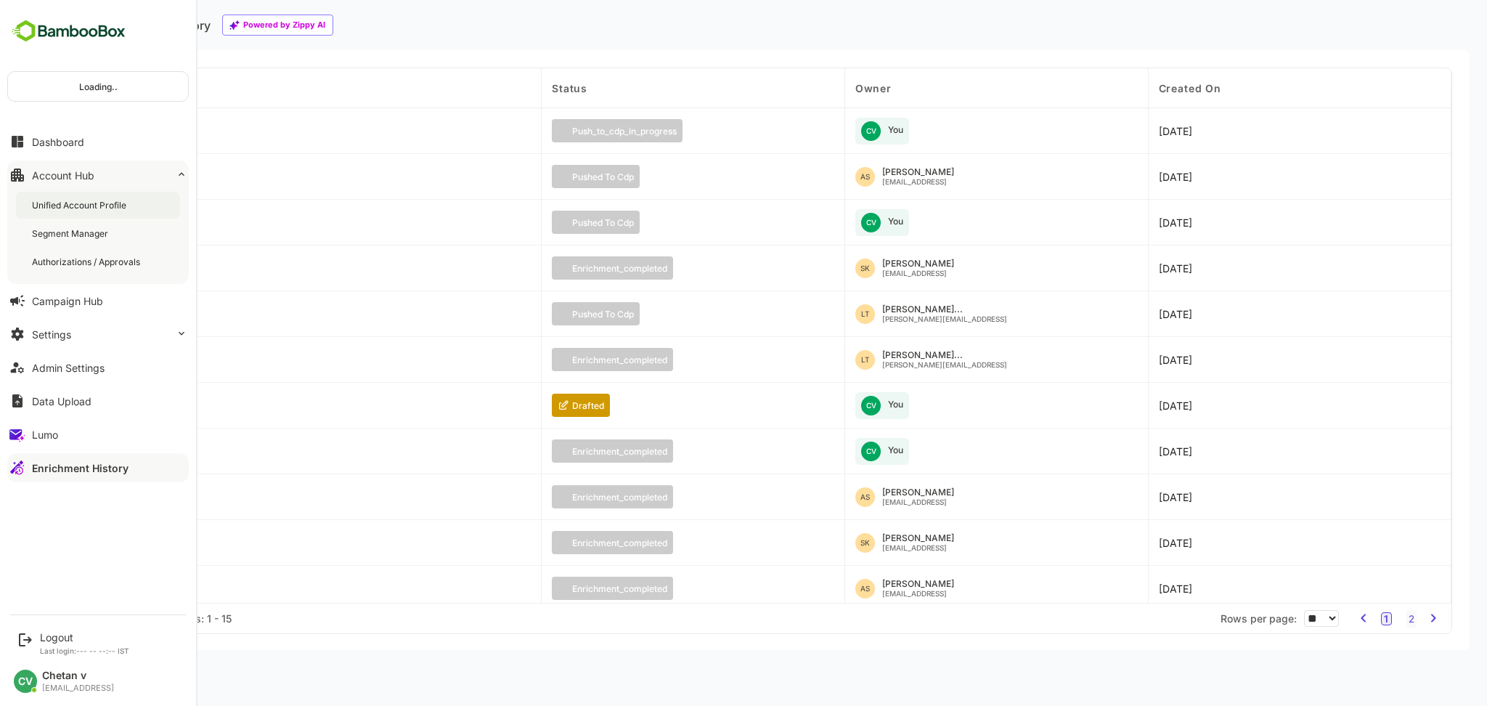
click at [86, 211] on div "Unified Account Profile" at bounding box center [98, 205] width 164 height 27
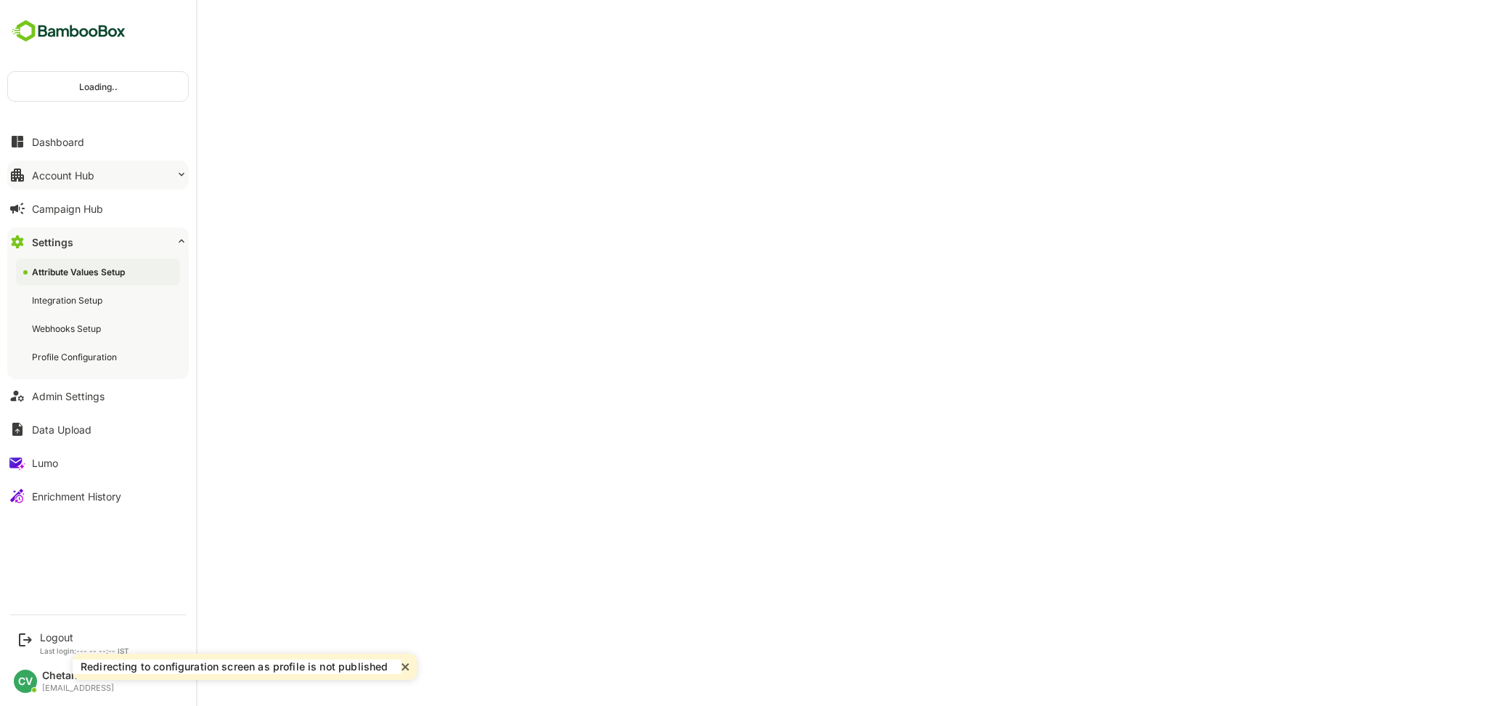
click at [67, 167] on button "Account Hub" at bounding box center [97, 174] width 181 height 29
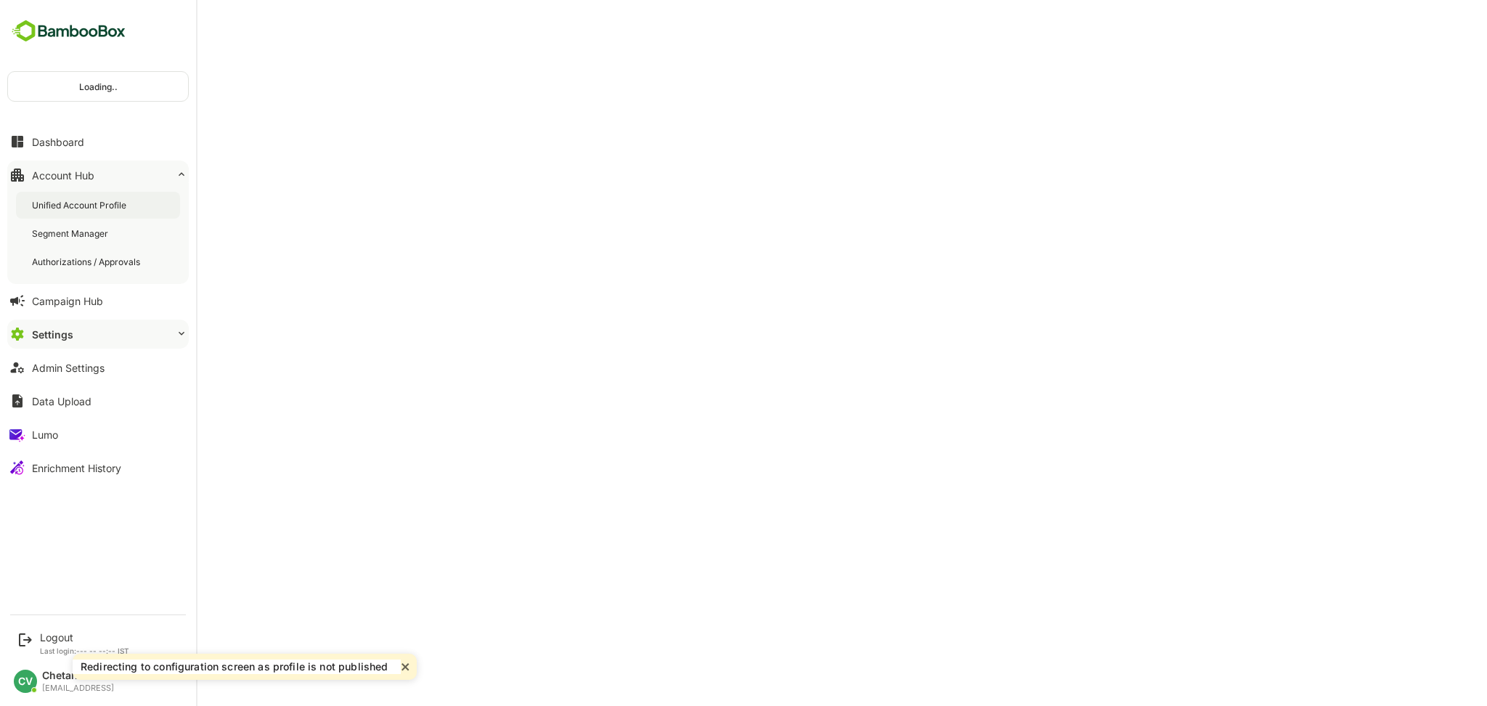
click at [78, 197] on div "Unified Account Profile" at bounding box center [98, 205] width 164 height 27
click at [78, 199] on div "Unified Account Profile" at bounding box center [80, 205] width 97 height 12
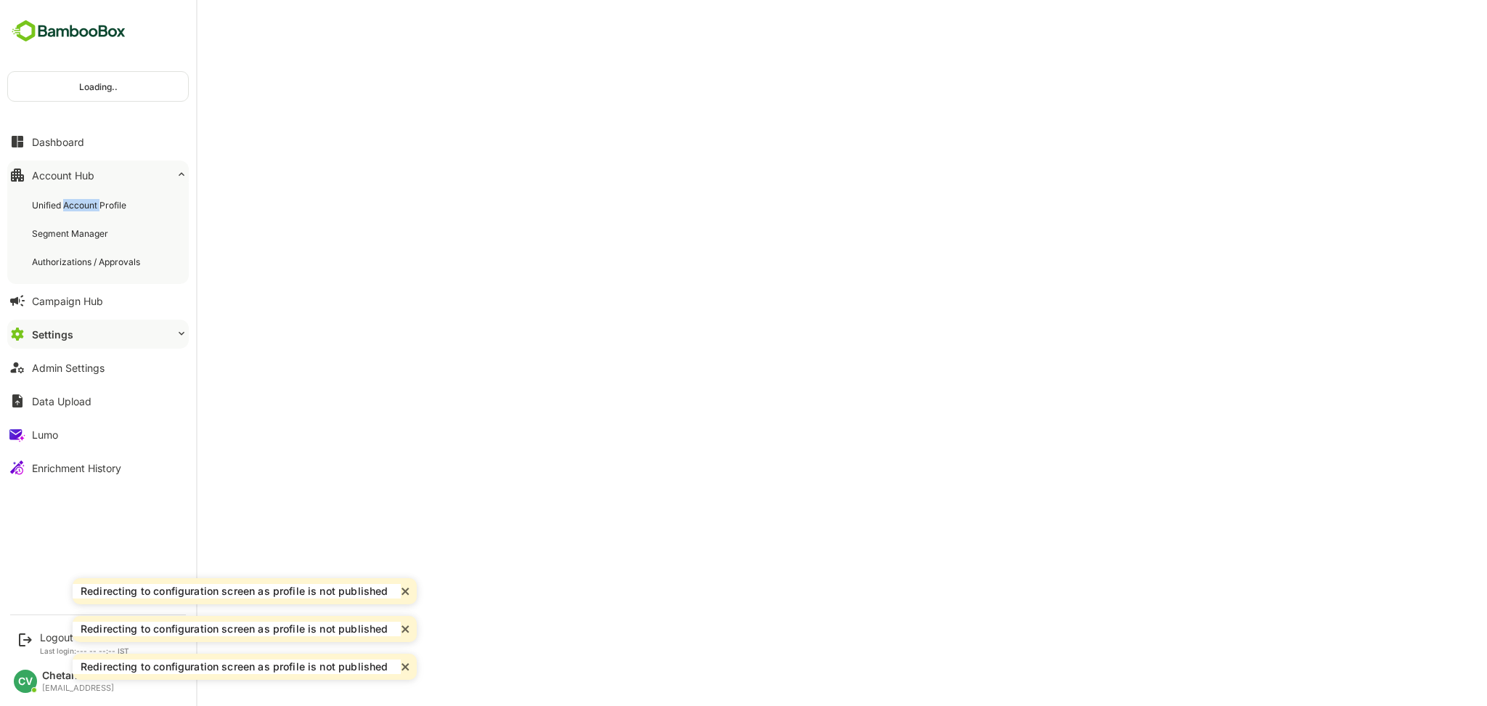
click at [78, 199] on div "Unified Account Profile" at bounding box center [80, 205] width 97 height 12
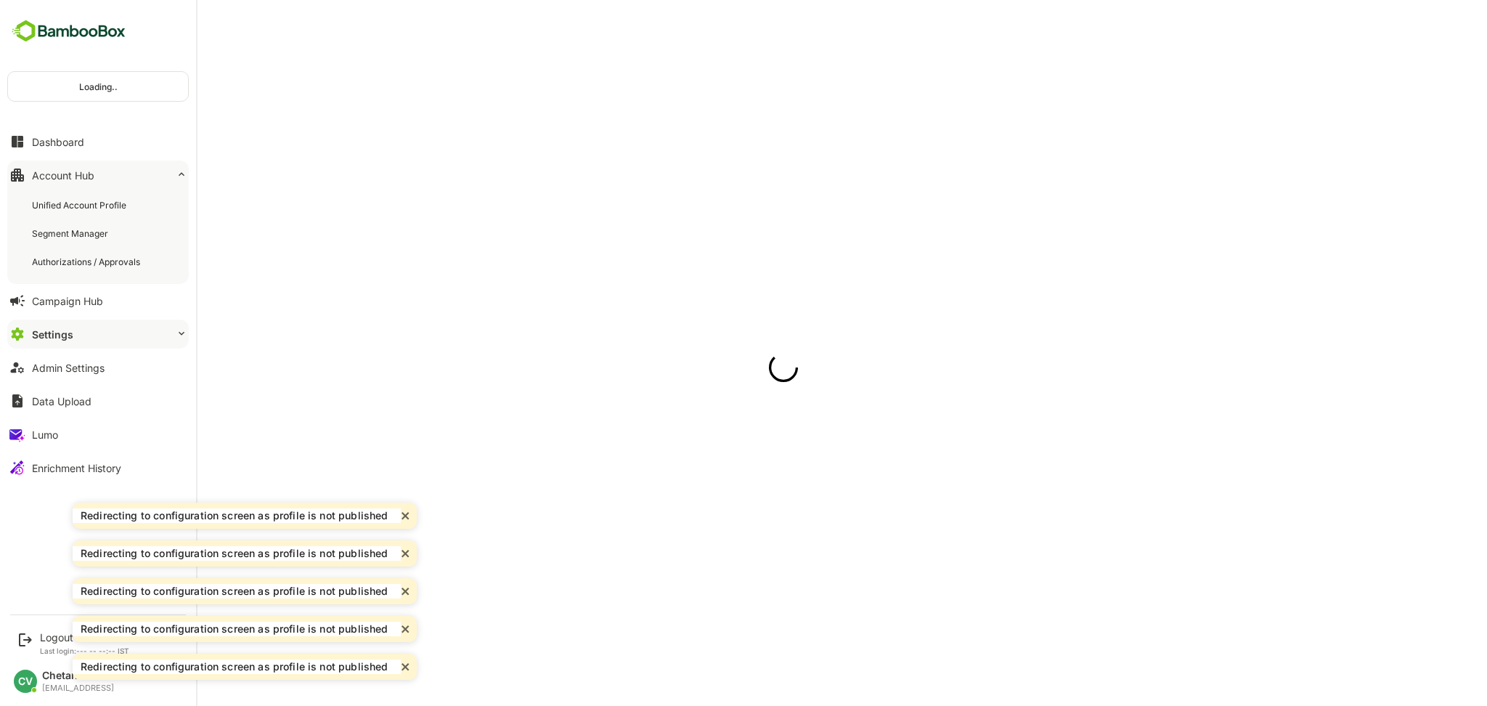
click at [78, 199] on div "Unified Account Profile" at bounding box center [80, 205] width 97 height 12
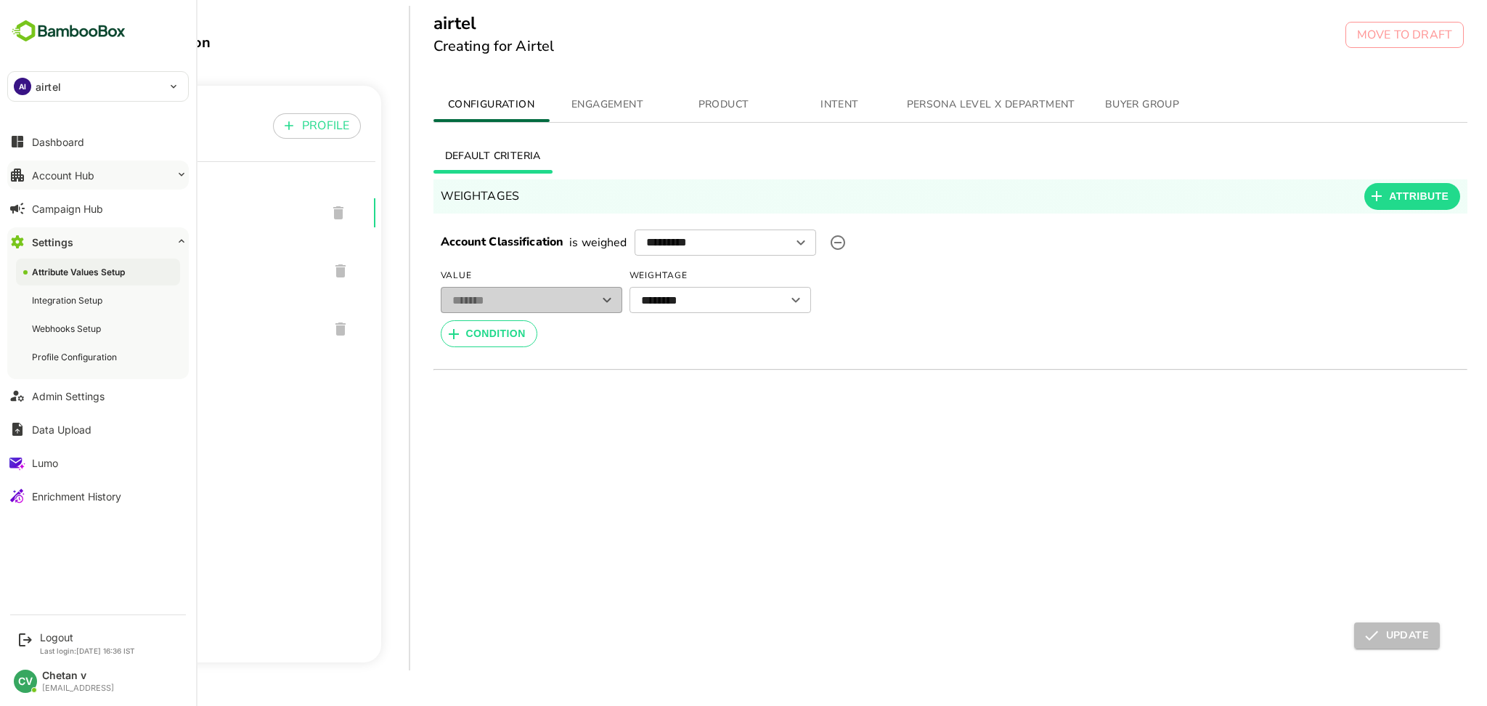
click at [50, 179] on div "Account Hub" at bounding box center [63, 175] width 62 height 12
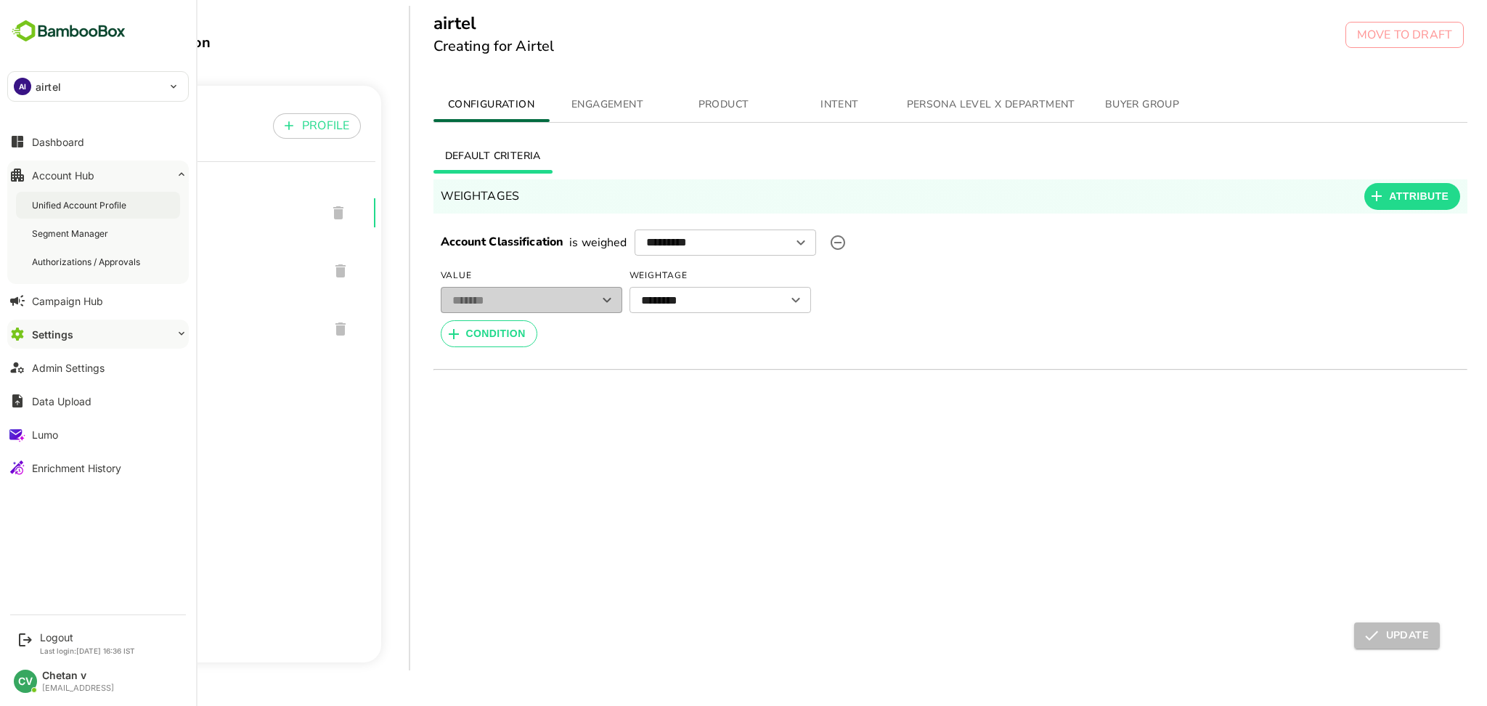
click at [62, 209] on div "Unified Account Profile" at bounding box center [80, 205] width 97 height 12
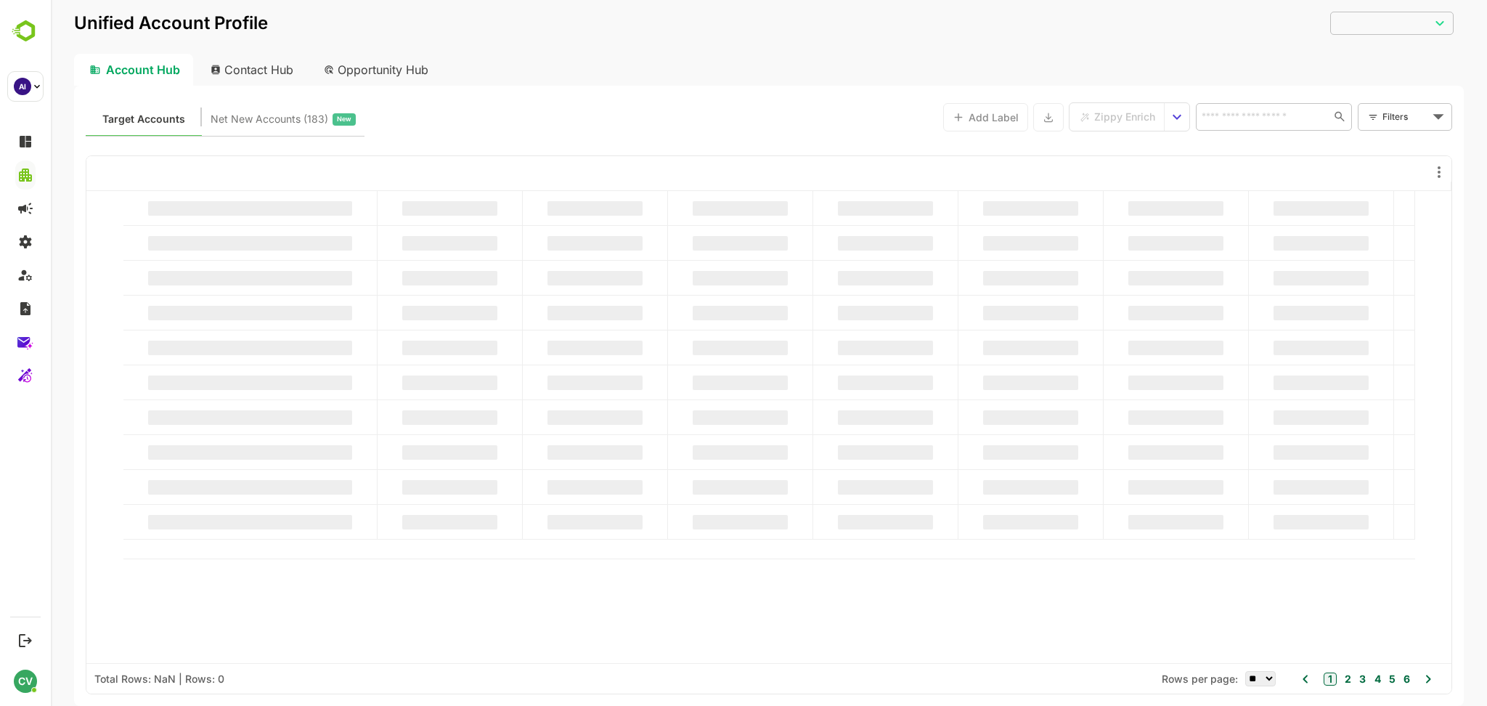
type input "**********"
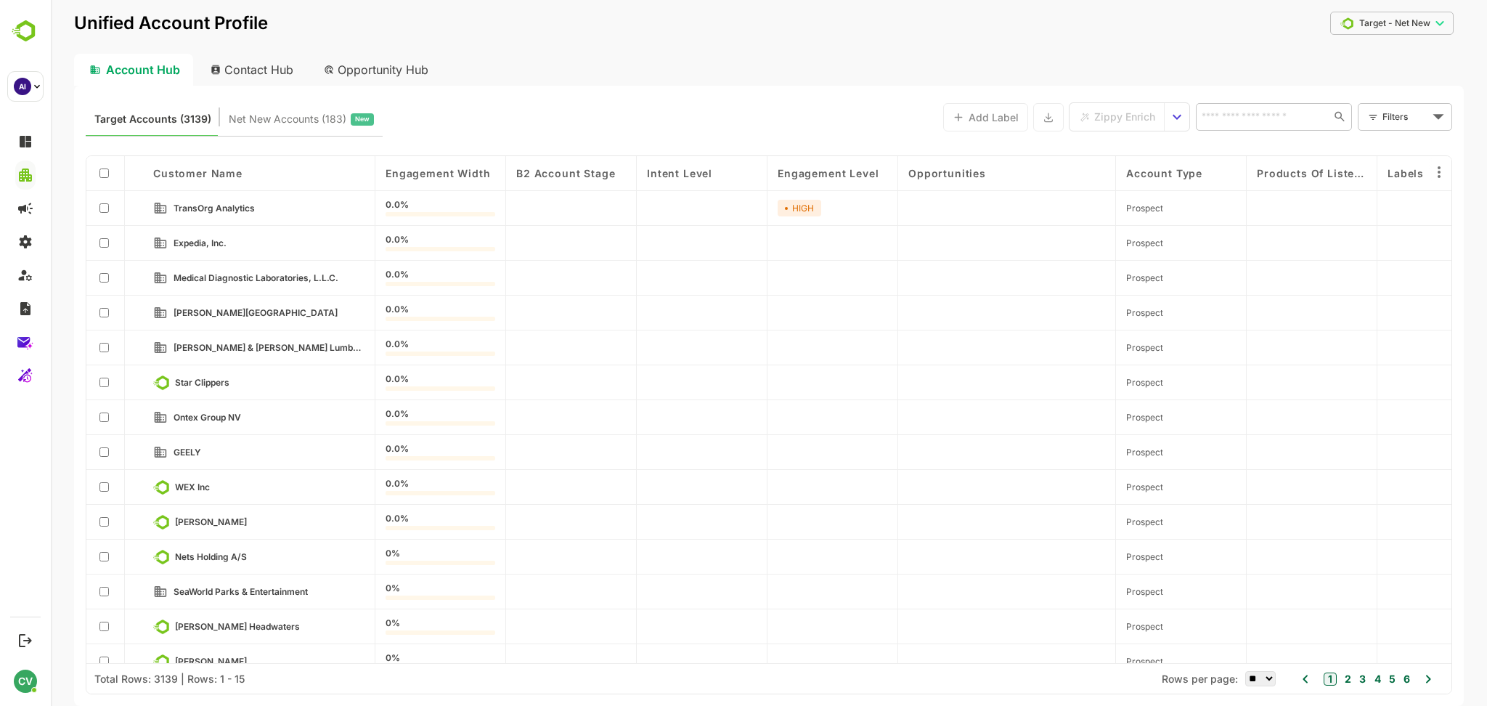
drag, startPoint x: 506, startPoint y: 44, endPoint x: 507, endPoint y: 36, distance: 8.0
click at [507, 36] on div "**********" at bounding box center [769, 33] width 1390 height 42
click at [195, 490] on span "WEX Inc" at bounding box center [192, 486] width 35 height 11
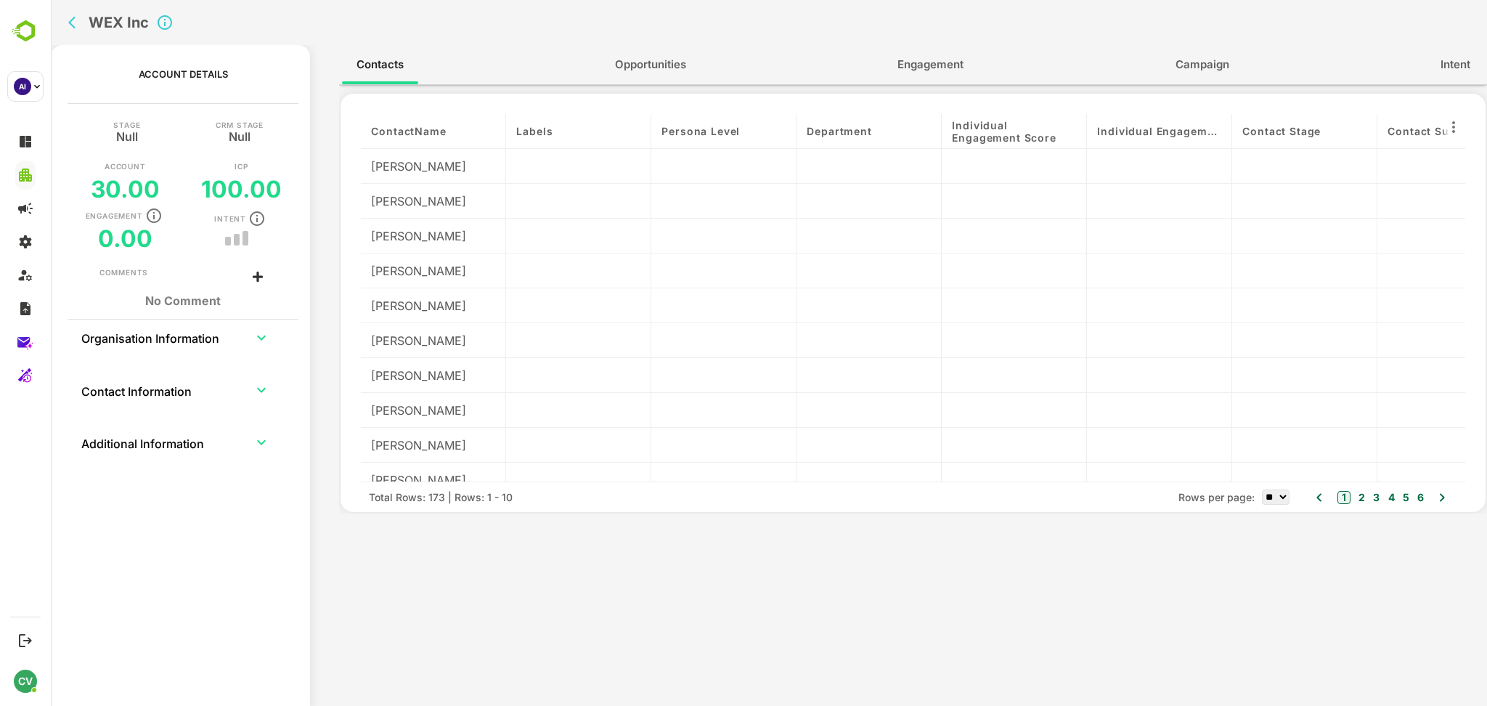
click at [76, 24] on icon "back" at bounding box center [75, 22] width 15 height 15
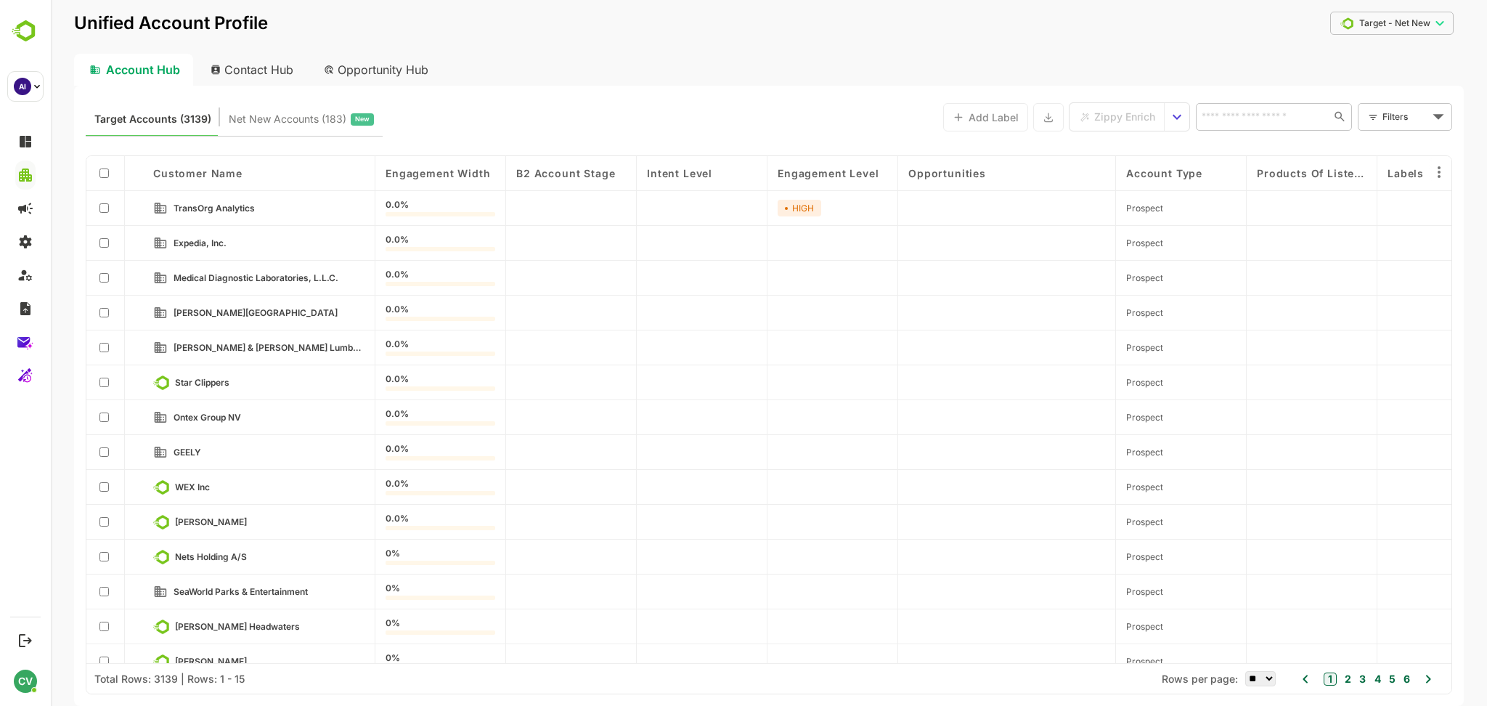
scroll to position [53, 0]
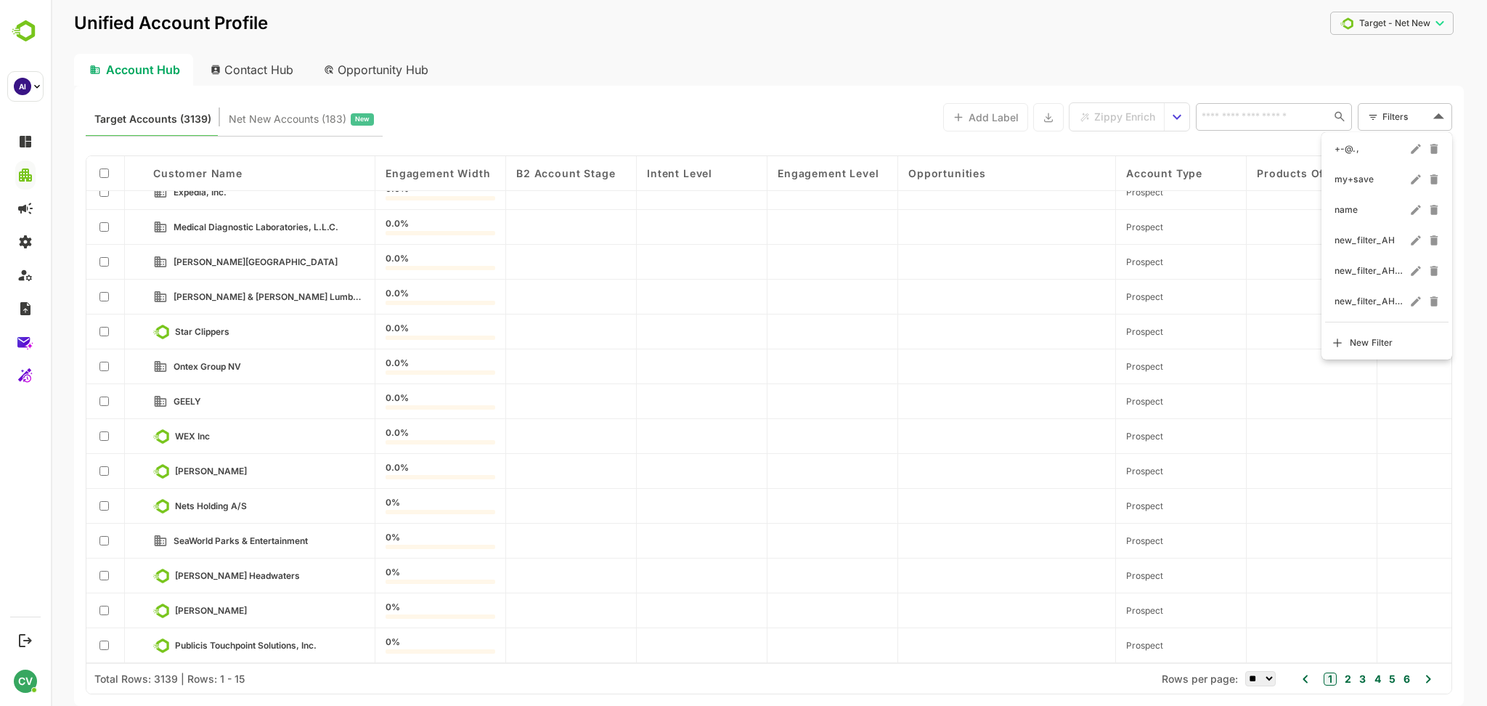
click at [1396, 114] on body "**********" at bounding box center [769, 353] width 1436 height 706
click at [1348, 208] on span "name" at bounding box center [1370, 209] width 73 height 17
type input "****"
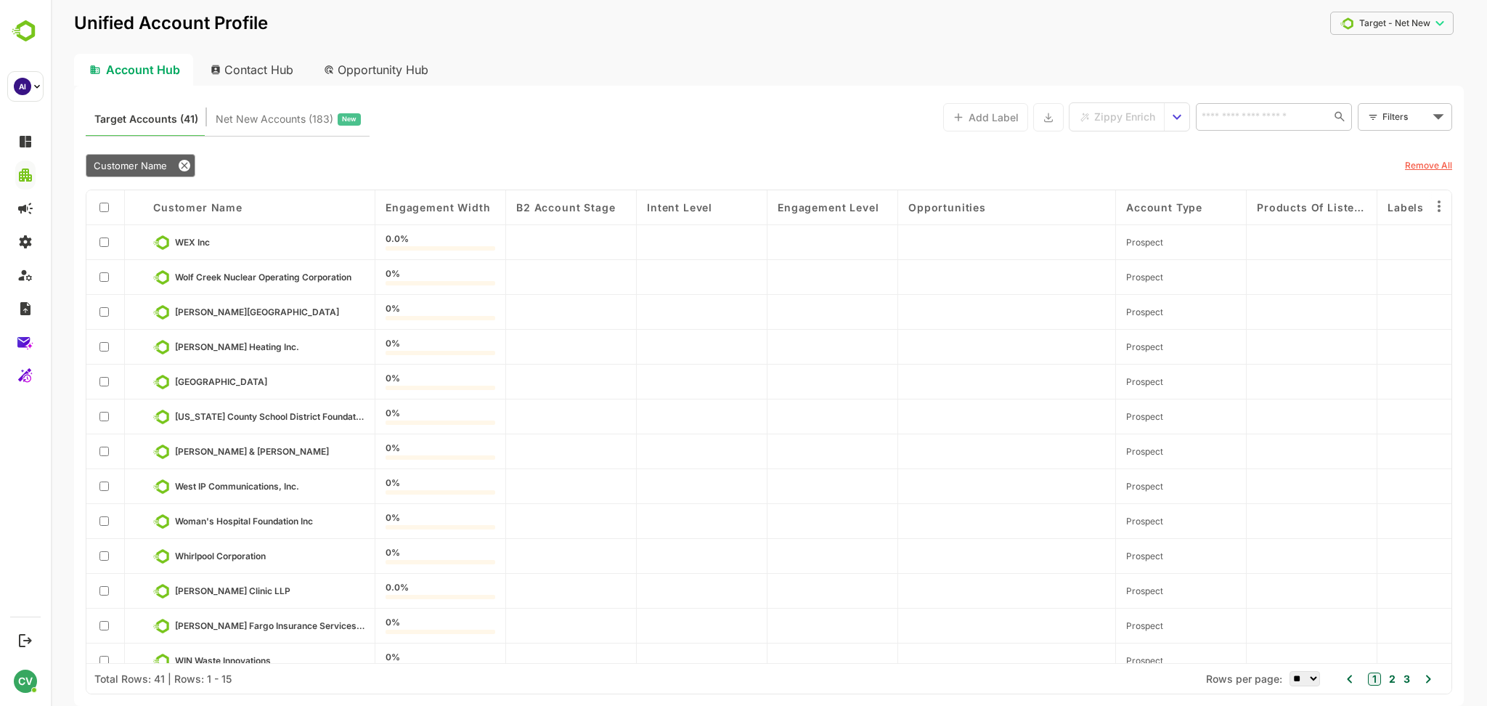
click at [488, 160] on div "Customer Name" at bounding box center [729, 165] width 1286 height 23
click at [154, 150] on div "Customer Name Remove All" at bounding box center [769, 165] width 1366 height 34
click at [147, 162] on span "Customer Name" at bounding box center [130, 166] width 73 height 12
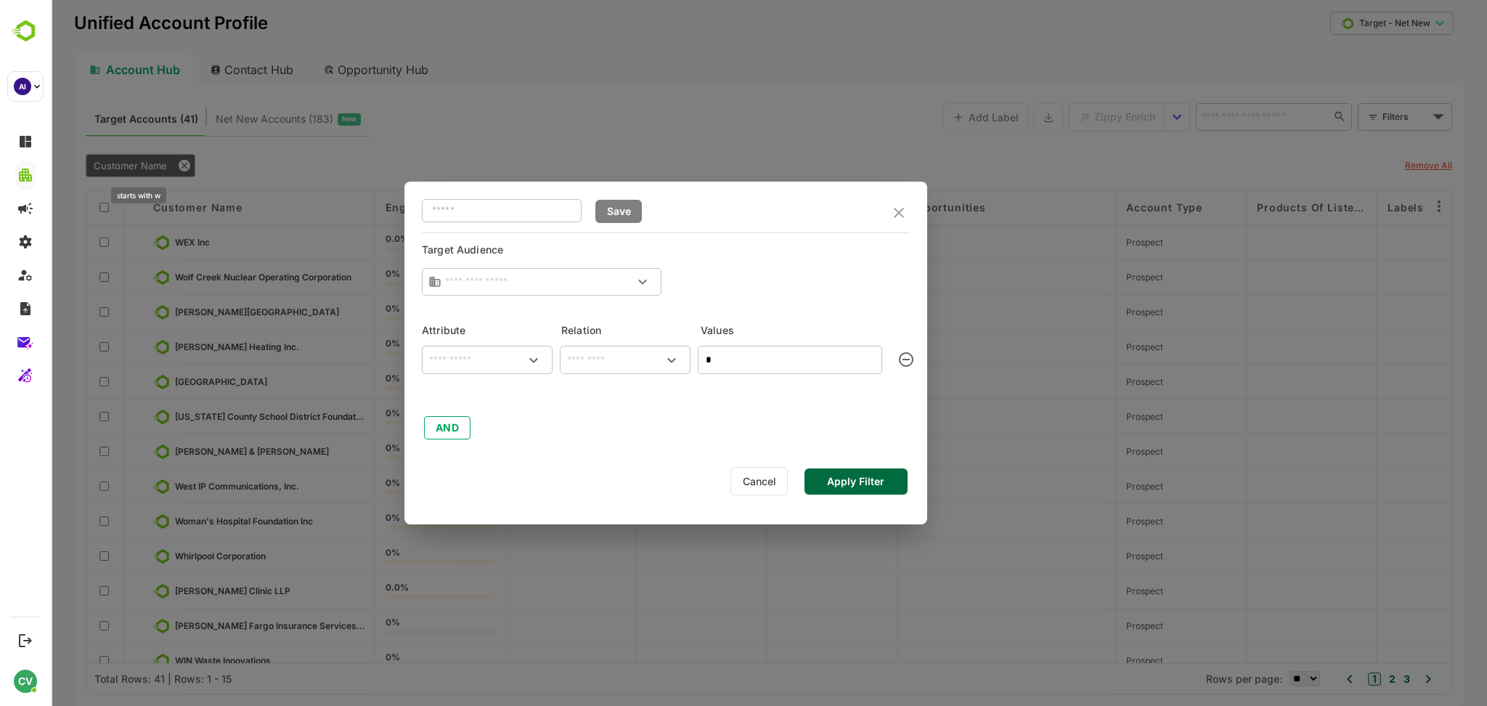
type input "**********"
click at [725, 355] on input "*" at bounding box center [790, 360] width 184 height 28
type input "***"
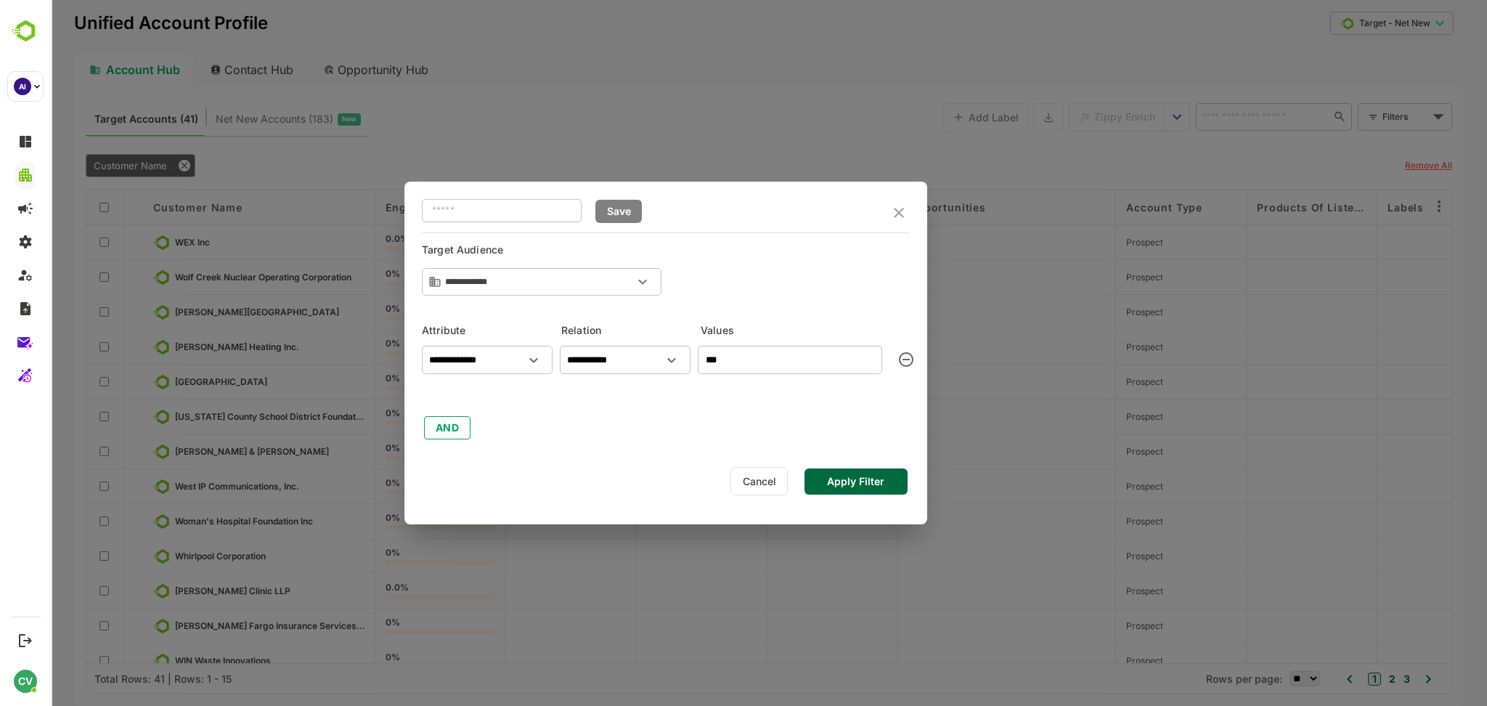
click at [835, 476] on button "Apply Filter" at bounding box center [855, 481] width 103 height 26
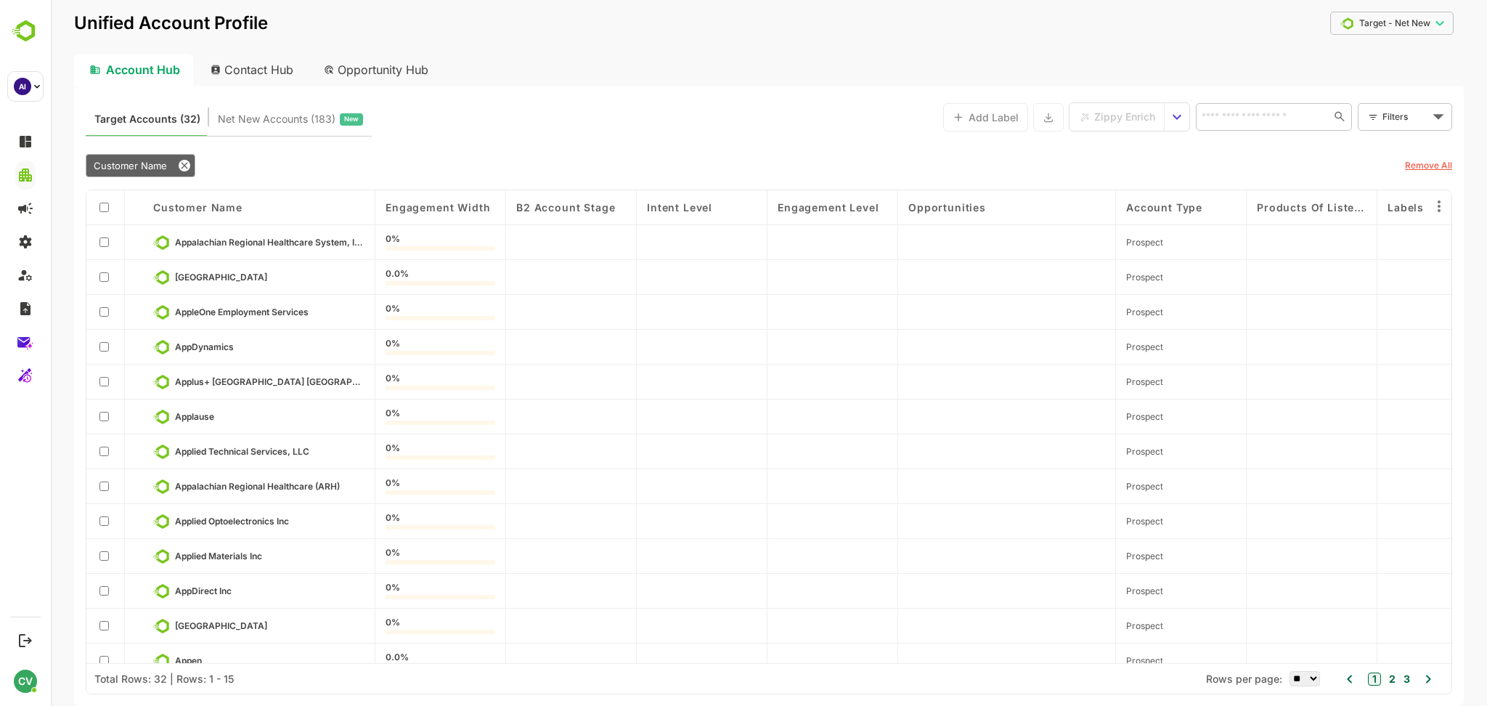
click at [1352, 17] on body "**********" at bounding box center [769, 353] width 1436 height 706
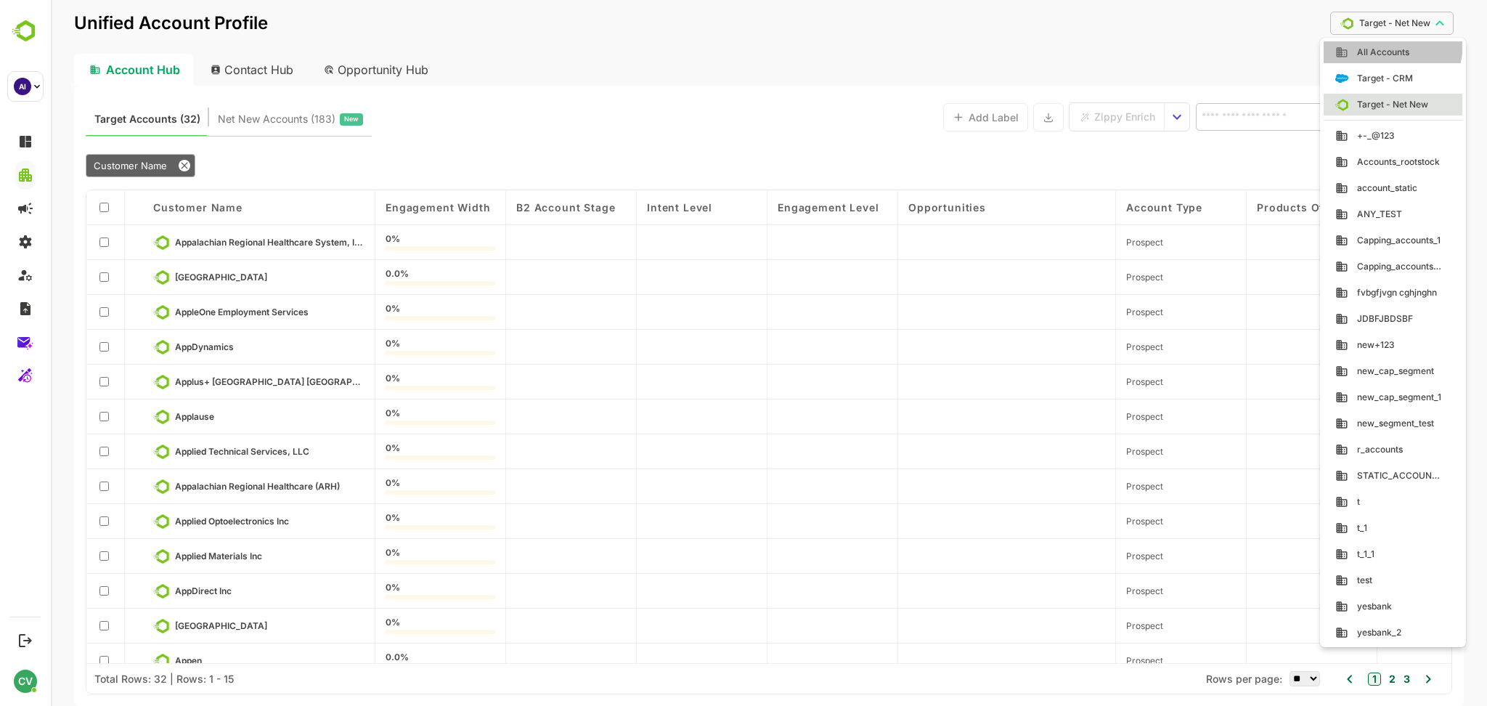
click at [1357, 41] on li "All Accounts" at bounding box center [1392, 52] width 139 height 22
type input "**********"
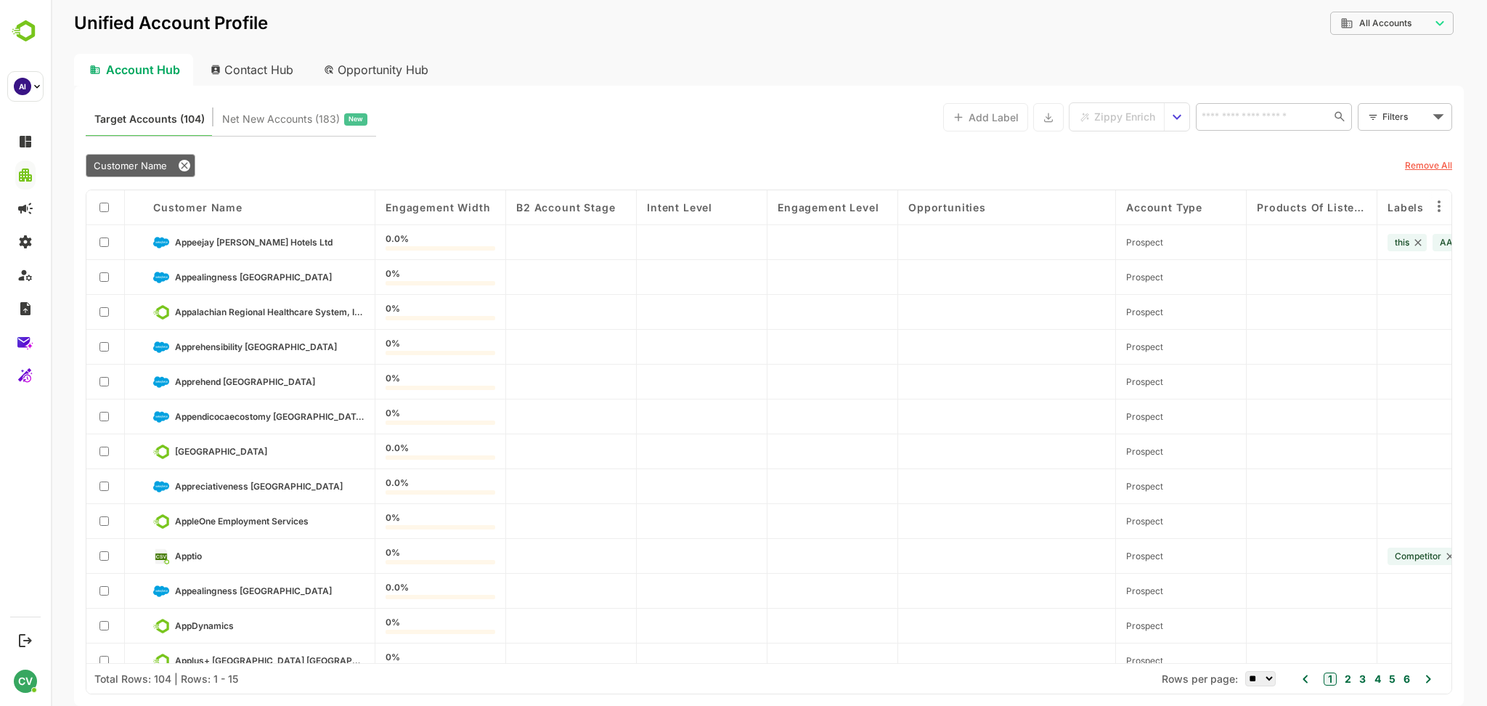
click at [1253, 680] on select "** ** ** *** *** ****" at bounding box center [1260, 678] width 30 height 15
select select "***"
click at [1245, 671] on select "** ** ** *** *** ****" at bounding box center [1260, 678] width 30 height 15
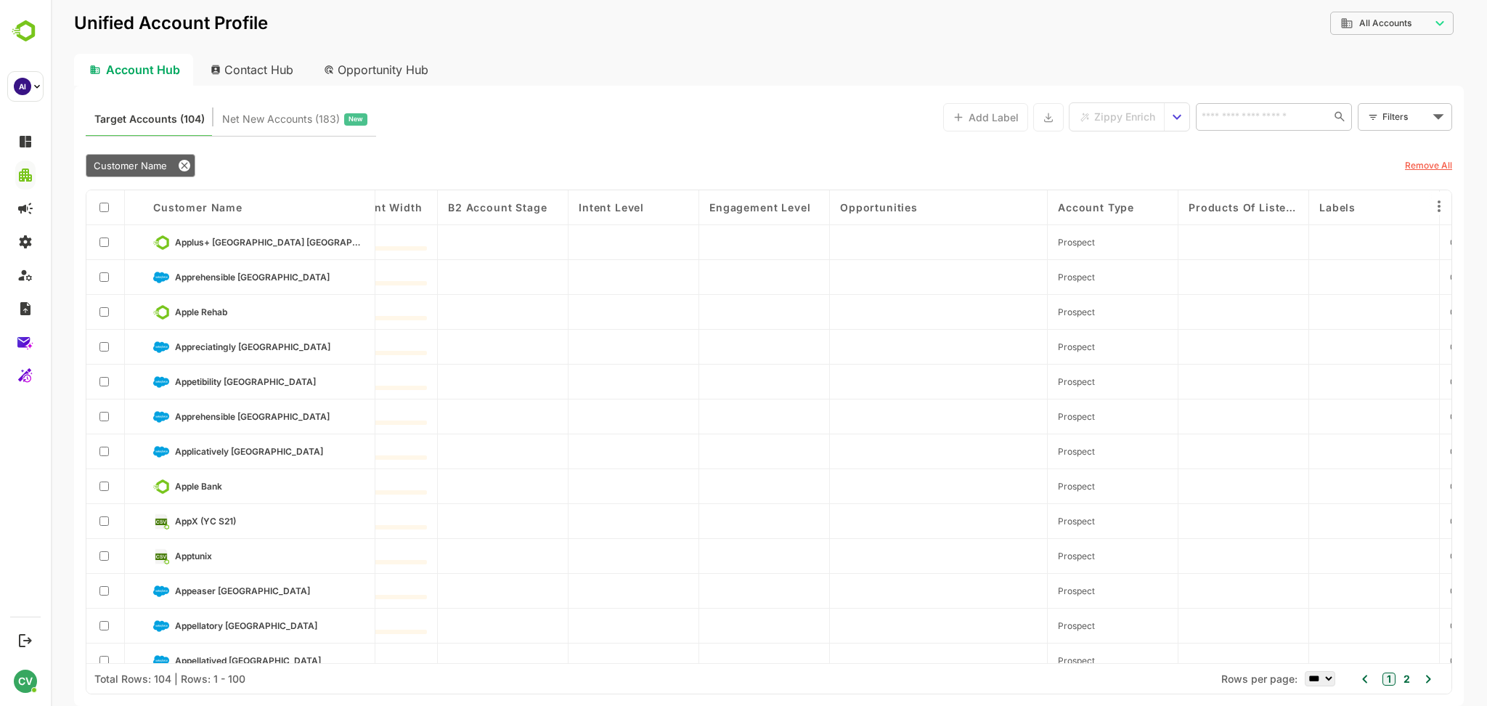
scroll to position [2013, 68]
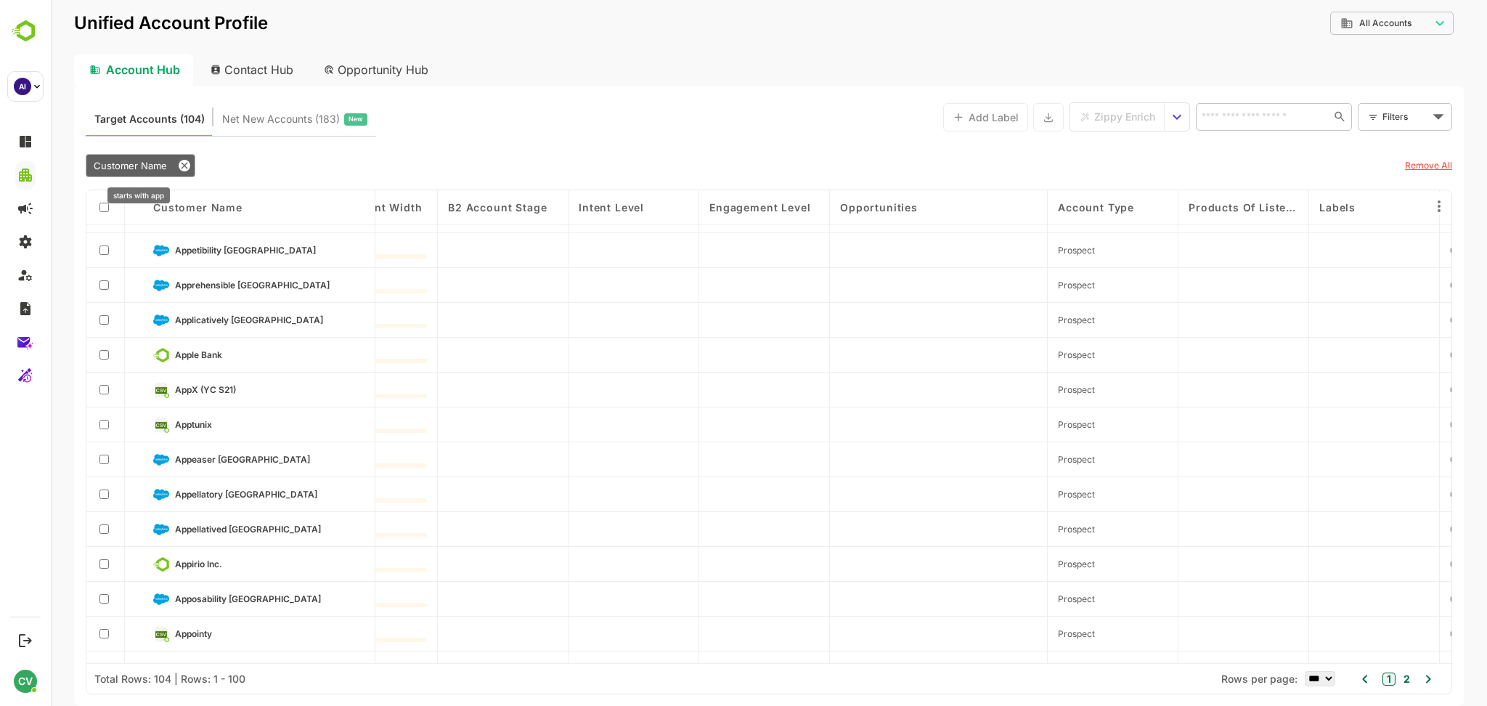
click at [136, 166] on span "Customer Name" at bounding box center [130, 166] width 73 height 12
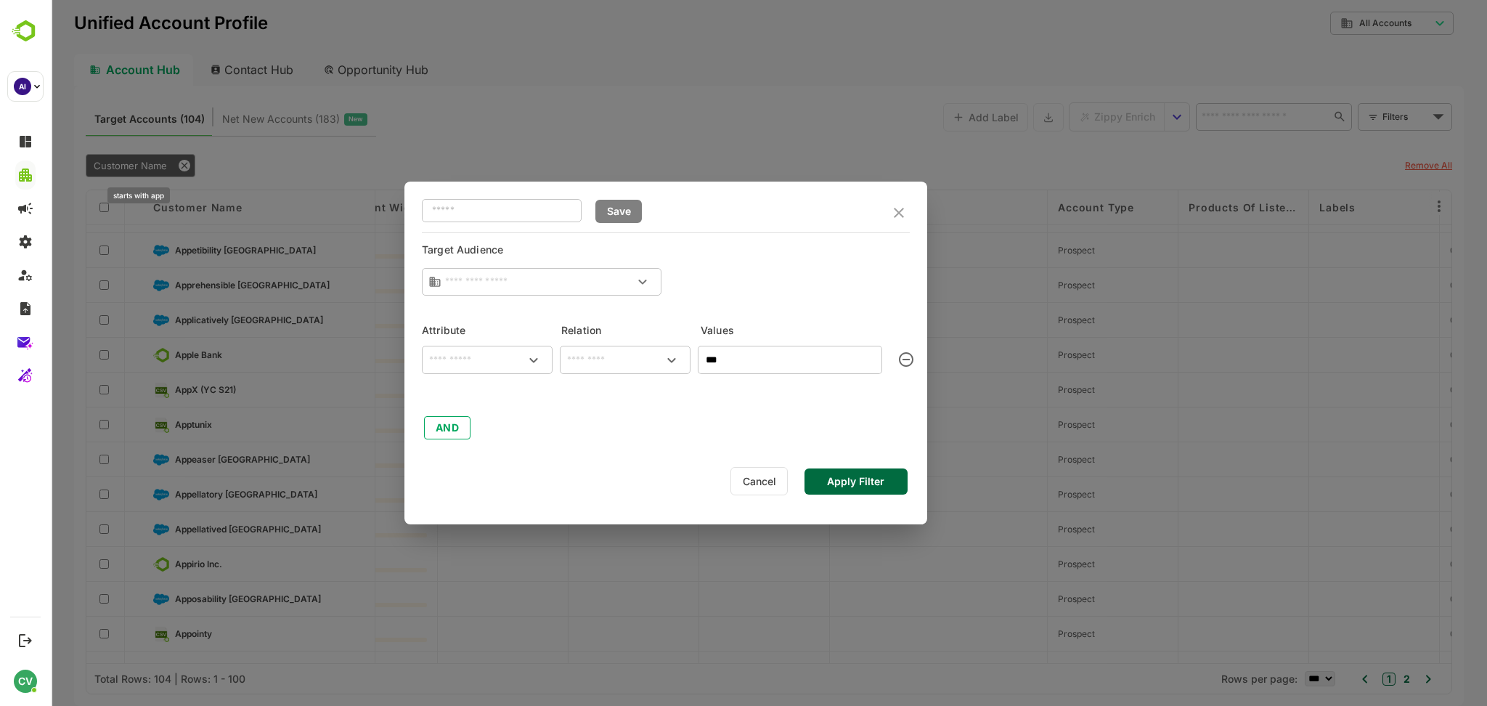
type input "**********"
click at [792, 359] on input "***" at bounding box center [790, 360] width 184 height 28
type input "*****"
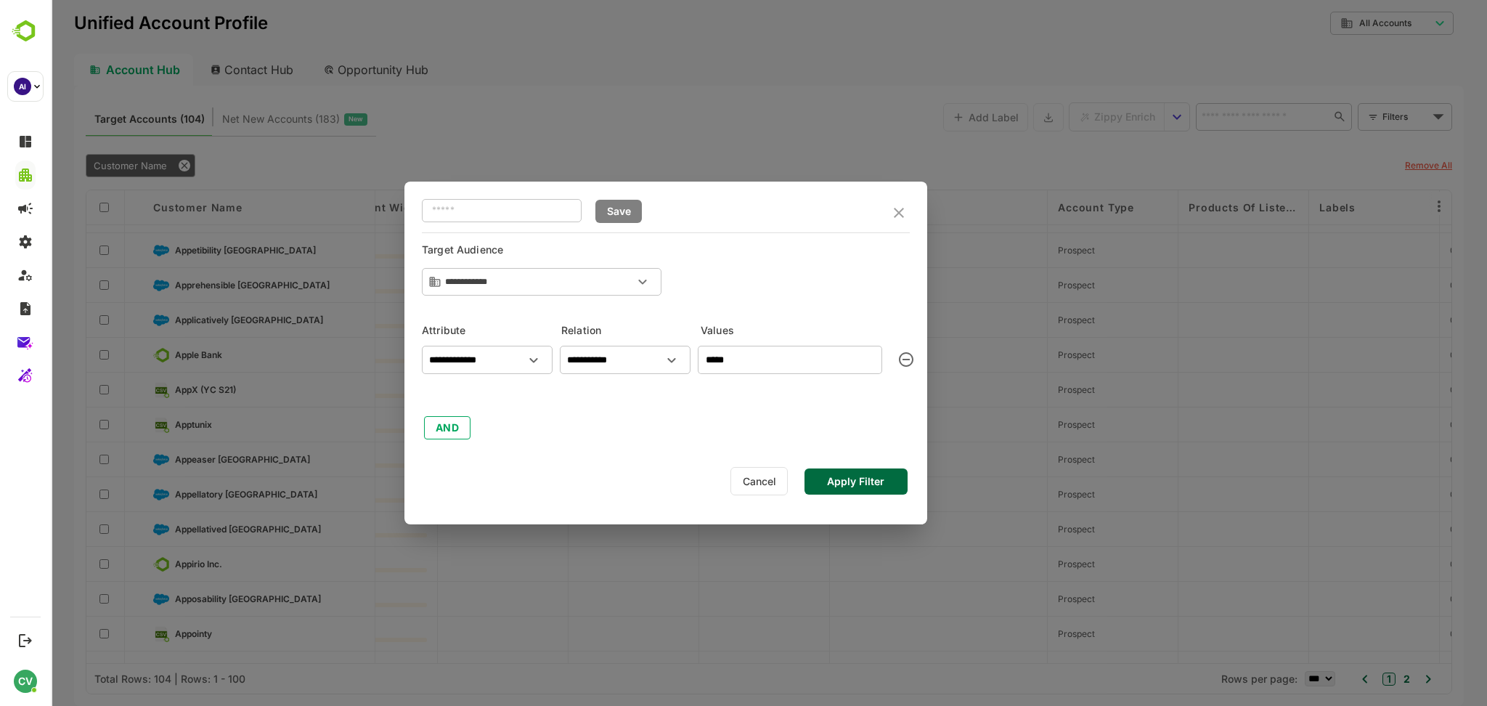
click at [857, 487] on button "Apply Filter" at bounding box center [855, 481] width 103 height 26
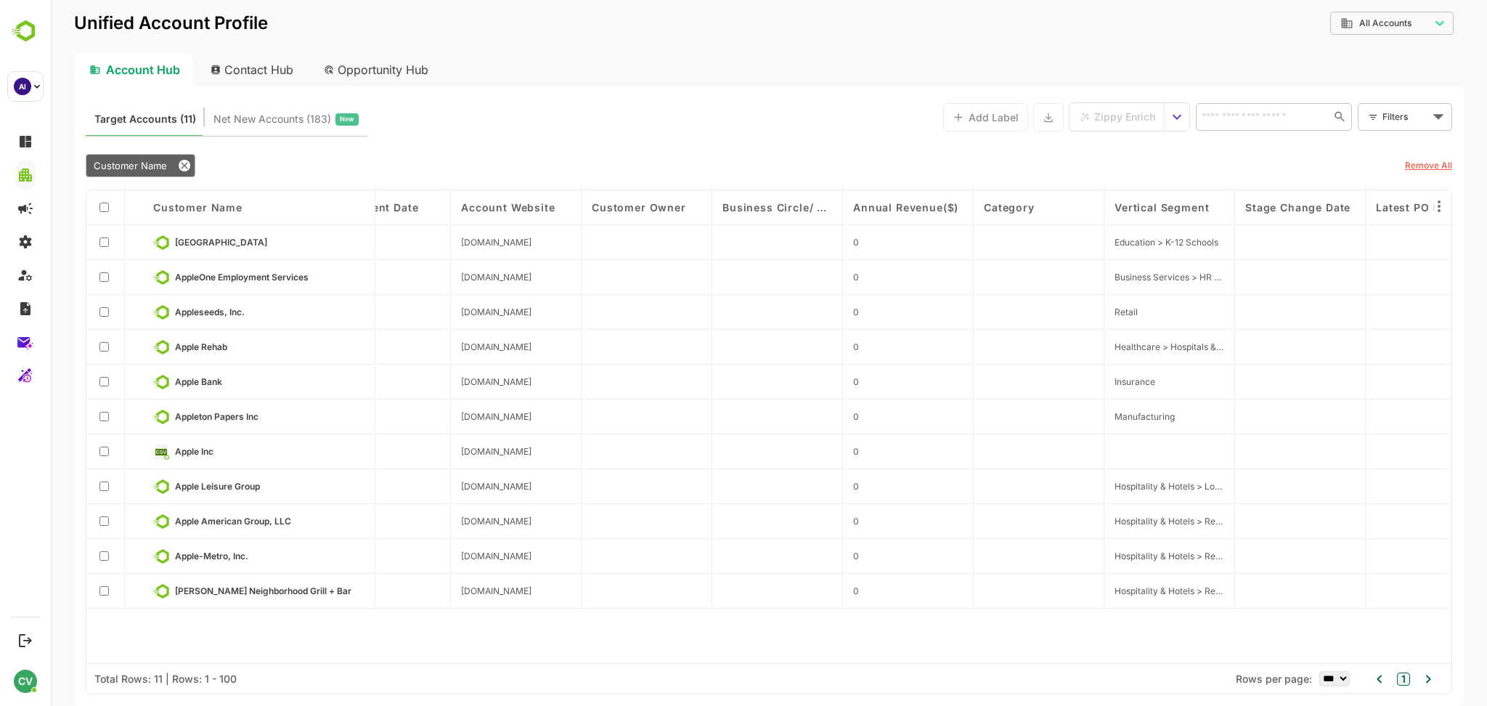
scroll to position [0, 2364]
click at [1101, 107] on span "Zippy Enrich" at bounding box center [1124, 116] width 61 height 19
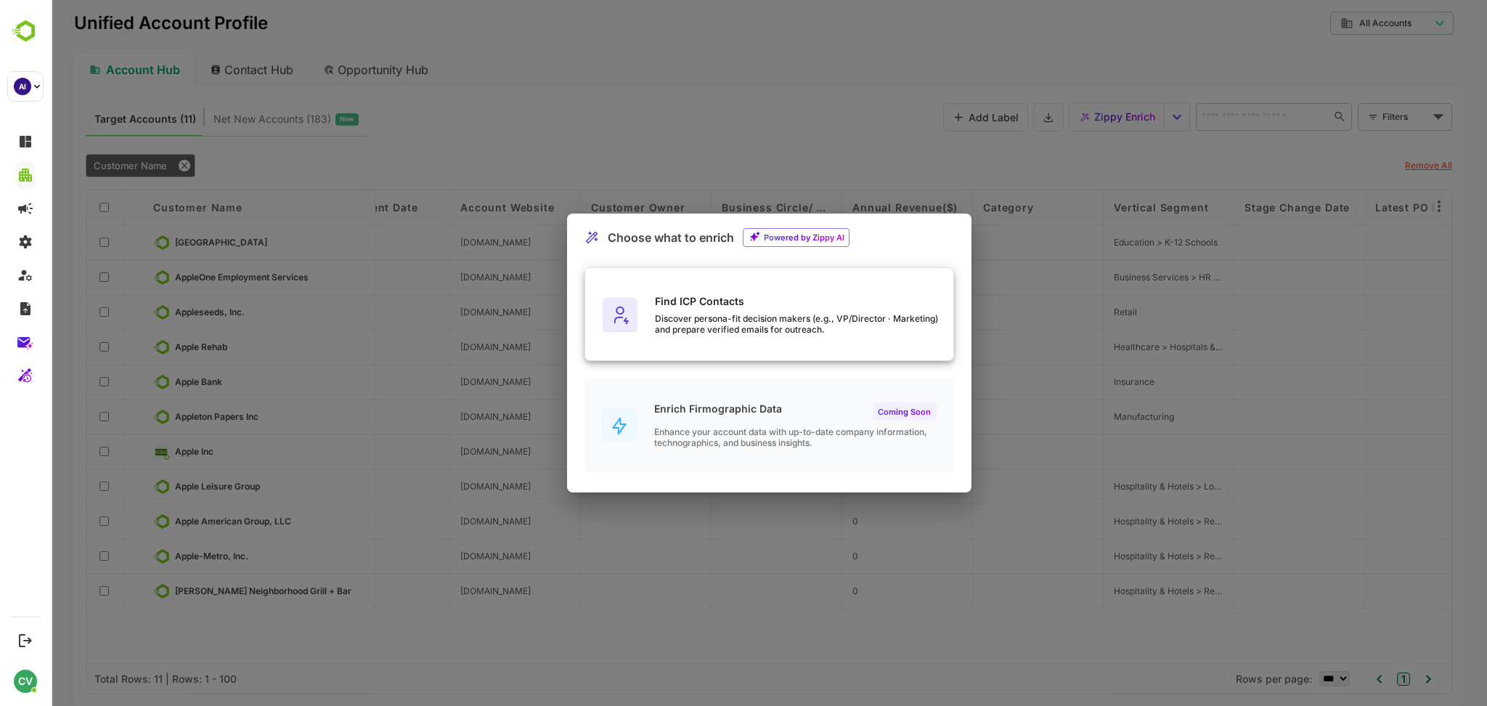
click at [771, 272] on div "Find ICP Contacts Discover persona-fit decision makers (e.g., VP/Director · Mar…" at bounding box center [769, 315] width 368 height 94
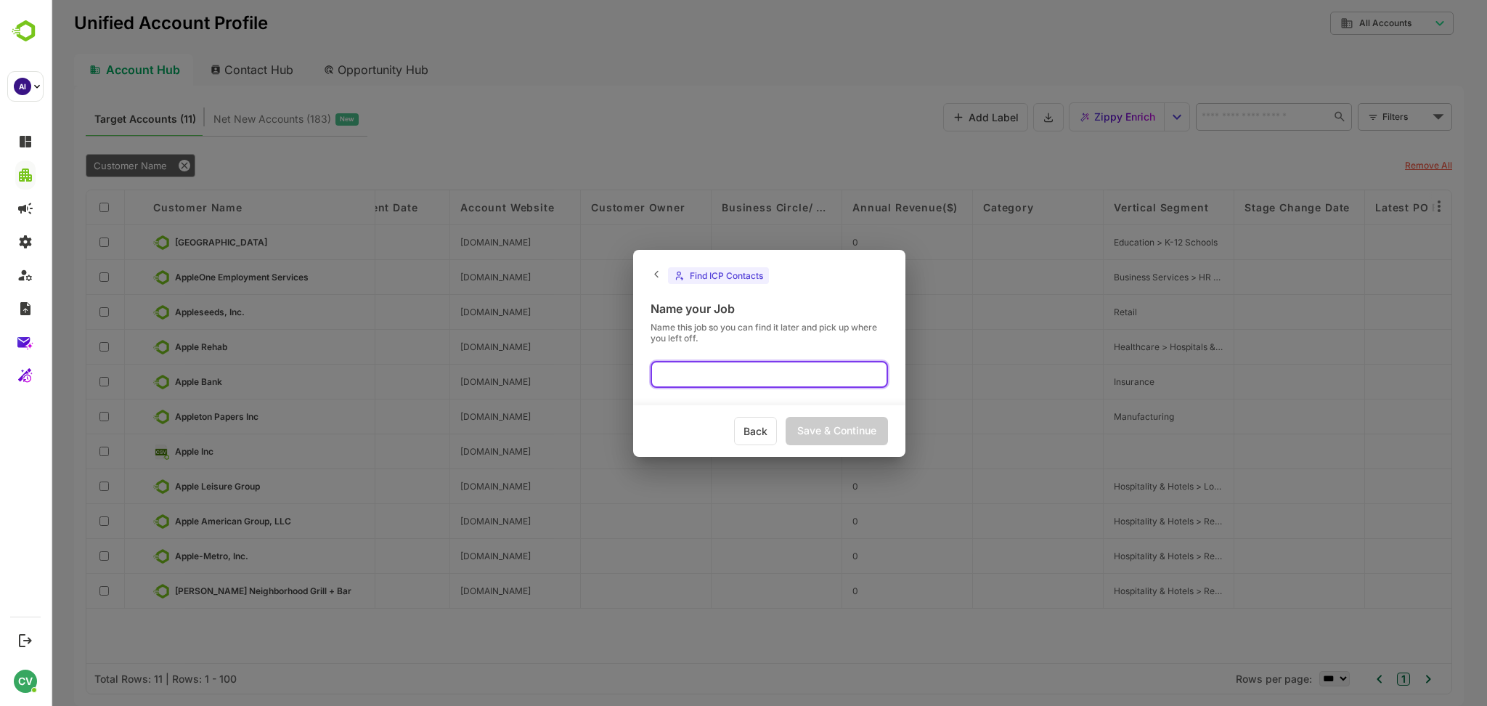
click at [704, 366] on input "text" at bounding box center [768, 374] width 237 height 27
type input "*****"
click at [821, 428] on div "Save & Continue" at bounding box center [836, 431] width 102 height 28
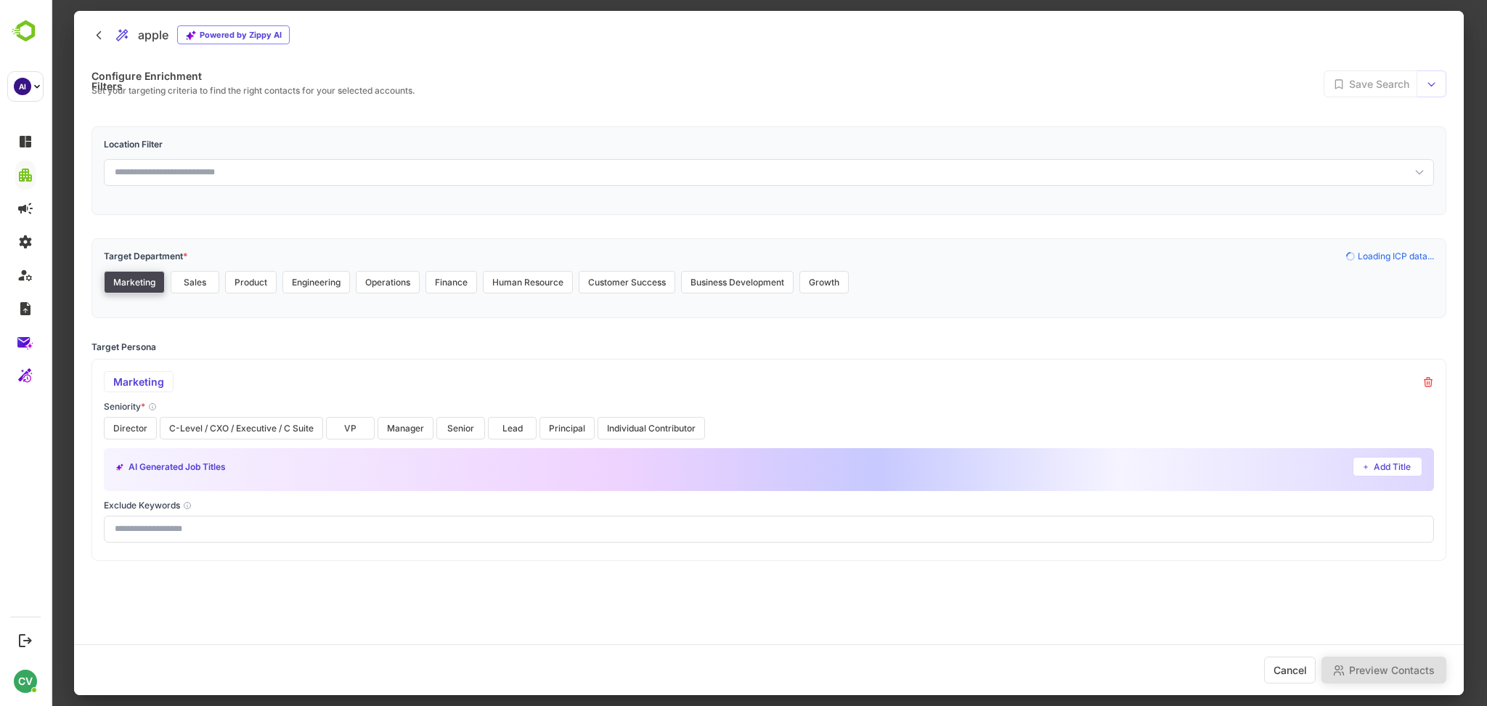
scroll to position [0, 0]
click at [187, 281] on button "IT" at bounding box center [195, 282] width 49 height 23
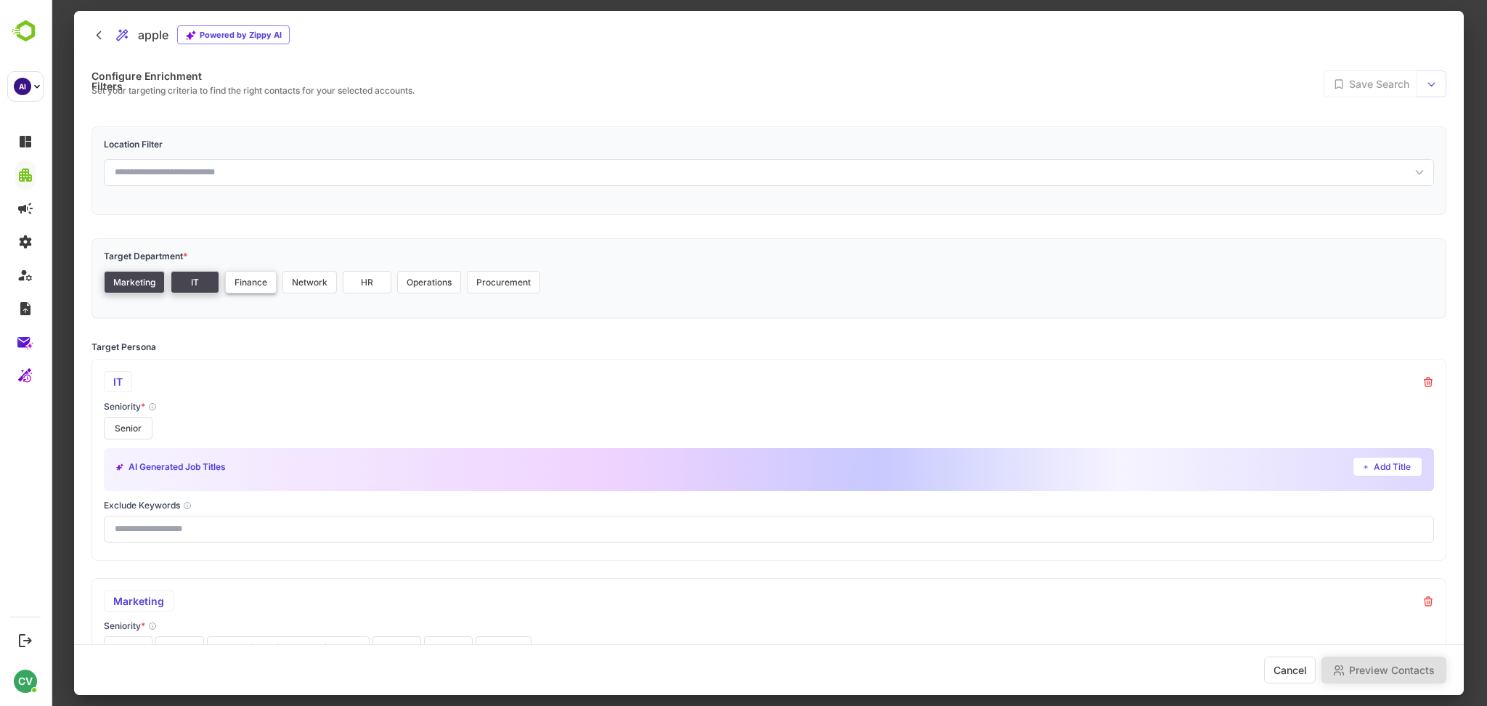
click at [244, 283] on button "Finance" at bounding box center [251, 282] width 52 height 23
click at [287, 278] on button "Network" at bounding box center [309, 282] width 54 height 23
click at [362, 277] on button "HR" at bounding box center [367, 282] width 49 height 23
click at [430, 277] on button "Operations" at bounding box center [429, 282] width 64 height 23
click at [494, 277] on button "Procurement" at bounding box center [503, 282] width 73 height 23
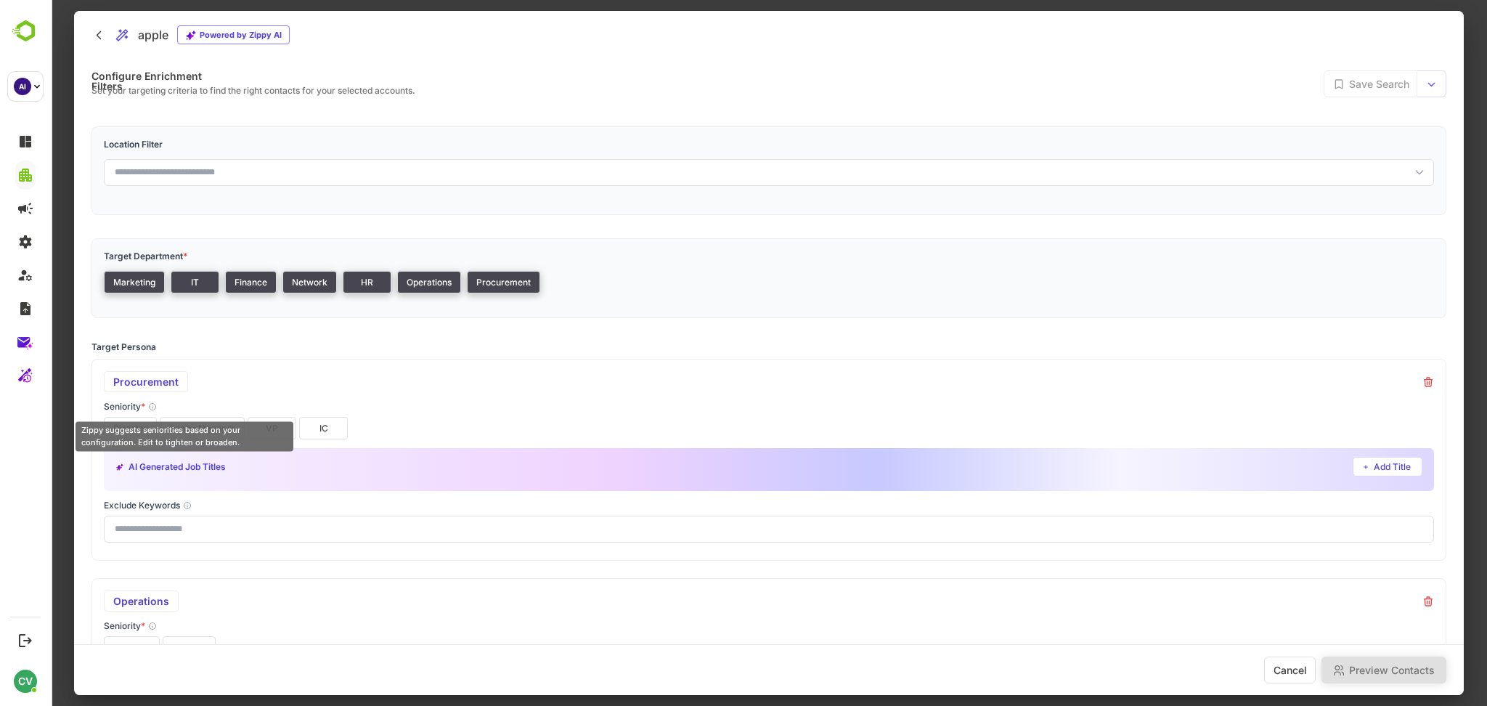
click at [138, 425] on div "Zippy suggests seniorities based on your configuration. Edit to tighten or broa…" at bounding box center [185, 436] width 218 height 30
click at [139, 422] on button "Director" at bounding box center [130, 428] width 53 height 23
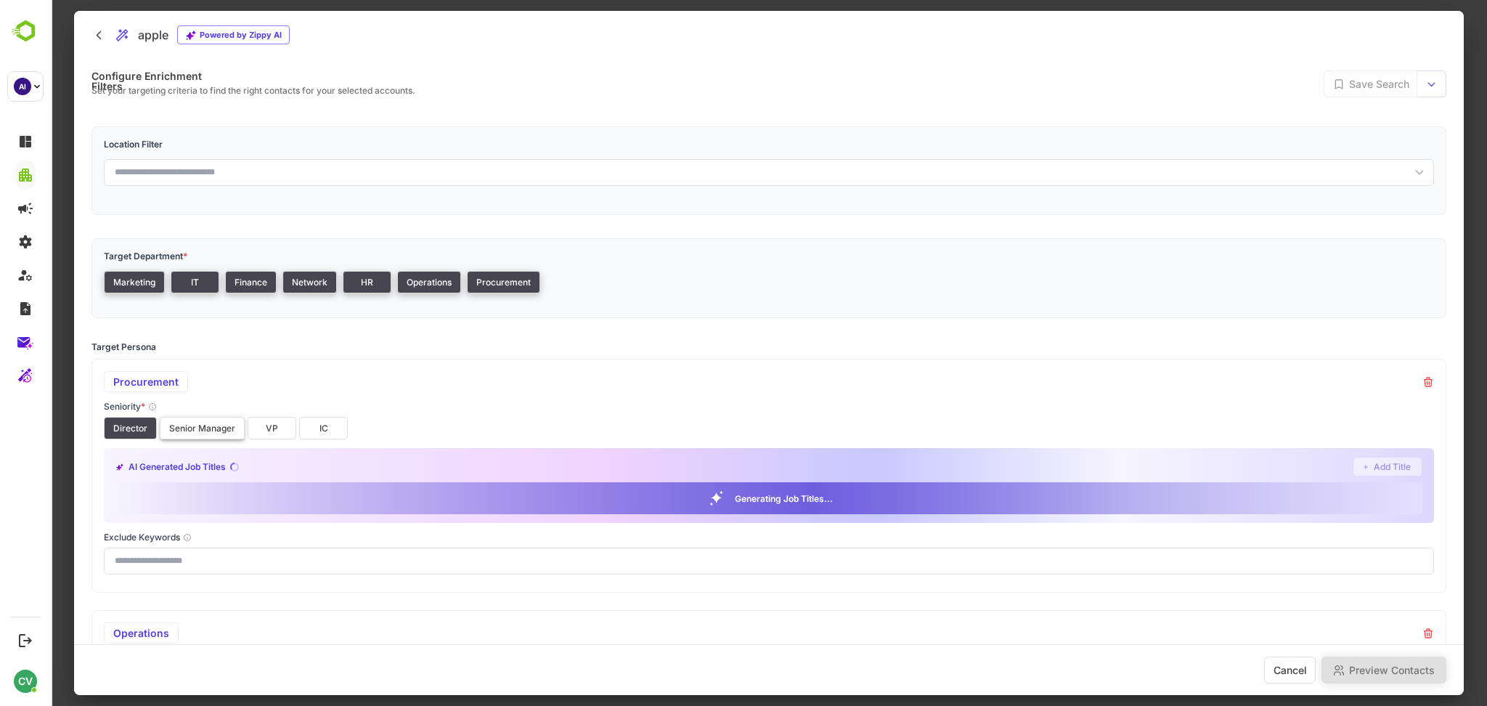
click at [190, 423] on button "Senior Manager" at bounding box center [202, 428] width 85 height 23
click at [261, 420] on button "VP" at bounding box center [272, 428] width 49 height 23
click at [324, 420] on button "IC" at bounding box center [323, 428] width 49 height 23
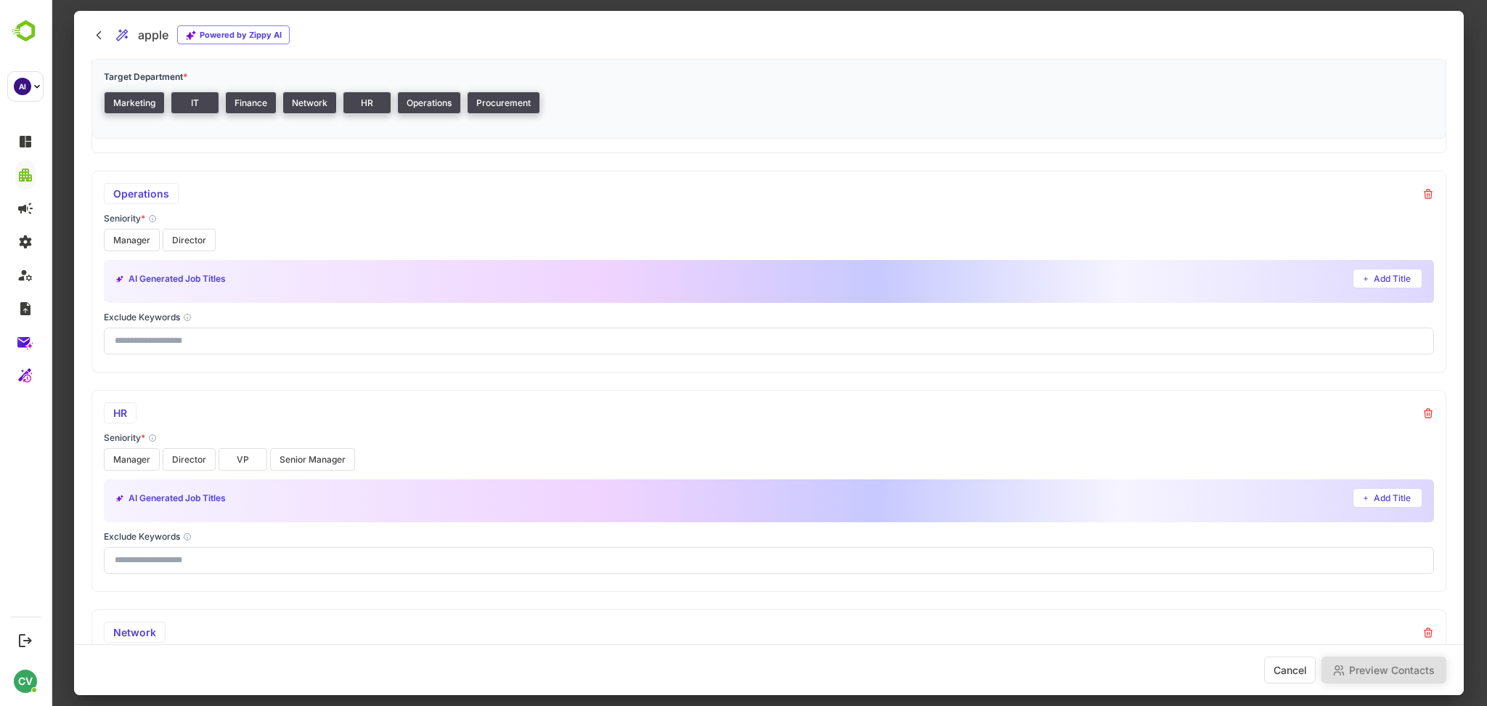
scroll to position [550, 0]
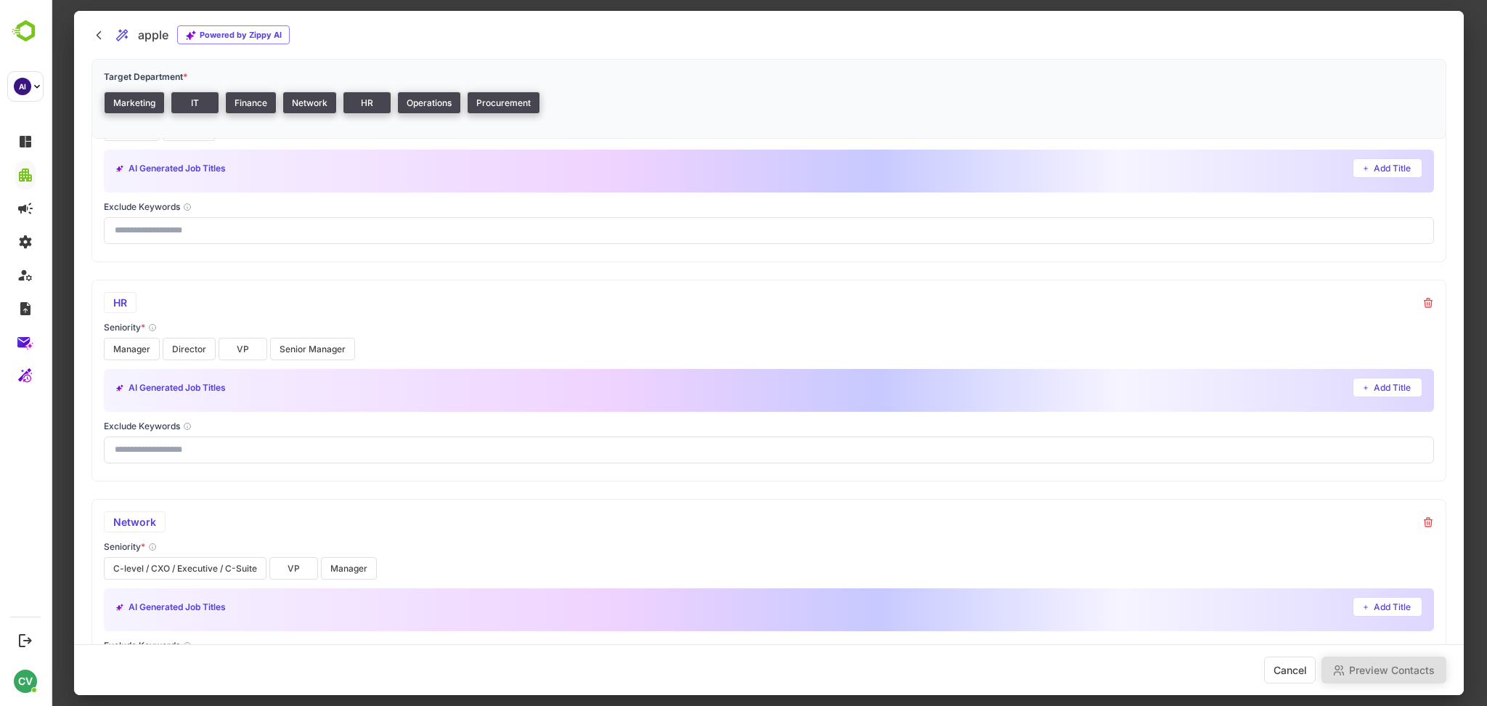
click at [192, 350] on button "Director" at bounding box center [189, 349] width 53 height 23
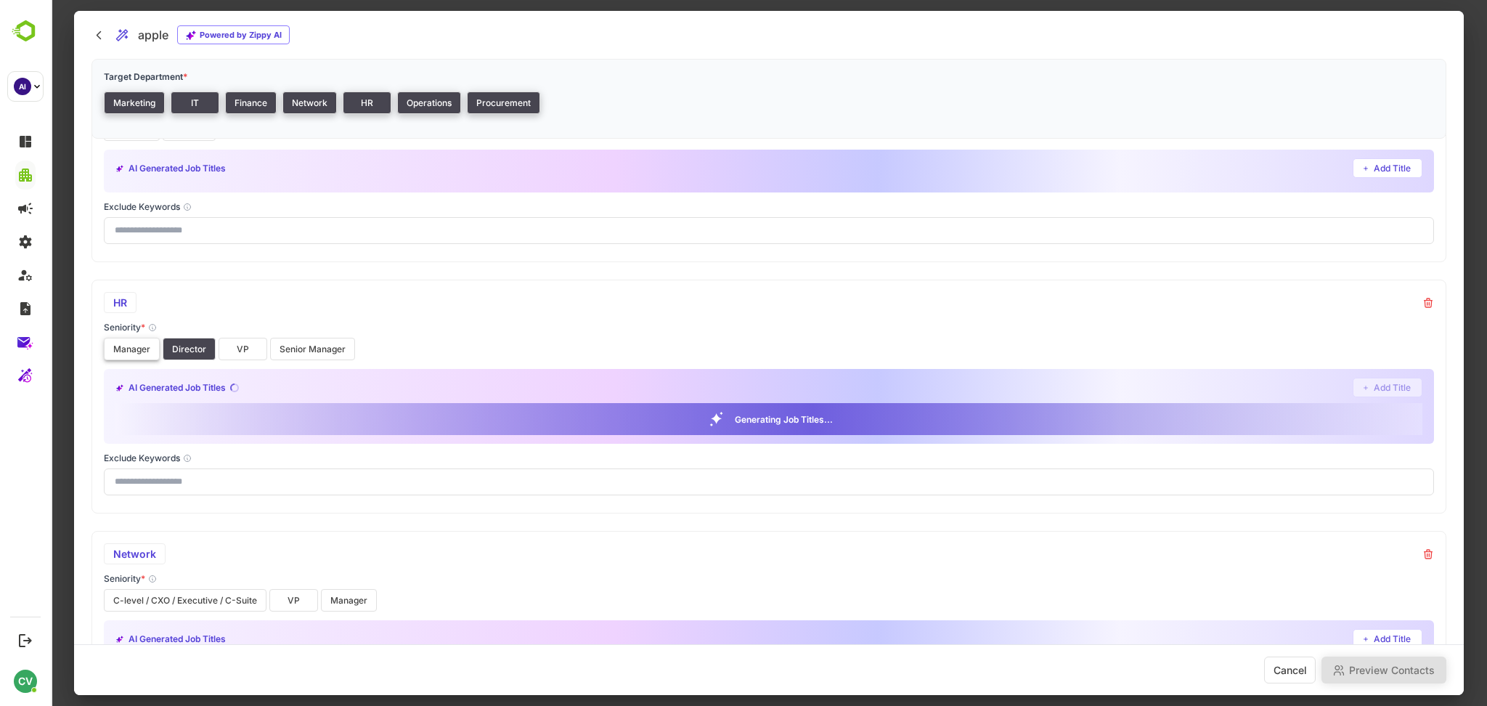
click at [131, 348] on button "Manager" at bounding box center [132, 349] width 56 height 23
click at [237, 346] on button "VP" at bounding box center [243, 349] width 49 height 23
click at [309, 340] on button "Senior Manager" at bounding box center [312, 349] width 85 height 23
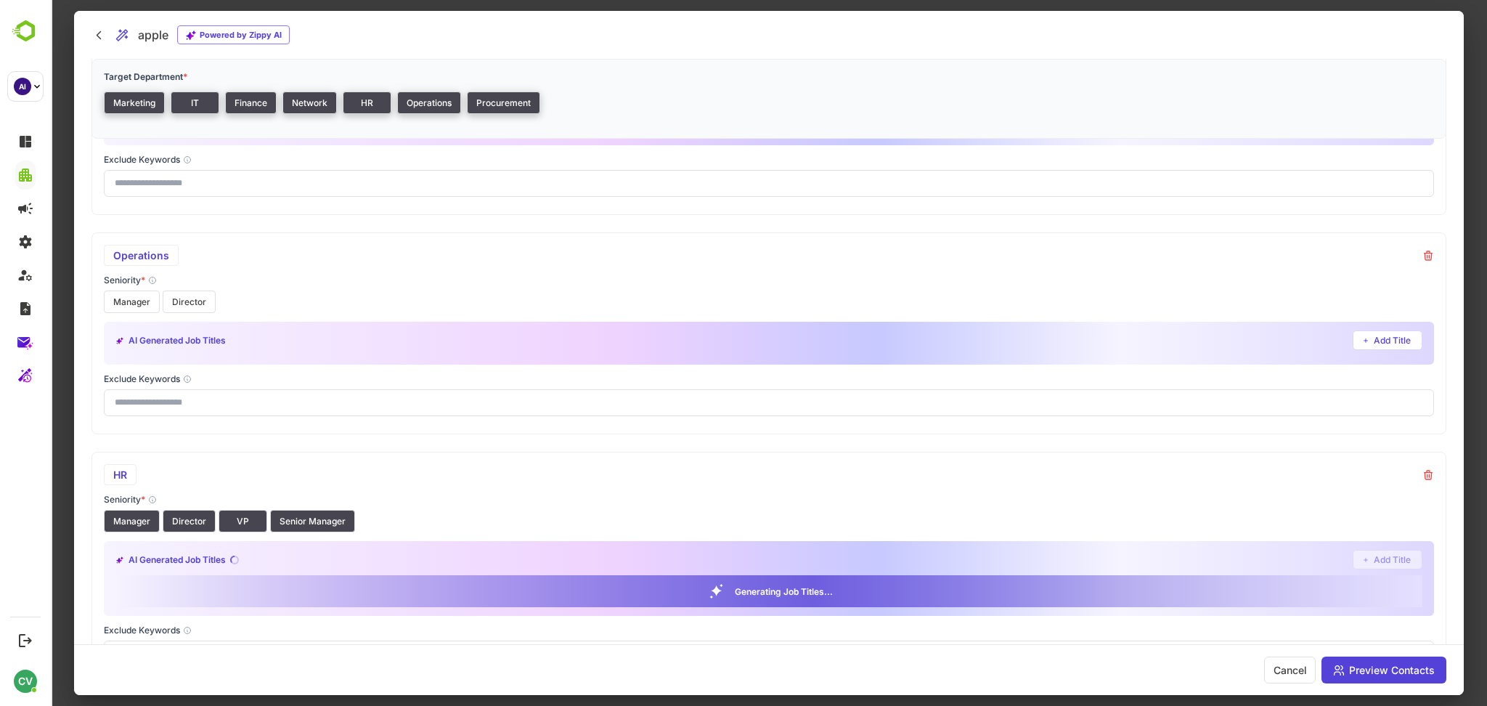
scroll to position [379, 0]
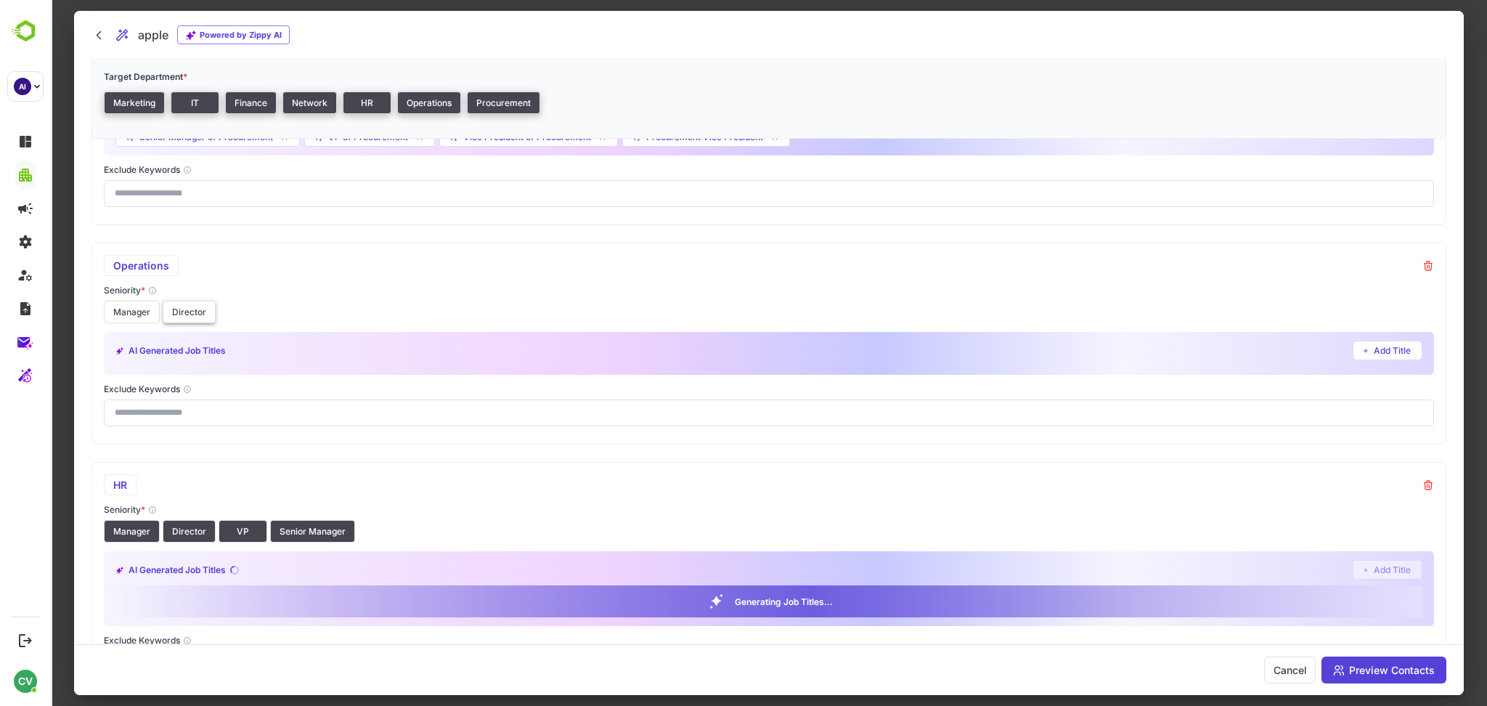
click at [199, 319] on button "Director" at bounding box center [189, 312] width 53 height 23
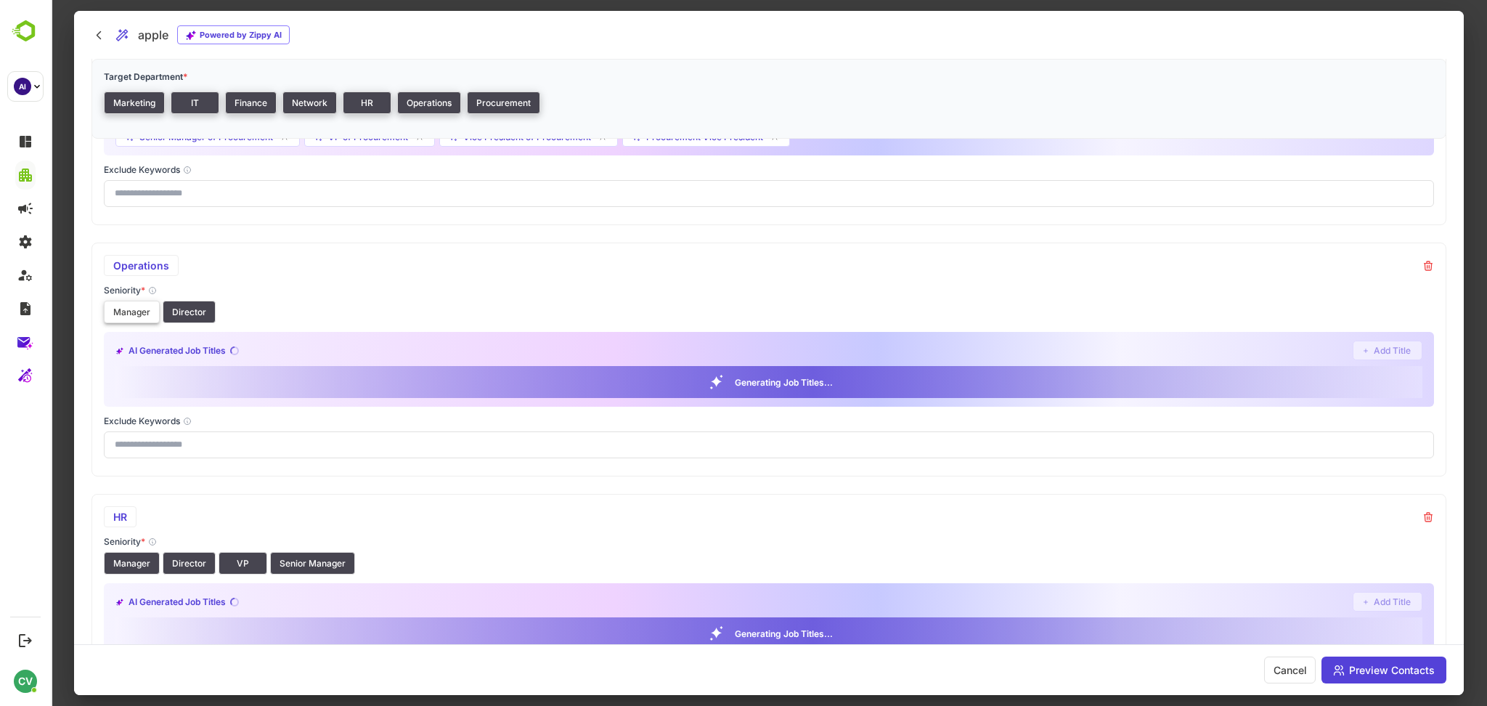
click at [136, 311] on button "Manager" at bounding box center [132, 312] width 56 height 23
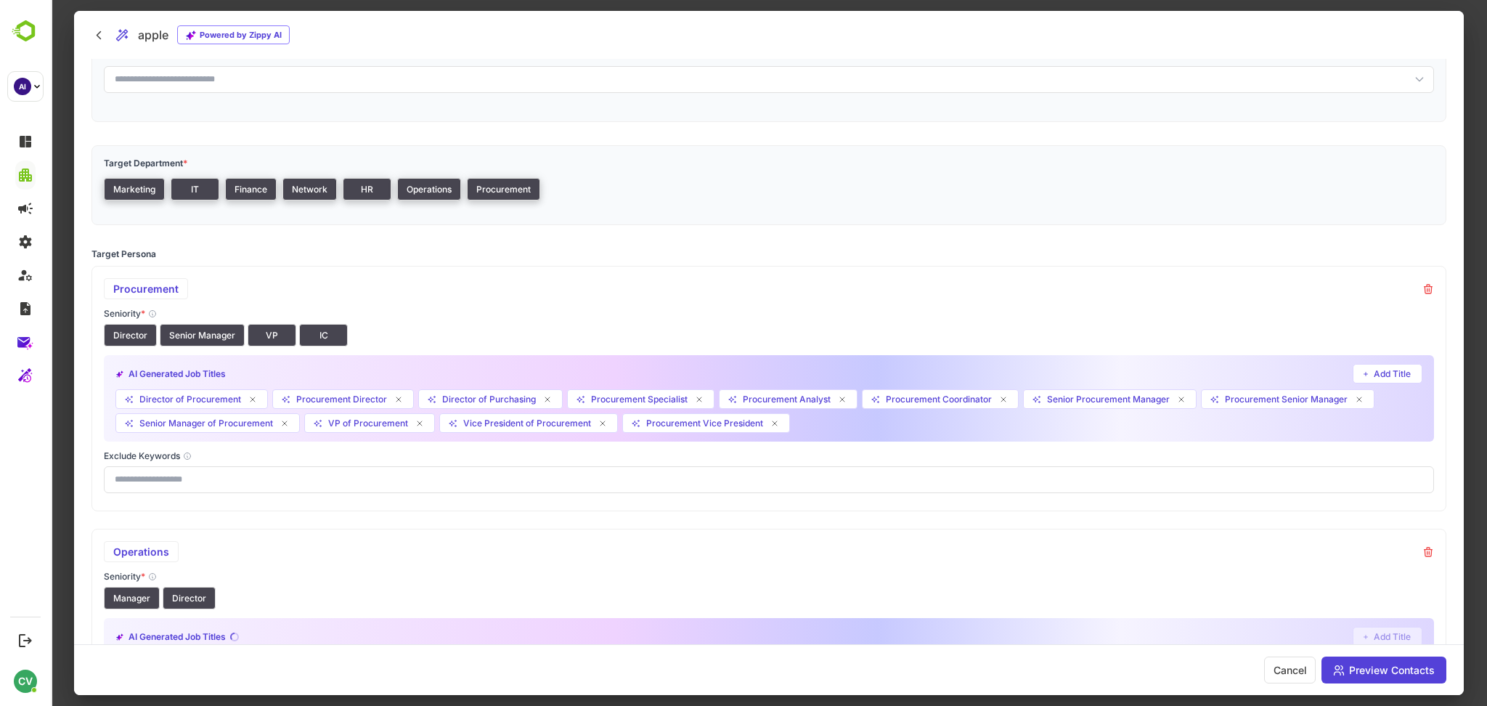
scroll to position [97, 0]
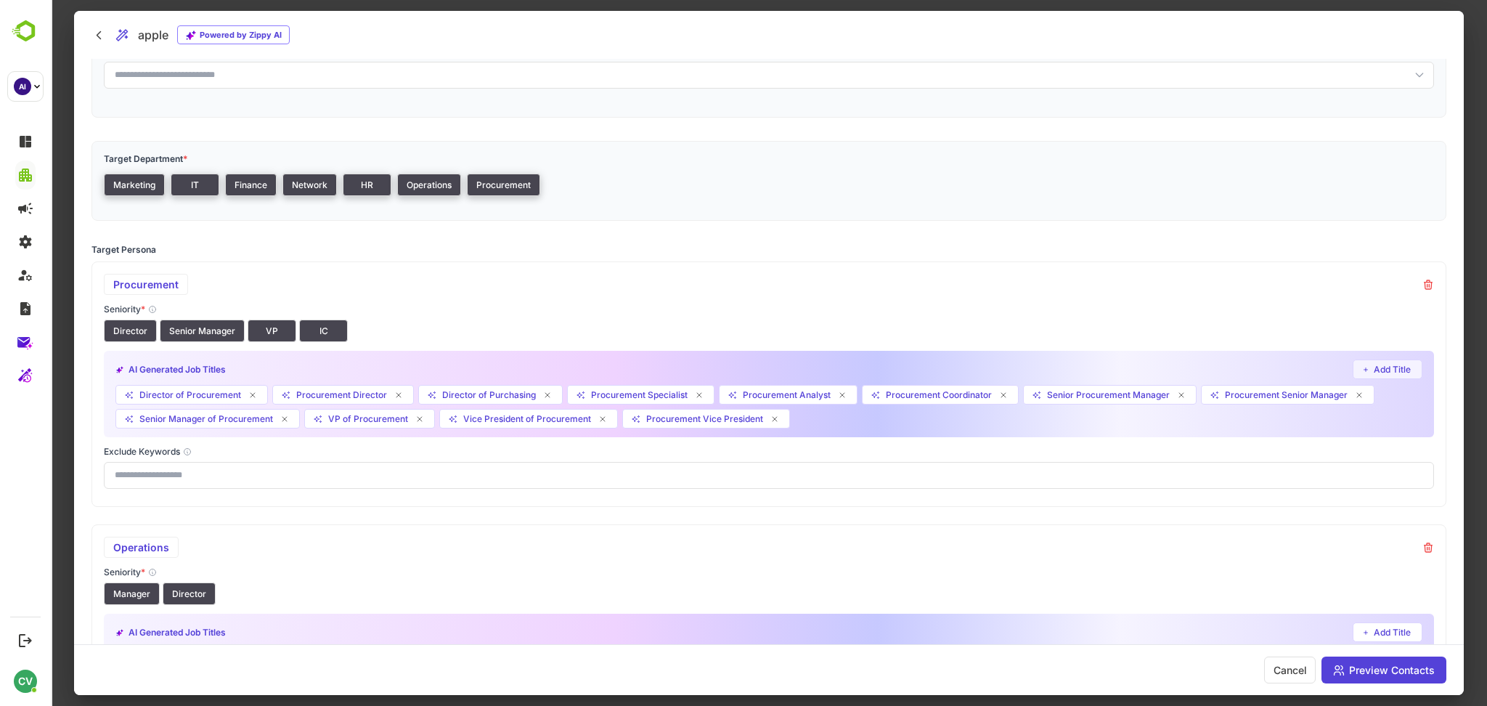
click at [1380, 359] on button "Add Title" at bounding box center [1387, 369] width 70 height 20
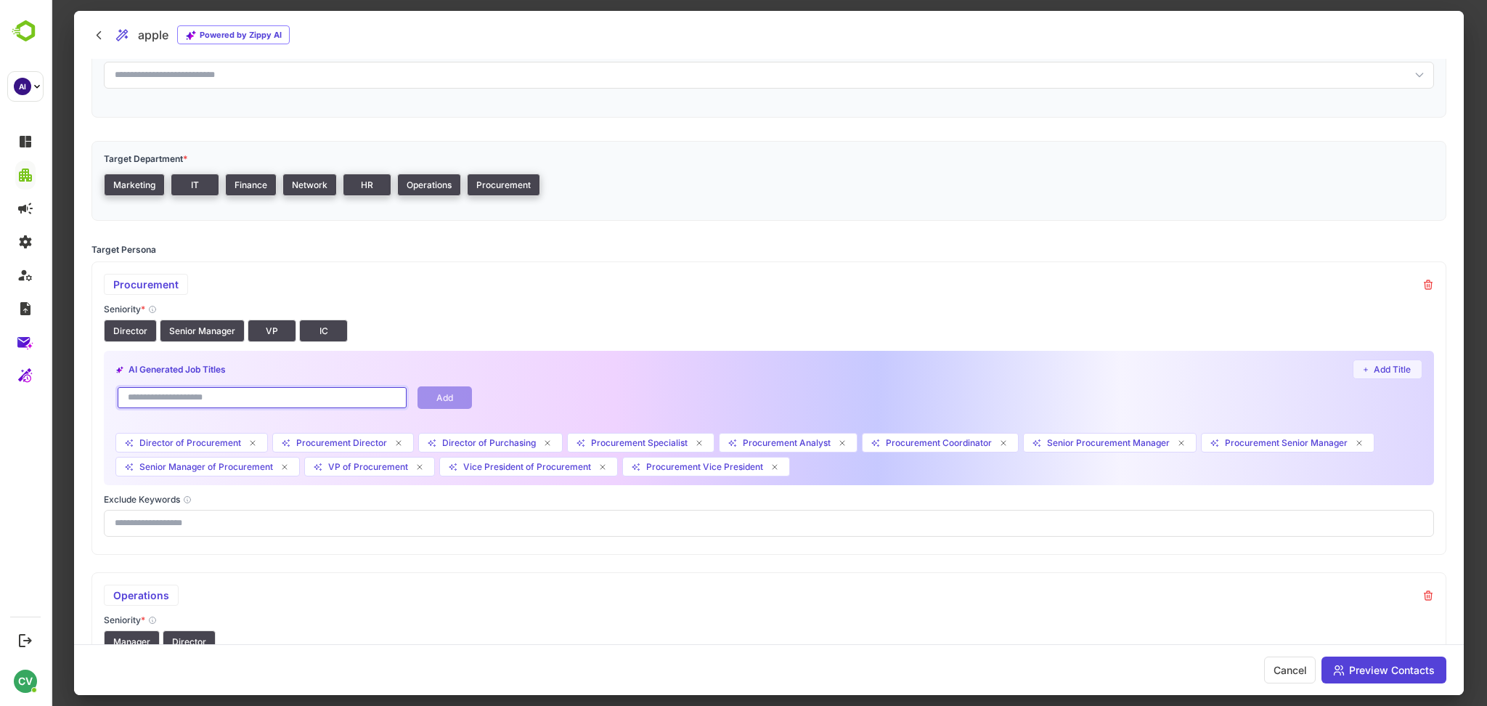
click at [305, 404] on input "text" at bounding box center [261, 397] width 293 height 25
type input "***"
click at [451, 393] on button "Add" at bounding box center [444, 397] width 54 height 23
click at [339, 399] on input "text" at bounding box center [261, 397] width 293 height 25
type input "***"
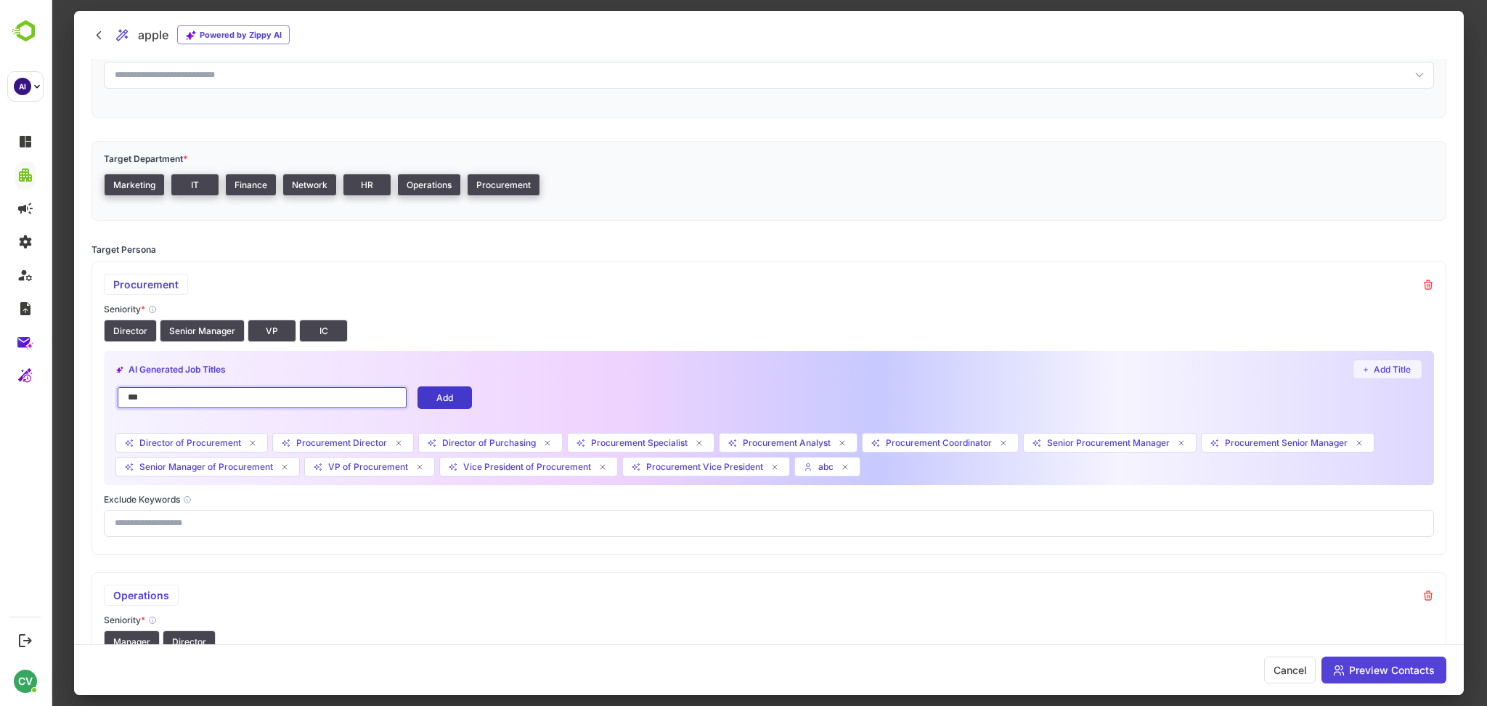
click at [444, 395] on button "Add" at bounding box center [444, 397] width 54 height 23
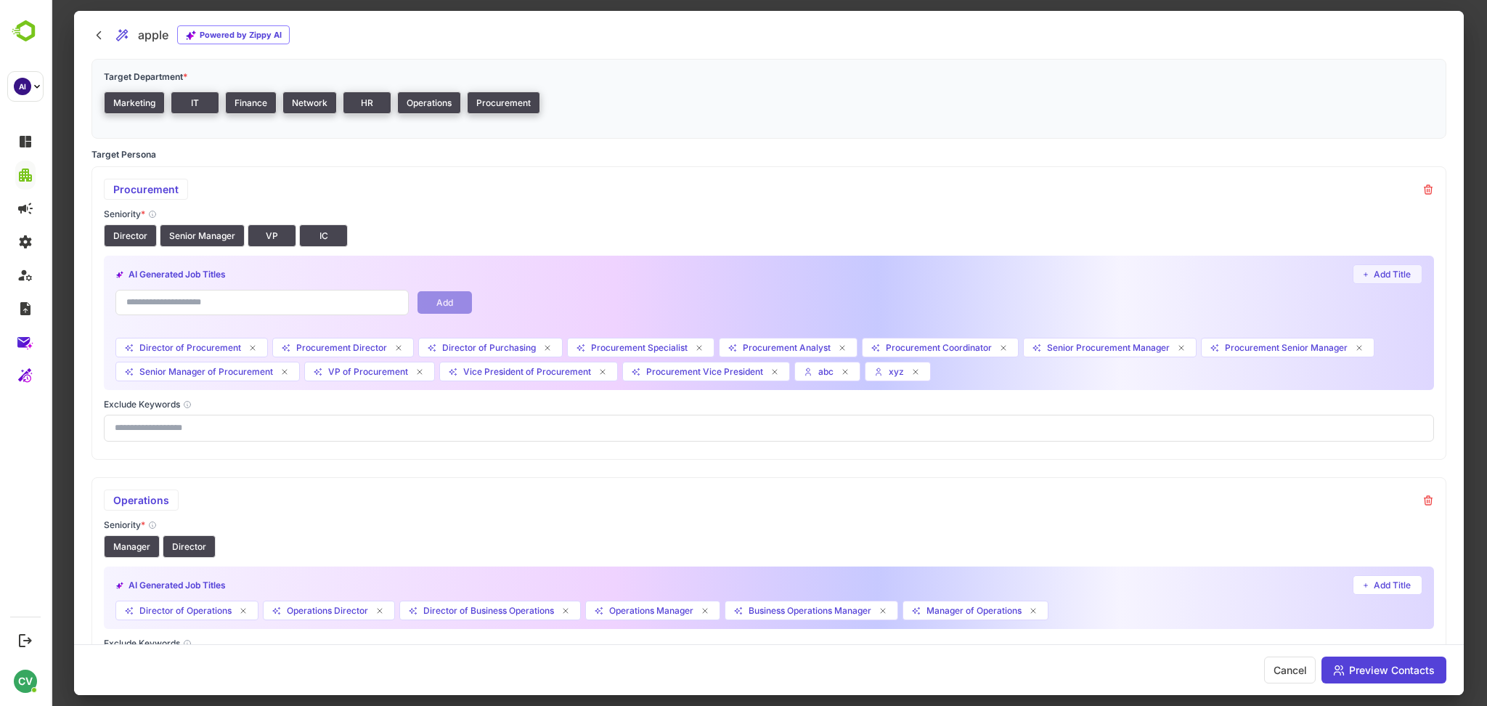
scroll to position [193, 0]
click at [843, 365] on button at bounding box center [845, 371] width 12 height 12
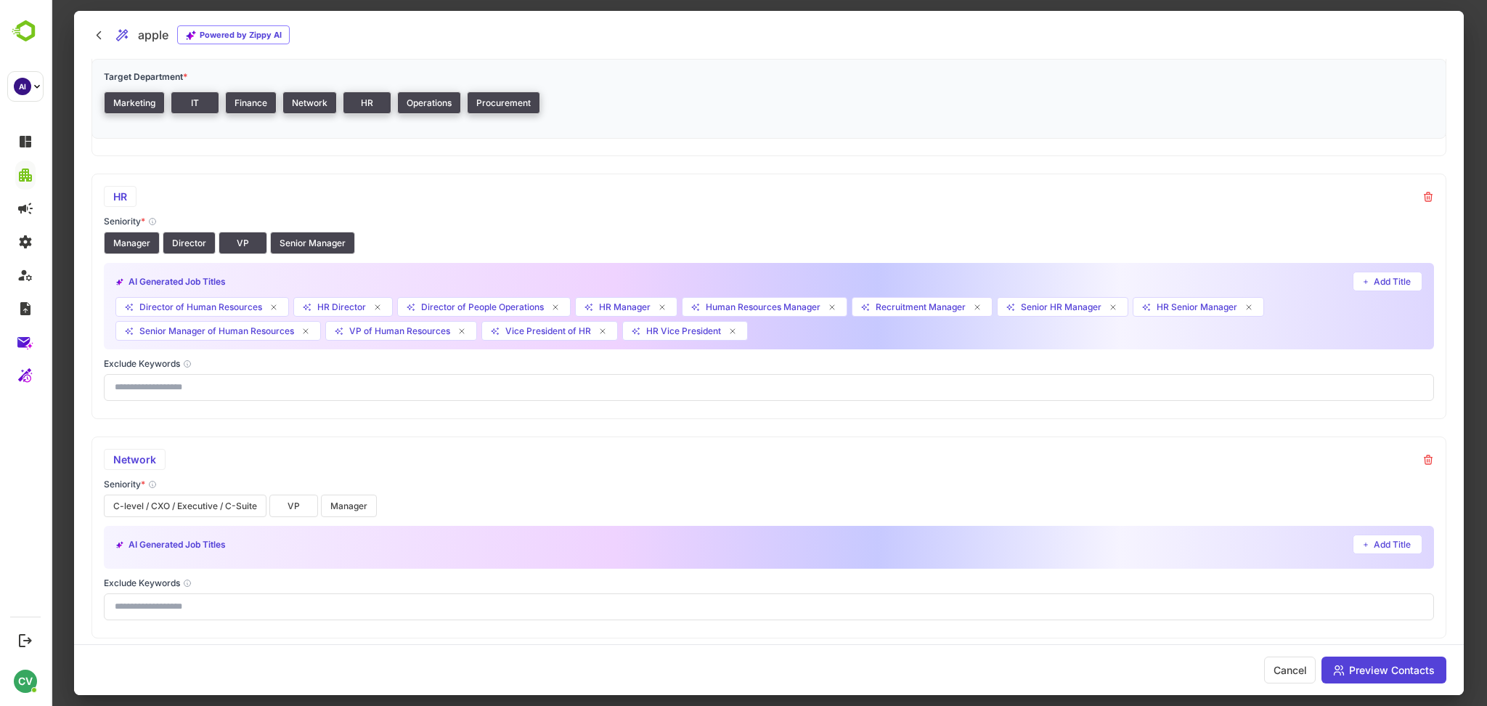
scroll to position [820, 0]
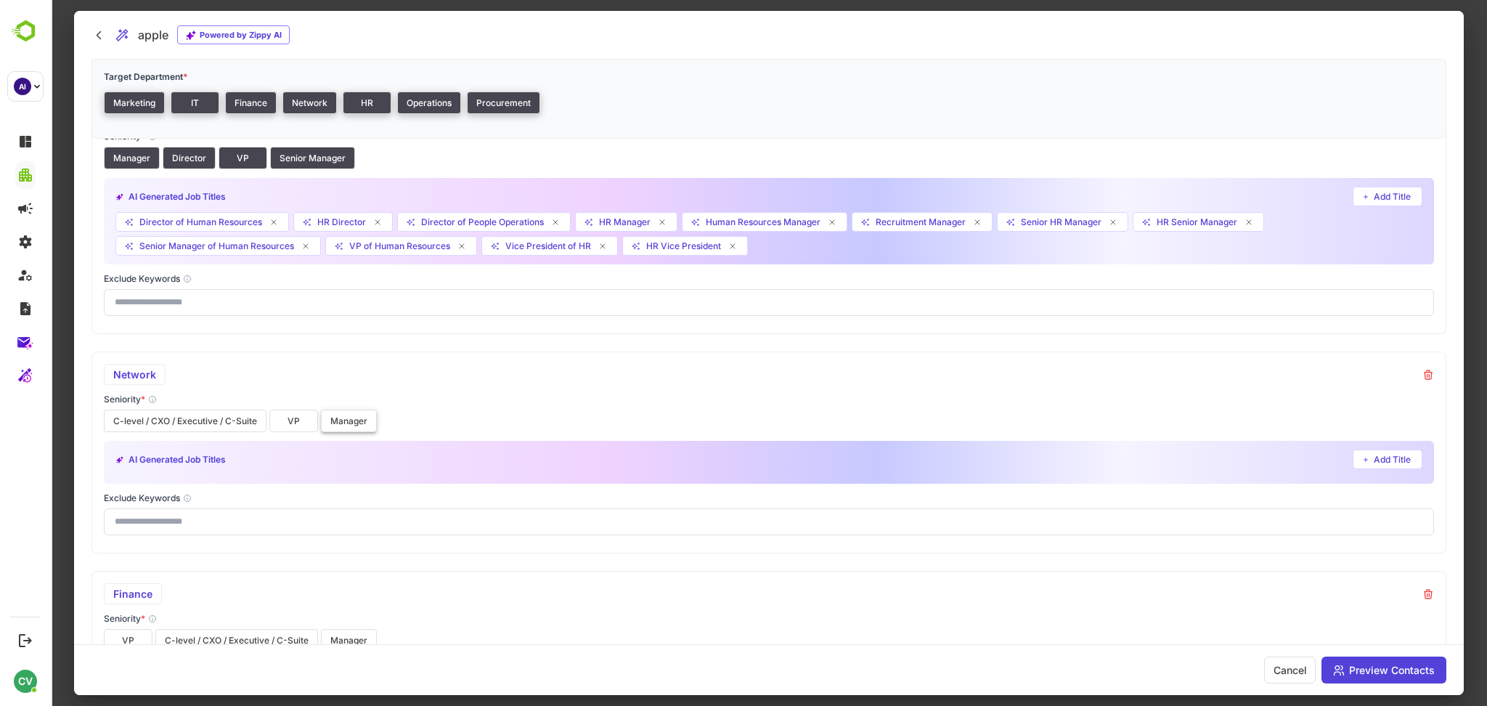
click at [353, 424] on button "Manager" at bounding box center [349, 420] width 56 height 23
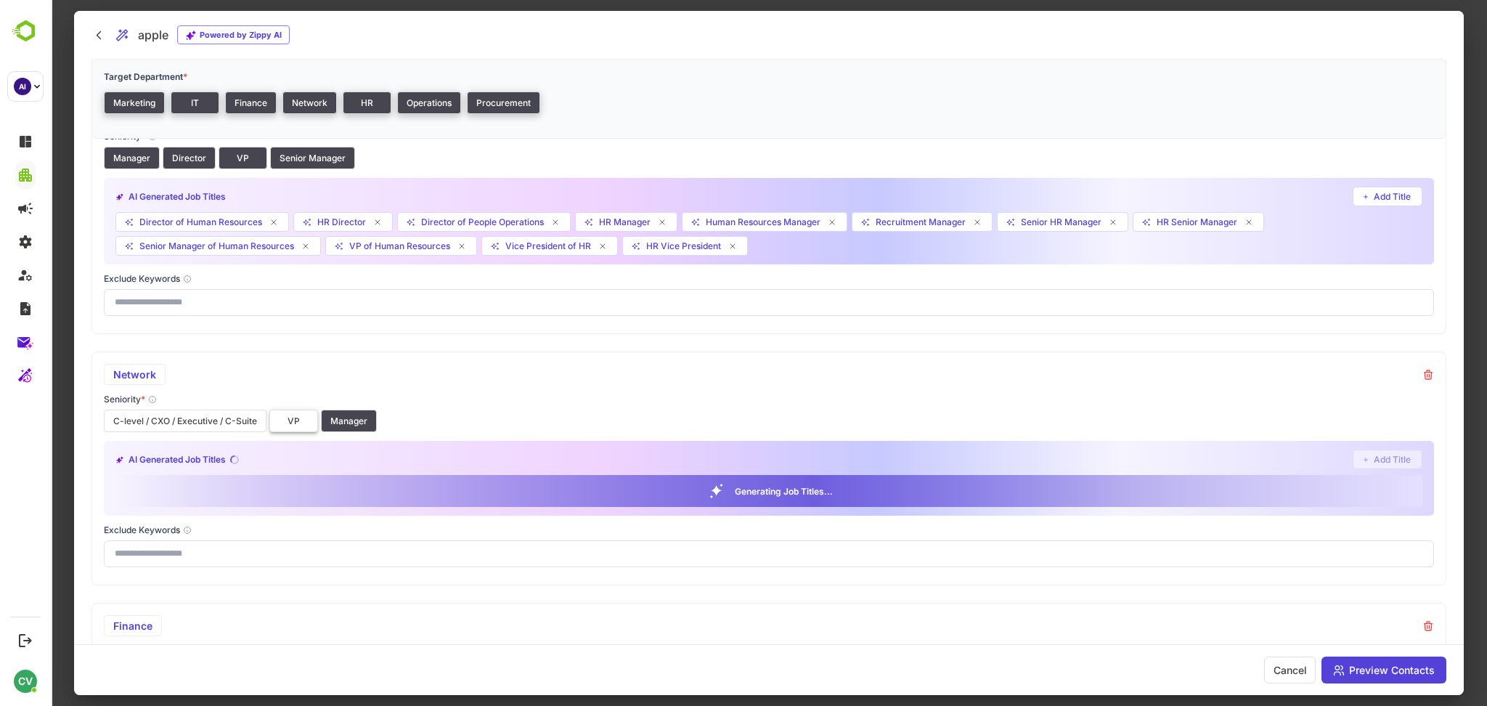
click at [299, 425] on button "VP" at bounding box center [293, 420] width 49 height 23
click at [217, 422] on button "C-level / CXO / Executive / C-Suite" at bounding box center [185, 420] width 163 height 23
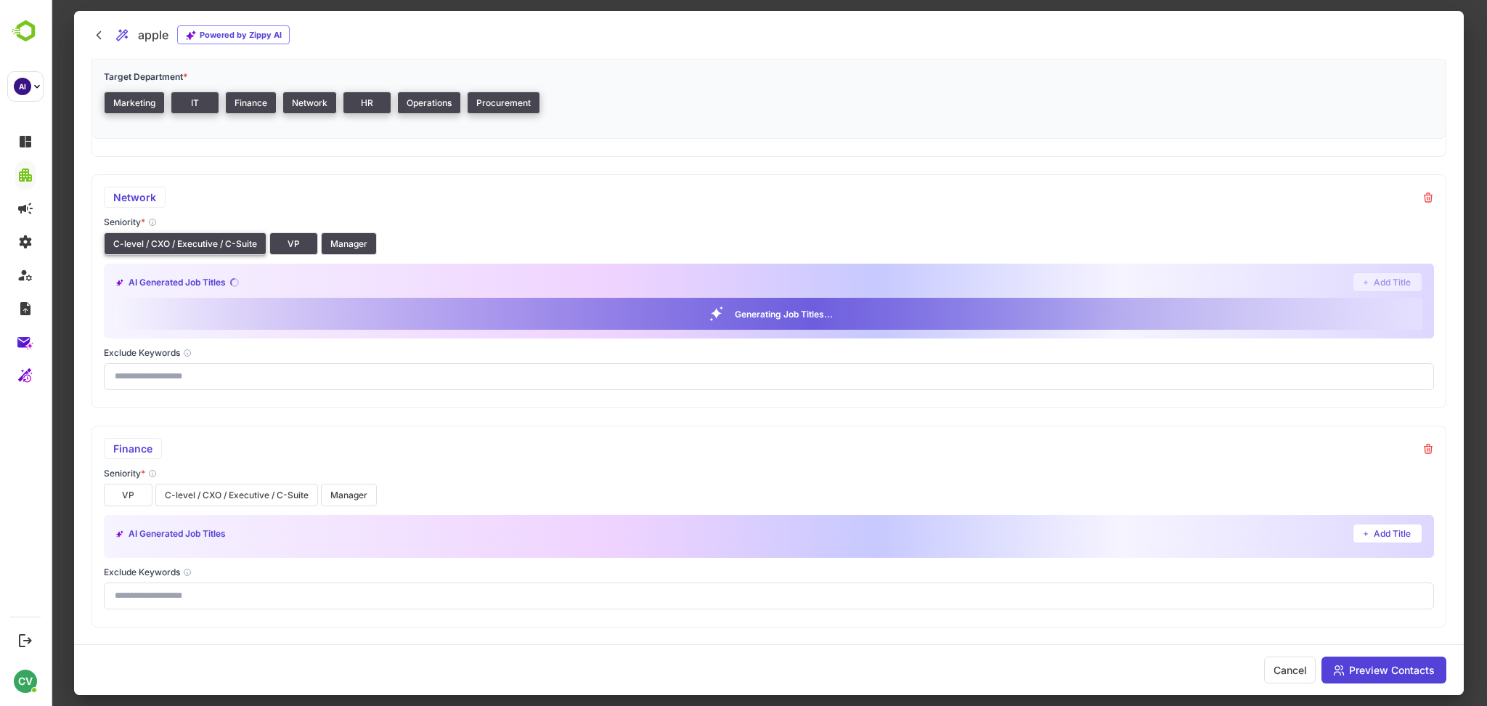
scroll to position [1000, 0]
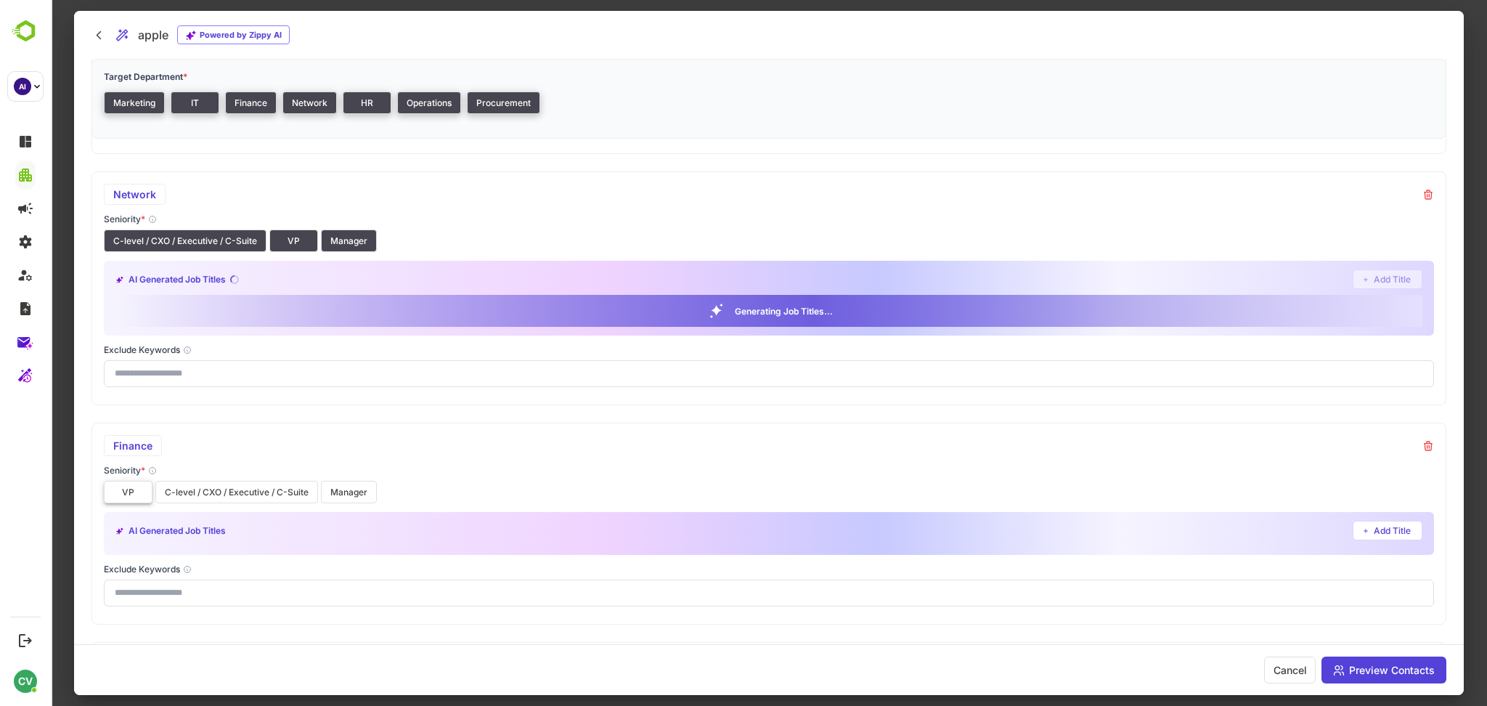
click at [121, 494] on button "VP" at bounding box center [128, 492] width 49 height 23
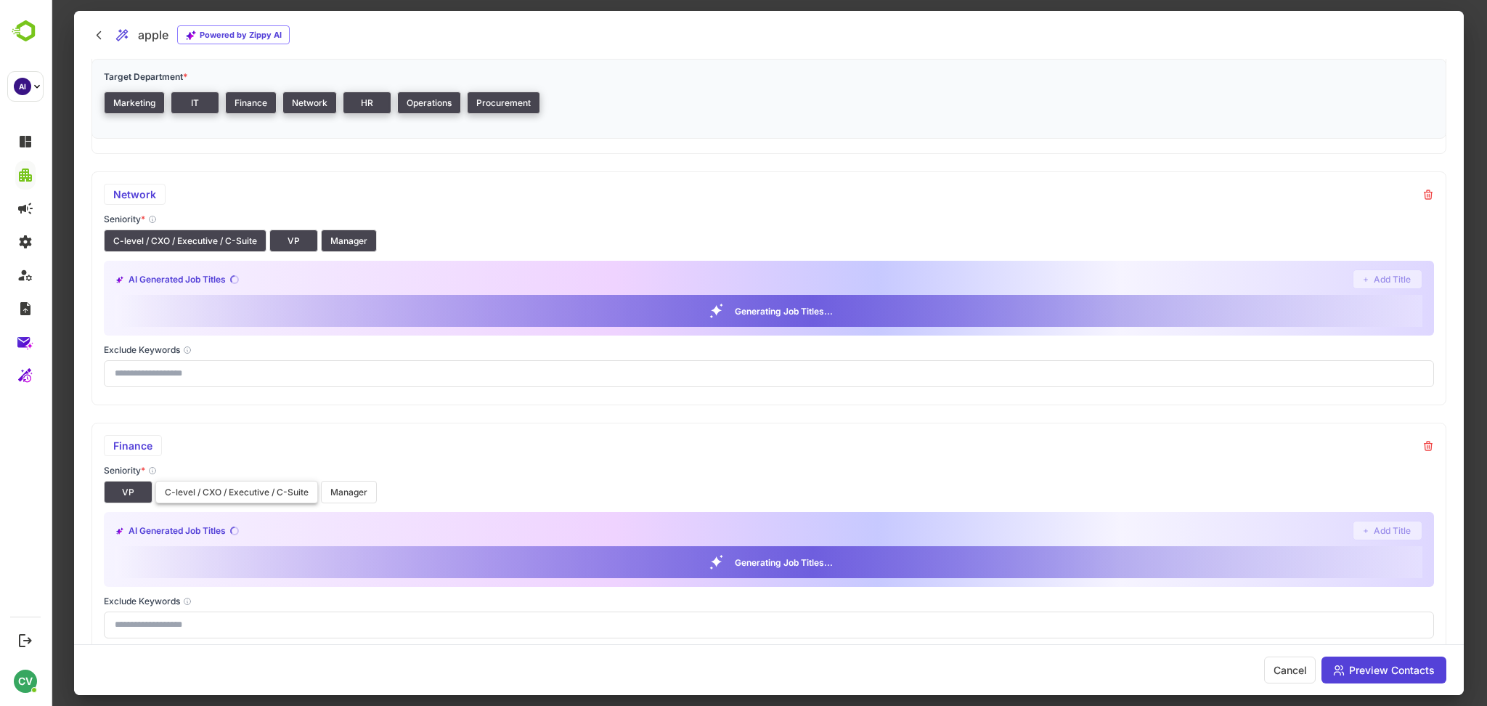
click at [200, 502] on button "C-level / CXO / Executive / C-Suite" at bounding box center [236, 492] width 163 height 23
click at [343, 500] on button "Manager" at bounding box center [349, 492] width 56 height 23
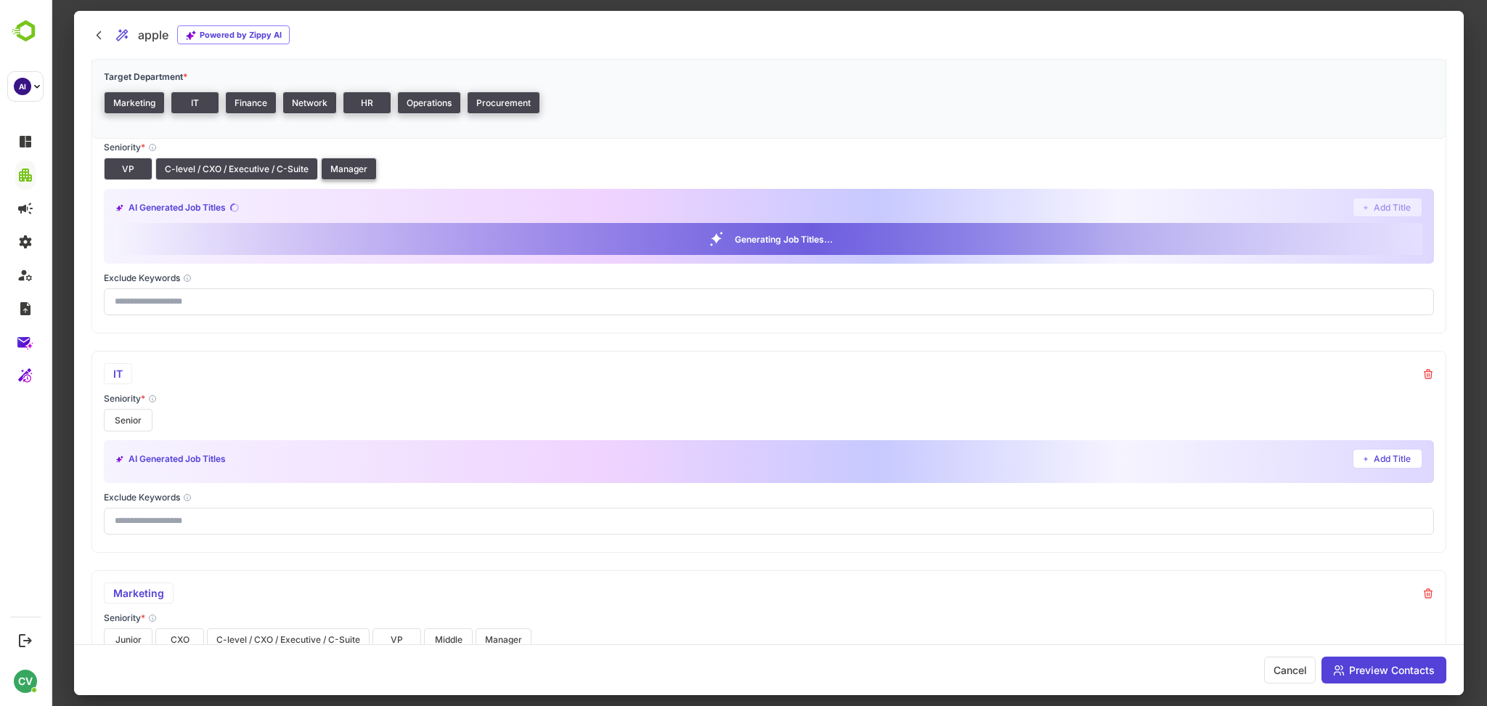
scroll to position [1316, 0]
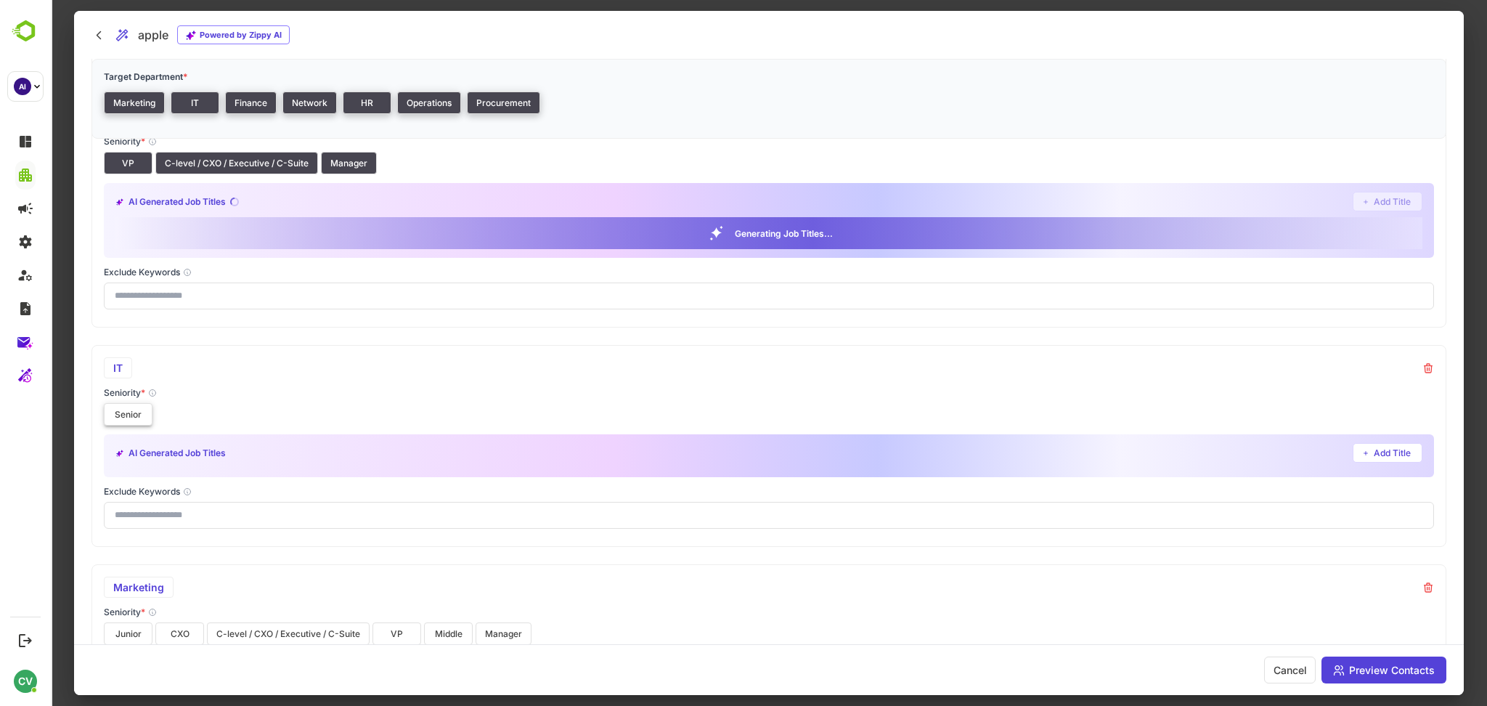
click at [136, 417] on button "Senior" at bounding box center [128, 414] width 49 height 23
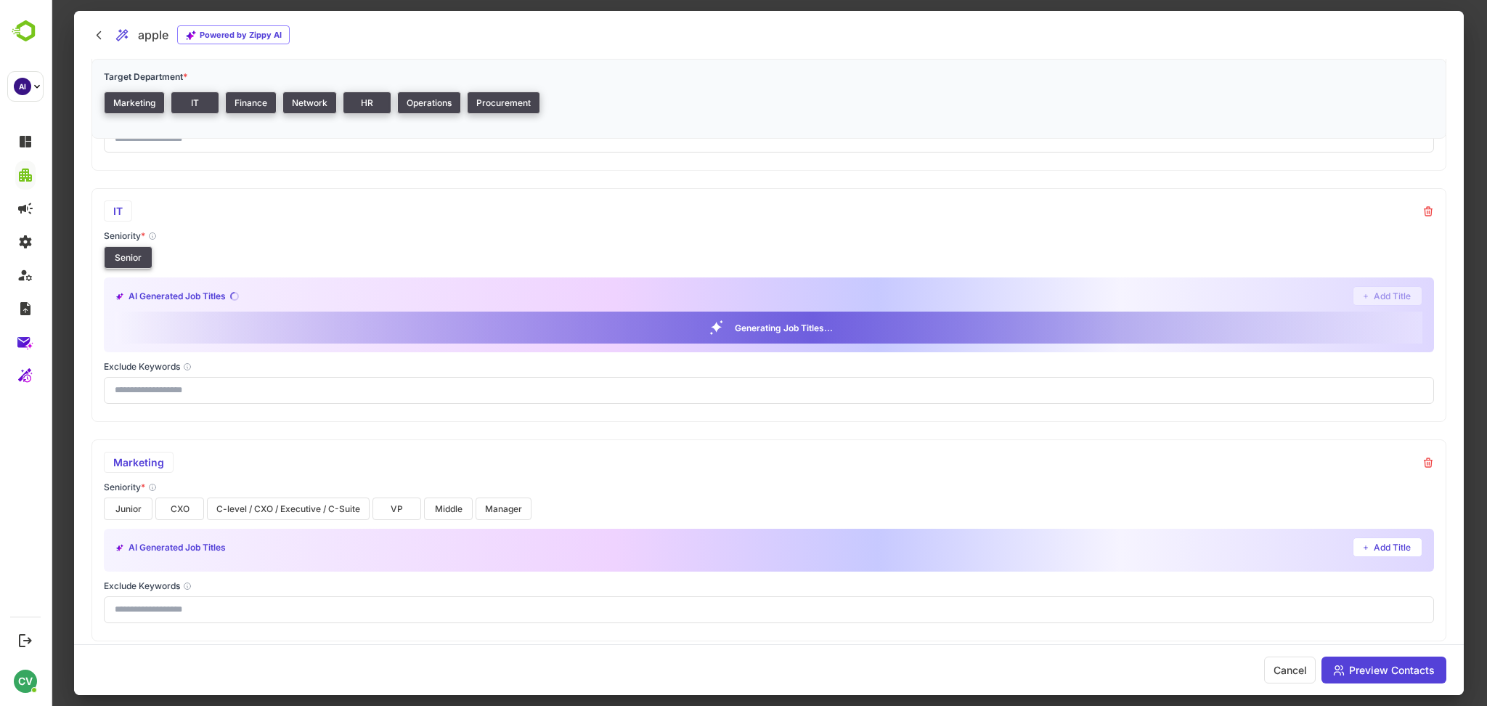
scroll to position [1535, 0]
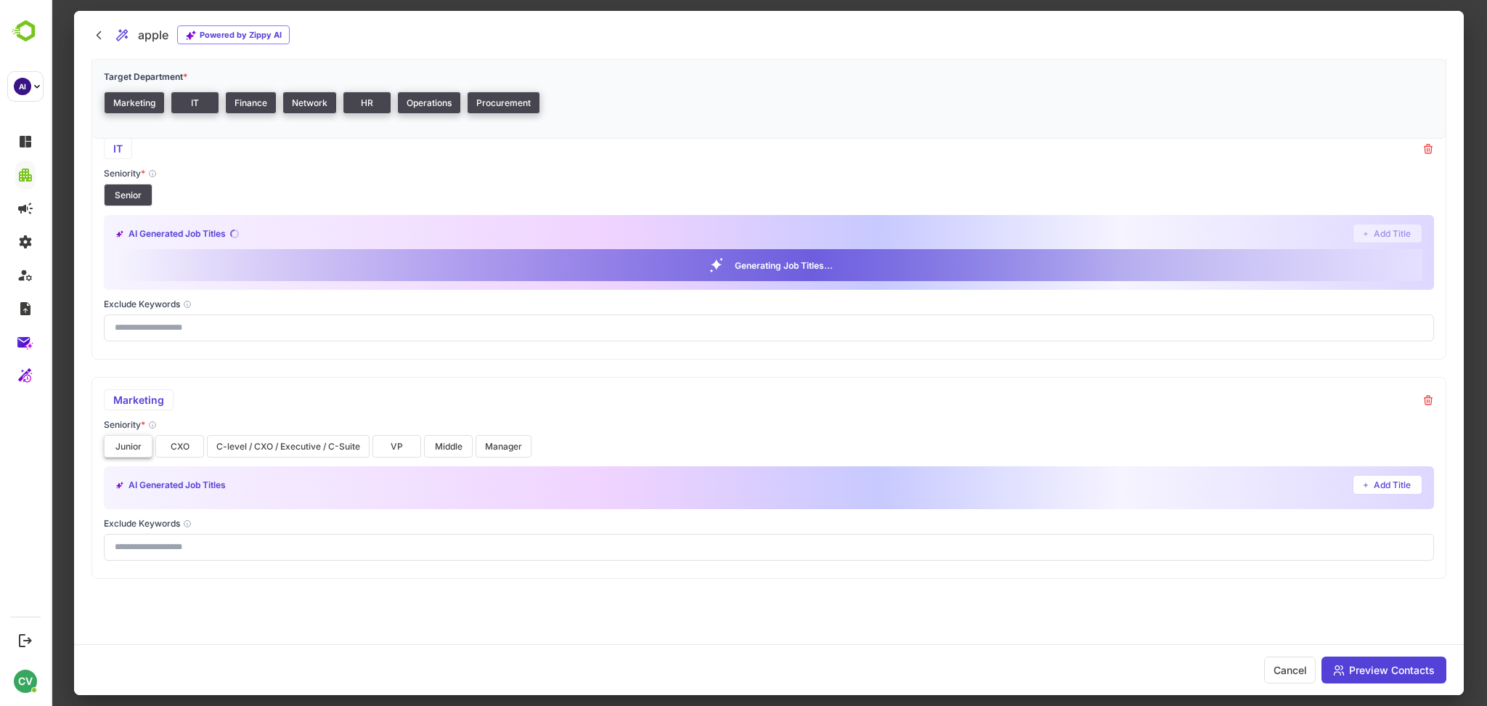
click at [121, 447] on button "Junior" at bounding box center [128, 446] width 49 height 23
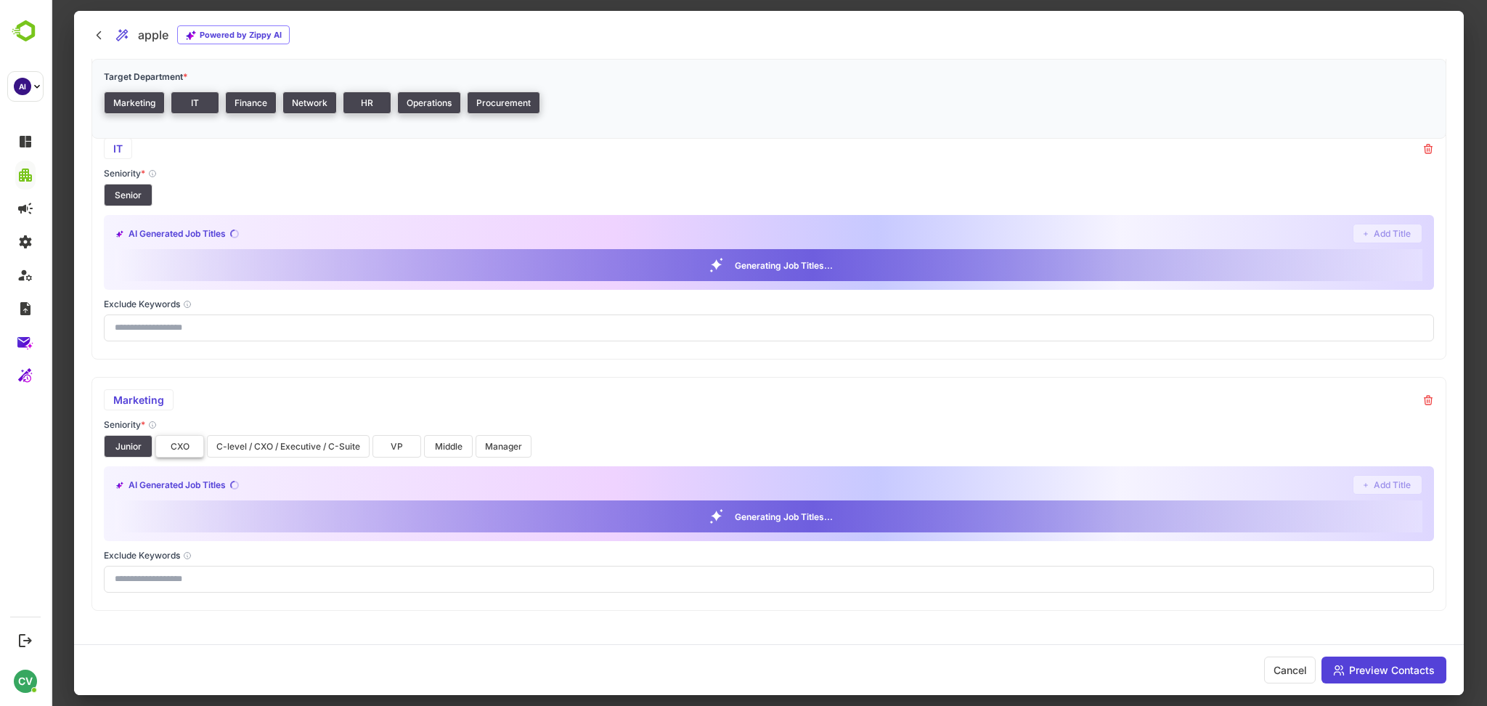
click at [169, 442] on button "CXO" at bounding box center [179, 446] width 49 height 23
click at [249, 444] on button "C-level / CXO / Executive / C-Suite" at bounding box center [288, 446] width 163 height 23
click at [408, 443] on button "VP" at bounding box center [396, 446] width 49 height 23
click at [447, 446] on button "Middle" at bounding box center [448, 446] width 49 height 23
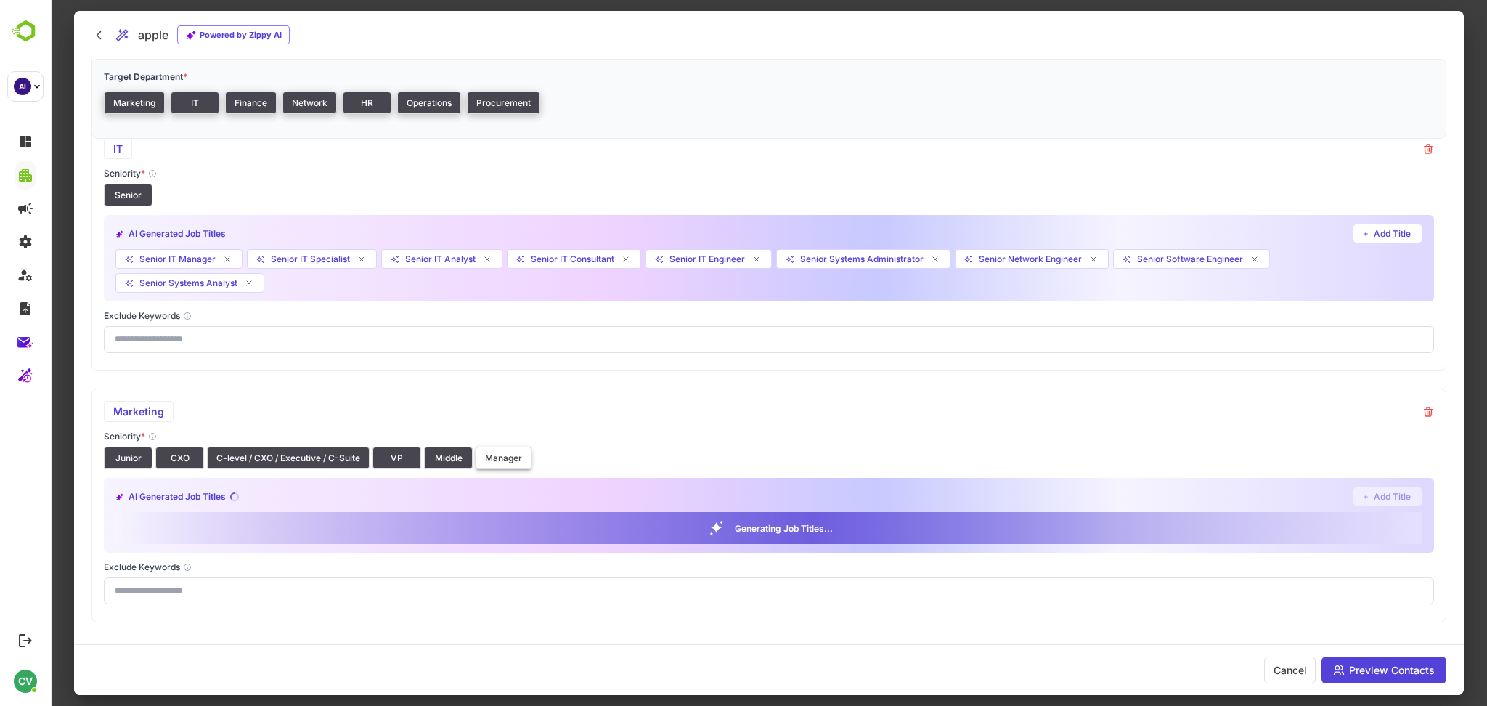
click at [499, 446] on button "Manager" at bounding box center [504, 457] width 56 height 23
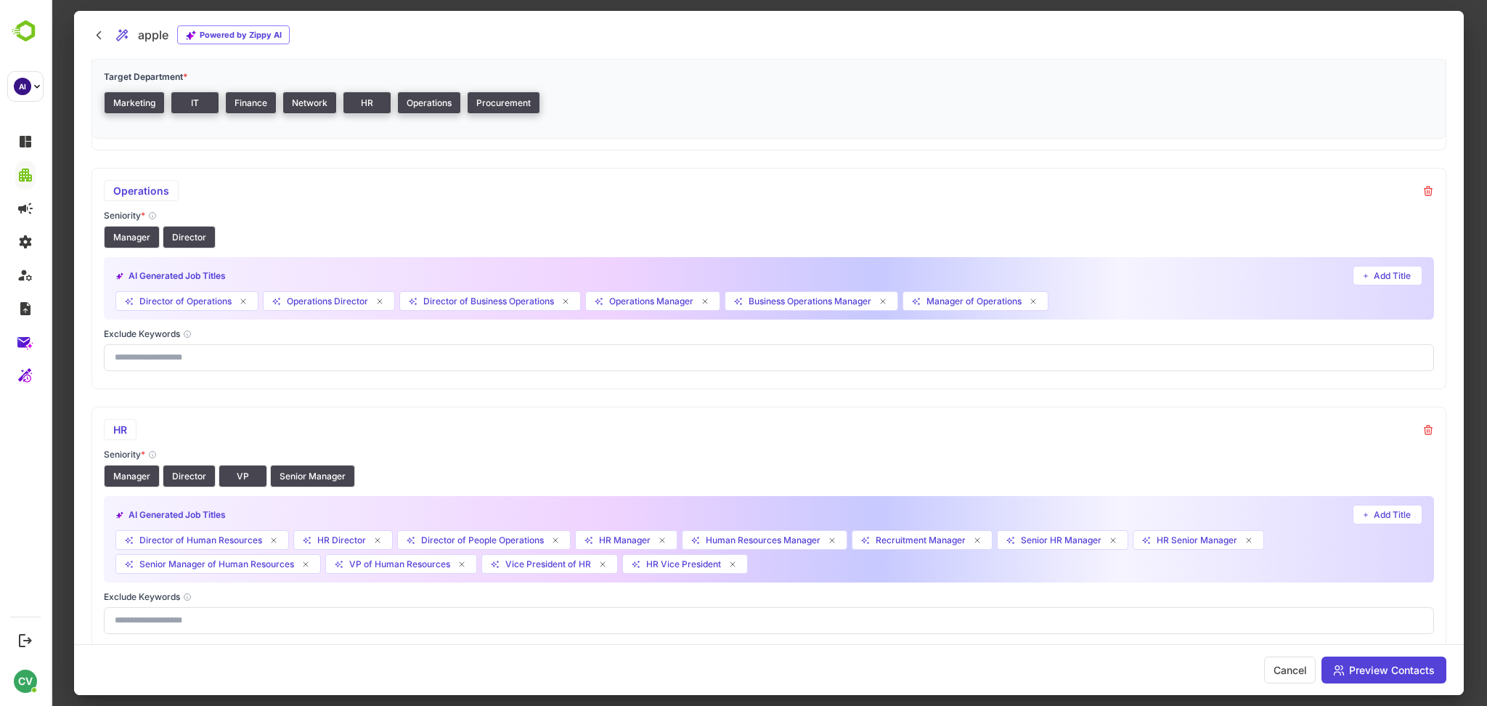
scroll to position [0, 0]
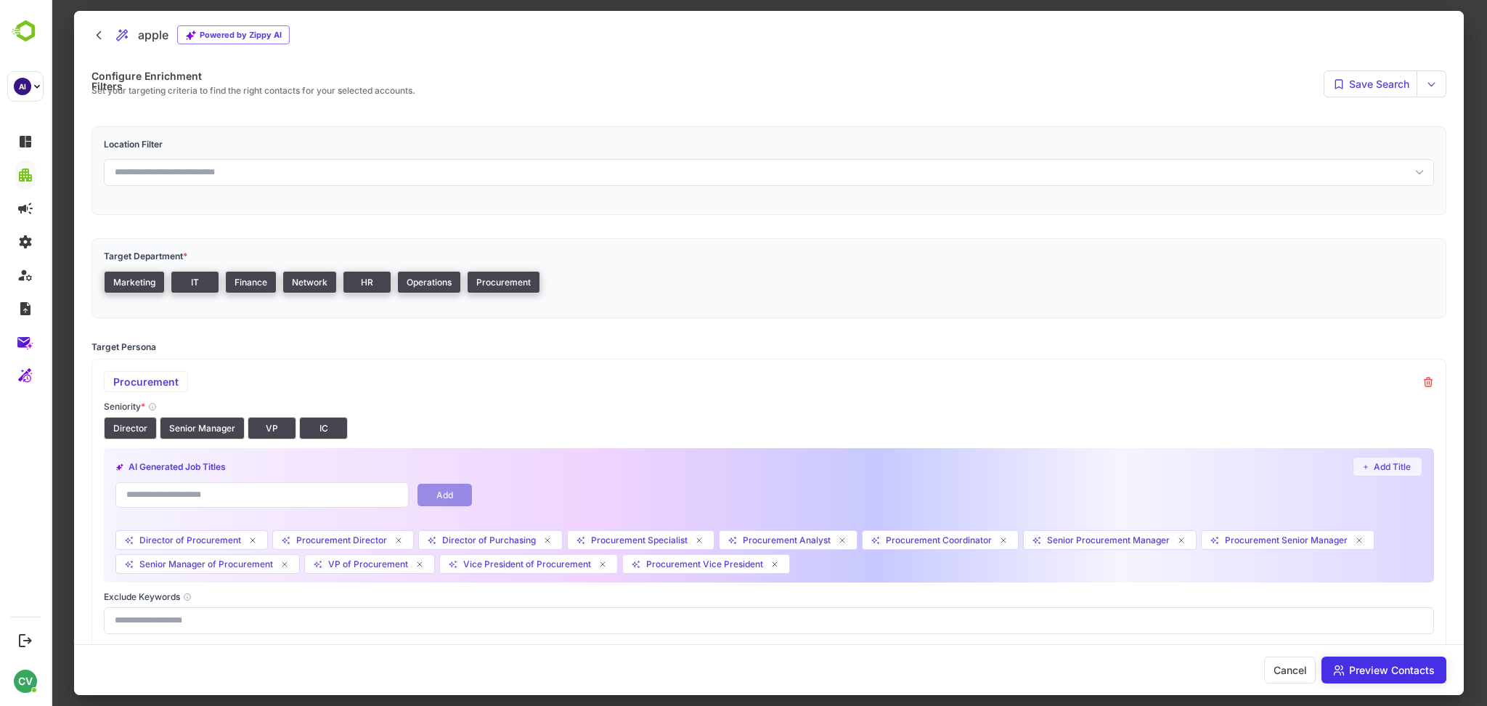
click at [1385, 669] on button "Preview Contacts" at bounding box center [1383, 669] width 125 height 27
